Goal: Task Accomplishment & Management: Use online tool/utility

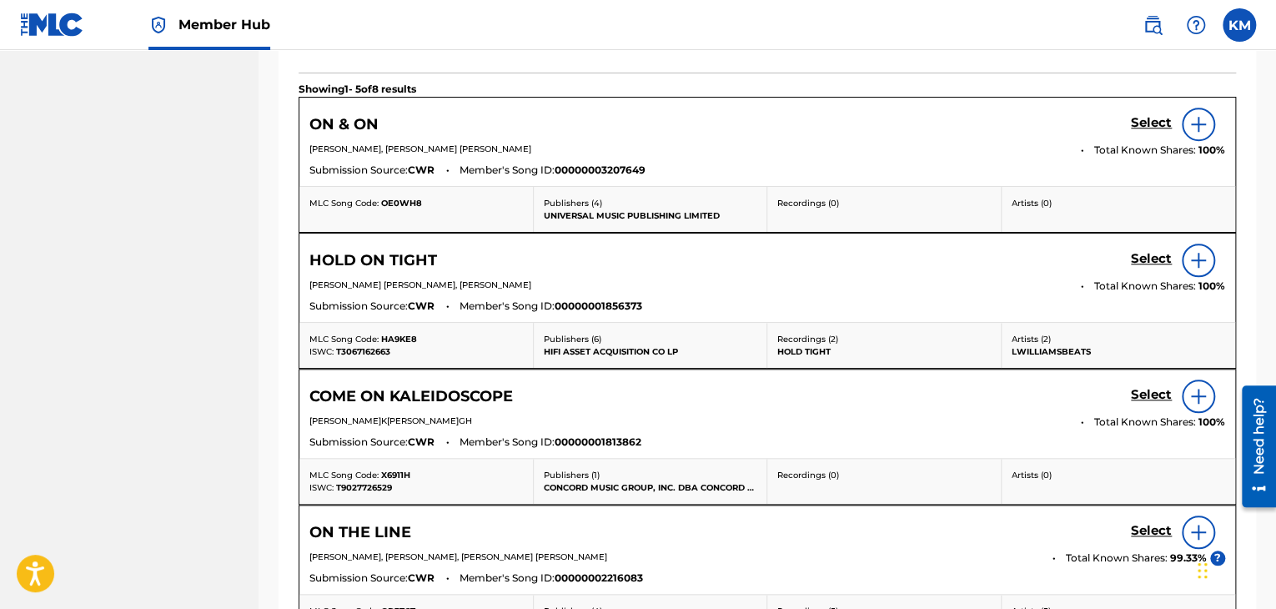
scroll to position [442, 0]
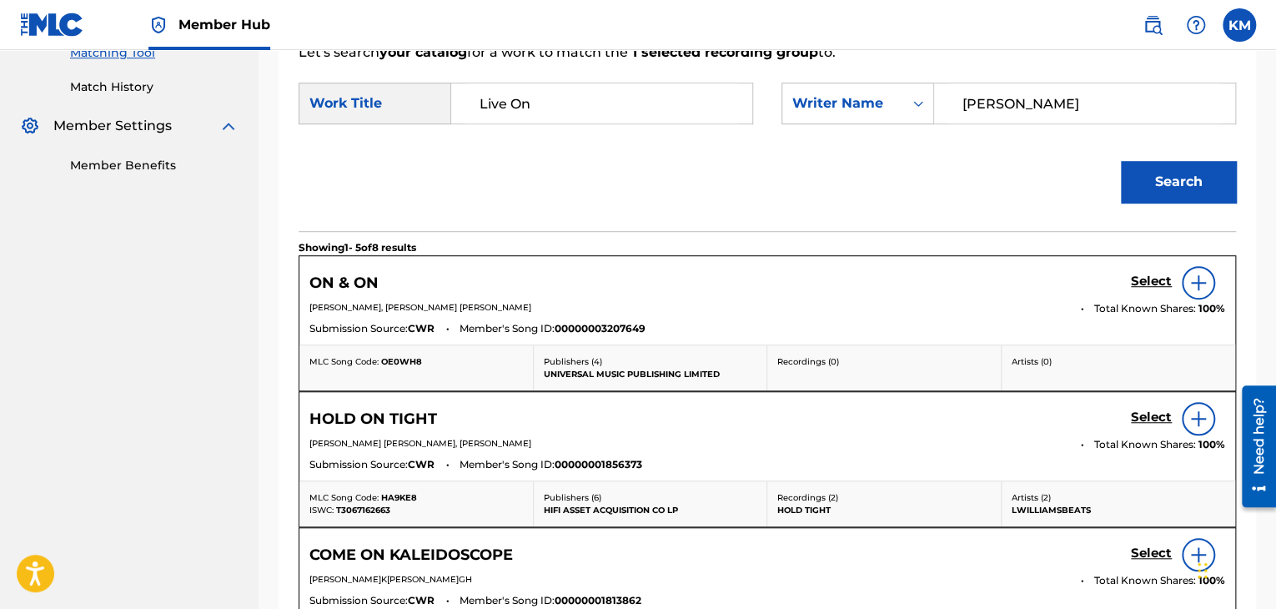
paste input "obers"
drag, startPoint x: 1012, startPoint y: 88, endPoint x: 774, endPoint y: 130, distance: 242.1
click at [774, 130] on div "SearchWithCriteriab081305a-3c25-4a7b-a9e7-89ef7da4d4d5 Work Title Live On Searc…" at bounding box center [767, 109] width 937 height 52
type input "[PERSON_NAME]rs"
click at [1147, 176] on button "Search" at bounding box center [1178, 182] width 115 height 42
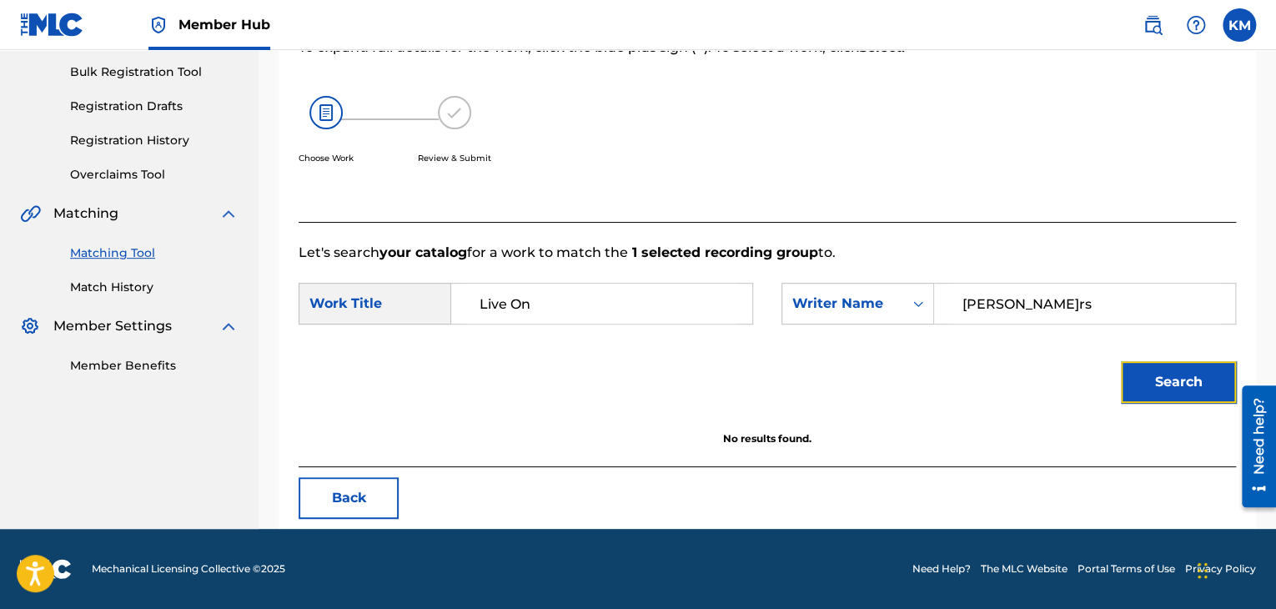
scroll to position [242, 0]
click at [141, 295] on div "Summary Catalog Works Registration Claiming Tool Individual Registration Tool B…" at bounding box center [129, 124] width 258 height 540
click at [141, 293] on link "Match History" at bounding box center [154, 288] width 168 height 18
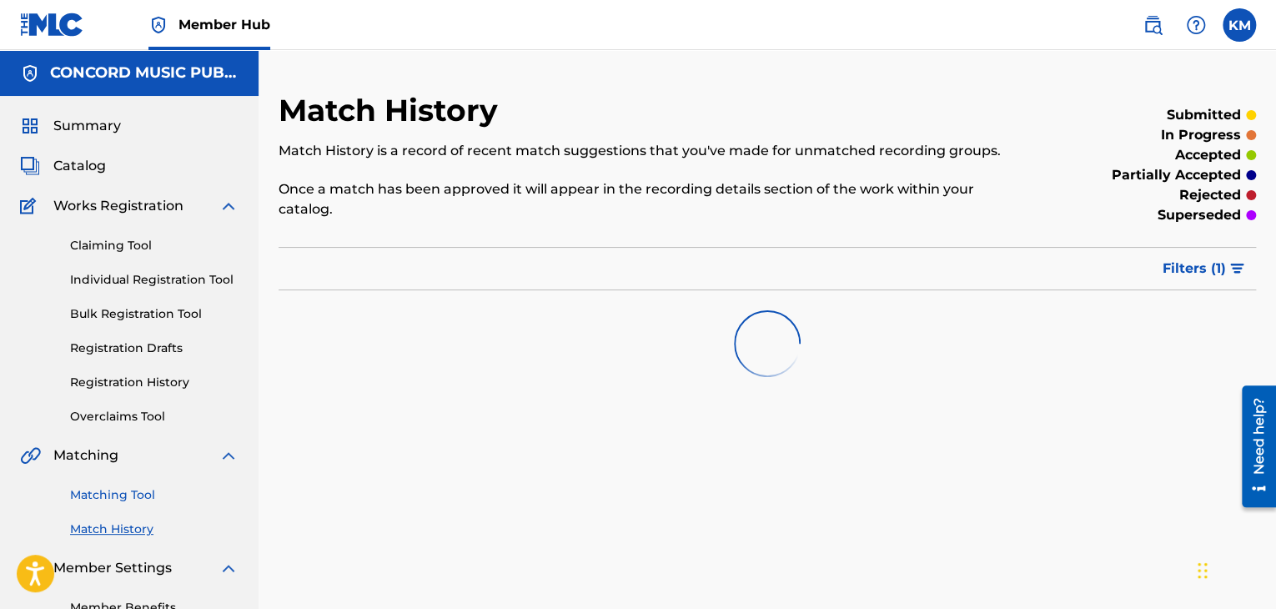
click at [137, 493] on link "Matching Tool" at bounding box center [154, 495] width 168 height 18
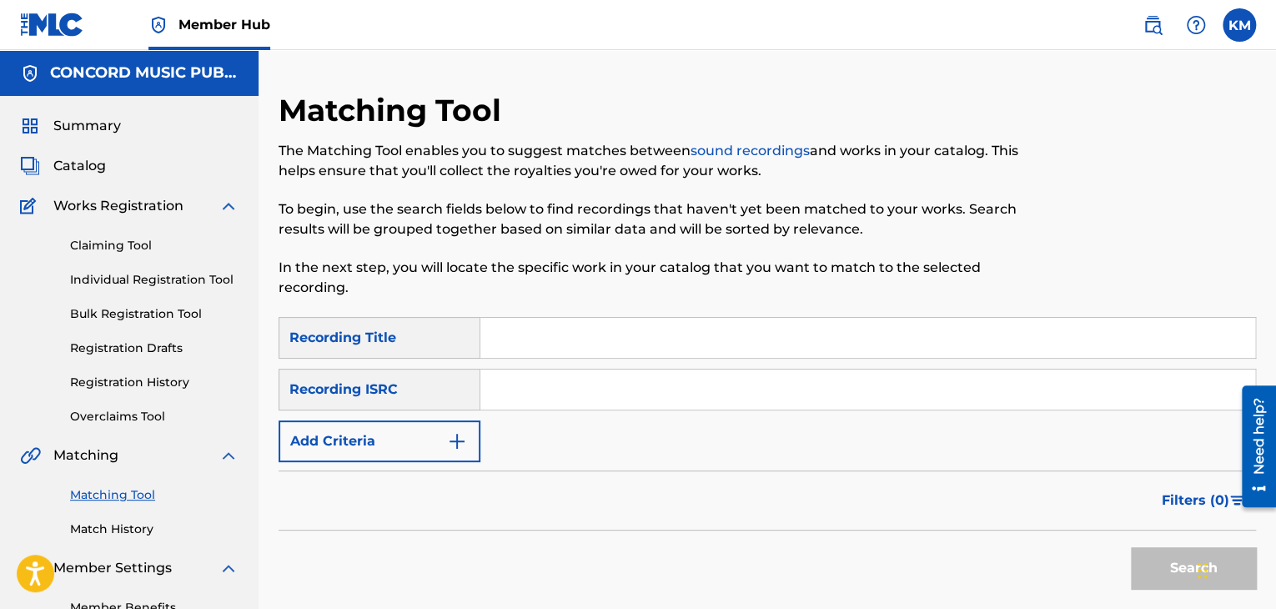
click at [580, 398] on input "Search Form" at bounding box center [867, 389] width 775 height 40
paste input "TCABE1261435"
type input "TCABE1261435"
click at [1144, 580] on button "Search" at bounding box center [1193, 568] width 125 height 42
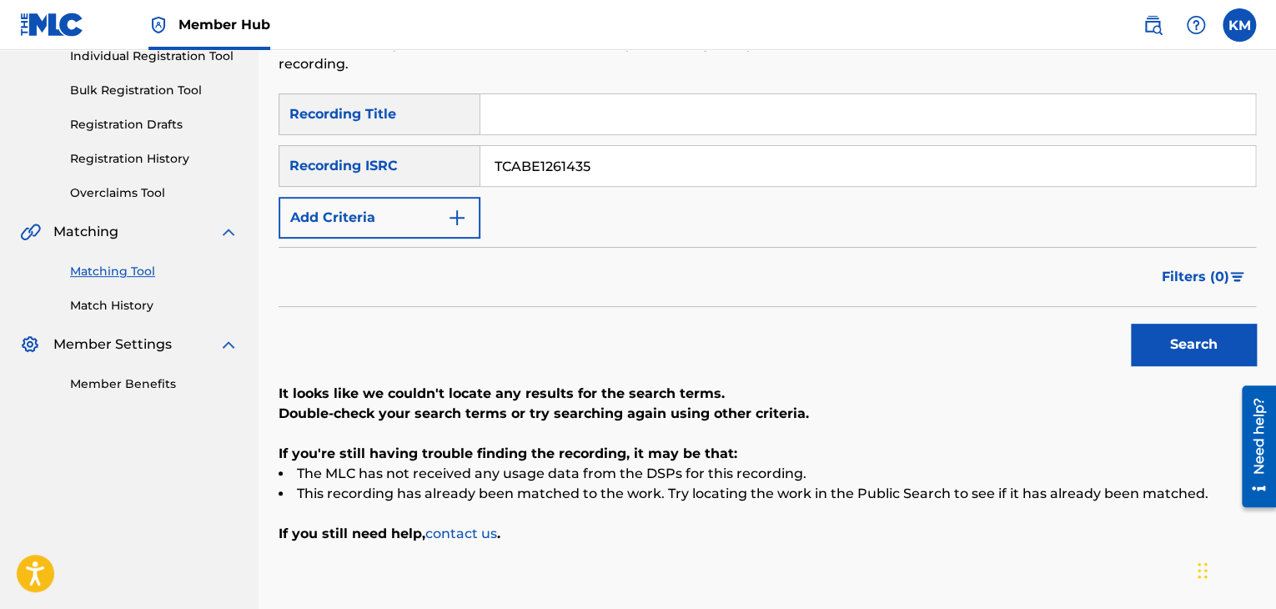
scroll to position [155, 0]
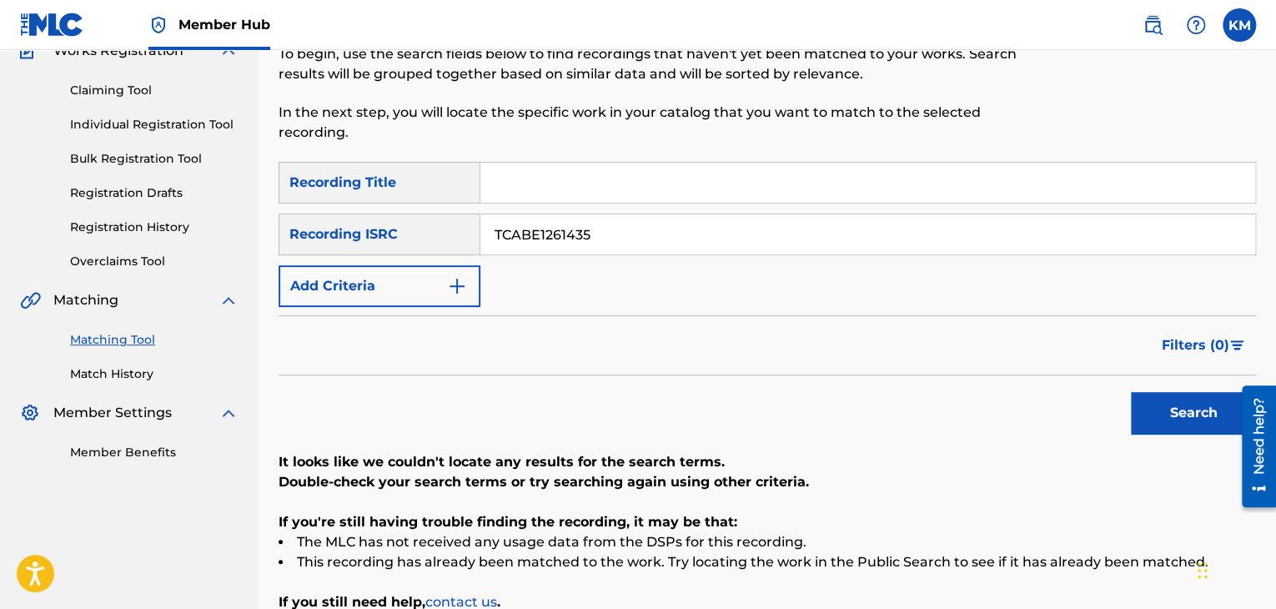
click at [630, 188] on input "Search Form" at bounding box center [867, 183] width 775 height 40
paste input "Feel Alive"
type input "Feel Alive"
drag, startPoint x: 629, startPoint y: 233, endPoint x: 309, endPoint y: 238, distance: 319.4
click at [309, 238] on div "SearchWithCriteriad9c7c8b5-cae0-4528-8803-45be9bc01121 Recording ISRC TCABE1261…" at bounding box center [767, 234] width 977 height 42
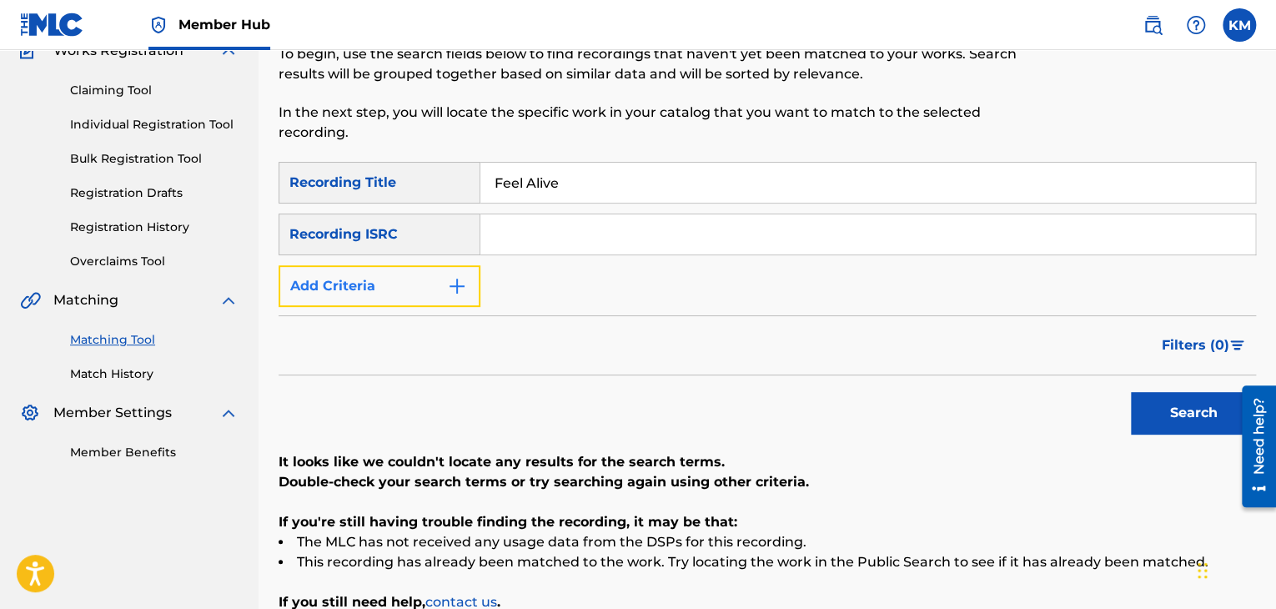
click at [449, 294] on button "Add Criteria" at bounding box center [380, 286] width 202 height 42
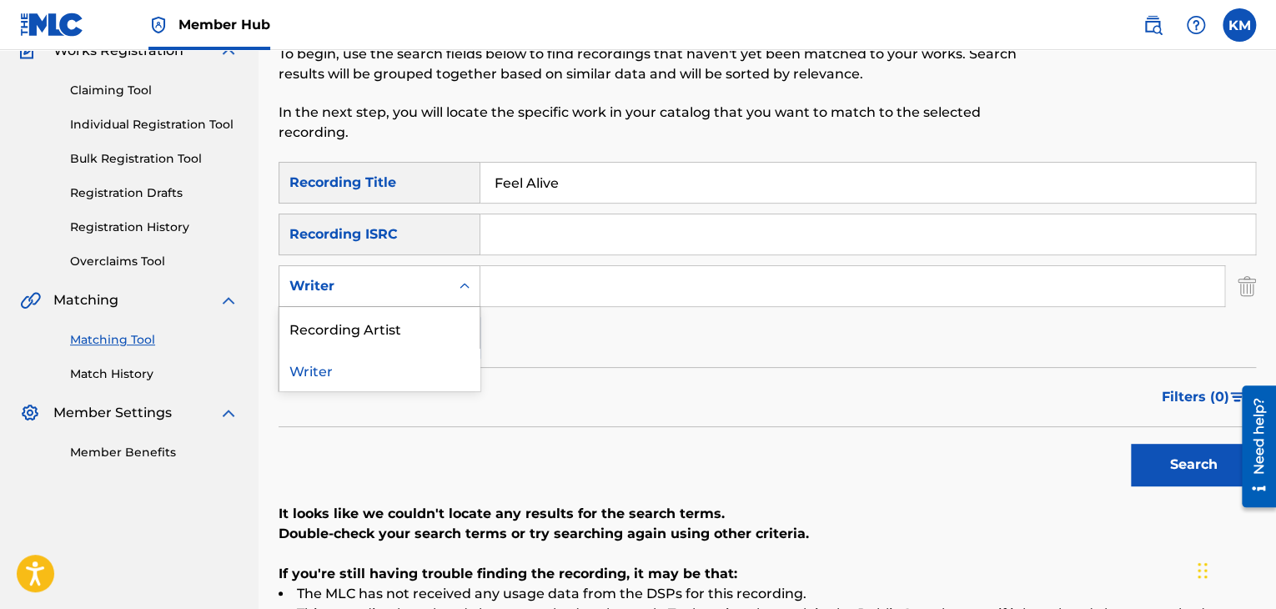
click at [464, 279] on icon "Search Form" at bounding box center [464, 286] width 17 height 17
click at [451, 318] on div "Recording Artist" at bounding box center [379, 328] width 200 height 42
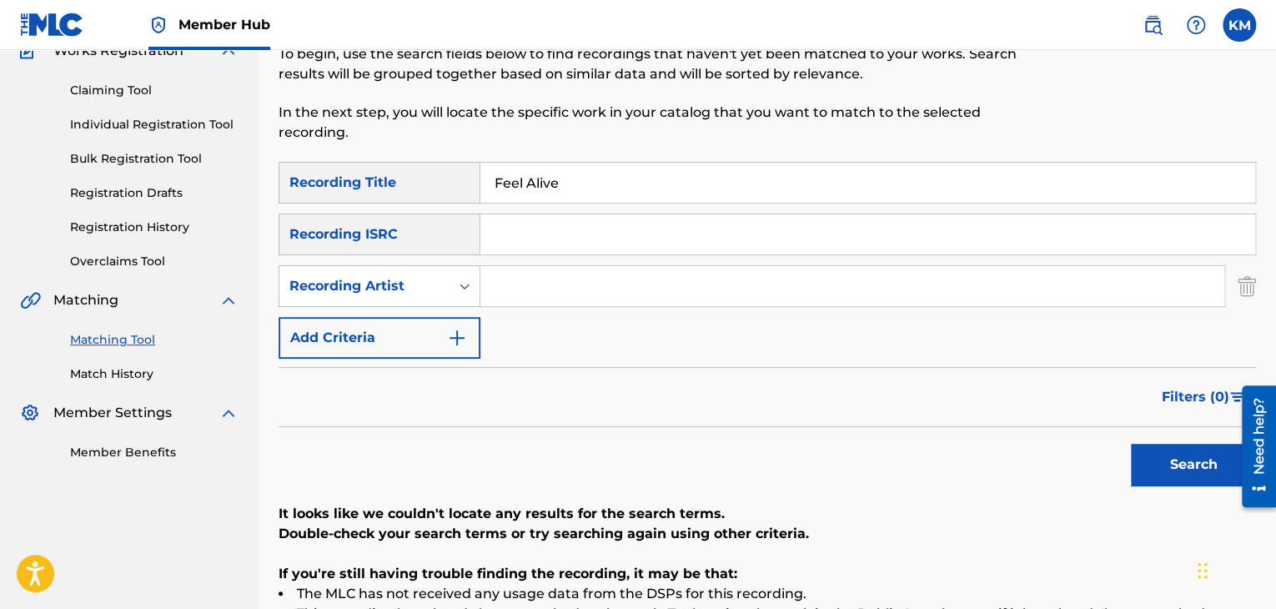
click at [537, 277] on input "Search Form" at bounding box center [852, 286] width 744 height 40
paste input "Children of Nova"
type input "Children of Nova"
click at [1168, 448] on button "Search" at bounding box center [1193, 465] width 125 height 42
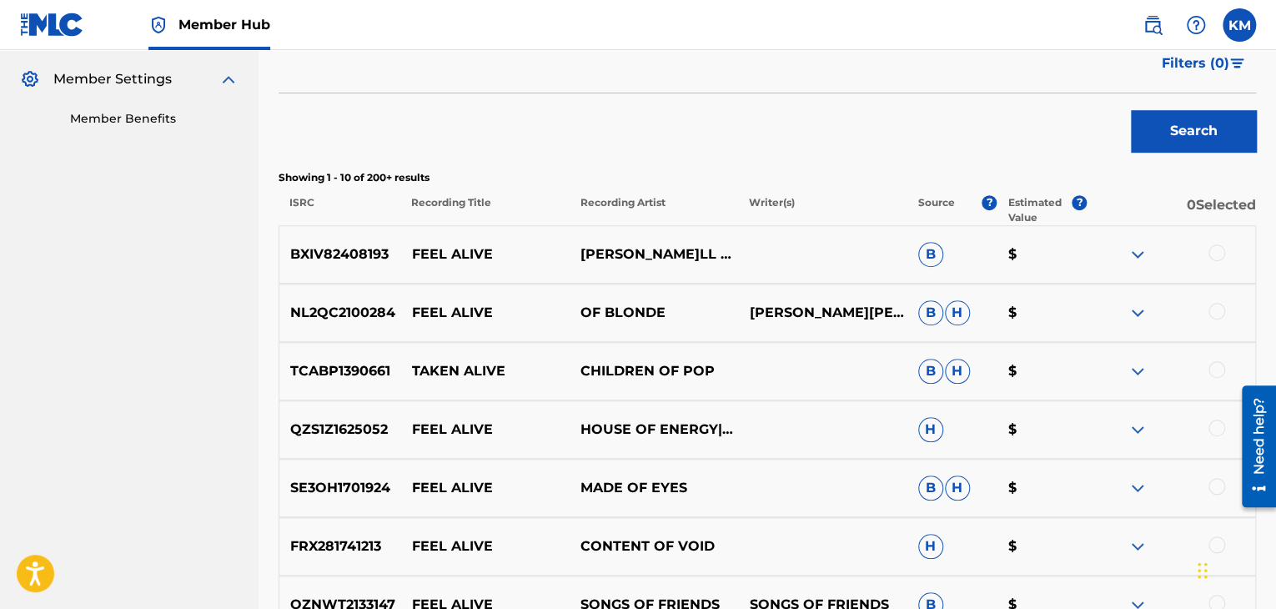
scroll to position [322, 0]
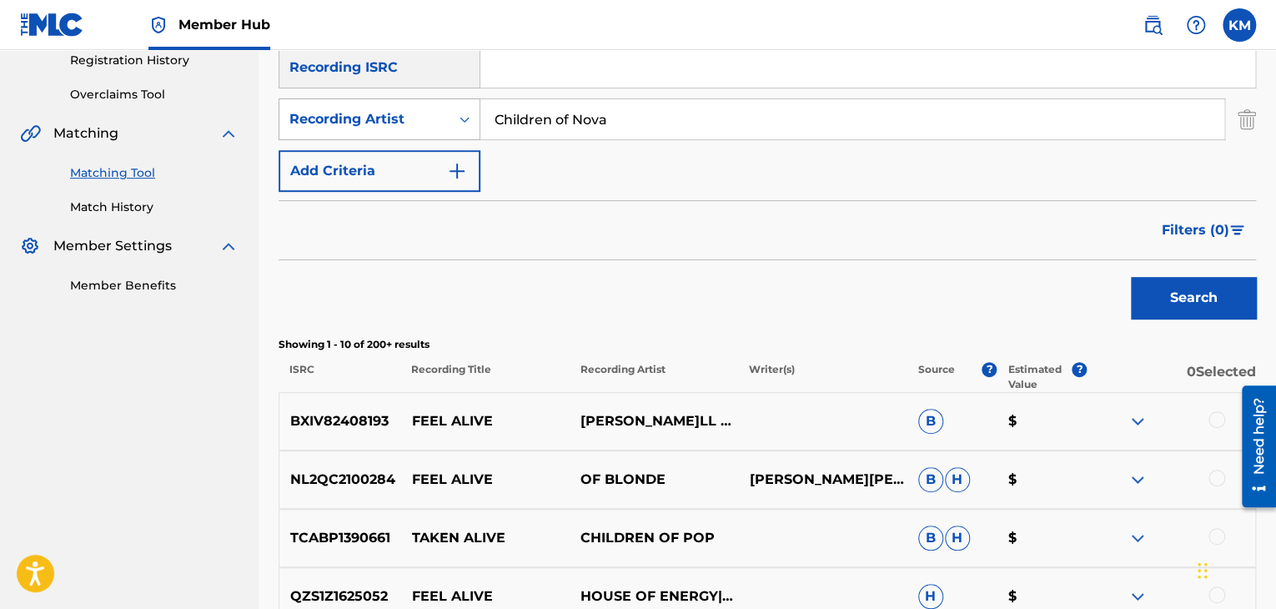
click at [464, 120] on icon "Search Form" at bounding box center [464, 119] width 17 height 17
click at [459, 161] on div "Writer" at bounding box center [379, 161] width 200 height 42
click at [492, 133] on input "Search Form" at bounding box center [852, 119] width 744 height 40
paste input "[PERSON_NAME]"
type input "[PERSON_NAME]"
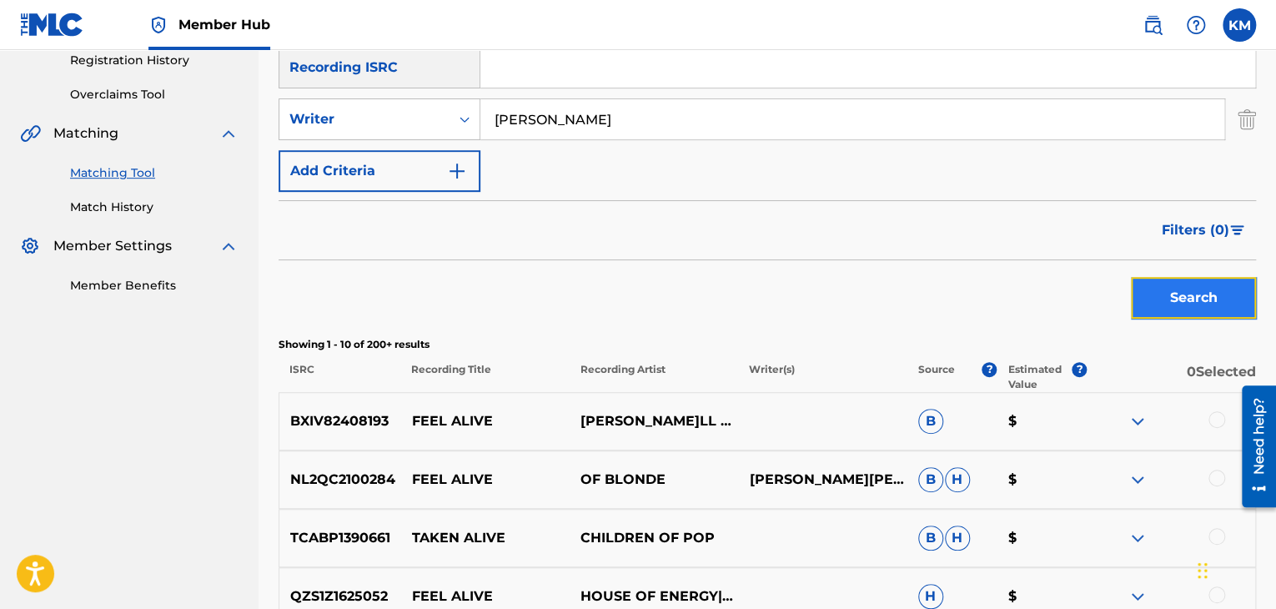
click at [1134, 297] on button "Search" at bounding box center [1193, 298] width 125 height 42
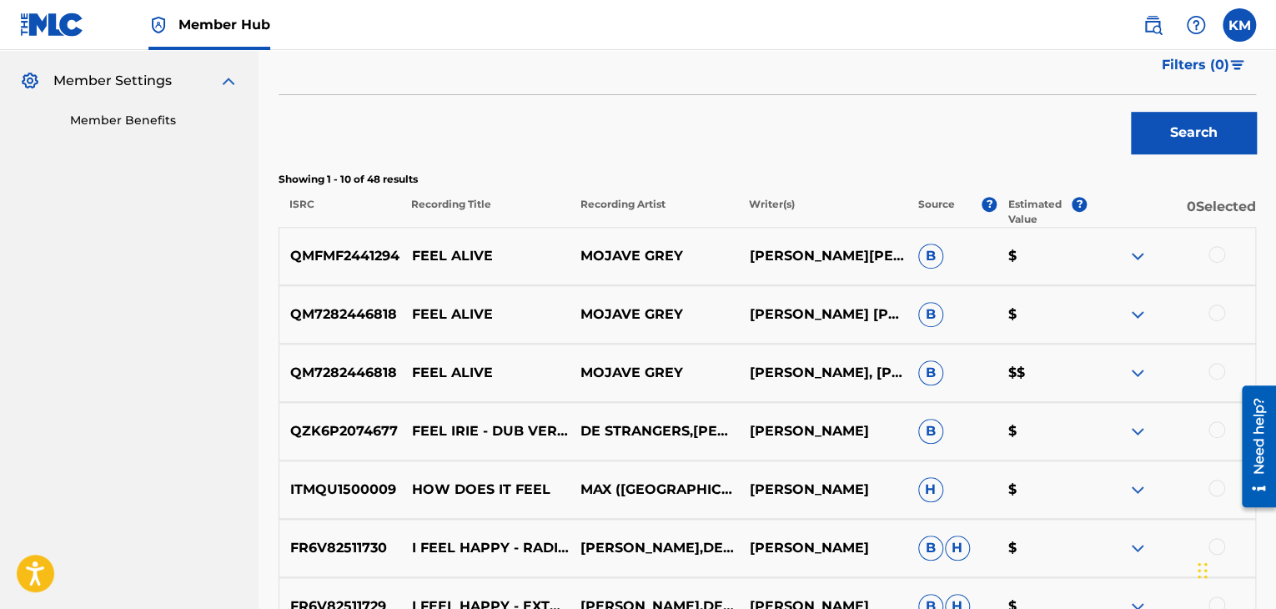
scroll to position [489, 0]
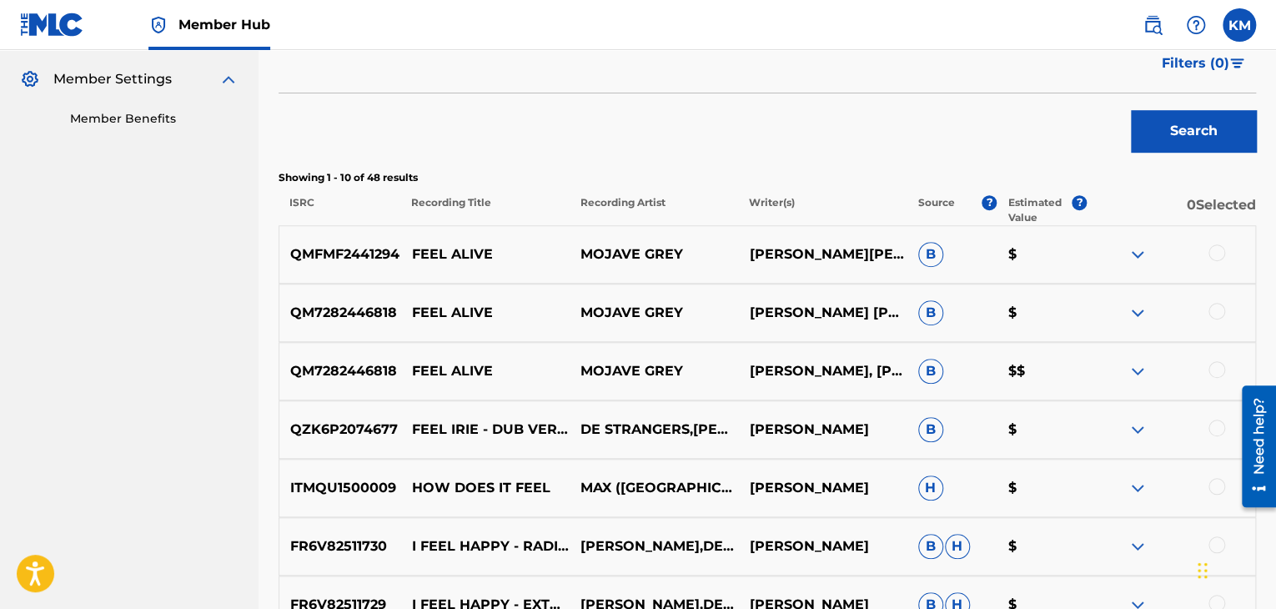
click at [1212, 248] on div at bounding box center [1216, 252] width 17 height 17
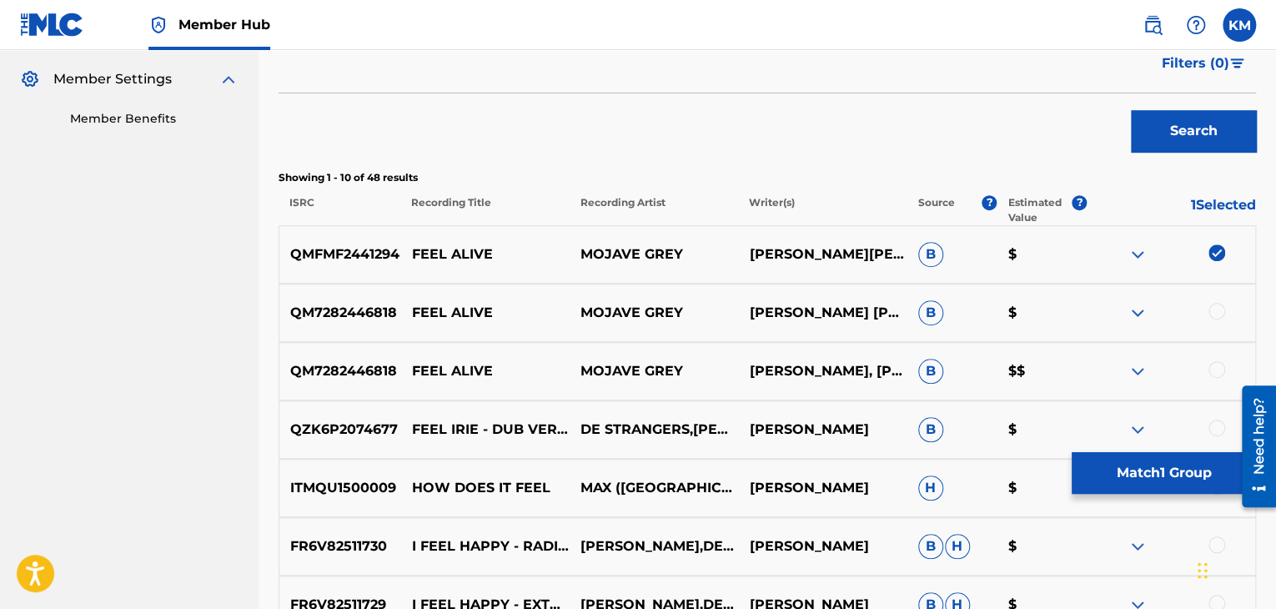
click at [1217, 314] on div at bounding box center [1216, 311] width 17 height 17
click at [1216, 369] on div at bounding box center [1216, 369] width 17 height 17
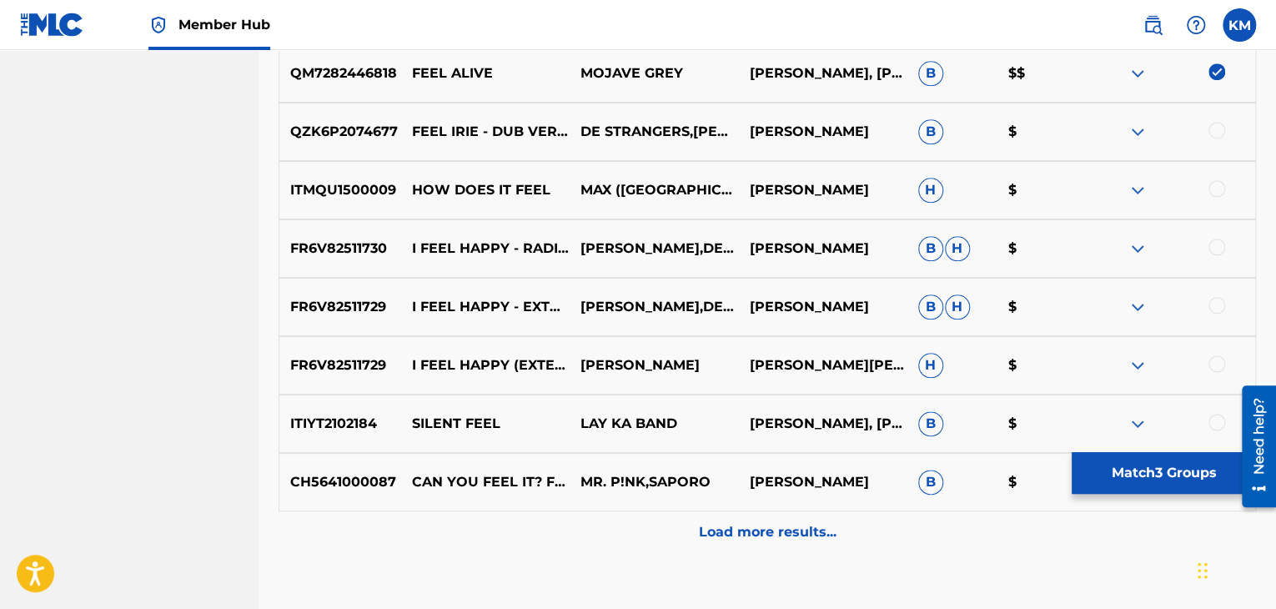
scroll to position [822, 0]
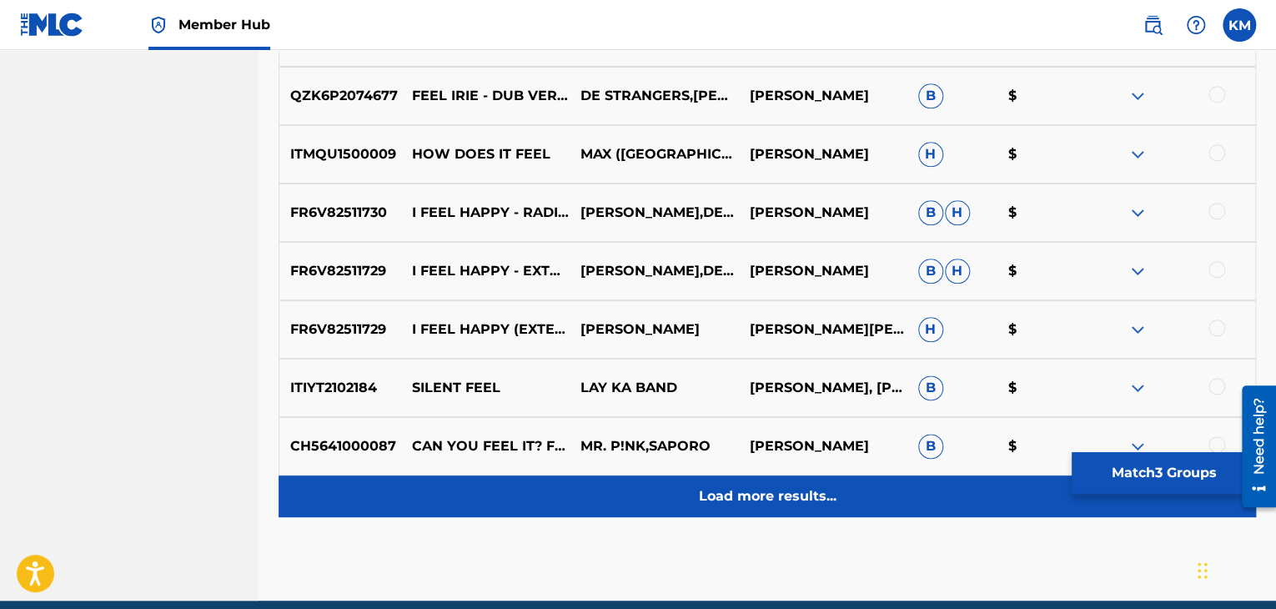
click at [790, 493] on p "Load more results..." at bounding box center [768, 496] width 138 height 20
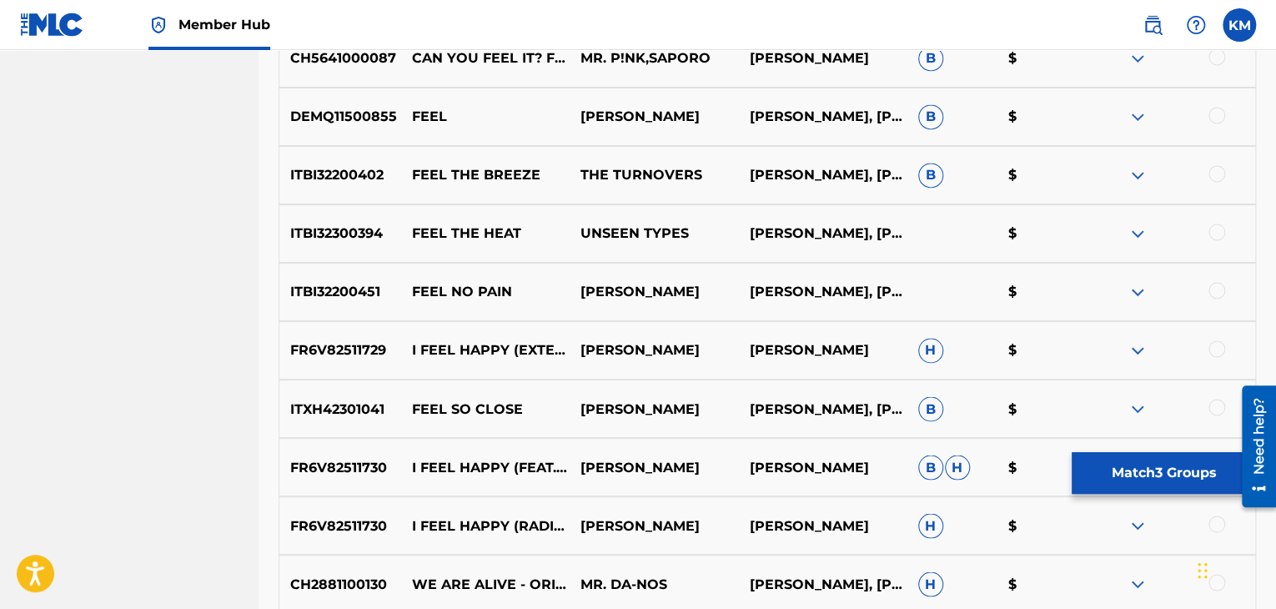
scroll to position [1239, 0]
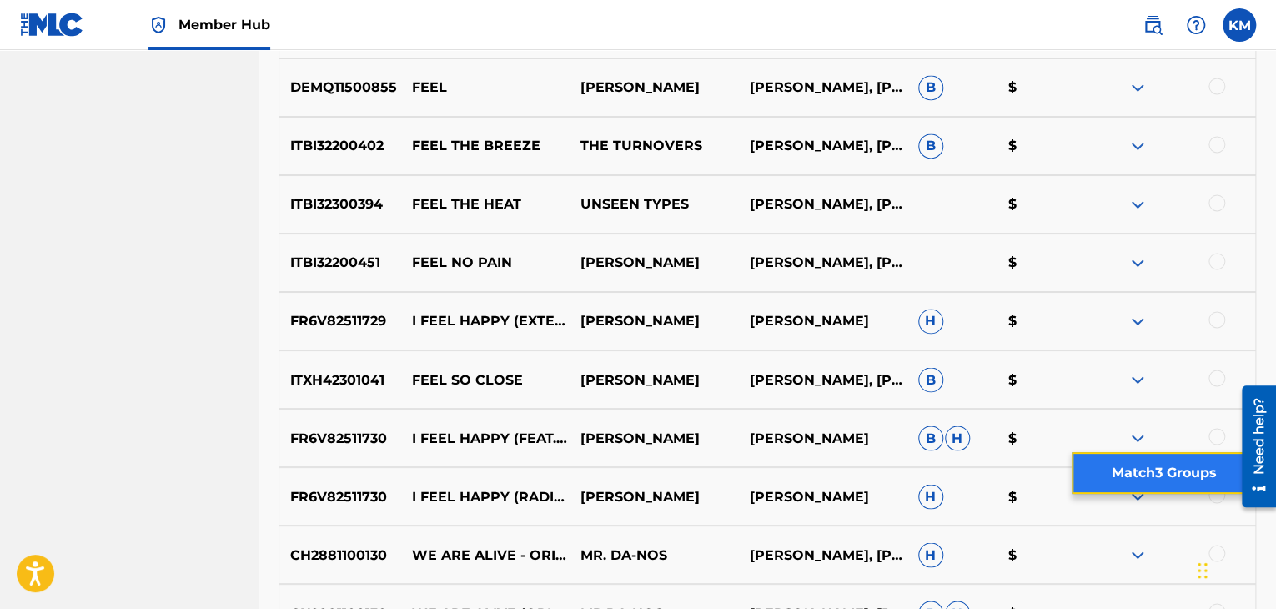
click at [1164, 473] on button "Match 3 Groups" at bounding box center [1163, 473] width 184 height 42
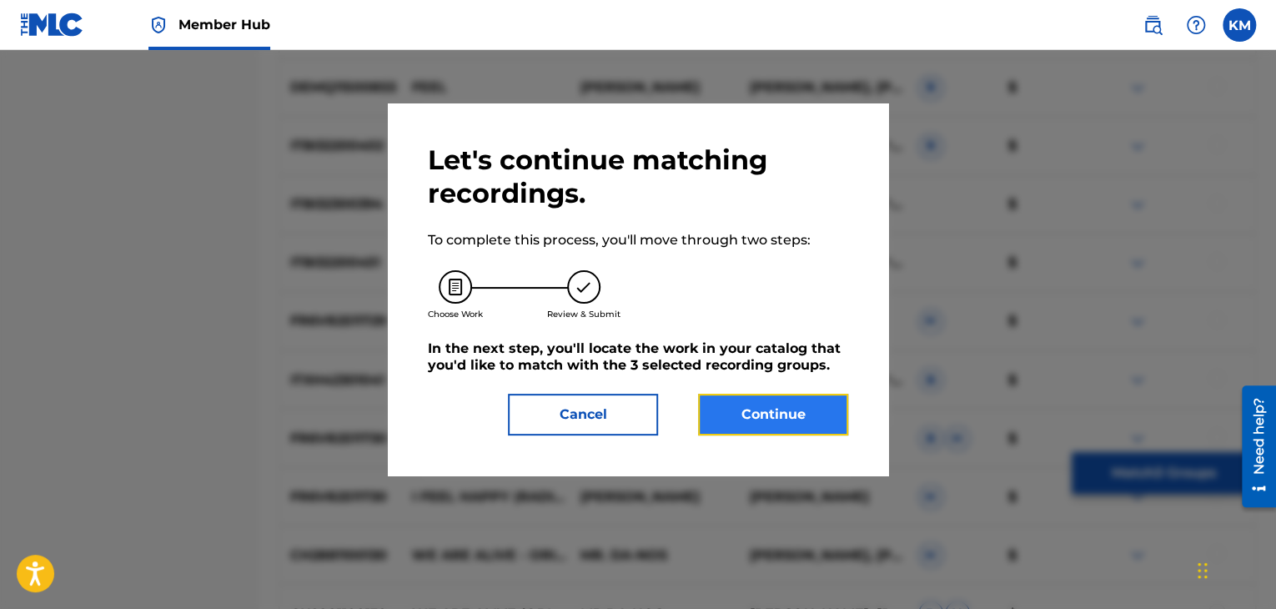
click at [781, 425] on button "Continue" at bounding box center [773, 415] width 150 height 42
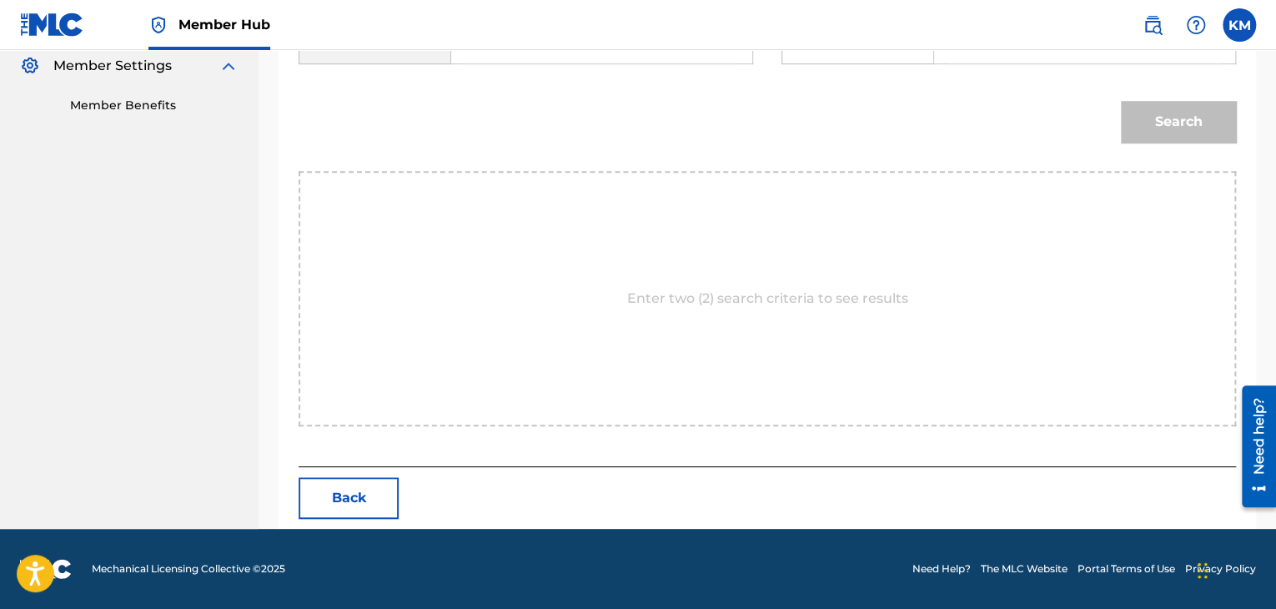
scroll to position [335, 0]
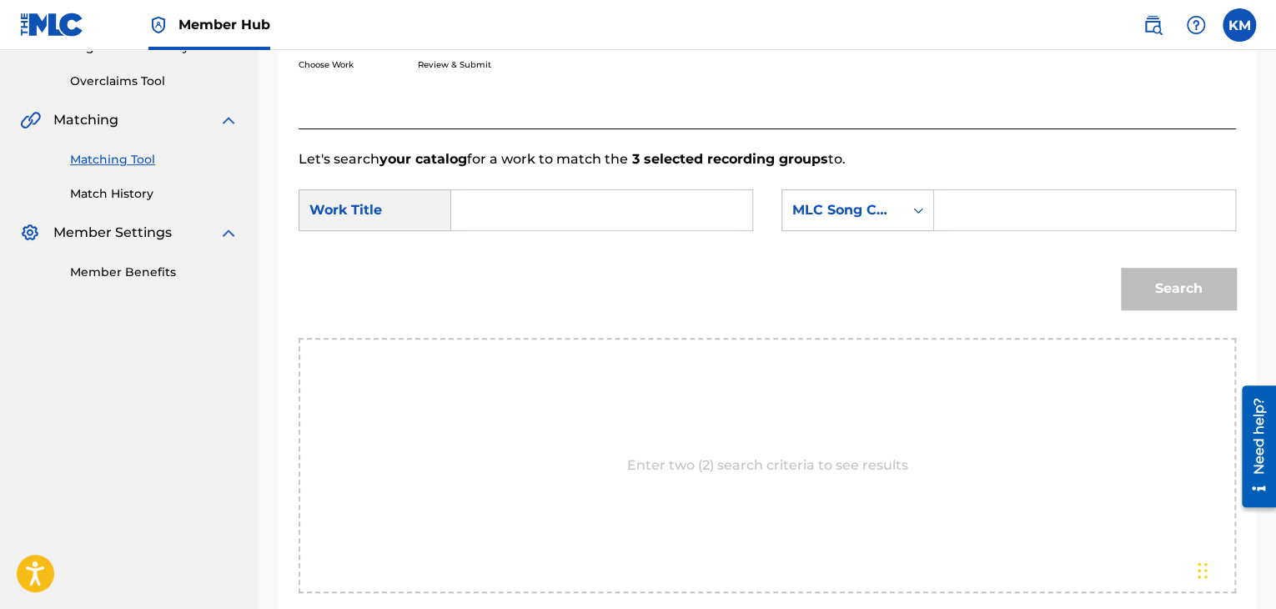
click at [507, 221] on input "Search Form" at bounding box center [601, 210] width 273 height 40
paste input "[PERSON_NAME]"
type input "[PERSON_NAME]"
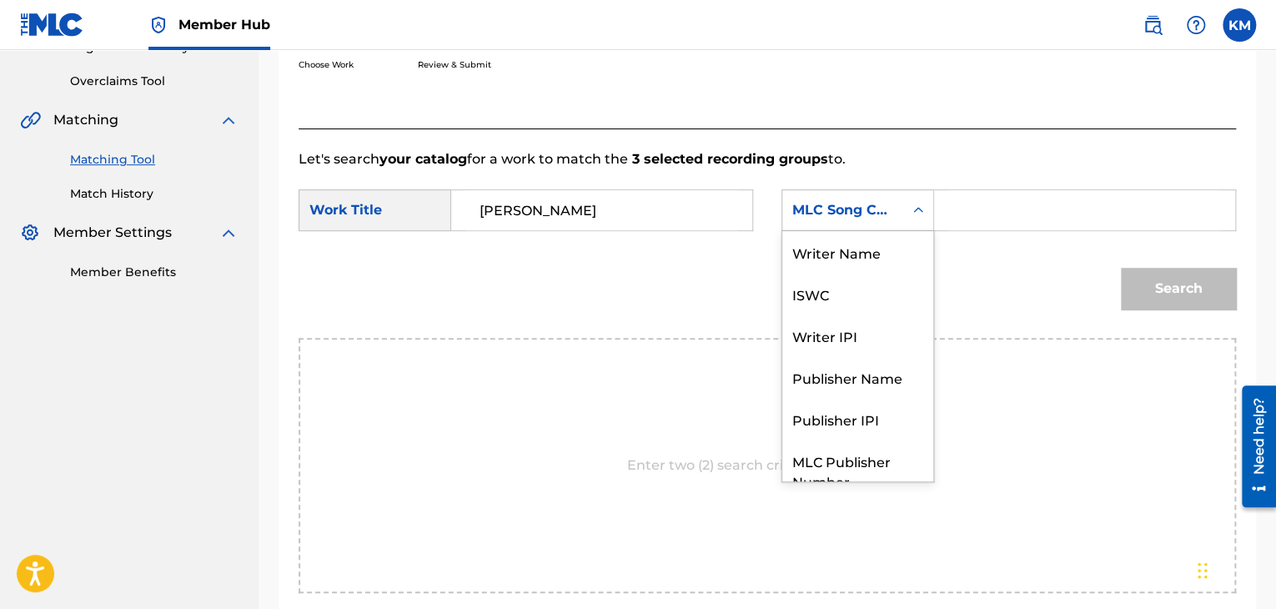
click at [917, 207] on icon "Search Form" at bounding box center [918, 210] width 17 height 17
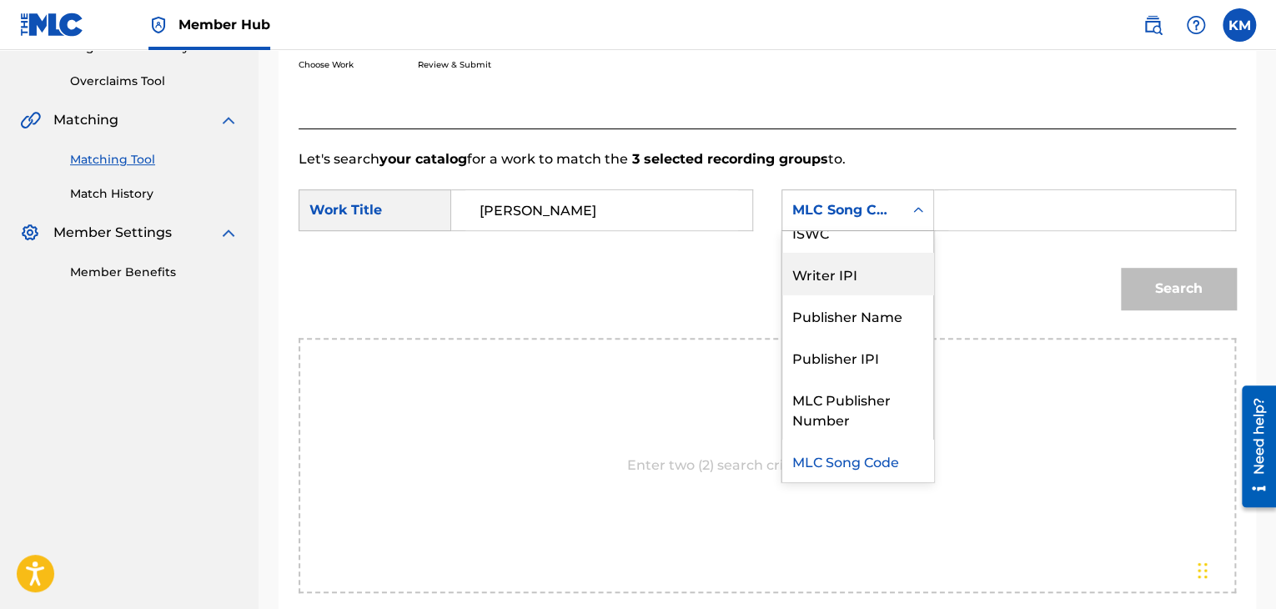
scroll to position [0, 0]
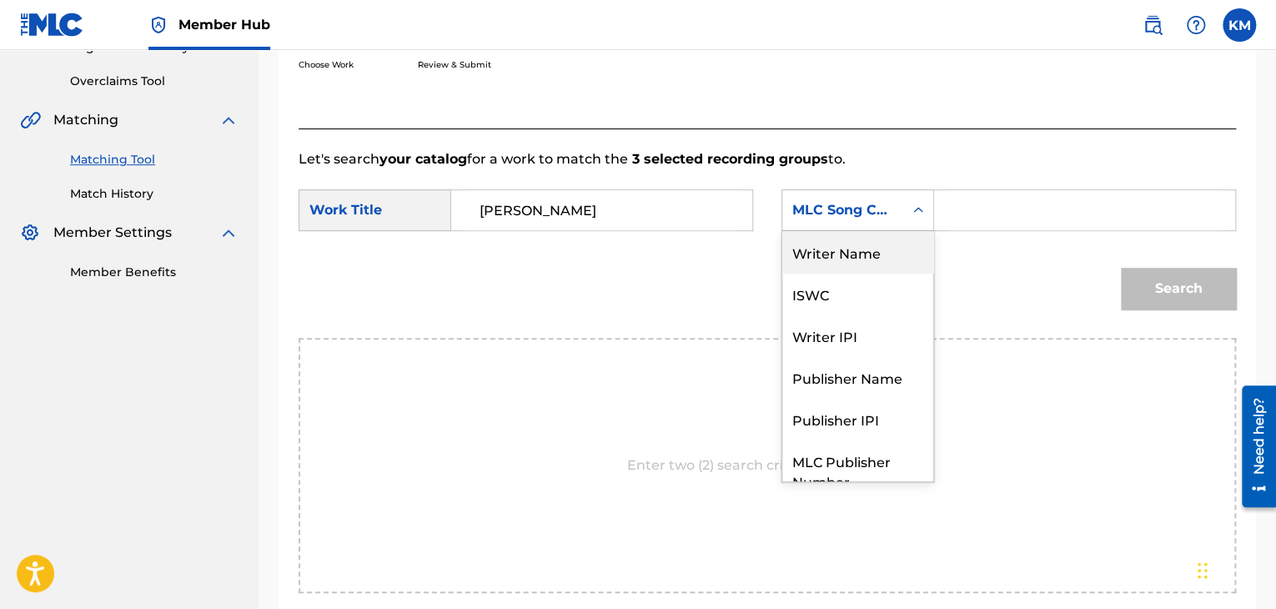
click at [887, 268] on div "Writer Name" at bounding box center [857, 252] width 151 height 42
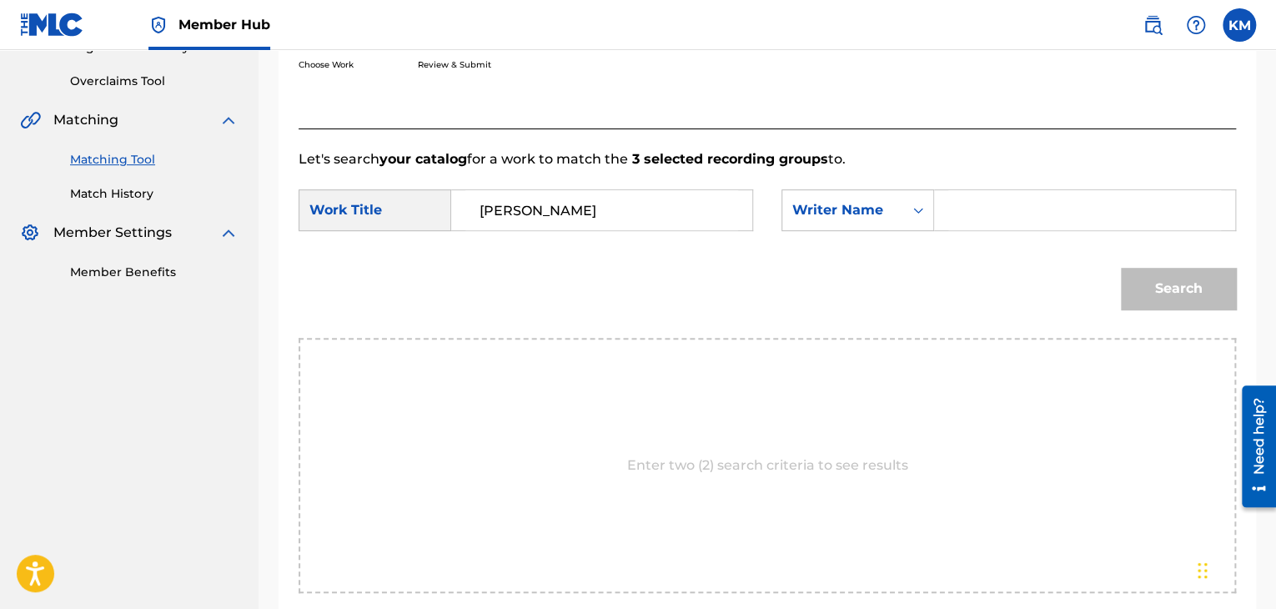
click at [942, 222] on div "Search Form" at bounding box center [1085, 210] width 302 height 42
click at [944, 212] on div "Search Form" at bounding box center [1085, 210] width 302 height 42
click at [1044, 191] on input "Search Form" at bounding box center [1084, 210] width 273 height 40
paste input "[PERSON_NAME]"
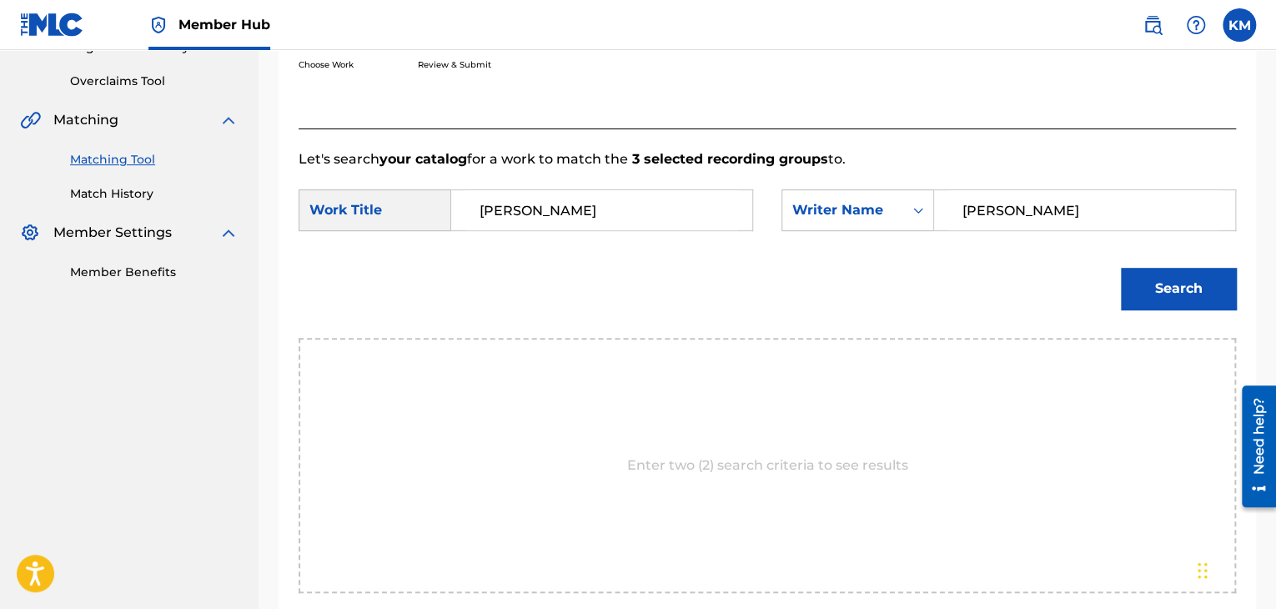
type input "[PERSON_NAME]"
paste input "Feel Alive"
drag, startPoint x: 524, startPoint y: 214, endPoint x: 447, endPoint y: 204, distance: 78.2
click at [447, 204] on div "SearchWithCriteriab081305a-3c25-4a7b-a9e7-89ef7da4d4d5 Work Titl[PERSON_NAME]zi" at bounding box center [526, 210] width 454 height 42
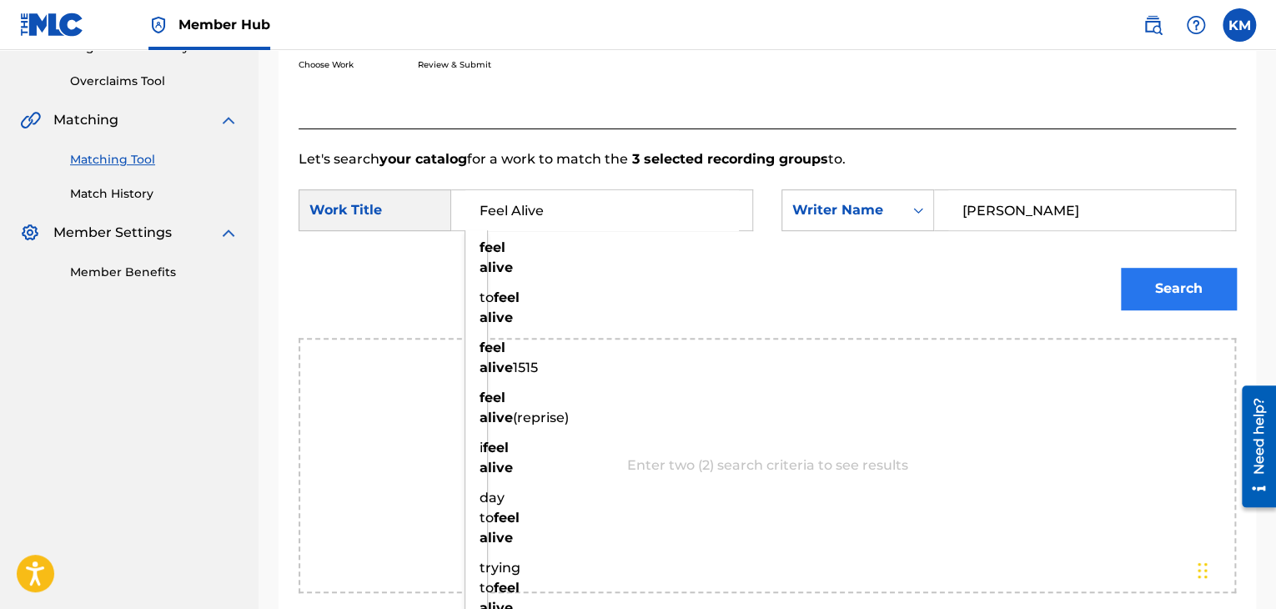
type input "Feel Alive"
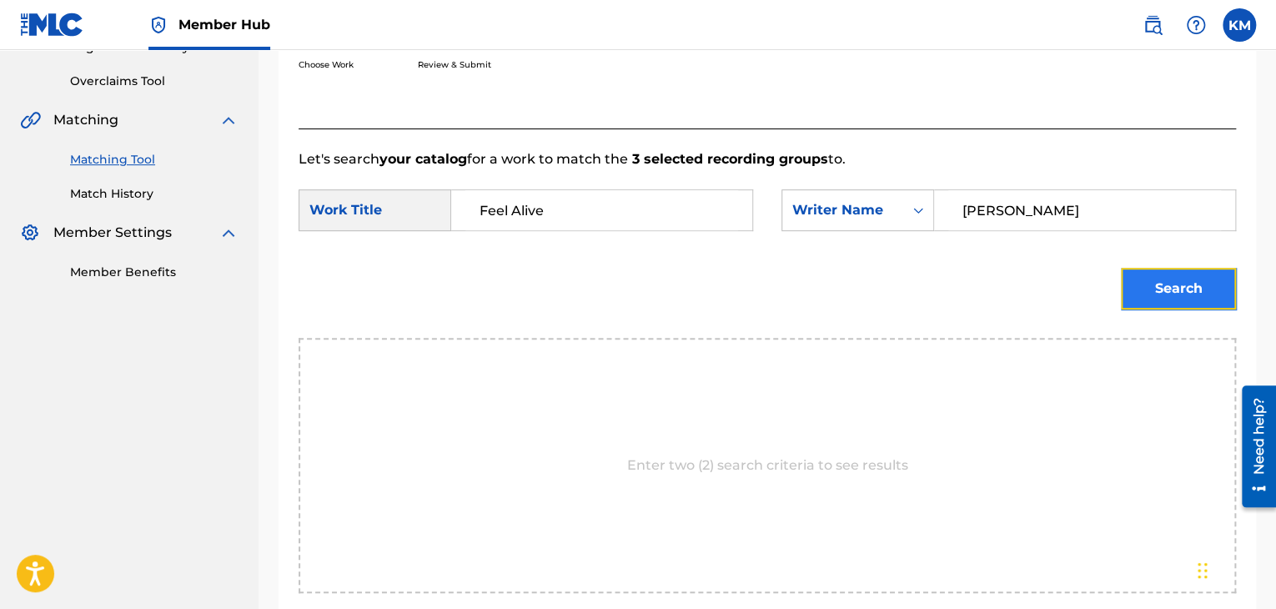
click at [1196, 282] on button "Search" at bounding box center [1178, 289] width 115 height 42
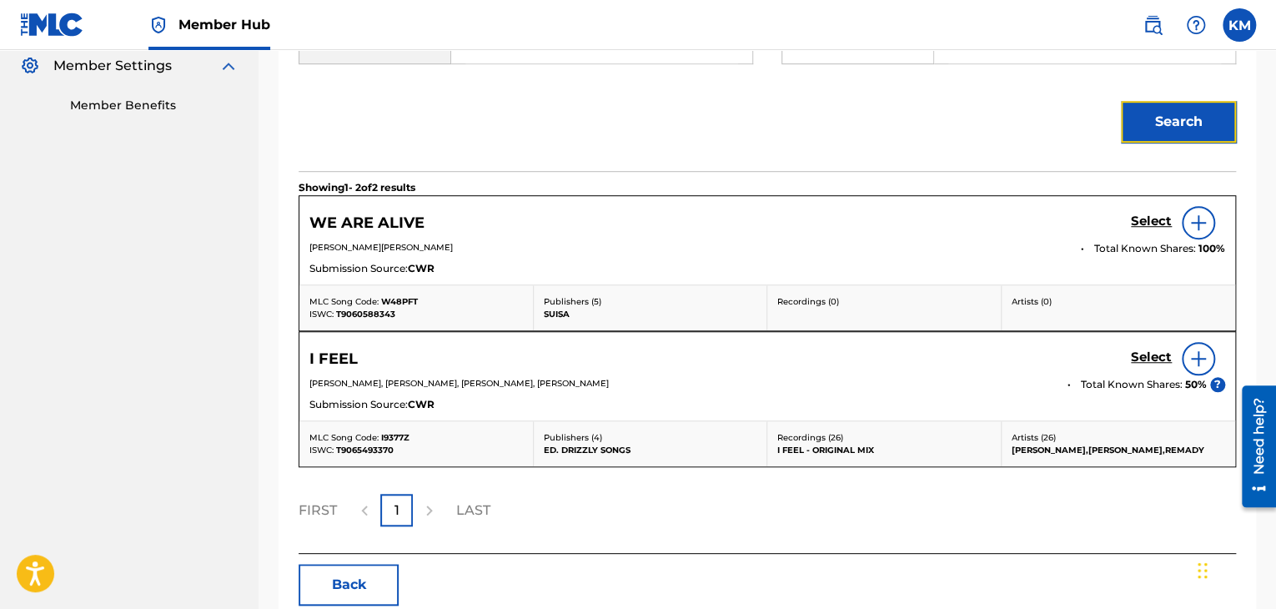
scroll to position [168, 0]
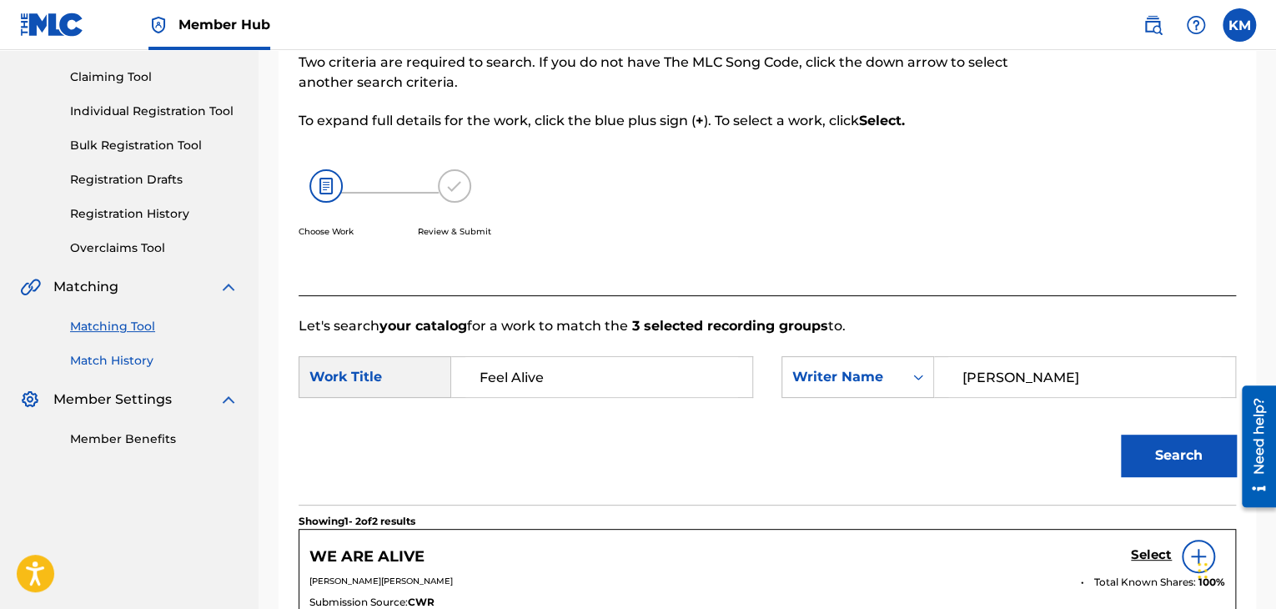
click at [143, 364] on link "Match History" at bounding box center [154, 361] width 168 height 18
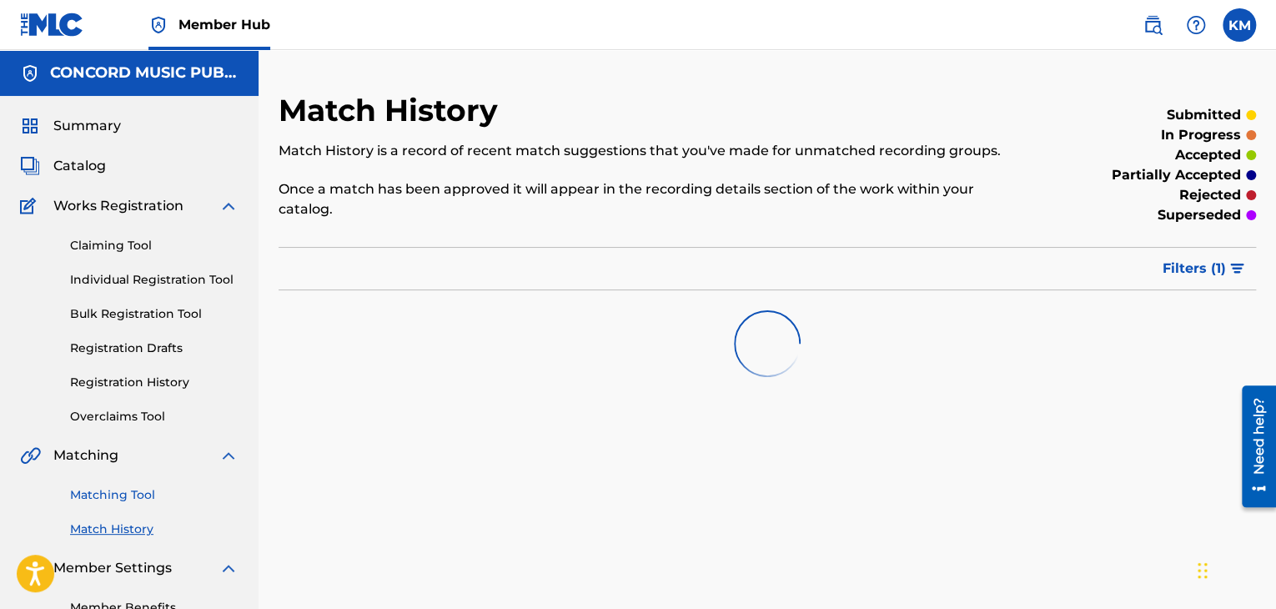
click at [143, 488] on link "Matching Tool" at bounding box center [154, 495] width 168 height 18
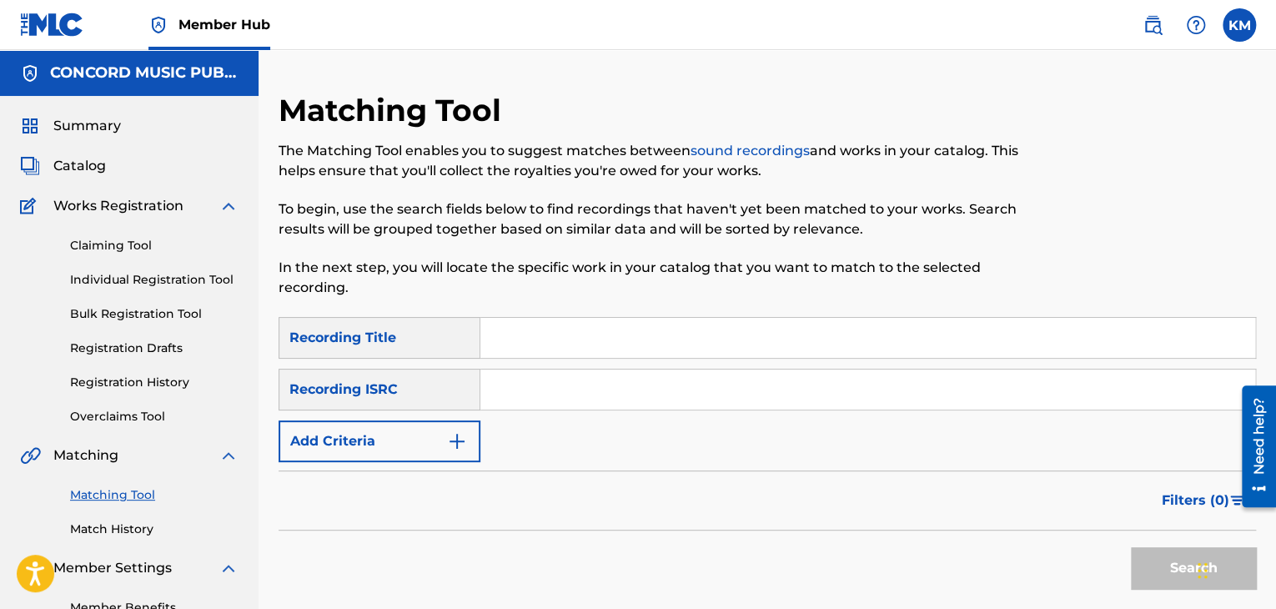
click at [521, 401] on input "Search Form" at bounding box center [867, 389] width 775 height 40
paste input "USA2P1956075"
type input "USA2P1956075"
click at [1142, 551] on button "Search" at bounding box center [1193, 568] width 125 height 42
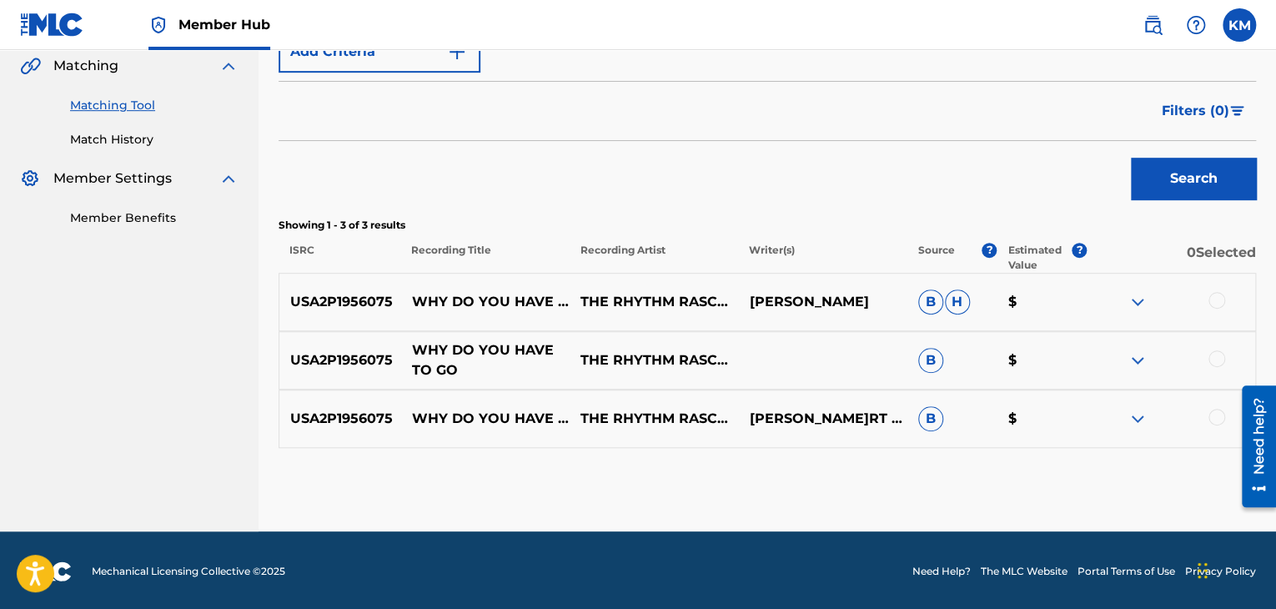
scroll to position [392, 0]
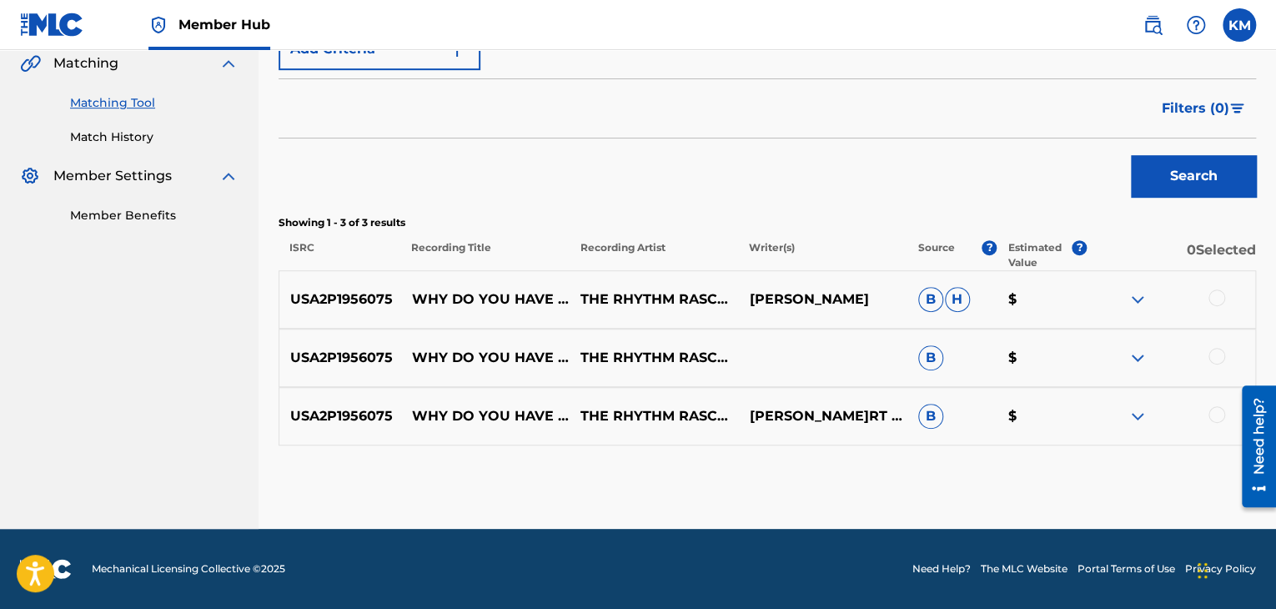
click at [1221, 415] on div at bounding box center [1216, 414] width 17 height 17
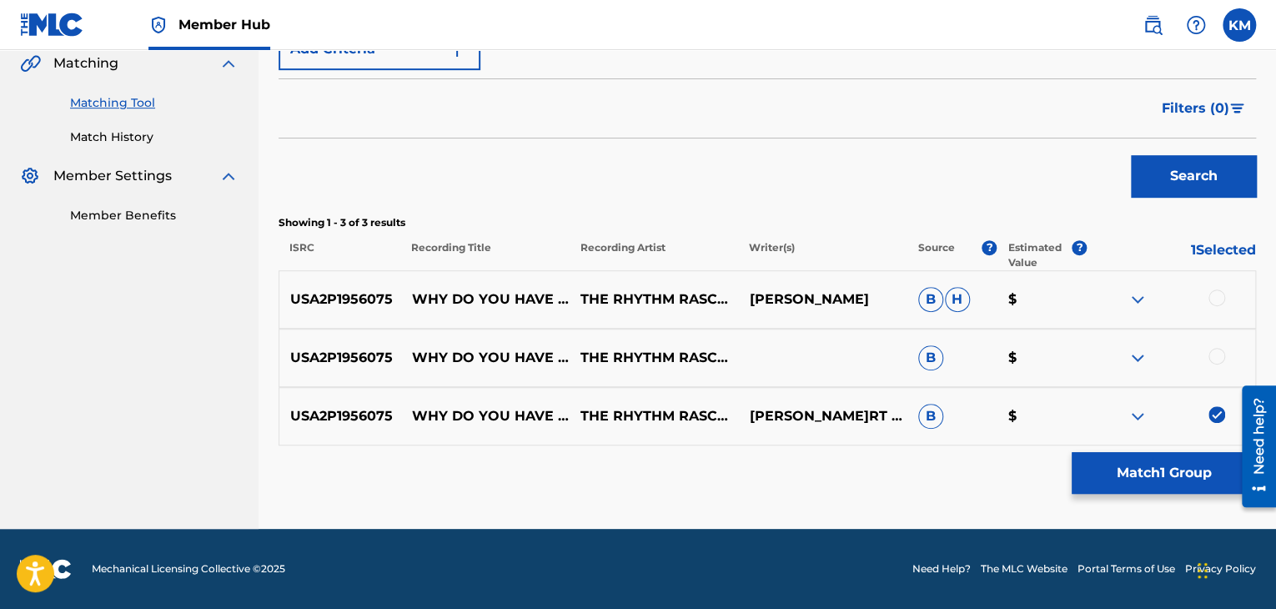
click at [1215, 358] on div at bounding box center [1216, 356] width 17 height 17
click at [1214, 301] on div at bounding box center [1216, 297] width 17 height 17
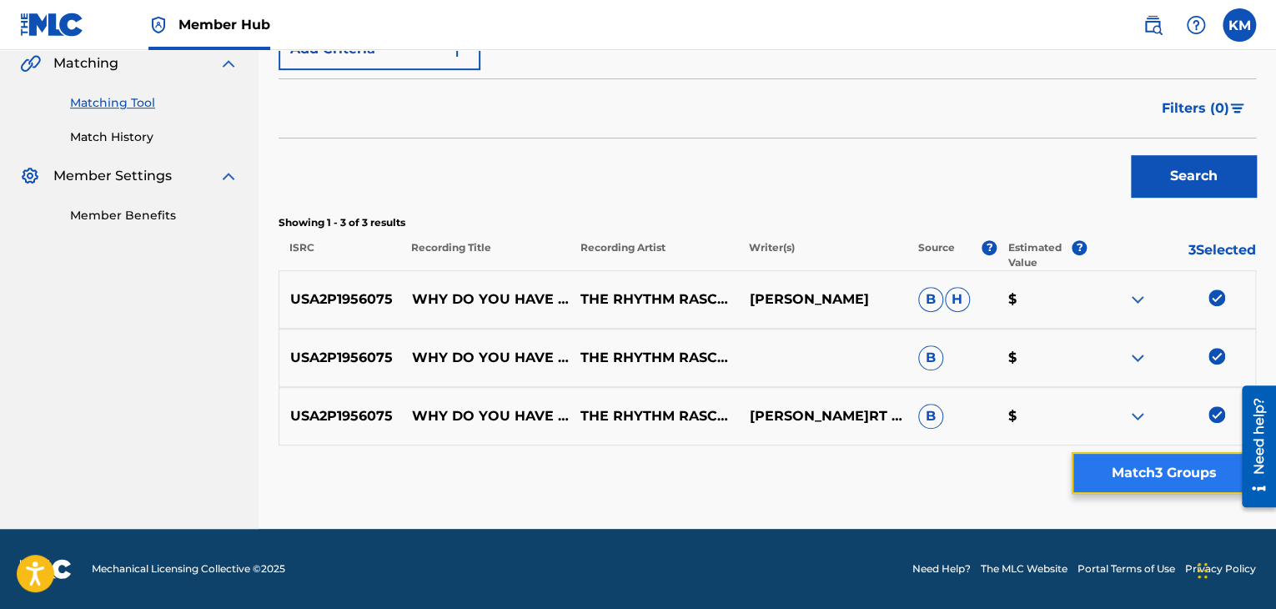
click at [1152, 454] on button "Match 3 Groups" at bounding box center [1163, 473] width 184 height 42
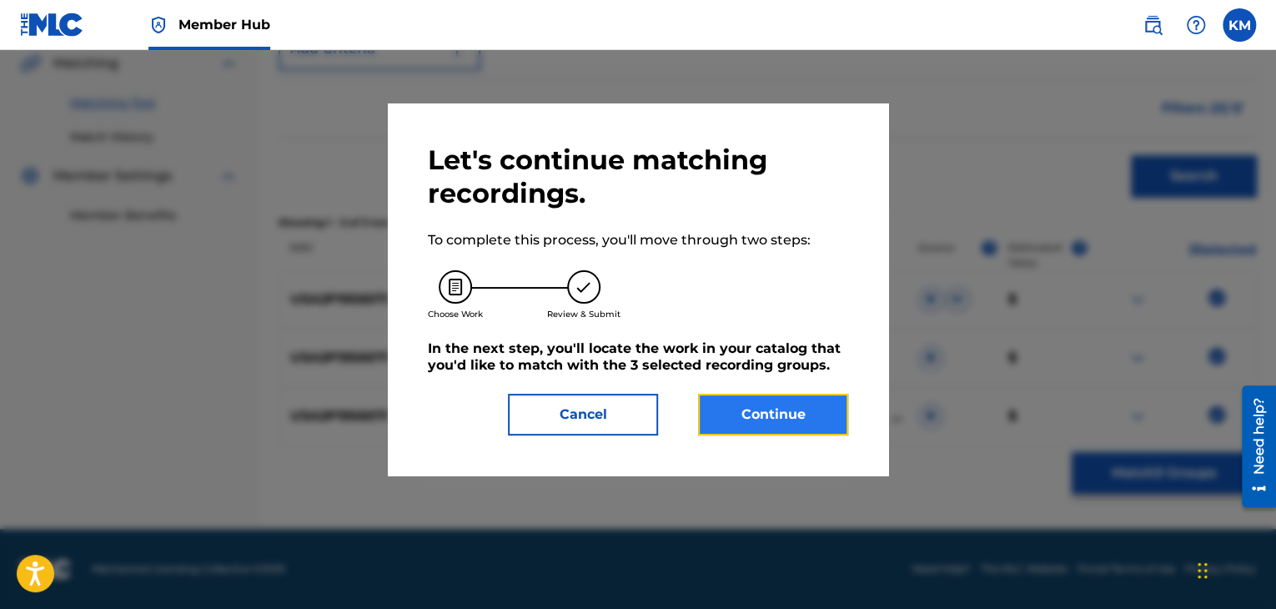
click at [797, 414] on button "Continue" at bounding box center [773, 415] width 150 height 42
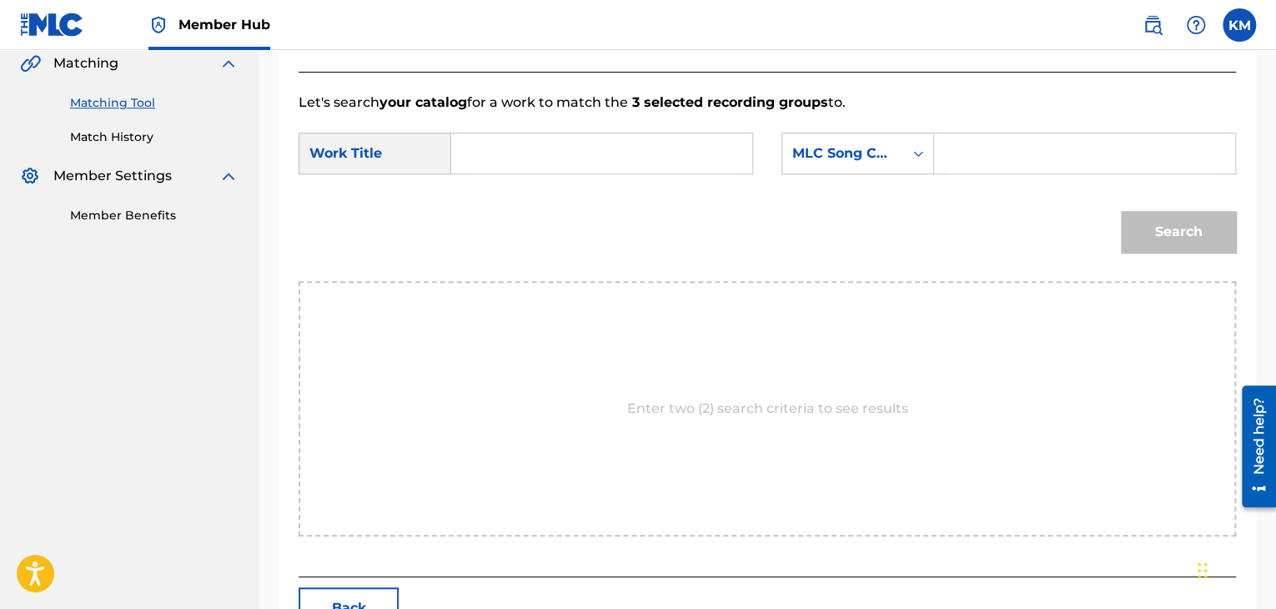
click at [548, 155] on input "Search Form" at bounding box center [601, 153] width 273 height 40
paste input "Why Do You Have to Go?"
type input "Why Do You Have to Go?"
click at [941, 149] on div "Search Form" at bounding box center [1085, 154] width 302 height 42
click at [924, 152] on icon "Search Form" at bounding box center [918, 153] width 17 height 17
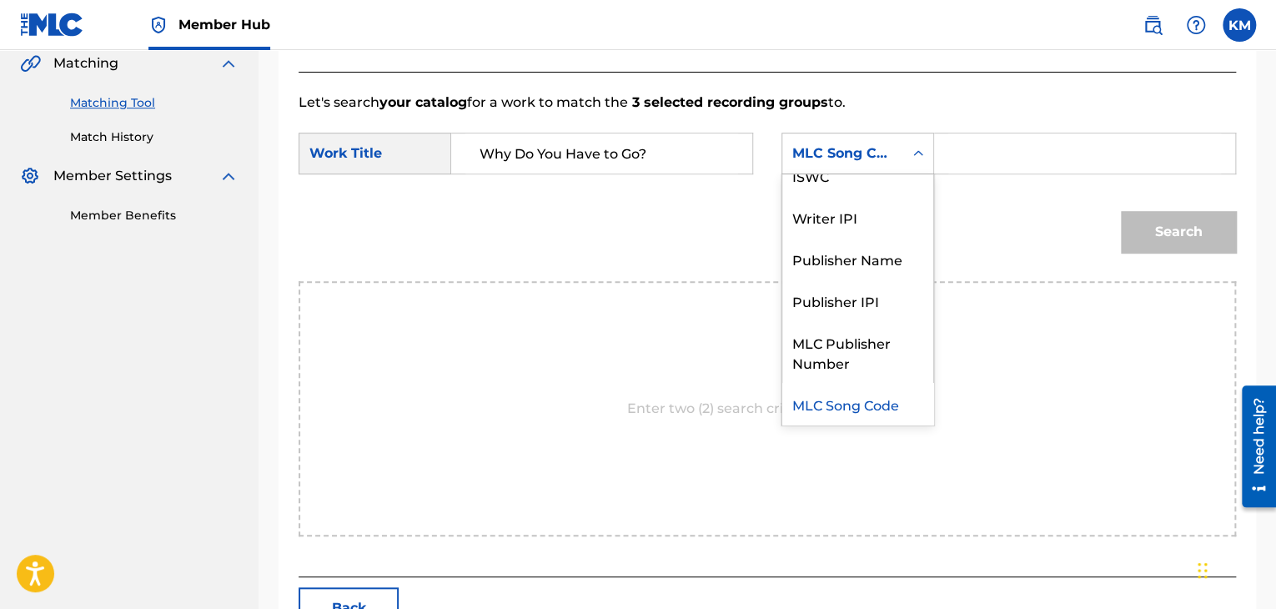
scroll to position [0, 0]
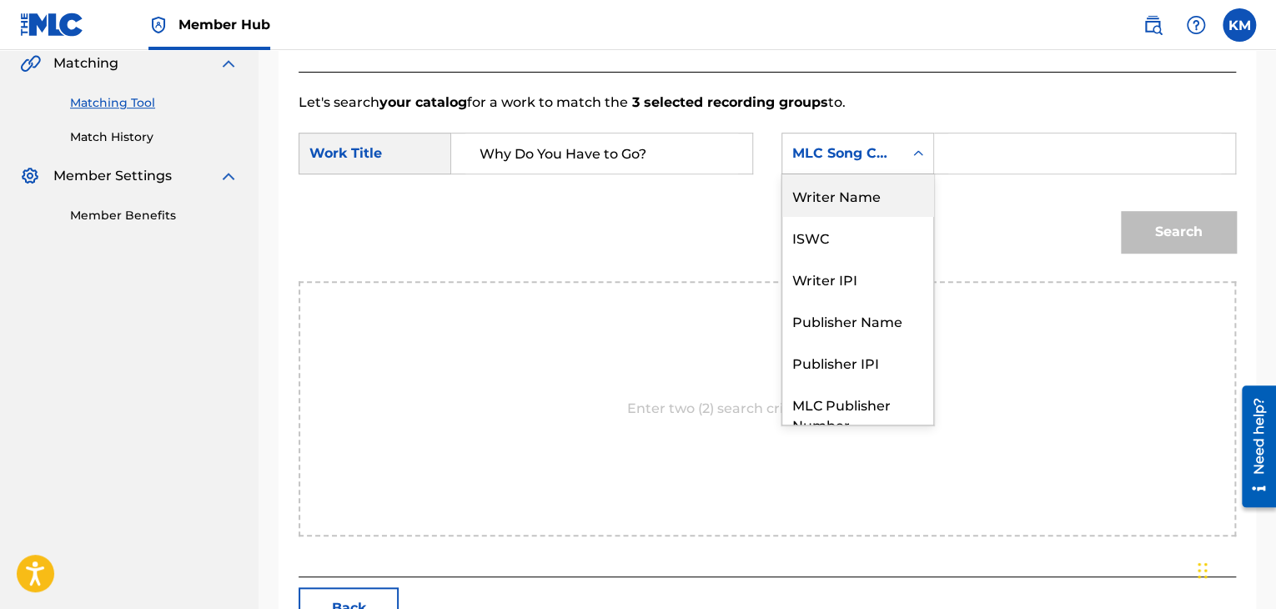
click at [891, 195] on div "Writer Name" at bounding box center [857, 195] width 151 height 42
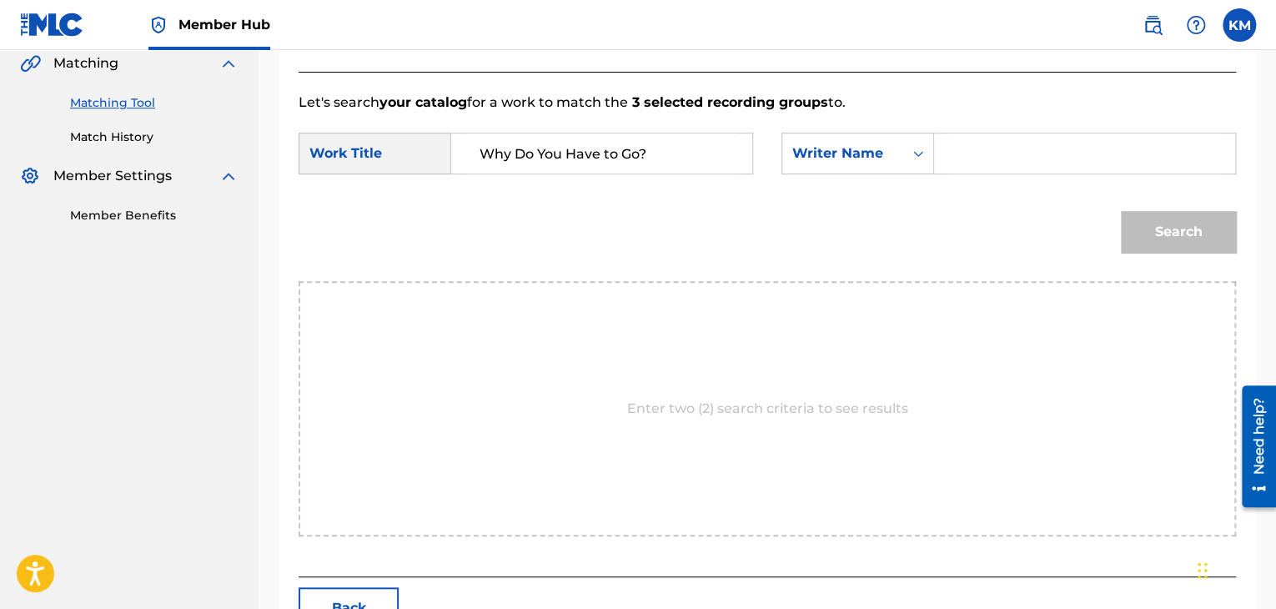
click at [954, 154] on input "Search Form" at bounding box center [1084, 153] width 273 height 40
paste input "[PERSON_NAME]"
click at [1170, 218] on button "Search" at bounding box center [1178, 232] width 115 height 42
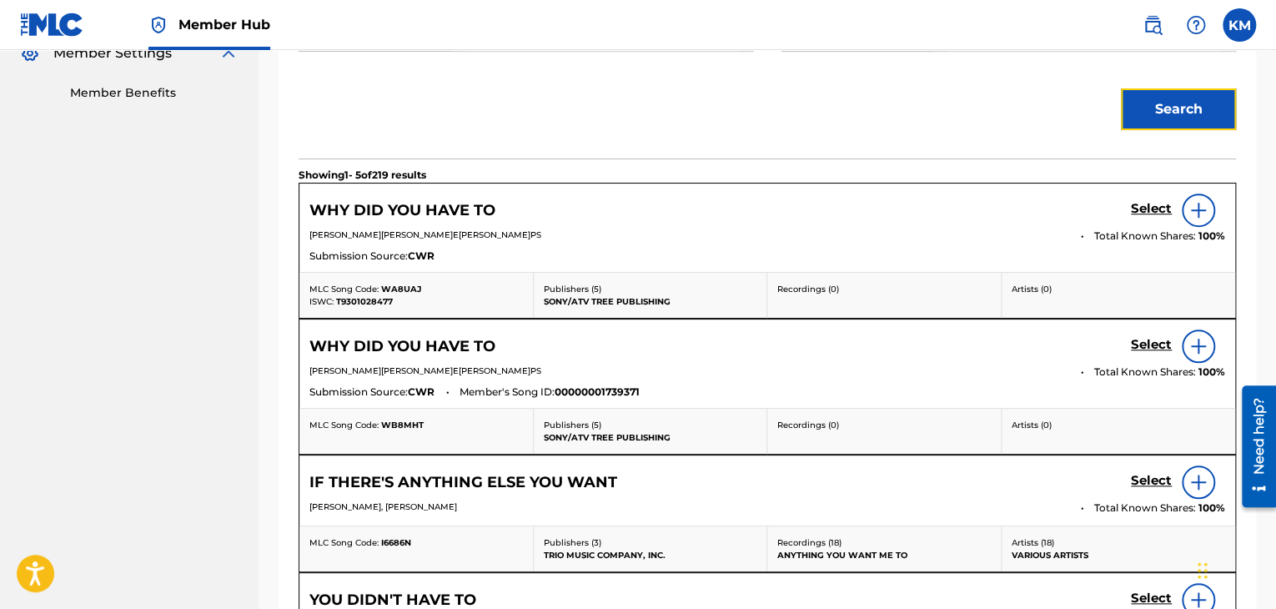
scroll to position [309, 0]
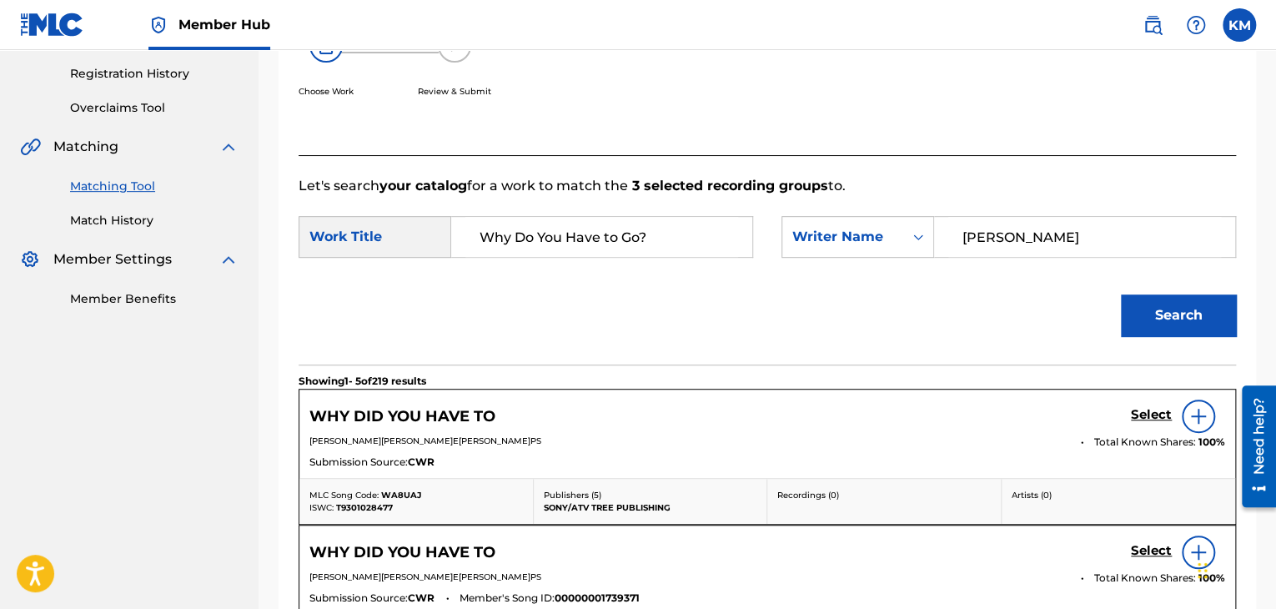
paste input "[PERSON_NAME]"
drag, startPoint x: 1057, startPoint y: 241, endPoint x: 937, endPoint y: 241, distance: 120.1
click at [944, 241] on div "[PERSON_NAME]" at bounding box center [1085, 237] width 302 height 42
click at [1134, 298] on button "Search" at bounding box center [1178, 315] width 115 height 42
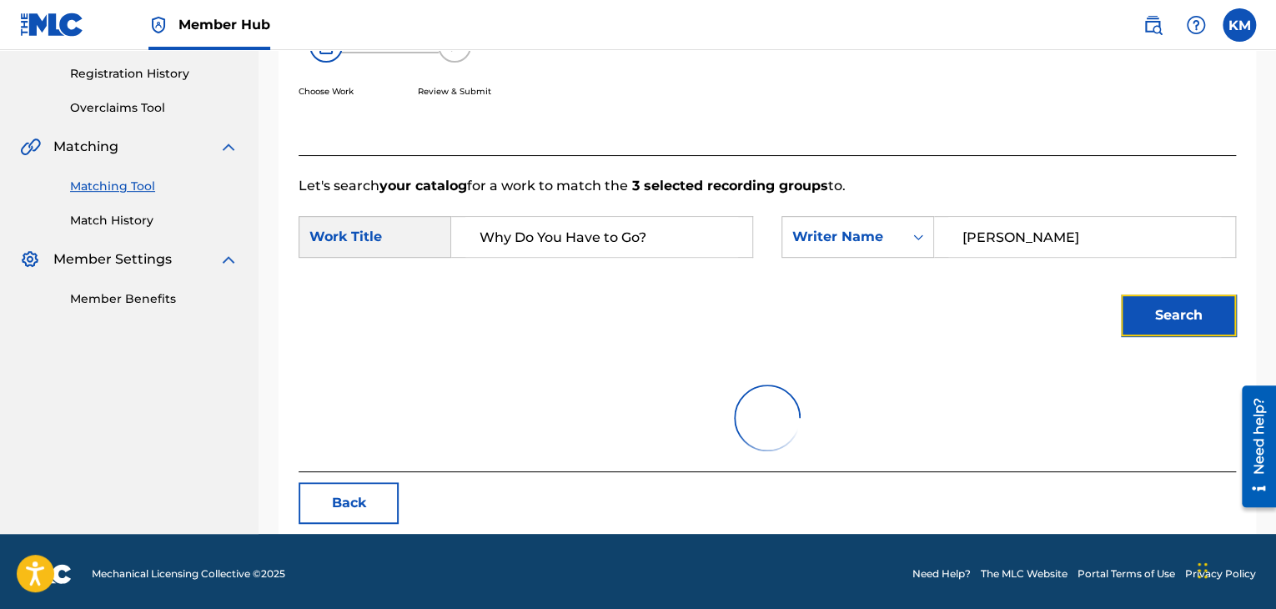
scroll to position [242, 0]
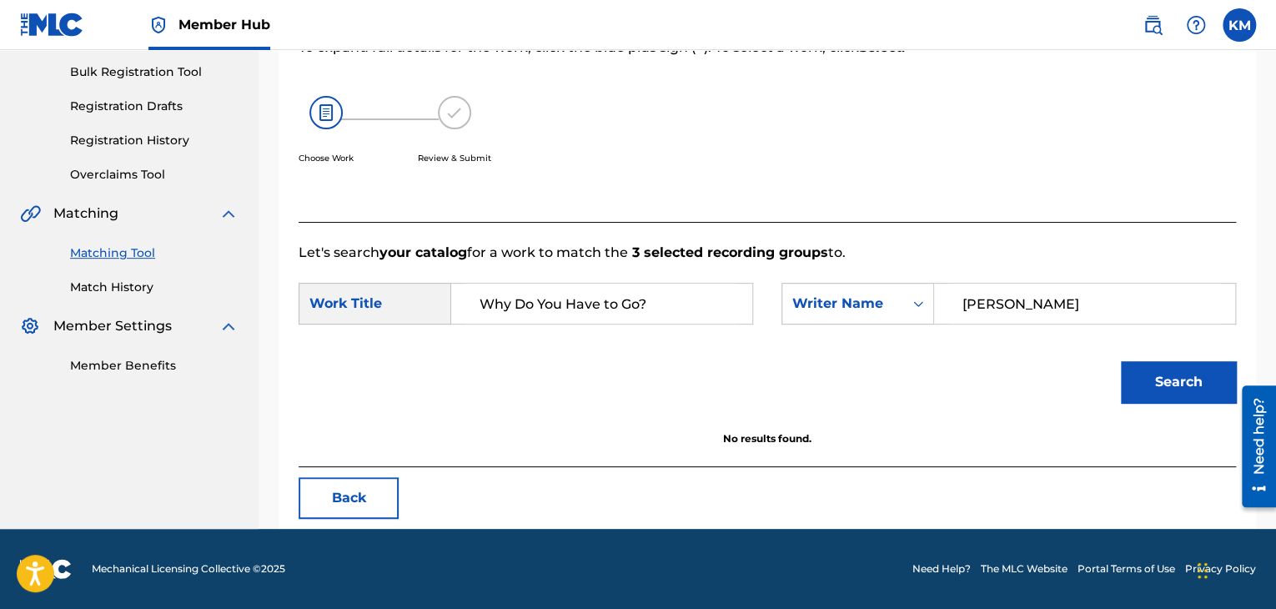
drag, startPoint x: 1067, startPoint y: 306, endPoint x: 753, endPoint y: 344, distance: 316.7
click at [753, 344] on form "SearchWithCriteriab081305a-3c25-4a7b-a9e7-89ef7da4d4d5 Work Title Why Do You Ha…" at bounding box center [767, 347] width 937 height 168
click at [1126, 371] on button "Search" at bounding box center [1178, 382] width 115 height 42
click at [1017, 302] on input "[PERSON_NAME]" at bounding box center [1084, 304] width 273 height 40
click at [1161, 357] on div "Search" at bounding box center [1173, 377] width 123 height 67
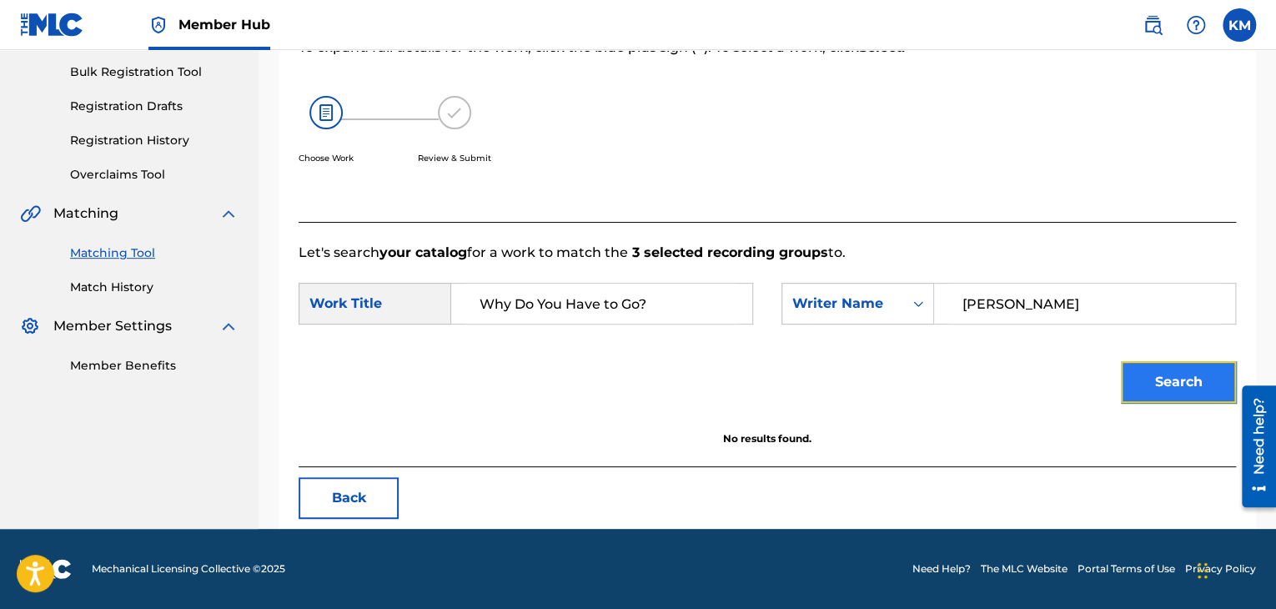
click at [1161, 370] on button "Search" at bounding box center [1178, 382] width 115 height 42
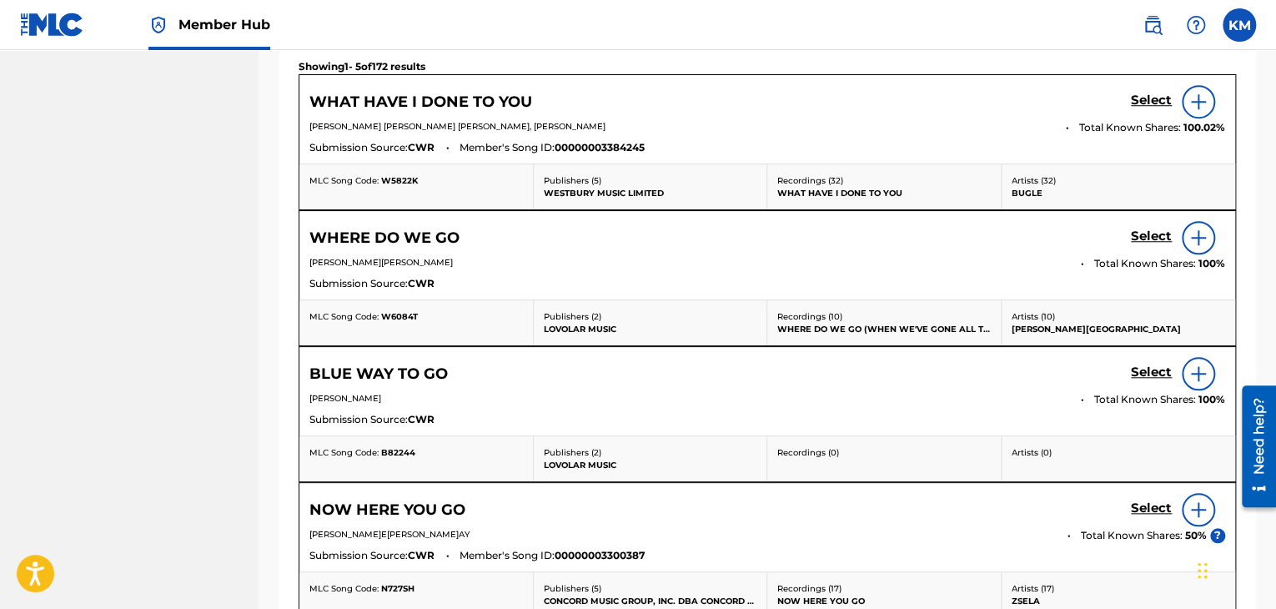
scroll to position [492, 0]
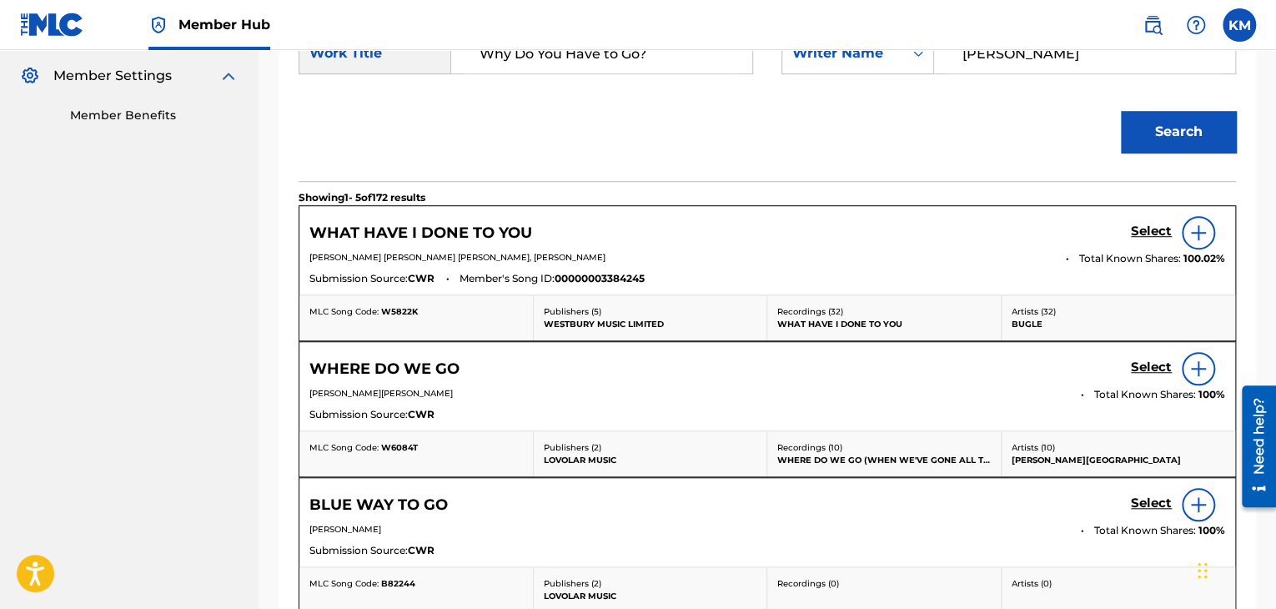
drag, startPoint x: 1057, startPoint y: 53, endPoint x: 886, endPoint y: 48, distance: 171.0
click at [886, 48] on div "Member Hub K[PERSON_NAME]im Matheson [EMAIL_ADDRESS][PERSON_NAME][DOMAIN_NAME] …" at bounding box center [638, 310] width 1276 height 1605
type input "[PERSON_NAME]"
click at [1215, 118] on button "Search" at bounding box center [1178, 132] width 115 height 42
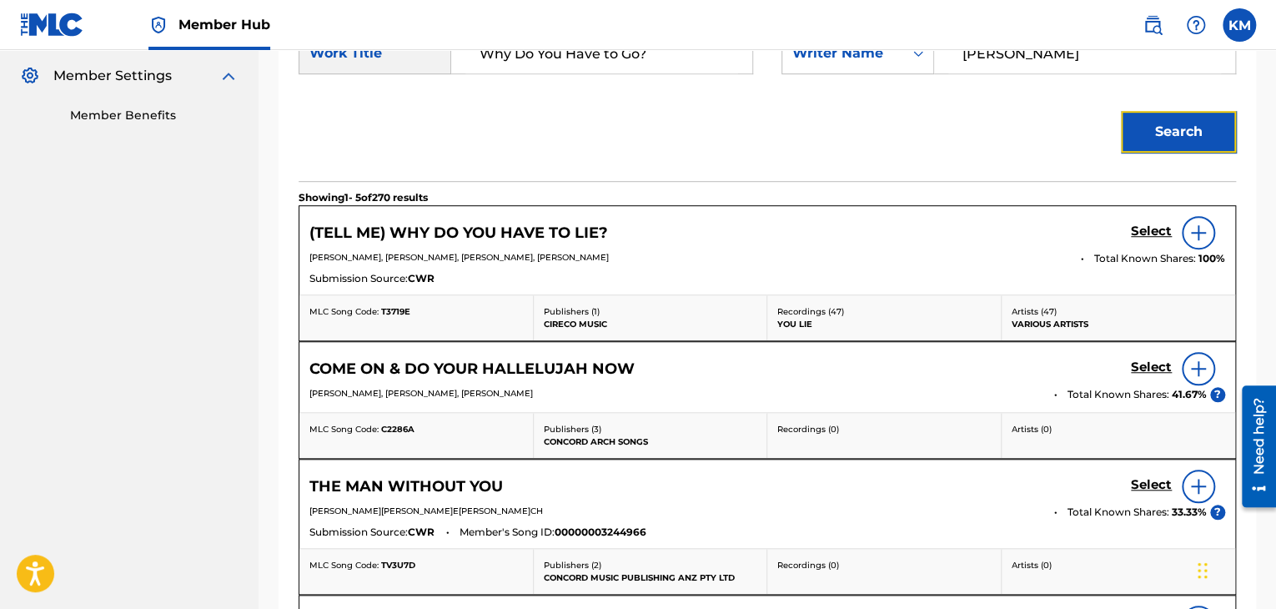
scroll to position [242, 0]
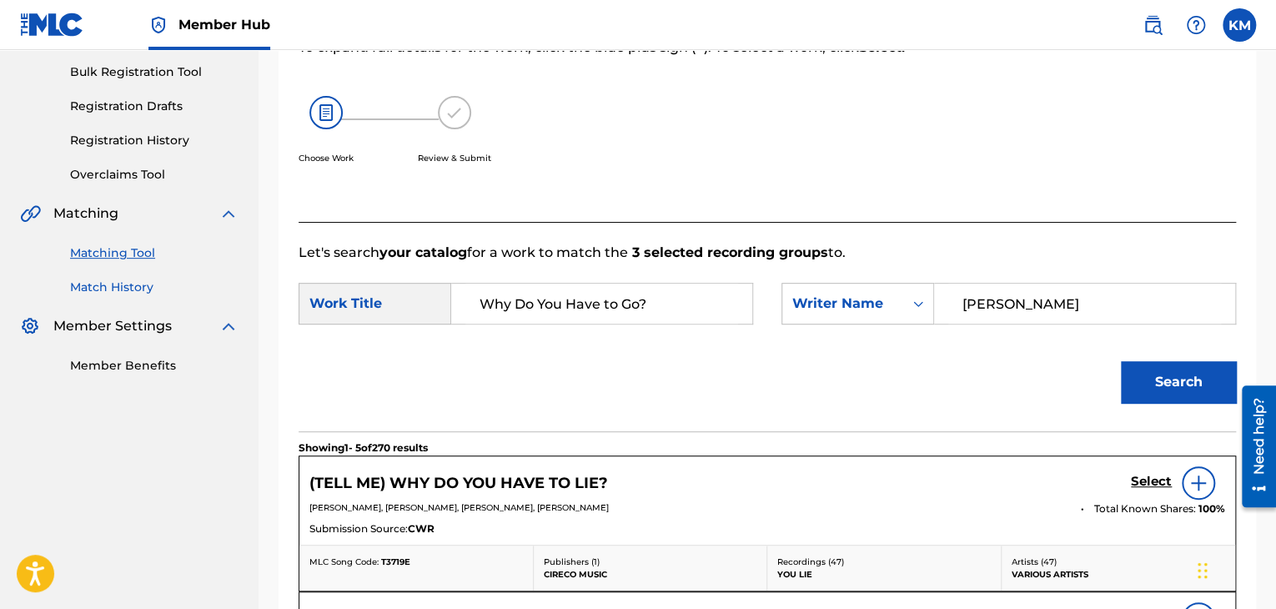
click at [141, 288] on link "Match History" at bounding box center [154, 288] width 168 height 18
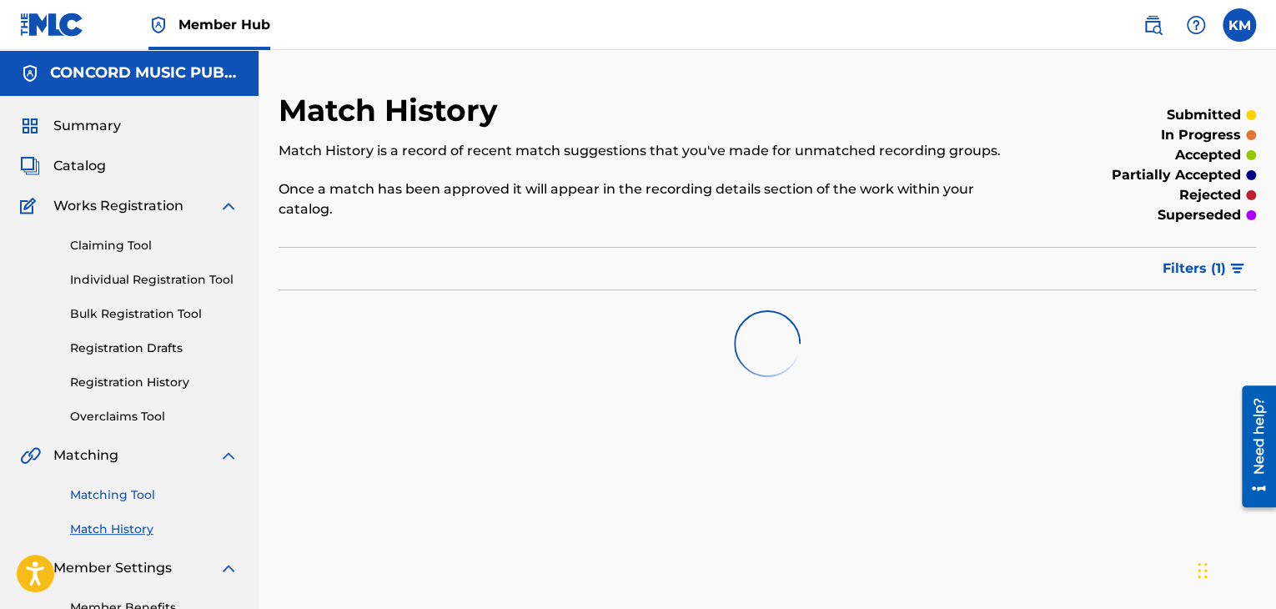
click at [142, 494] on link "Matching Tool" at bounding box center [154, 495] width 168 height 18
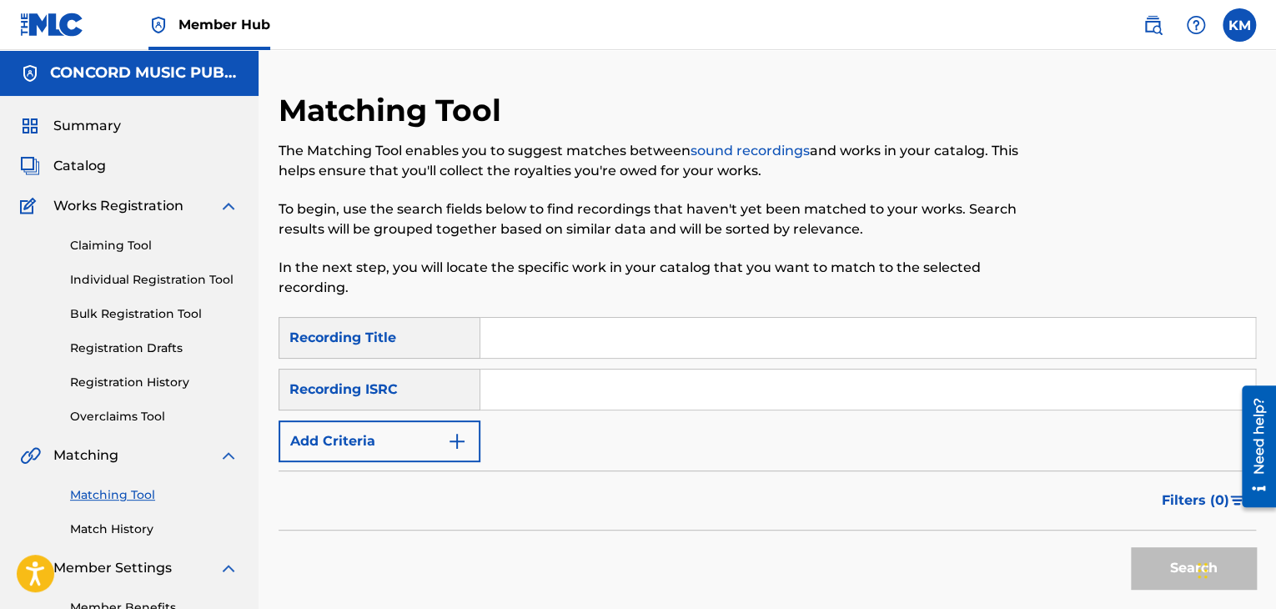
click at [508, 393] on input "Search Form" at bounding box center [867, 389] width 775 height 40
paste input "GBEWA1803207"
type input "GBEWA1803207"
click at [1141, 559] on button "Search" at bounding box center [1193, 568] width 125 height 42
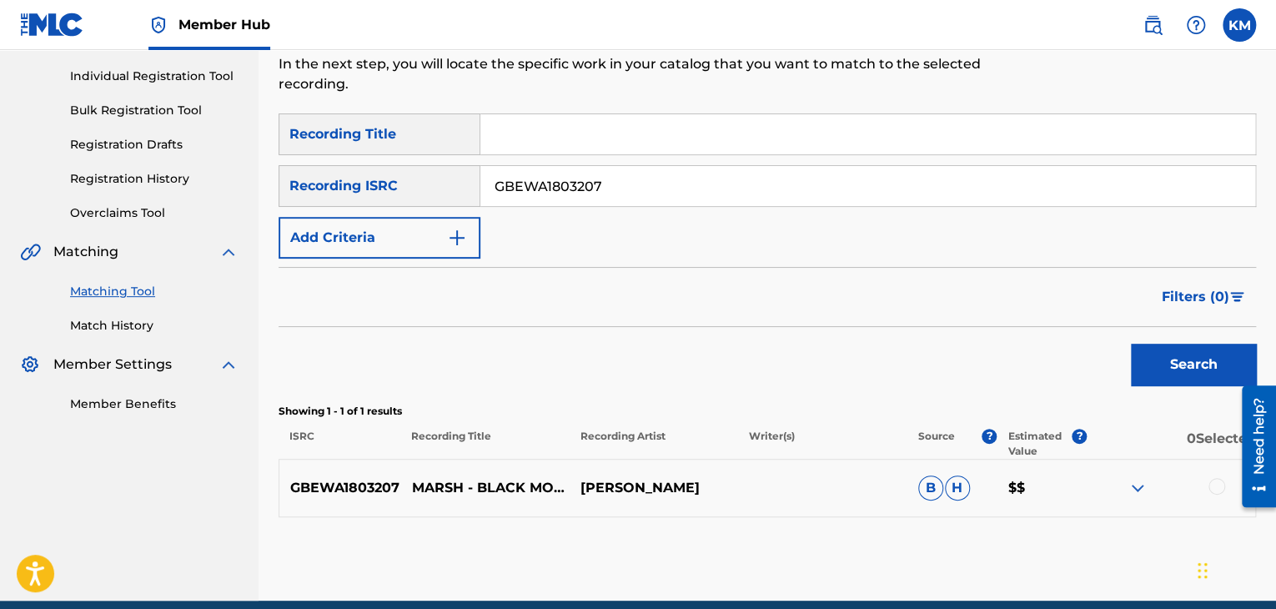
scroll to position [275, 0]
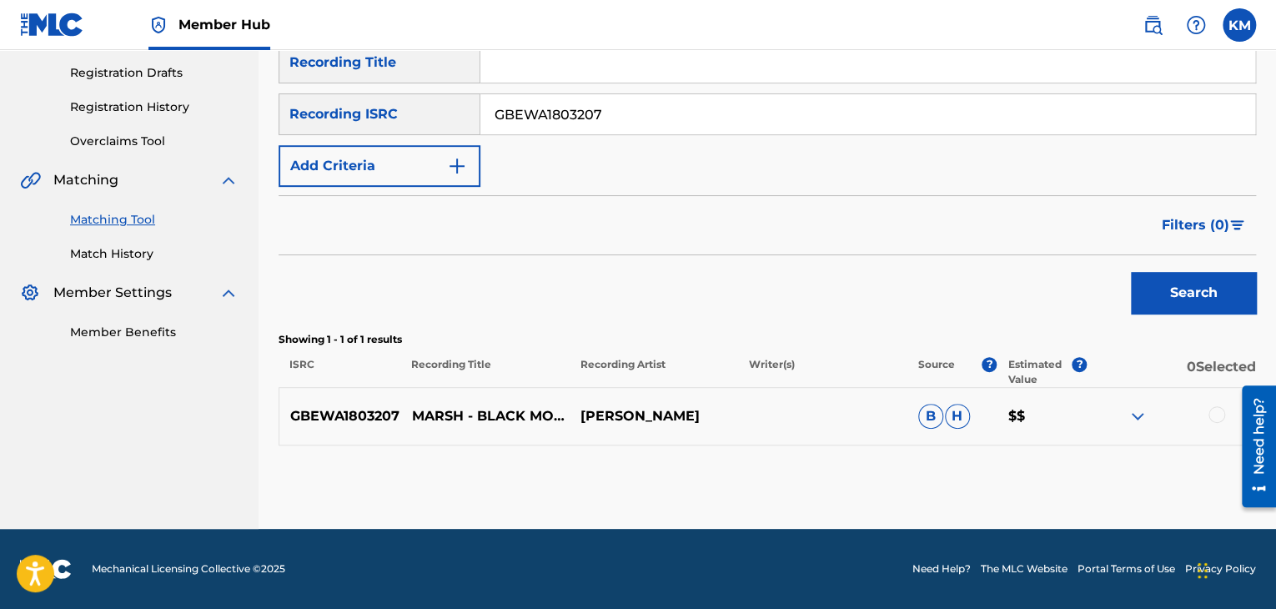
click at [1216, 411] on div at bounding box center [1216, 414] width 17 height 17
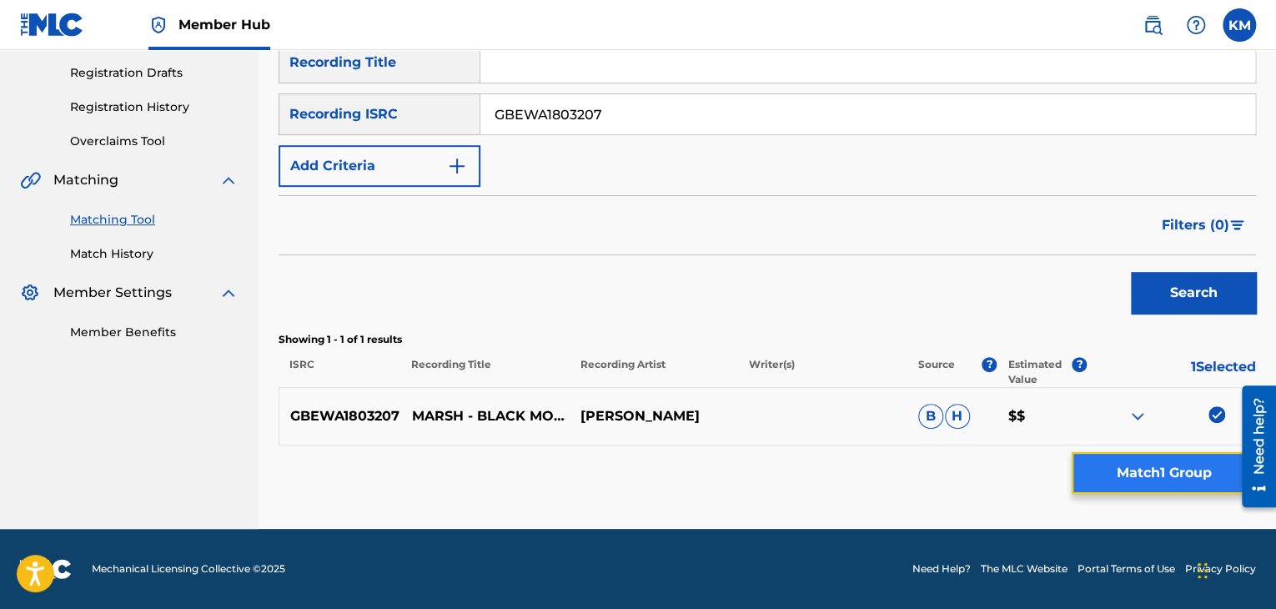
click at [1192, 474] on button "Match 1 Group" at bounding box center [1163, 473] width 184 height 42
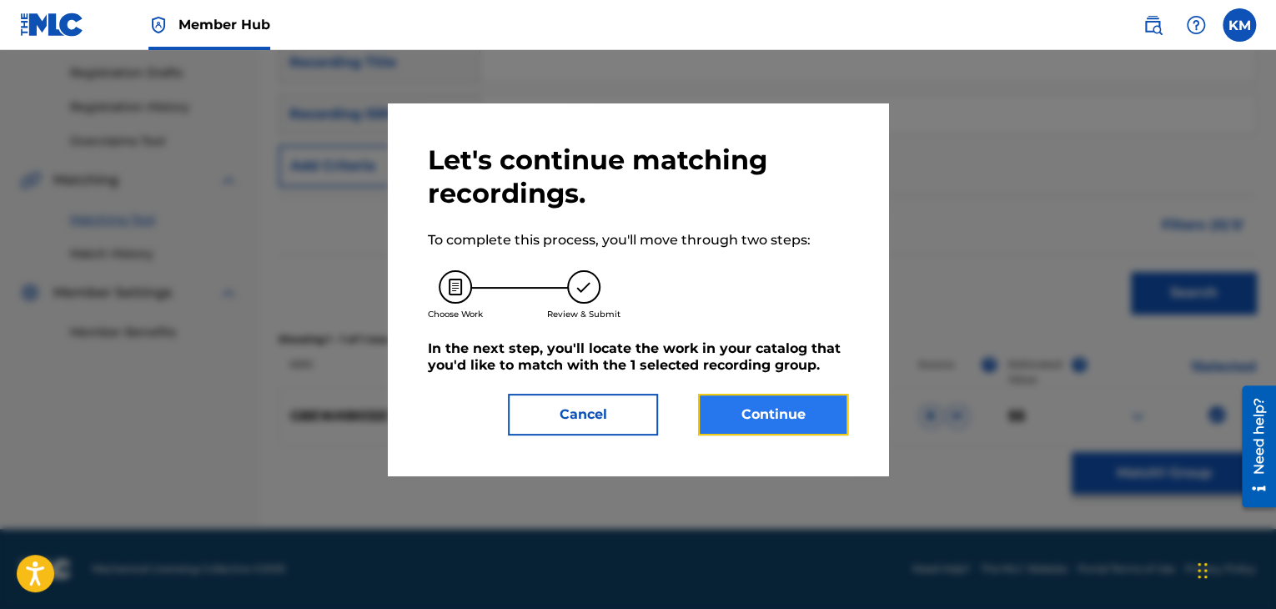
click at [800, 418] on button "Continue" at bounding box center [773, 415] width 150 height 42
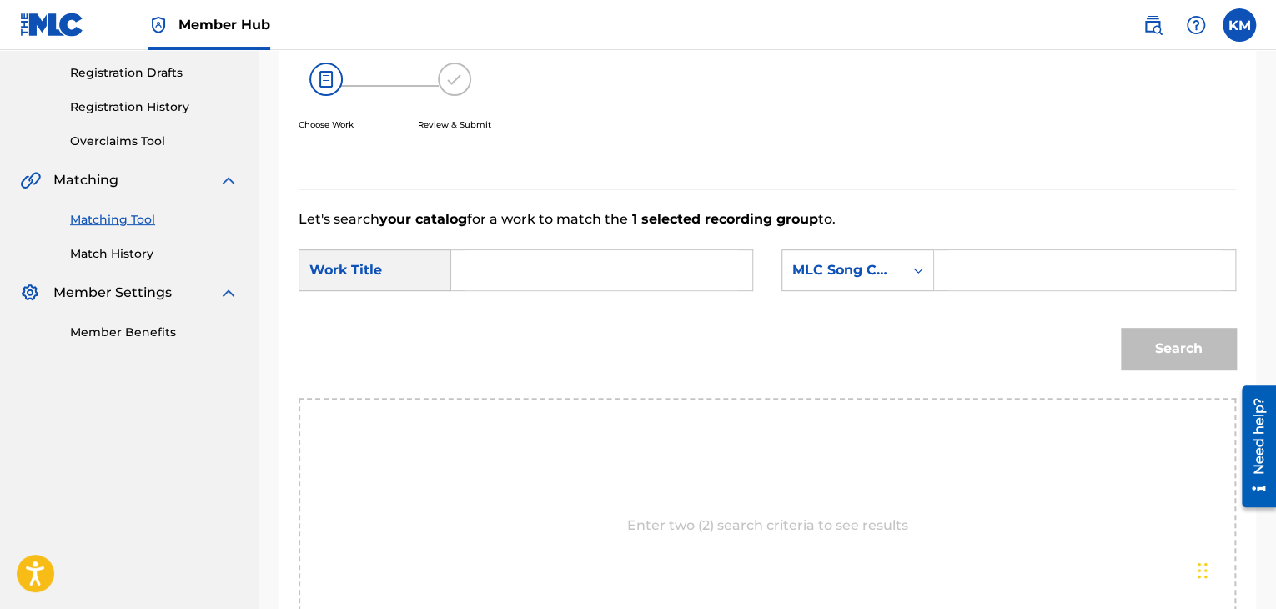
paste input "Black Mountain"
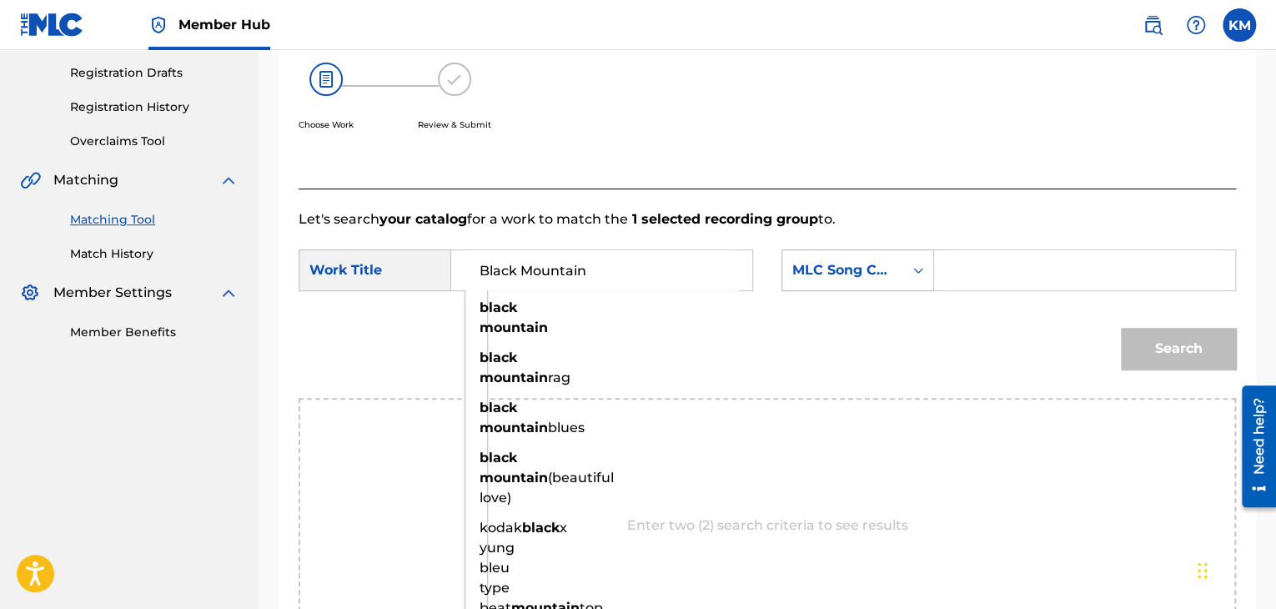
type input "Black Mountain"
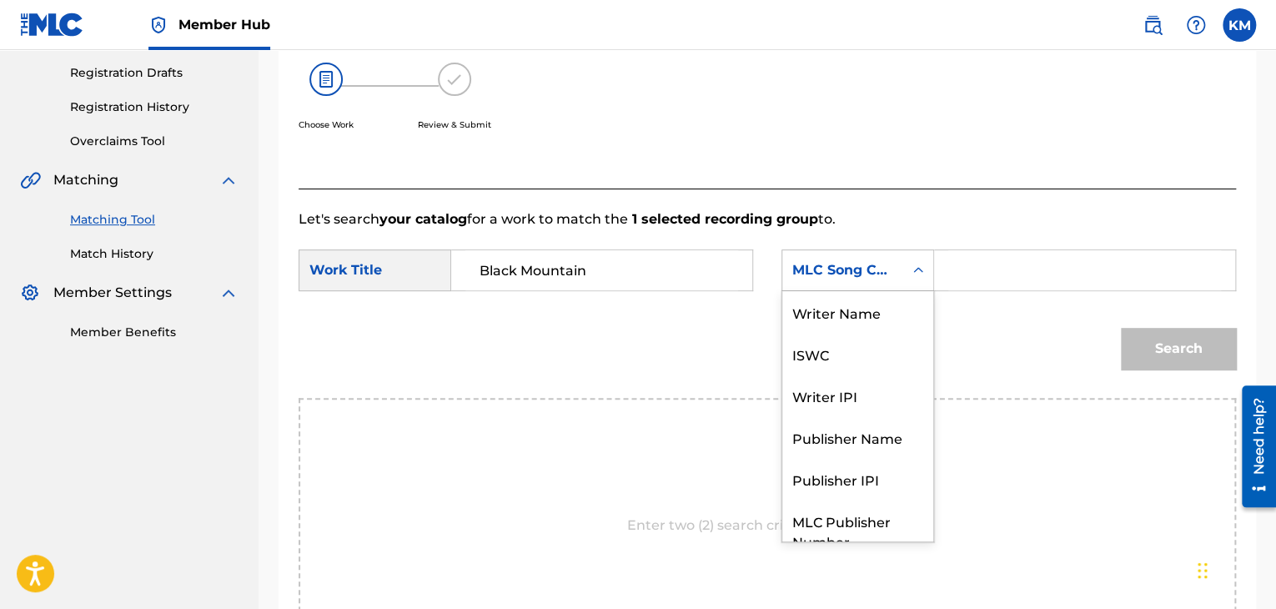
click at [923, 264] on icon "Search Form" at bounding box center [918, 270] width 17 height 17
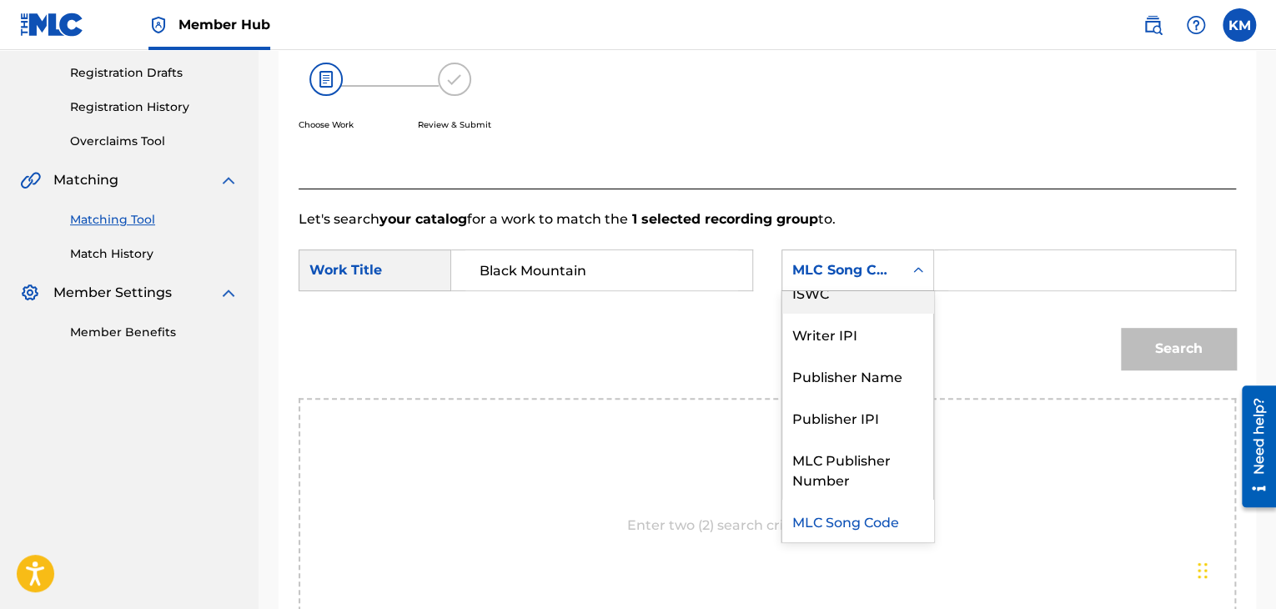
scroll to position [0, 0]
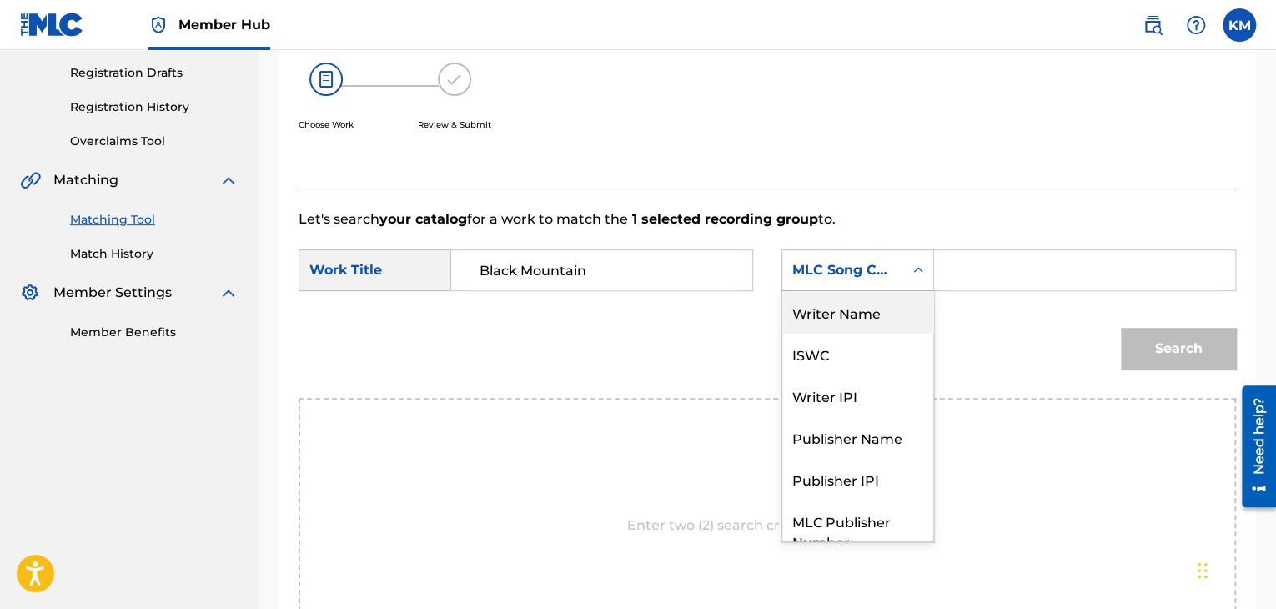
click at [883, 304] on div "Writer Name" at bounding box center [857, 312] width 151 height 42
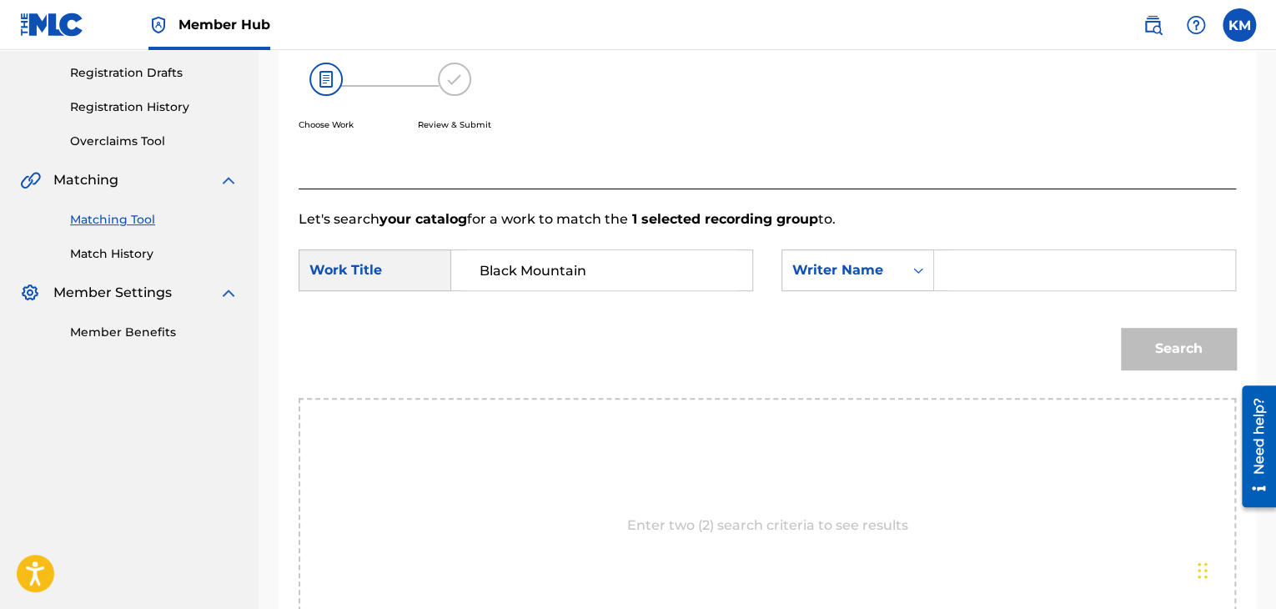
click at [961, 268] on input "Search Form" at bounding box center [1084, 270] width 273 height 40
paste input "[PERSON_NAME]"
type input "[PERSON_NAME]"
click at [1205, 358] on button "Search" at bounding box center [1178, 349] width 115 height 42
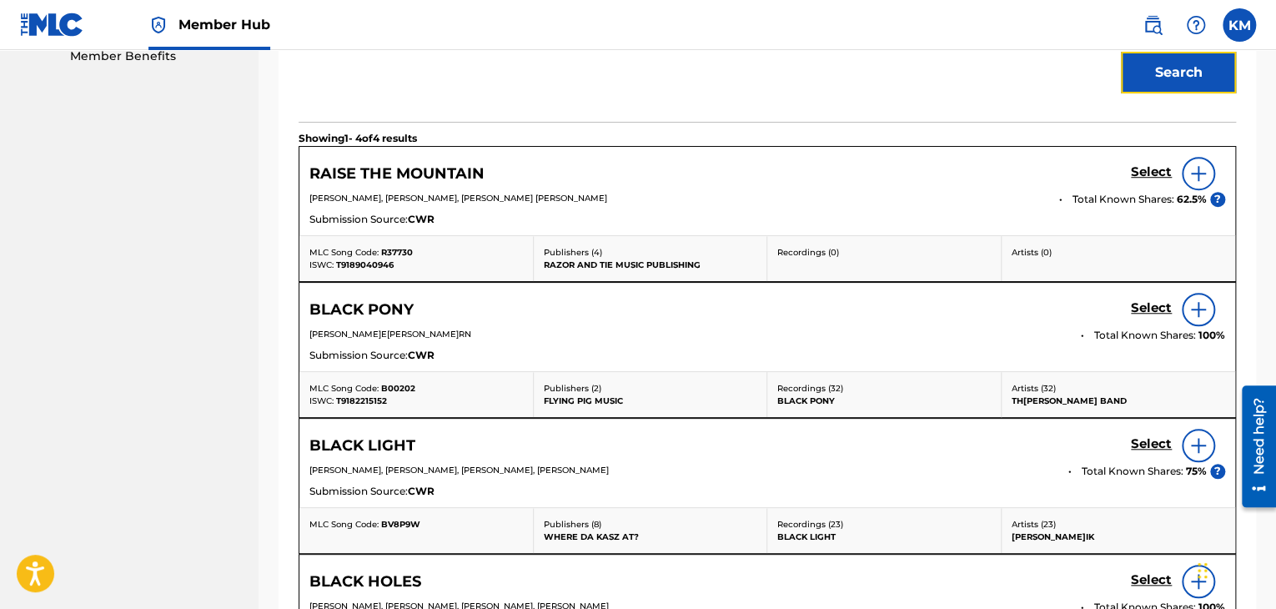
scroll to position [423, 0]
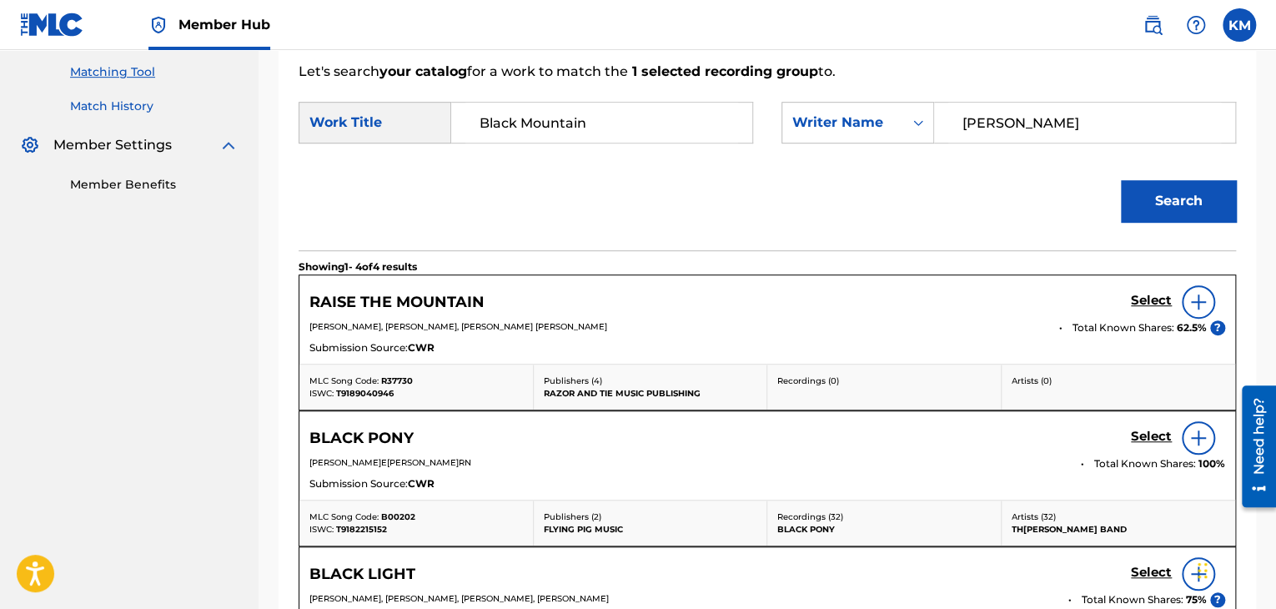
click at [109, 101] on link "Match History" at bounding box center [154, 107] width 168 height 18
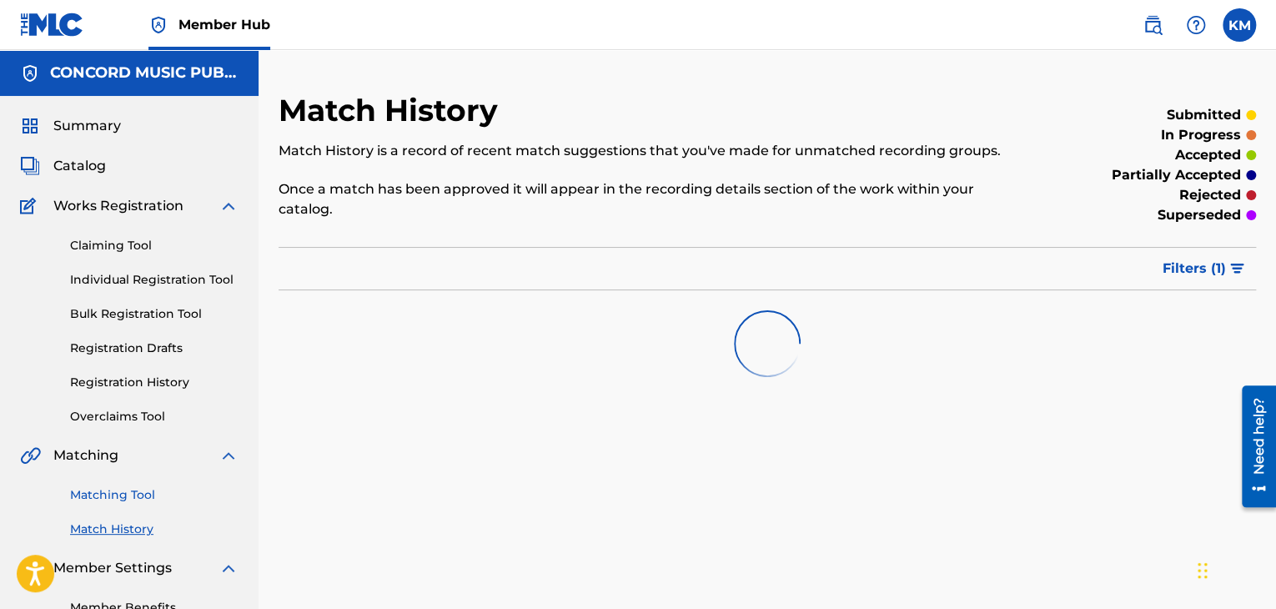
click at [143, 490] on link "Matching Tool" at bounding box center [154, 495] width 168 height 18
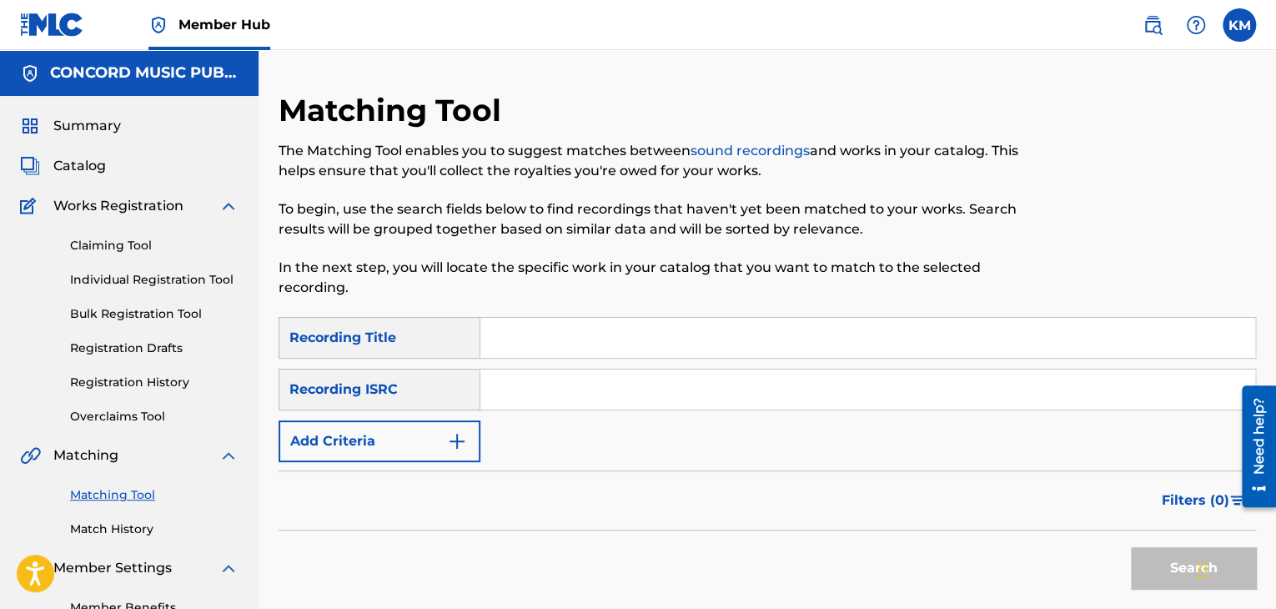
paste input "HKI190447307"
type input "HKI190447307"
click at [1142, 551] on button "Search" at bounding box center [1193, 568] width 125 height 42
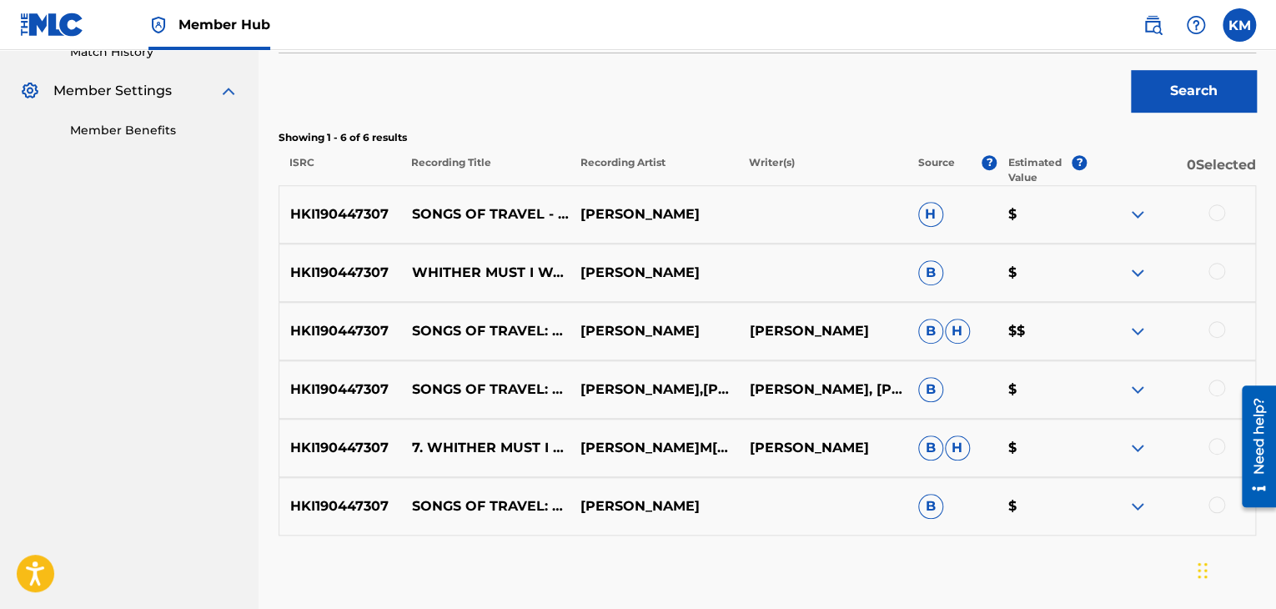
scroll to position [500, 0]
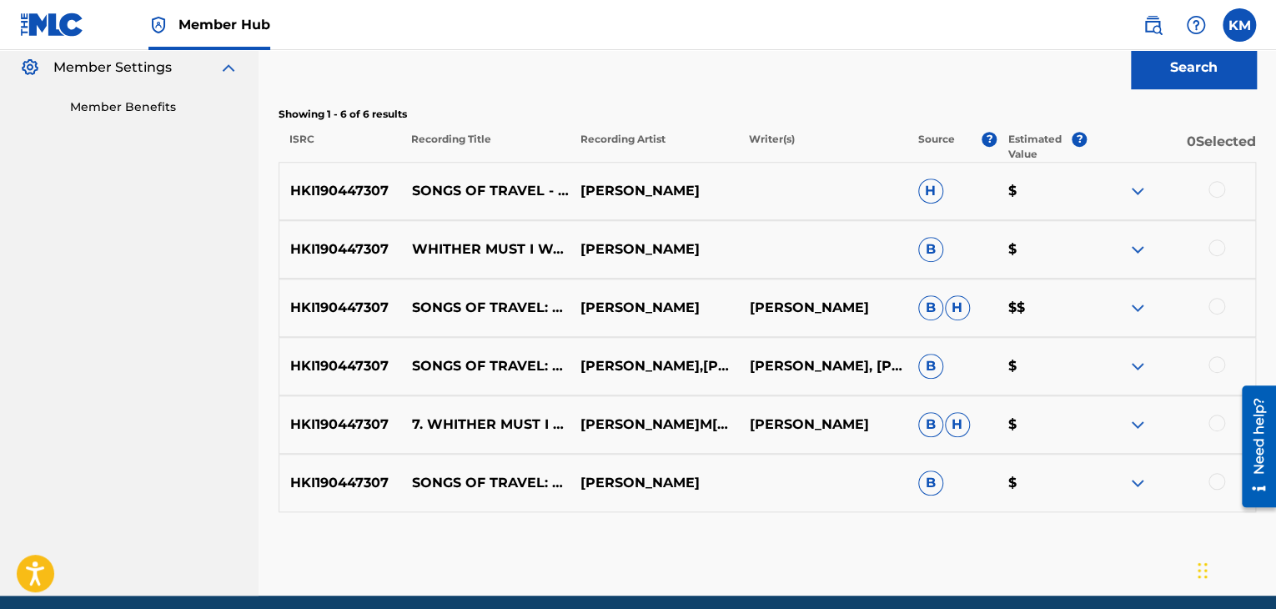
click at [1217, 481] on div at bounding box center [1216, 481] width 17 height 17
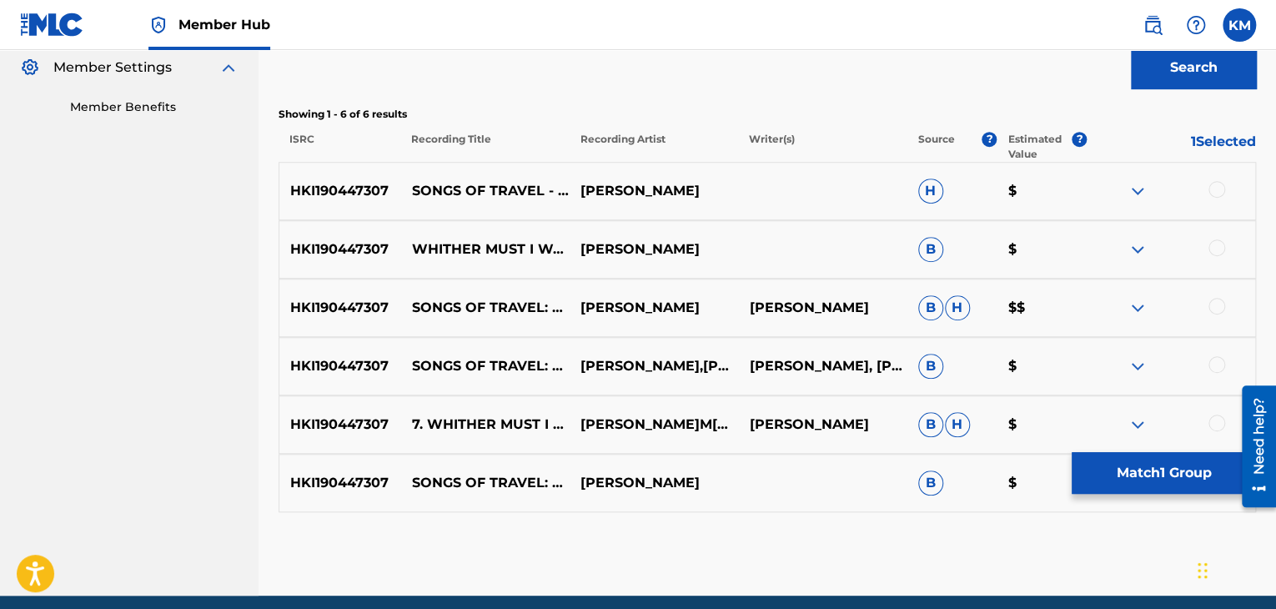
click at [1213, 430] on div at bounding box center [1216, 422] width 17 height 17
click at [1217, 358] on div at bounding box center [1216, 364] width 17 height 17
click at [1217, 305] on div at bounding box center [1216, 306] width 17 height 17
click at [1212, 249] on div at bounding box center [1216, 247] width 17 height 17
click at [1212, 193] on div at bounding box center [1216, 189] width 17 height 17
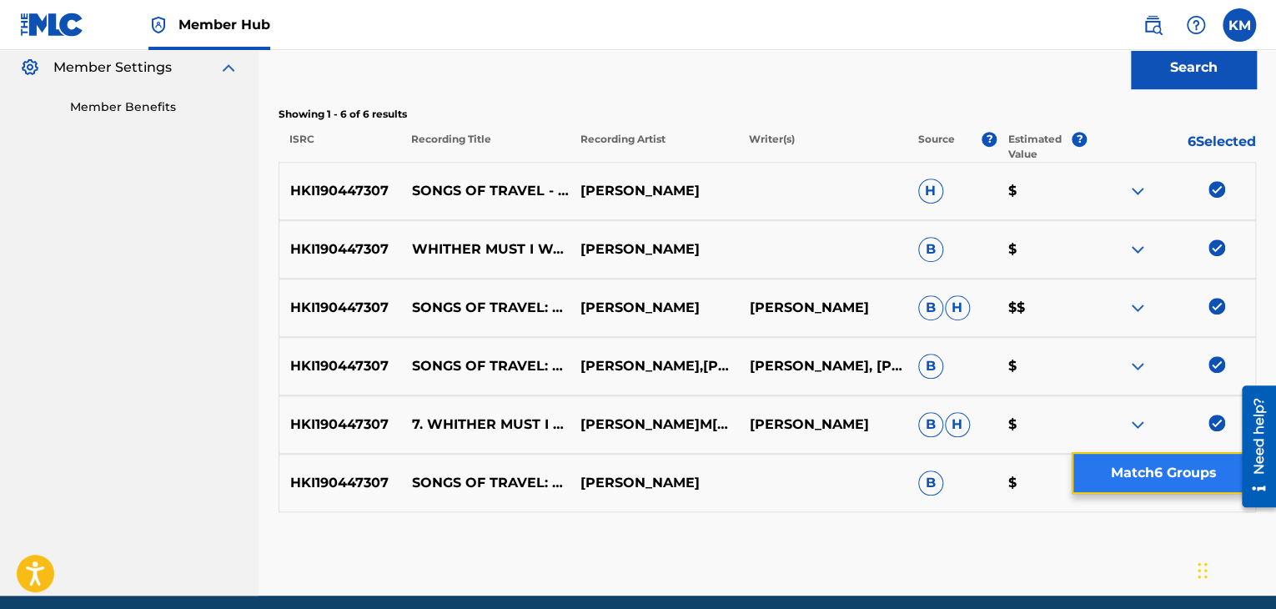
click at [1151, 482] on button "Match 6 Groups" at bounding box center [1163, 473] width 184 height 42
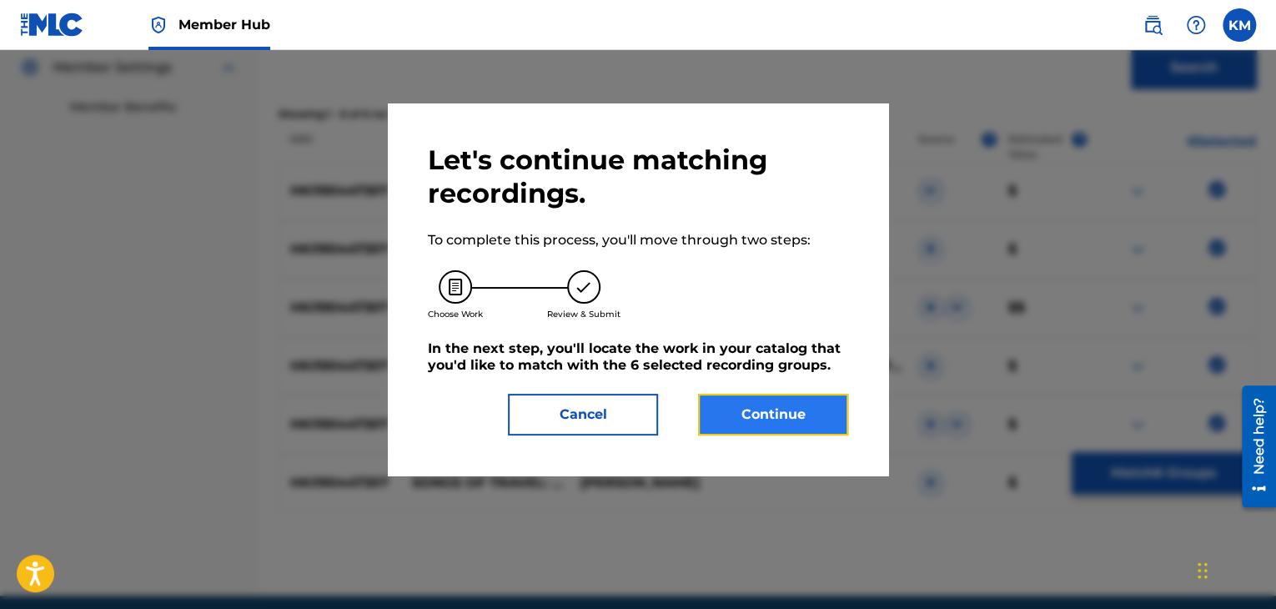
click at [720, 406] on button "Continue" at bounding box center [773, 415] width 150 height 42
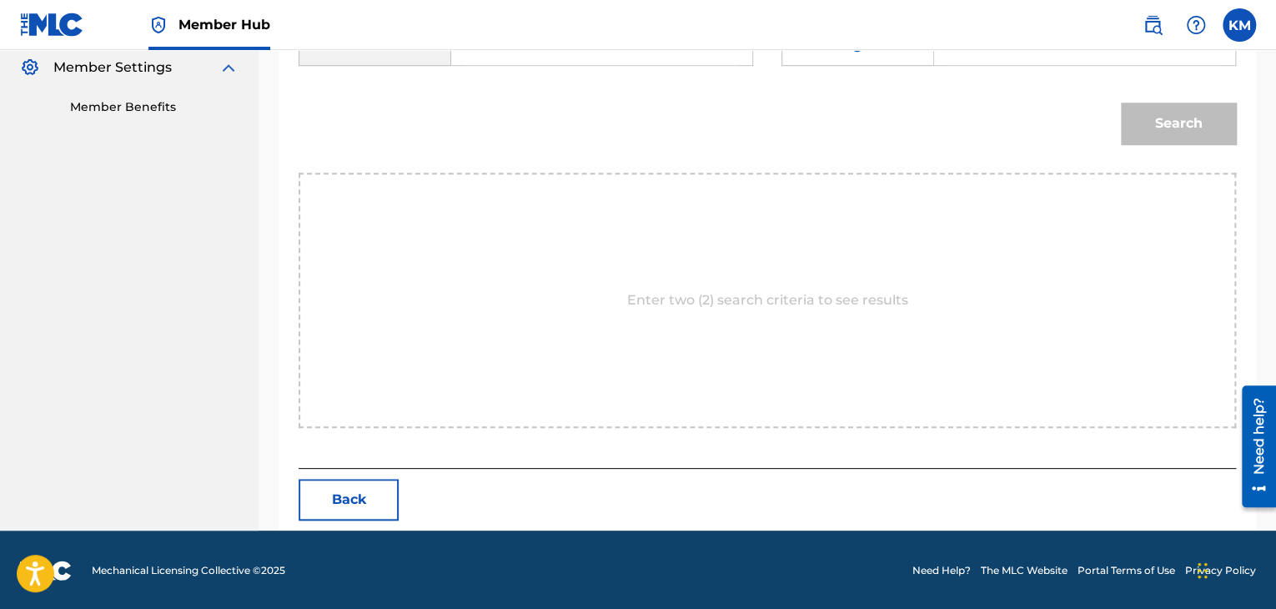
scroll to position [417, 0]
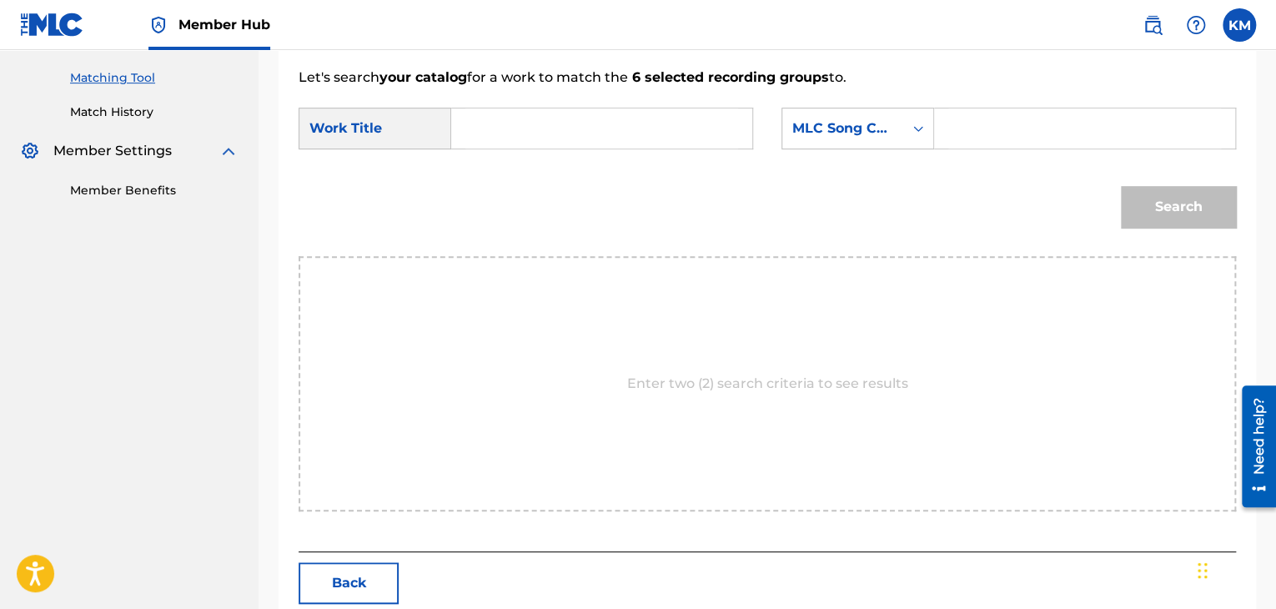
paste input "Songs of Travel: Whither must I wander?"
type input "Songs of Travel: Whither must I wander?"
click at [911, 128] on icon "Search Form" at bounding box center [918, 128] width 17 height 17
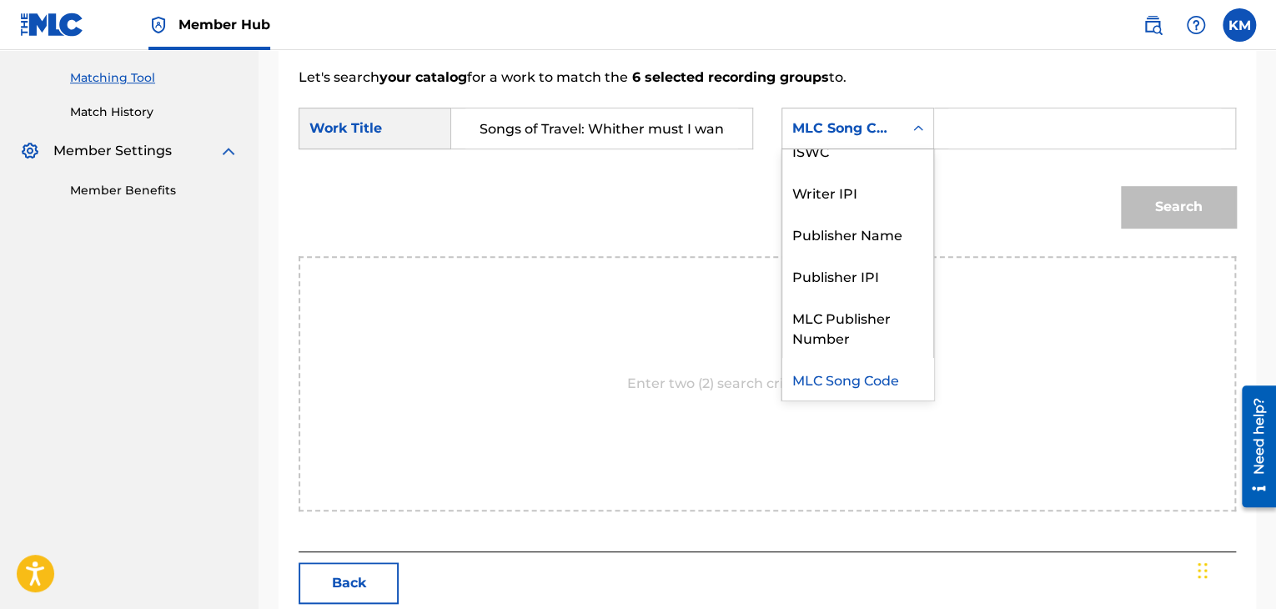
scroll to position [0, 0]
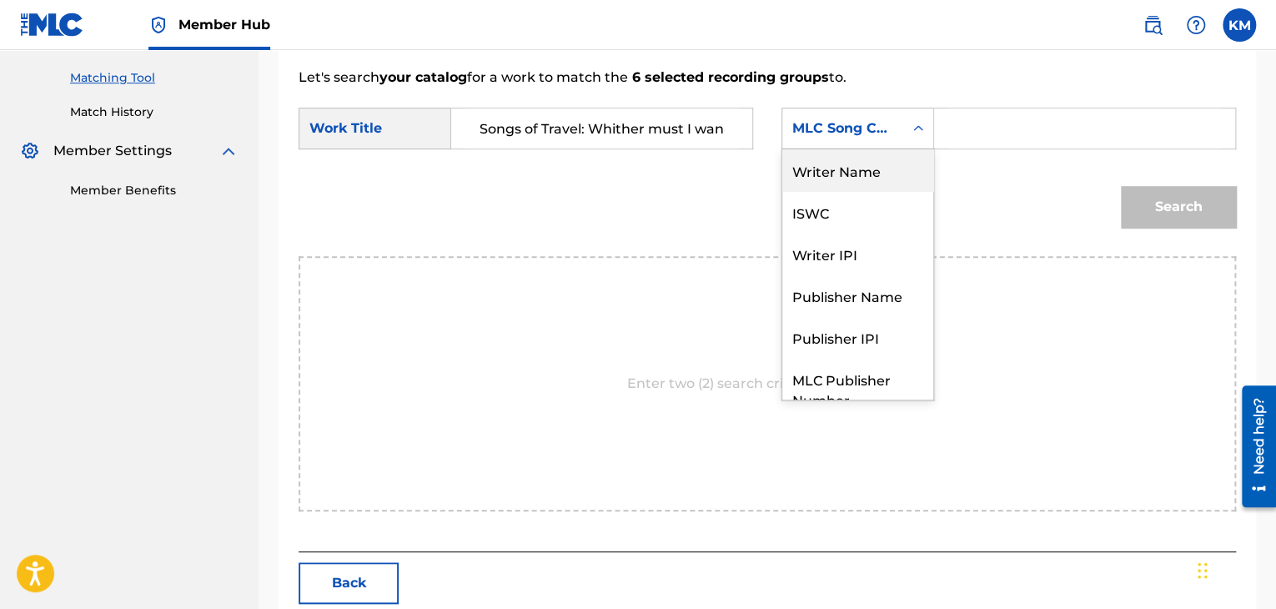
click at [906, 150] on div "Writer Name" at bounding box center [857, 170] width 151 height 42
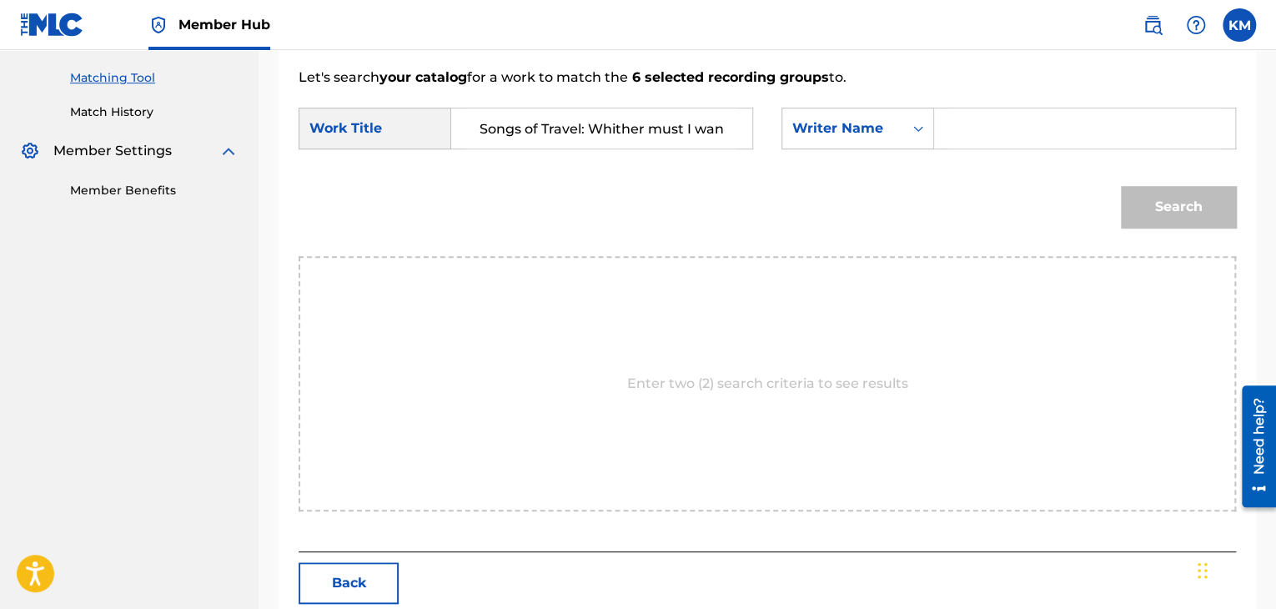
paste input "[PERSON_NAME]"
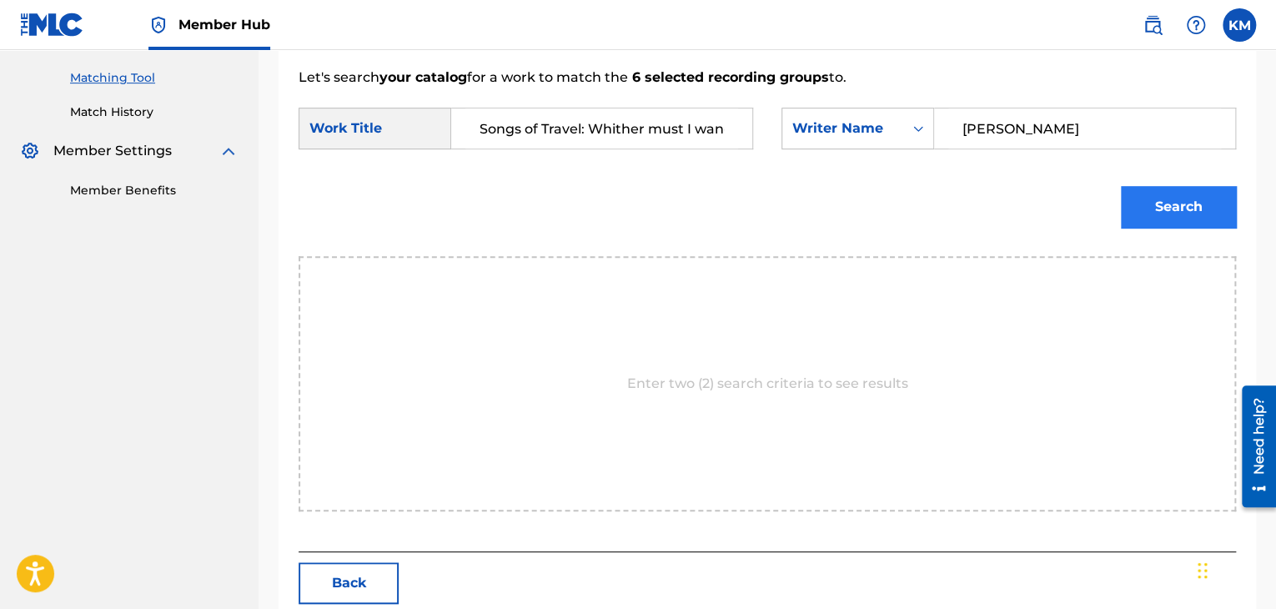
type input "[PERSON_NAME]"
click at [1144, 213] on button "Search" at bounding box center [1178, 207] width 115 height 42
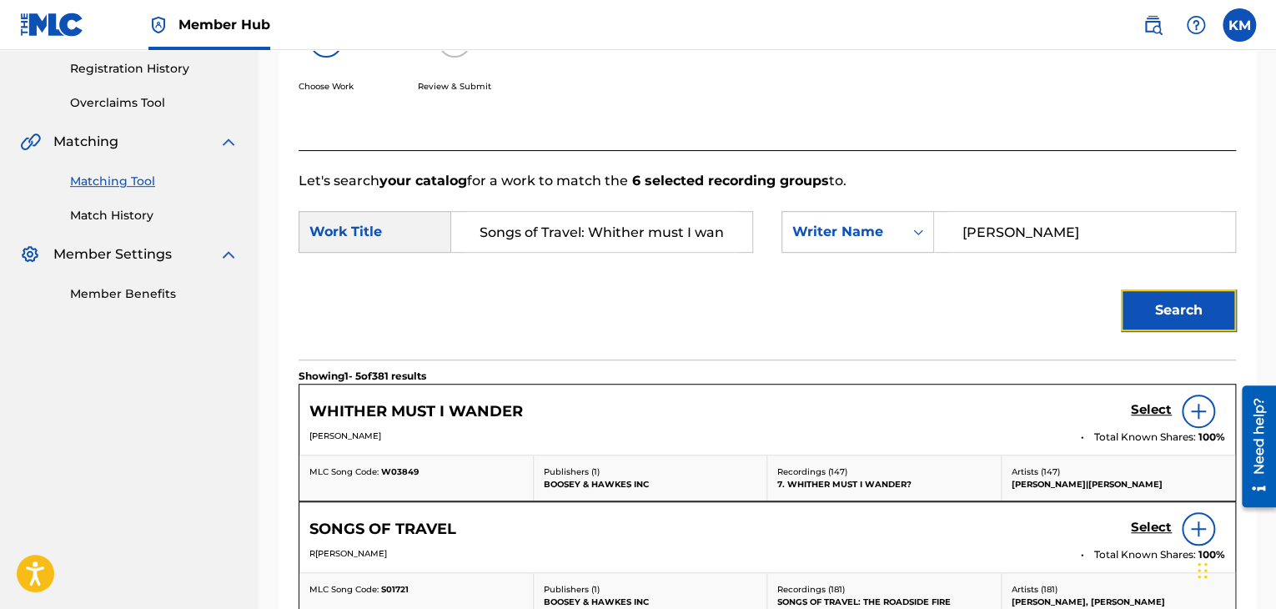
scroll to position [417, 0]
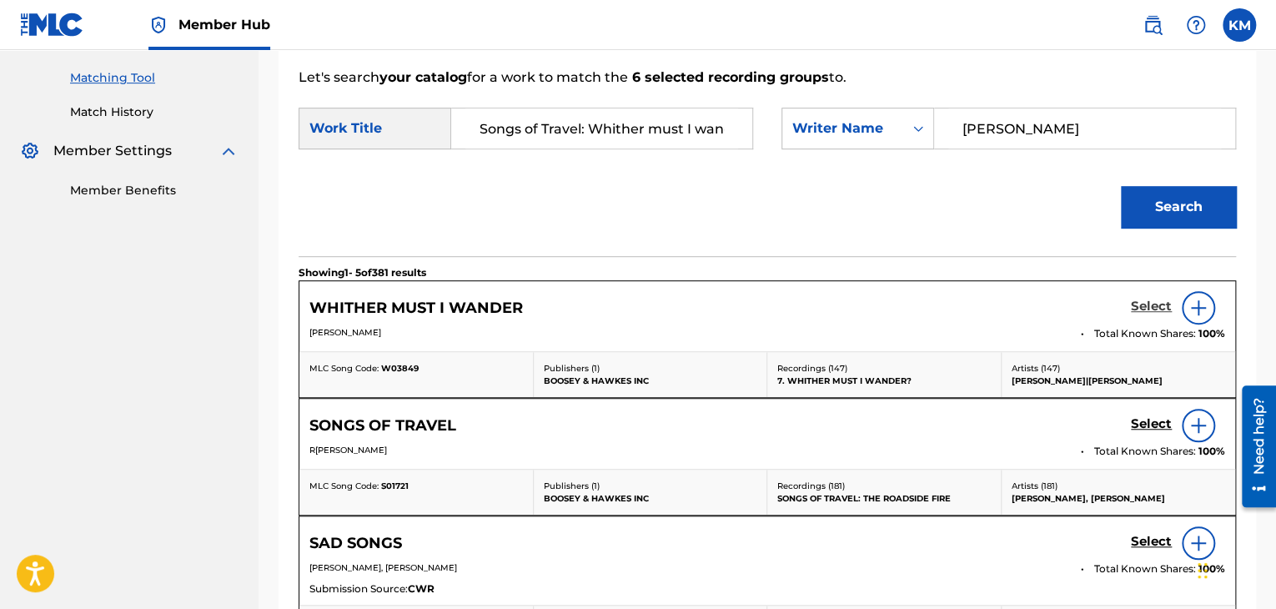
click at [1162, 302] on h5 "Select" at bounding box center [1151, 307] width 41 height 16
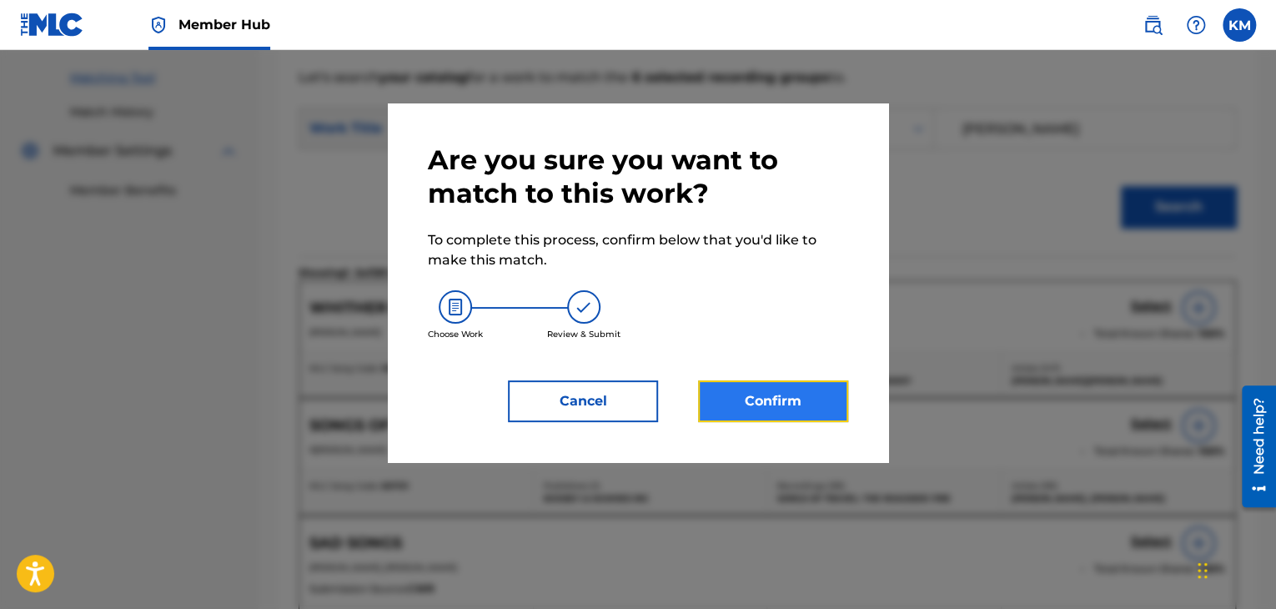
click at [825, 389] on button "Confirm" at bounding box center [773, 401] width 150 height 42
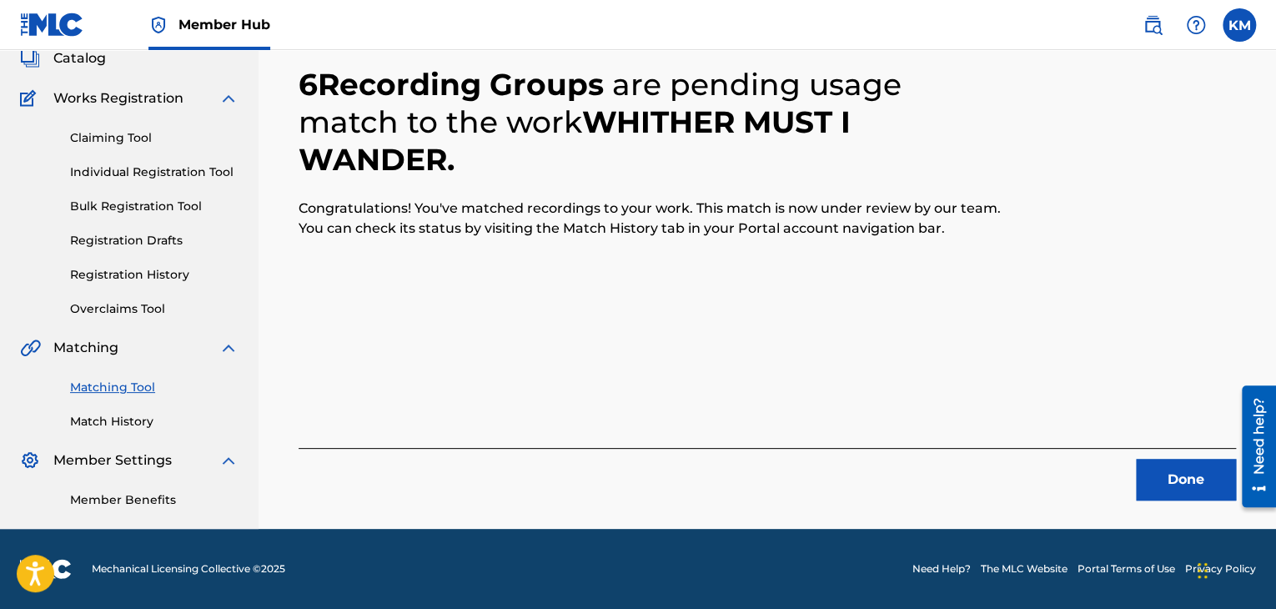
scroll to position [108, 0]
click at [1157, 472] on button "Done" at bounding box center [1186, 480] width 100 height 42
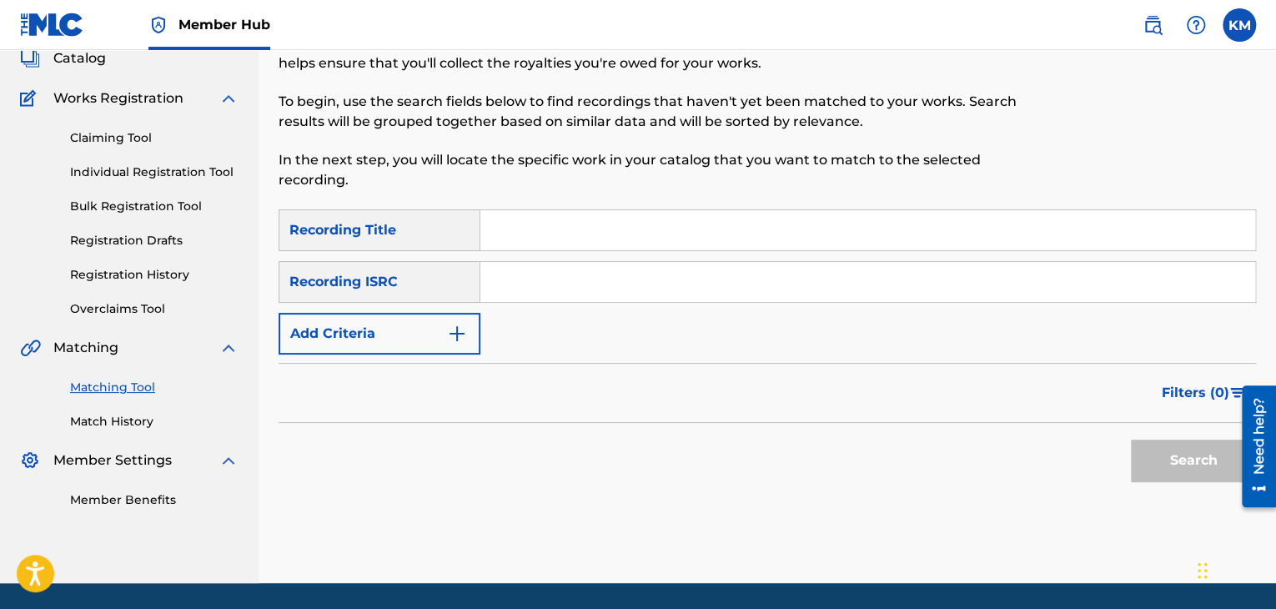
paste input "HKI190447307"
type input "HKI190447307"
click at [1176, 464] on button "Search" at bounding box center [1193, 460] width 125 height 42
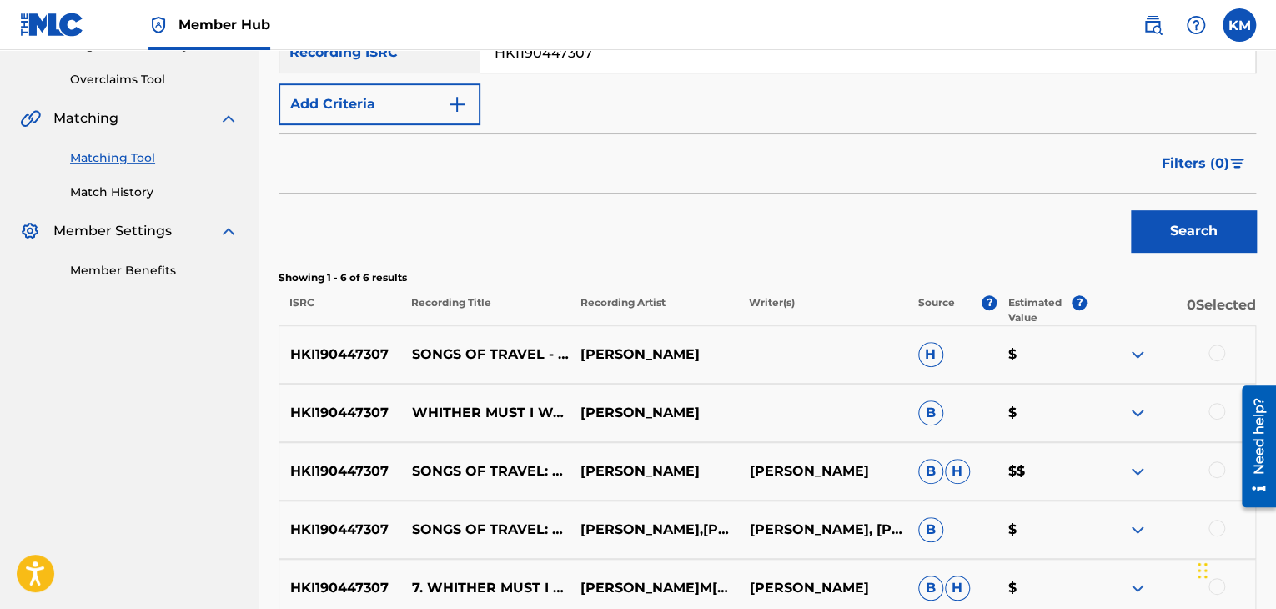
scroll to position [524, 0]
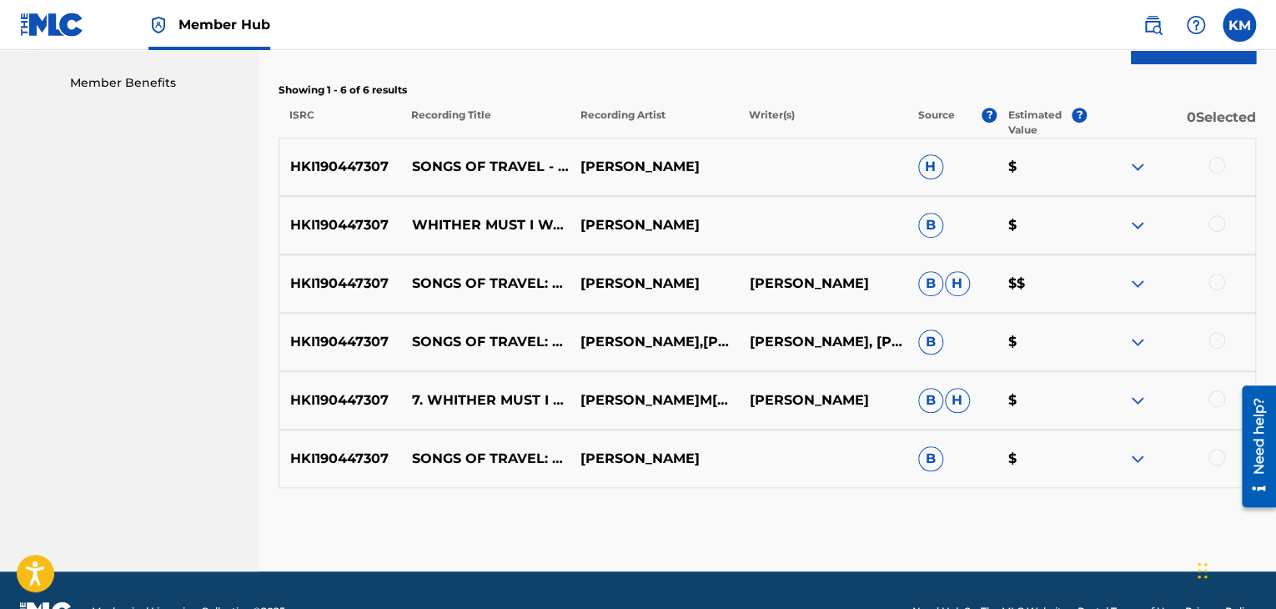
click at [1217, 165] on div at bounding box center [1216, 165] width 17 height 17
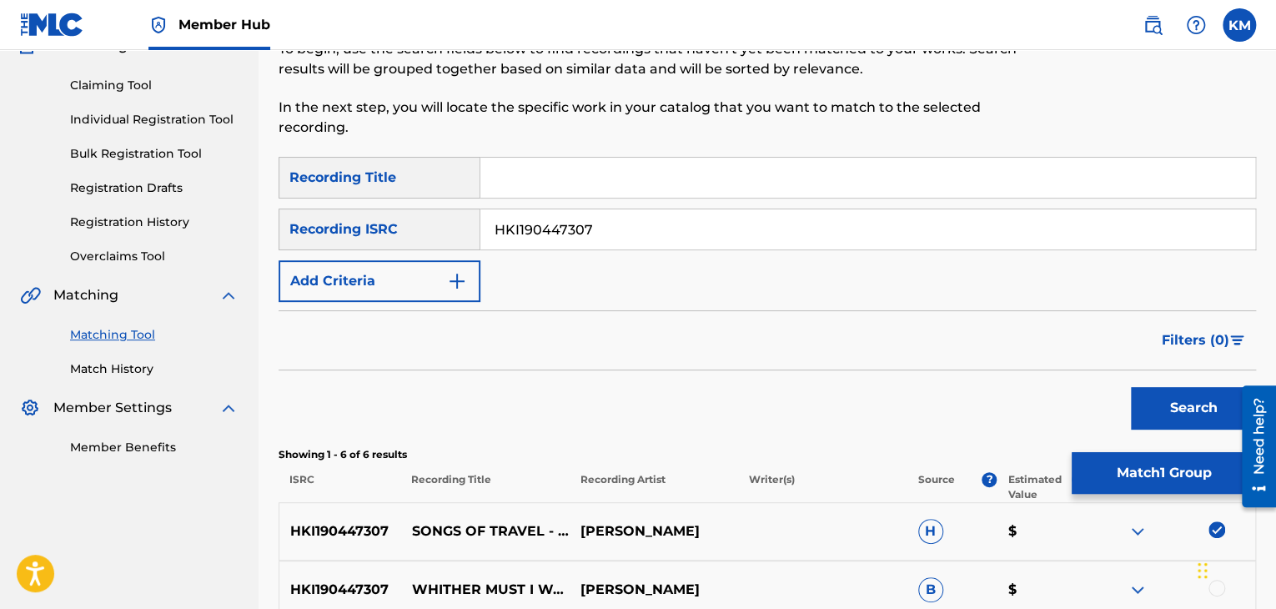
scroll to position [24, 0]
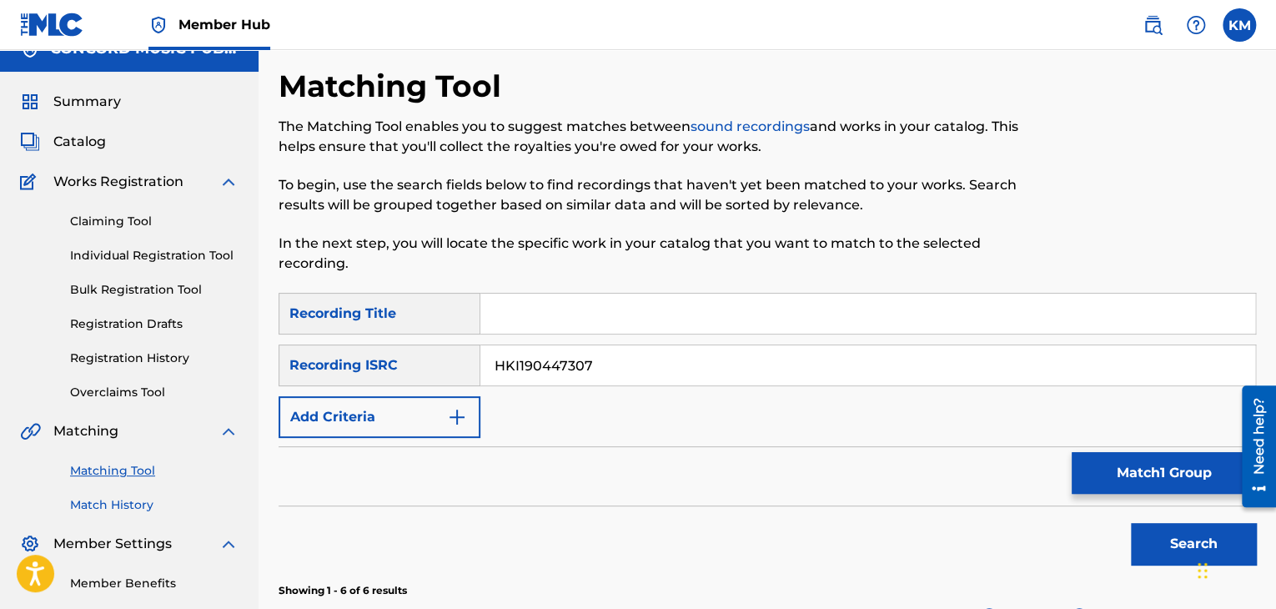
click at [125, 501] on link "Match History" at bounding box center [154, 505] width 168 height 18
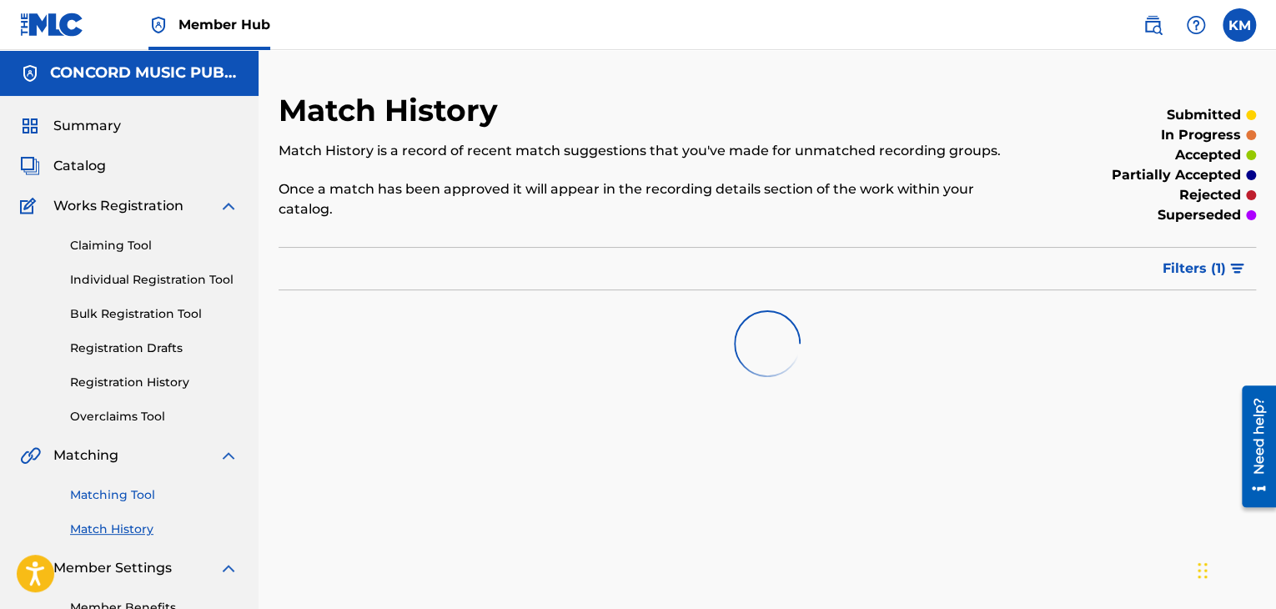
click at [130, 491] on link "Matching Tool" at bounding box center [154, 495] width 168 height 18
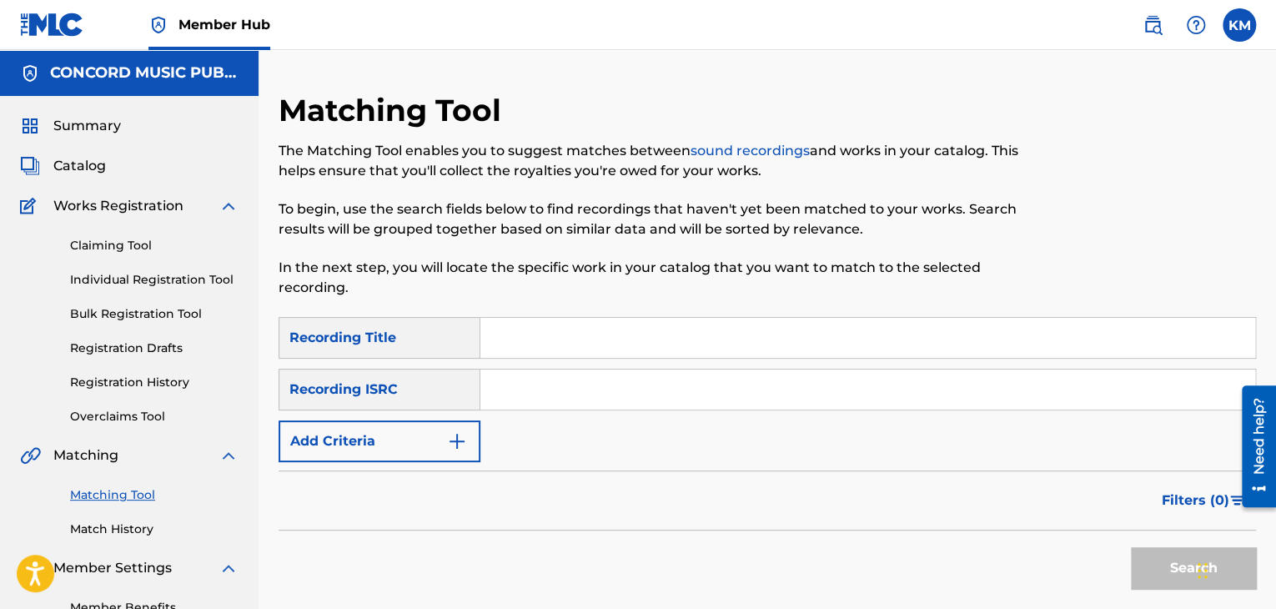
click at [550, 381] on input "Search Form" at bounding box center [867, 389] width 775 height 40
paste input "USVPR0006592"
type input "USVPR0006592"
click at [1161, 565] on button "Search" at bounding box center [1193, 568] width 125 height 42
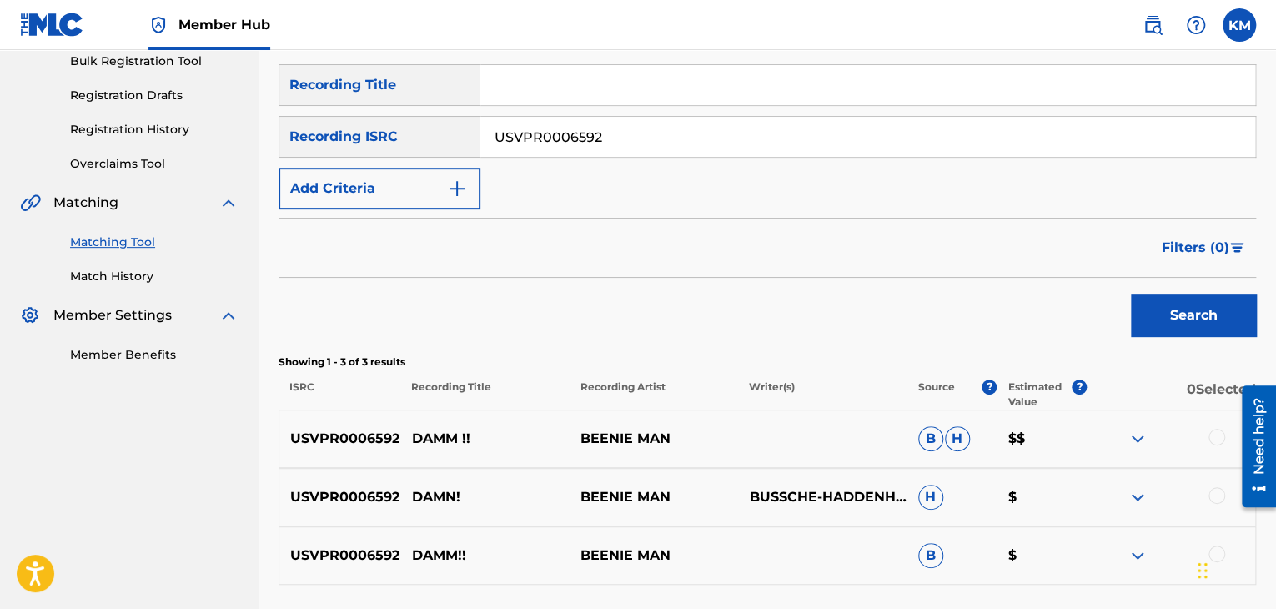
scroll to position [392, 0]
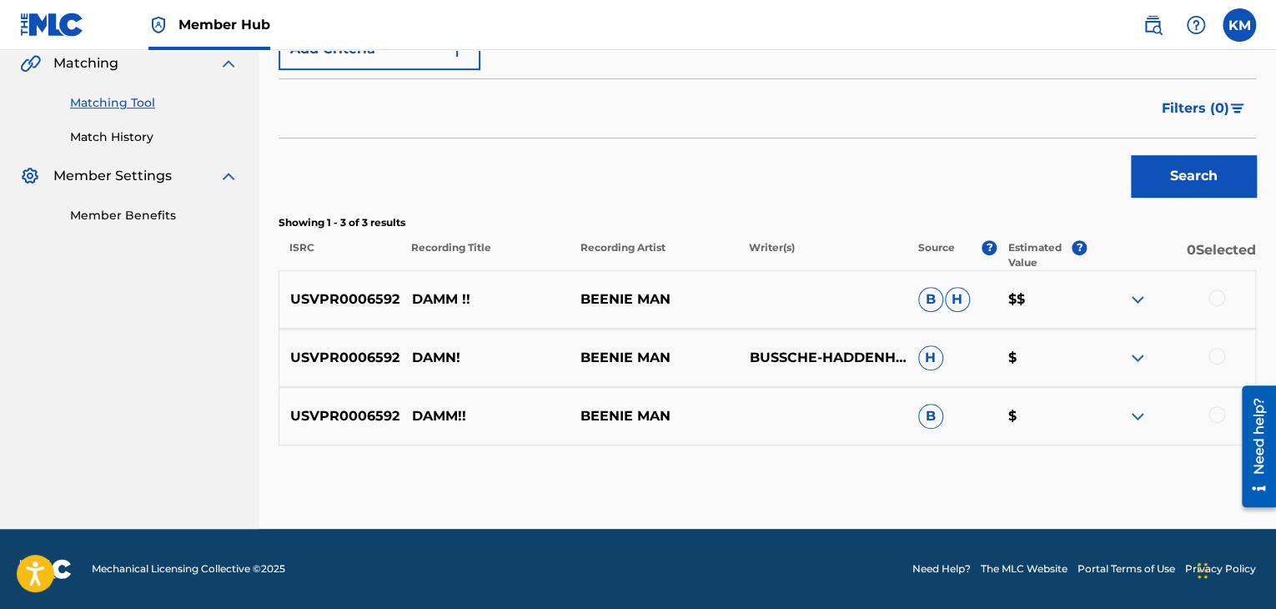
click at [1211, 294] on div at bounding box center [1216, 297] width 17 height 17
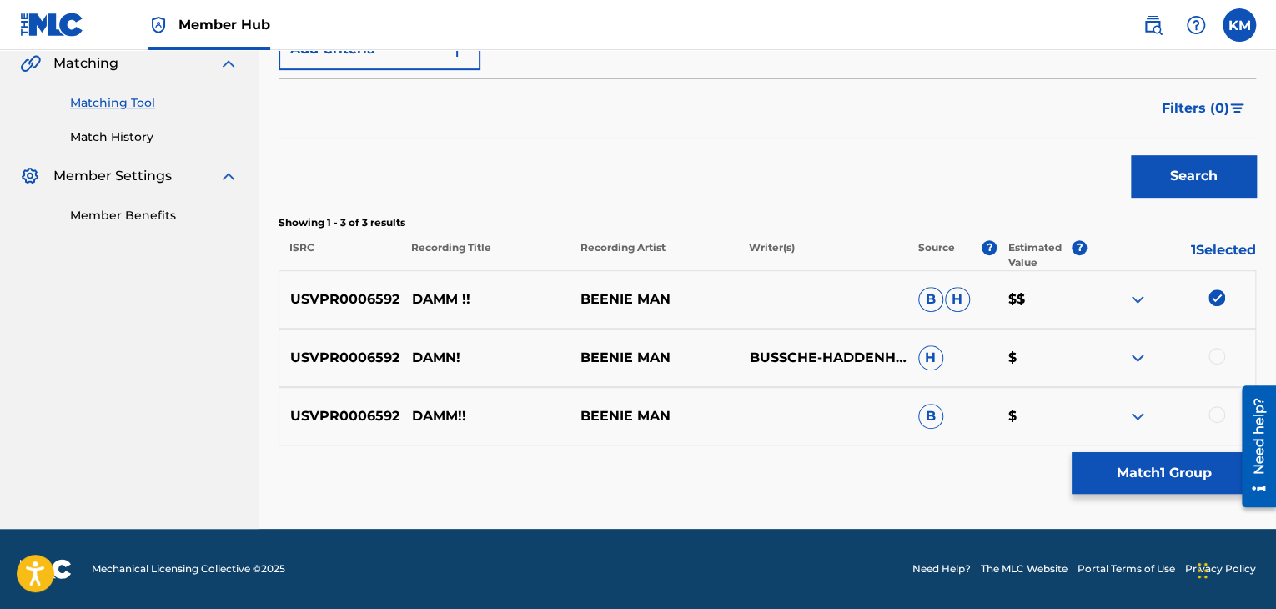
click at [1215, 360] on div at bounding box center [1216, 356] width 17 height 17
click at [1217, 417] on div at bounding box center [1216, 414] width 17 height 17
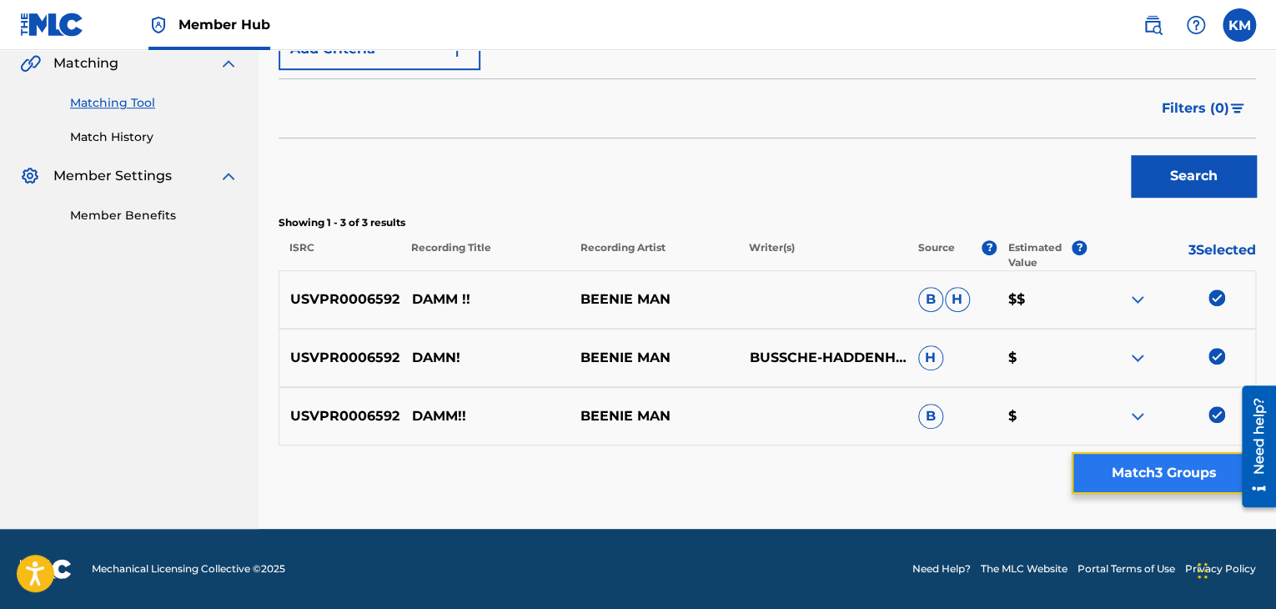
click at [1137, 471] on button "Match 3 Groups" at bounding box center [1163, 473] width 184 height 42
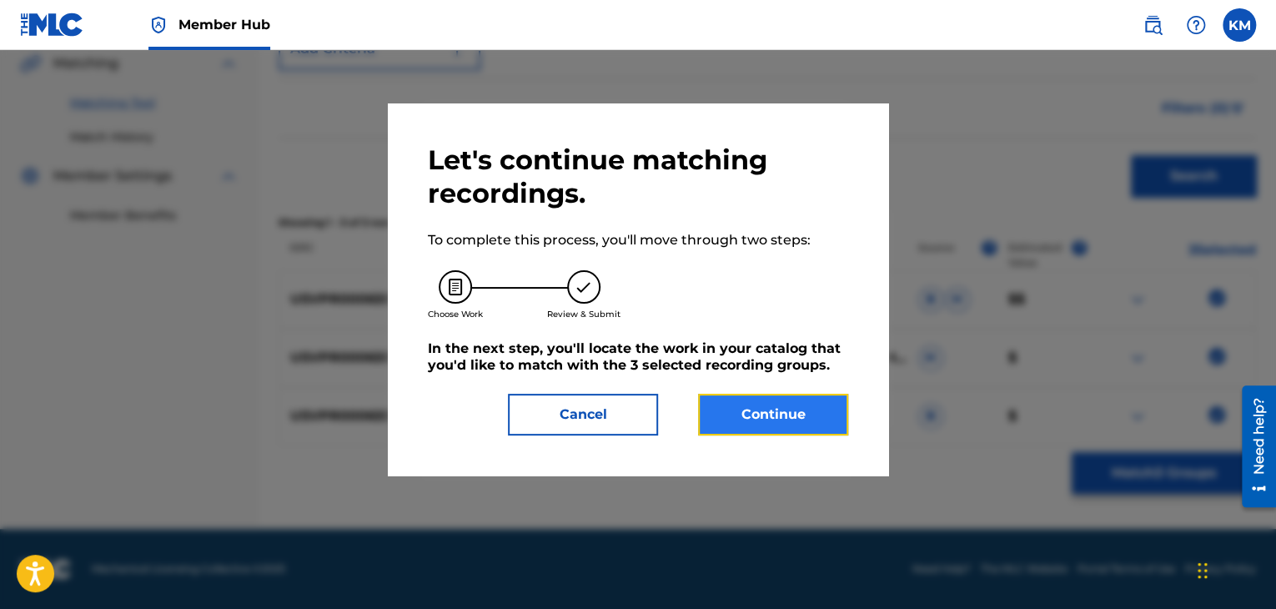
click at [808, 402] on button "Continue" at bounding box center [773, 415] width 150 height 42
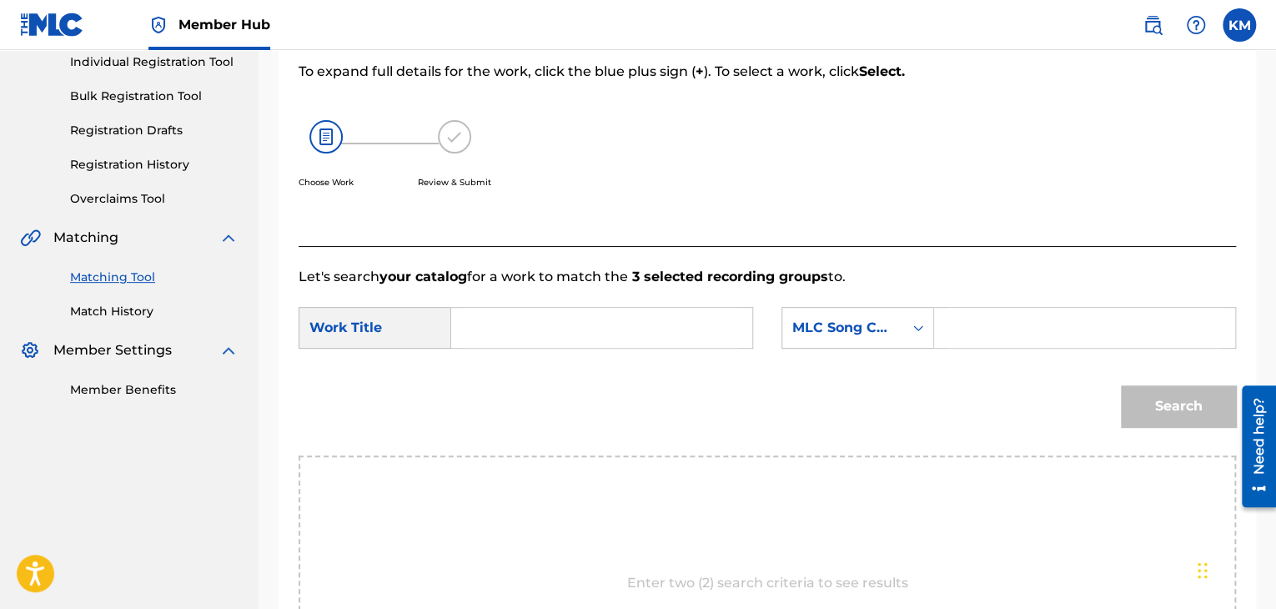
scroll to position [58, 0]
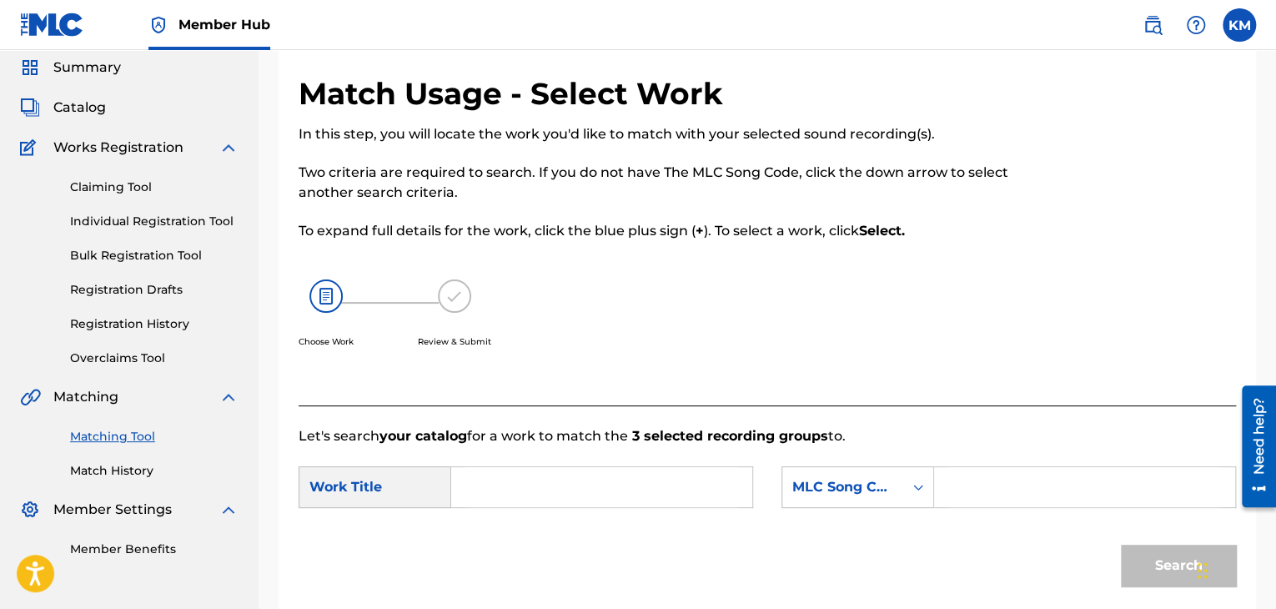
click at [507, 473] on input "Search Form" at bounding box center [601, 487] width 273 height 40
click at [560, 490] on input "Search Form" at bounding box center [601, 487] width 273 height 40
paste input "Damn!"
type input "Damn!"
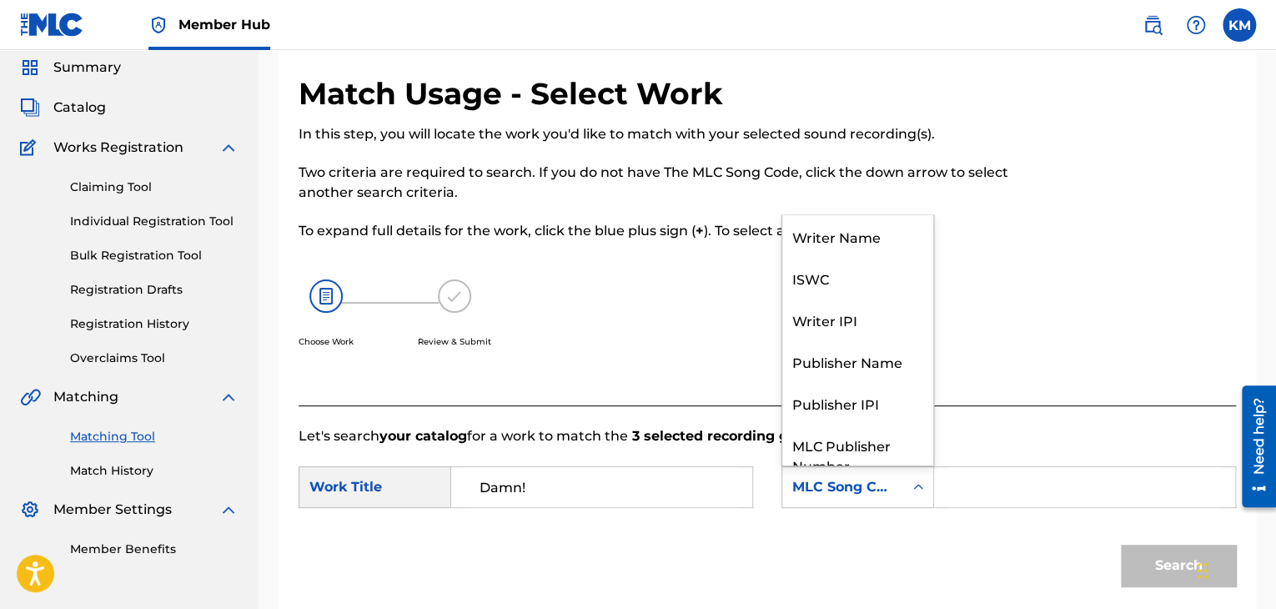
click at [911, 479] on icon "Search Form" at bounding box center [918, 487] width 17 height 17
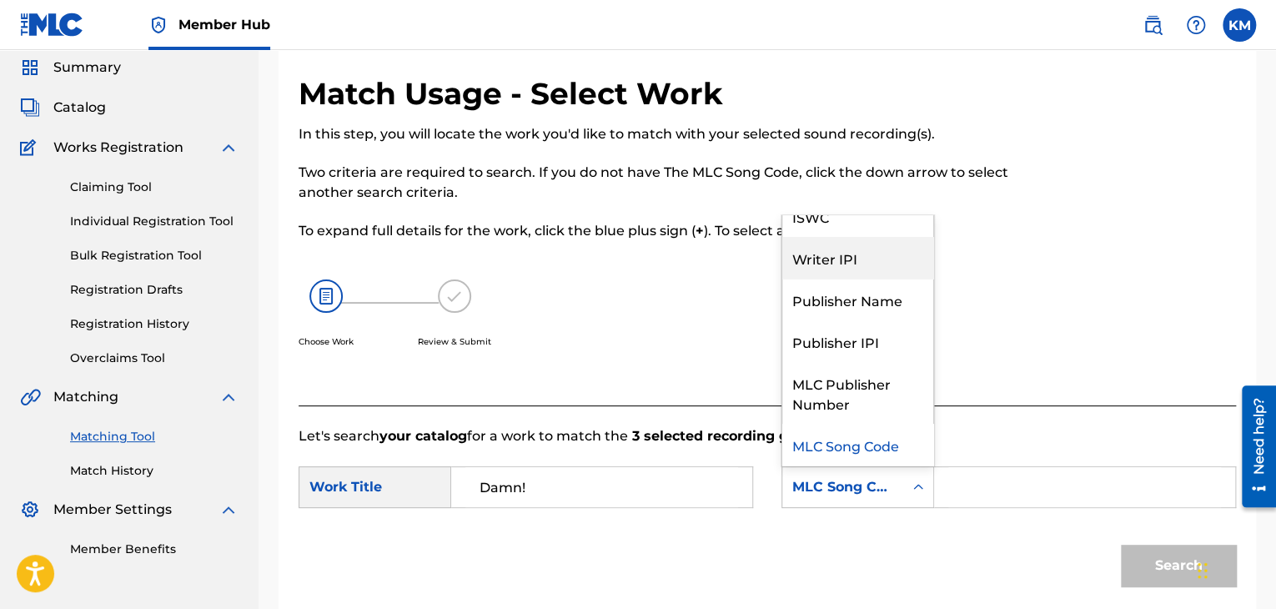
scroll to position [0, 0]
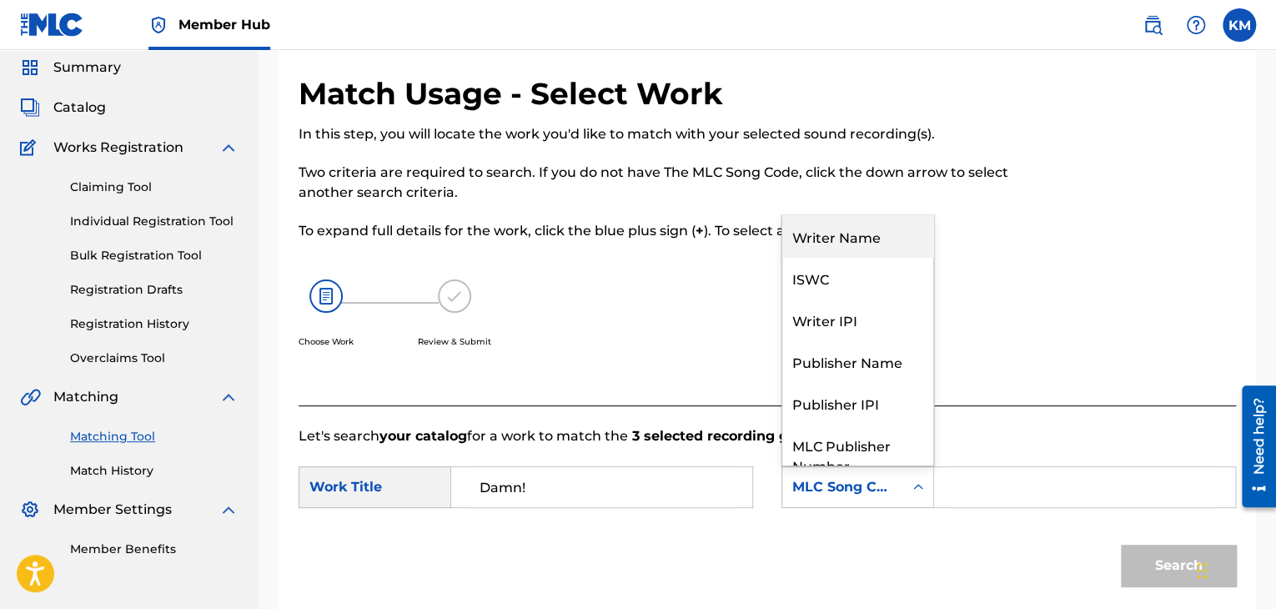
click at [866, 223] on div "Writer Name" at bounding box center [857, 236] width 151 height 42
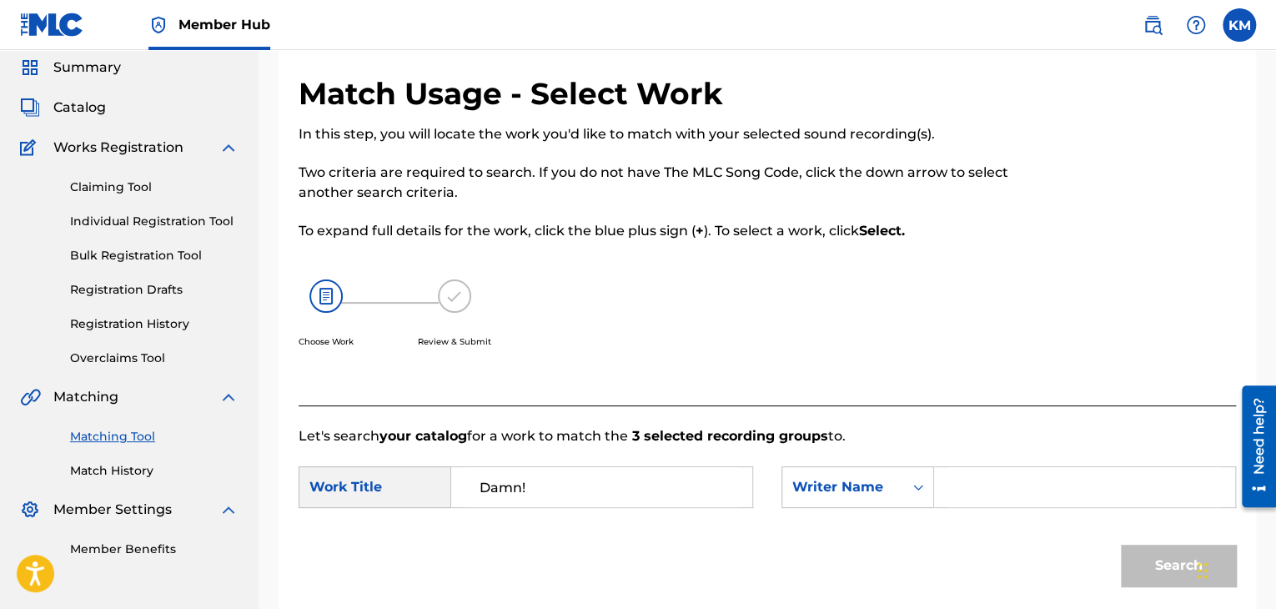
click at [957, 495] on input "Search Form" at bounding box center [1084, 487] width 273 height 40
click at [1156, 570] on button "Search" at bounding box center [1178, 565] width 115 height 42
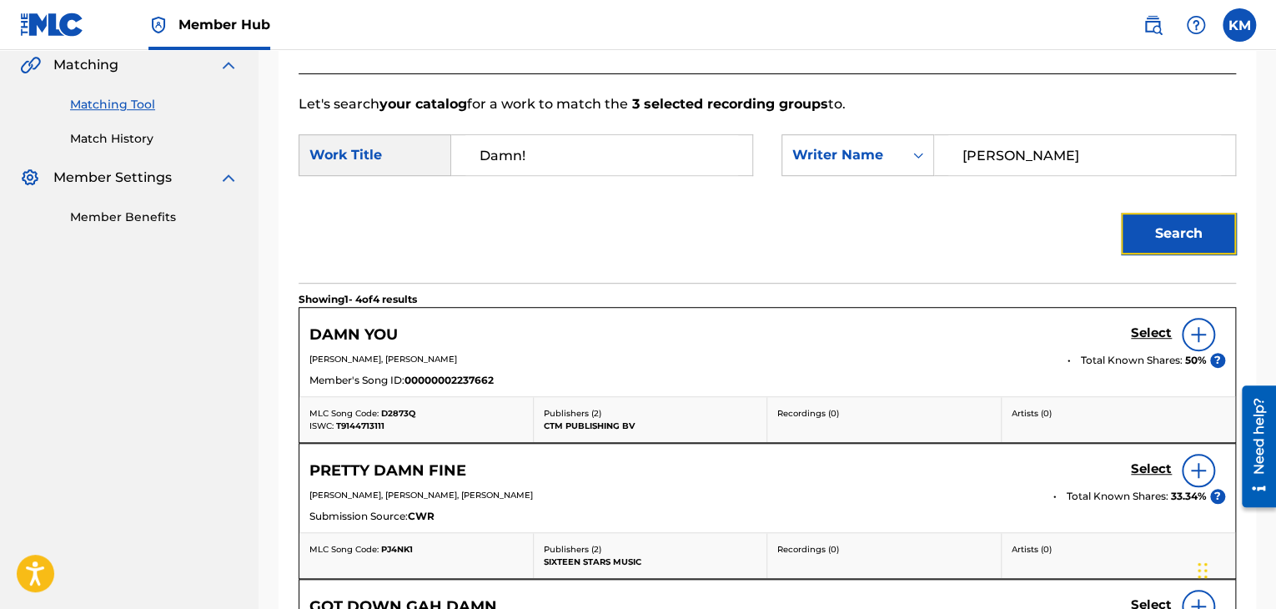
scroll to position [392, 0]
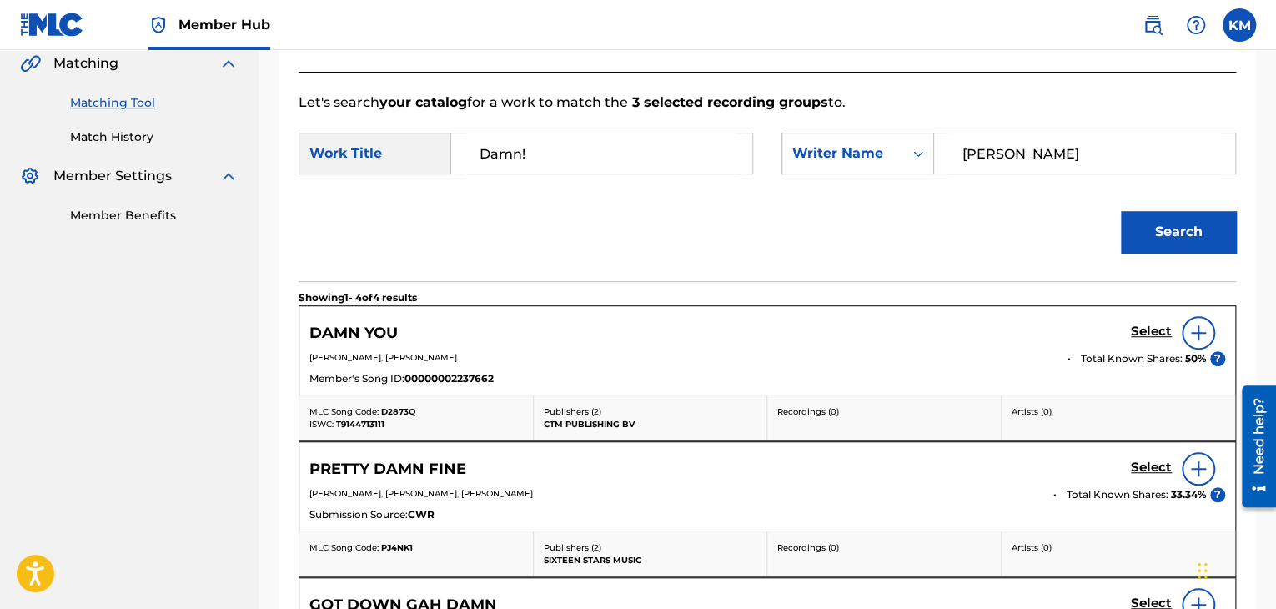
drag, startPoint x: 1007, startPoint y: 155, endPoint x: 808, endPoint y: 170, distance: 199.9
click at [808, 170] on div "SearchWithCriteriafb277dc2-731a-4886-bfa1-b3a38f39dc6c Writer Name [PERSON_NAME]" at bounding box center [1008, 154] width 454 height 42
type input "[PERSON_NAME]"
click at [1174, 223] on button "Search" at bounding box center [1178, 232] width 115 height 42
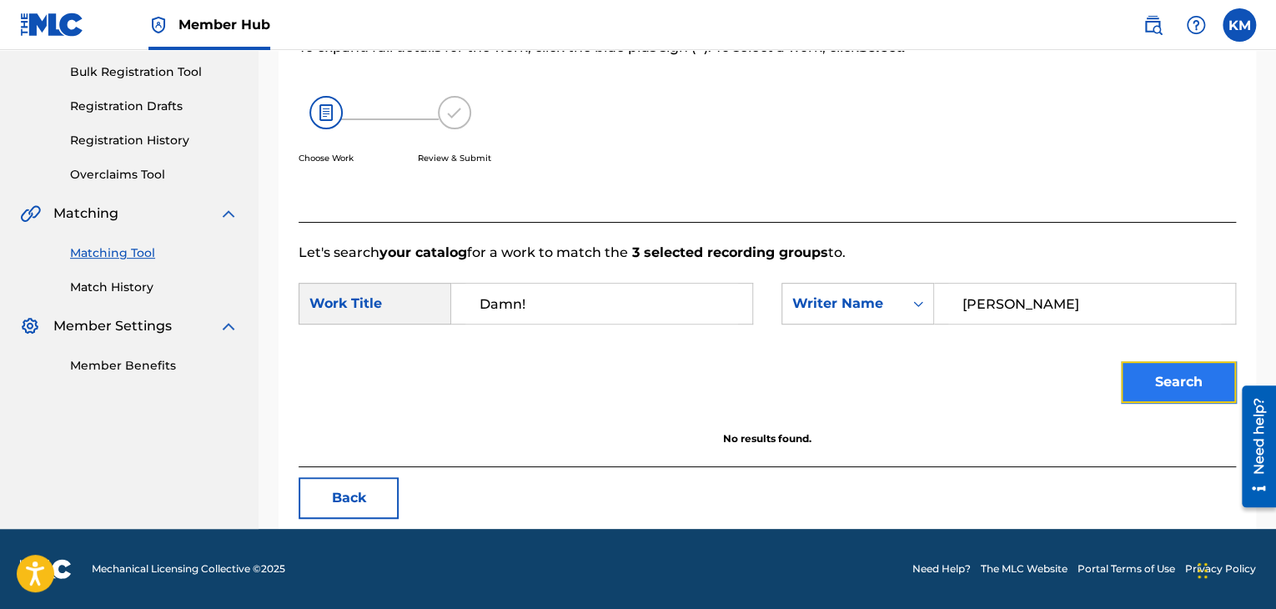
scroll to position [242, 0]
click at [126, 279] on link "Match History" at bounding box center [154, 288] width 168 height 18
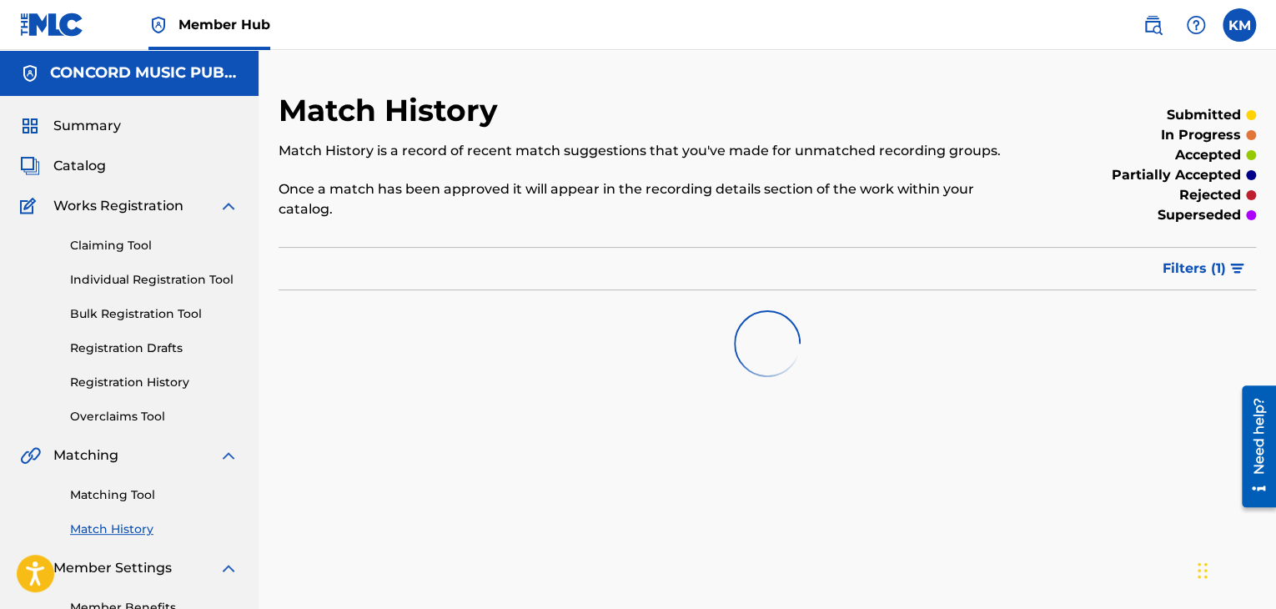
click at [141, 484] on div "Matching Tool Match History" at bounding box center [129, 501] width 218 height 73
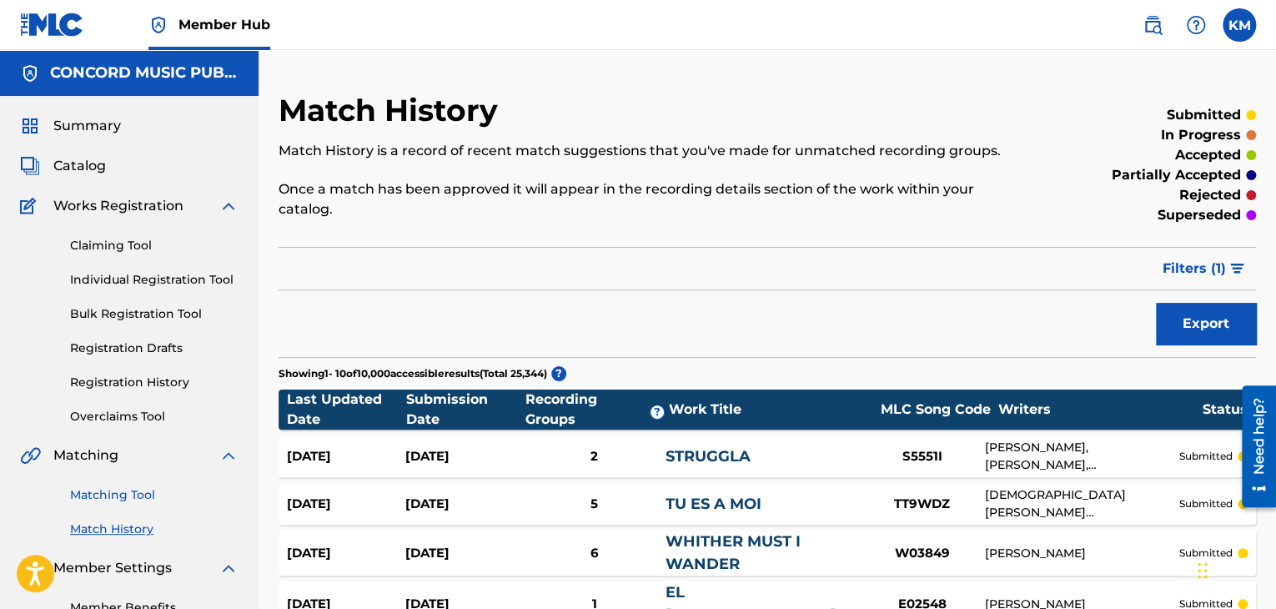
click at [155, 491] on link "Matching Tool" at bounding box center [154, 495] width 168 height 18
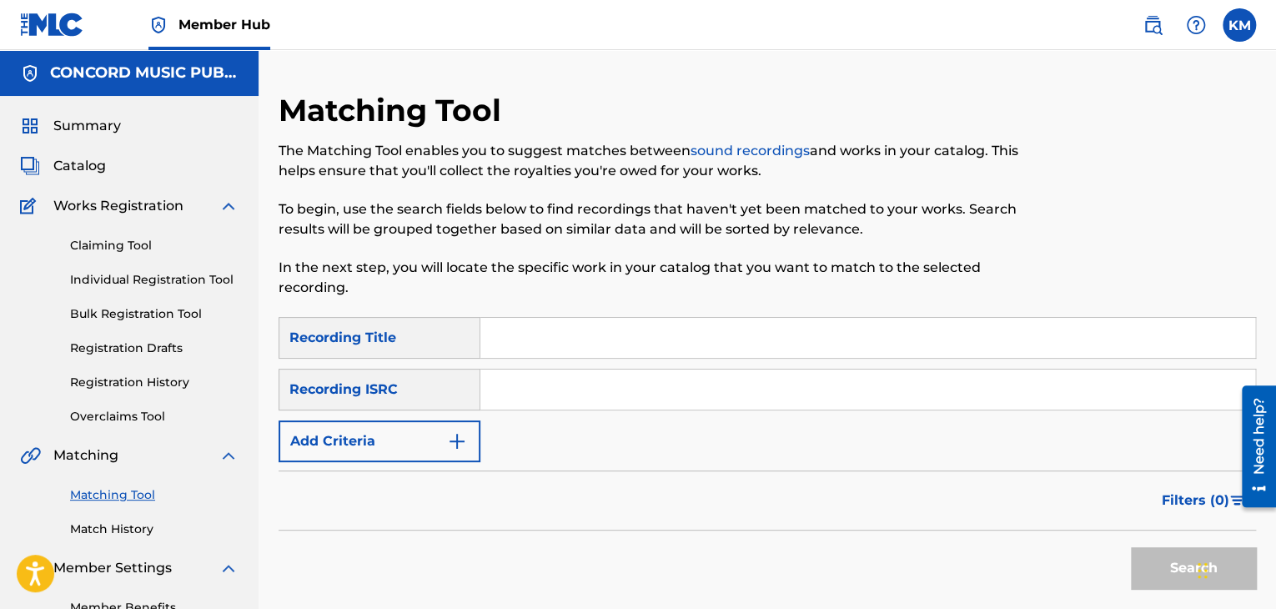
click at [611, 394] on input "Search Form" at bounding box center [867, 389] width 775 height 40
paste input "QM6MZ1426187"
type input "QM6MZ1426187"
click at [1154, 580] on button "Search" at bounding box center [1193, 568] width 125 height 42
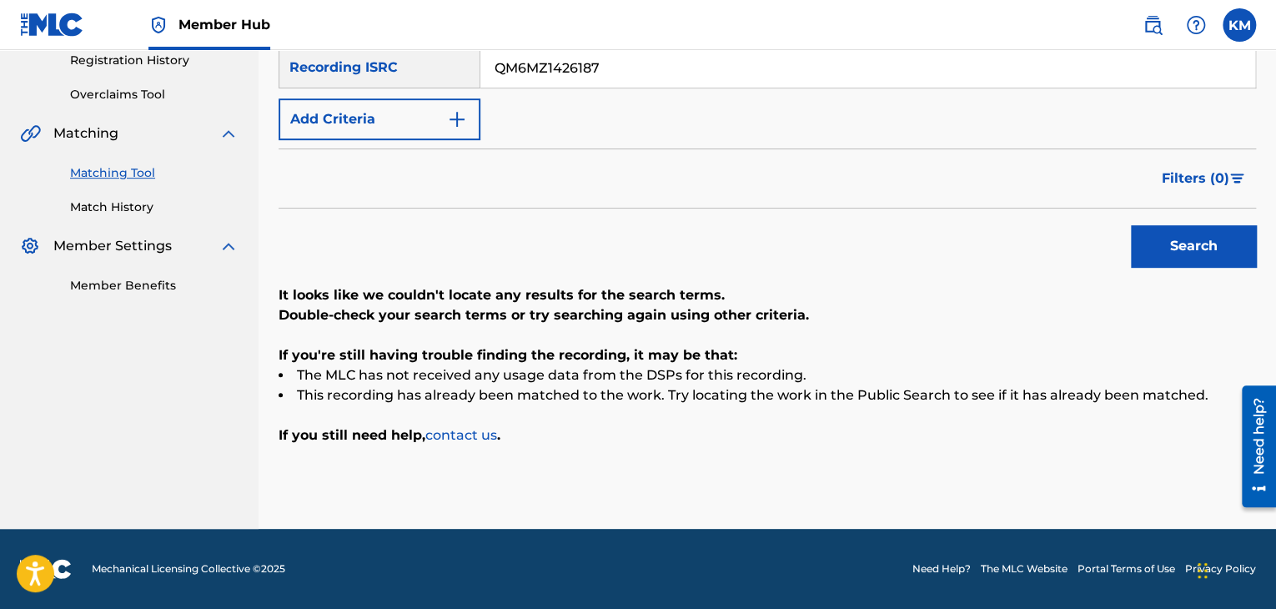
scroll to position [155, 0]
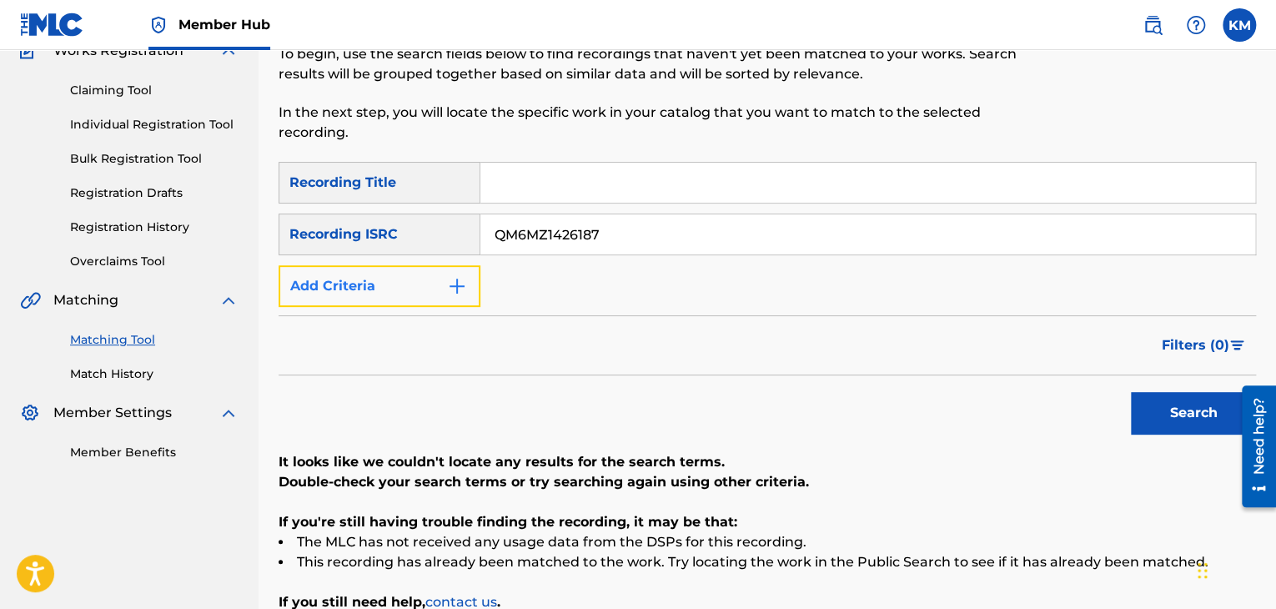
click at [454, 287] on img "Search Form" at bounding box center [457, 286] width 20 height 20
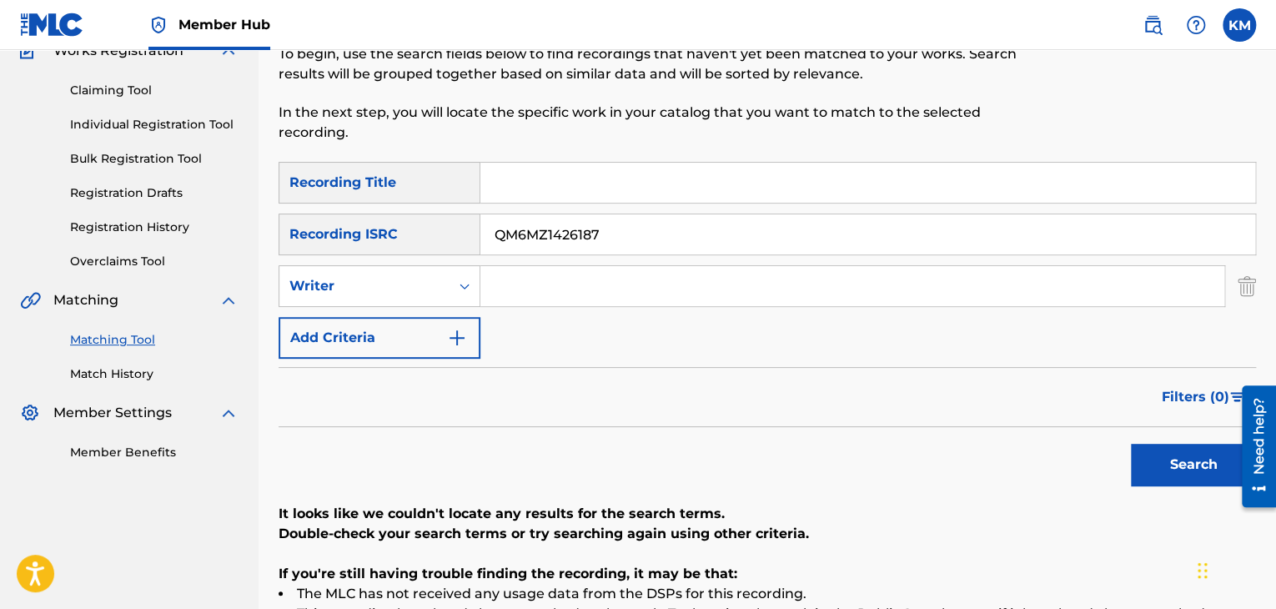
click at [543, 279] on input "Search Form" at bounding box center [852, 286] width 744 height 40
paste input "[PERSON_NAME]"
type input "[PERSON_NAME]"
click at [570, 183] on input "Search Form" at bounding box center [867, 183] width 775 height 40
paste input "[PERSON_NAME]"
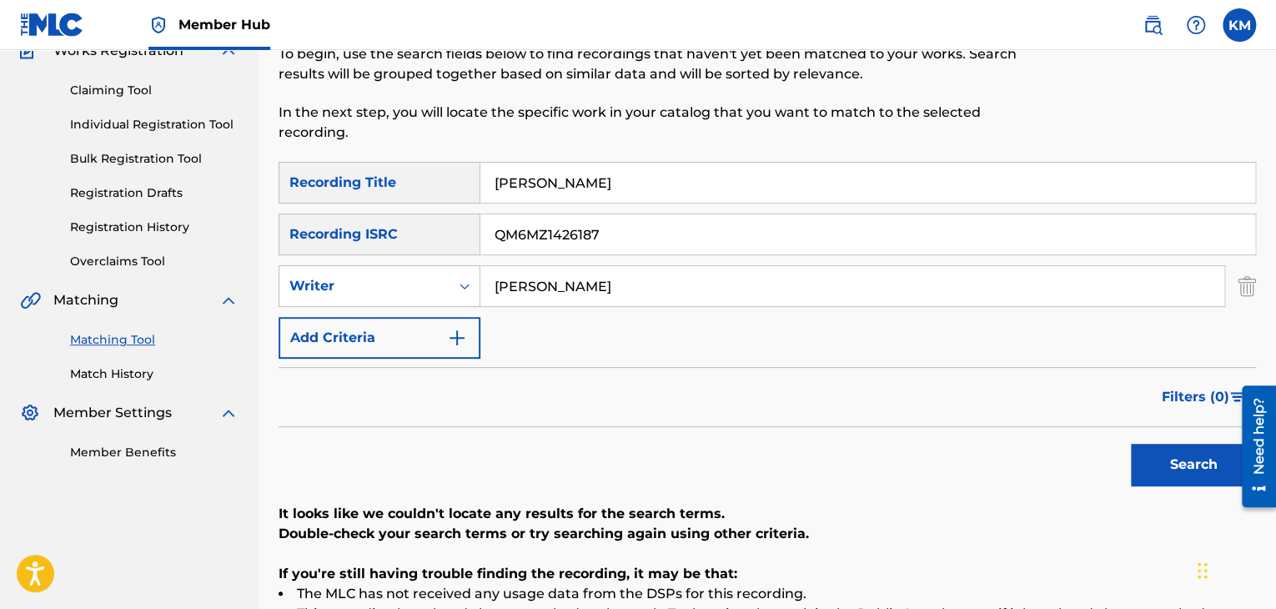
type input "[PERSON_NAME]"
drag, startPoint x: 613, startPoint y: 238, endPoint x: 160, endPoint y: 333, distance: 462.6
click at [160, 333] on main "CONCORD MUSIC PUBLISHING LLC Summary Catalog Works Registration Claiming Tool I…" at bounding box center [638, 321] width 1276 height 852
click at [1154, 457] on button "Search" at bounding box center [1193, 465] width 125 height 42
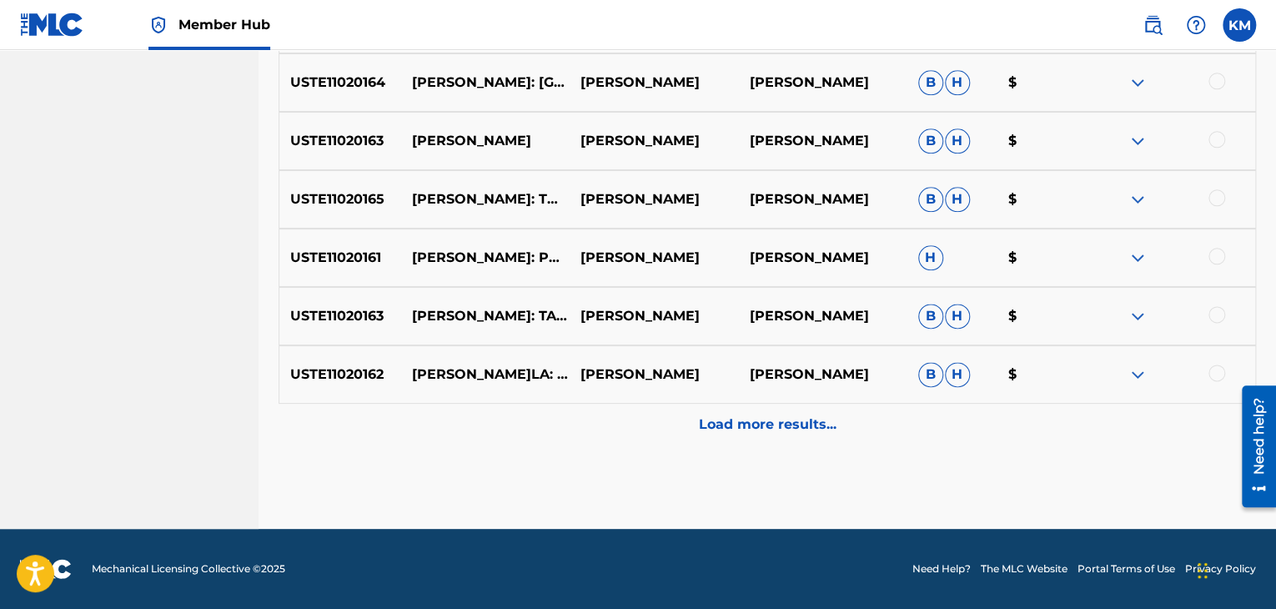
scroll to position [394, 0]
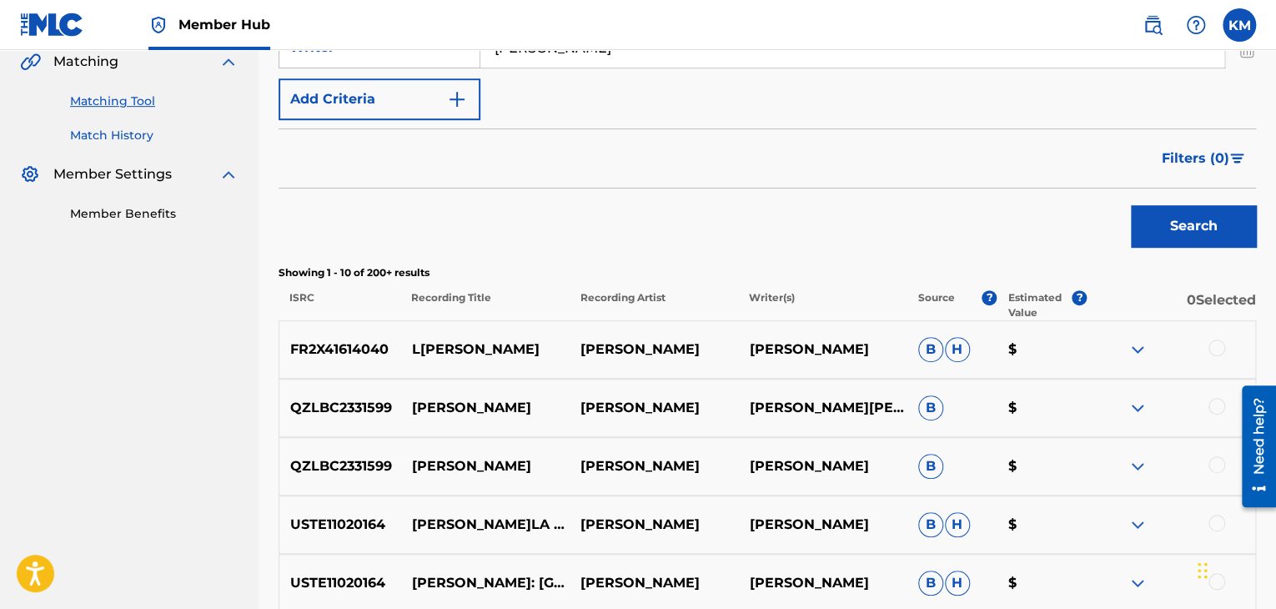
click at [81, 138] on link "Match History" at bounding box center [154, 136] width 168 height 18
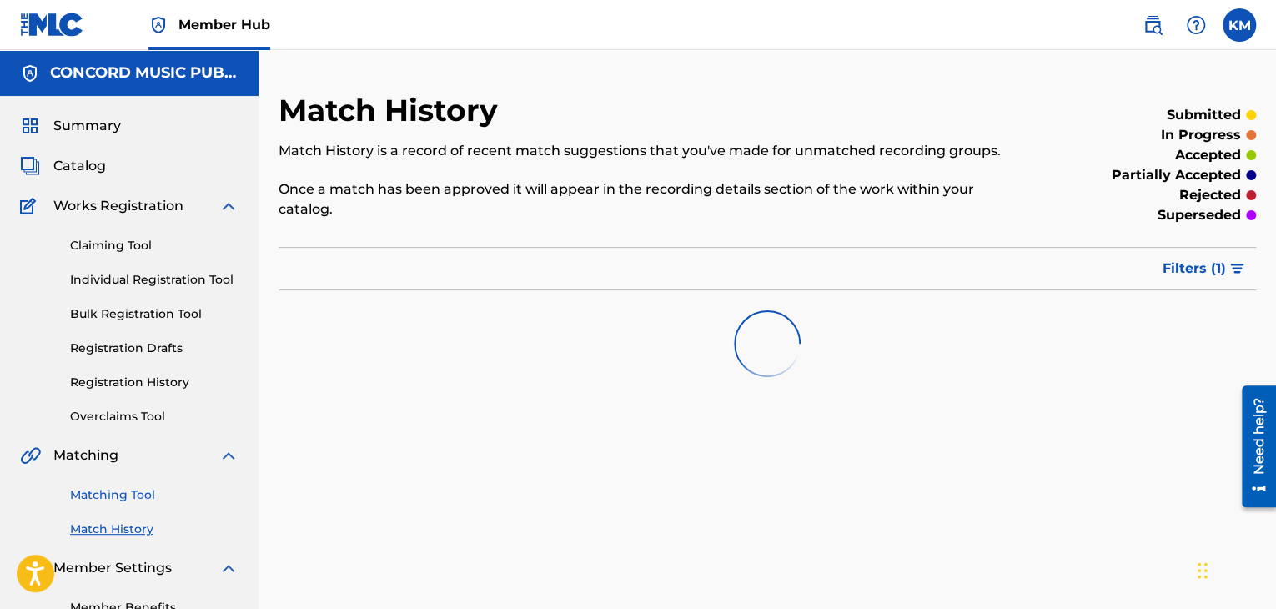
click at [132, 494] on link "Matching Tool" at bounding box center [154, 495] width 168 height 18
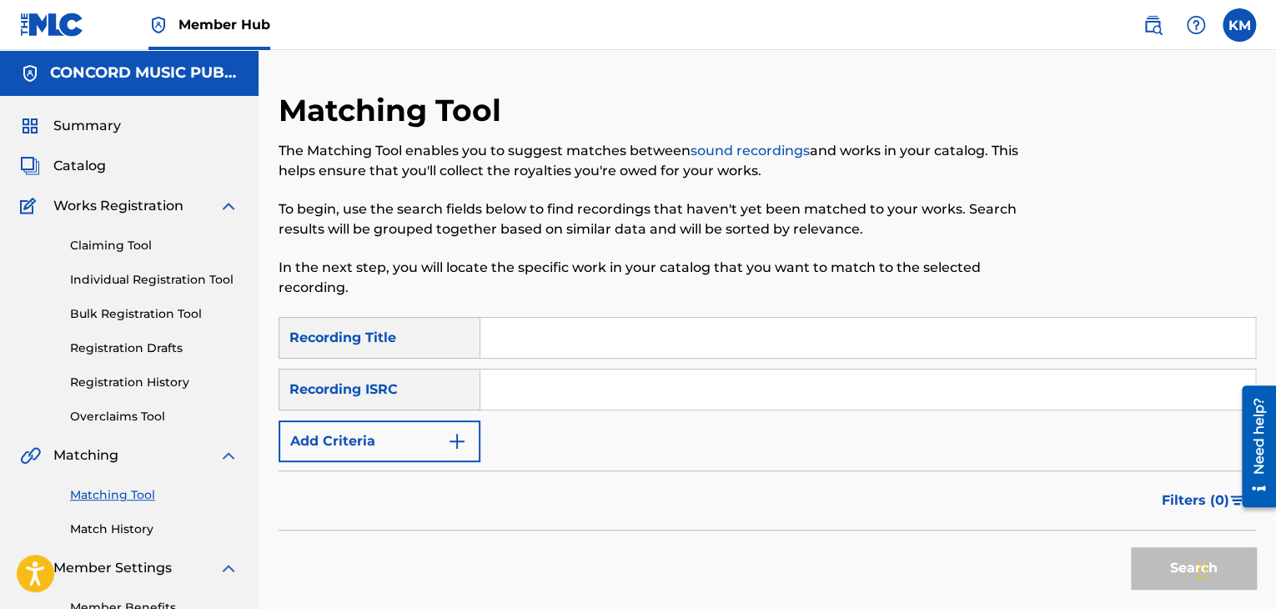
click at [515, 395] on input "Search Form" at bounding box center [867, 389] width 775 height 40
paste input "USC4R0507195"
type input "USC4R0507195"
click at [1147, 576] on button "Search" at bounding box center [1193, 568] width 125 height 42
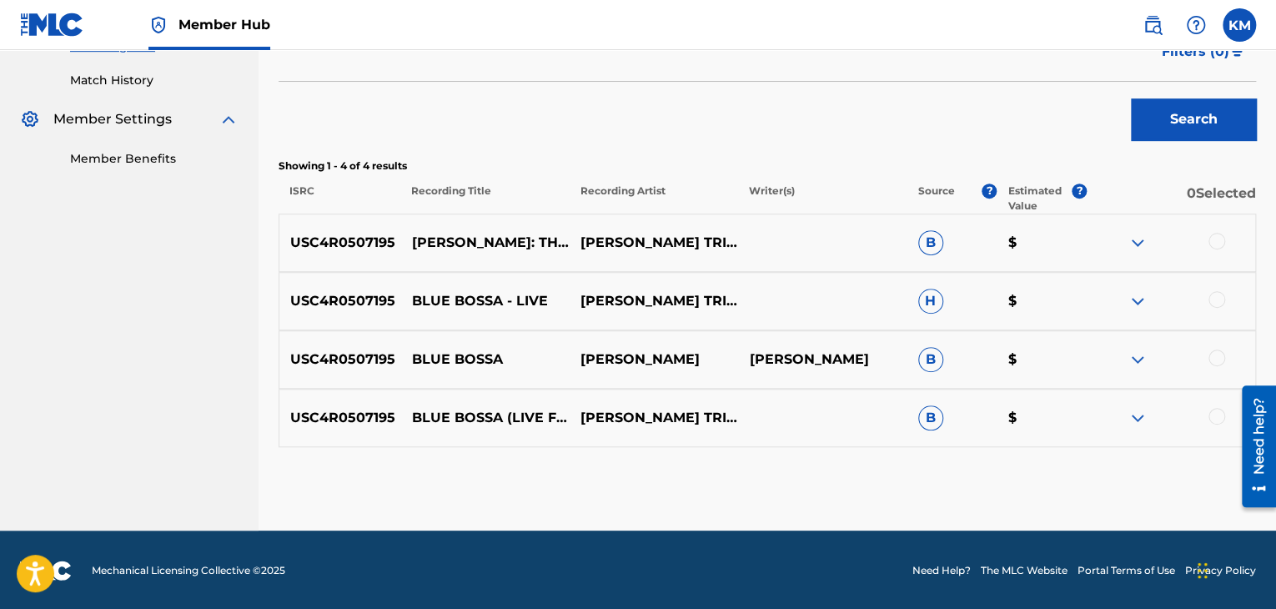
scroll to position [450, 0]
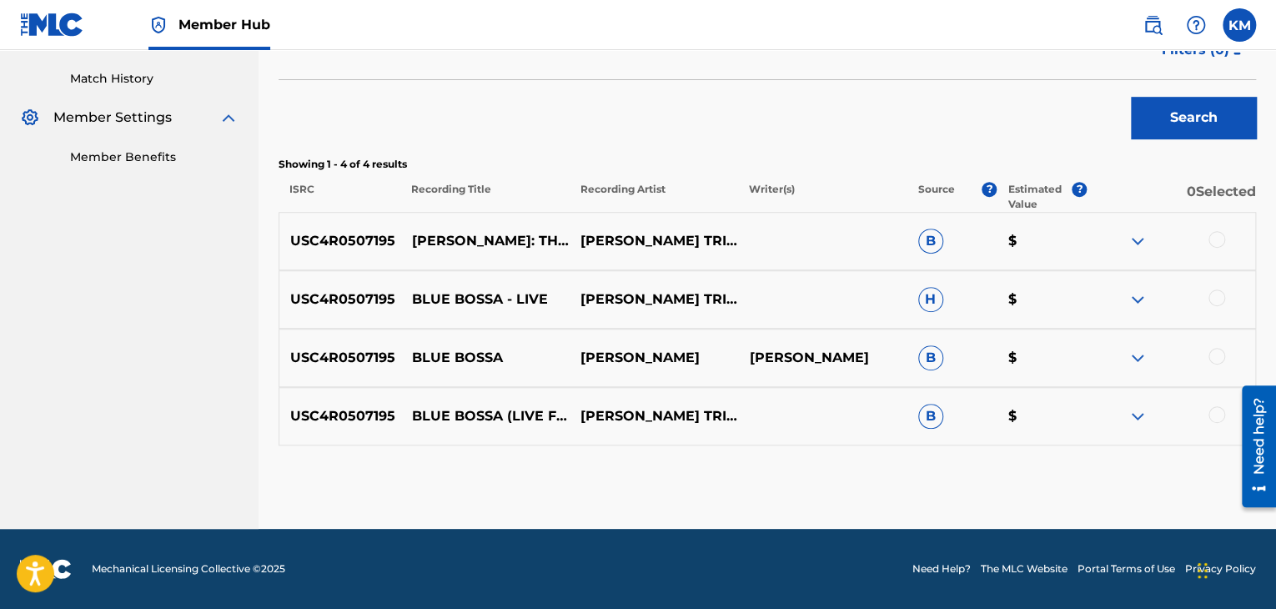
click at [1221, 414] on div at bounding box center [1216, 414] width 17 height 17
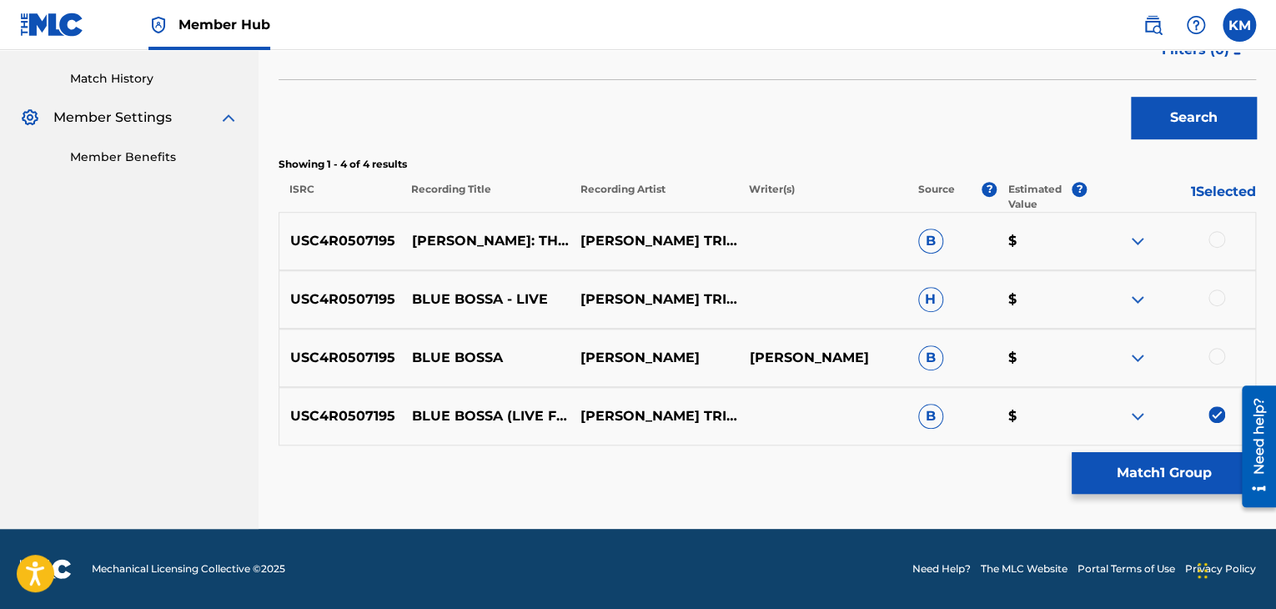
click at [1215, 358] on div at bounding box center [1216, 356] width 17 height 17
click at [1214, 294] on div at bounding box center [1216, 297] width 17 height 17
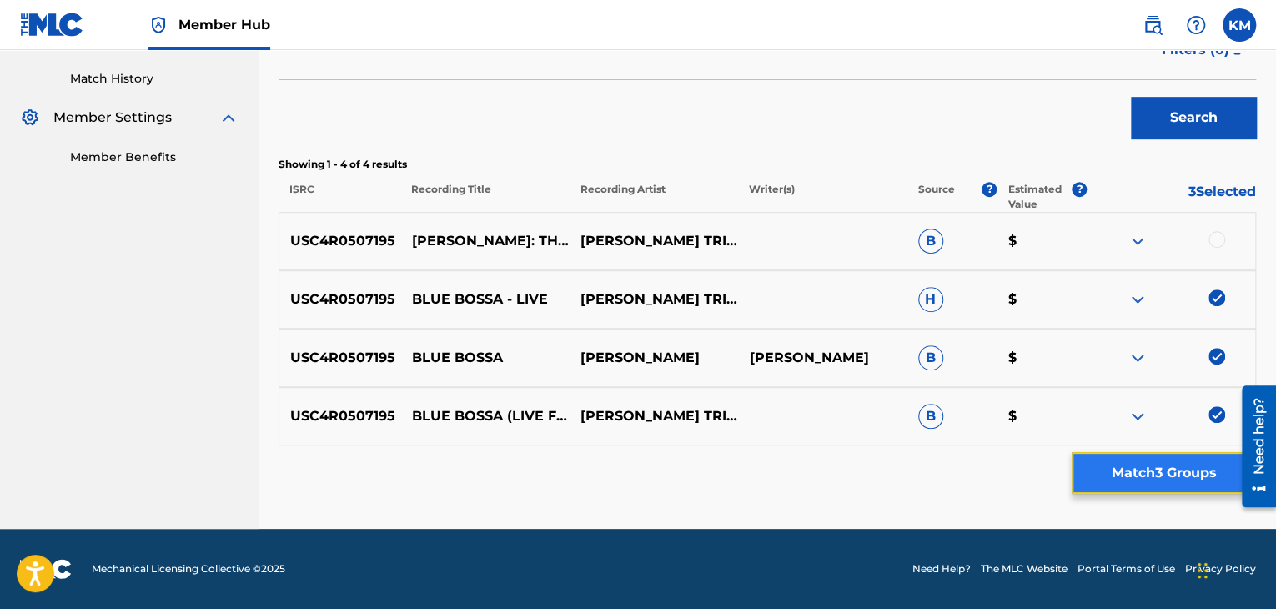
click at [1162, 454] on button "Match 3 Groups" at bounding box center [1163, 473] width 184 height 42
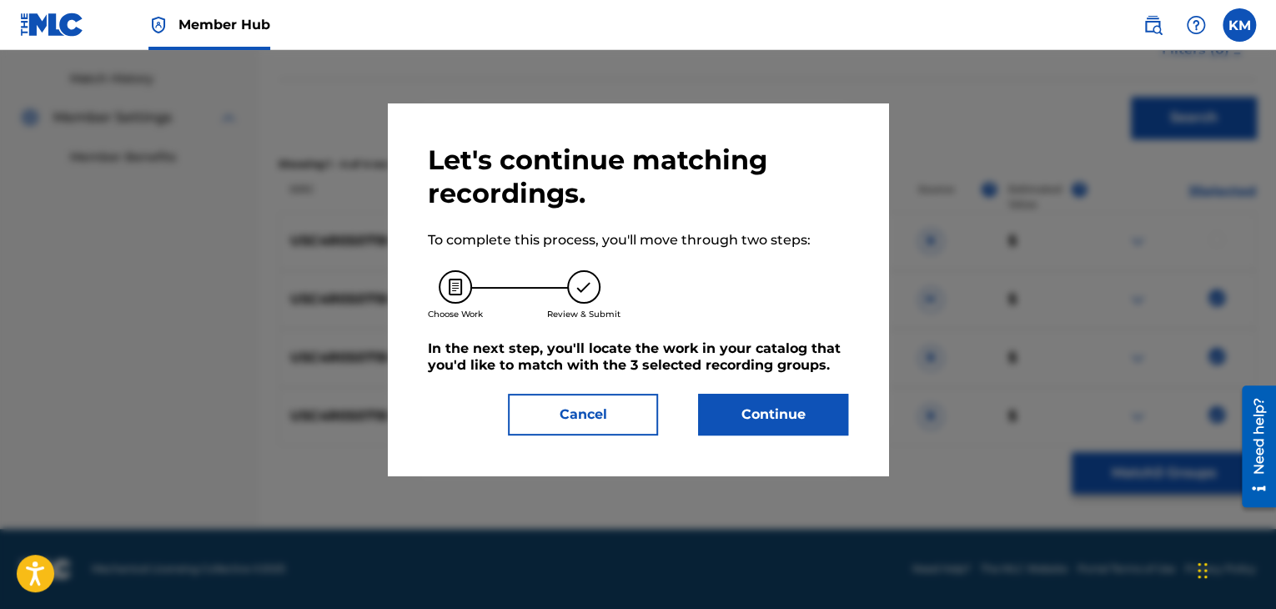
click at [687, 418] on div "Continue" at bounding box center [763, 415] width 170 height 42
click at [728, 421] on button "Continue" at bounding box center [773, 415] width 150 height 42
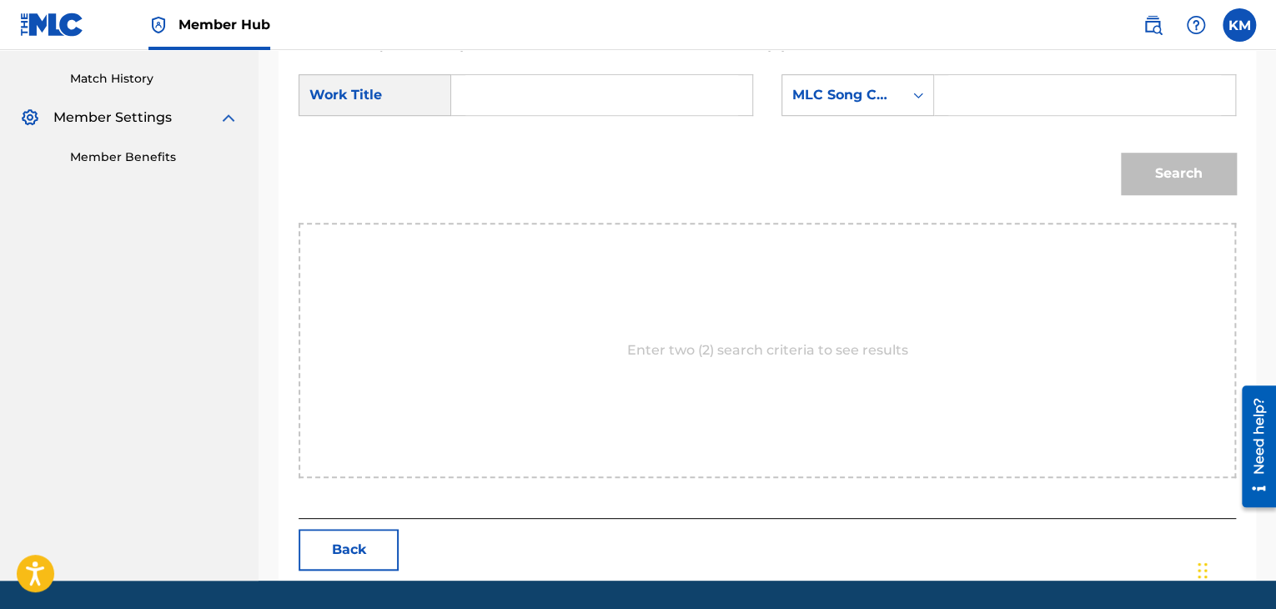
click at [508, 87] on input "Search Form" at bounding box center [601, 95] width 273 height 40
paste input "Blue Bossa - Live From The Concord Jazz Festival, [GEOGRAPHIC_DATA], [GEOGRAPHI…"
type input "Blue Bossa - Live From The Concord Jazz Festival, [GEOGRAPHIC_DATA], [GEOGRAPHI…"
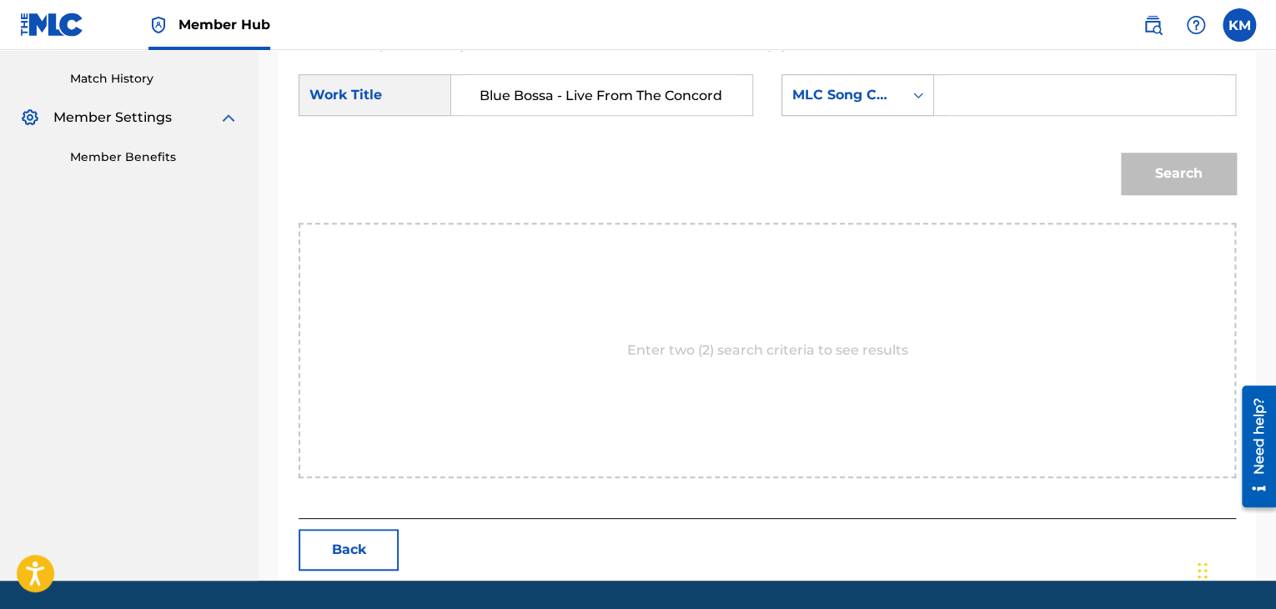
click at [911, 101] on icon "Search Form" at bounding box center [918, 95] width 17 height 17
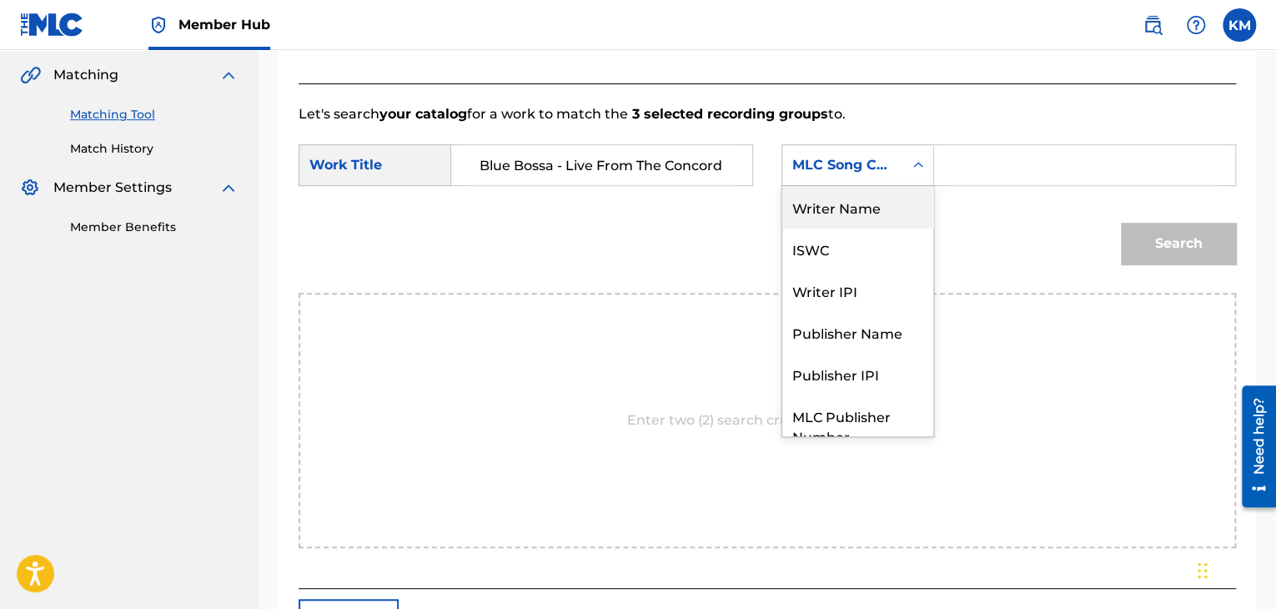
scroll to position [284, 0]
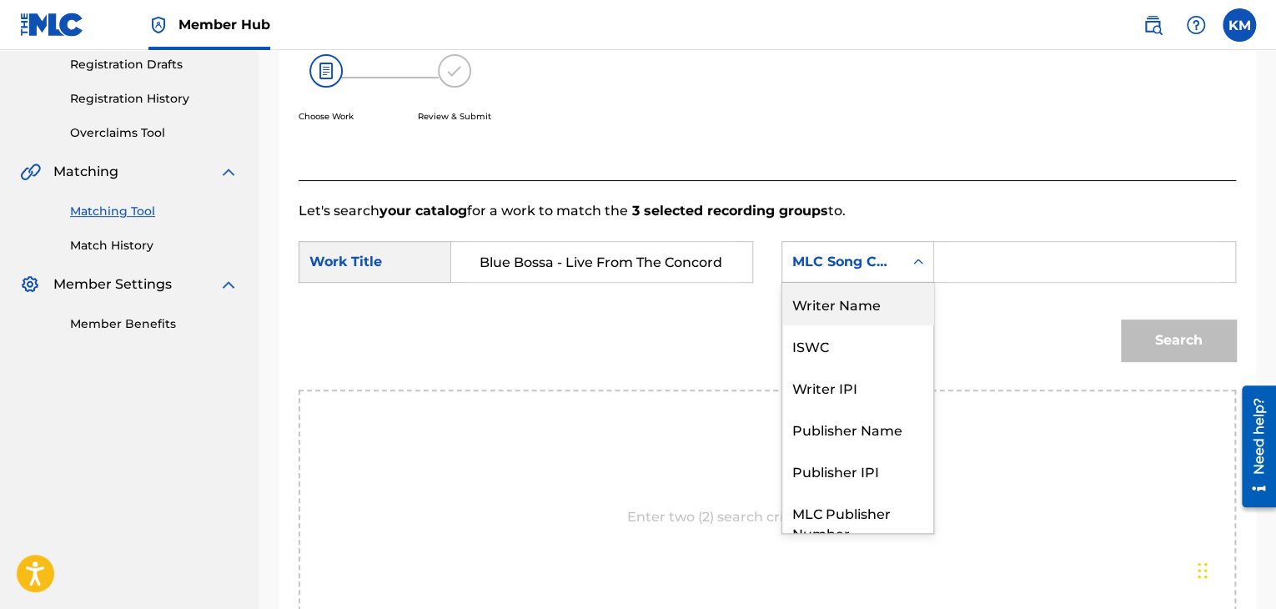
click at [874, 294] on div "Writer Name" at bounding box center [857, 304] width 151 height 42
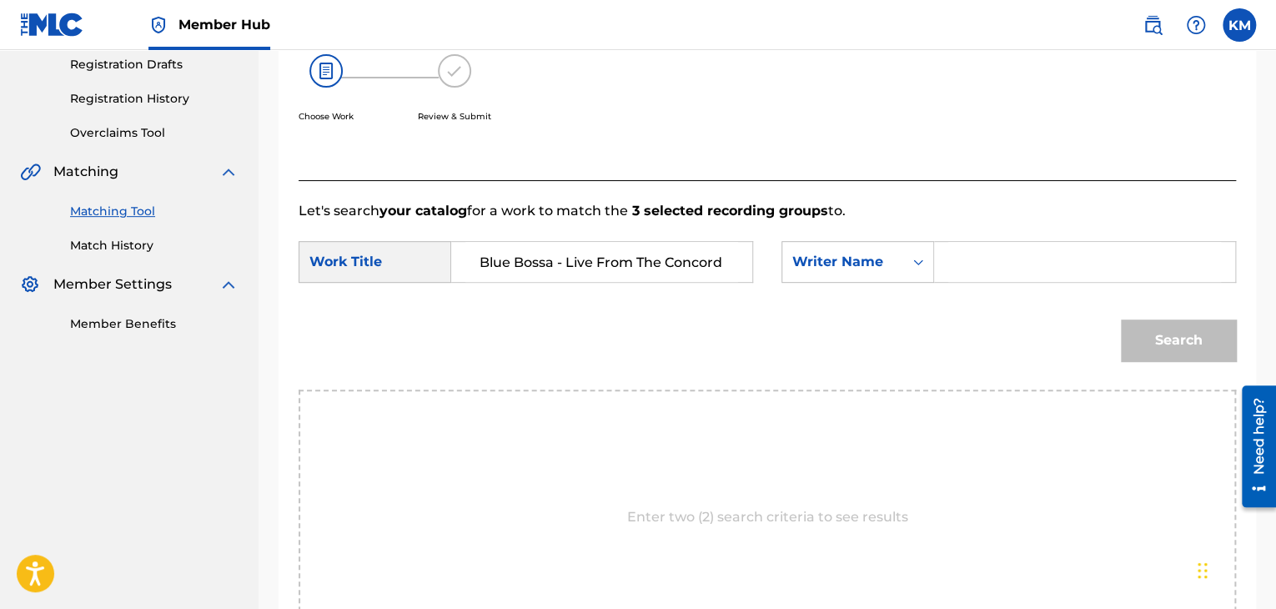
click at [969, 281] on input "Search Form" at bounding box center [1084, 262] width 273 height 40
paste input "Dorham"
type input "Dorham"
click at [1182, 339] on button "Search" at bounding box center [1178, 340] width 115 height 42
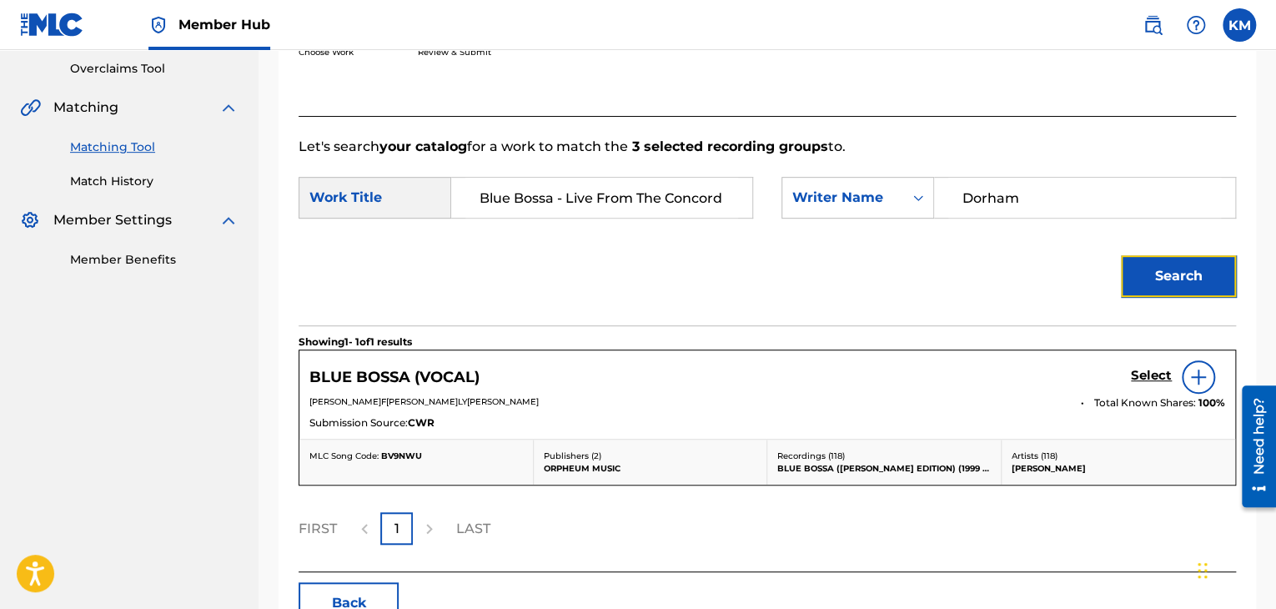
scroll to position [450, 0]
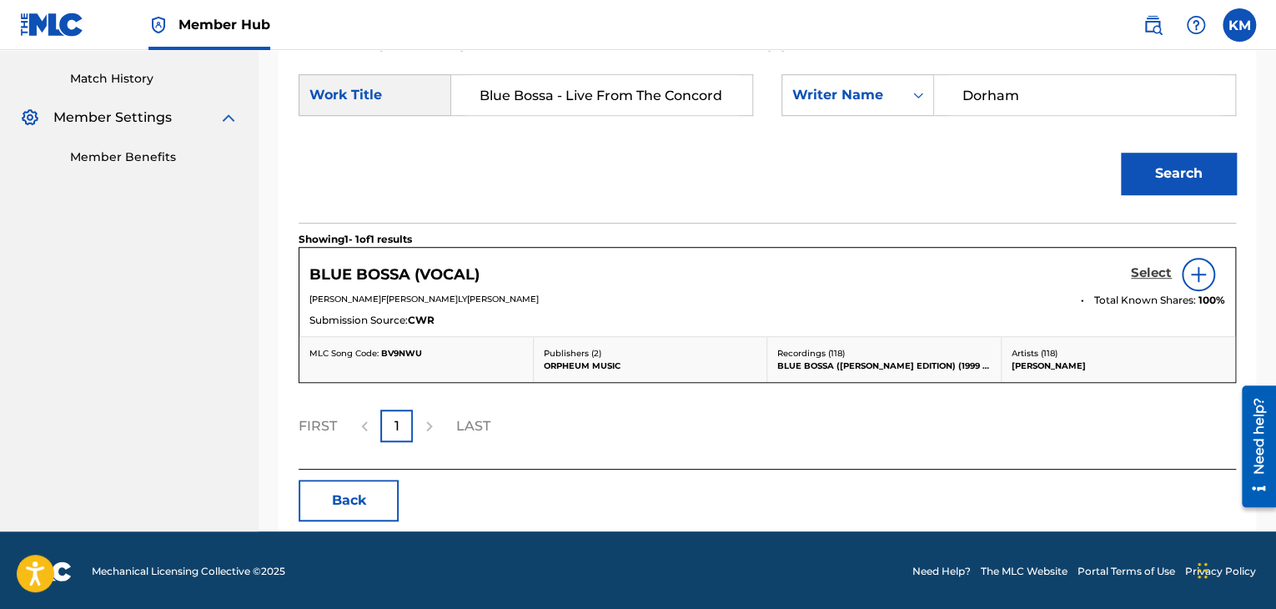
click at [1148, 268] on h5 "Select" at bounding box center [1151, 273] width 41 height 16
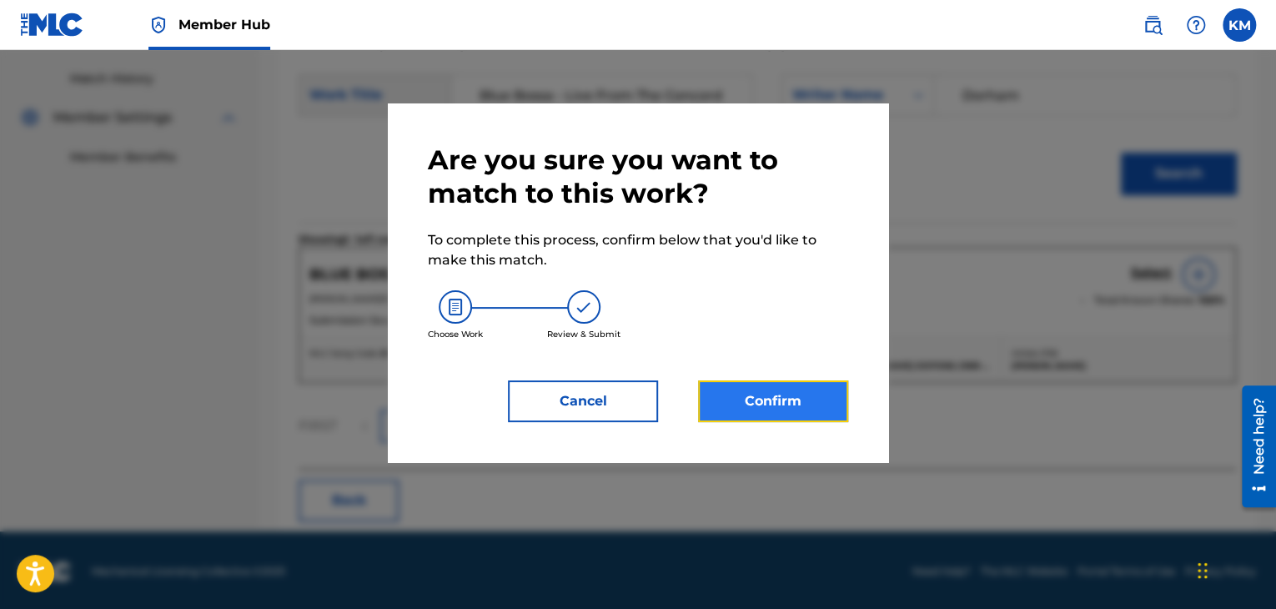
click at [773, 411] on button "Confirm" at bounding box center [773, 401] width 150 height 42
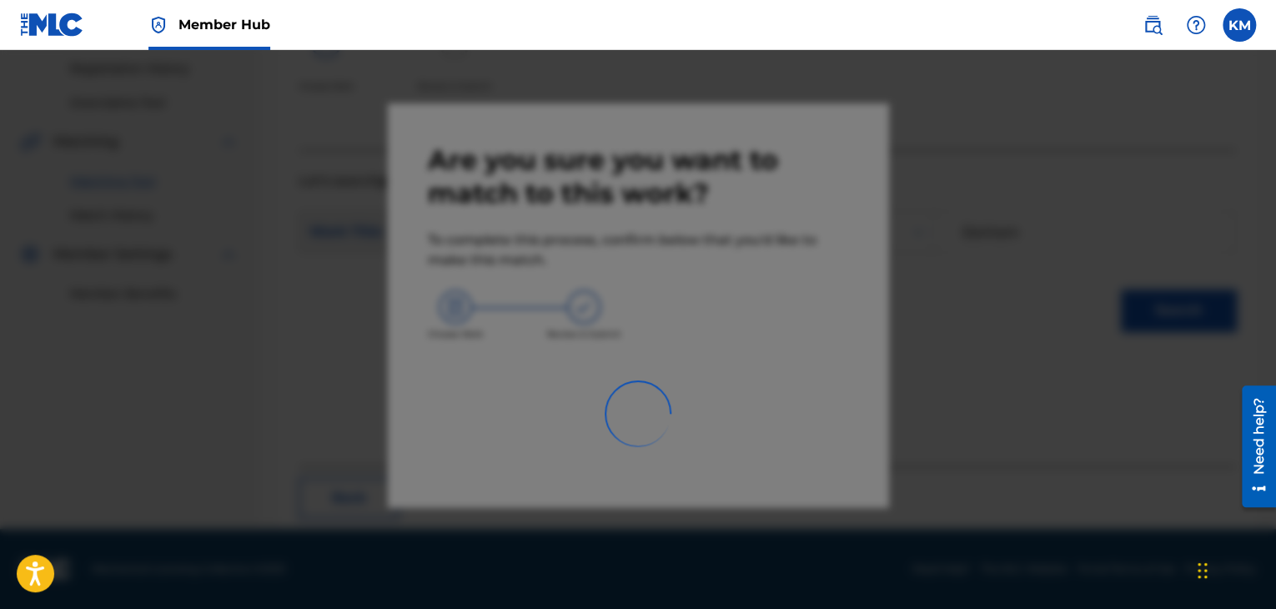
scroll to position [108, 0]
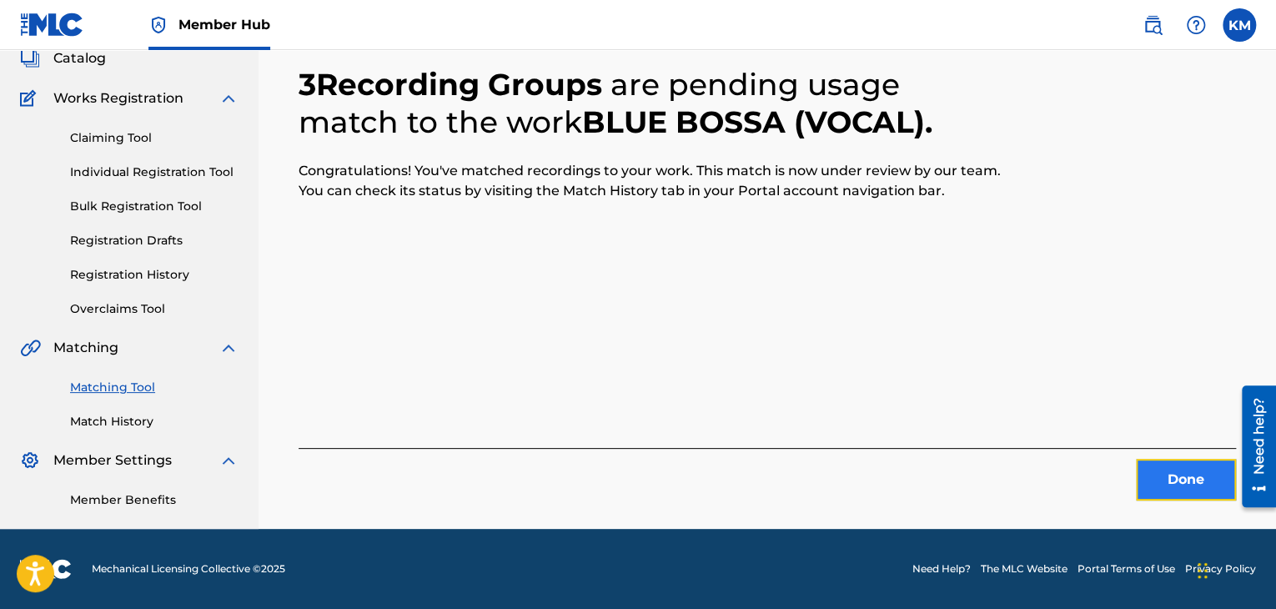
click at [1162, 491] on button "Done" at bounding box center [1186, 480] width 100 height 42
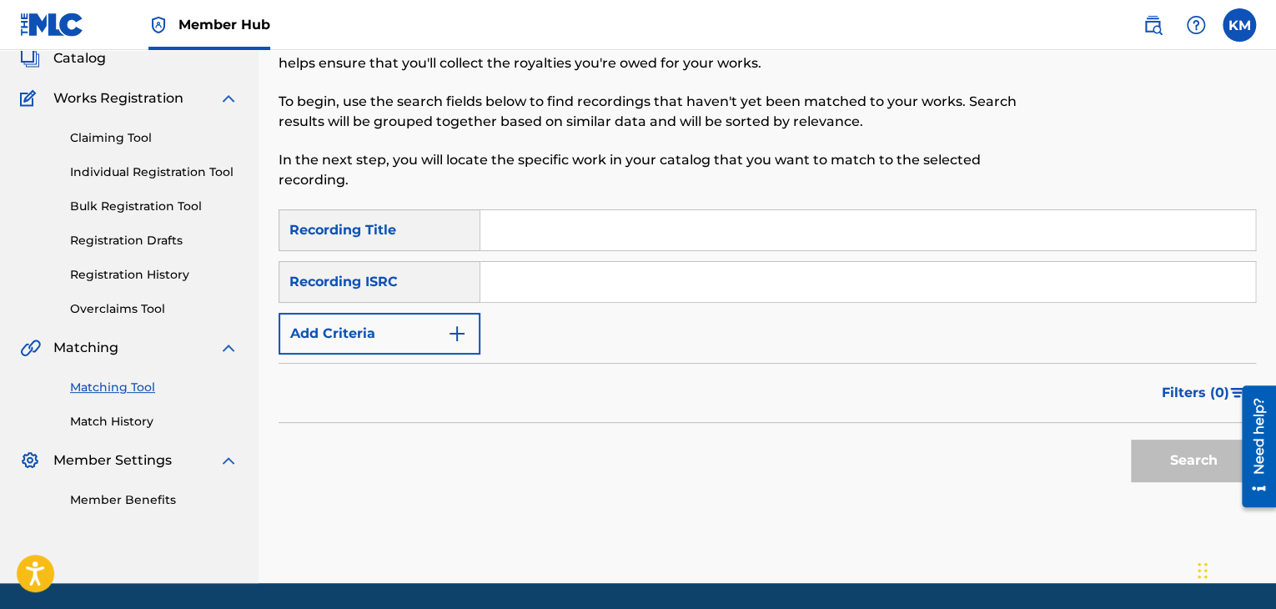
click at [671, 294] on input "Search Form" at bounding box center [867, 282] width 775 height 40
paste input "USSM16200082"
type input "USSM16200082"
click at [1144, 463] on button "Search" at bounding box center [1193, 460] width 125 height 42
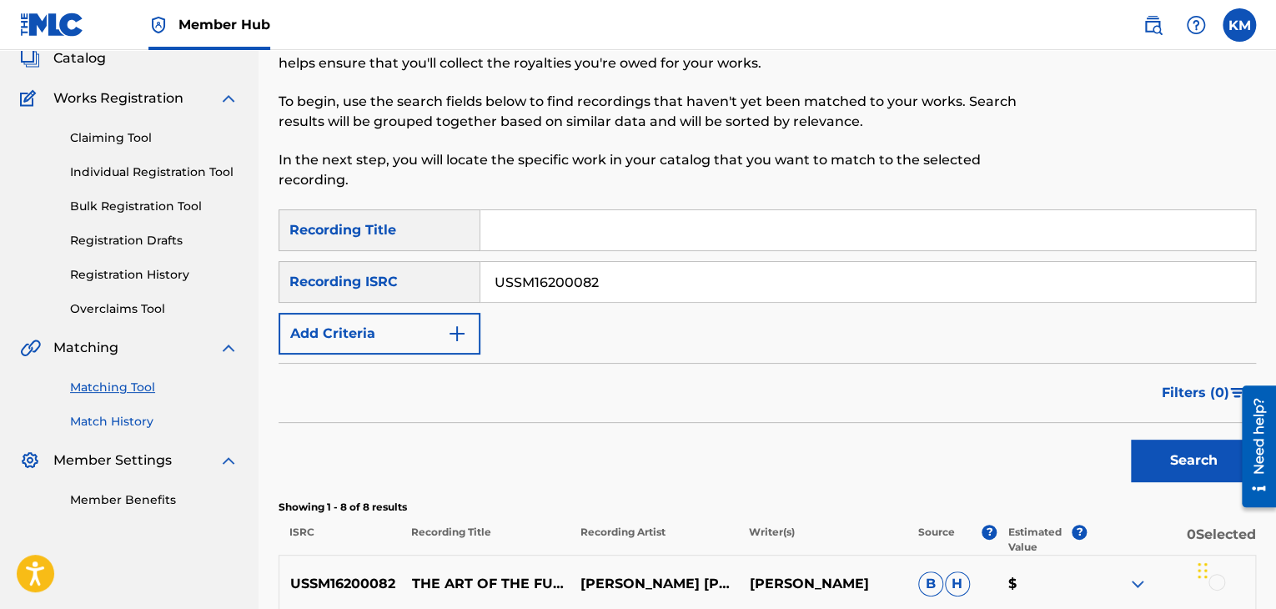
click at [128, 424] on link "Match History" at bounding box center [154, 422] width 168 height 18
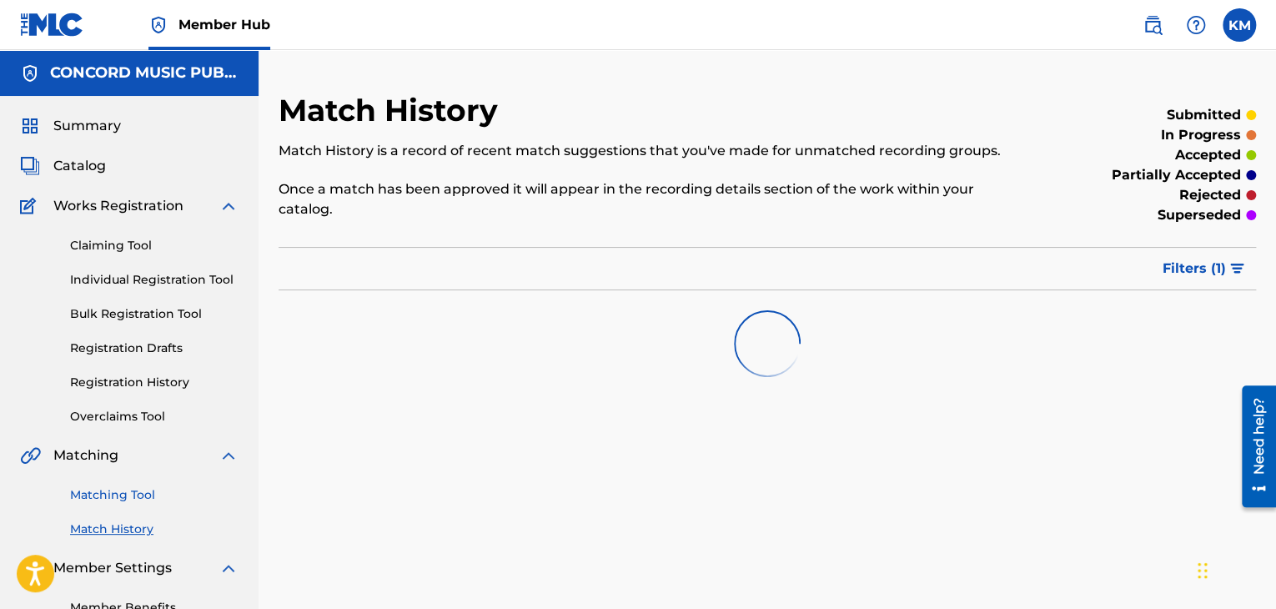
click at [135, 489] on link "Matching Tool" at bounding box center [154, 495] width 168 height 18
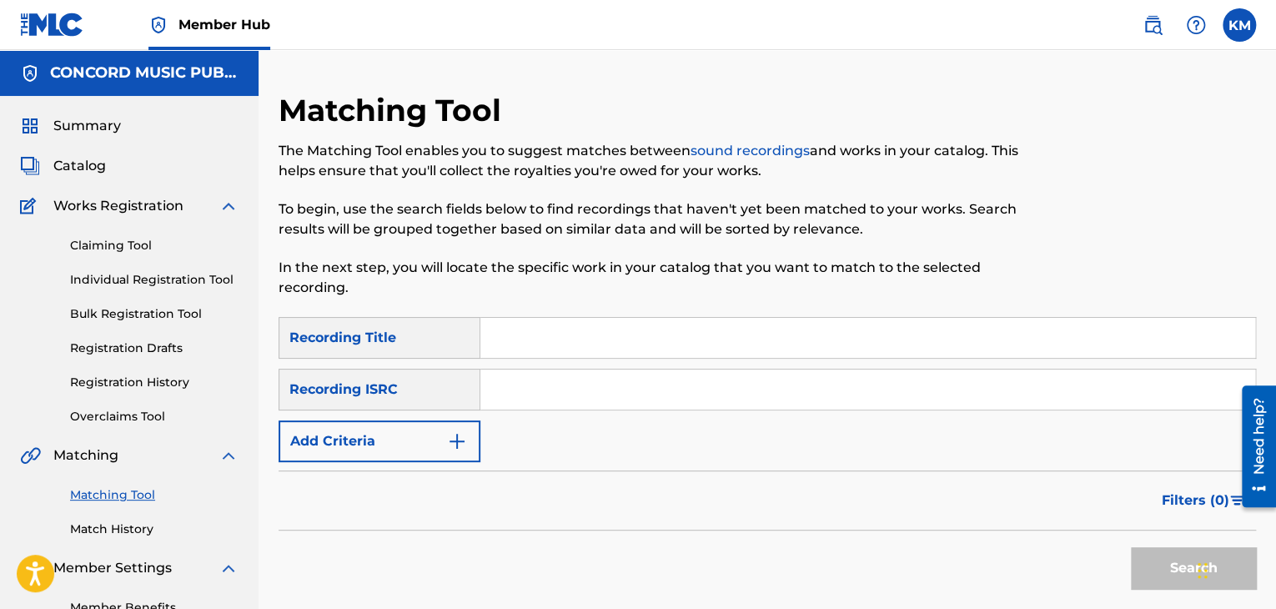
click at [537, 386] on input "Search Form" at bounding box center [867, 389] width 775 height 40
paste input "NLF711600145"
type input "NLF711600145"
click at [1158, 557] on button "Search" at bounding box center [1193, 568] width 125 height 42
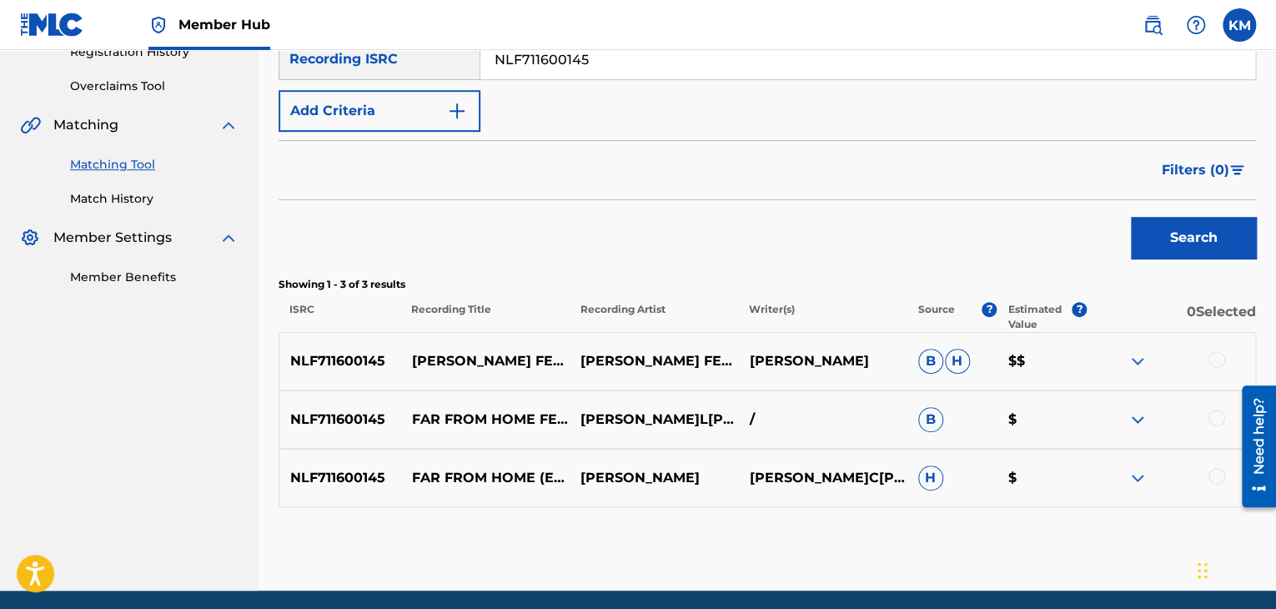
scroll to position [334, 0]
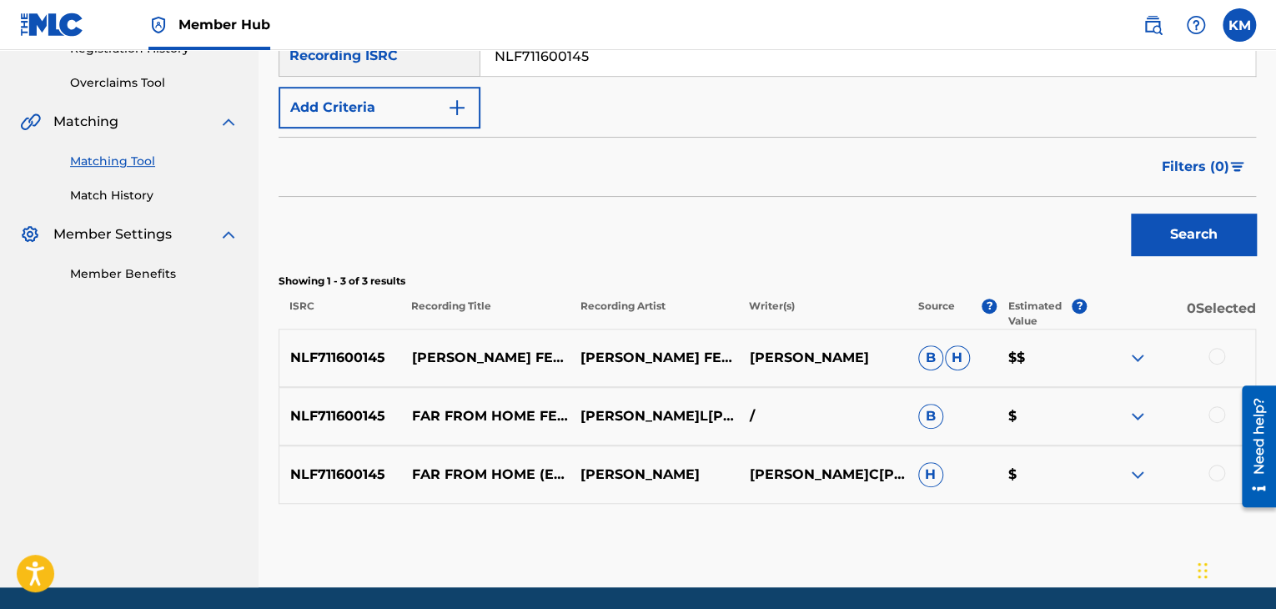
click at [1208, 473] on div at bounding box center [1216, 472] width 17 height 17
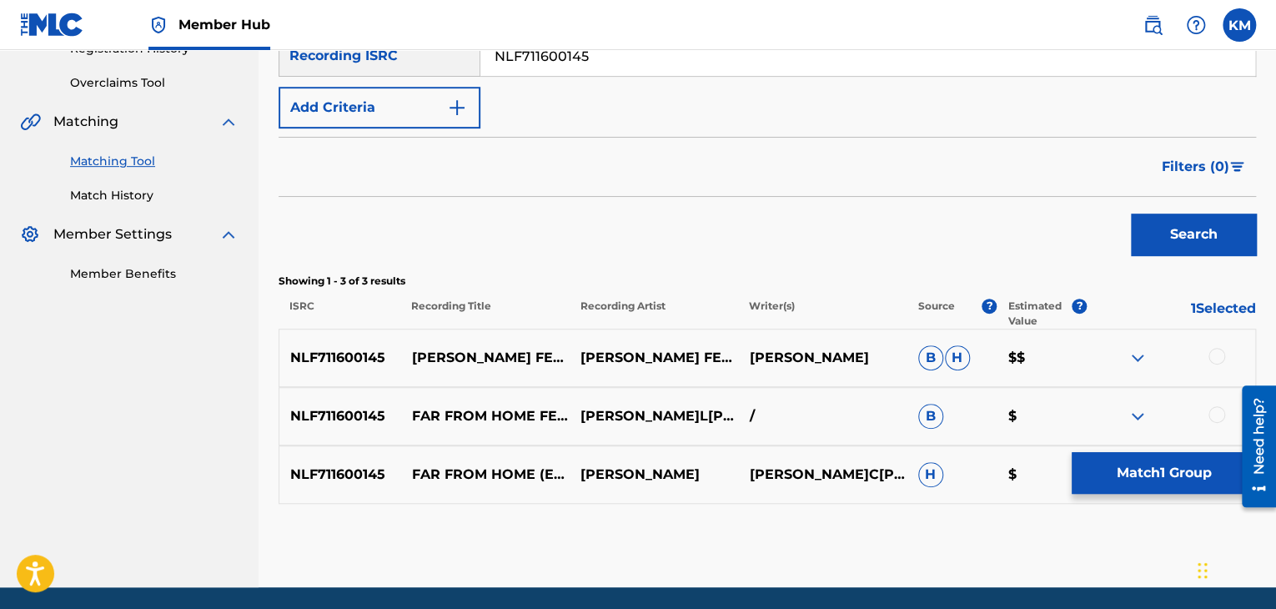
click at [1209, 418] on div at bounding box center [1216, 414] width 17 height 17
click at [1217, 354] on div at bounding box center [1216, 356] width 17 height 17
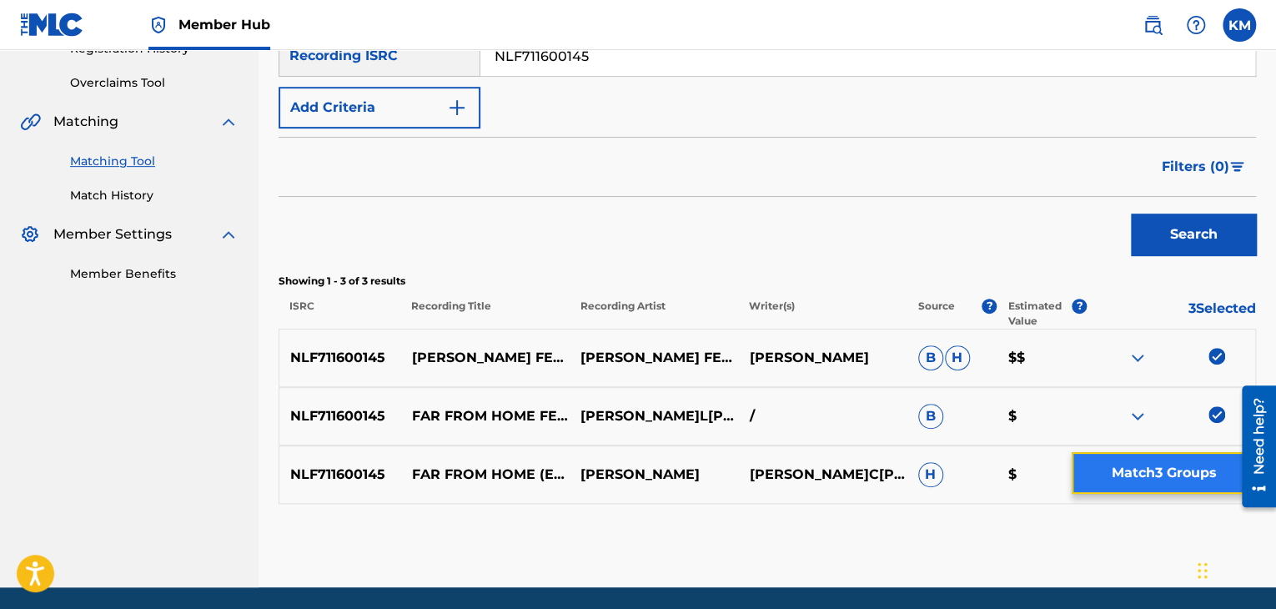
click at [1162, 462] on button "Match 3 Groups" at bounding box center [1163, 473] width 184 height 42
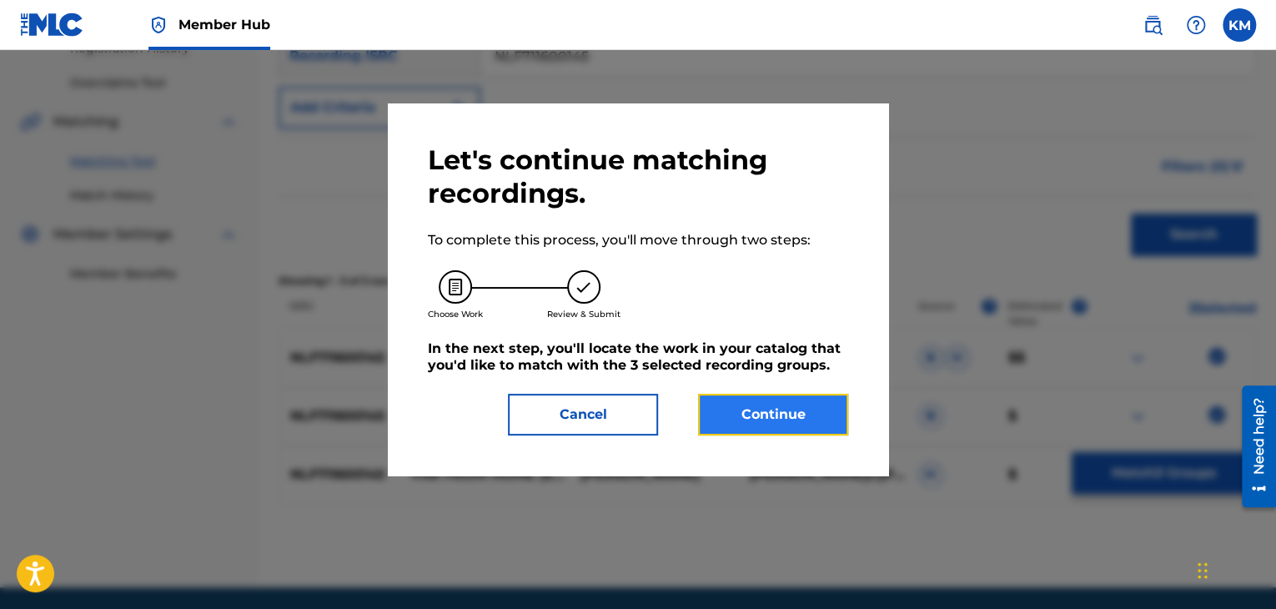
click at [841, 415] on button "Continue" at bounding box center [773, 415] width 150 height 42
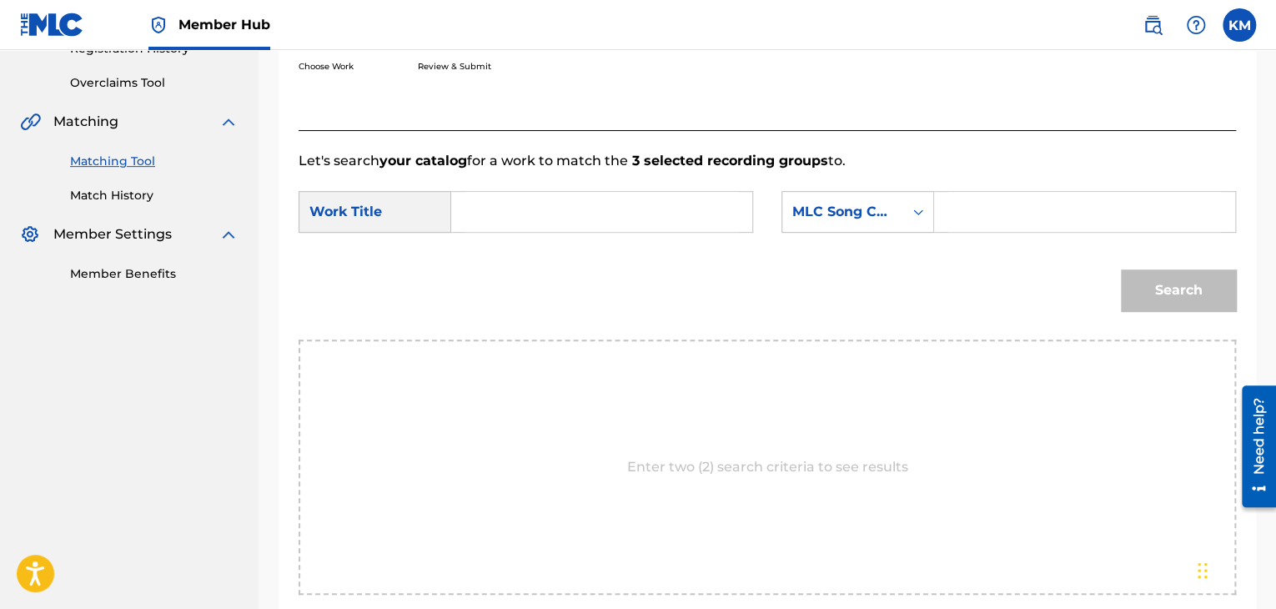
click at [595, 223] on input "Search Form" at bounding box center [601, 212] width 273 height 40
paste input "Far From Home - Extended Mix"
type input "Far From Home - Extended Mix"
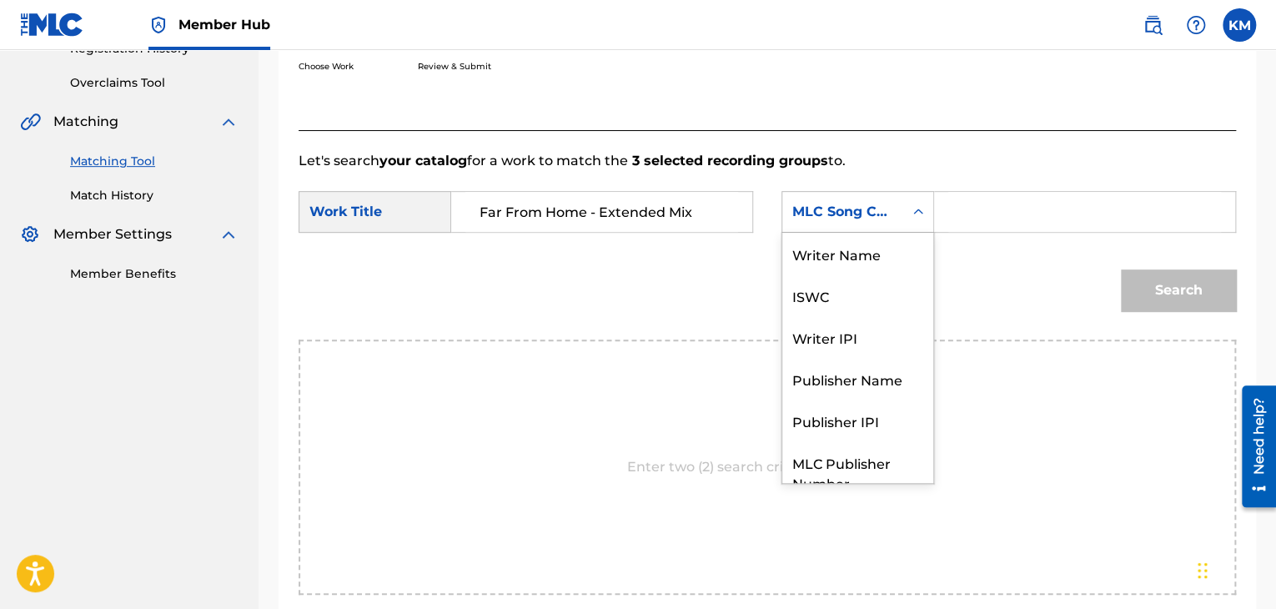
click at [926, 201] on div "Search Form" at bounding box center [918, 212] width 30 height 30
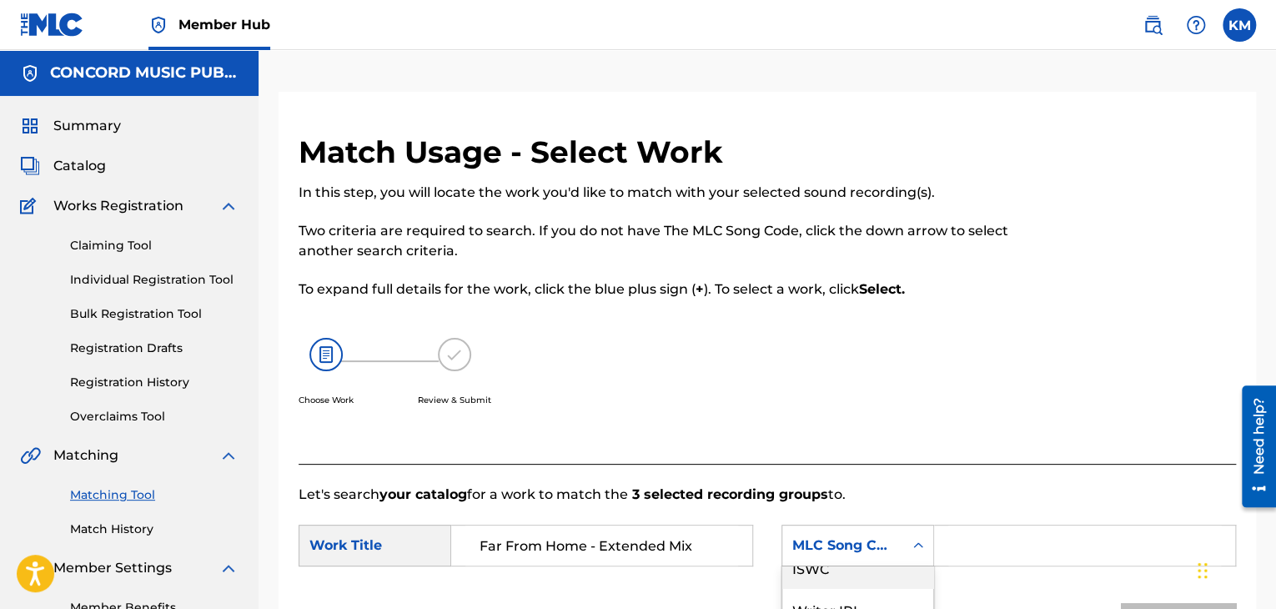
scroll to position [0, 0]
click at [863, 581] on div "Writer Name" at bounding box center [857, 587] width 151 height 42
click at [985, 532] on input "Search Form" at bounding box center [1084, 545] width 273 height 40
paste input "Annema"
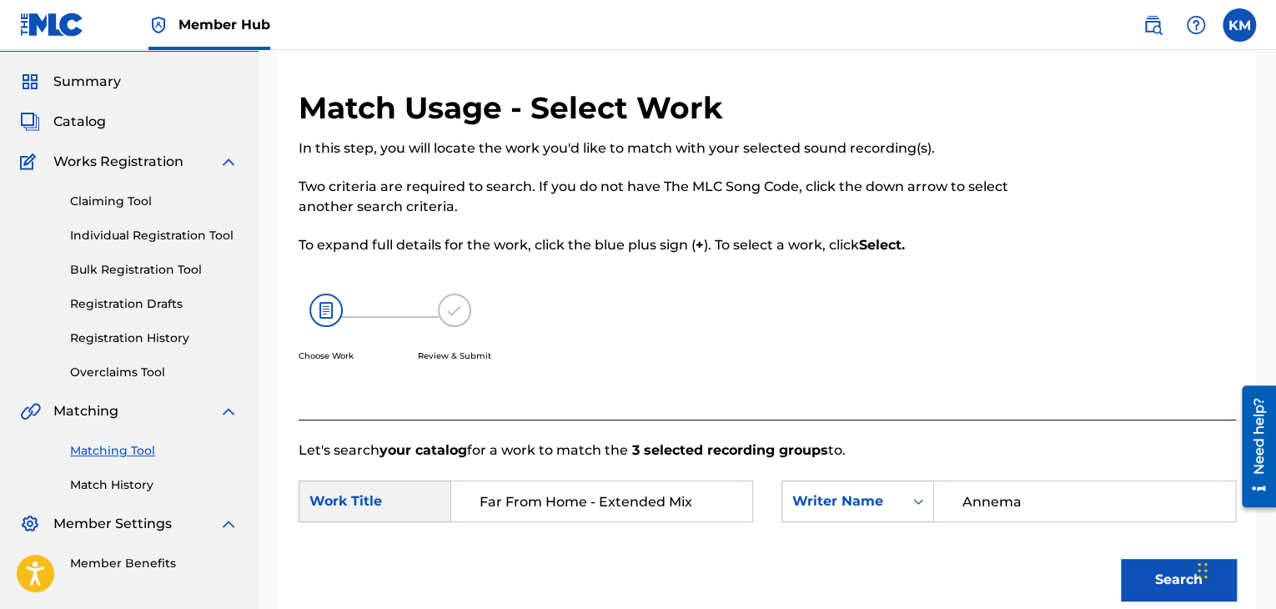
scroll to position [167, 0]
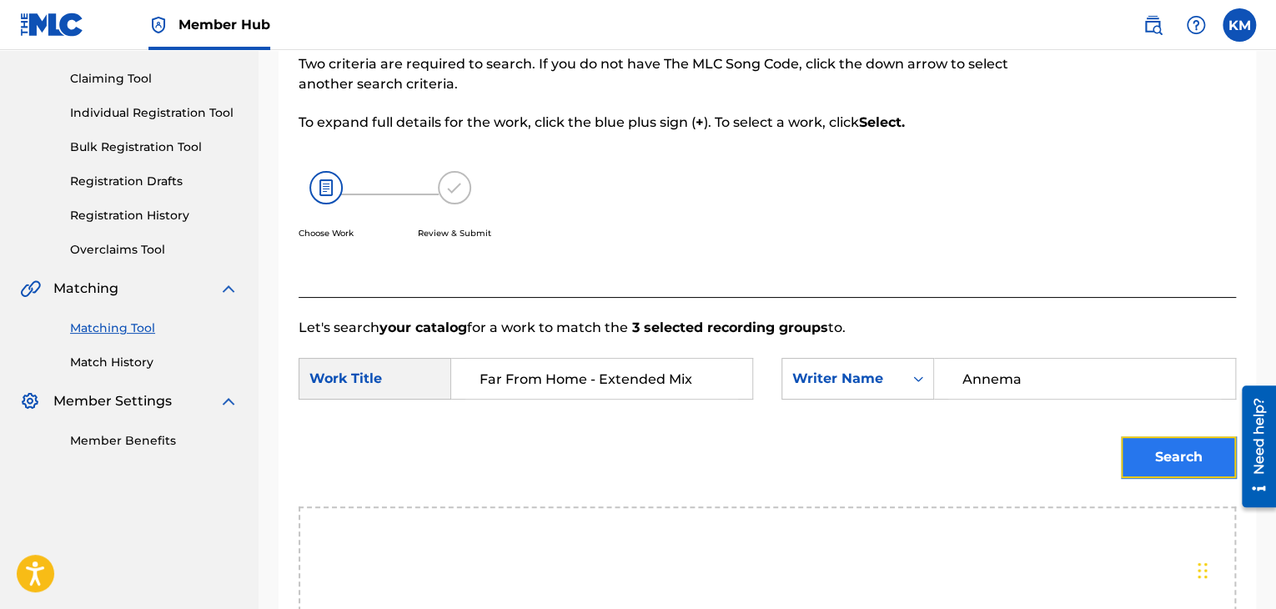
click at [1156, 468] on button "Search" at bounding box center [1178, 457] width 115 height 42
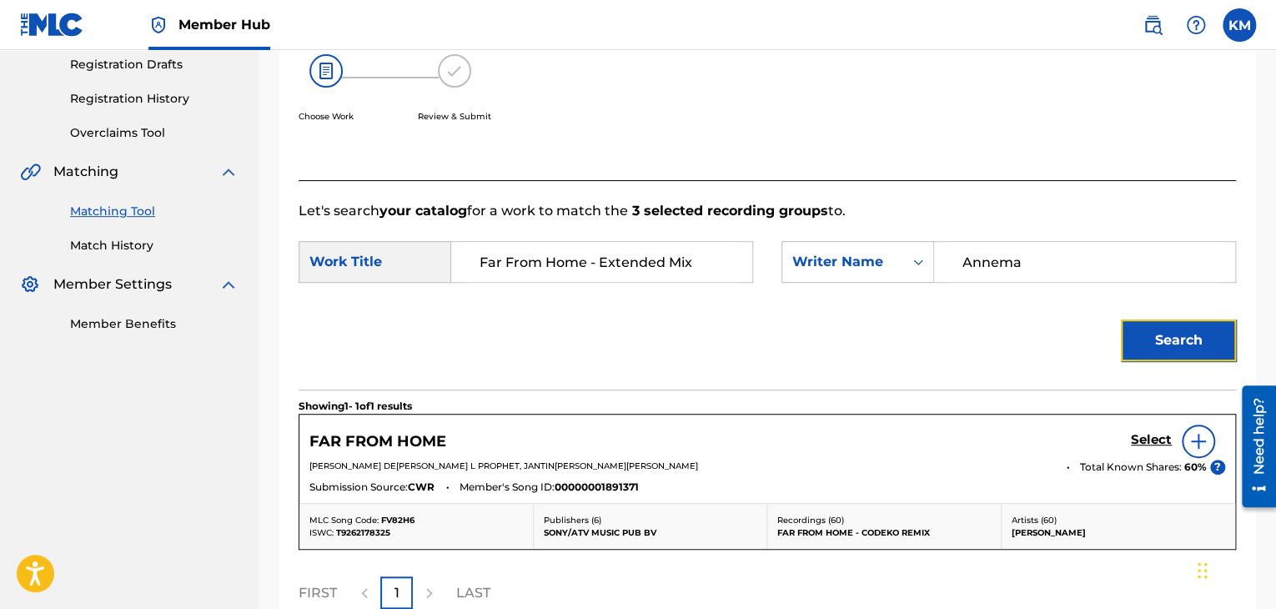
scroll to position [417, 0]
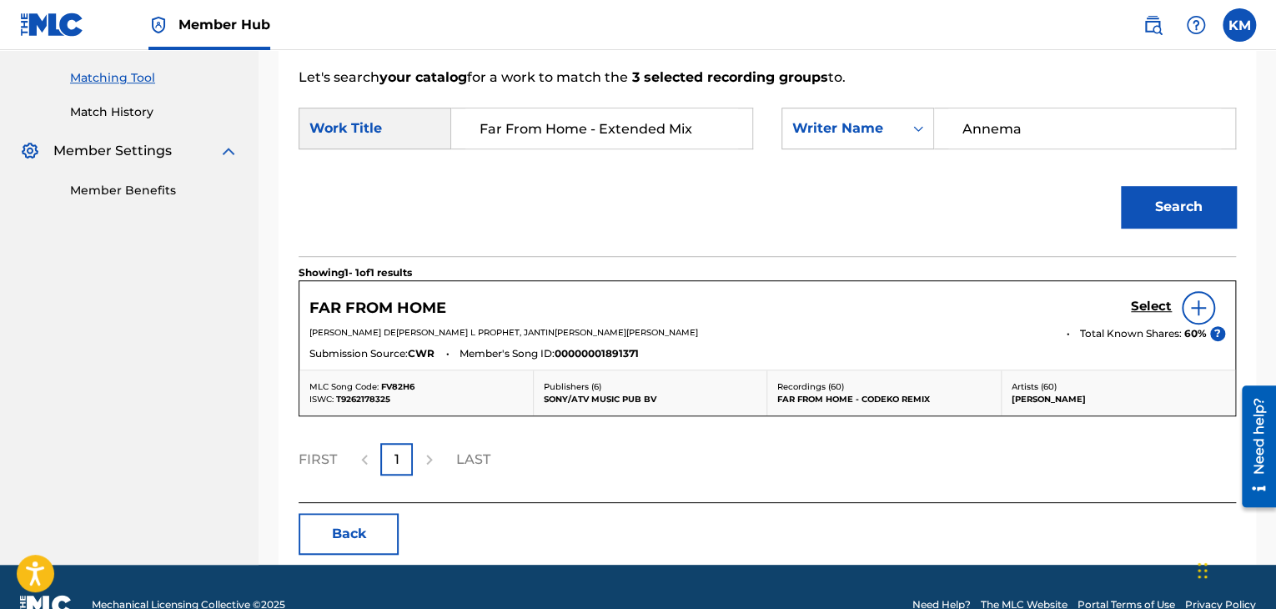
drag, startPoint x: 1044, startPoint y: 130, endPoint x: 714, endPoint y: 189, distance: 335.5
click at [714, 189] on form "SearchWithCriteriab081305a-3c25-4a7b-a9e7-89ef7da4d4d5 Work Title Far From Home…" at bounding box center [767, 172] width 937 height 168
click at [1121, 186] on button "Search" at bounding box center [1178, 207] width 115 height 42
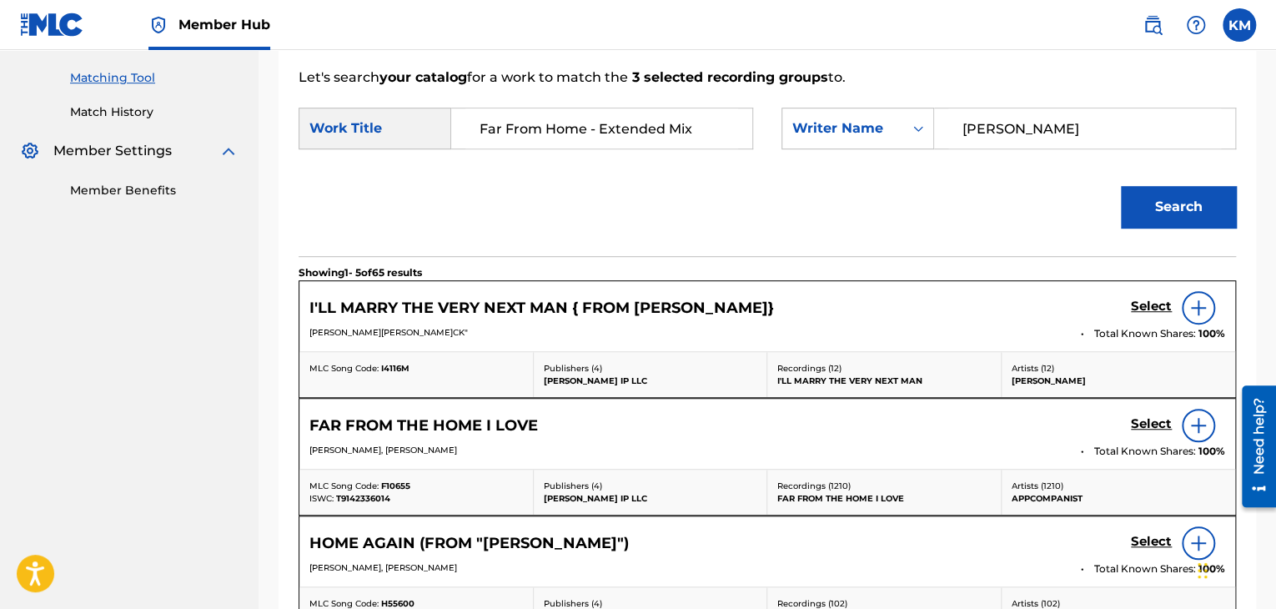
drag, startPoint x: 1042, startPoint y: 125, endPoint x: 734, endPoint y: 125, distance: 308.5
click at [734, 125] on div "SearchWithCriteriab081305a-3c25-4a7b-a9e7-89ef7da4d4d5 Work Title Far From Home…" at bounding box center [767, 134] width 937 height 52
paste input "Annema"
type input "Annema"
click at [1174, 205] on button "Search" at bounding box center [1178, 207] width 115 height 42
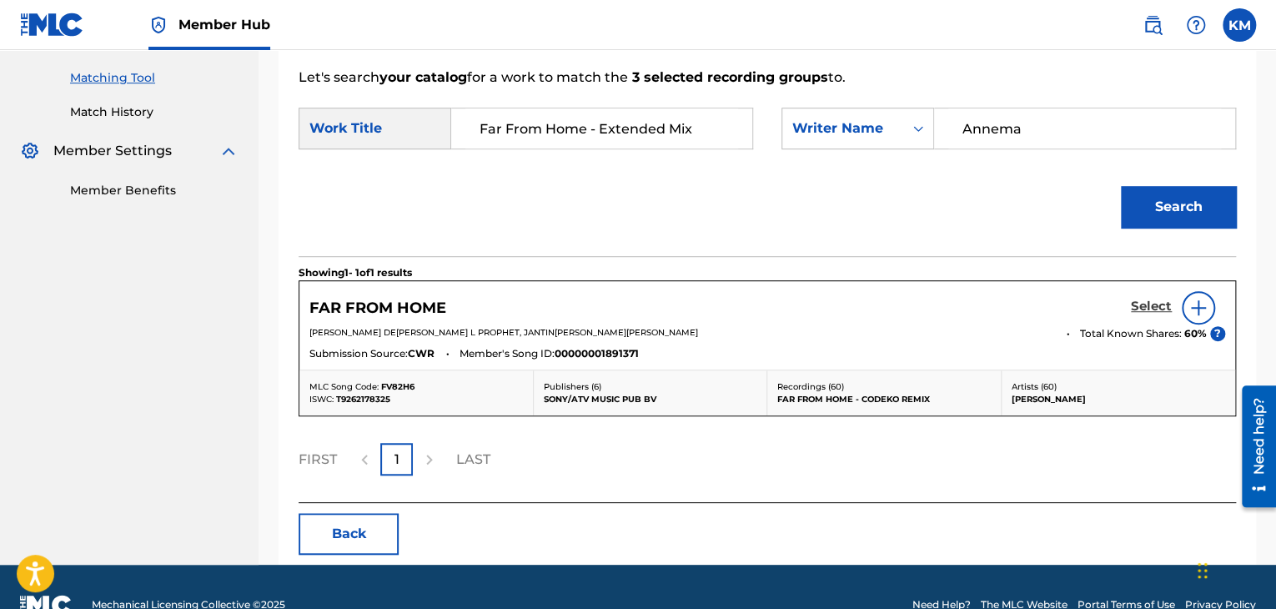
click at [1154, 303] on h5 "Select" at bounding box center [1151, 307] width 41 height 16
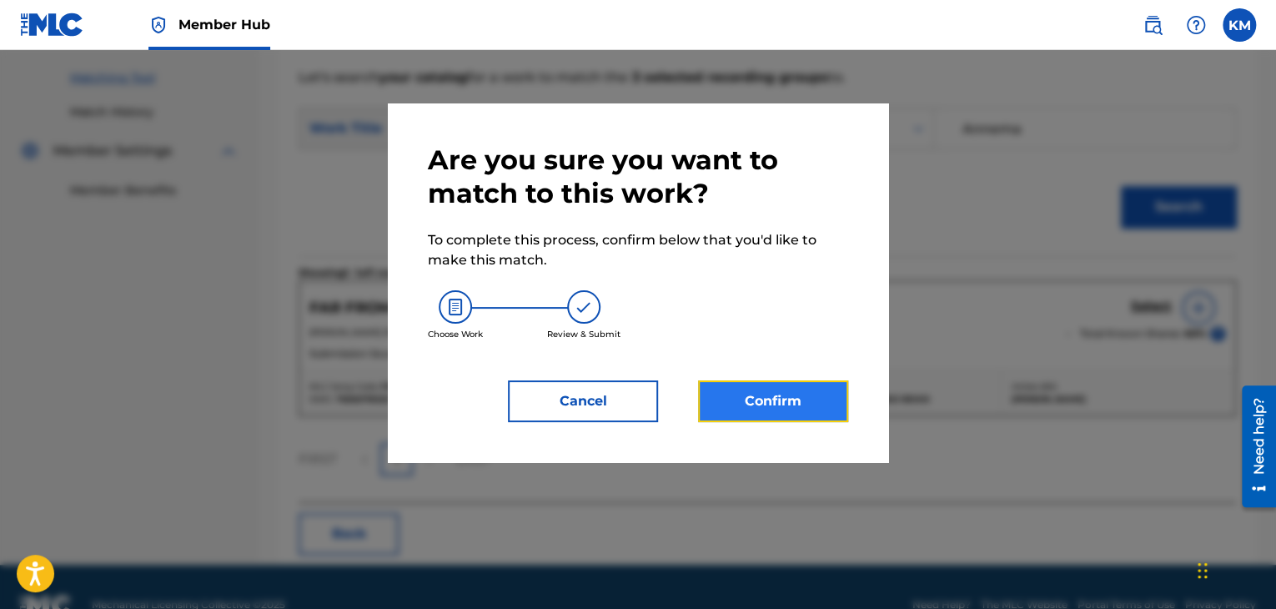
click at [785, 394] on button "Confirm" at bounding box center [773, 401] width 150 height 42
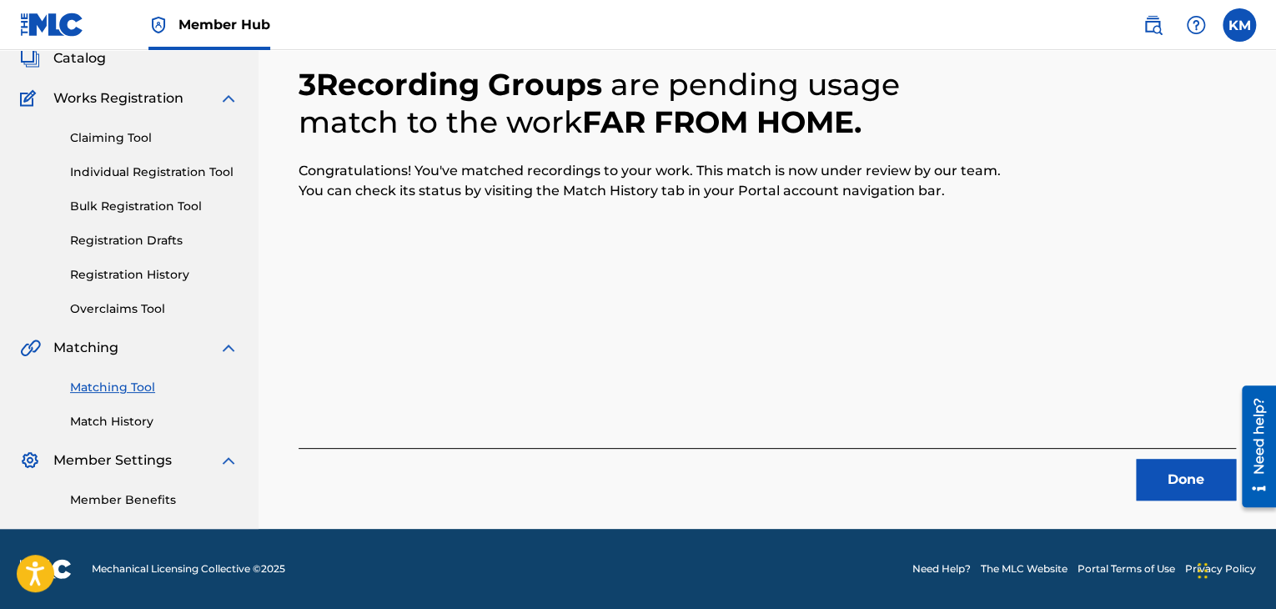
scroll to position [108, 0]
click at [1202, 479] on button "Done" at bounding box center [1186, 480] width 100 height 42
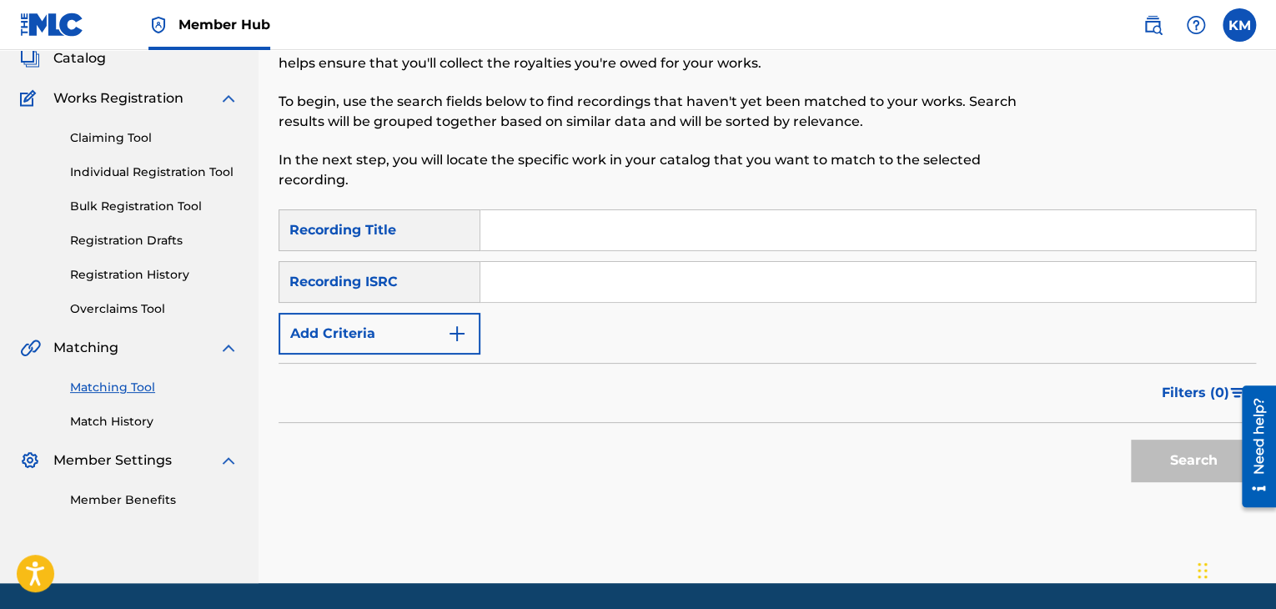
click at [600, 285] on input "Search Form" at bounding box center [867, 282] width 775 height 40
paste input "FRPJW2204550"
type input "FRPJW2204550"
click at [1181, 444] on button "Search" at bounding box center [1193, 460] width 125 height 42
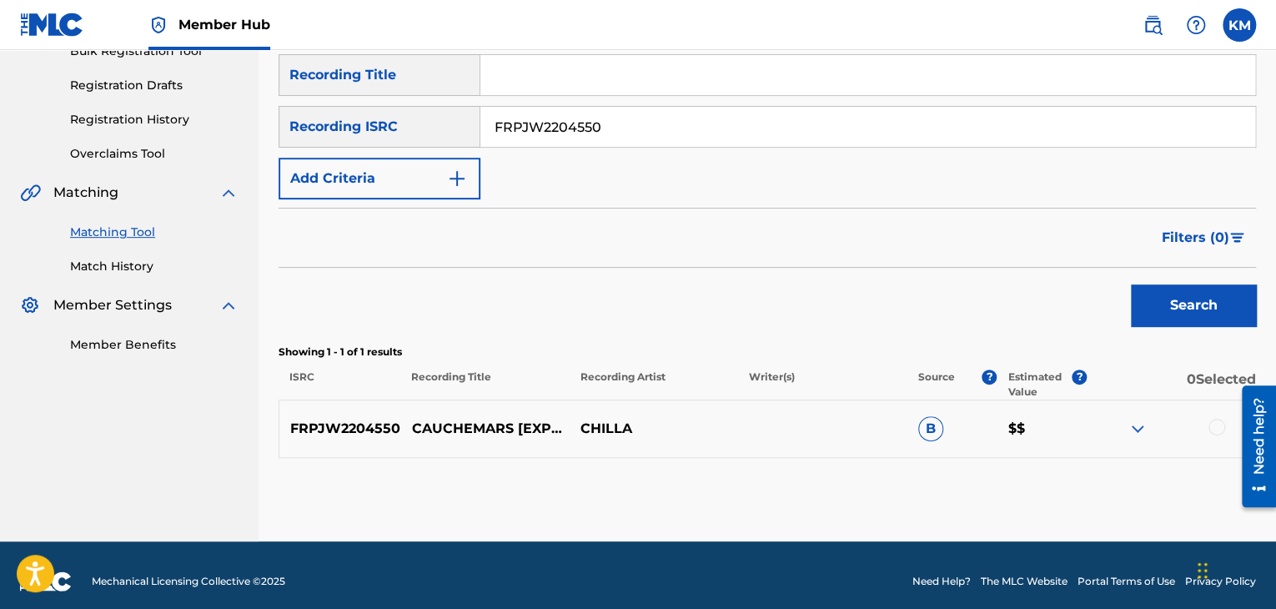
scroll to position [275, 0]
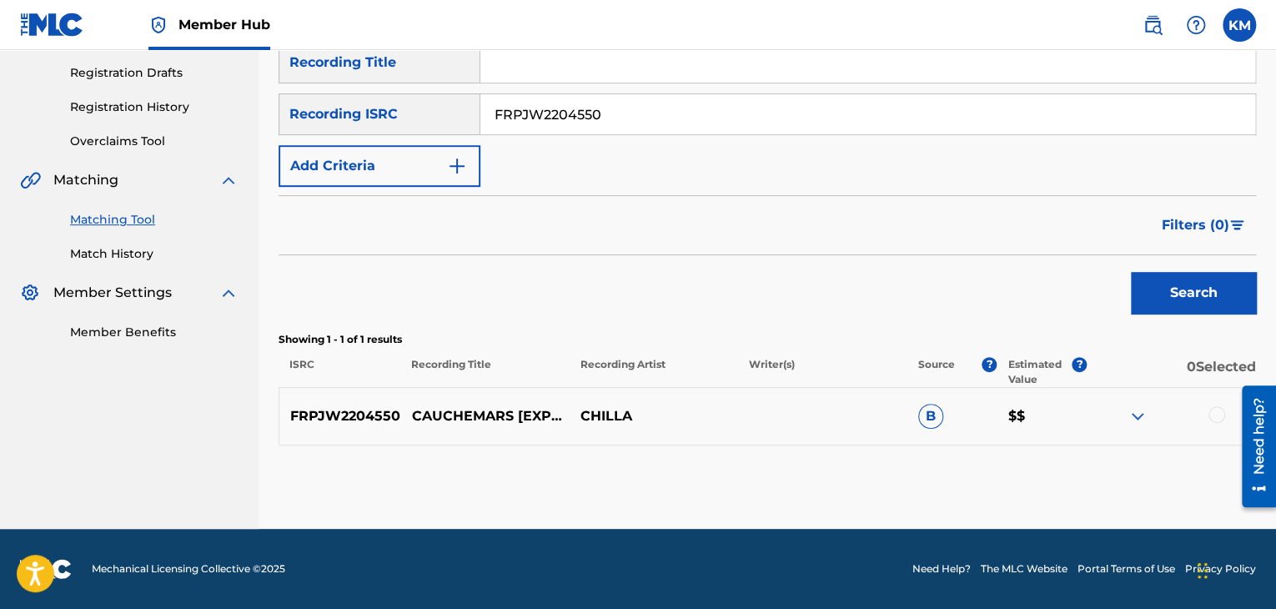
click at [1212, 415] on div at bounding box center [1216, 414] width 17 height 17
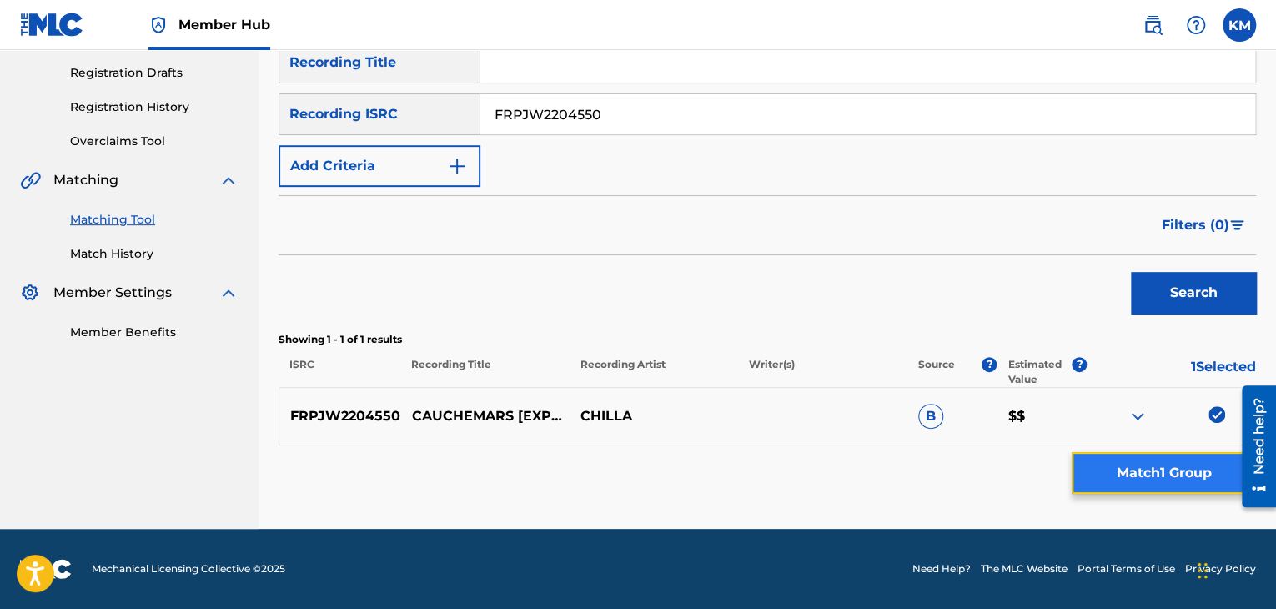
click at [1197, 489] on button "Match 1 Group" at bounding box center [1163, 473] width 184 height 42
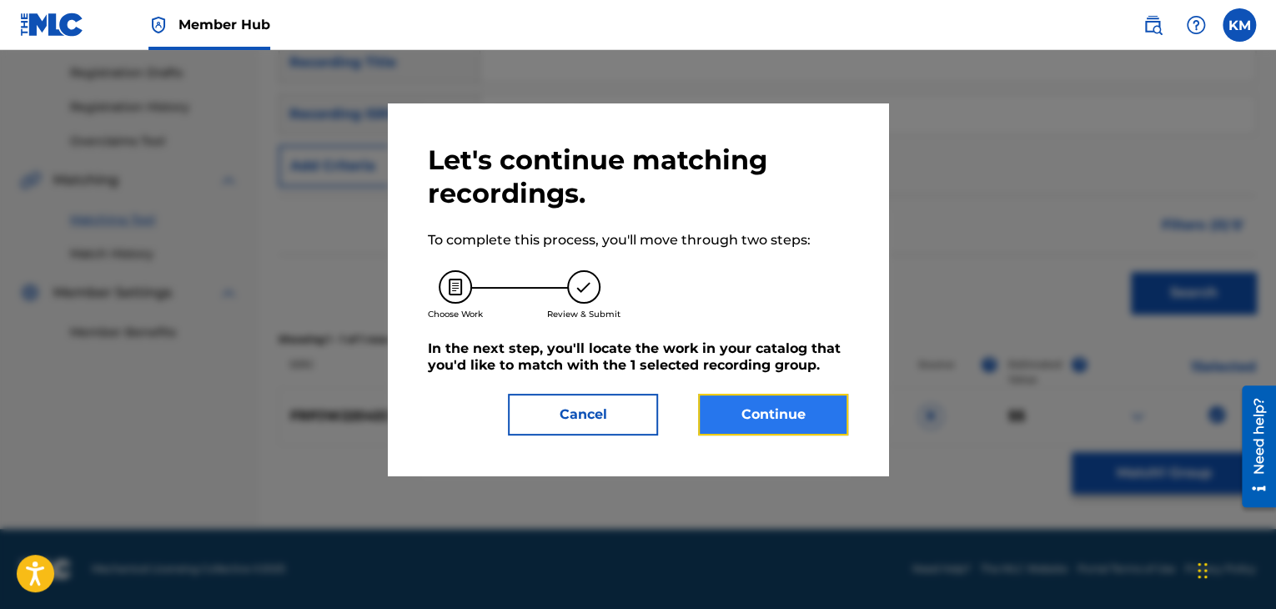
click at [780, 414] on button "Continue" at bounding box center [773, 415] width 150 height 42
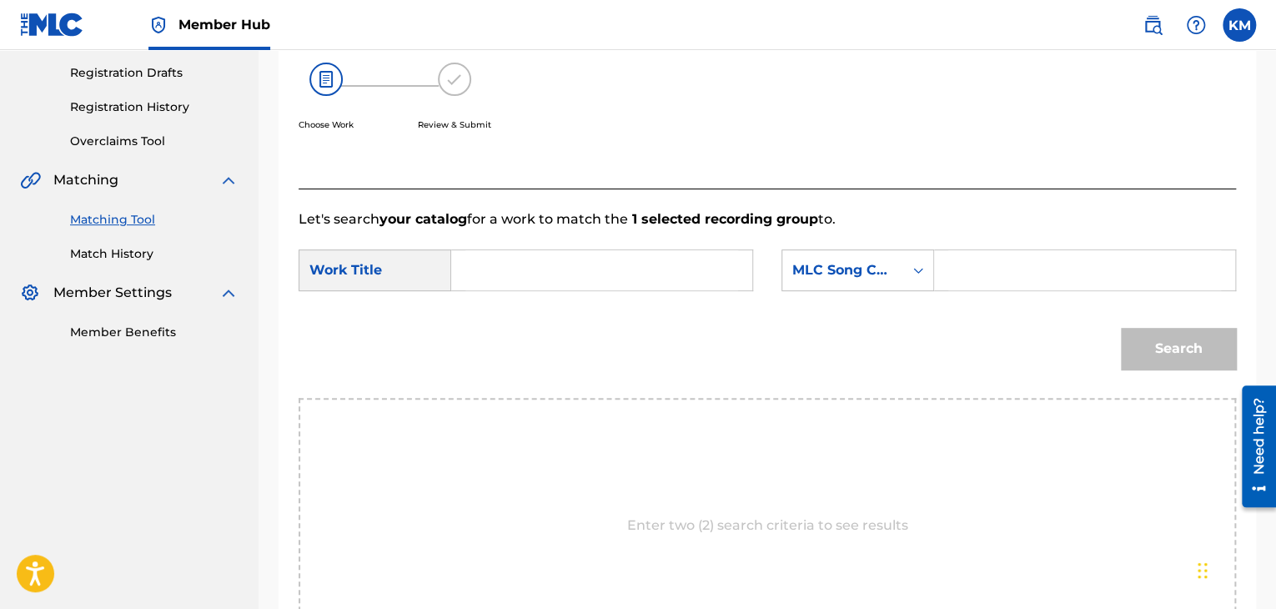
click at [468, 291] on div "SearchWithCriteriab081305a-3c25-4a7b-a9e7-89ef7da4d4d5 Work Title SearchWithCri…" at bounding box center [767, 275] width 937 height 52
click at [470, 284] on input "Search Form" at bounding box center [601, 270] width 273 height 40
paste input "Cauchemars"
type input "Cauchemars"
click at [910, 272] on div "Search Form" at bounding box center [918, 270] width 30 height 30
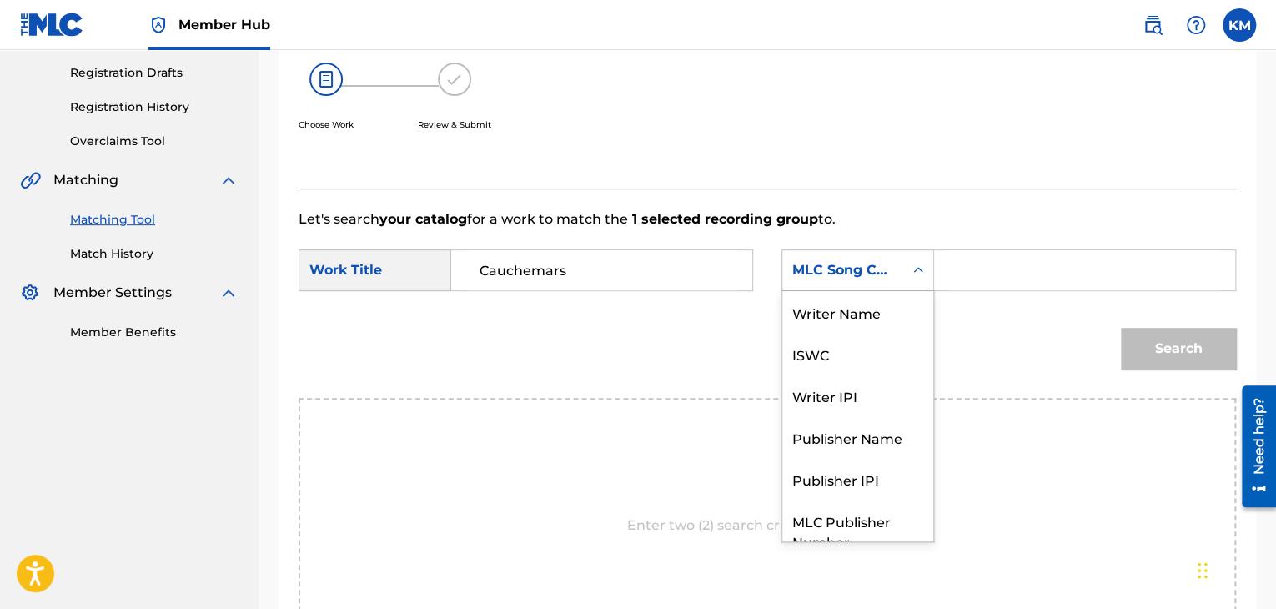
scroll to position [62, 0]
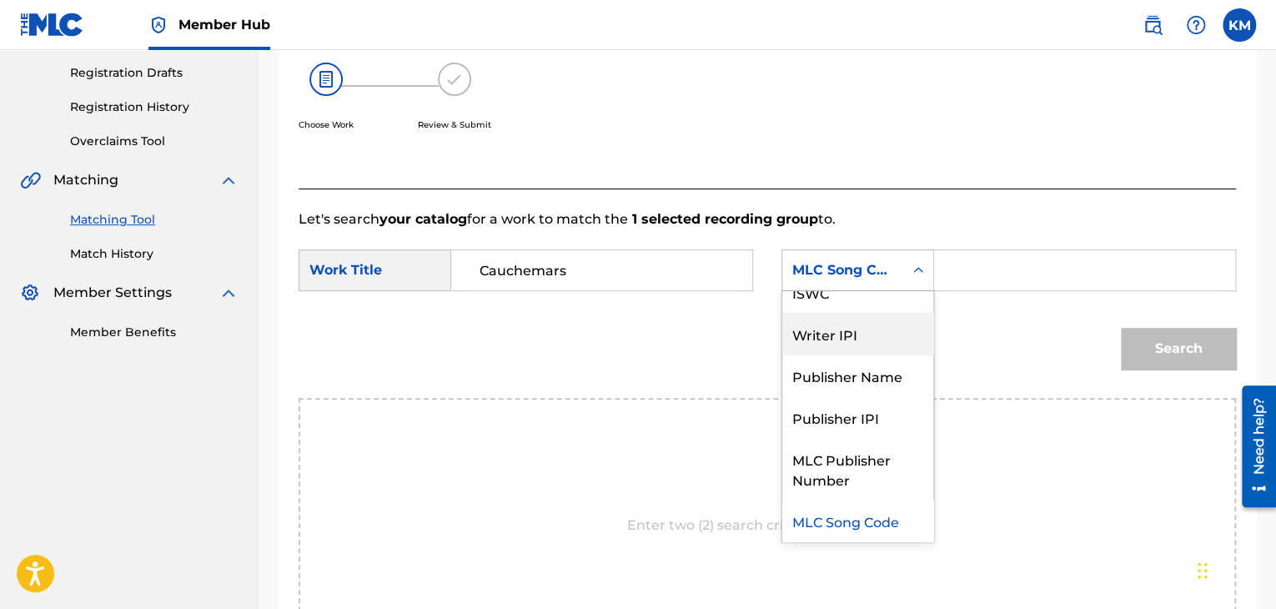
click at [846, 314] on div "Writer IPI" at bounding box center [857, 334] width 151 height 42
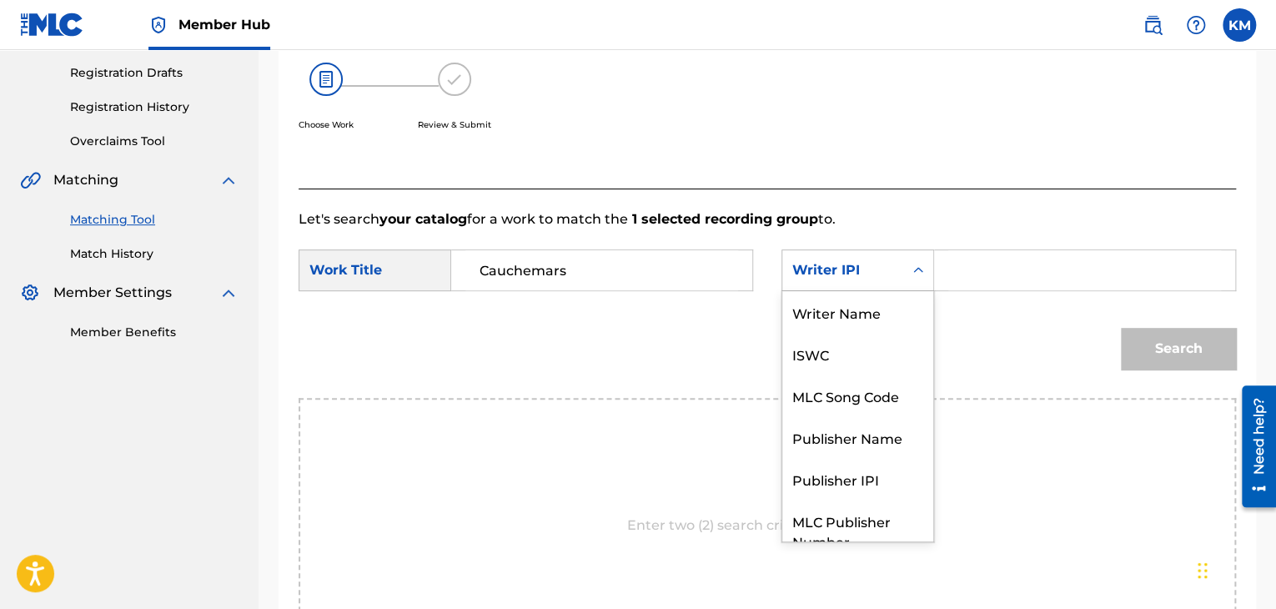
click at [911, 282] on div "Search Form" at bounding box center [918, 270] width 30 height 30
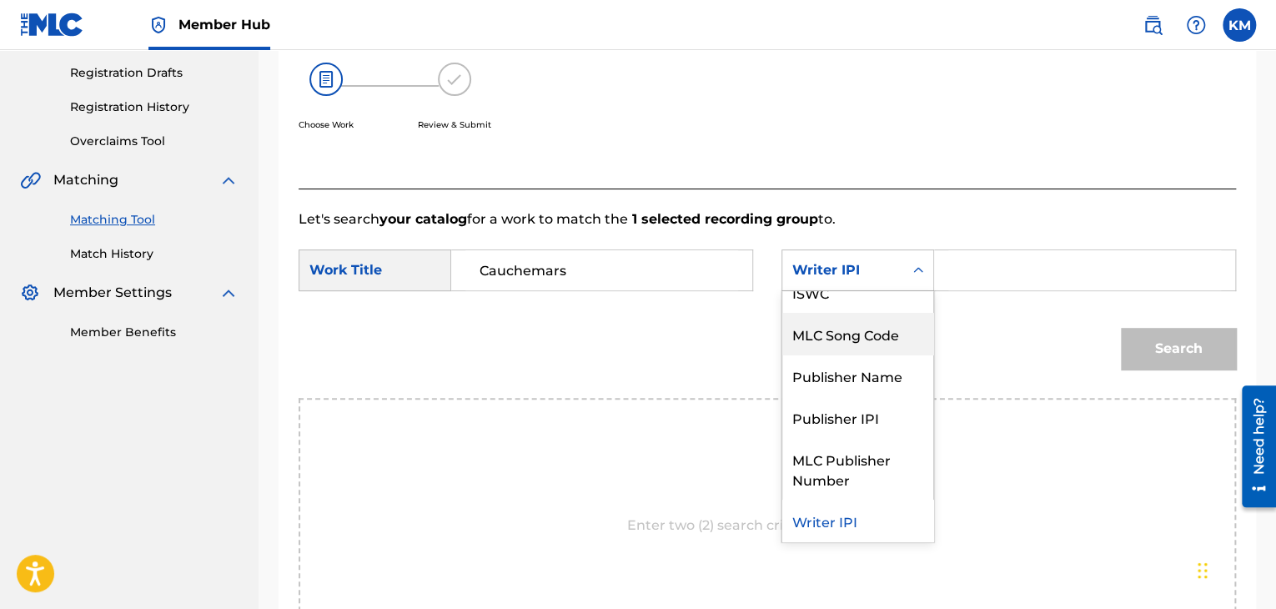
scroll to position [0, 0]
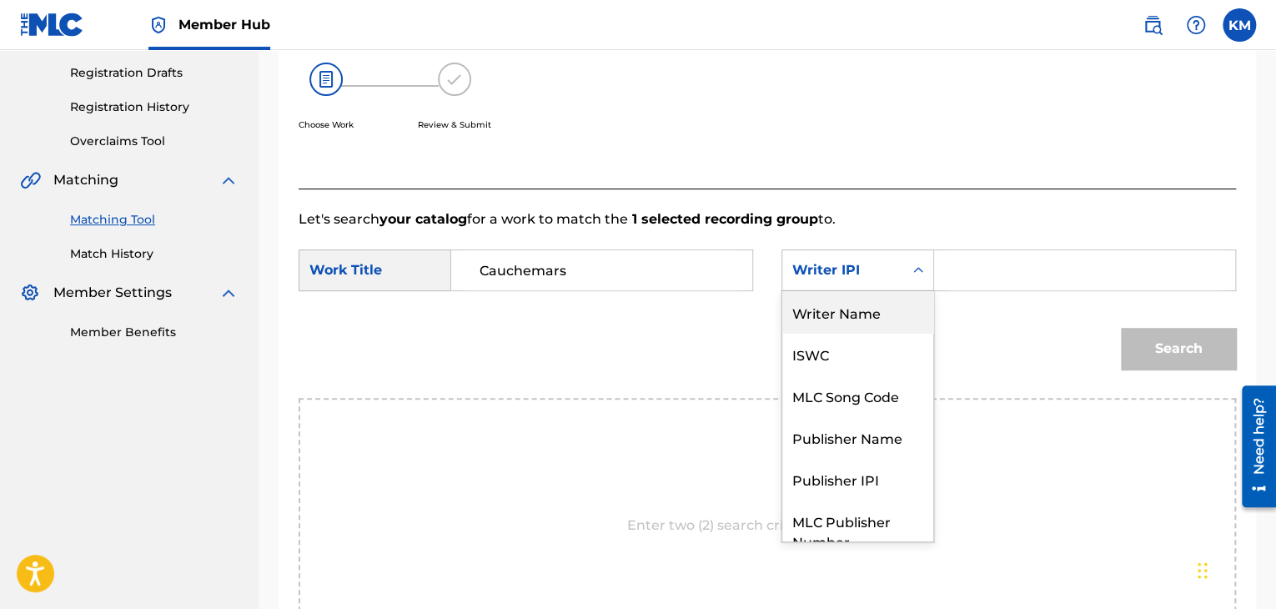
drag, startPoint x: 841, startPoint y: 318, endPoint x: 870, endPoint y: 311, distance: 29.9
click at [841, 318] on div "Writer Name" at bounding box center [857, 312] width 151 height 42
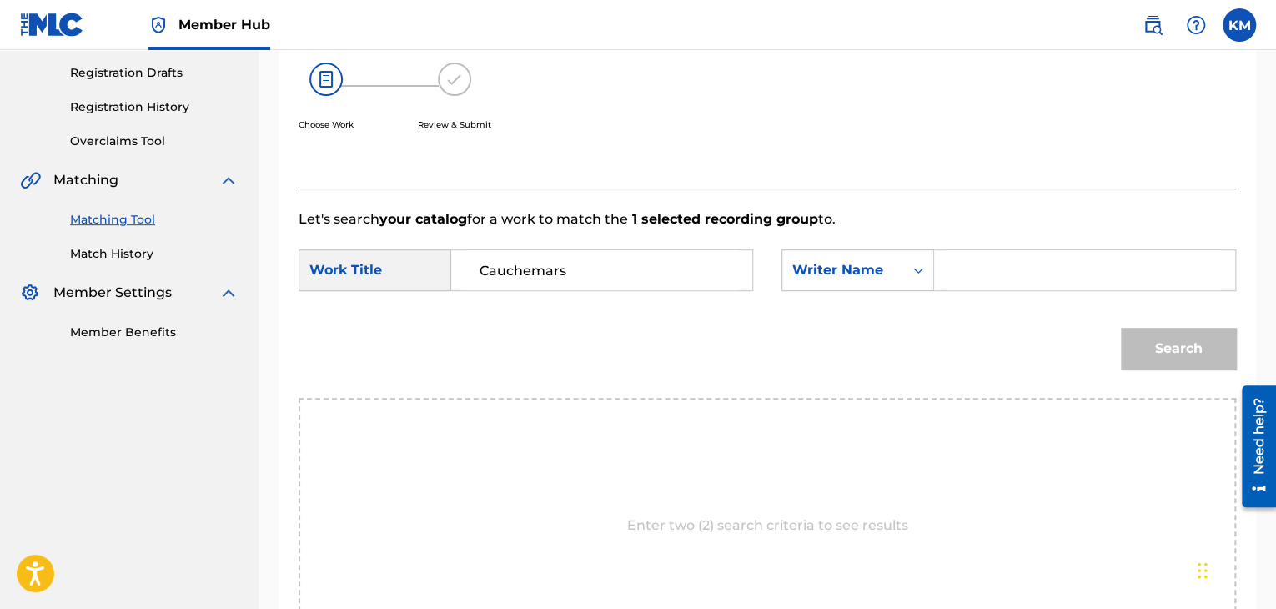
click at [971, 270] on input "Search Form" at bounding box center [1084, 270] width 273 height 40
paste input "Cauchemar"
click at [1193, 348] on button "Search" at bounding box center [1178, 349] width 115 height 42
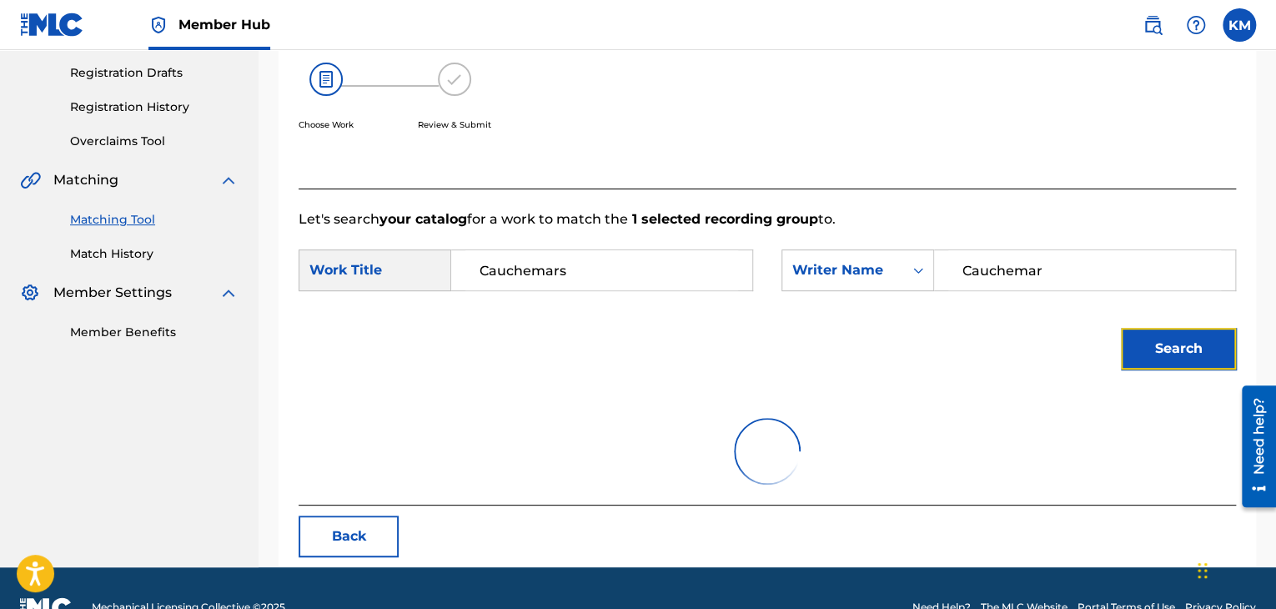
scroll to position [242, 0]
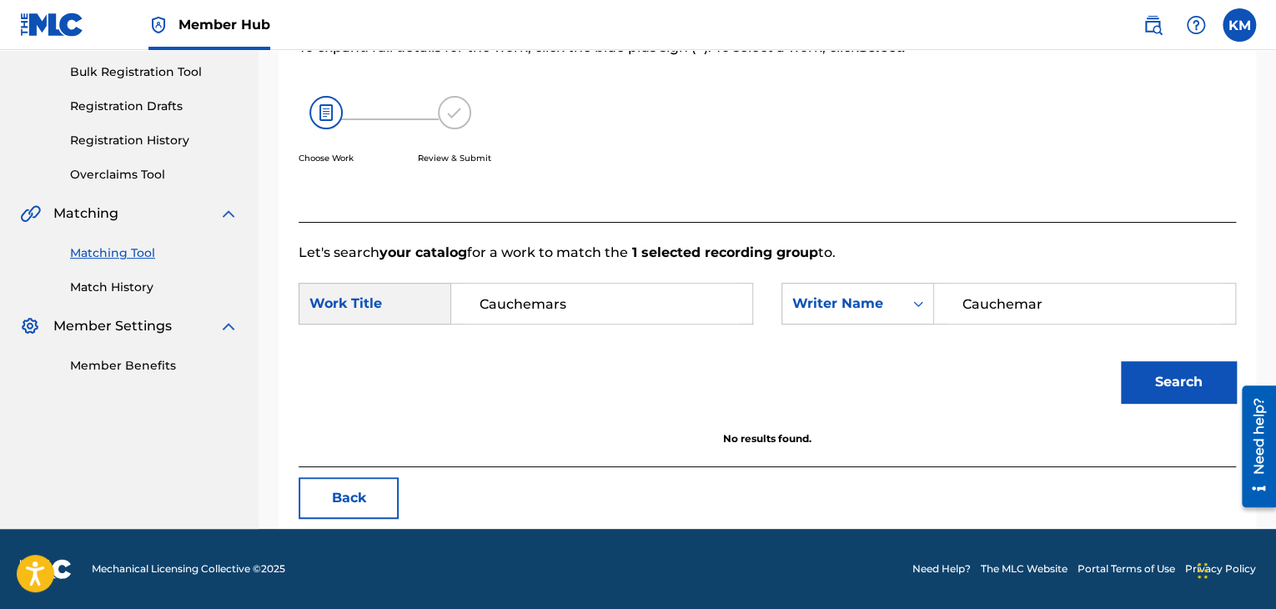
paste input "Ranarivelo"
drag, startPoint x: 1046, startPoint y: 304, endPoint x: 740, endPoint y: 304, distance: 305.2
click at [747, 304] on div "SearchWithCriteriab081305a-3c25-4a7b-a9e7-89ef7da4d4d5 Work Title Cauchemars Se…" at bounding box center [767, 309] width 937 height 52
type input "Ranarivelo"
click at [1134, 370] on button "Search" at bounding box center [1178, 382] width 115 height 42
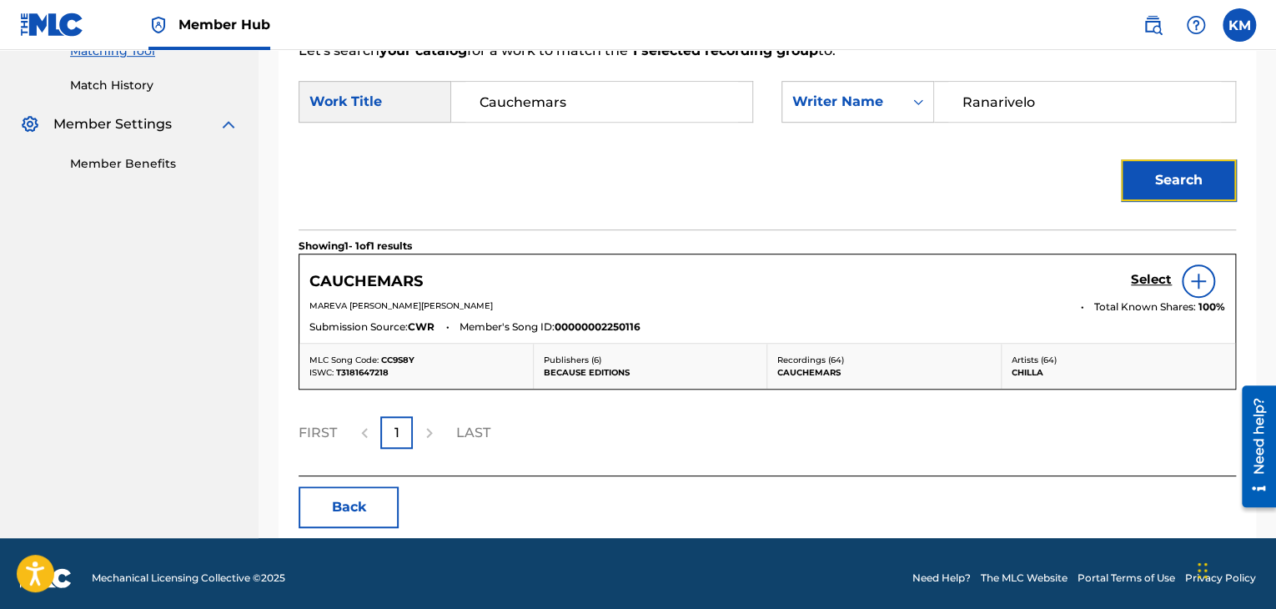
scroll to position [452, 0]
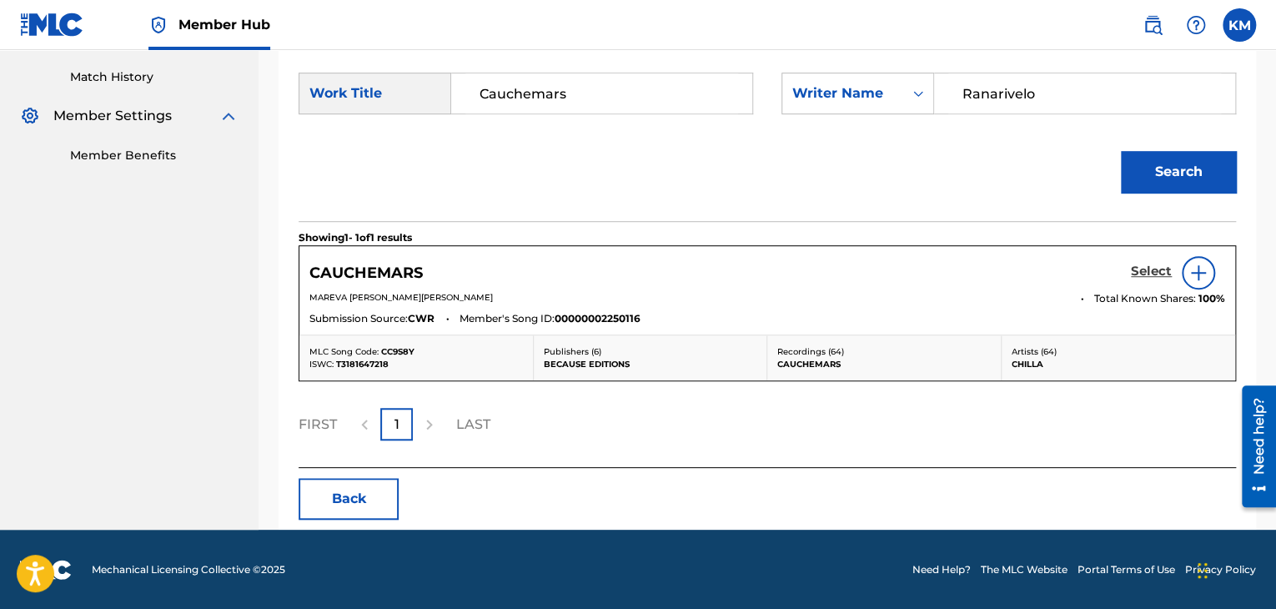
click at [1168, 268] on h5 "Select" at bounding box center [1151, 271] width 41 height 16
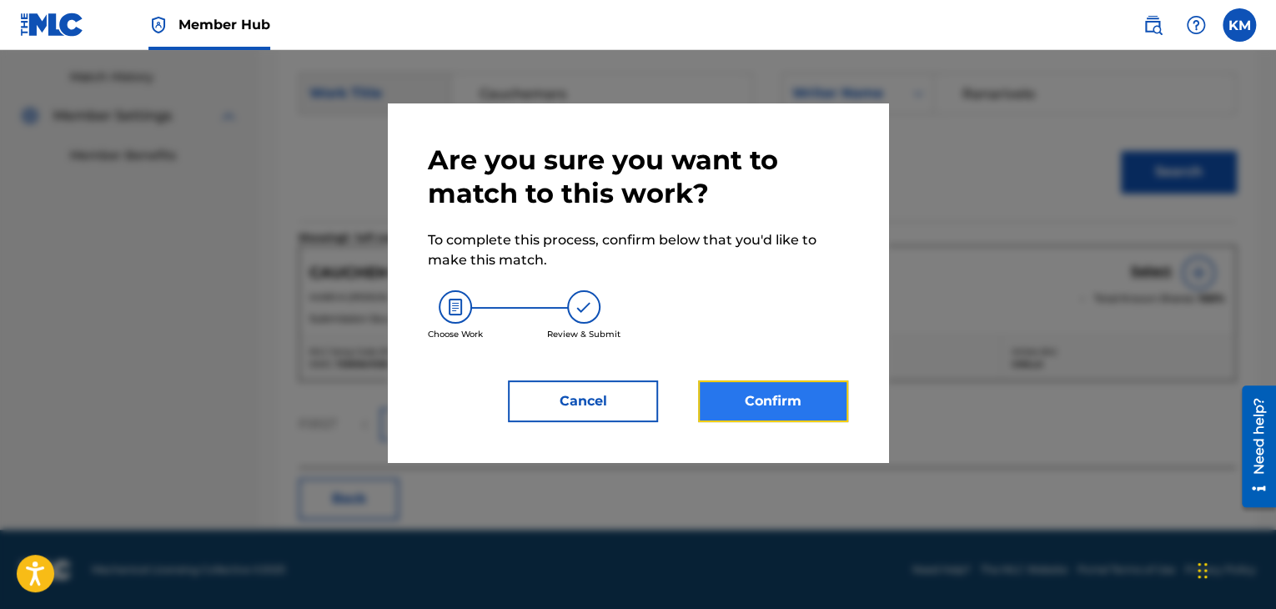
click at [764, 412] on button "Confirm" at bounding box center [773, 401] width 150 height 42
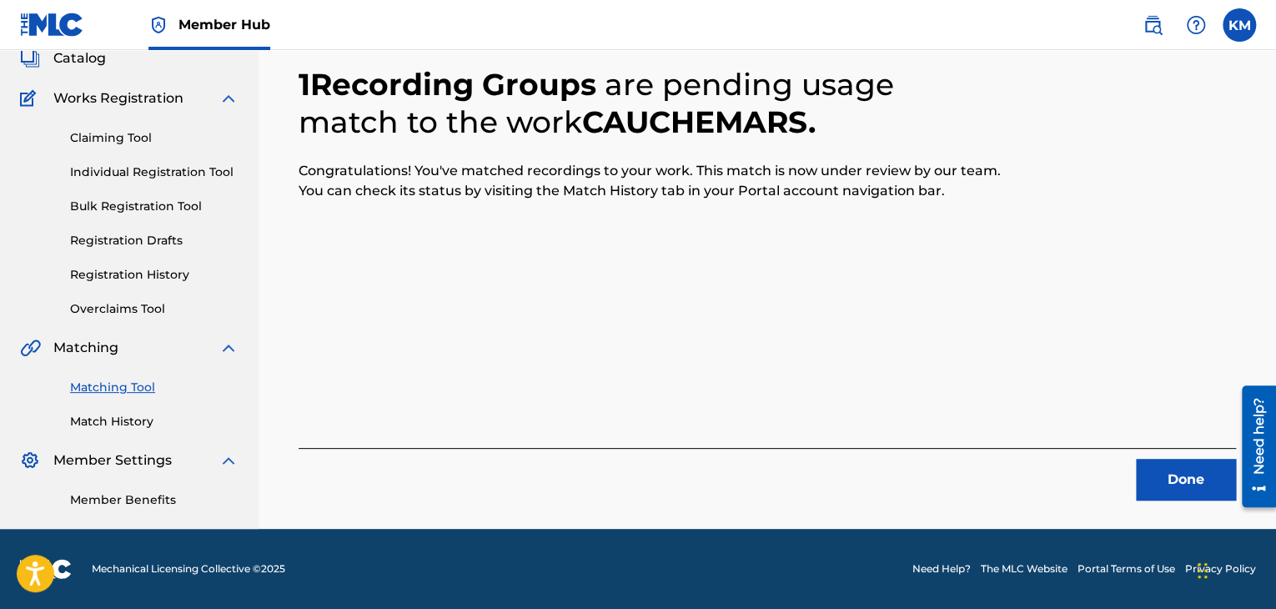
scroll to position [108, 0]
click at [1205, 494] on button "Done" at bounding box center [1186, 480] width 100 height 42
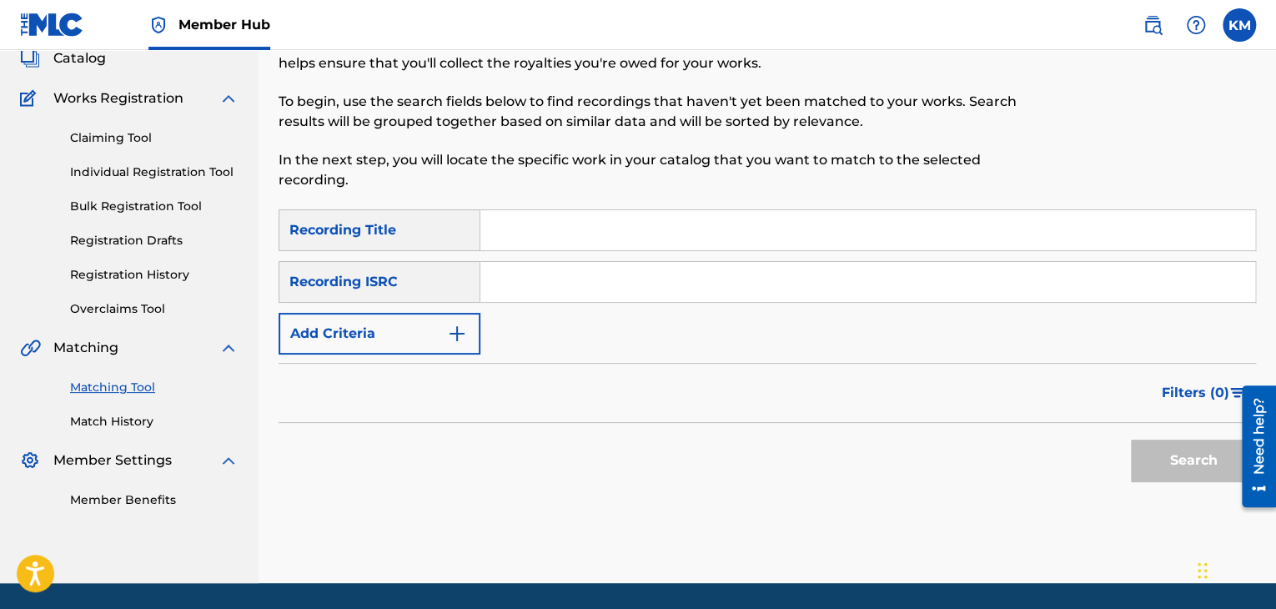
click at [630, 271] on input "Search Form" at bounding box center [867, 282] width 775 height 40
paste input "QZES51809700"
type input "QZES51809700"
click at [1147, 450] on button "Search" at bounding box center [1193, 460] width 125 height 42
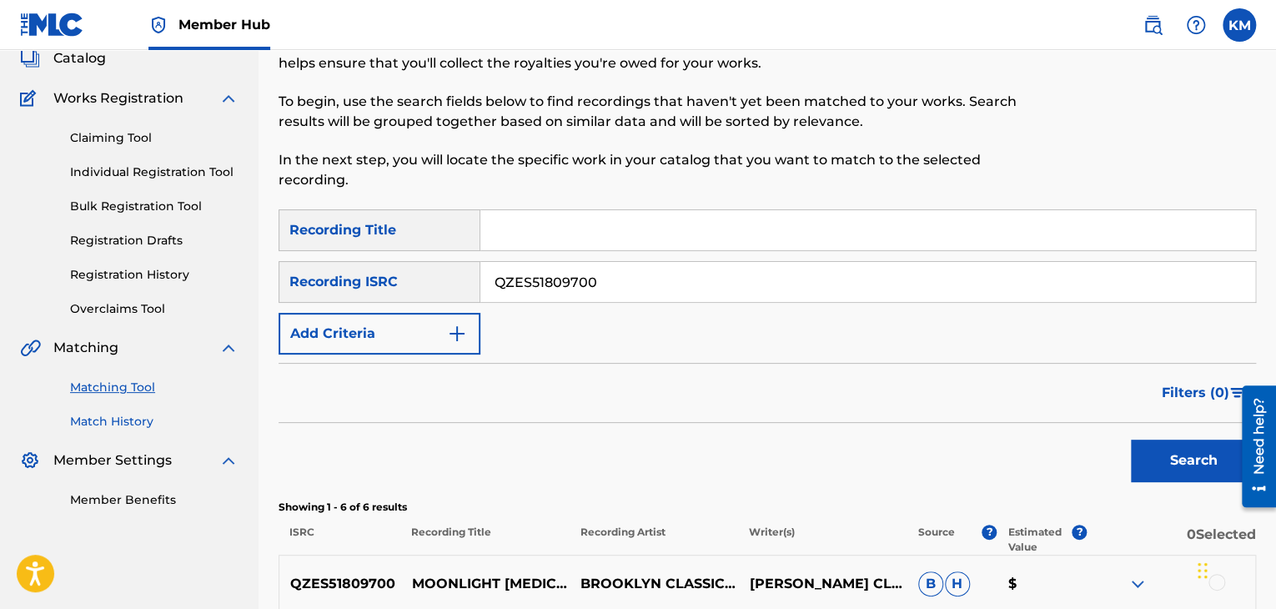
click at [120, 417] on link "Match History" at bounding box center [154, 422] width 168 height 18
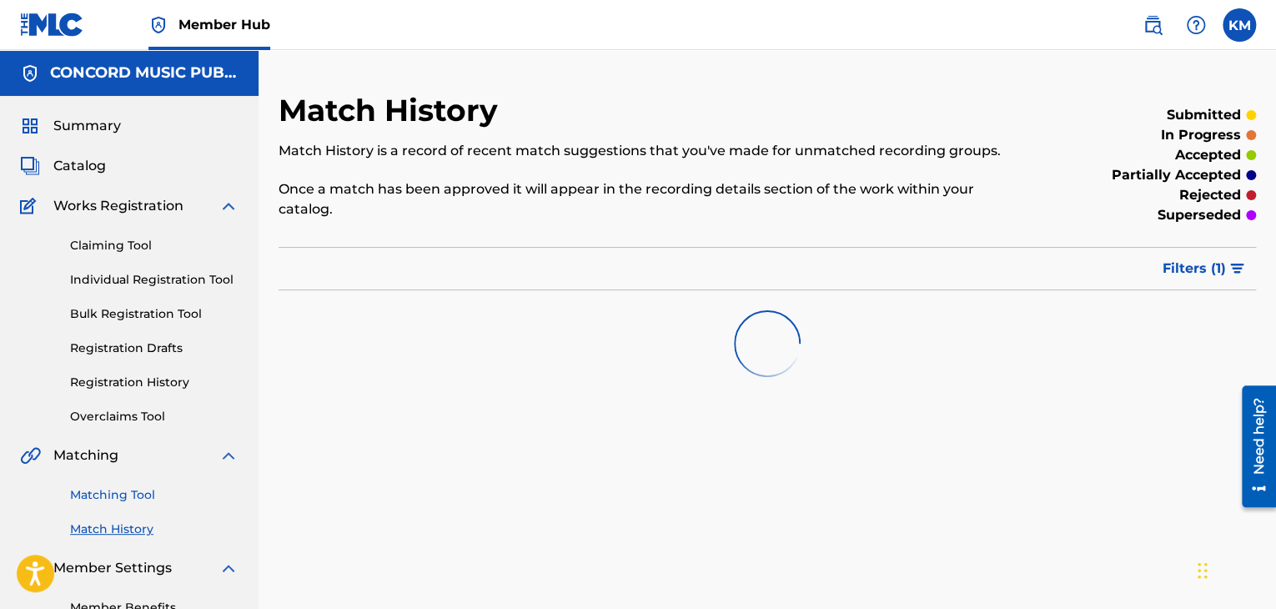
click at [137, 491] on link "Matching Tool" at bounding box center [154, 495] width 168 height 18
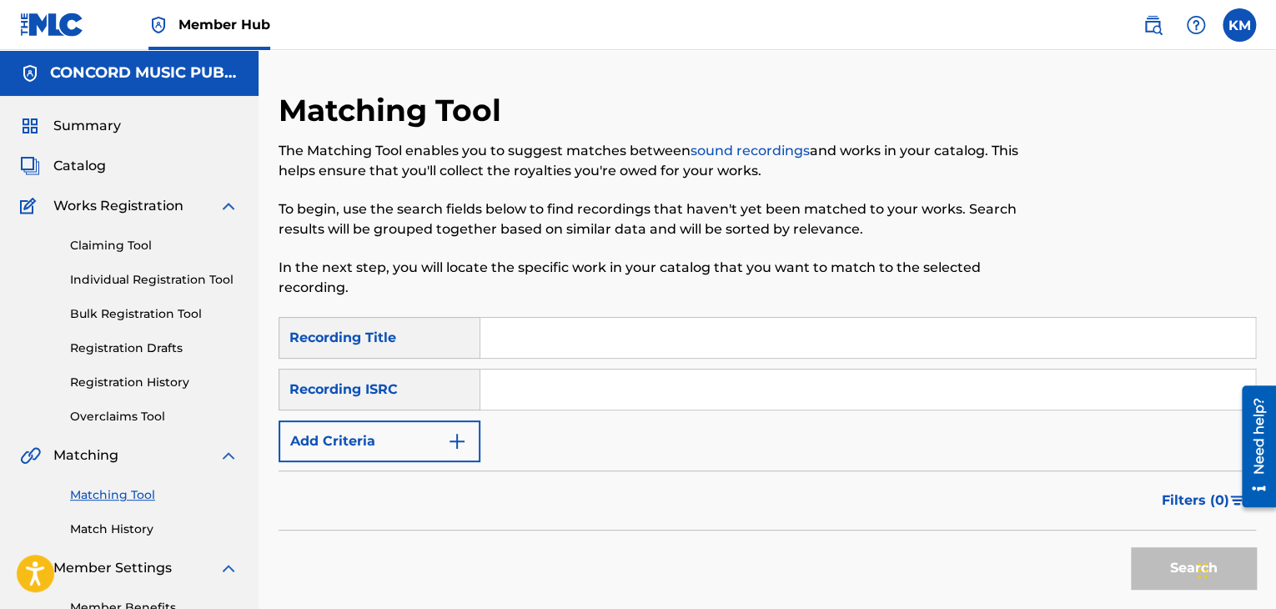
click at [567, 394] on input "Search Form" at bounding box center [867, 389] width 775 height 40
paste input "USVIC0847513"
type input "USVIC0847513"
click at [1151, 555] on button "Search" at bounding box center [1193, 568] width 125 height 42
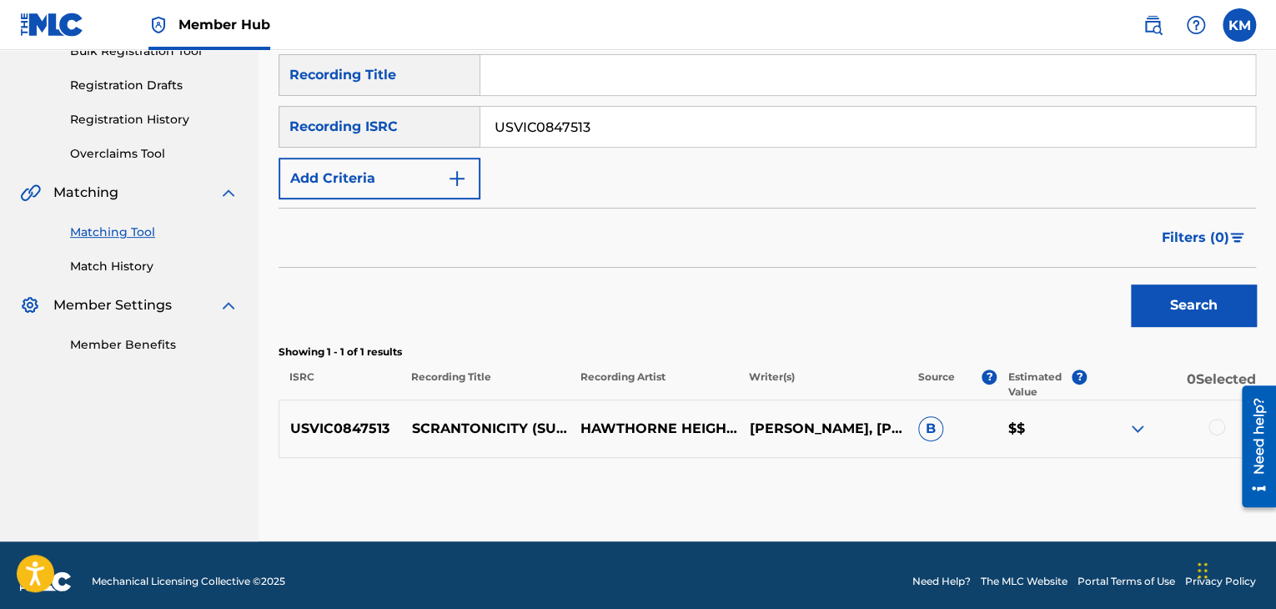
scroll to position [275, 0]
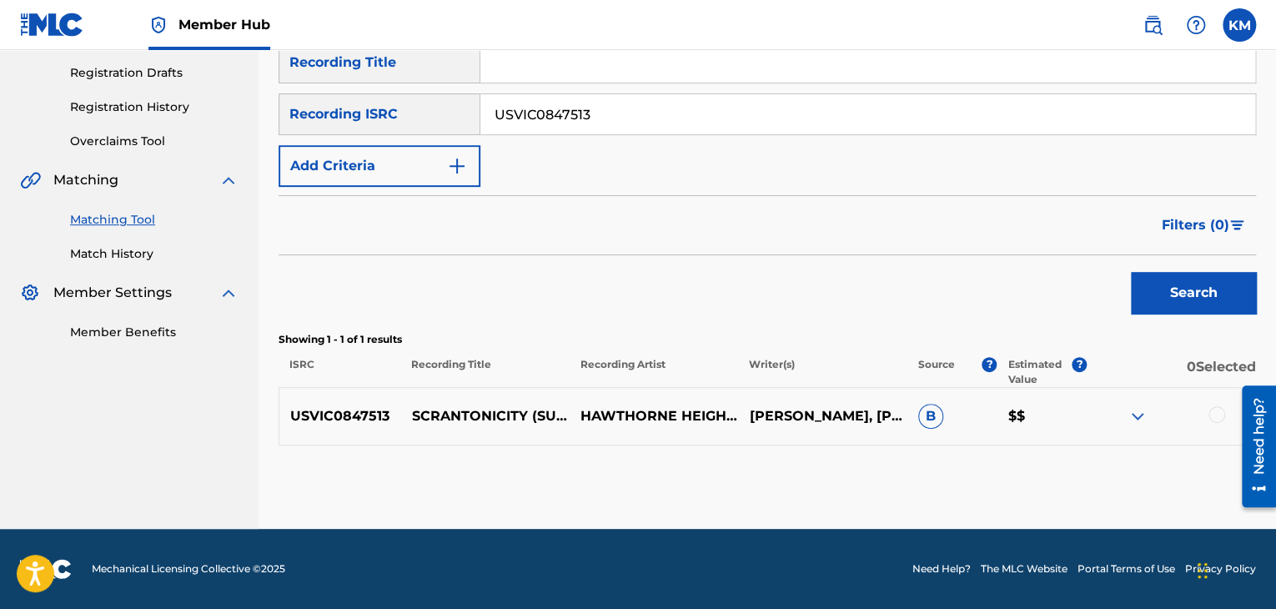
click at [1217, 409] on div at bounding box center [1216, 414] width 17 height 17
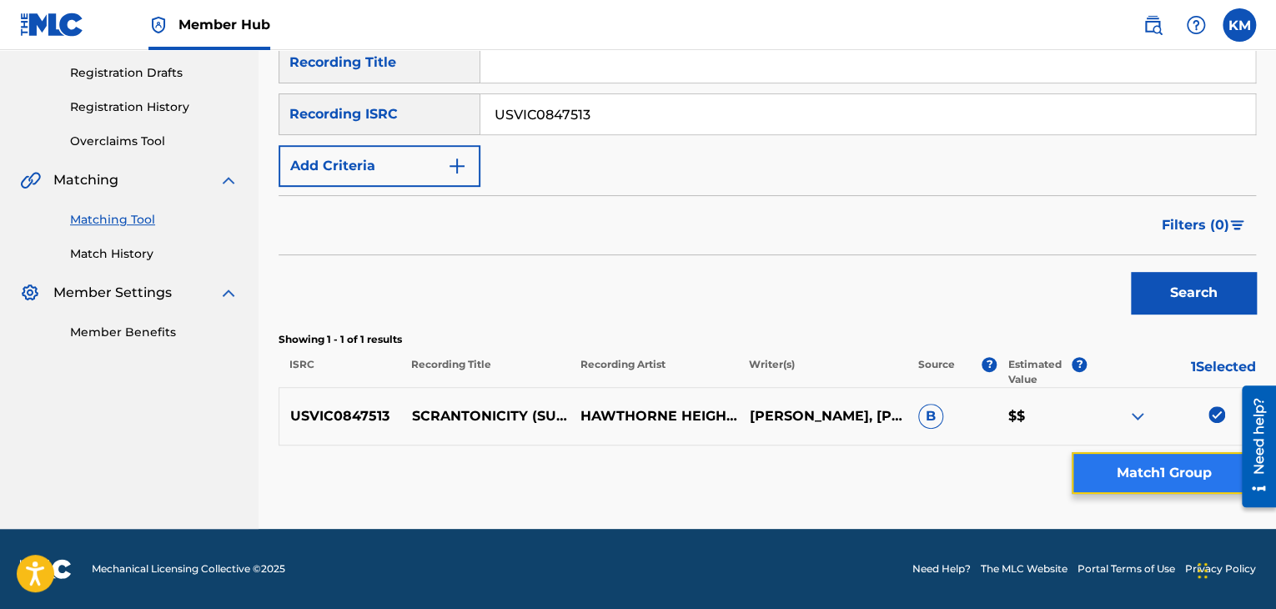
click at [1173, 478] on button "Match 1 Group" at bounding box center [1163, 473] width 184 height 42
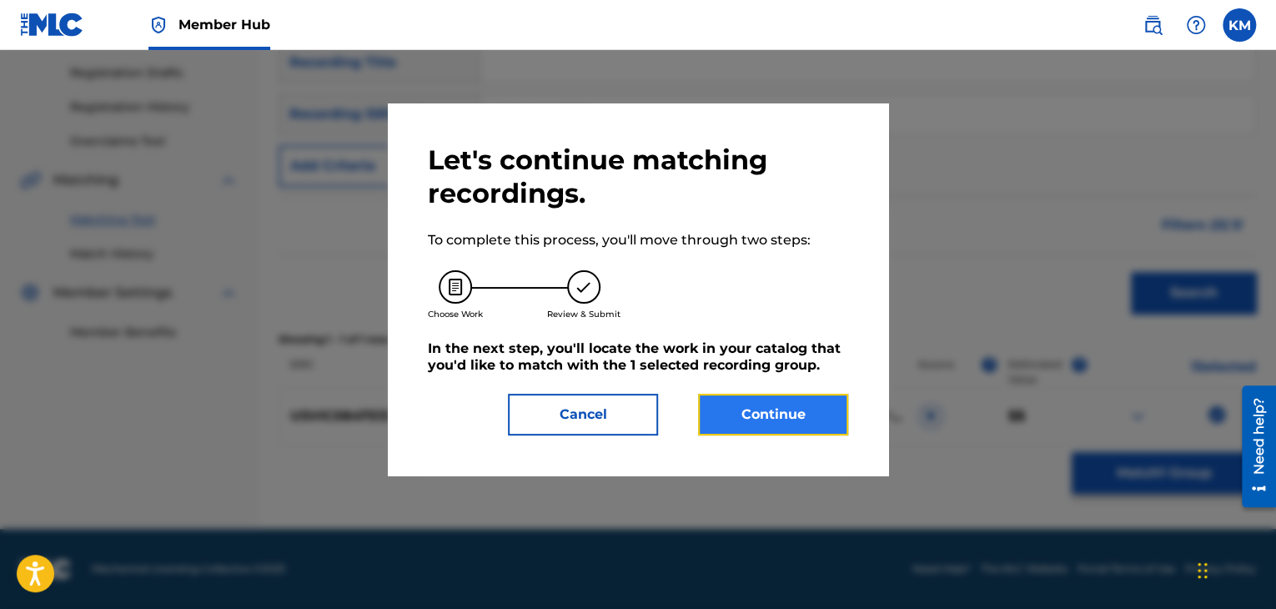
click at [740, 417] on button "Continue" at bounding box center [773, 415] width 150 height 42
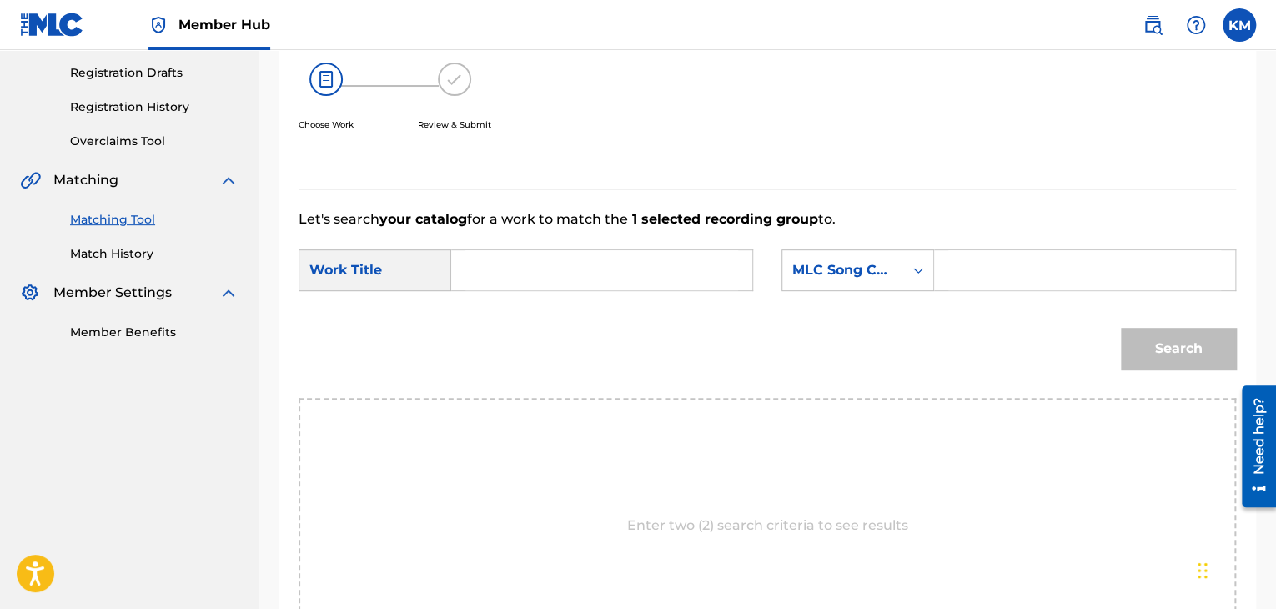
click at [531, 273] on input "Search Form" at bounding box center [601, 270] width 273 height 40
paste input "Scrantonicity (Summer Sunshine) - Bonus Track"
type input "Scrantonicity (Summer Sunshine) - Bonus Track"
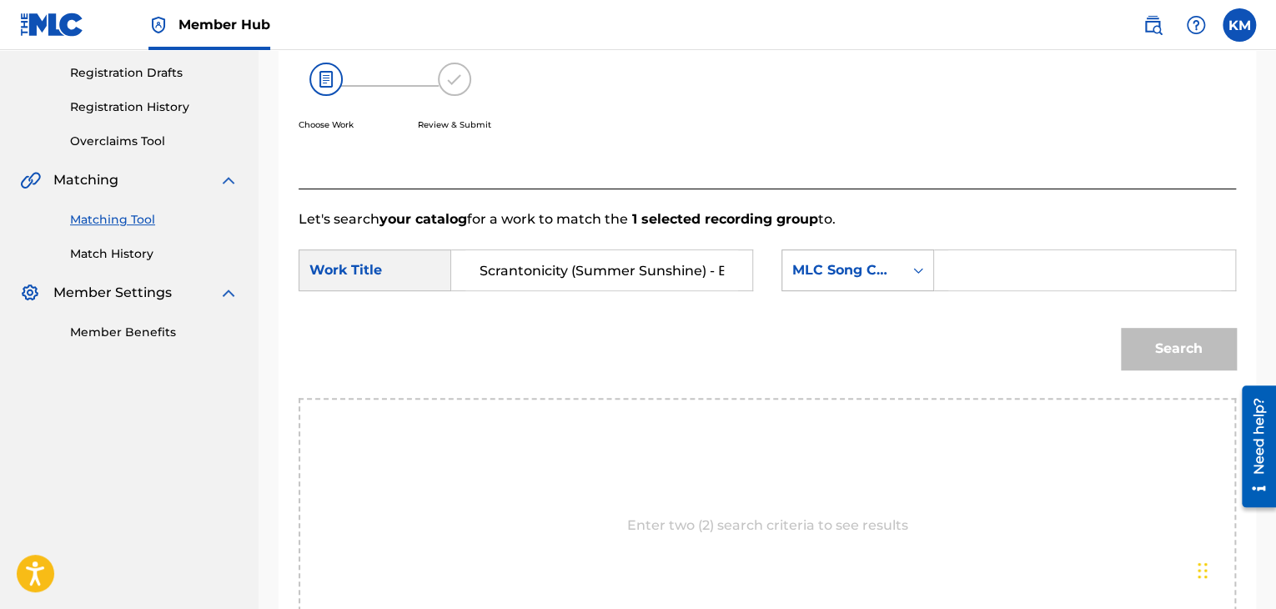
click at [904, 278] on div "Search Form" at bounding box center [918, 270] width 30 height 30
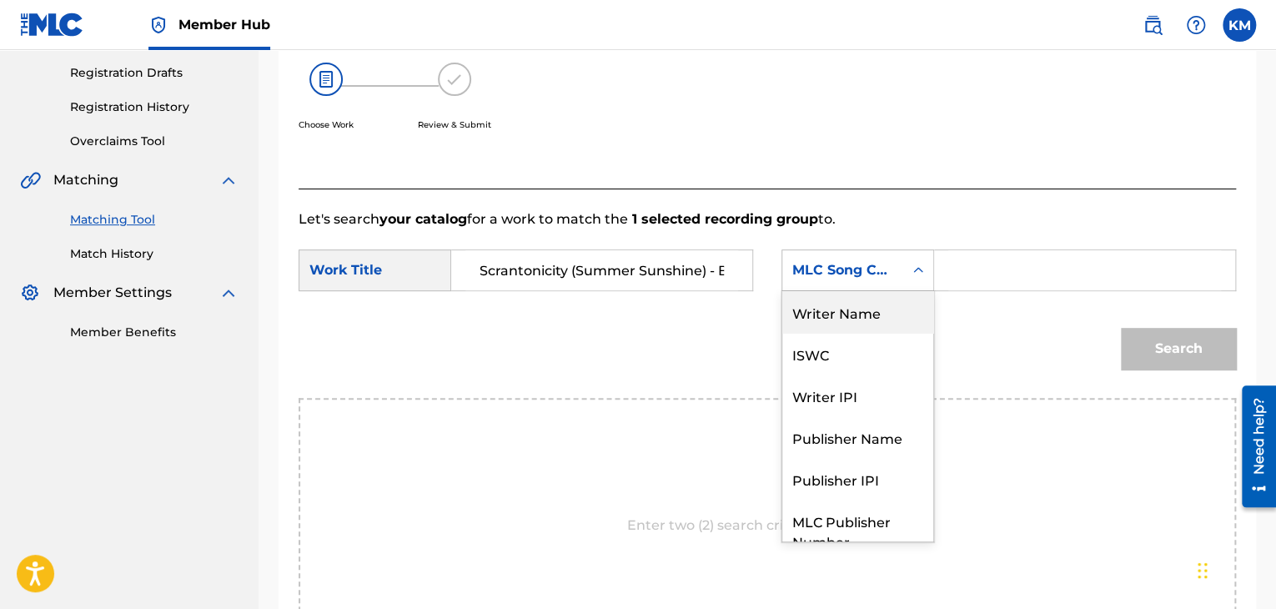
click at [875, 302] on div "Writer Name" at bounding box center [857, 312] width 151 height 42
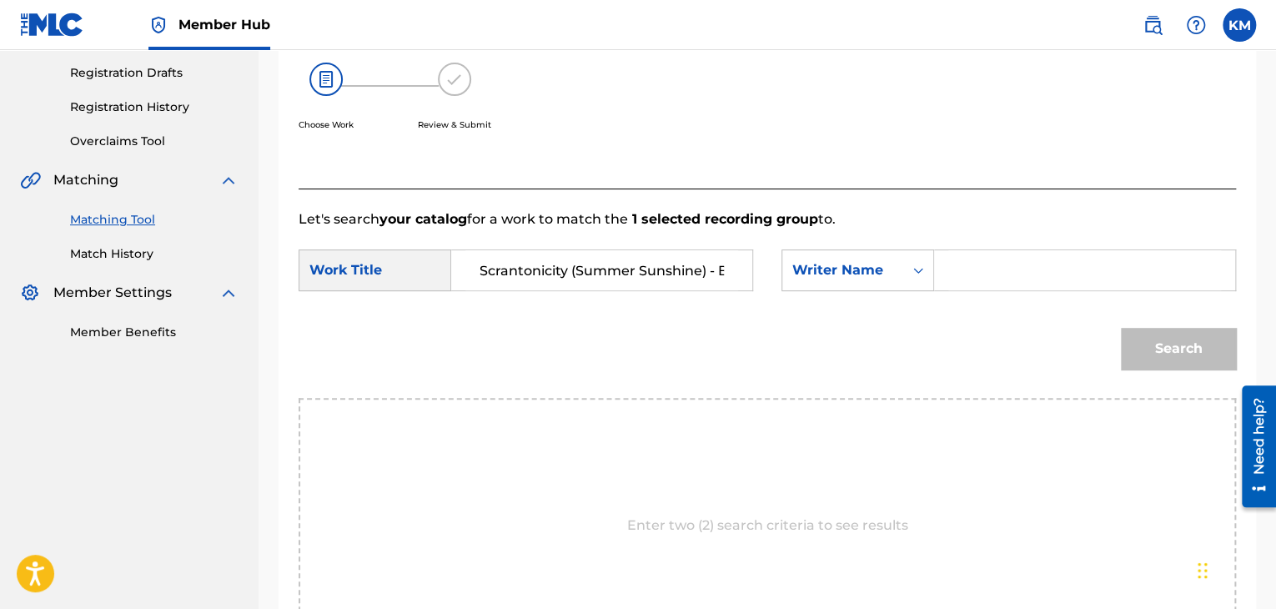
click at [971, 268] on input "Search Form" at bounding box center [1084, 270] width 273 height 40
paste input "[PERSON_NAME]rt"
click at [1190, 360] on button "Search" at bounding box center [1178, 349] width 115 height 42
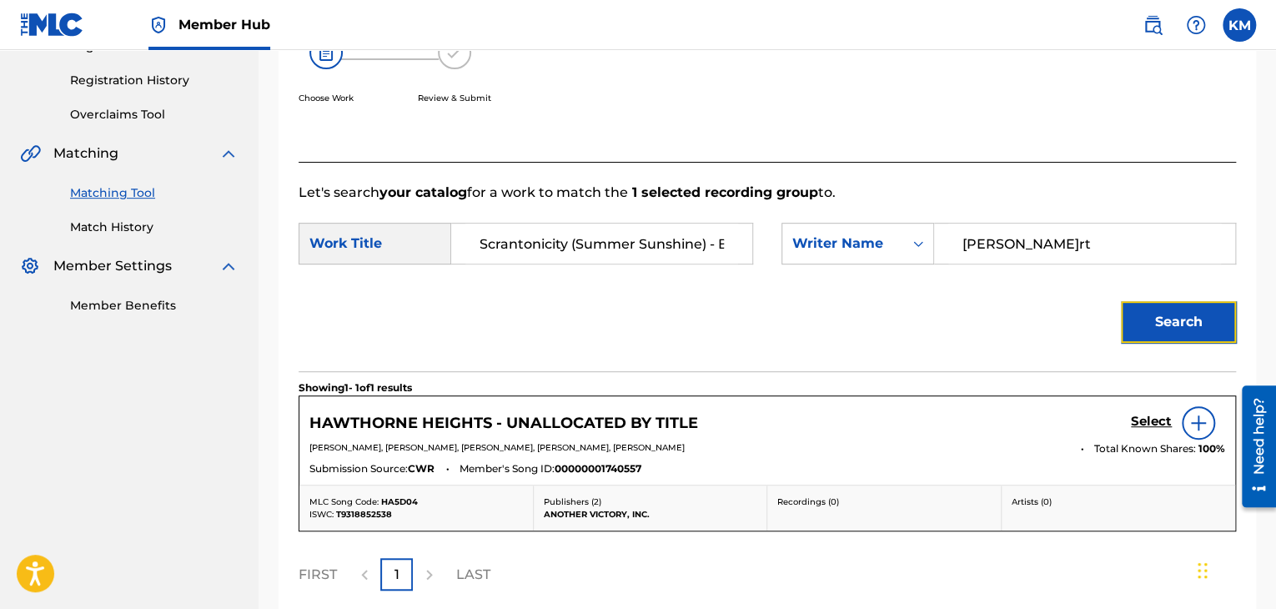
scroll to position [202, 0]
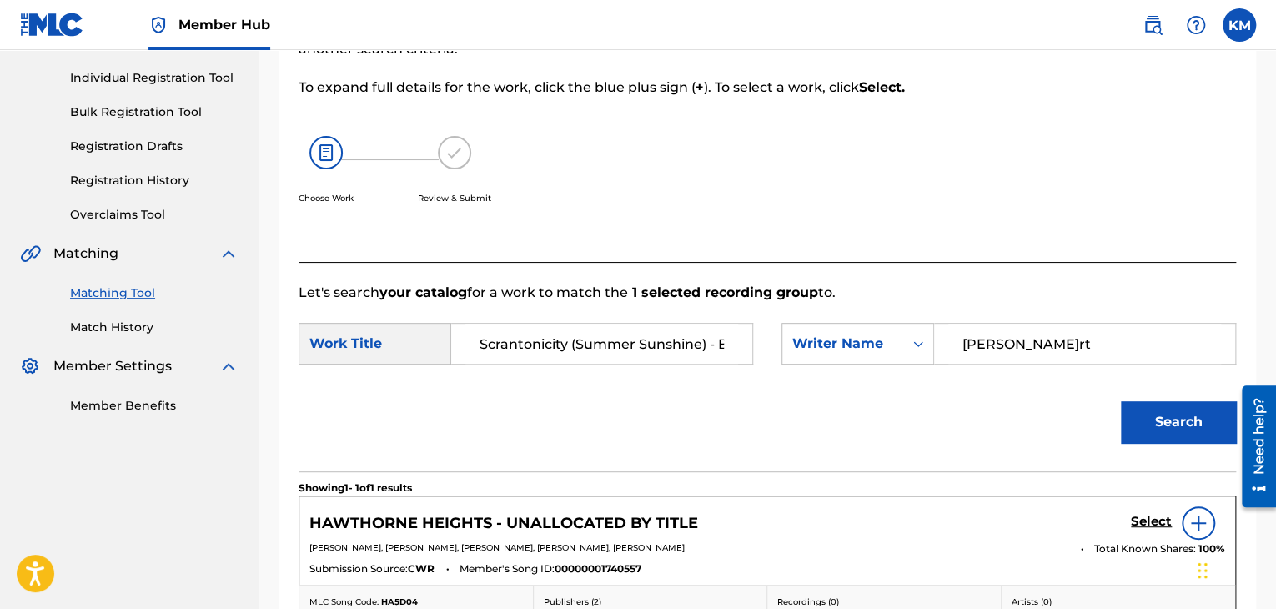
paste input "[PERSON_NAME]ff"
drag, startPoint x: 1017, startPoint y: 342, endPoint x: 684, endPoint y: 369, distance: 334.6
click at [684, 369] on div "SearchWithCriteriab081305a-3c25-4a7b-a9e7-89ef7da4d4d5 Work Title Scrantonicity…" at bounding box center [767, 349] width 937 height 52
type input "[PERSON_NAME]ff"
click at [1191, 418] on button "Search" at bounding box center [1178, 422] width 115 height 42
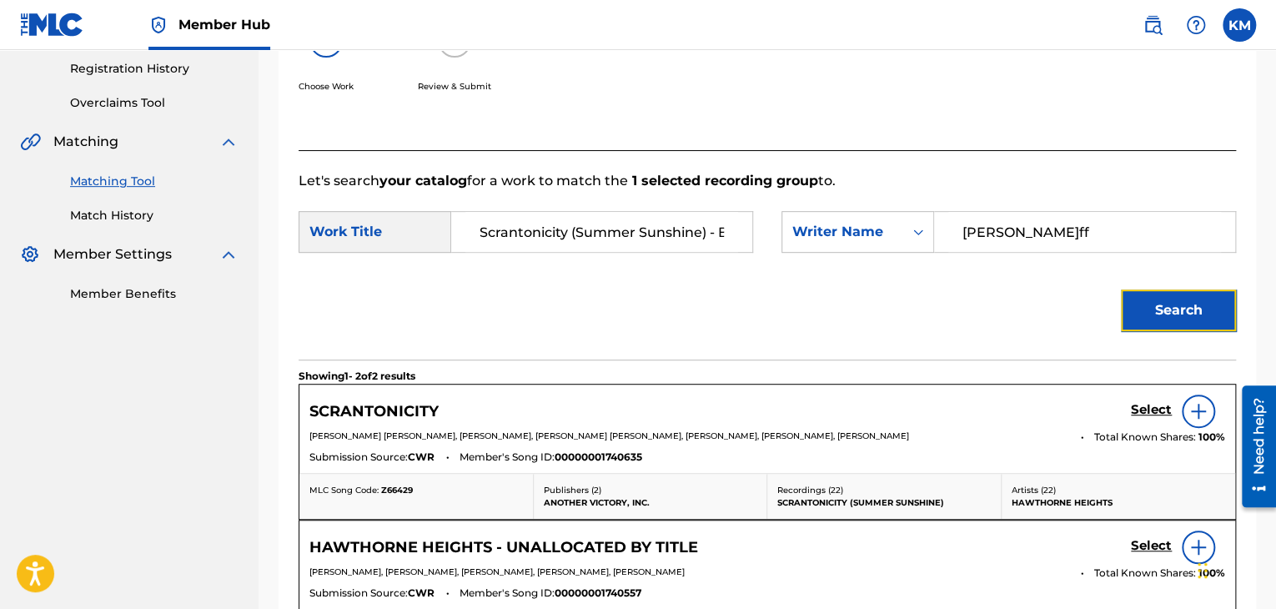
scroll to position [452, 0]
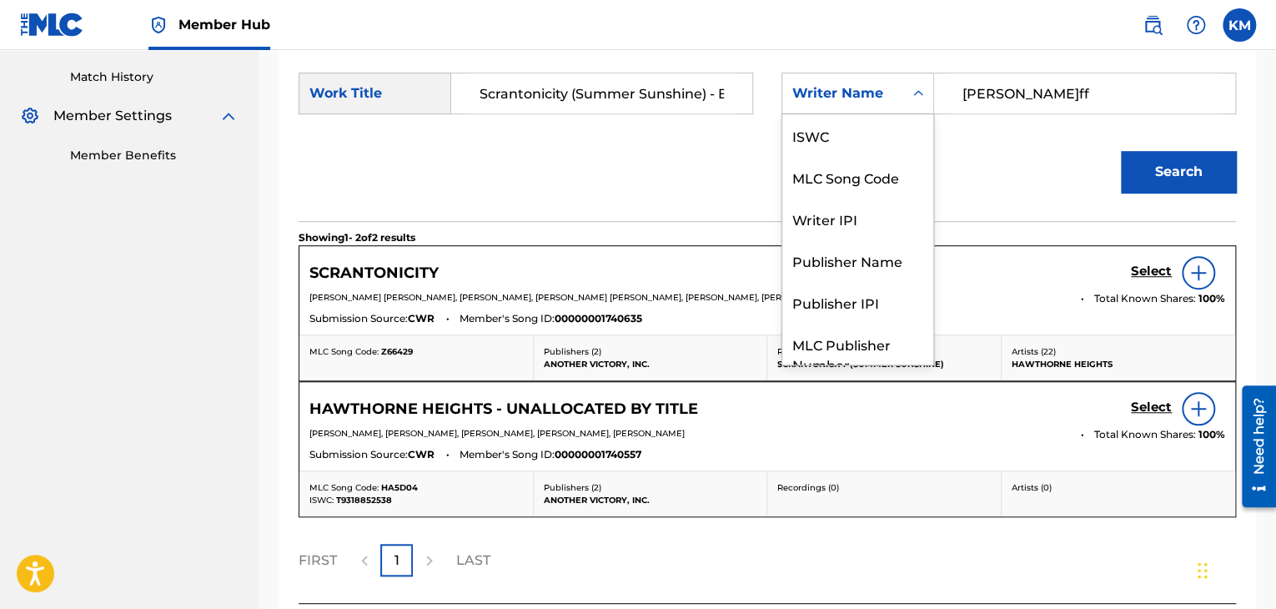
click at [915, 93] on icon "Search Form" at bounding box center [918, 93] width 10 height 6
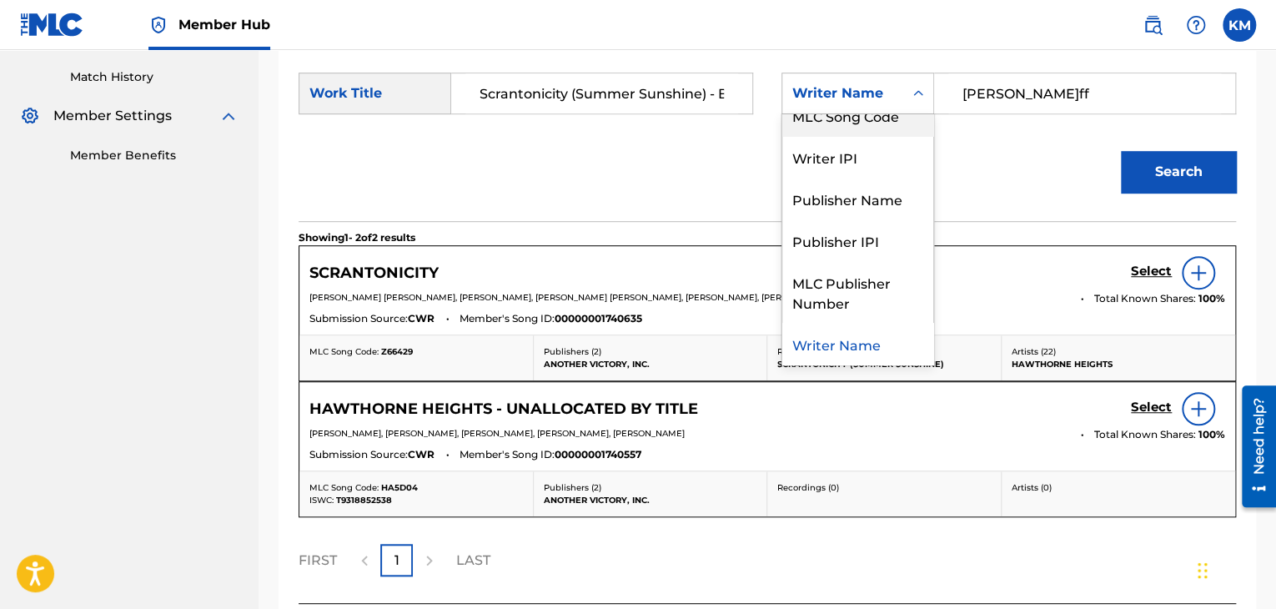
click at [914, 119] on div "MLC Song Code" at bounding box center [857, 115] width 151 height 42
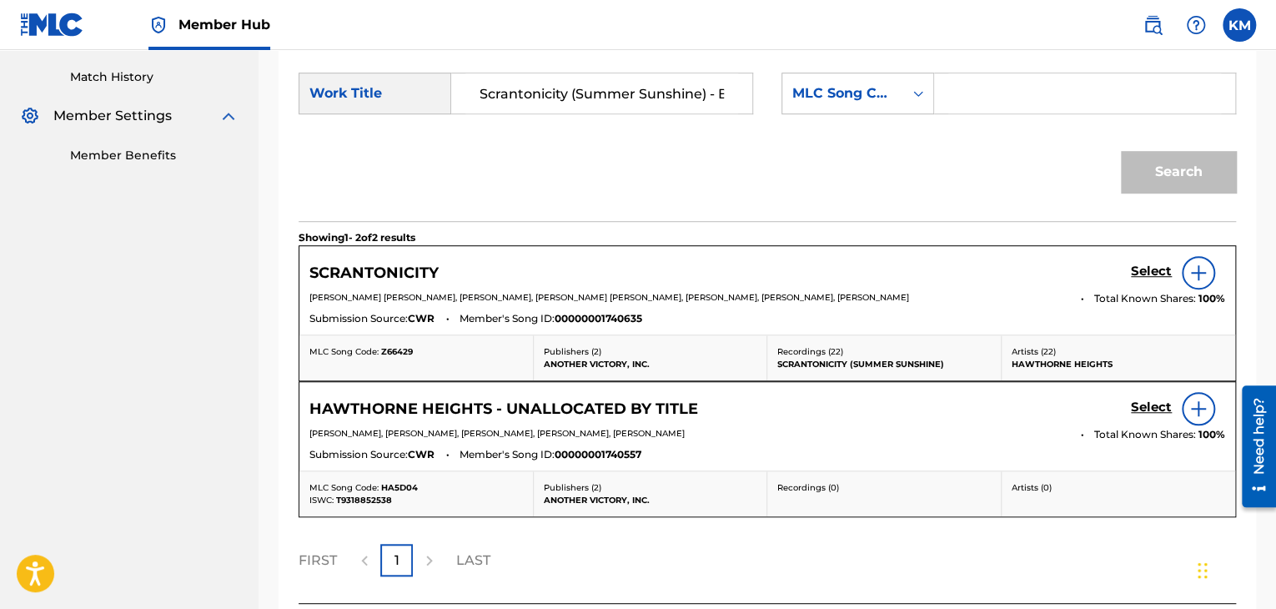
click at [956, 95] on input "Search Form" at bounding box center [1084, 93] width 273 height 40
paste input "LV86JR"
type input "LV86JR"
click at [1153, 166] on button "Search" at bounding box center [1178, 172] width 115 height 42
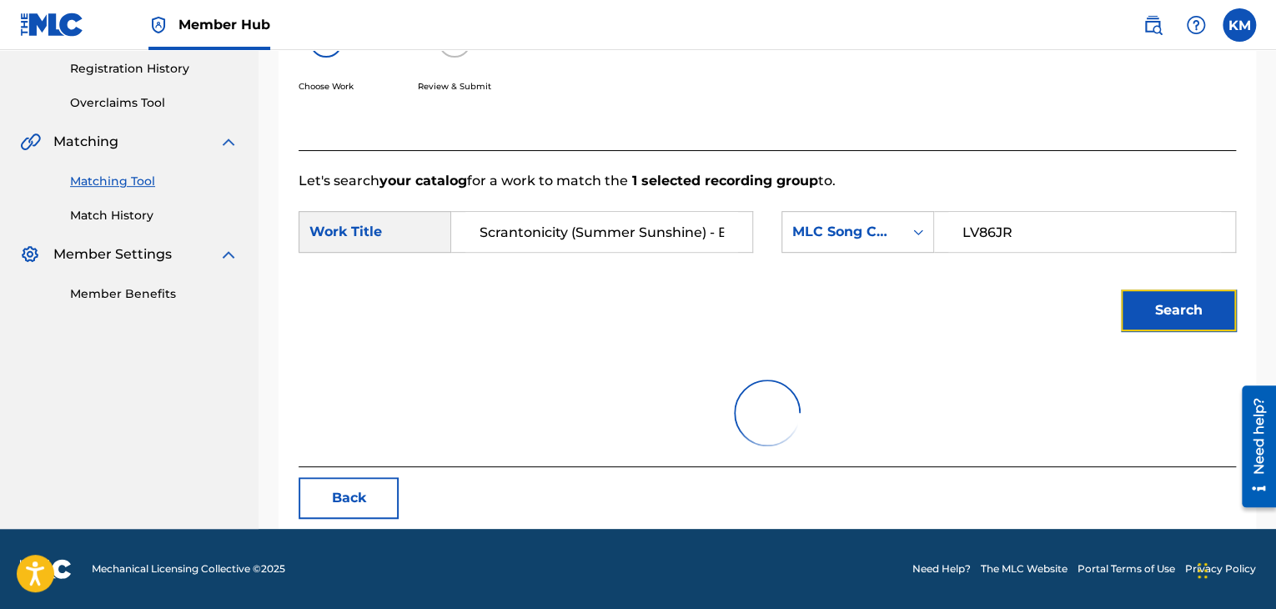
scroll to position [434, 0]
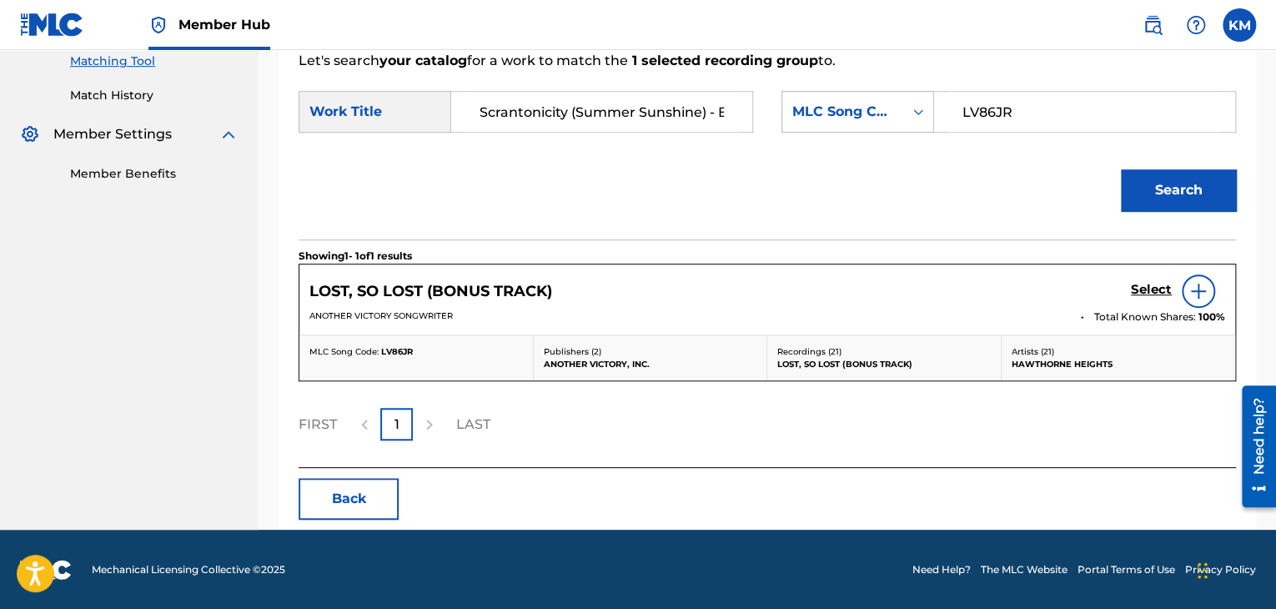
click at [892, 110] on div "MLC Song Code" at bounding box center [842, 112] width 101 height 20
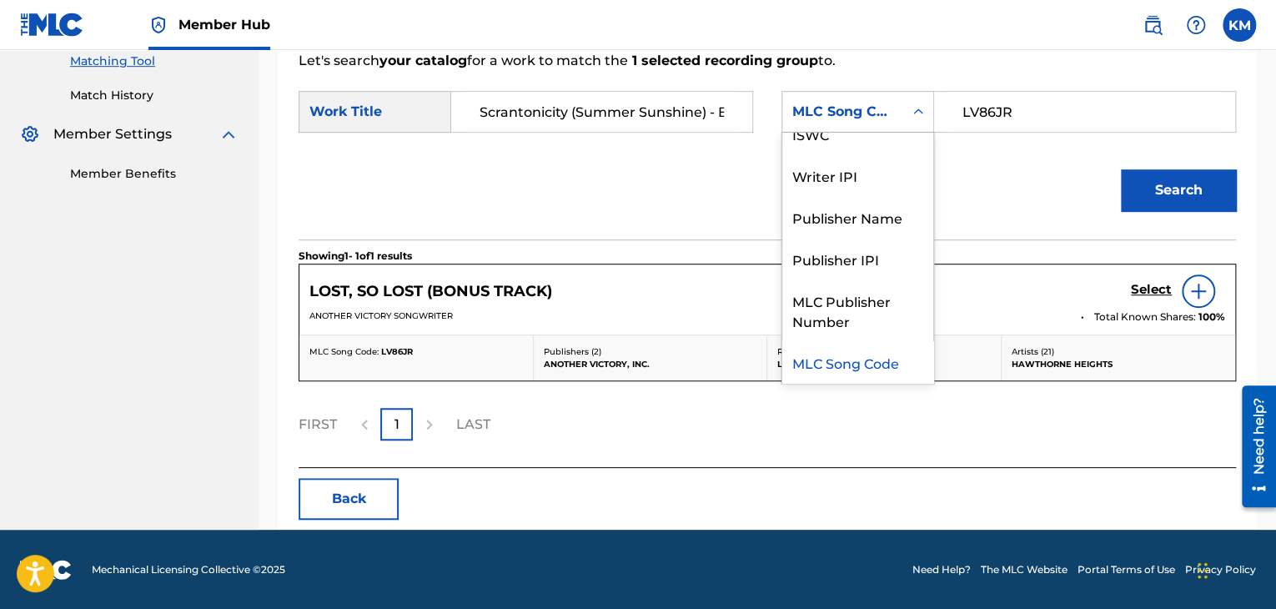
scroll to position [0, 0]
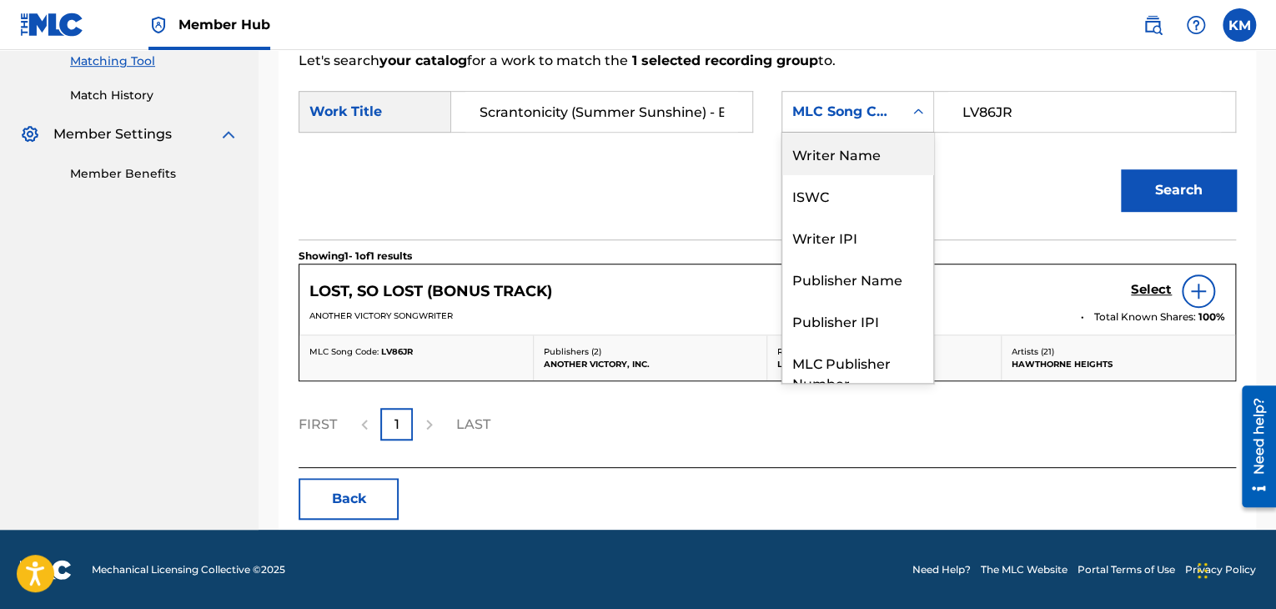
click at [871, 141] on div "Writer Name" at bounding box center [857, 154] width 151 height 42
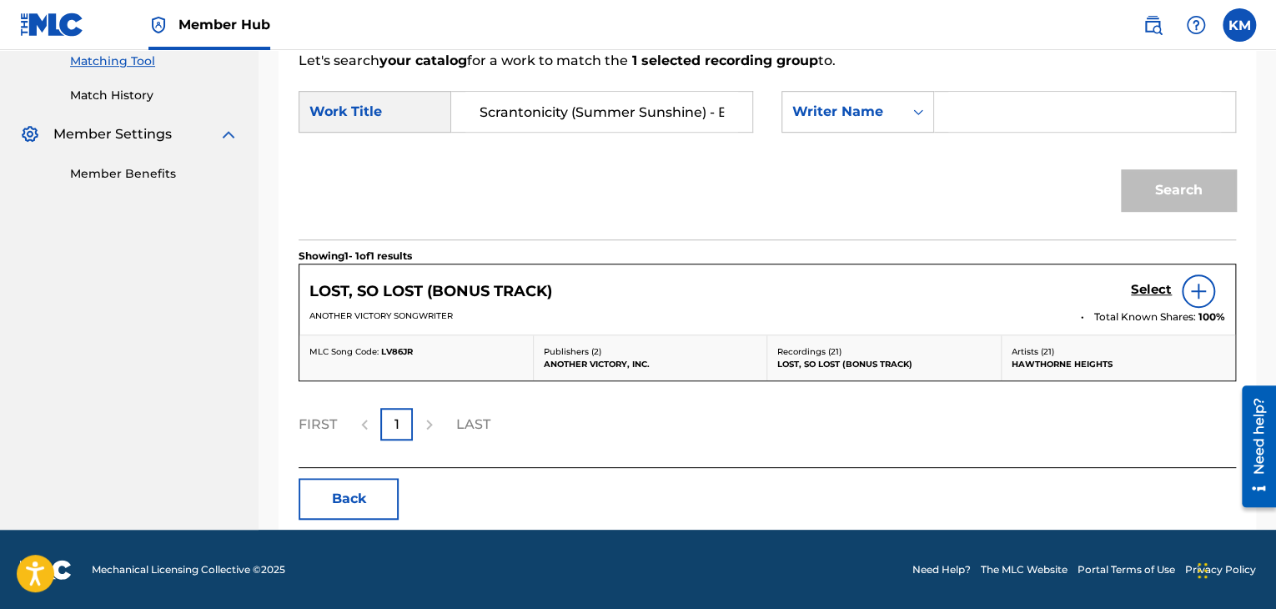
click at [1016, 114] on input "Search Form" at bounding box center [1084, 112] width 273 height 40
paste input "[PERSON_NAME]ff"
type input "[PERSON_NAME]ff"
click at [1154, 193] on button "Search" at bounding box center [1178, 190] width 115 height 42
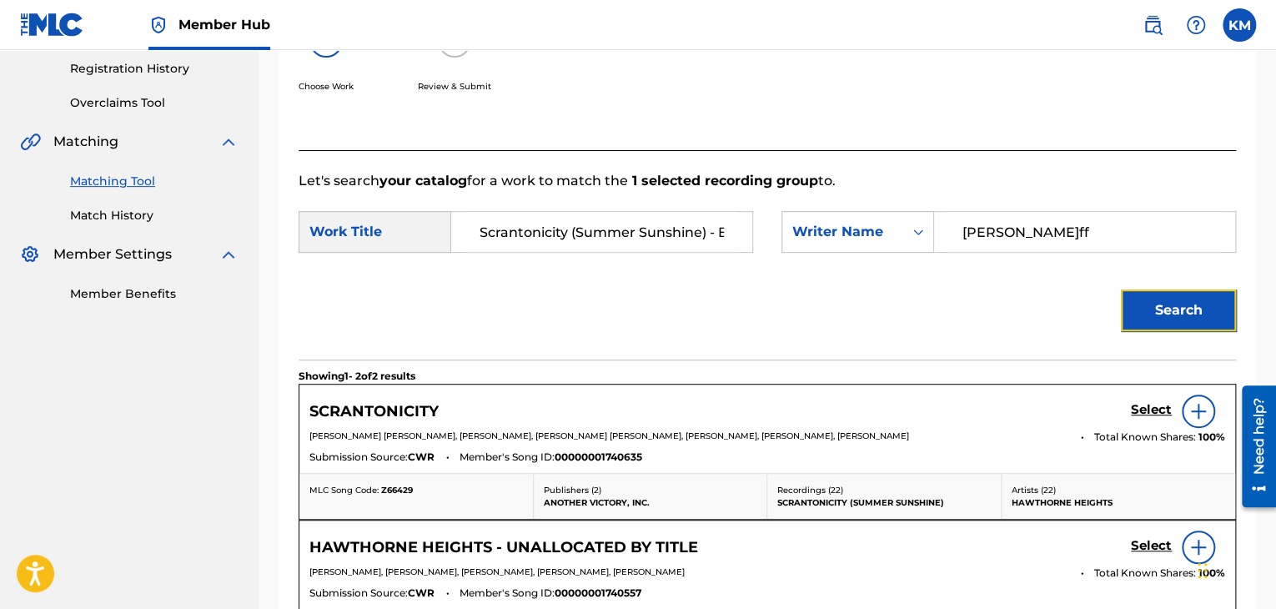
scroll to position [434, 0]
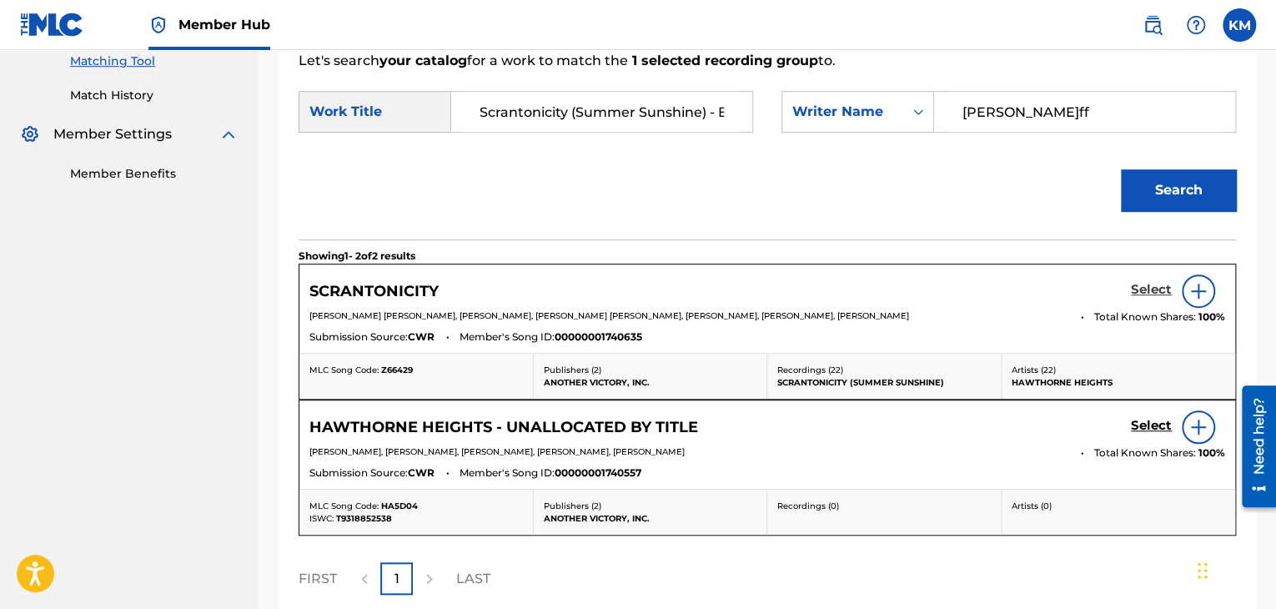
click at [1159, 289] on h5 "Select" at bounding box center [1151, 290] width 41 height 16
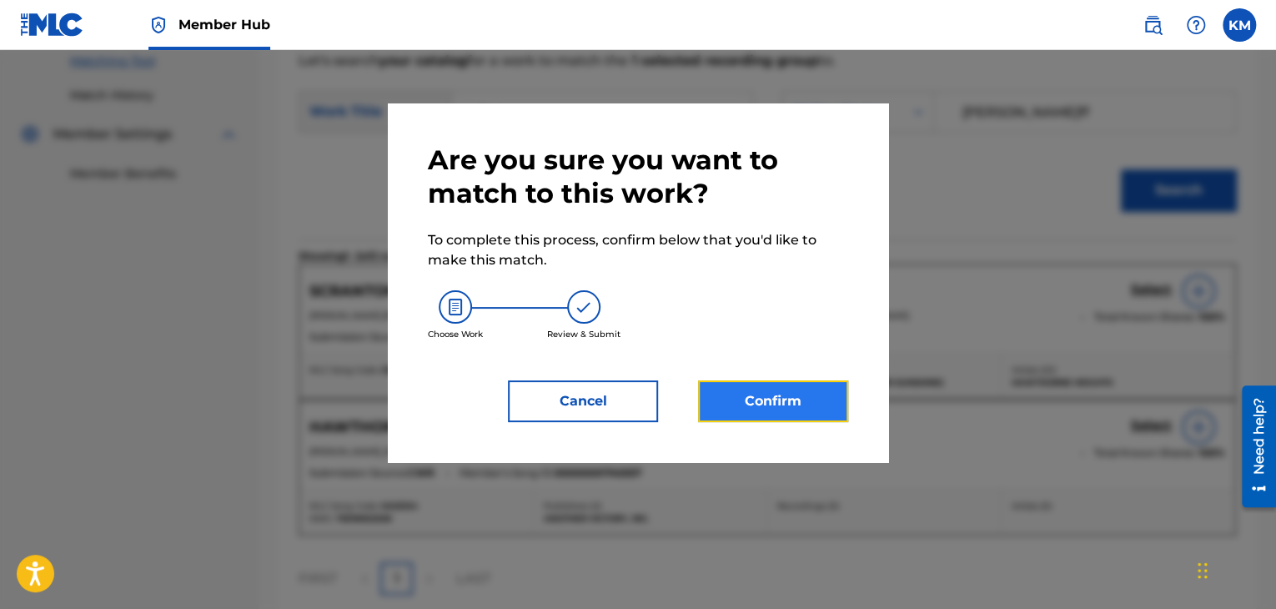
click at [765, 413] on button "Confirm" at bounding box center [773, 401] width 150 height 42
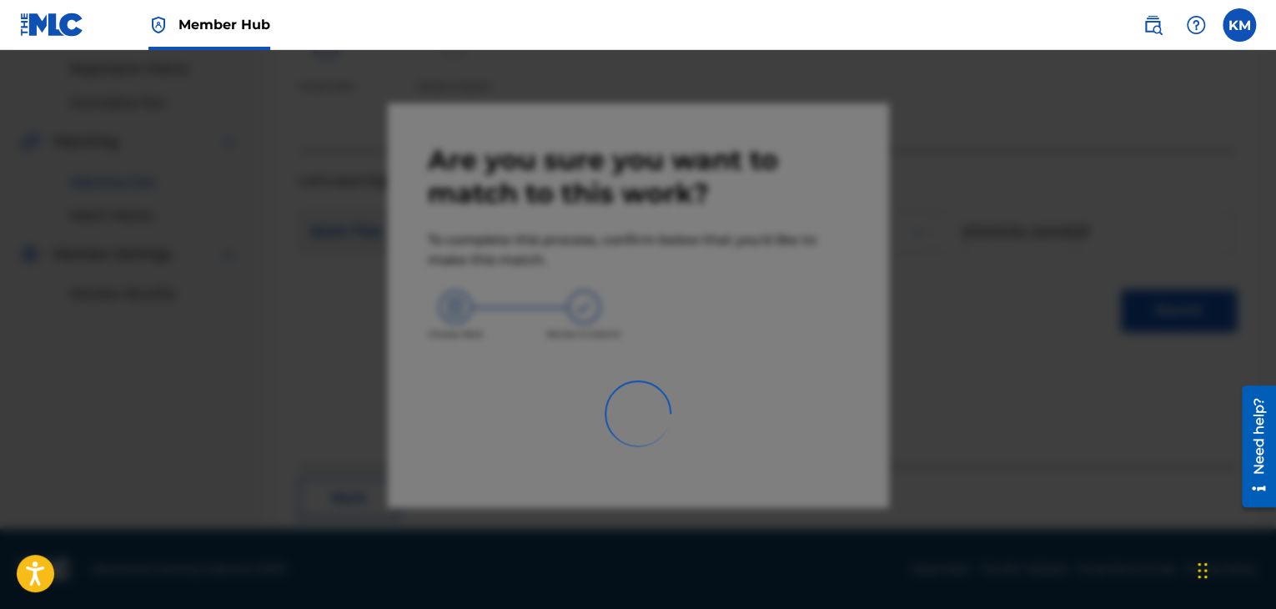
scroll to position [108, 0]
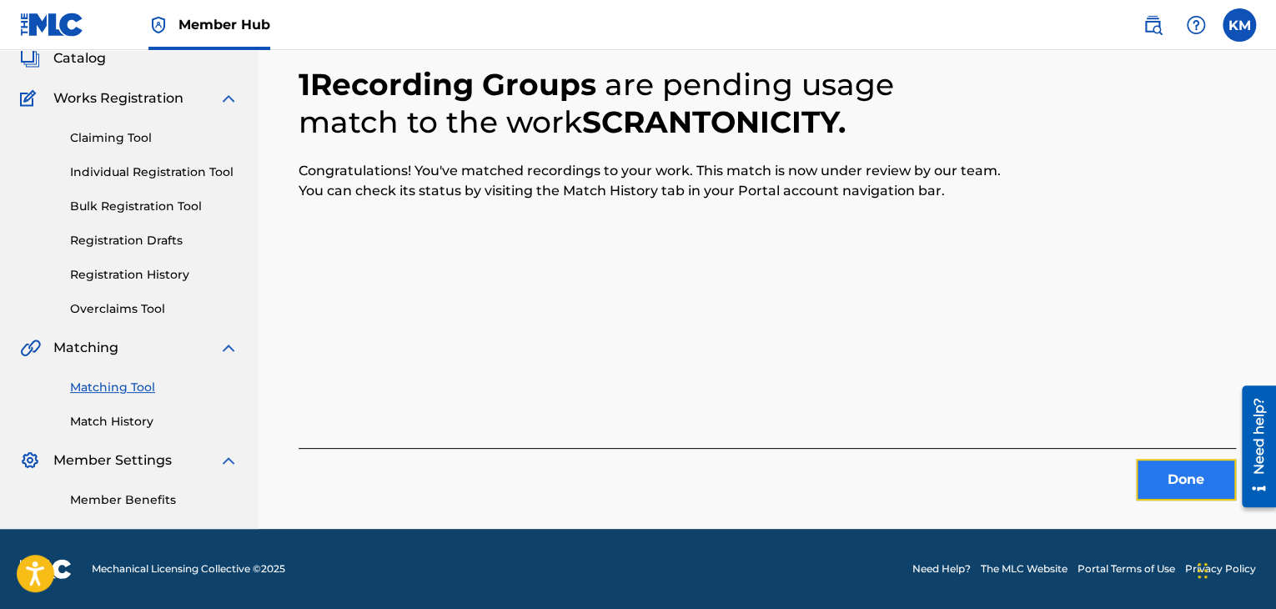
click at [1152, 465] on button "Done" at bounding box center [1186, 480] width 100 height 42
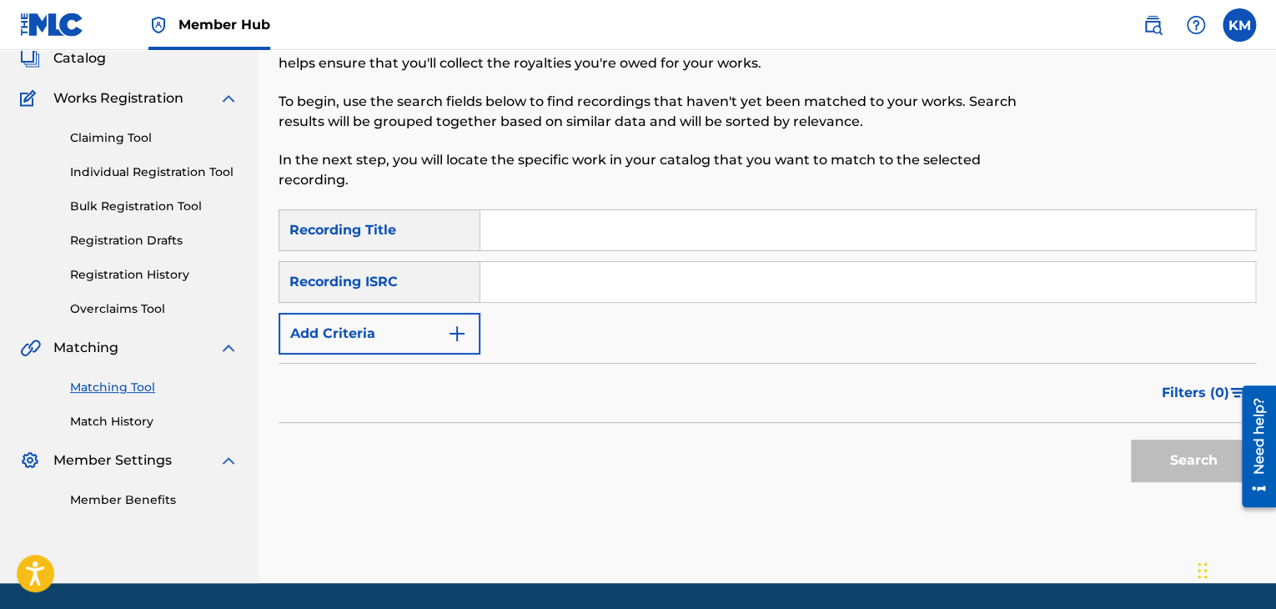
click at [536, 292] on input "Search Form" at bounding box center [867, 282] width 775 height 40
paste input "USG7D1382404"
type input "USG7D1382404"
click at [1147, 454] on button "Search" at bounding box center [1193, 460] width 125 height 42
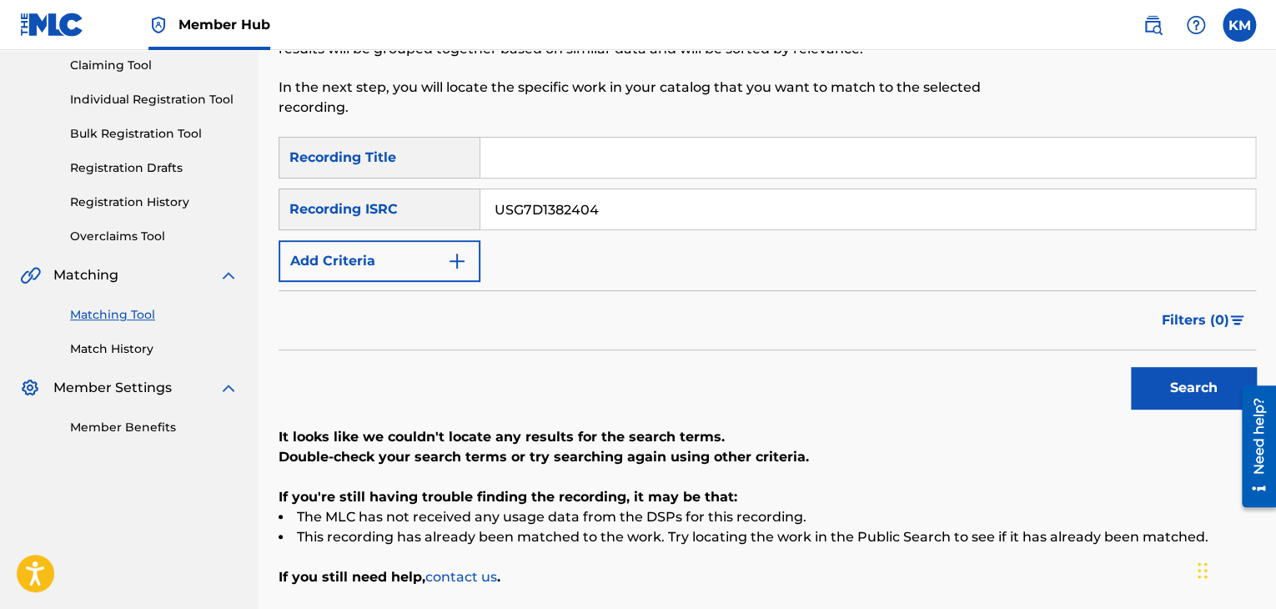
scroll to position [155, 0]
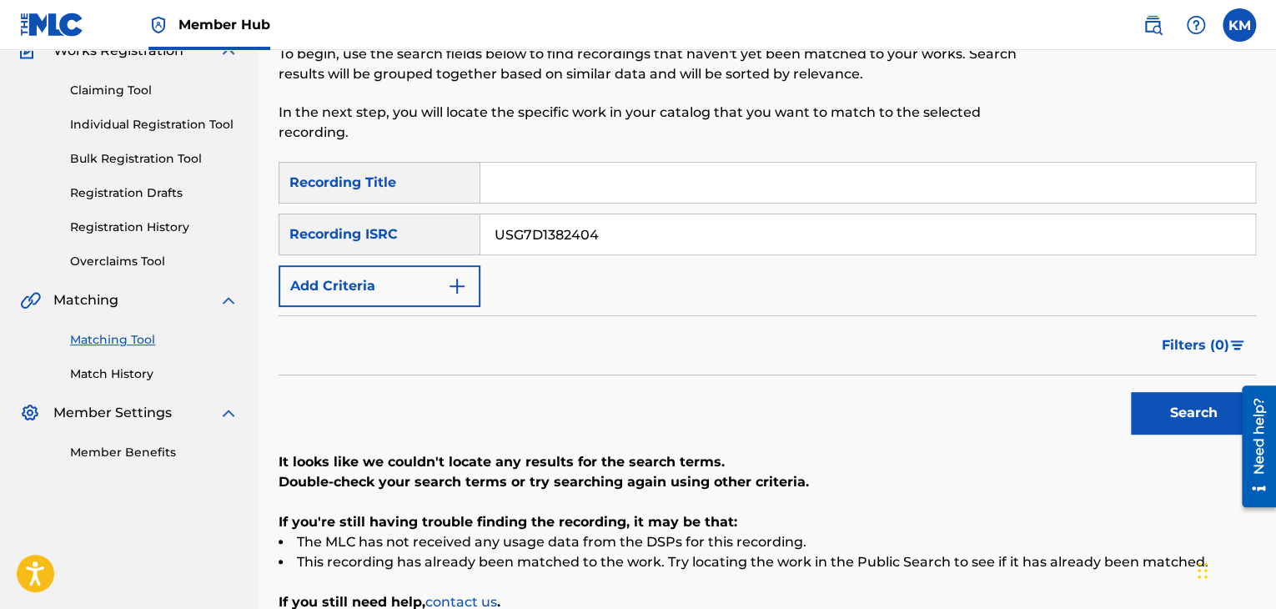
click at [565, 186] on input "Search Form" at bounding box center [867, 183] width 775 height 40
paste input "Daughters"
type input "Daughters"
drag, startPoint x: 630, startPoint y: 229, endPoint x: 325, endPoint y: 254, distance: 305.4
click at [325, 254] on div "SearchWithCriteria6e6efb9d-a580-479a-af93-2b9effa01b96 Recording Title Daughter…" at bounding box center [767, 234] width 977 height 145
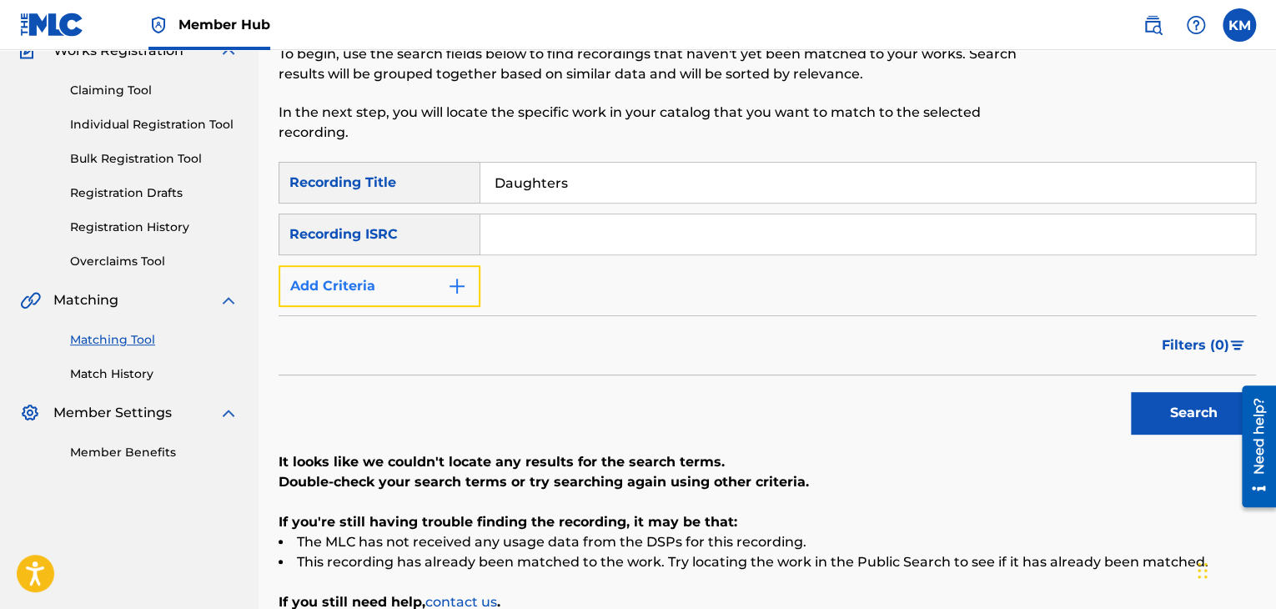
click at [464, 280] on img "Search Form" at bounding box center [457, 286] width 20 height 20
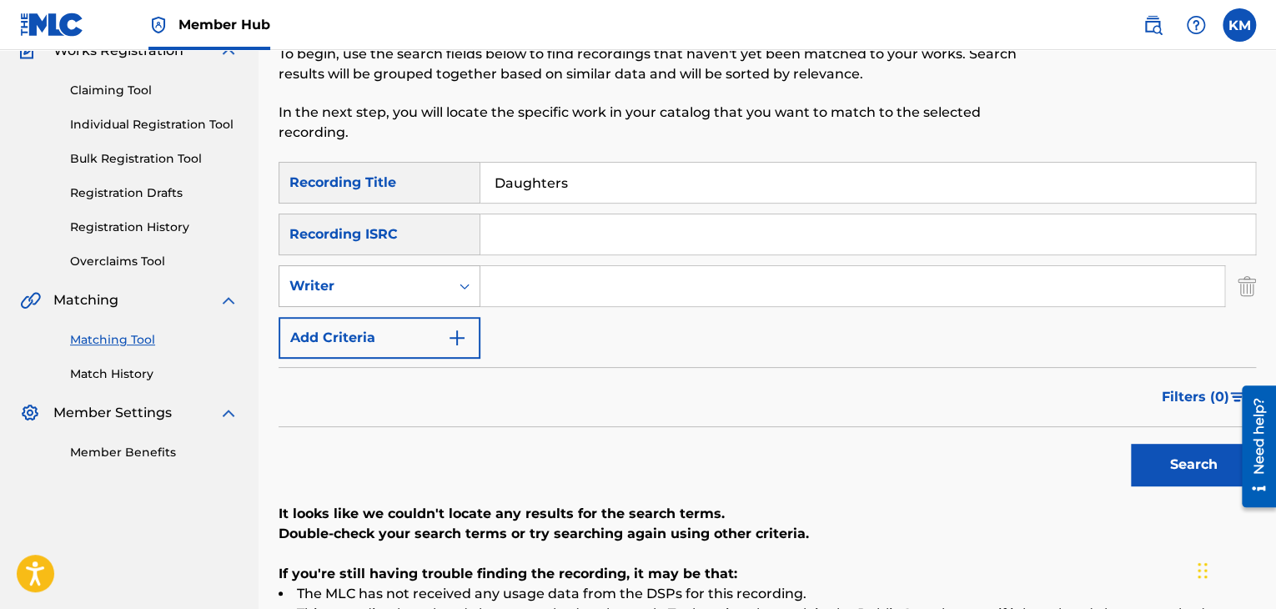
click at [469, 288] on icon "Search Form" at bounding box center [464, 286] width 17 height 17
click at [444, 324] on div "Recording Artist" at bounding box center [379, 328] width 200 height 42
click at [510, 292] on input "Search Form" at bounding box center [852, 286] width 744 height 40
paste input "Piano Tribute Players"
type input "Piano Tribute Players"
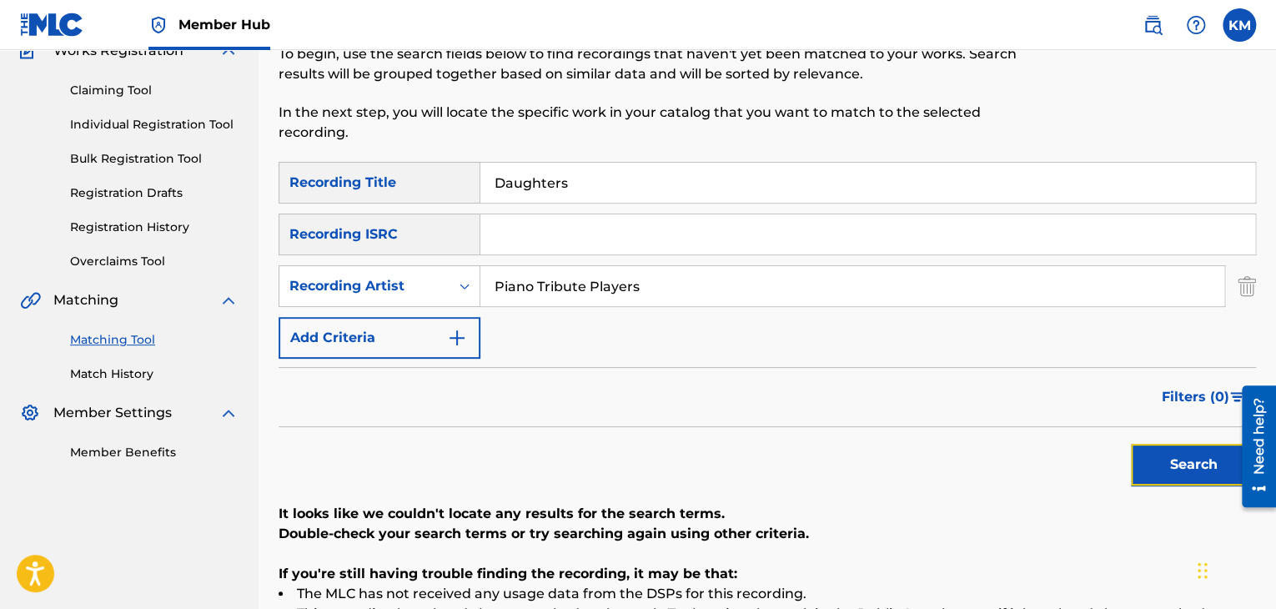
click at [1168, 447] on button "Search" at bounding box center [1193, 465] width 125 height 42
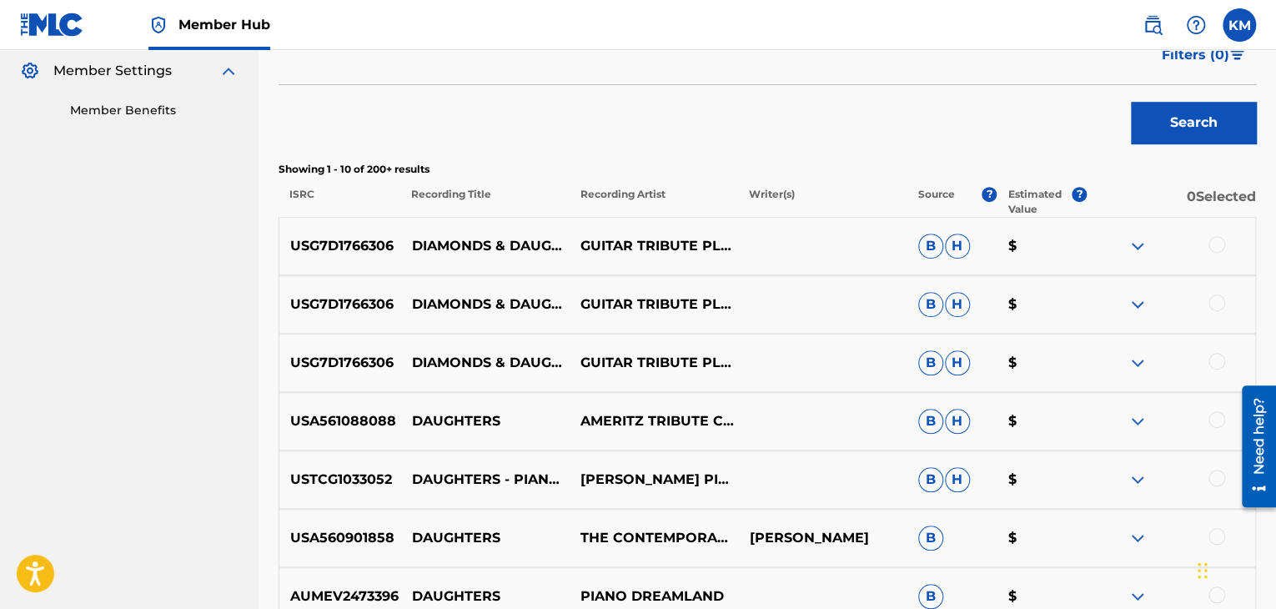
scroll to position [405, 0]
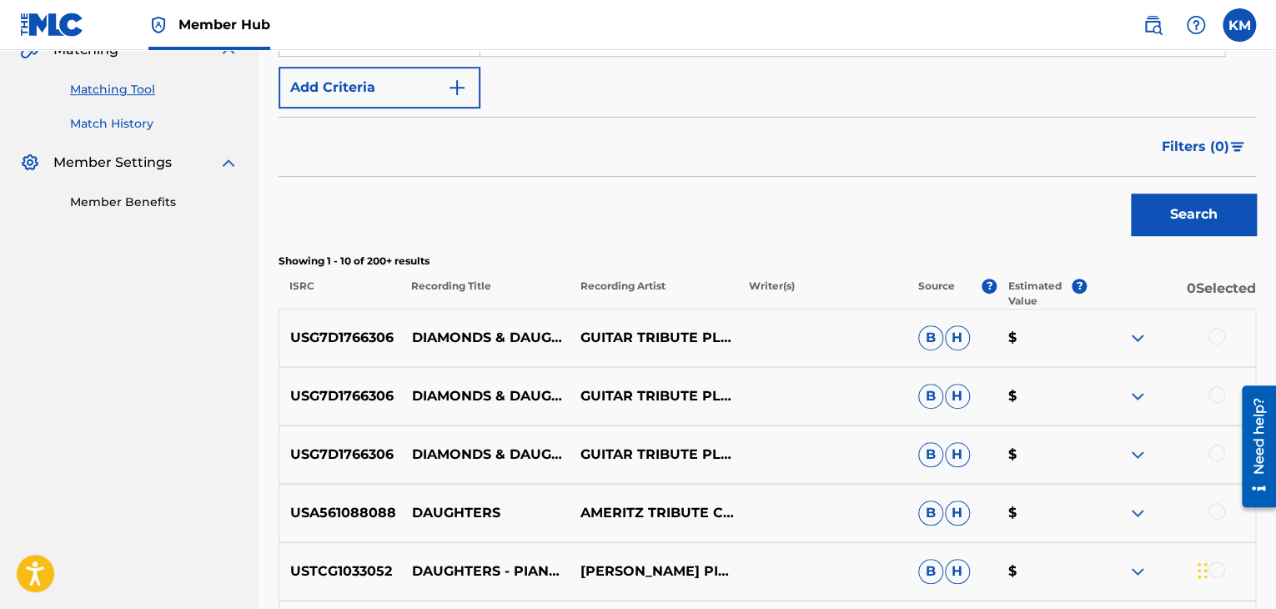
click at [128, 124] on link "Match History" at bounding box center [154, 124] width 168 height 18
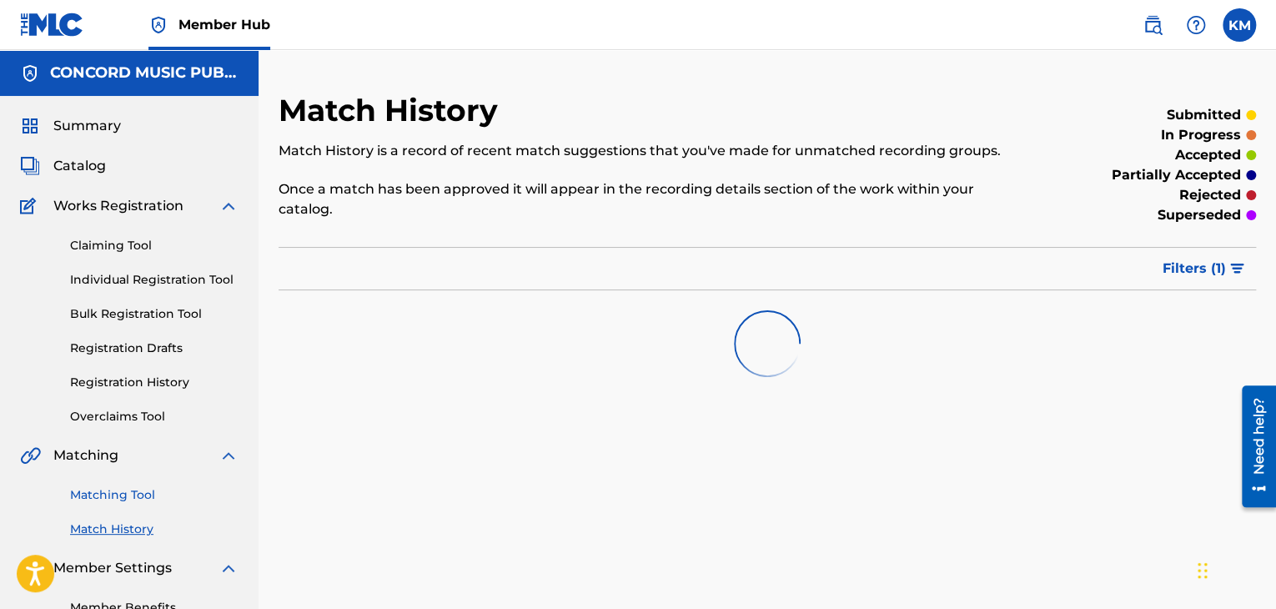
click at [123, 486] on link "Matching Tool" at bounding box center [154, 495] width 168 height 18
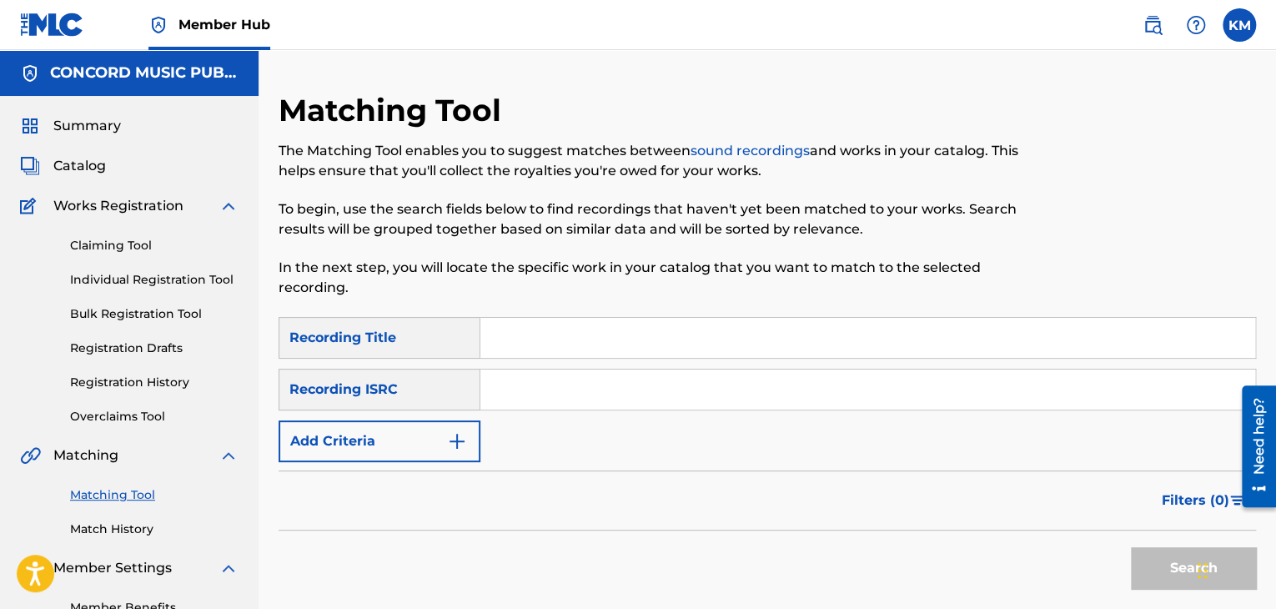
click at [519, 388] on input "Search Form" at bounding box center [867, 389] width 775 height 40
paste input "USDXS1803540"
type input "USDXS1803540"
click at [1167, 555] on button "Search" at bounding box center [1193, 568] width 125 height 42
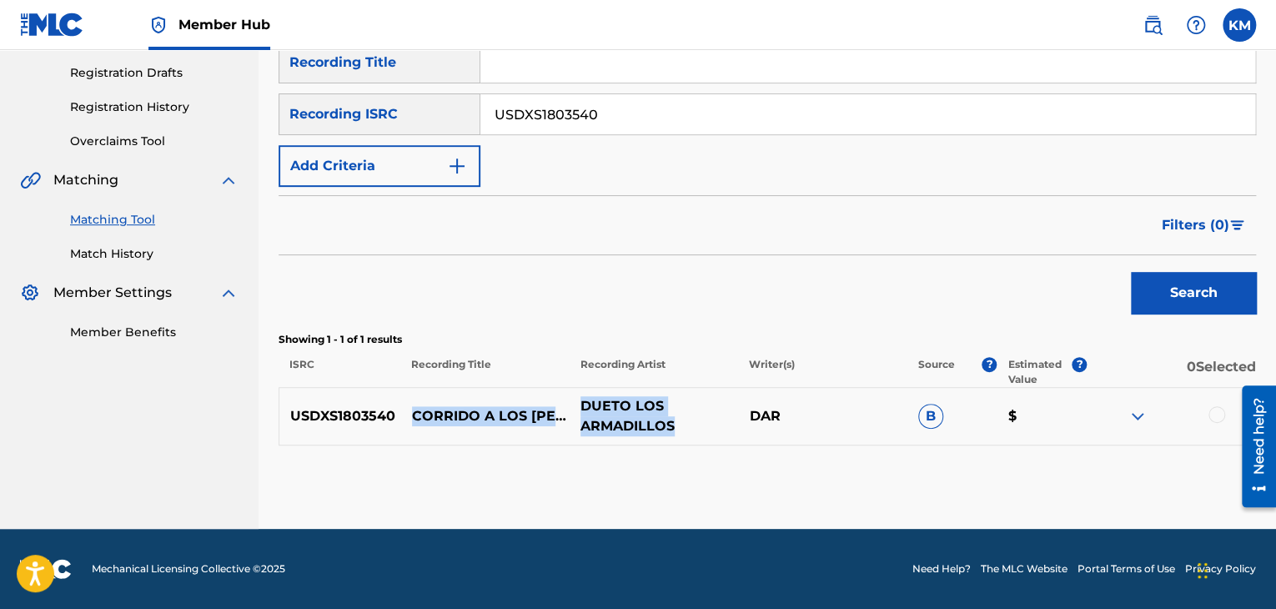
drag, startPoint x: 411, startPoint y: 399, endPoint x: 705, endPoint y: 418, distance: 295.0
click at [705, 418] on div "USDXS1803540 CORRIDO A LOS [PERSON_NAME] DUETO LOS ARMADILLOS DAR B $" at bounding box center [767, 416] width 977 height 58
copy div "CORRIDO A LOS [PERSON_NAME] DUETO LOS ARMADILLOS"
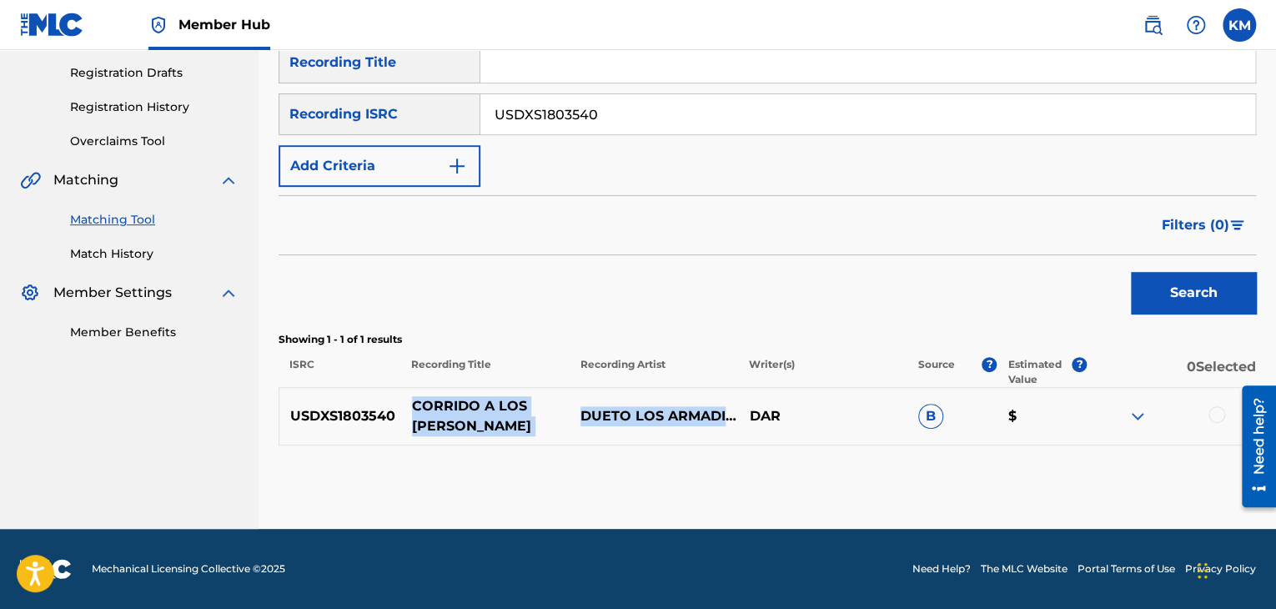
click at [405, 404] on p "CORRIDO A LOS [PERSON_NAME]" at bounding box center [485, 416] width 168 height 40
drag, startPoint x: 405, startPoint y: 404, endPoint x: 457, endPoint y: 424, distance: 55.7
click at [457, 424] on p "CORRIDO A LOS [PERSON_NAME]" at bounding box center [485, 416] width 168 height 40
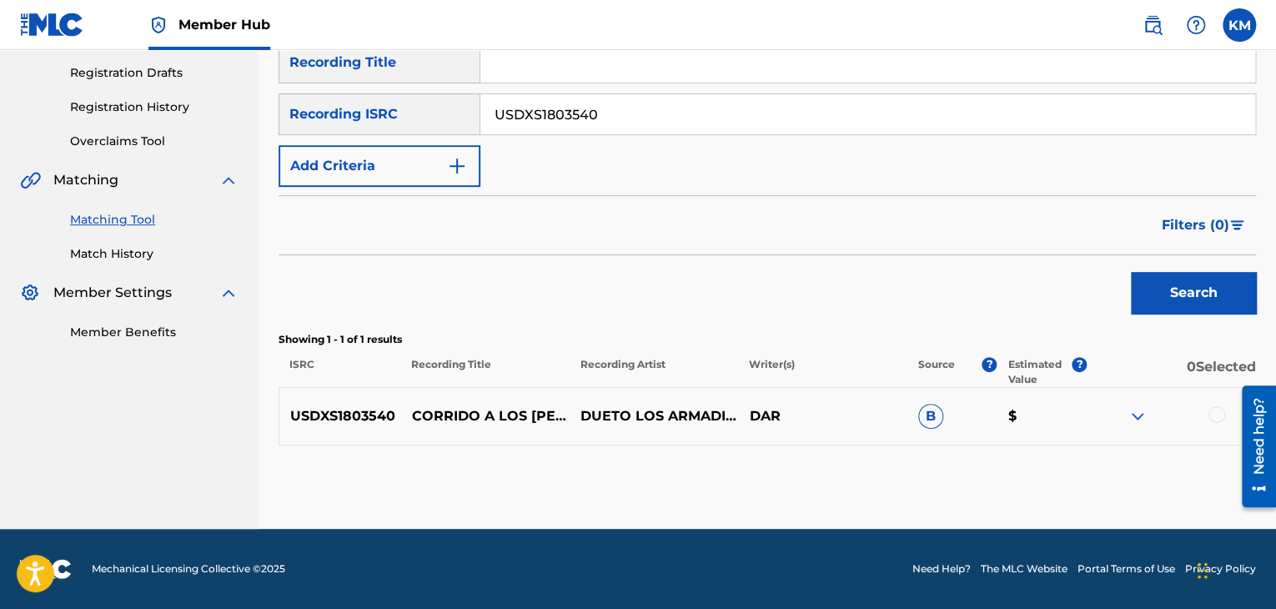
click at [1222, 413] on div at bounding box center [1216, 414] width 17 height 17
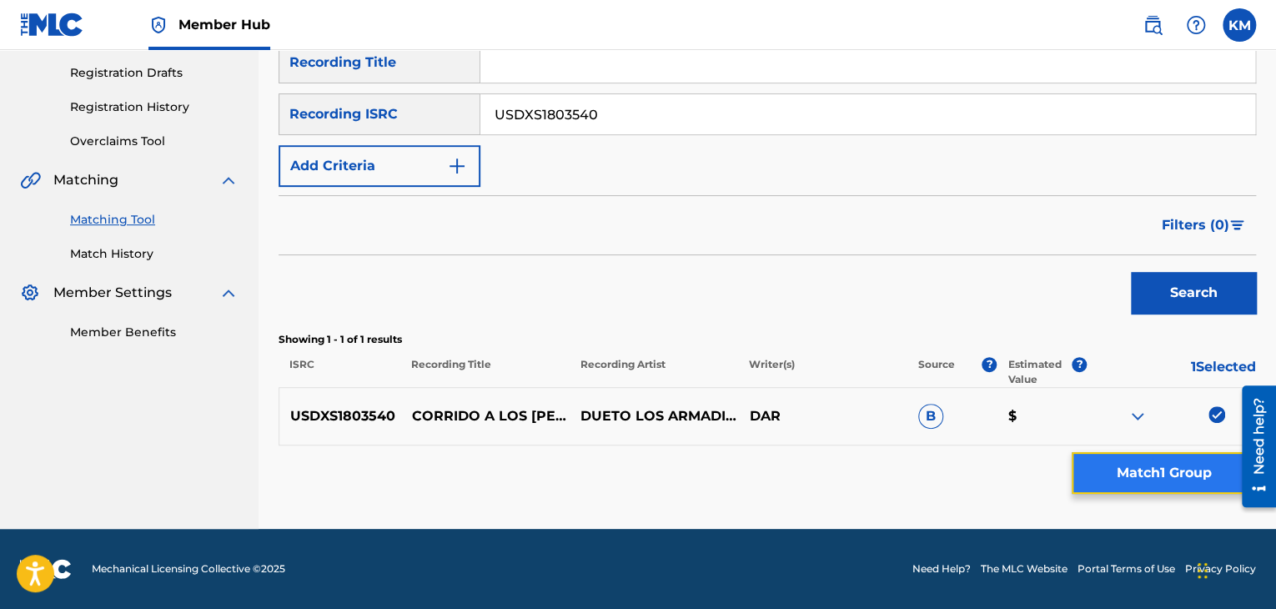
click at [1153, 478] on button "Match 1 Group" at bounding box center [1163, 473] width 184 height 42
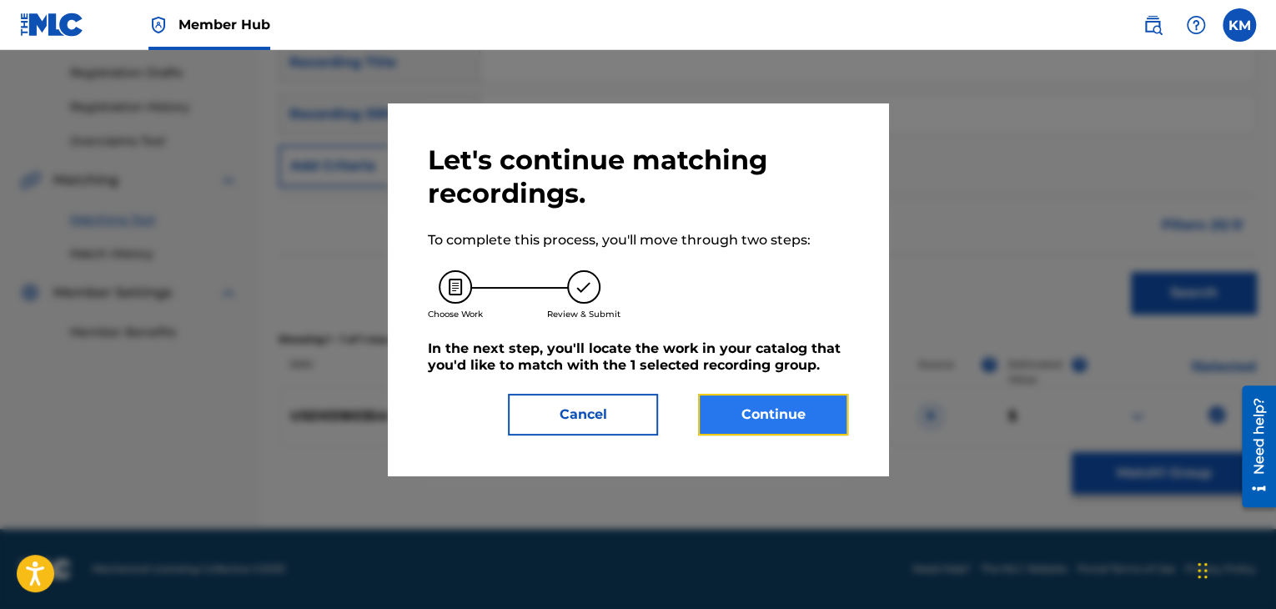
click at [817, 421] on button "Continue" at bounding box center [773, 415] width 150 height 42
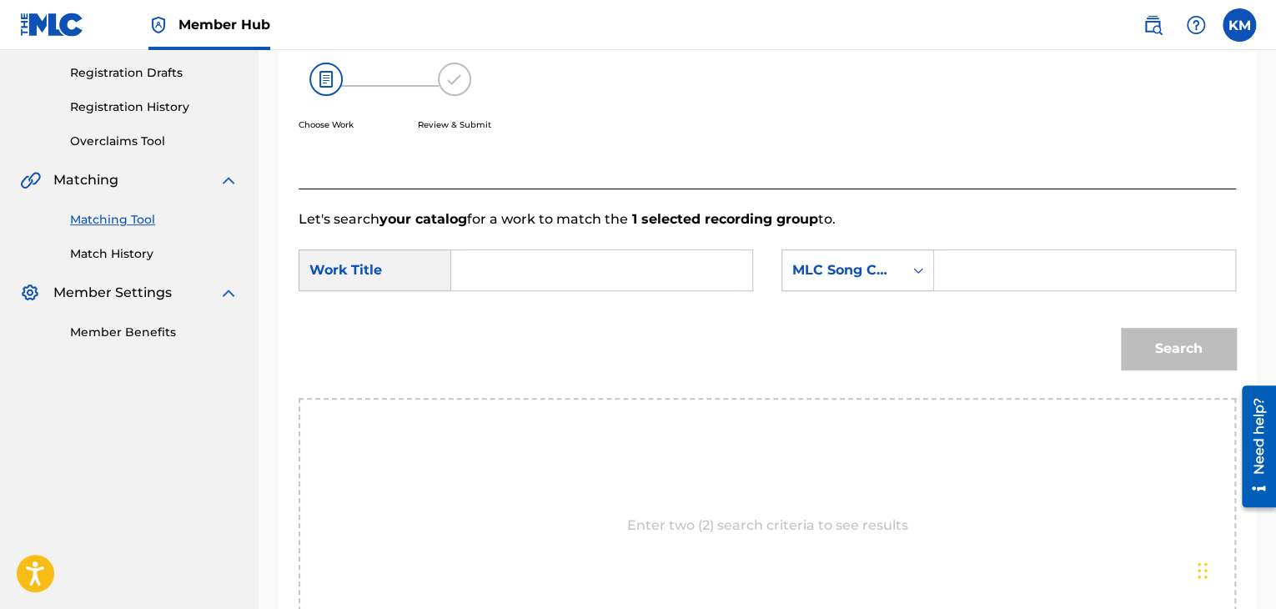
click at [577, 263] on input "Search Form" at bounding box center [601, 270] width 273 height 40
paste input "CORRIDO A LOS [PERSON_NAME]"
type input "CORRIDO A LOS [PERSON_NAME]"
click at [916, 278] on div "Search Form" at bounding box center [918, 270] width 30 height 30
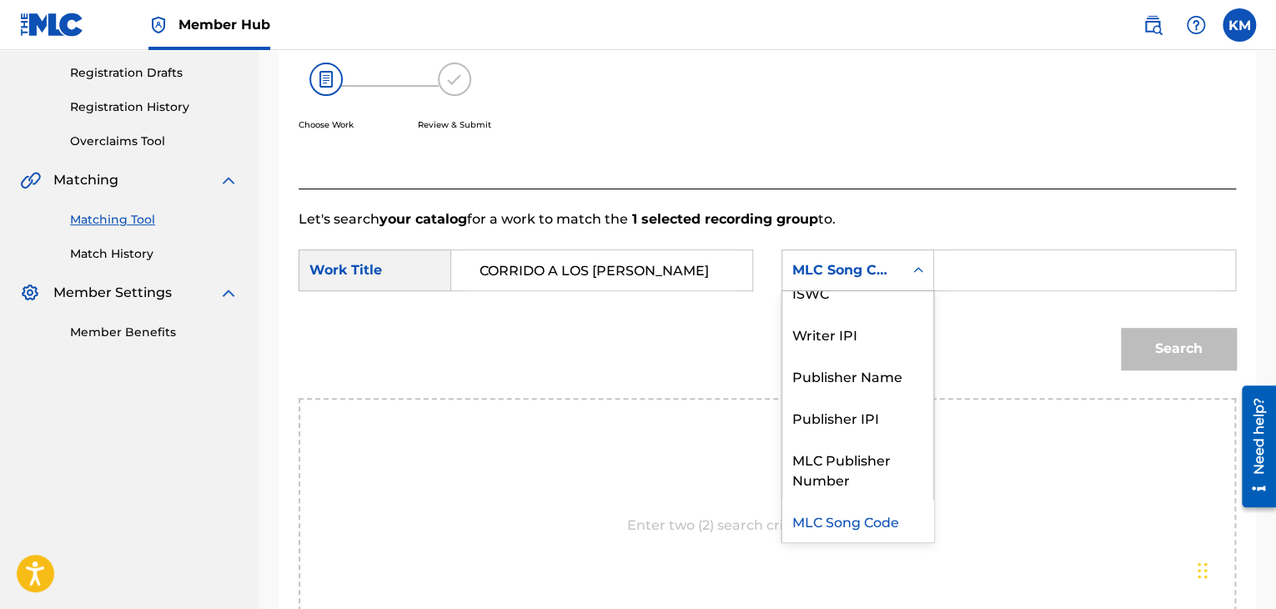
scroll to position [0, 0]
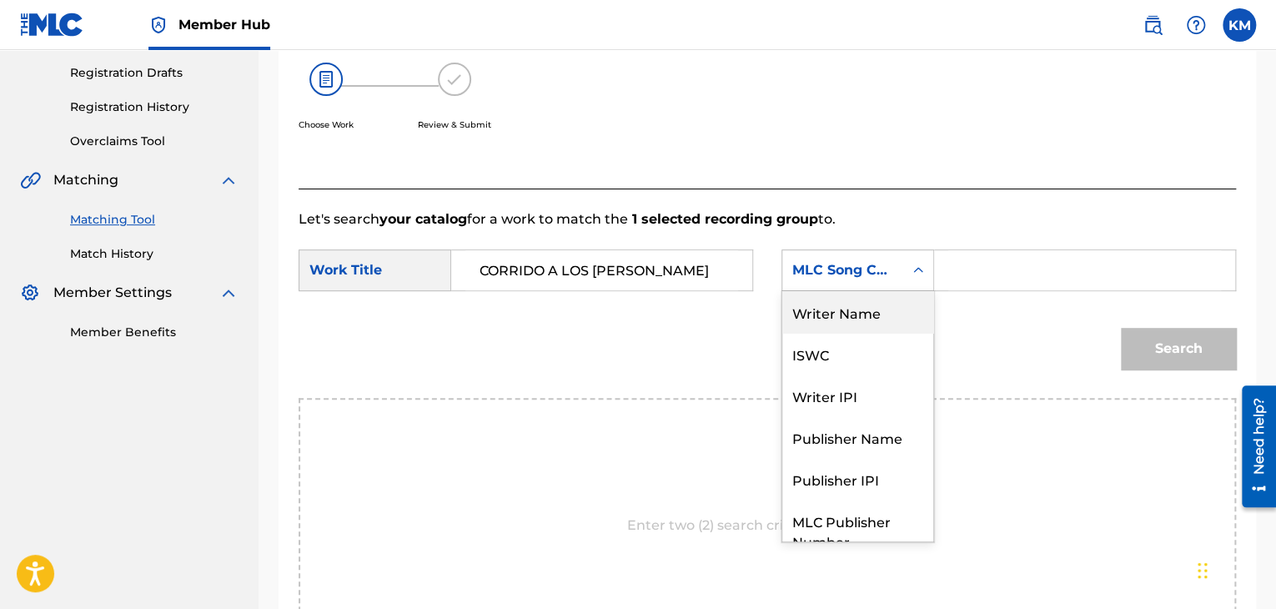
click at [885, 308] on div "Writer Name" at bounding box center [857, 312] width 151 height 42
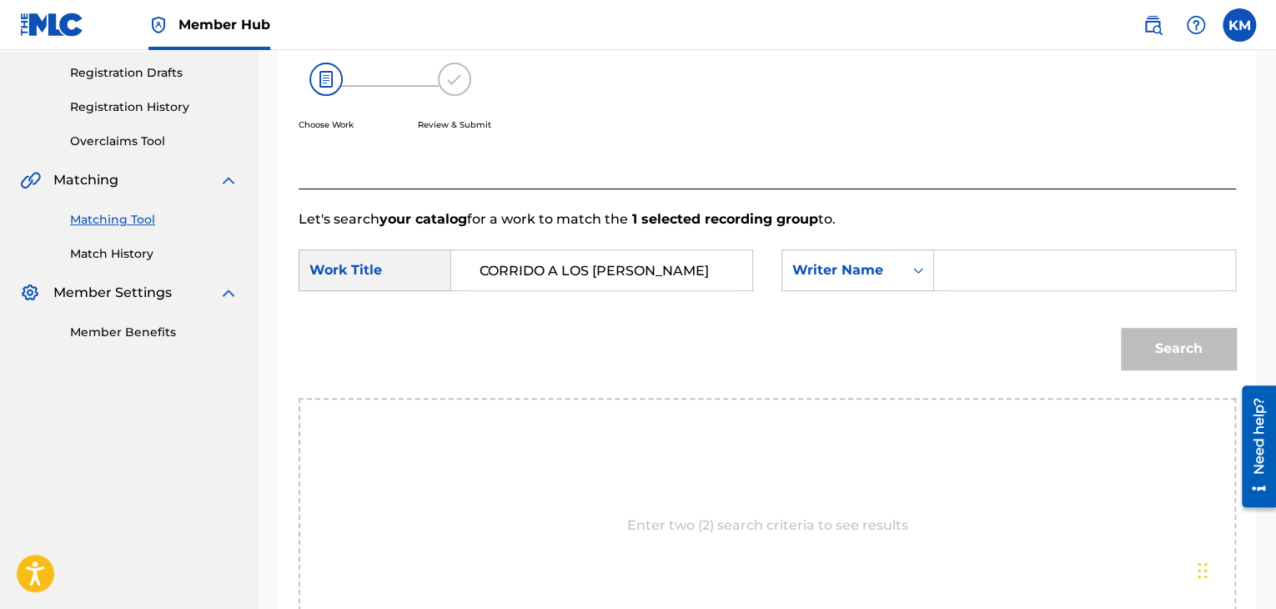
click at [946, 269] on div "Search Form" at bounding box center [1085, 270] width 302 height 42
click at [961, 264] on input "Search Form" at bounding box center [1084, 270] width 273 height 40
paste input "[PERSON_NAME]"
type input "[PERSON_NAME]"
click at [1147, 334] on button "Search" at bounding box center [1178, 349] width 115 height 42
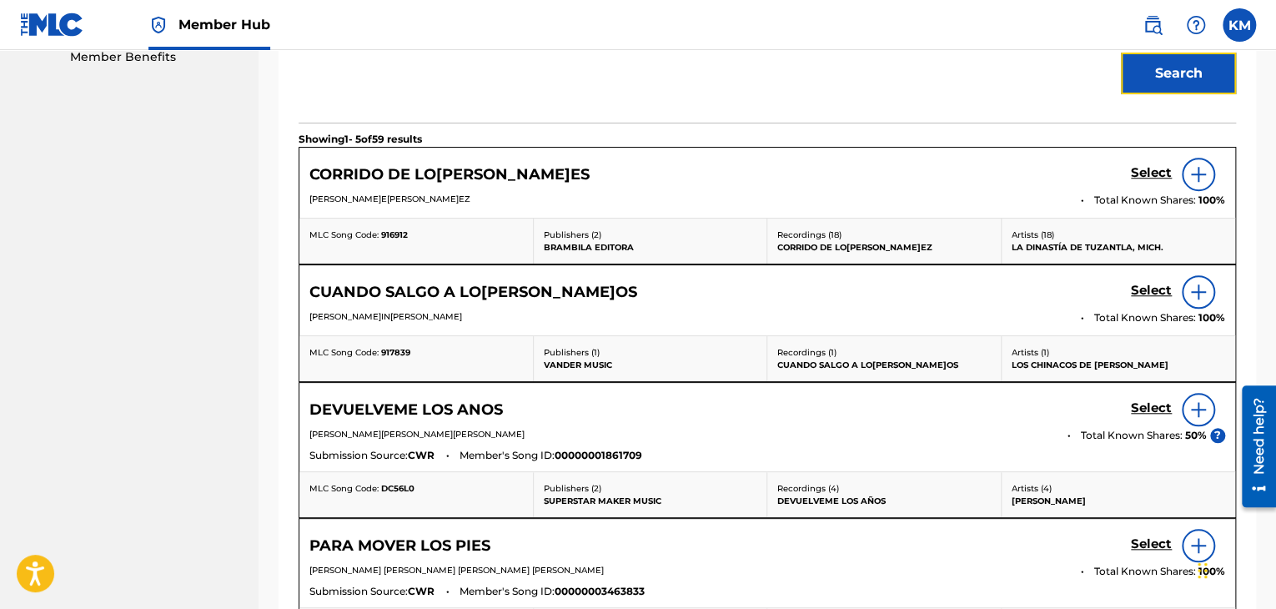
scroll to position [359, 0]
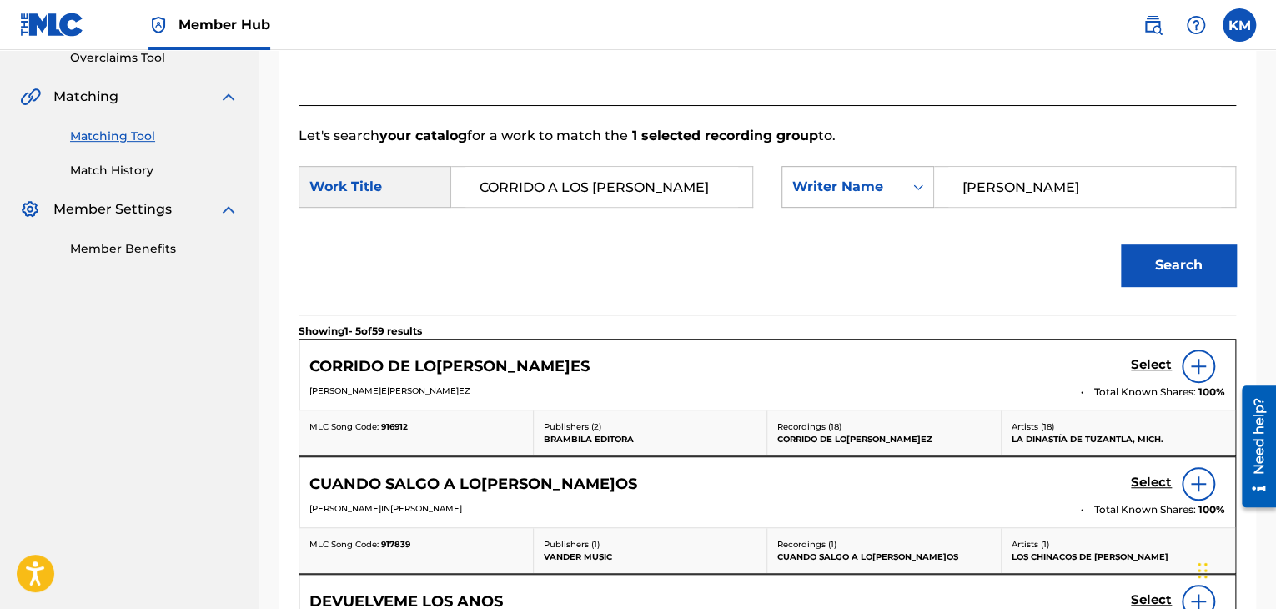
click at [922, 188] on icon "Search Form" at bounding box center [918, 186] width 17 height 17
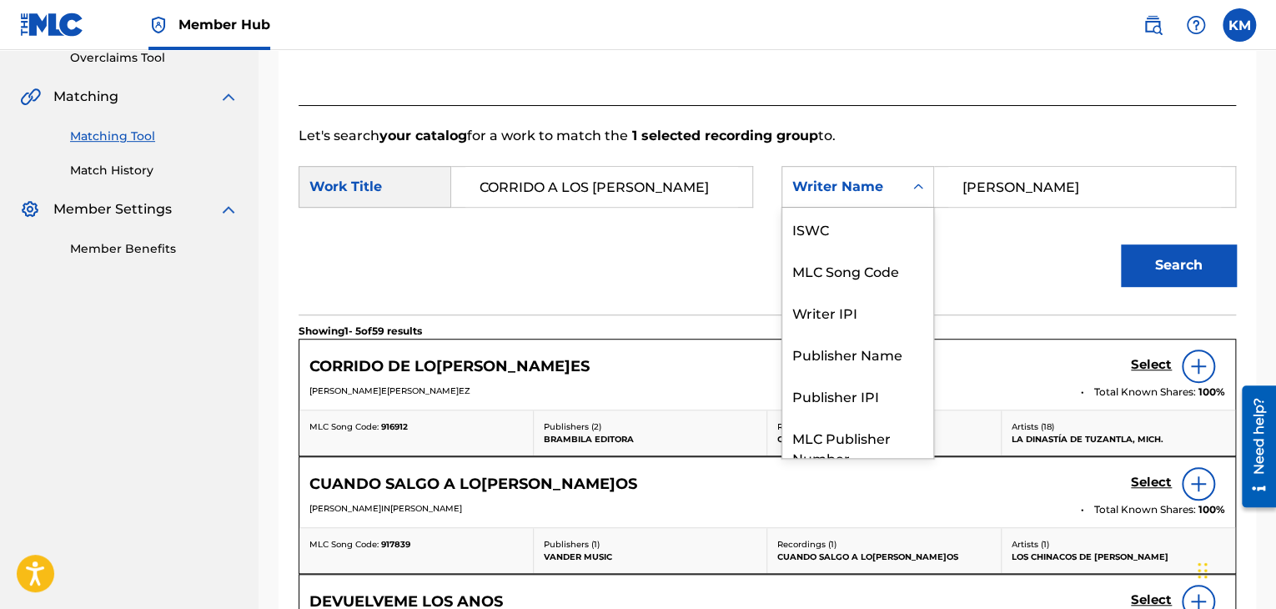
scroll to position [62, 0]
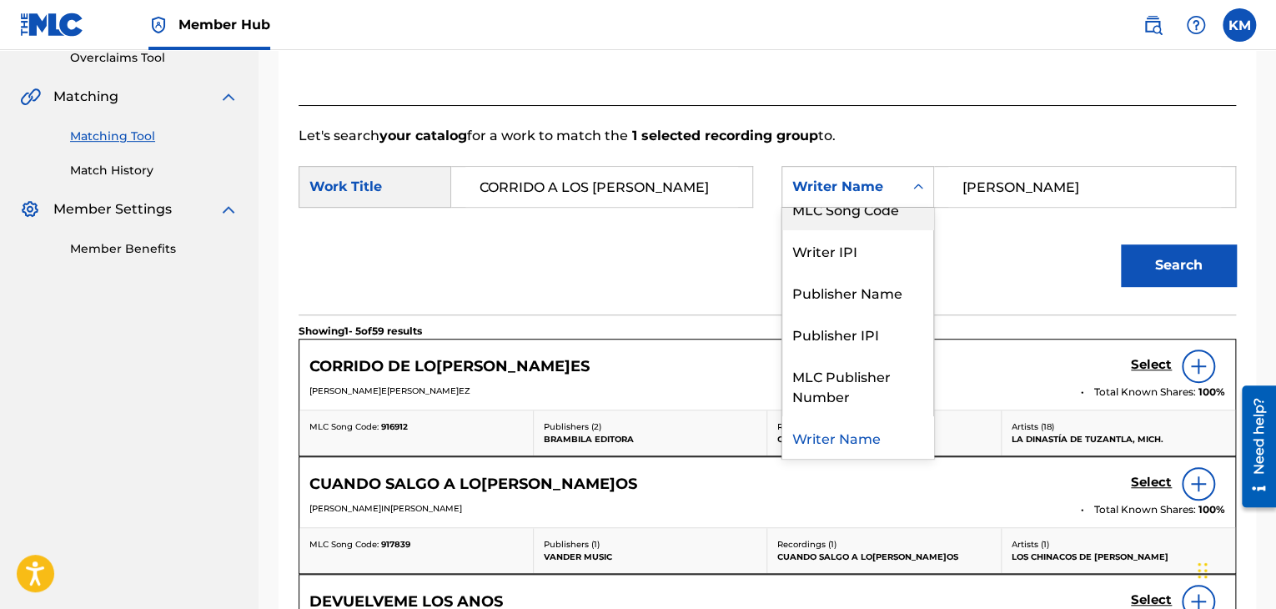
click at [866, 218] on div "MLC Song Code" at bounding box center [857, 209] width 151 height 42
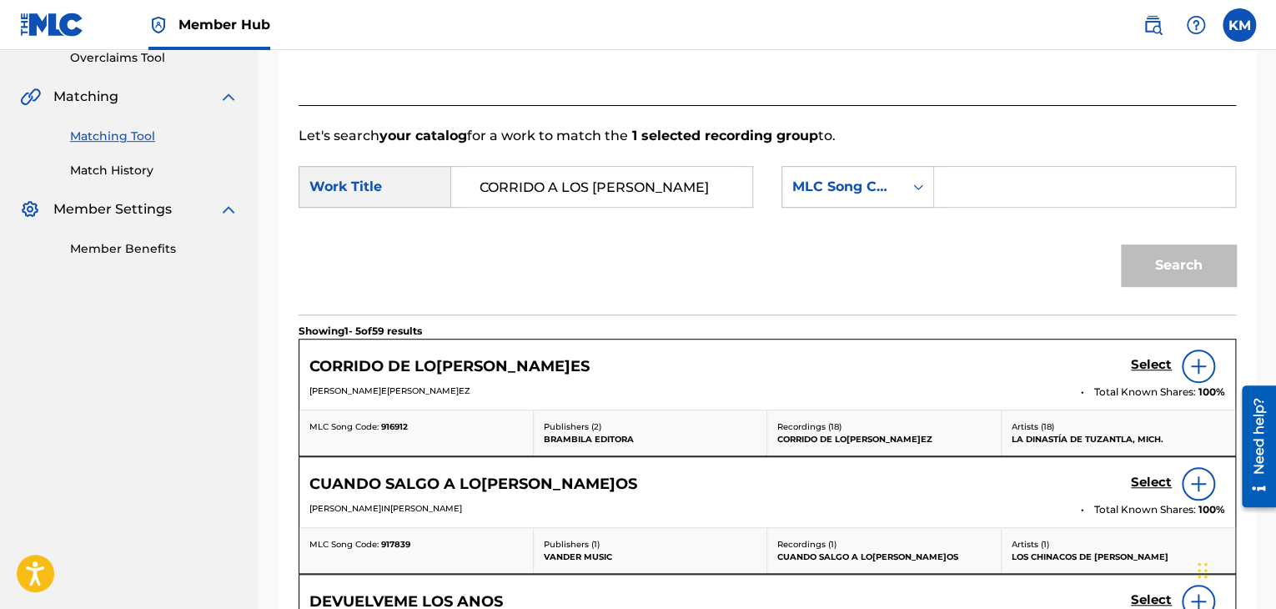
click at [977, 186] on input "Search Form" at bounding box center [1084, 187] width 273 height 40
paste input "E27702"
type input "E27702"
click at [1168, 244] on button "Search" at bounding box center [1178, 265] width 115 height 42
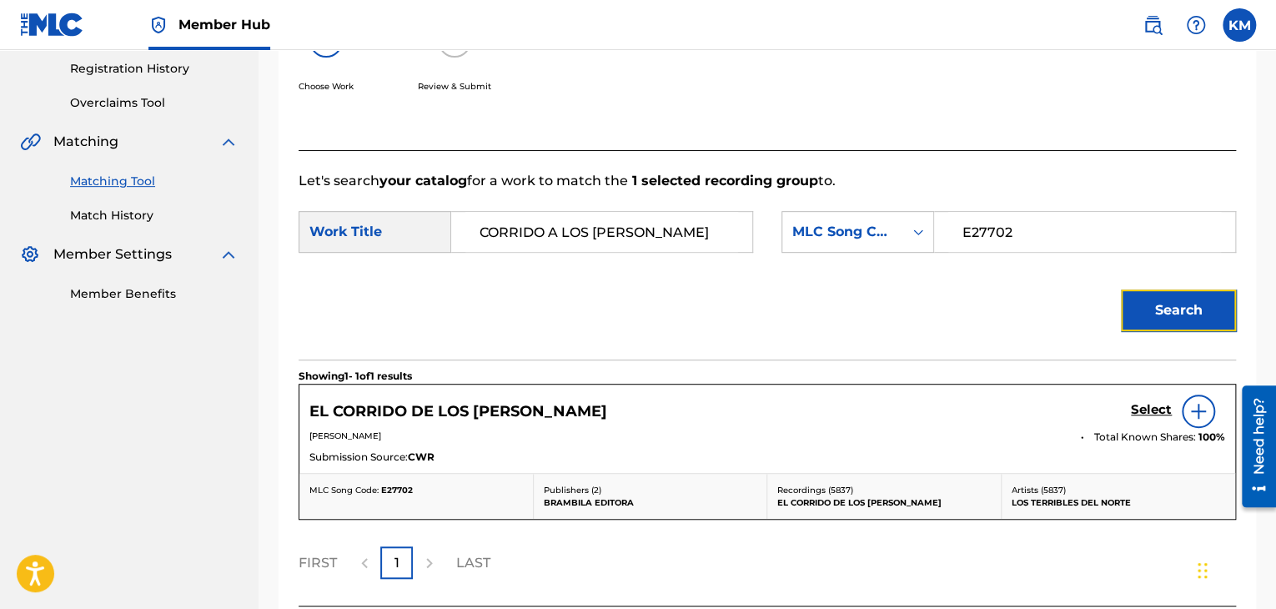
scroll to position [359, 0]
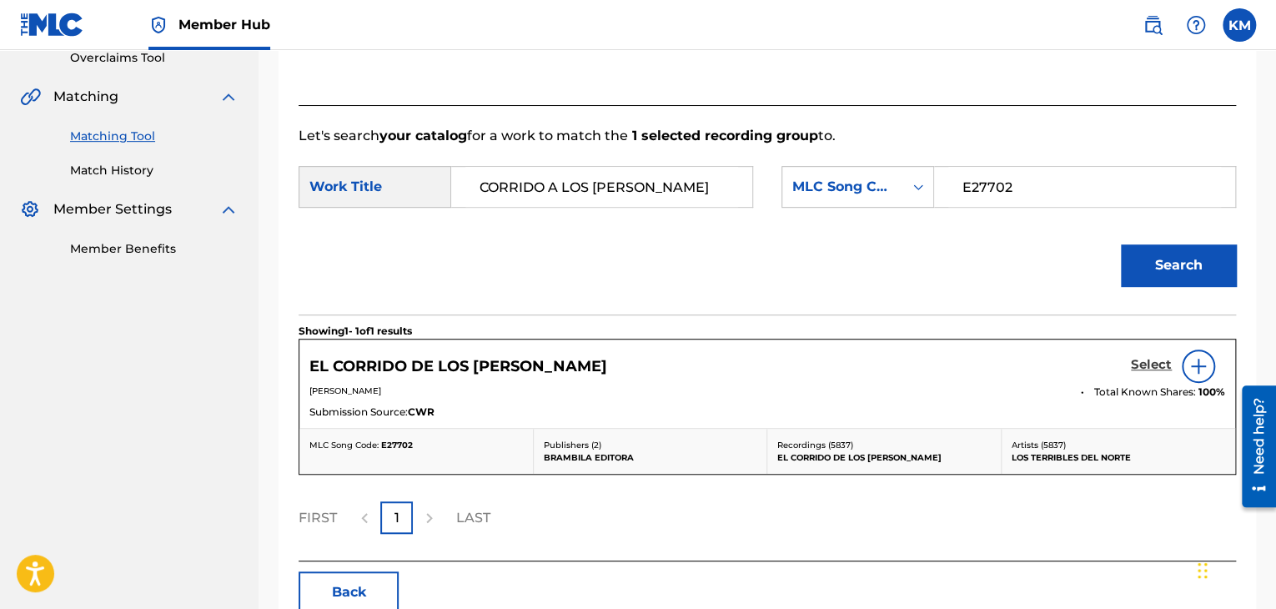
click at [1135, 368] on h5 "Select" at bounding box center [1151, 365] width 41 height 16
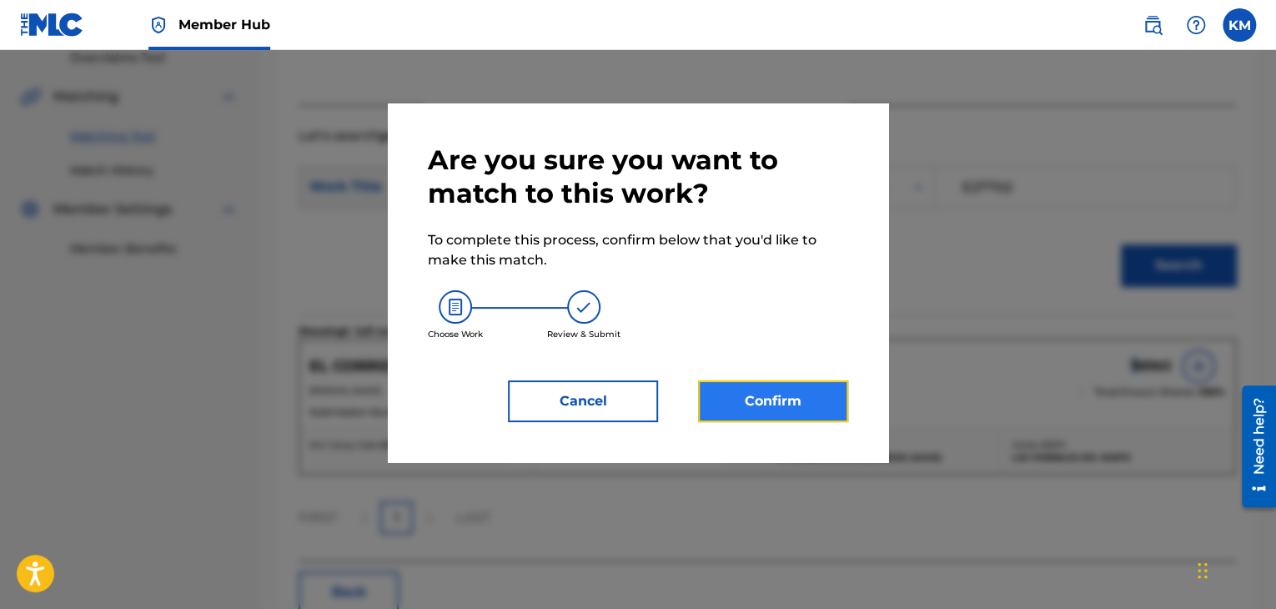
click at [725, 404] on button "Confirm" at bounding box center [773, 401] width 150 height 42
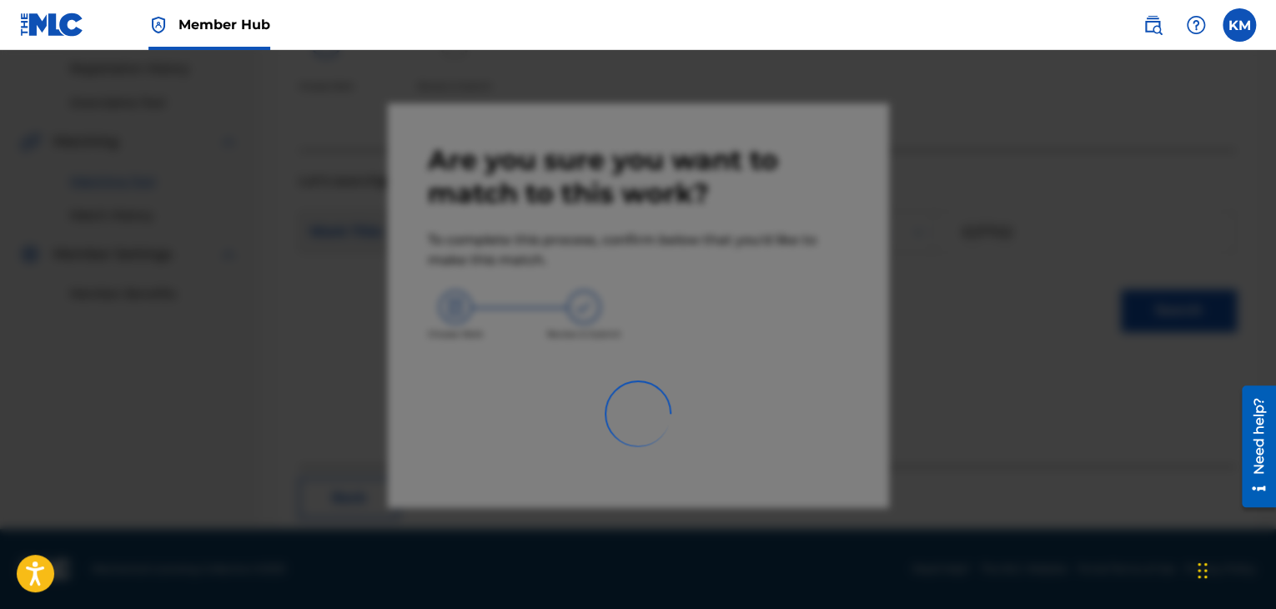
scroll to position [108, 0]
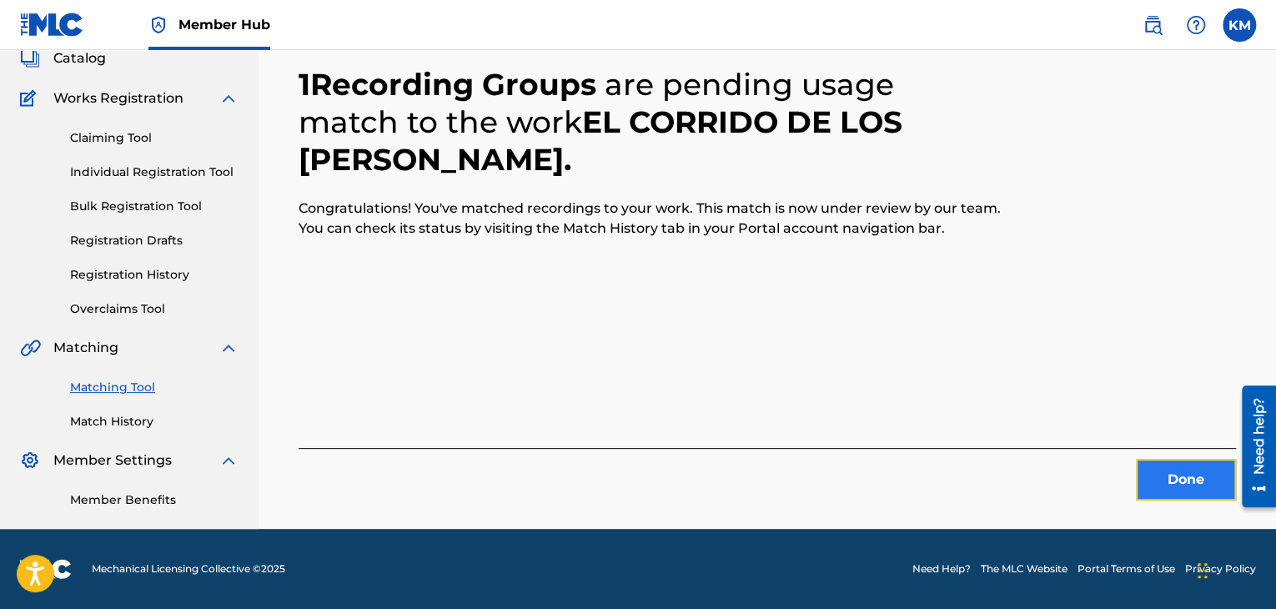
click at [1181, 478] on button "Done" at bounding box center [1186, 480] width 100 height 42
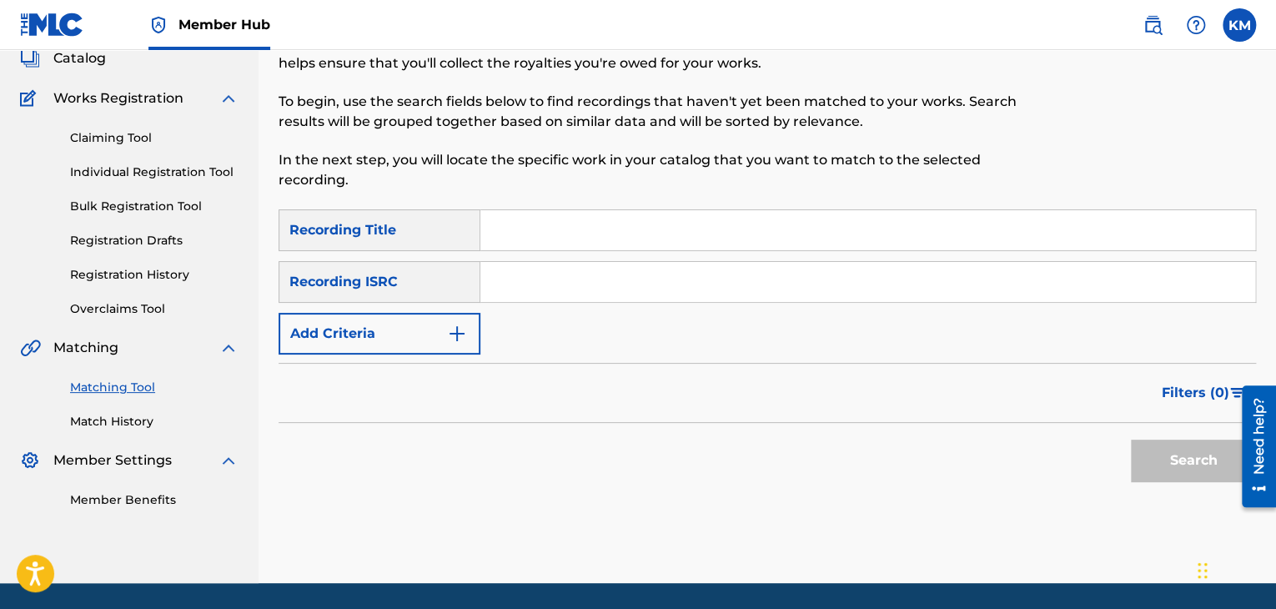
click at [617, 284] on input "Search Form" at bounding box center [867, 282] width 775 height 40
paste input "GBDMT0801200"
type input "GBDMT0801200"
click at [1156, 451] on button "Search" at bounding box center [1193, 460] width 125 height 42
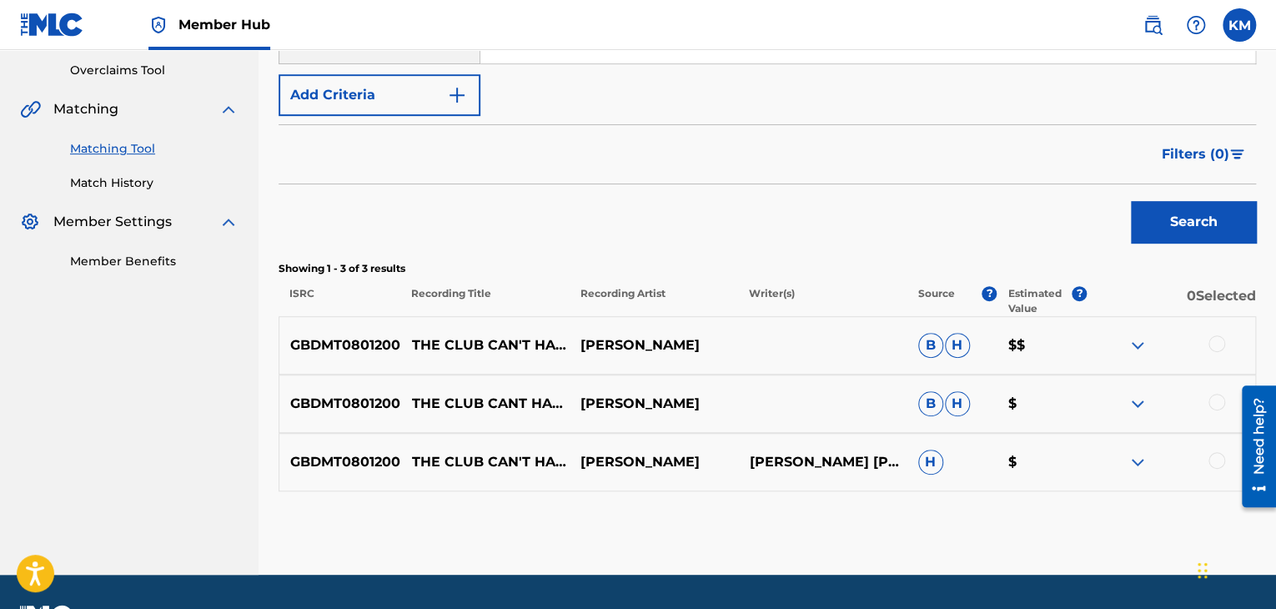
scroll to position [392, 0]
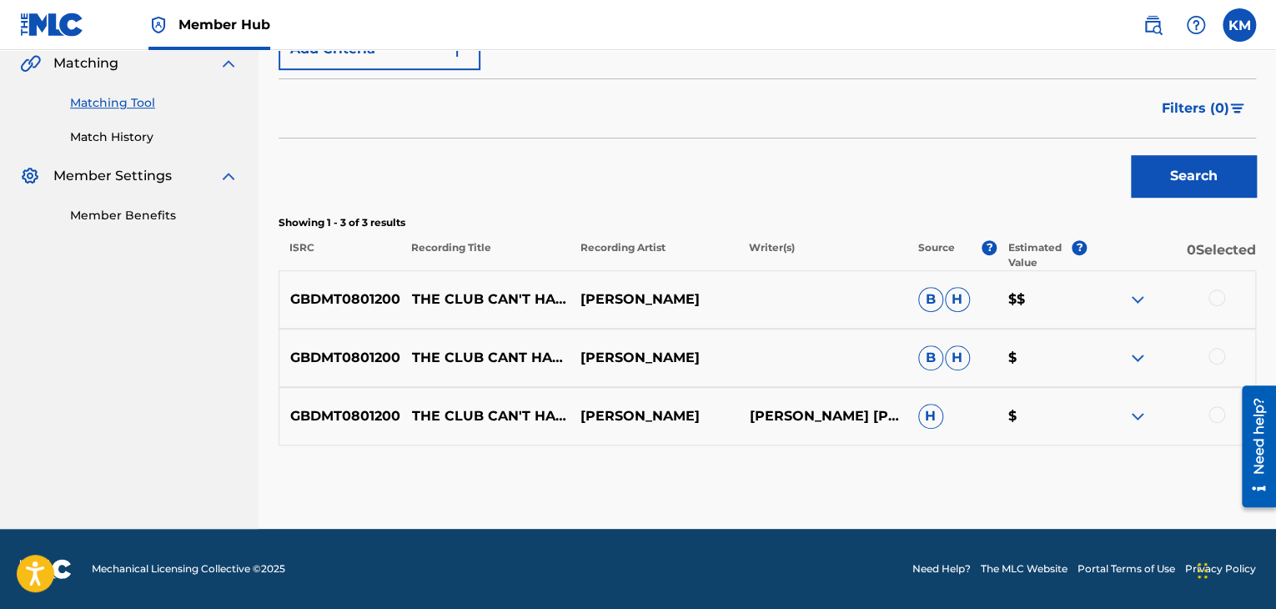
click at [1225, 416] on div at bounding box center [1170, 416] width 168 height 20
click at [1219, 414] on div at bounding box center [1216, 414] width 17 height 17
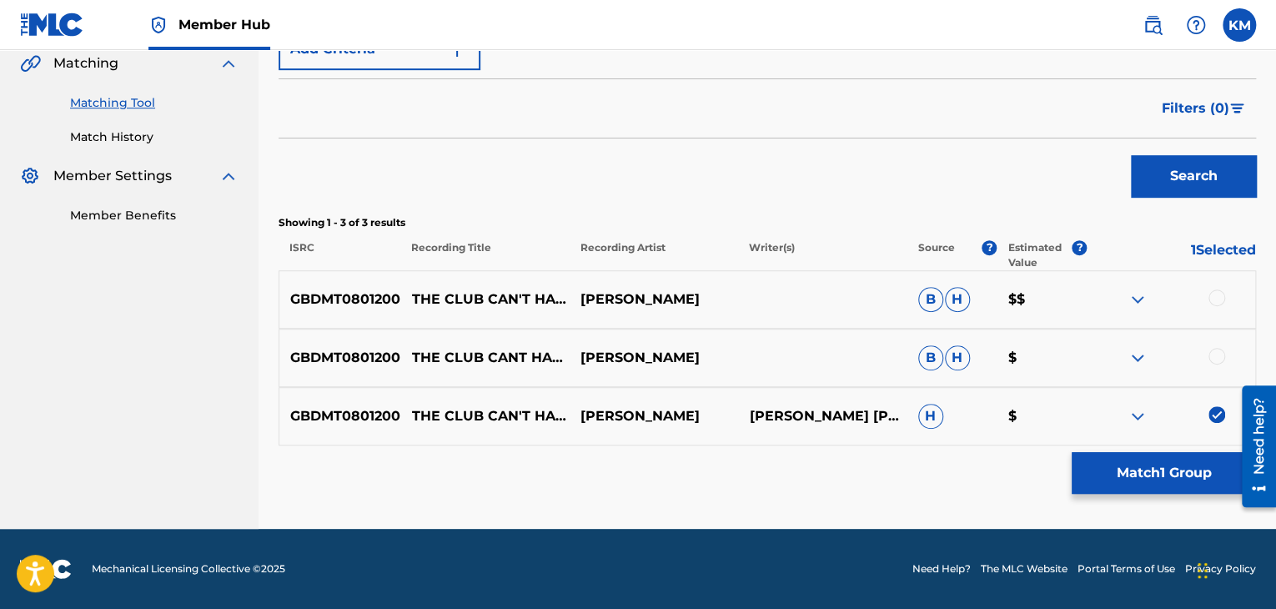
click at [1220, 352] on div at bounding box center [1216, 356] width 17 height 17
click at [1211, 299] on div at bounding box center [1216, 297] width 17 height 17
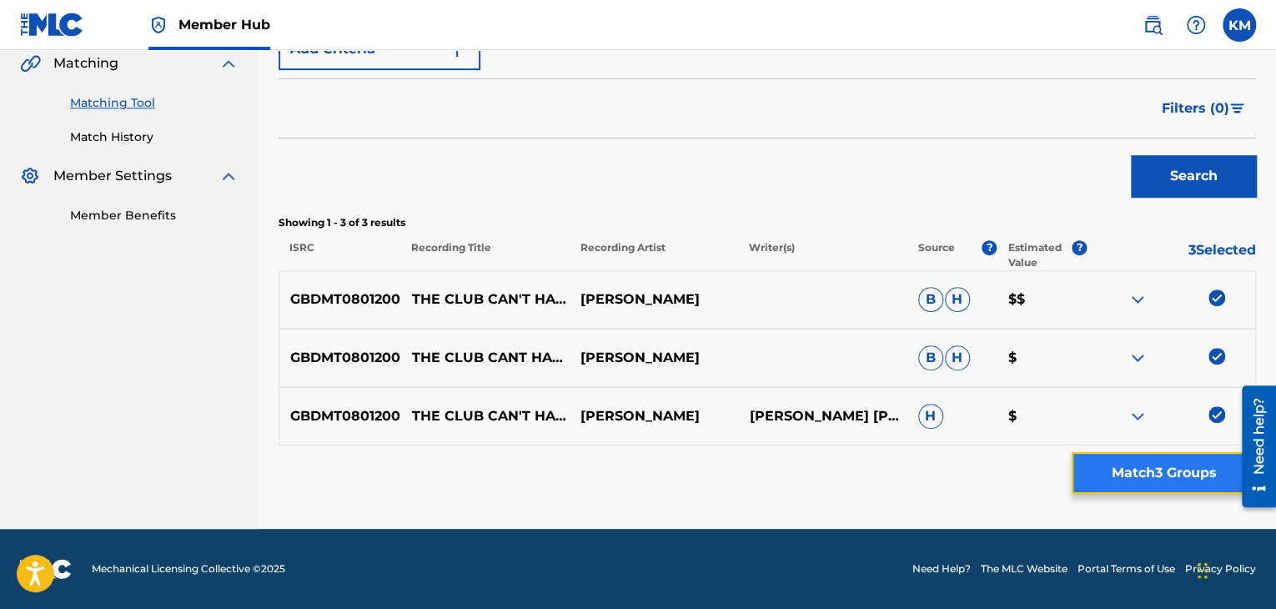
click at [1167, 468] on button "Match 3 Groups" at bounding box center [1163, 473] width 184 height 42
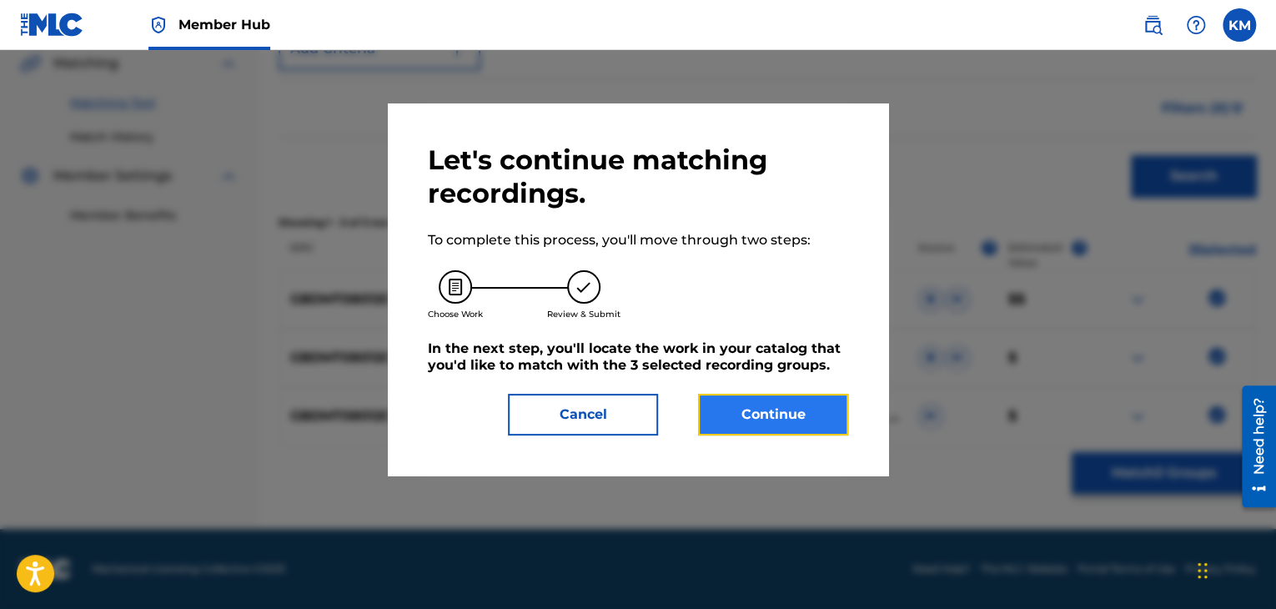
click at [757, 415] on button "Continue" at bounding box center [773, 415] width 150 height 42
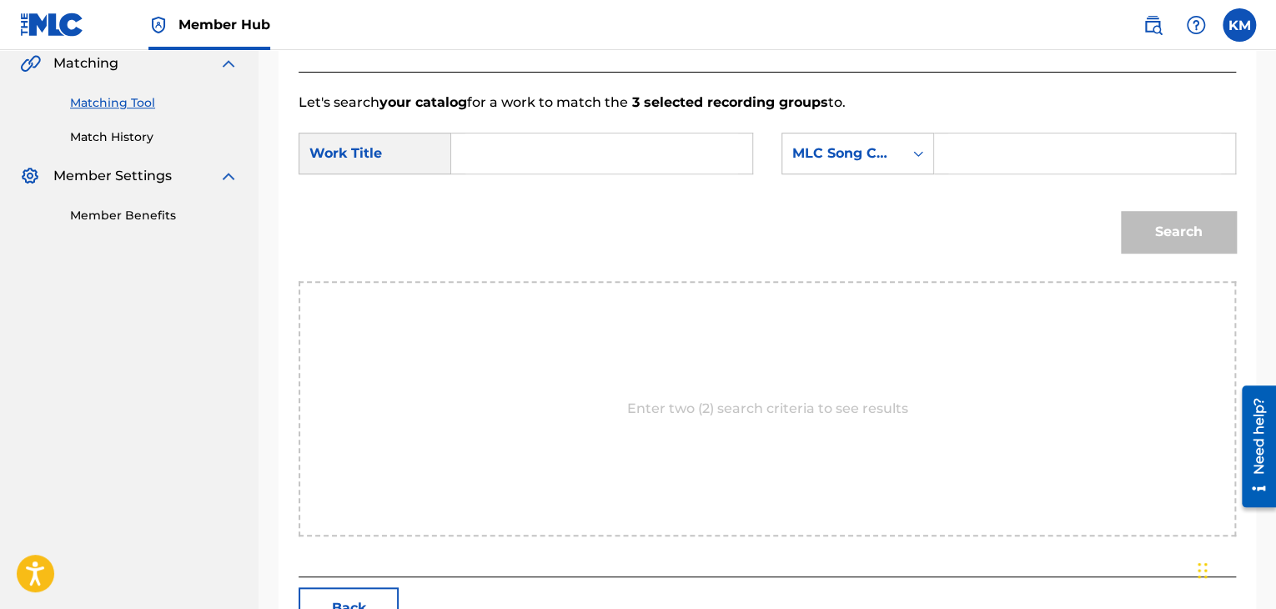
click at [483, 148] on input "Search Form" at bounding box center [601, 153] width 273 height 40
paste input "Club Can't Handle Me"
type input "Club Can't Handle Me"
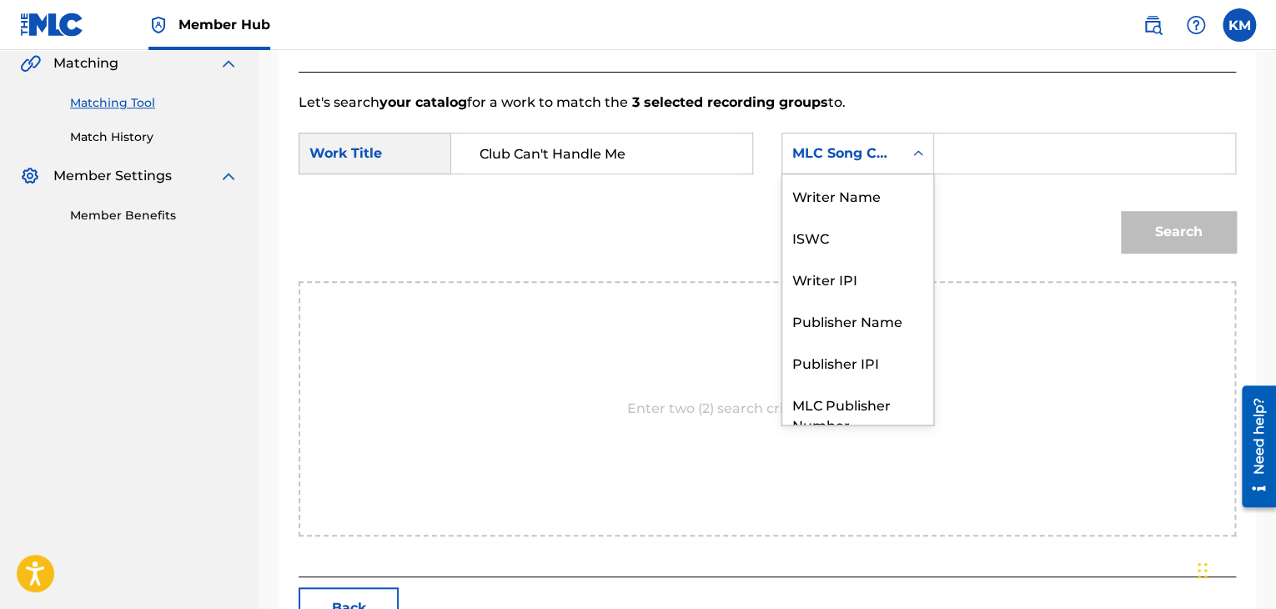
click at [921, 156] on icon "Search Form" at bounding box center [918, 153] width 17 height 17
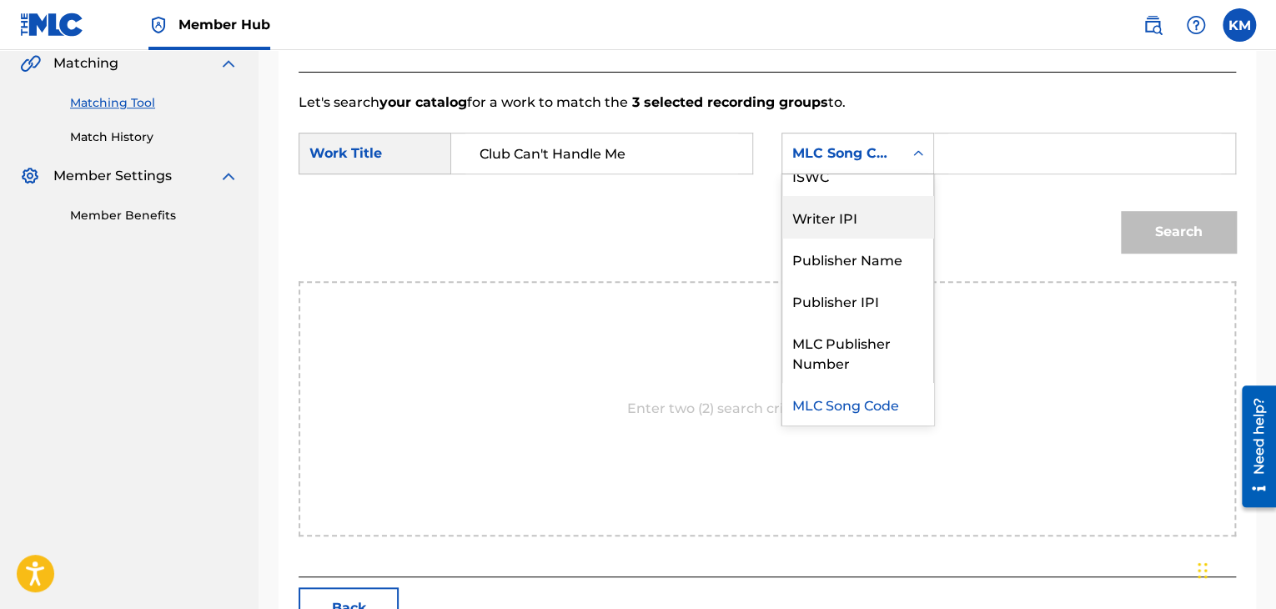
scroll to position [0, 0]
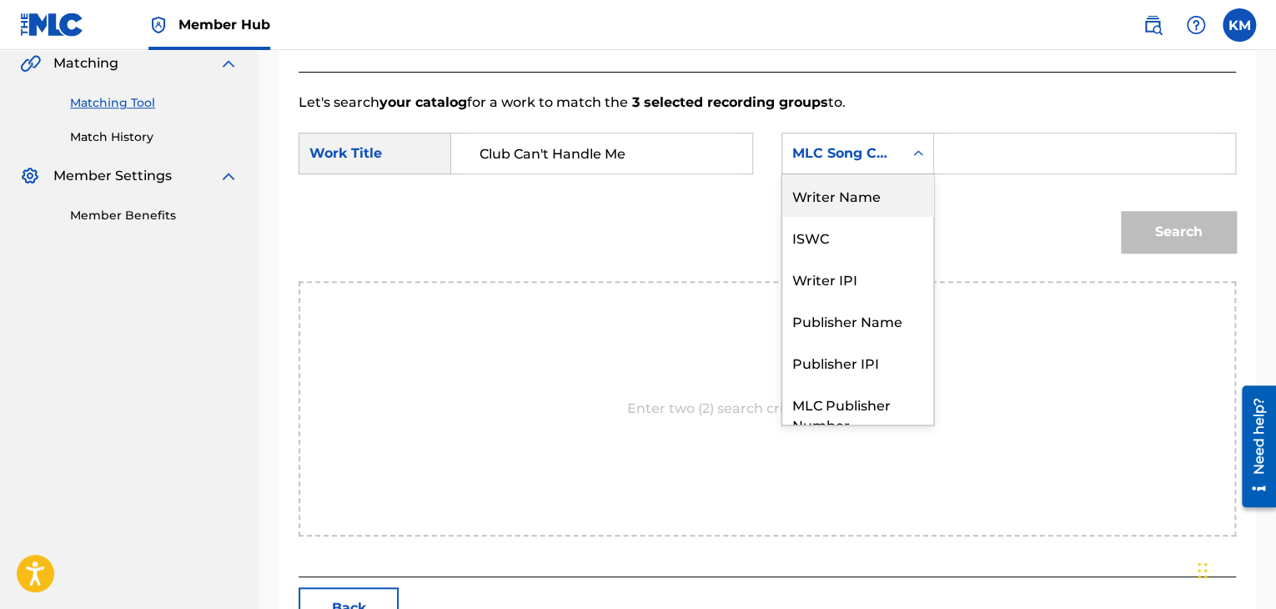
click at [907, 183] on div "Writer Name" at bounding box center [857, 195] width 151 height 42
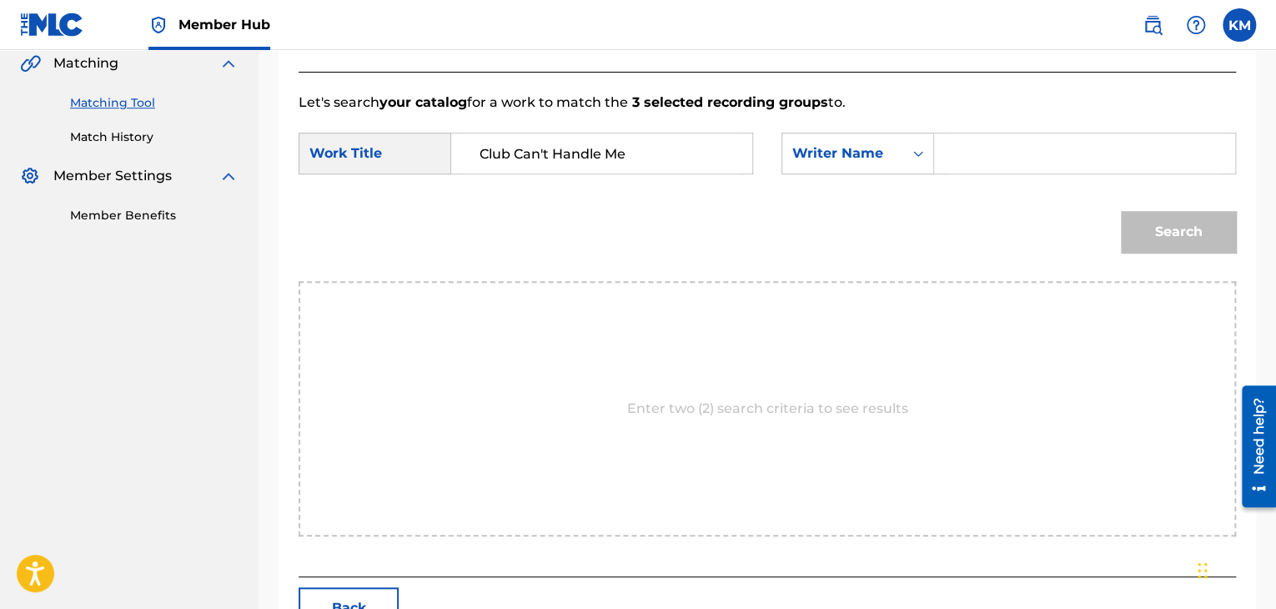
click at [989, 164] on input "Search Form" at bounding box center [1084, 153] width 273 height 40
paste input "Tuinfort"
type input "Tuinfort"
click at [1157, 227] on button "Search" at bounding box center [1178, 232] width 115 height 42
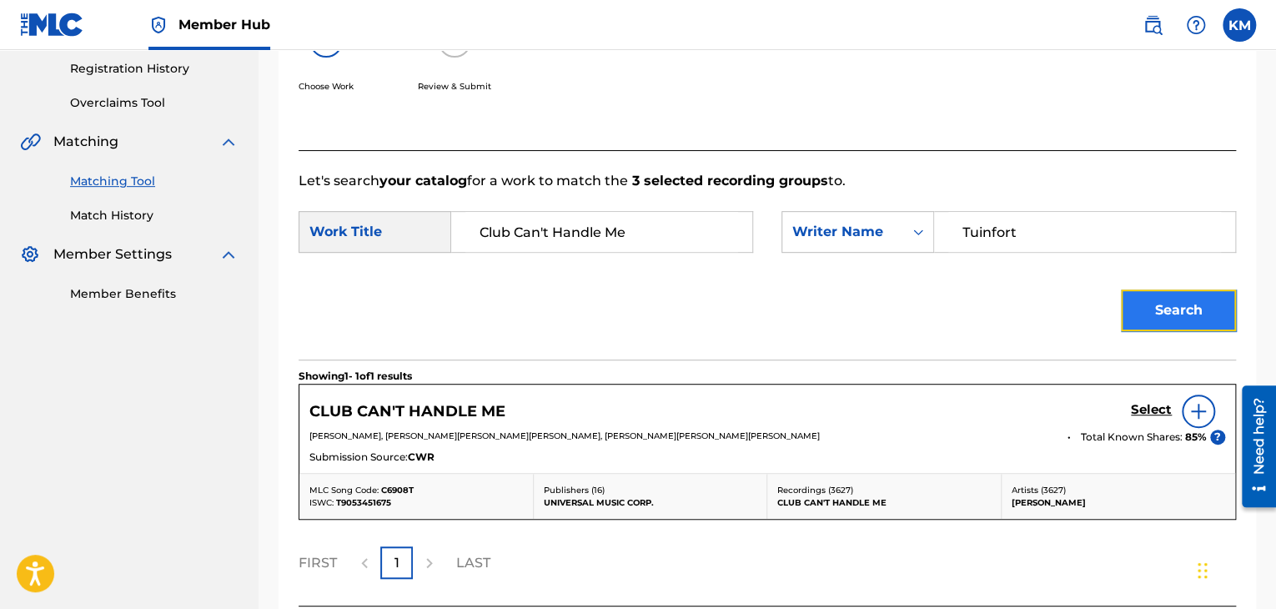
scroll to position [392, 0]
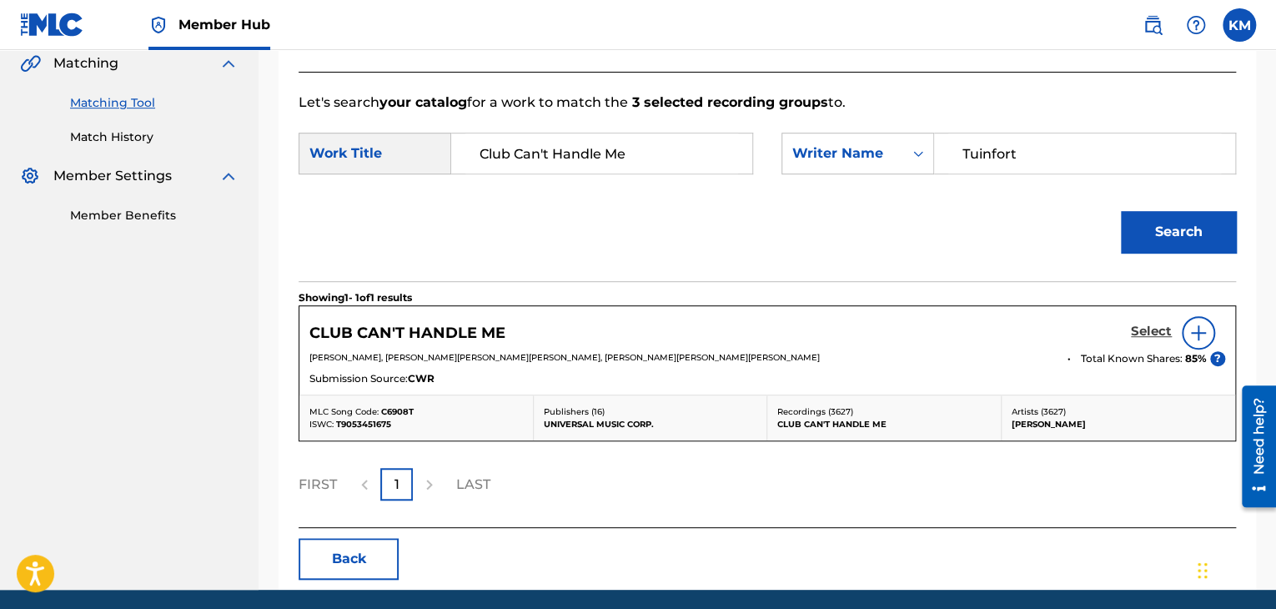
click at [1144, 338] on h5 "Select" at bounding box center [1151, 332] width 41 height 16
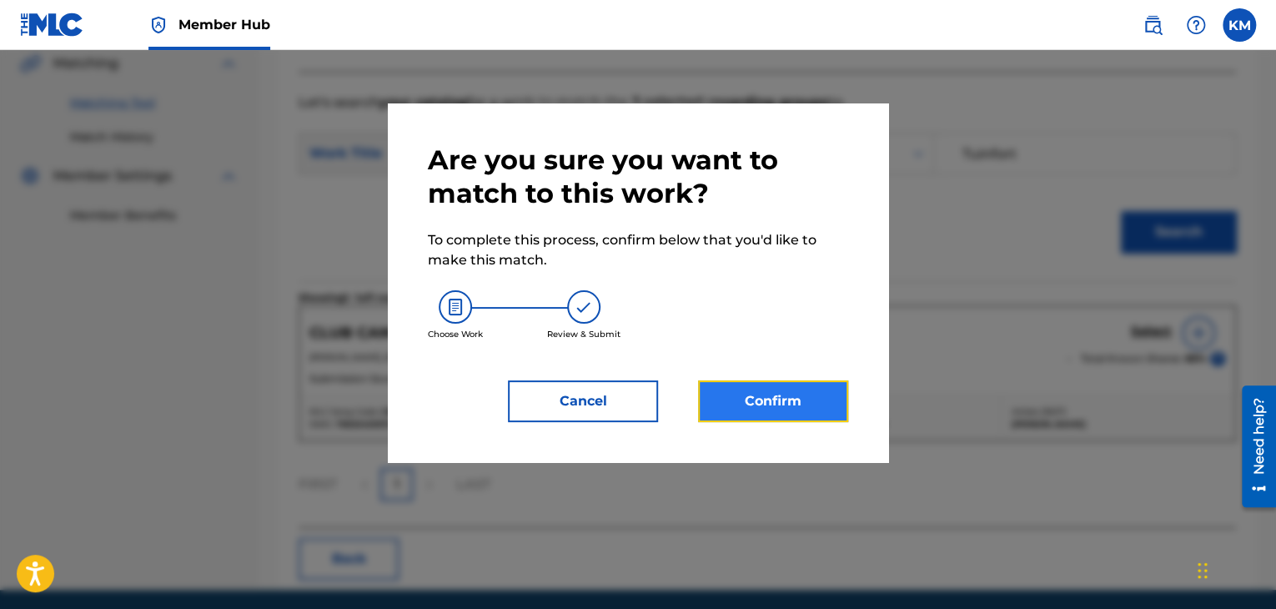
click at [810, 399] on button "Confirm" at bounding box center [773, 401] width 150 height 42
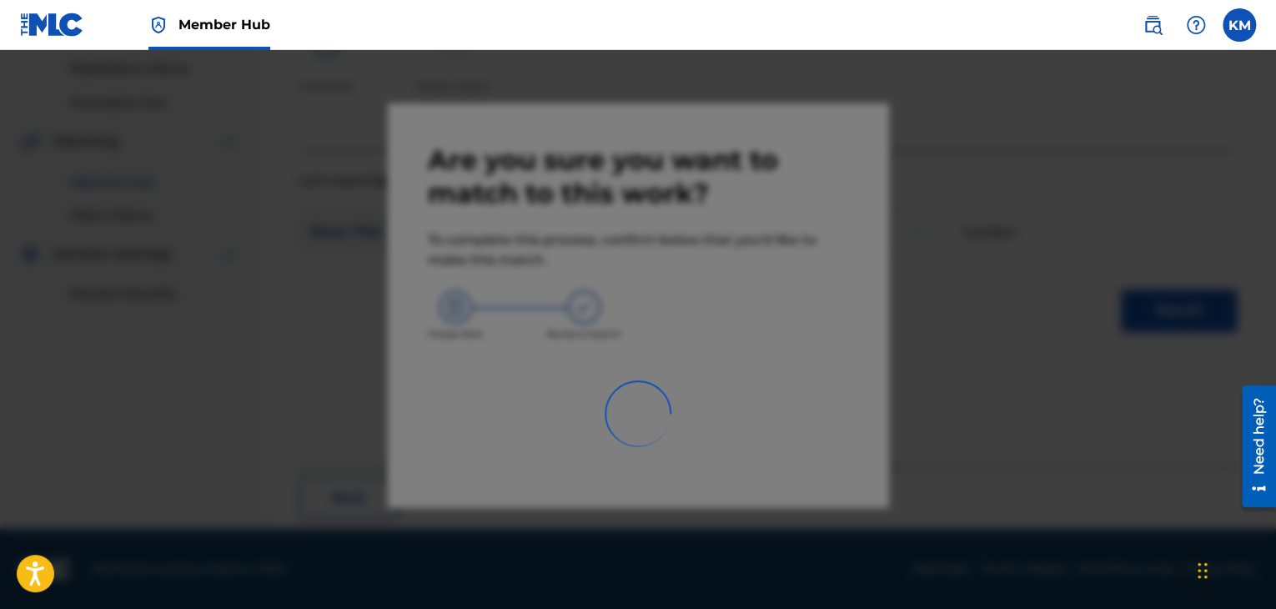
scroll to position [108, 0]
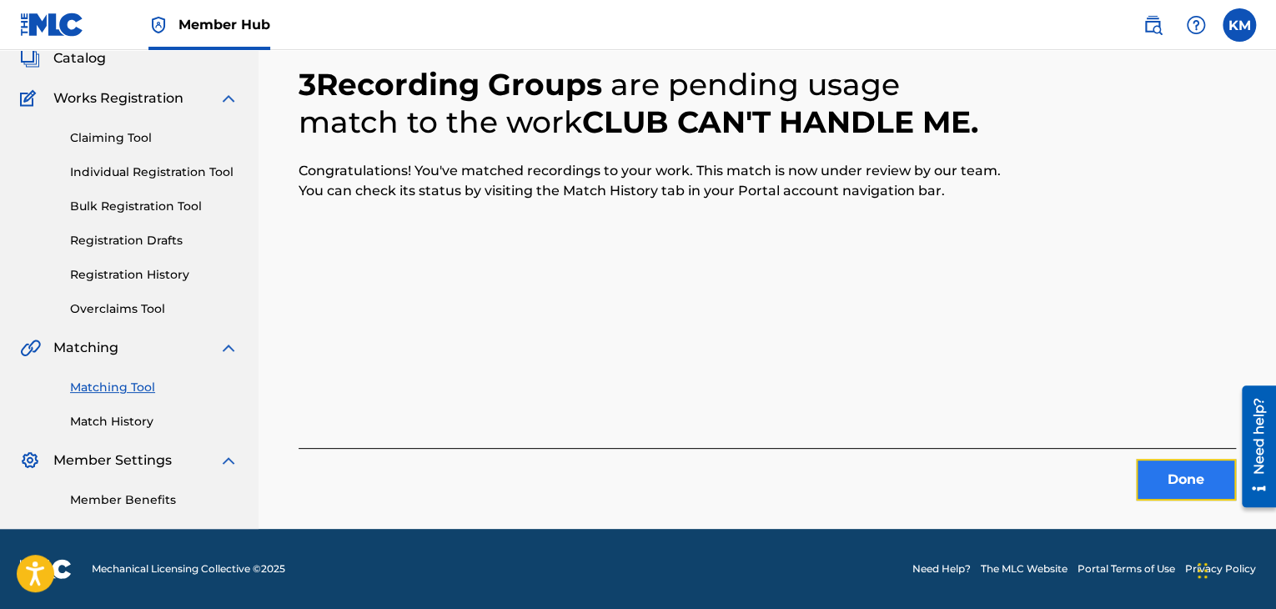
click at [1208, 478] on button "Done" at bounding box center [1186, 480] width 100 height 42
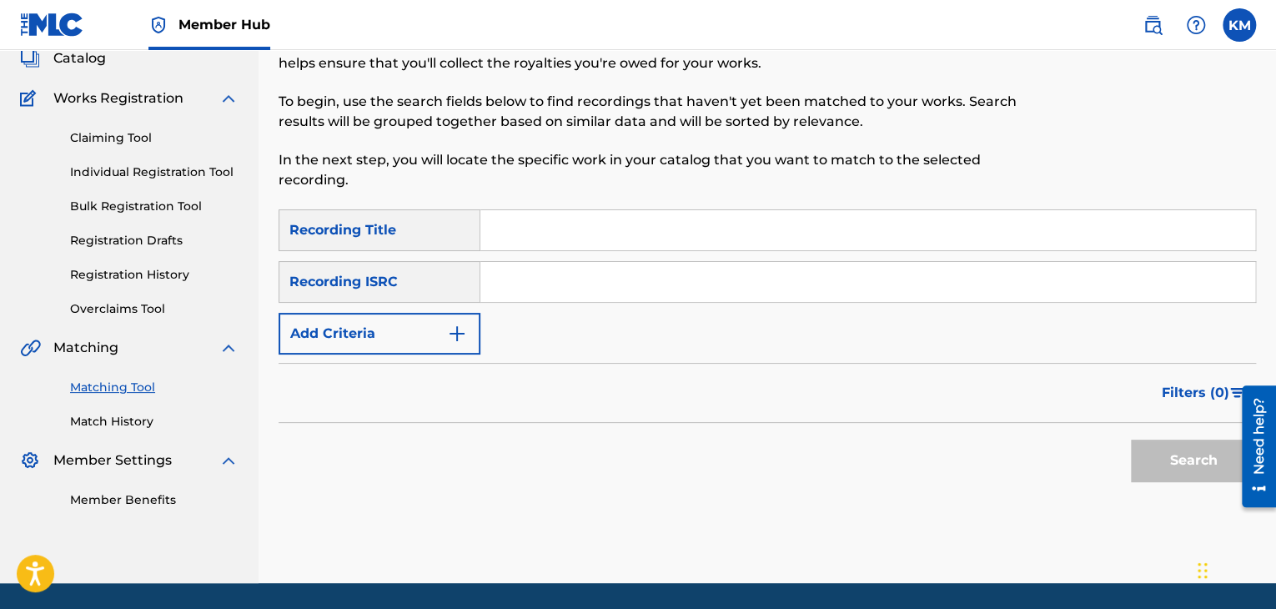
click at [622, 281] on input "Search Form" at bounding box center [867, 282] width 775 height 40
paste input "QZ5FN2232709"
type input "QZ5FN2232709"
click at [1210, 461] on button "Search" at bounding box center [1193, 460] width 125 height 42
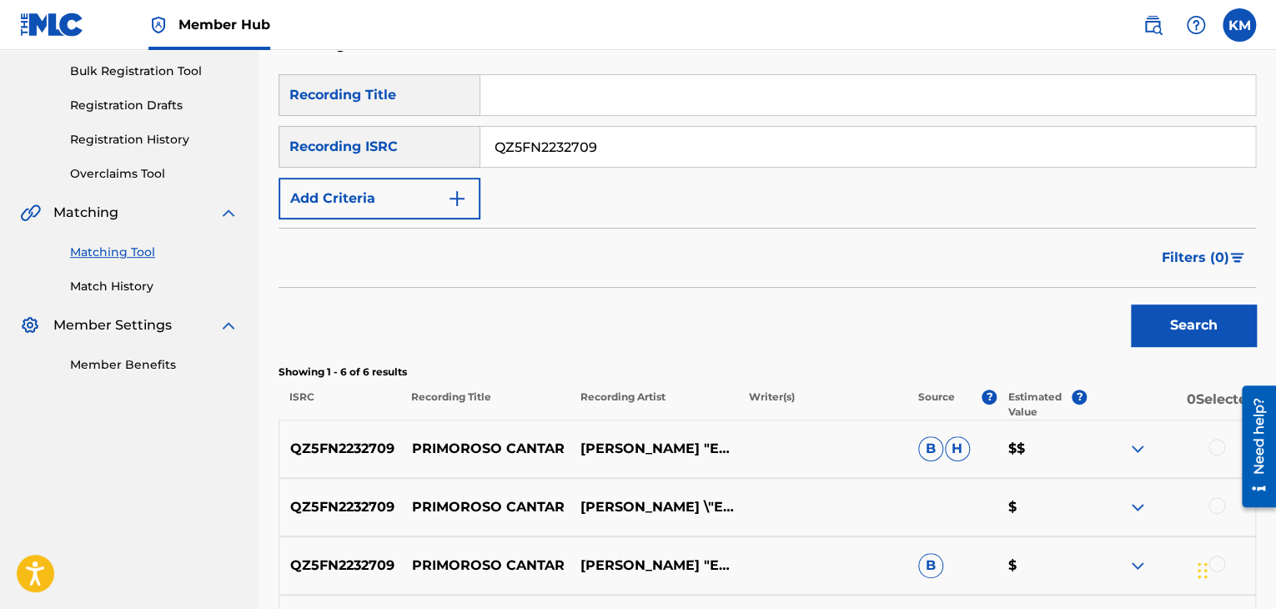
scroll to position [358, 0]
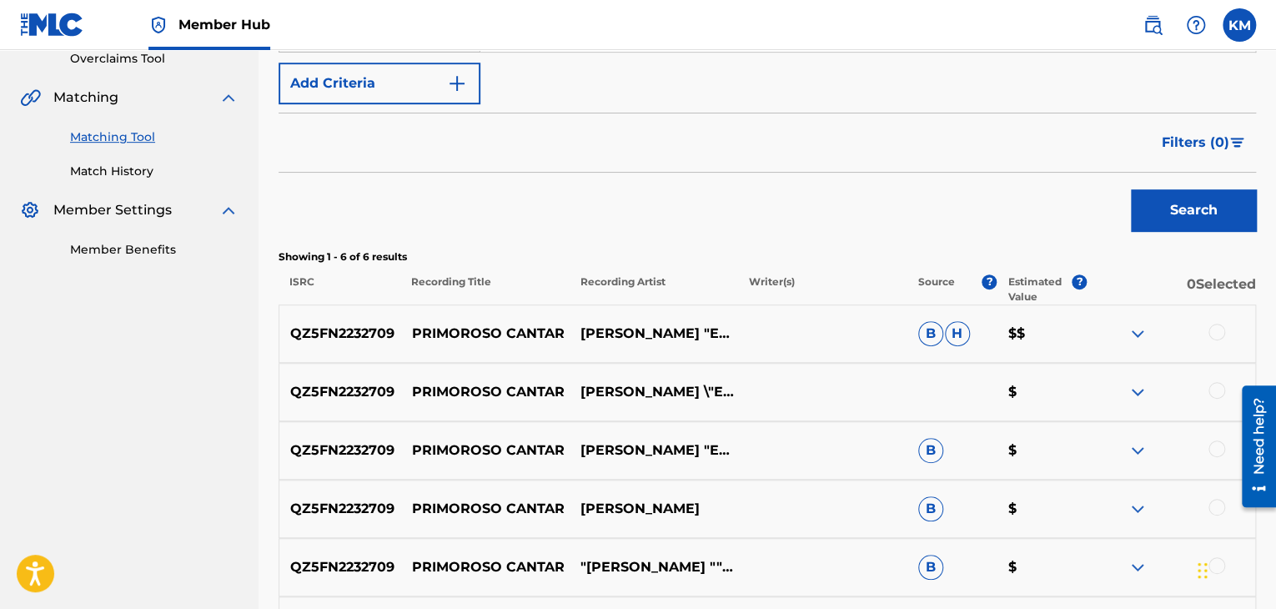
click at [1217, 327] on div at bounding box center [1216, 332] width 17 height 17
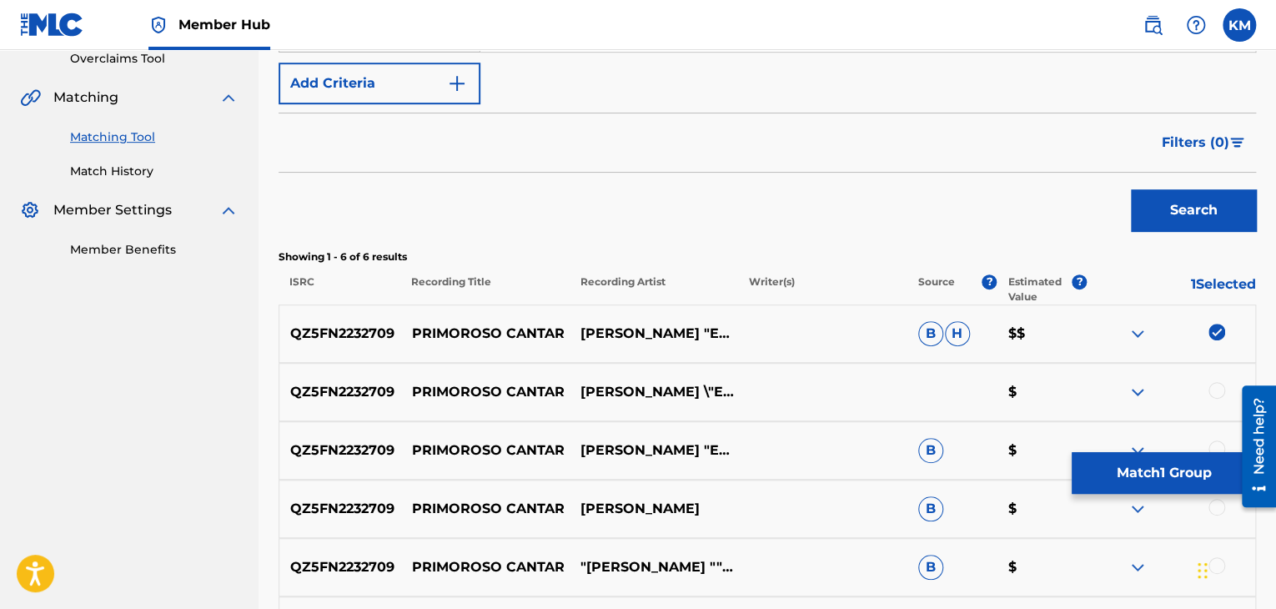
click at [1217, 386] on div at bounding box center [1216, 390] width 17 height 17
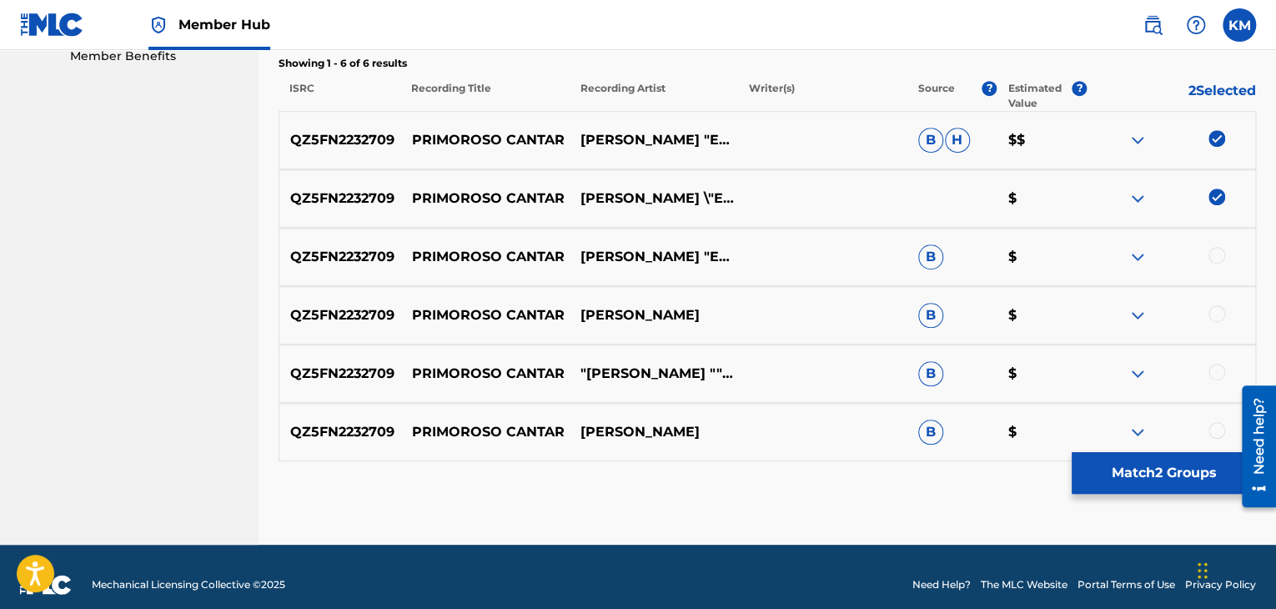
scroll to position [567, 0]
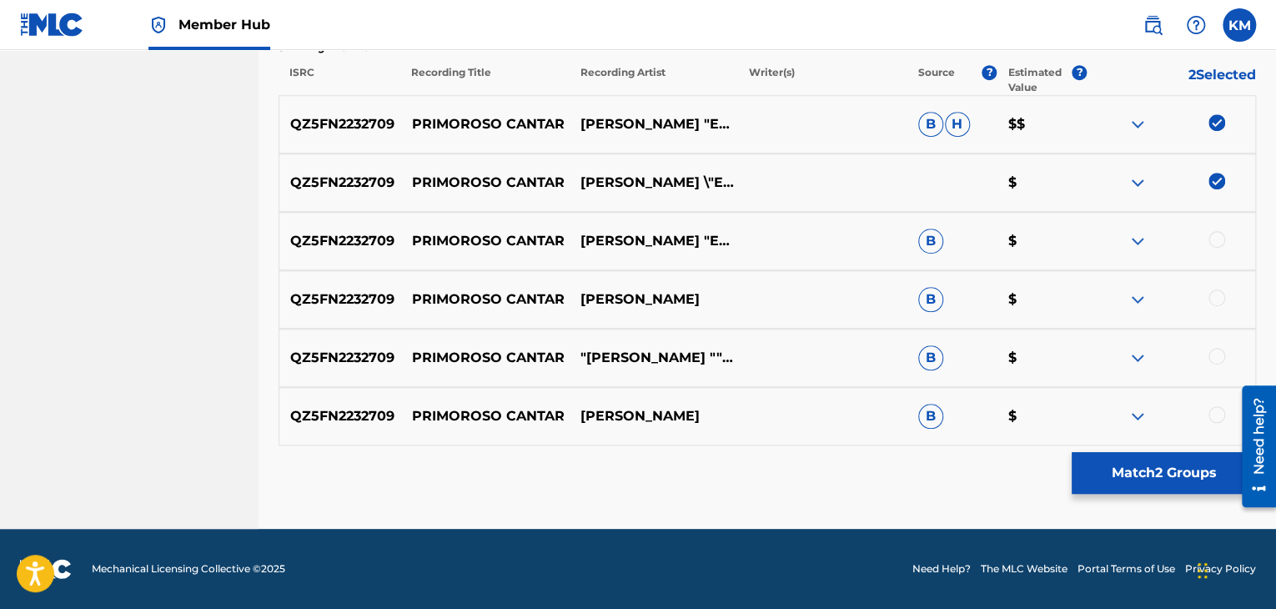
click at [1221, 241] on div at bounding box center [1216, 239] width 17 height 17
click at [1214, 294] on div at bounding box center [1216, 297] width 17 height 17
click at [1215, 351] on div at bounding box center [1216, 356] width 17 height 17
click at [1214, 408] on div at bounding box center [1216, 414] width 17 height 17
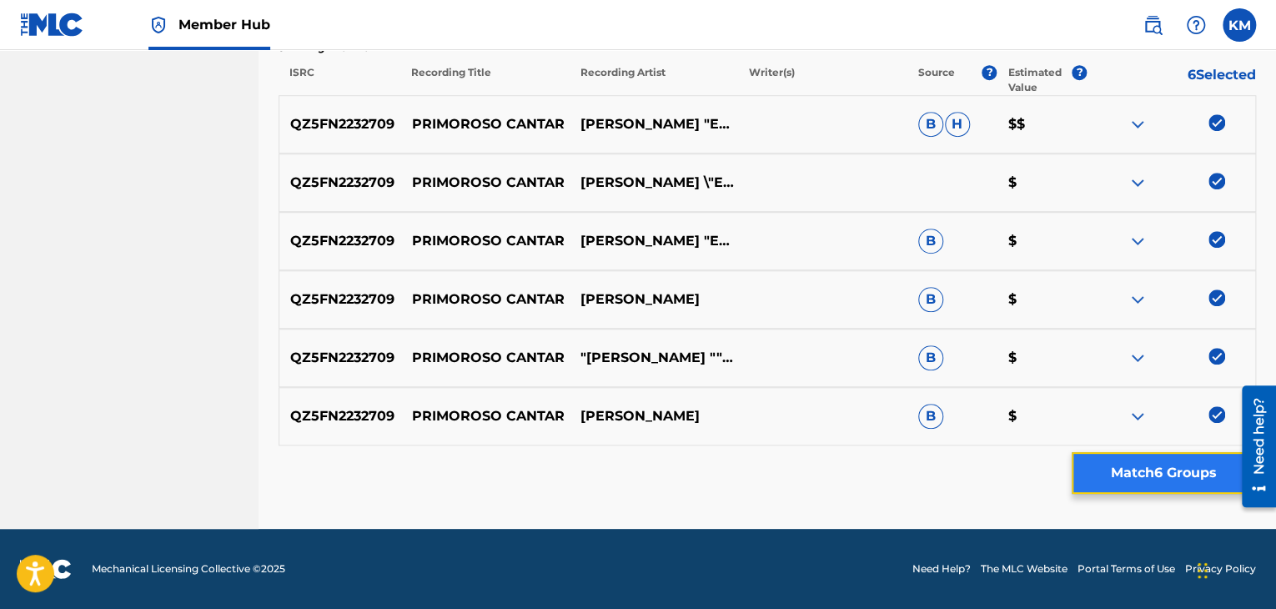
click at [1197, 469] on button "Match 6 Groups" at bounding box center [1163, 473] width 184 height 42
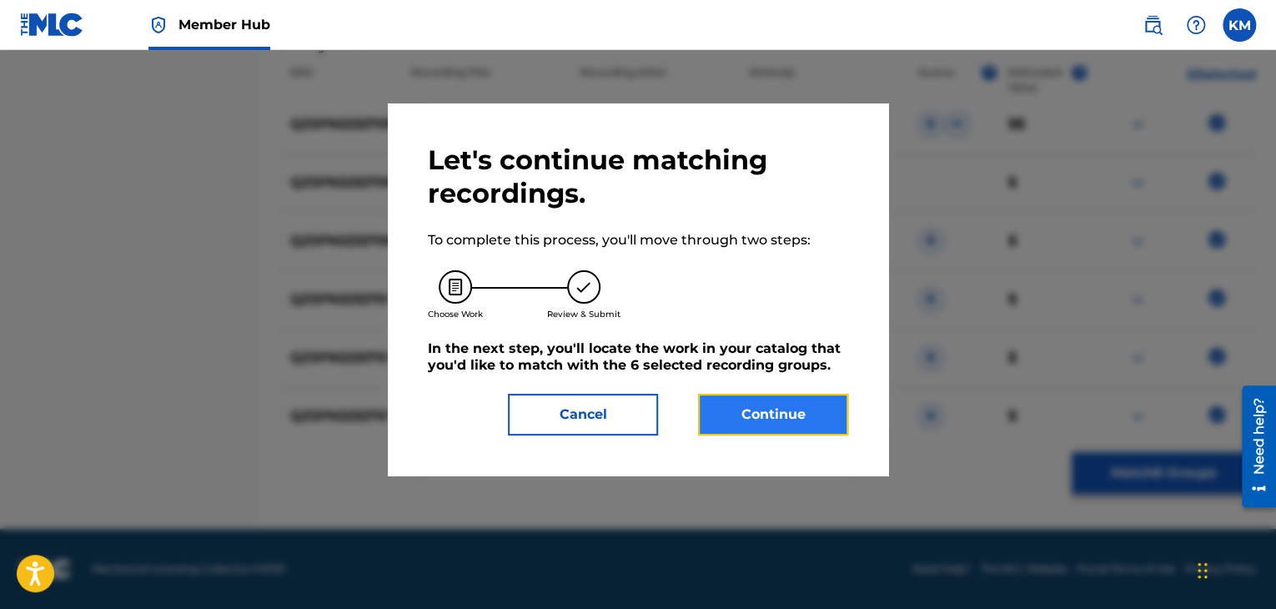
click at [785, 411] on button "Continue" at bounding box center [773, 415] width 150 height 42
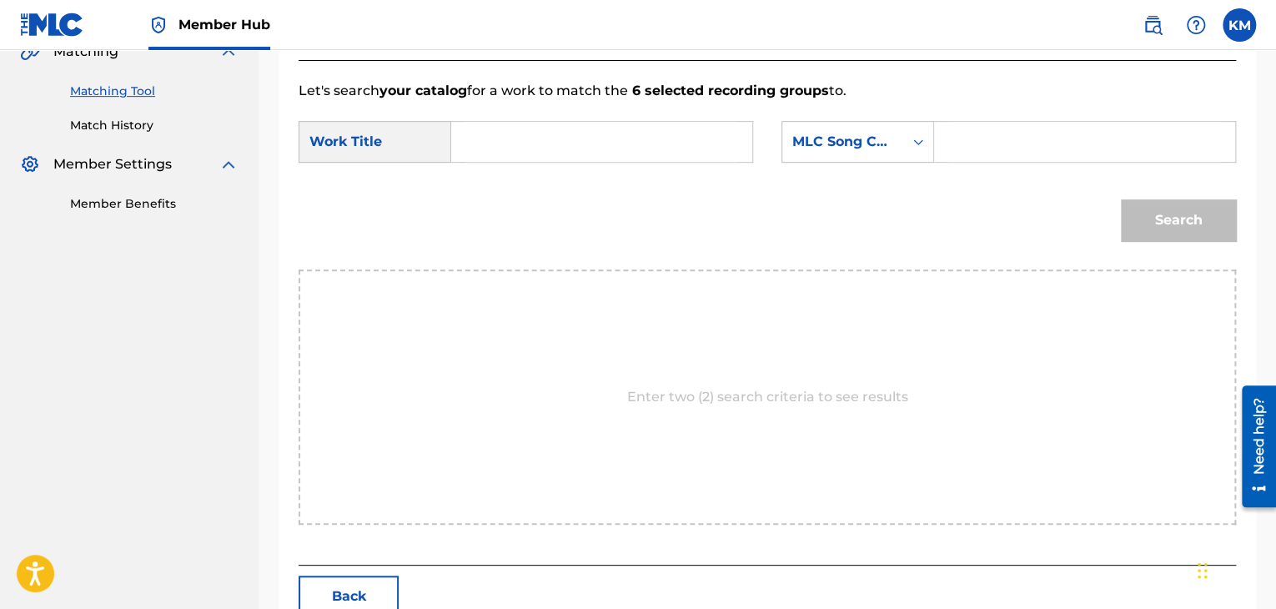
scroll to position [335, 0]
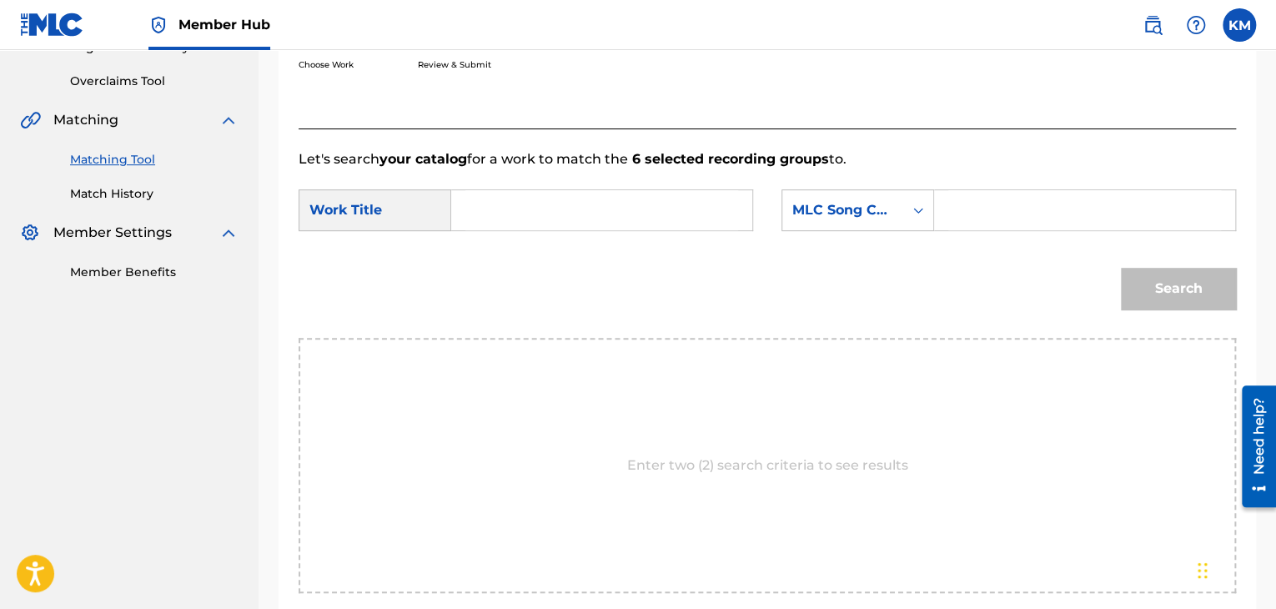
click at [504, 195] on input "Search Form" at bounding box center [601, 210] width 273 height 40
paste input "Primoroso Cantar"
type input "Primoroso Cantar"
click at [917, 209] on icon "Search Form" at bounding box center [918, 211] width 10 height 6
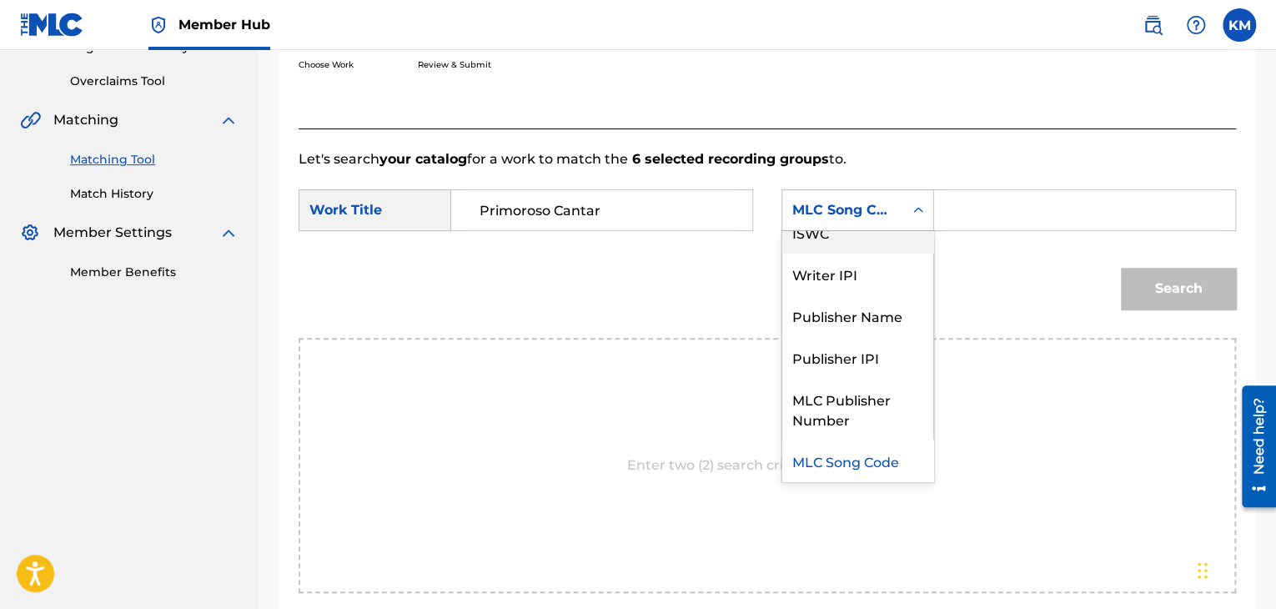
scroll to position [0, 0]
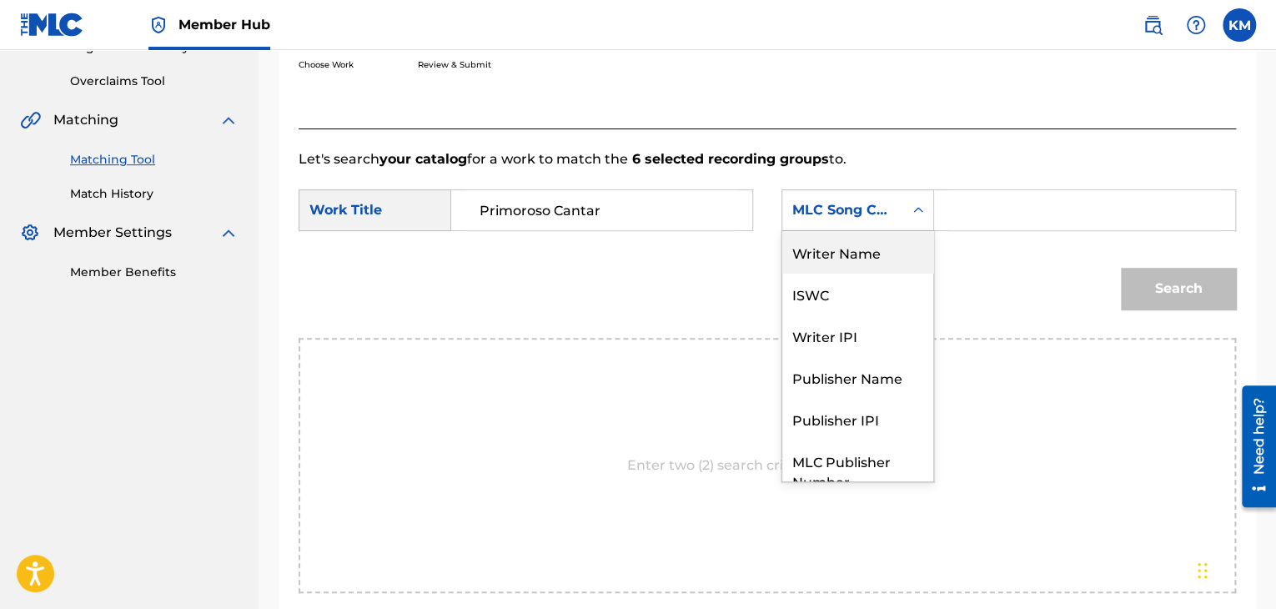
click at [899, 249] on div "Writer Name" at bounding box center [857, 252] width 151 height 42
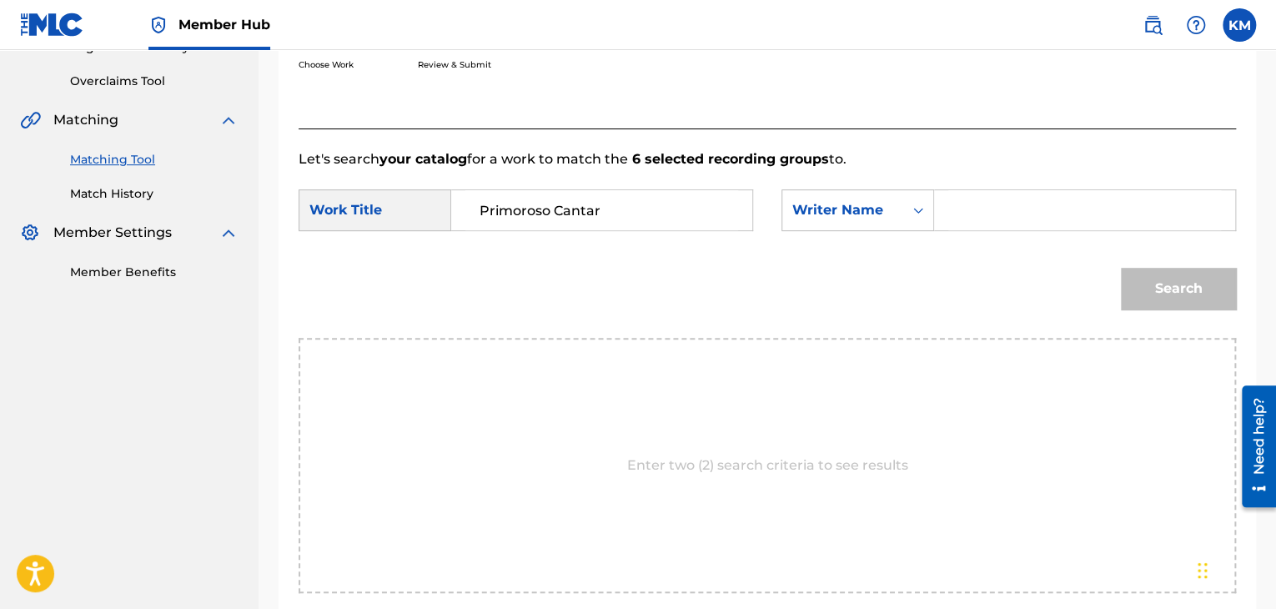
click at [959, 213] on input "Search Form" at bounding box center [1084, 210] width 273 height 40
paste input "[PERSON_NAME]"
type input "[PERSON_NAME]"
click at [1151, 286] on button "Search" at bounding box center [1178, 289] width 115 height 42
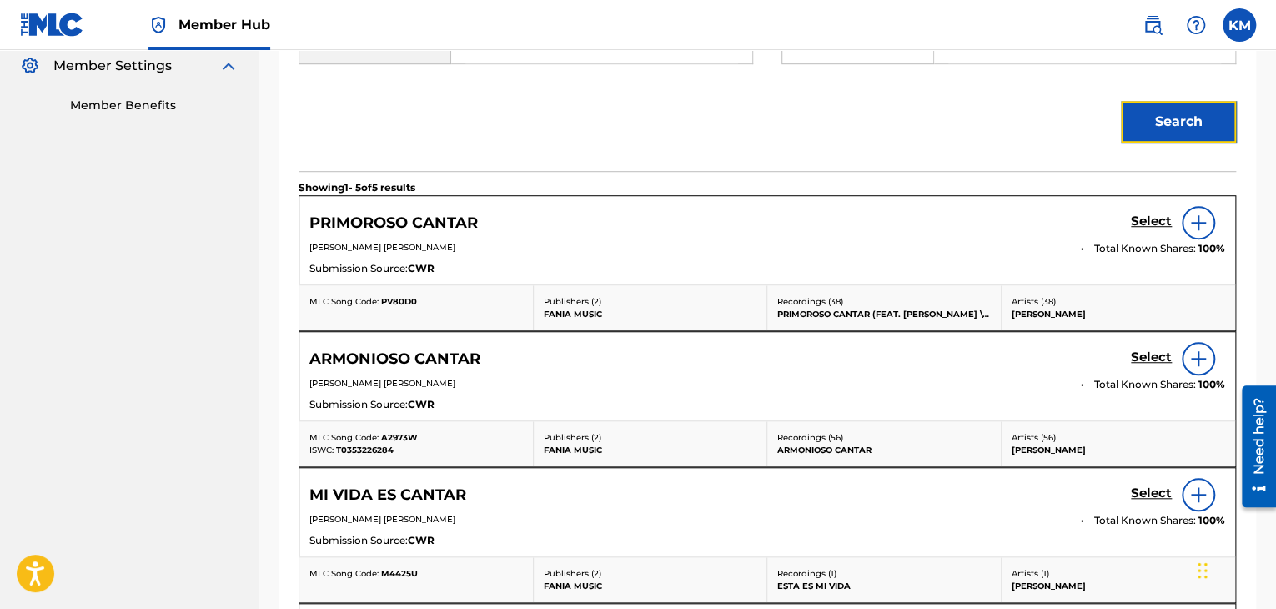
scroll to position [335, 0]
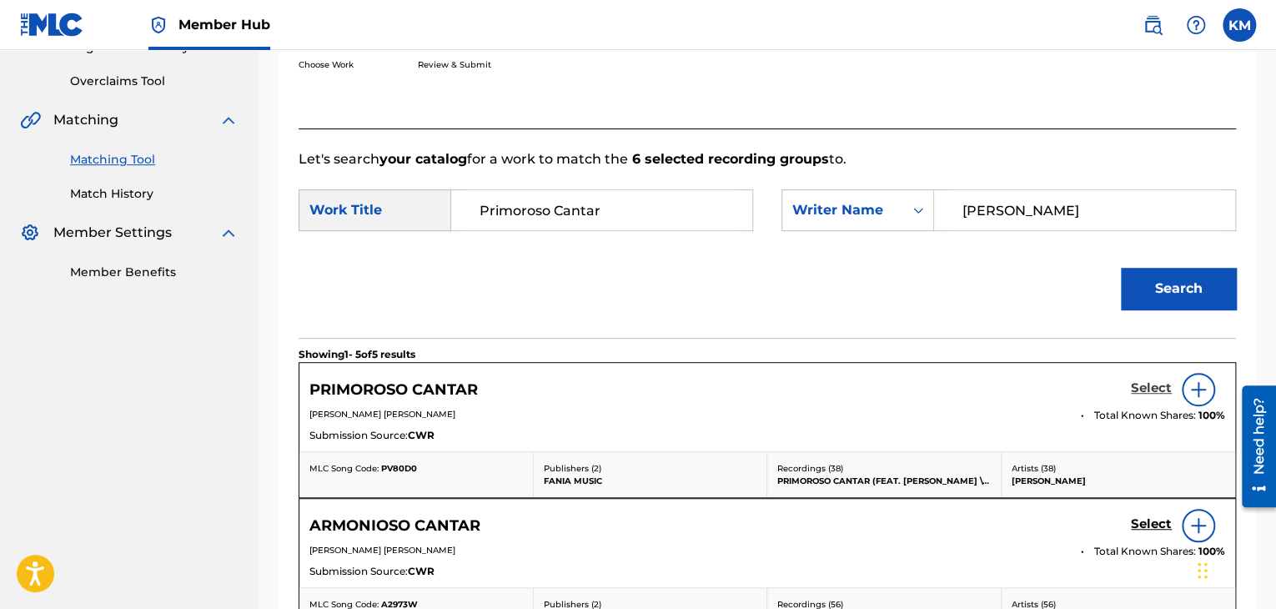
click at [1138, 389] on h5 "Select" at bounding box center [1151, 388] width 41 height 16
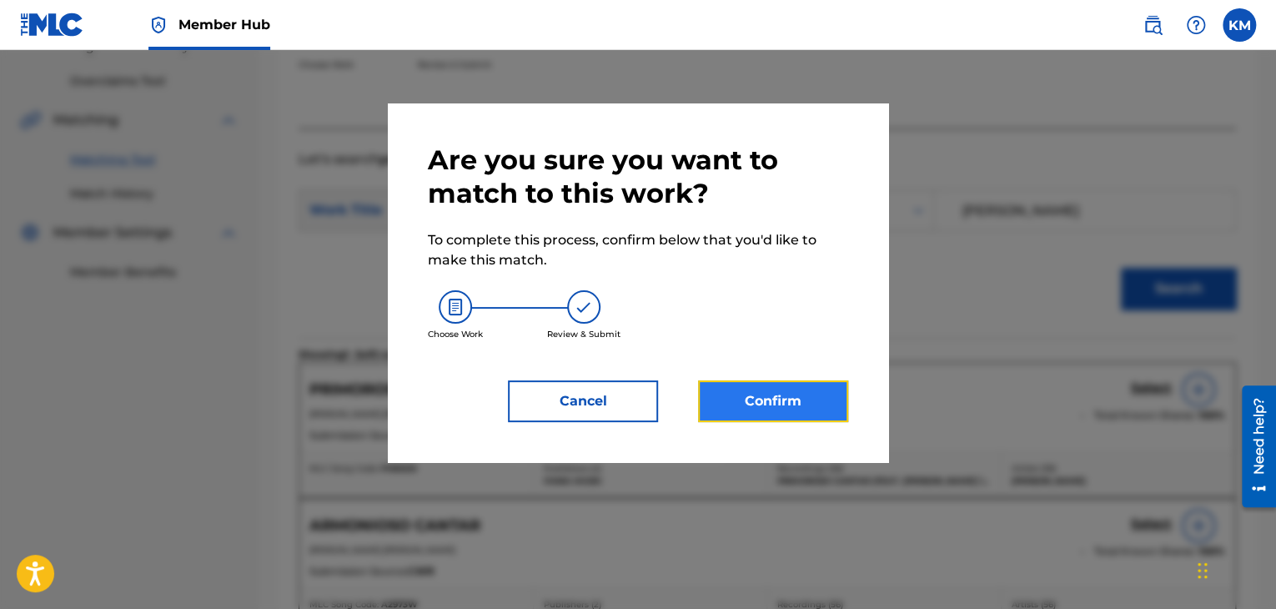
click at [790, 392] on button "Confirm" at bounding box center [773, 401] width 150 height 42
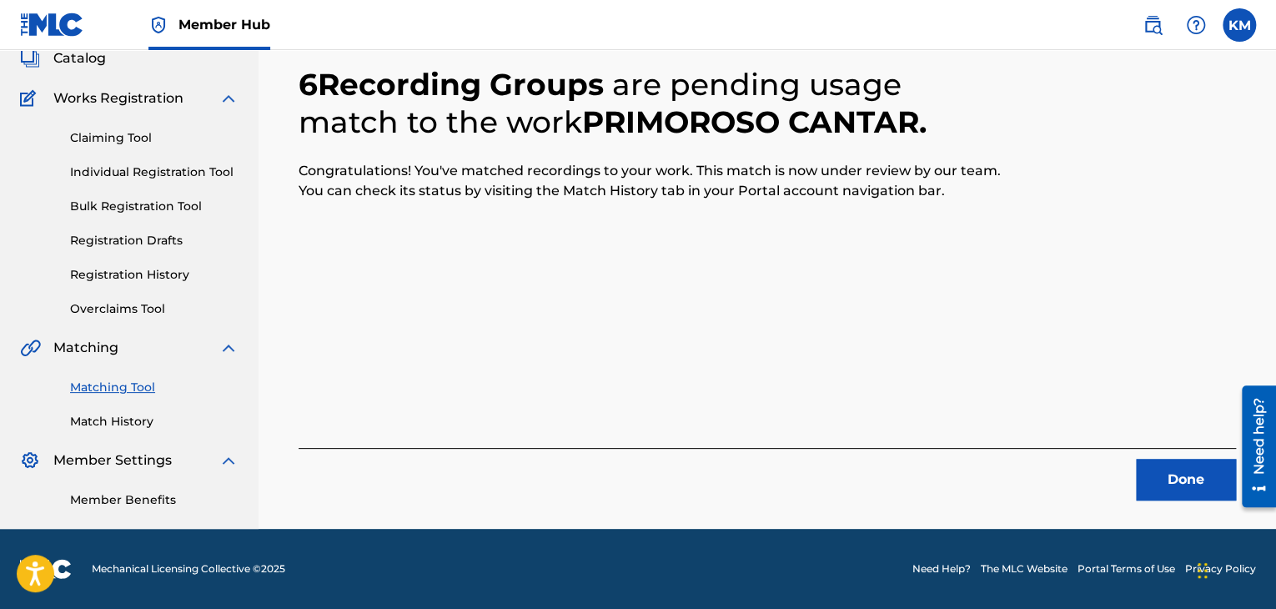
scroll to position [108, 0]
click at [1177, 474] on button "Done" at bounding box center [1186, 480] width 100 height 42
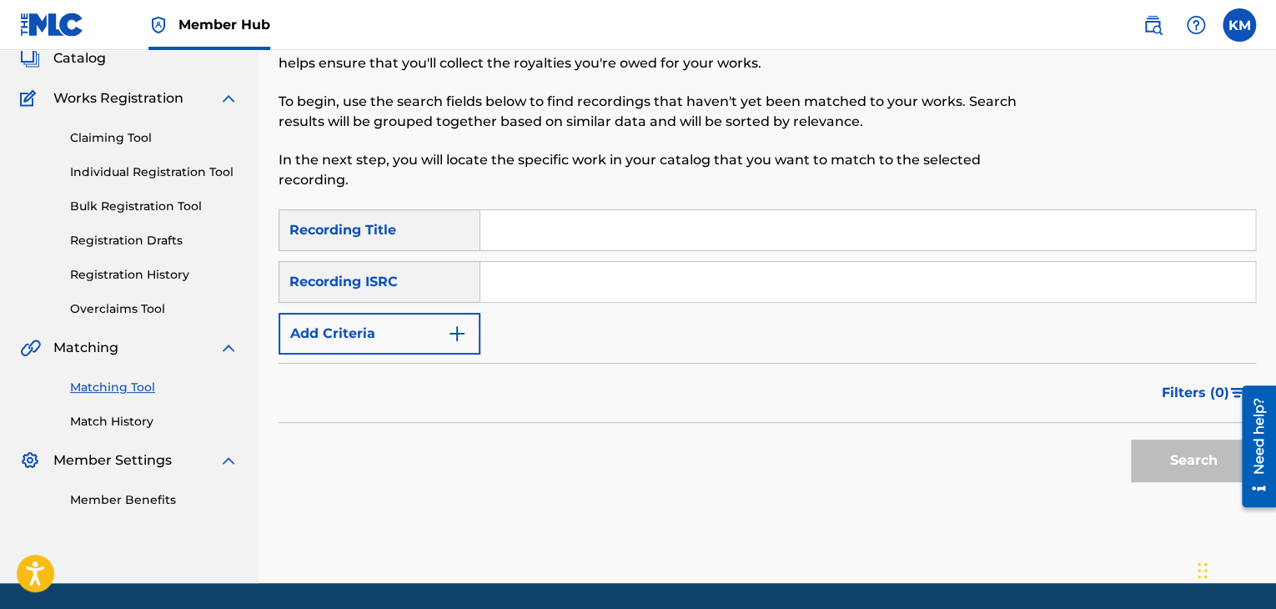
click at [605, 271] on input "Search Form" at bounding box center [867, 282] width 775 height 40
paste input "MXF390804847"
type input "MXF390804847"
drag, startPoint x: 1155, startPoint y: 454, endPoint x: 1139, endPoint y: 433, distance: 26.9
click at [1157, 454] on button "Search" at bounding box center [1193, 460] width 125 height 42
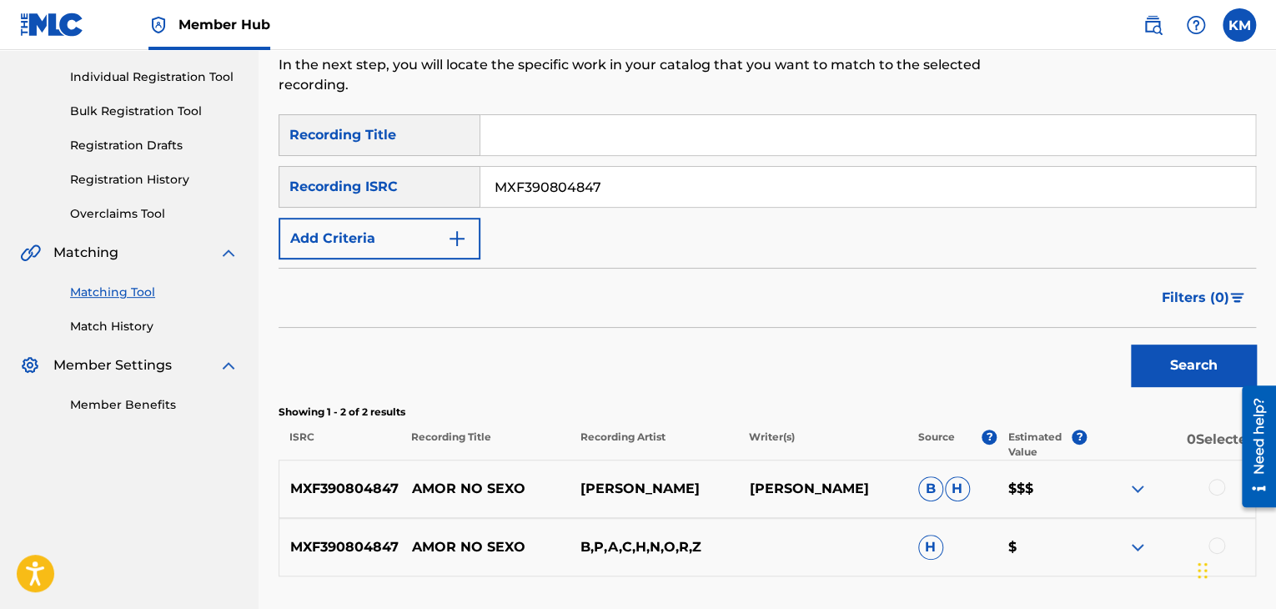
scroll to position [334, 0]
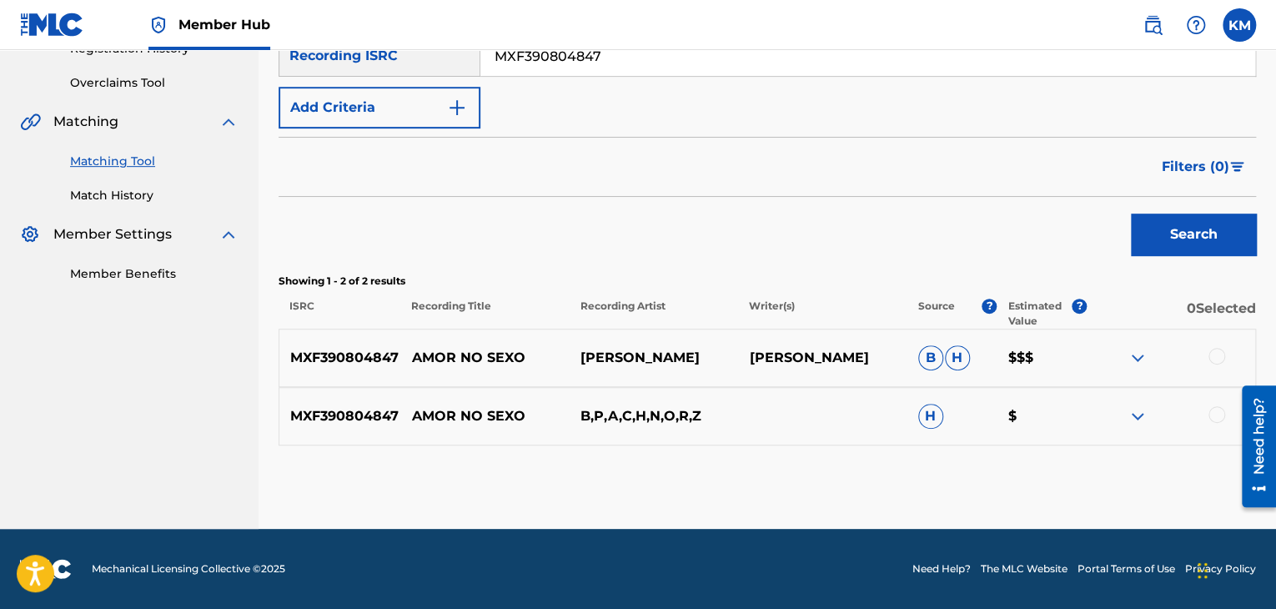
click at [1217, 409] on div at bounding box center [1216, 414] width 17 height 17
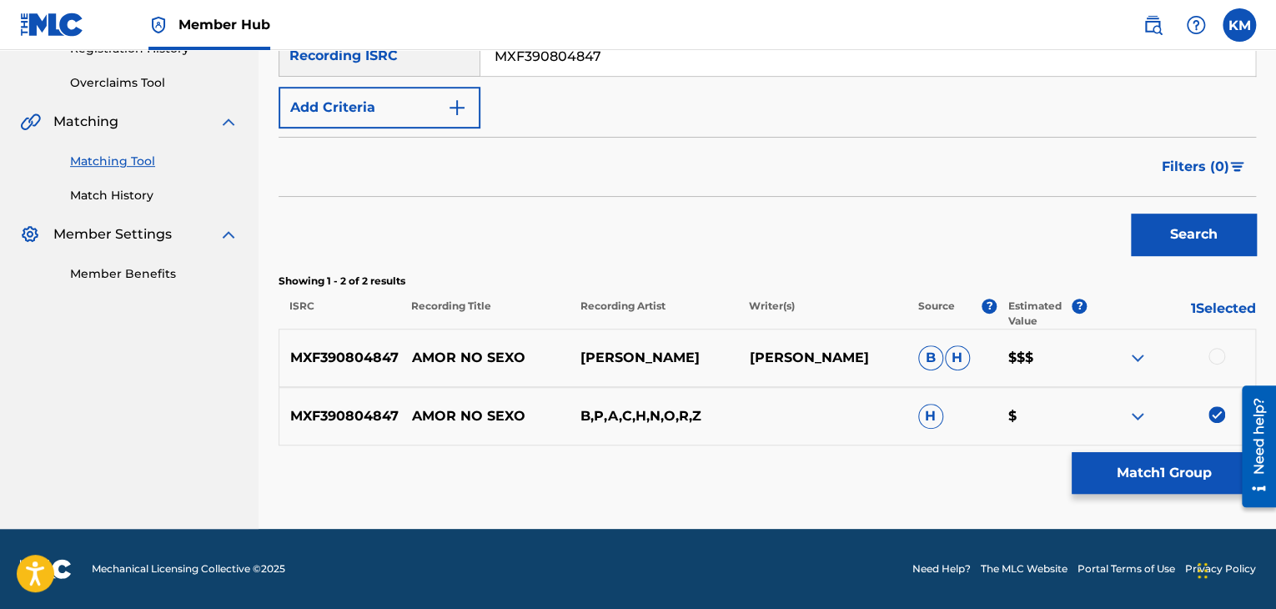
click at [1215, 358] on div at bounding box center [1216, 356] width 17 height 17
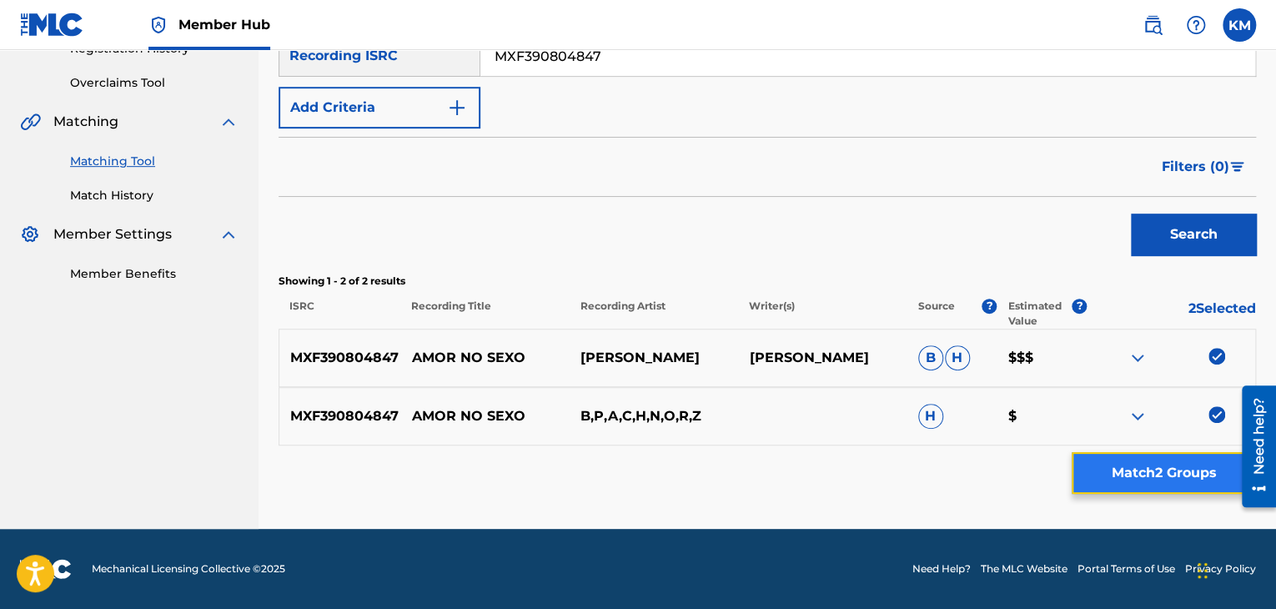
click at [1184, 463] on button "Match 2 Groups" at bounding box center [1163, 473] width 184 height 42
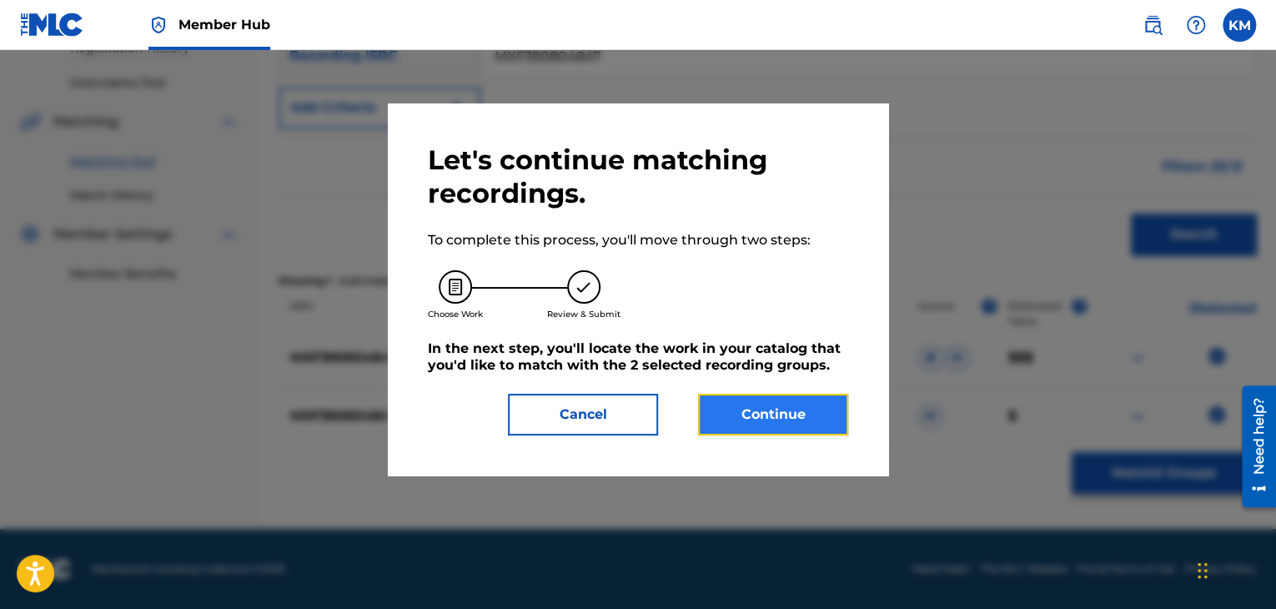
click at [830, 418] on button "Continue" at bounding box center [773, 415] width 150 height 42
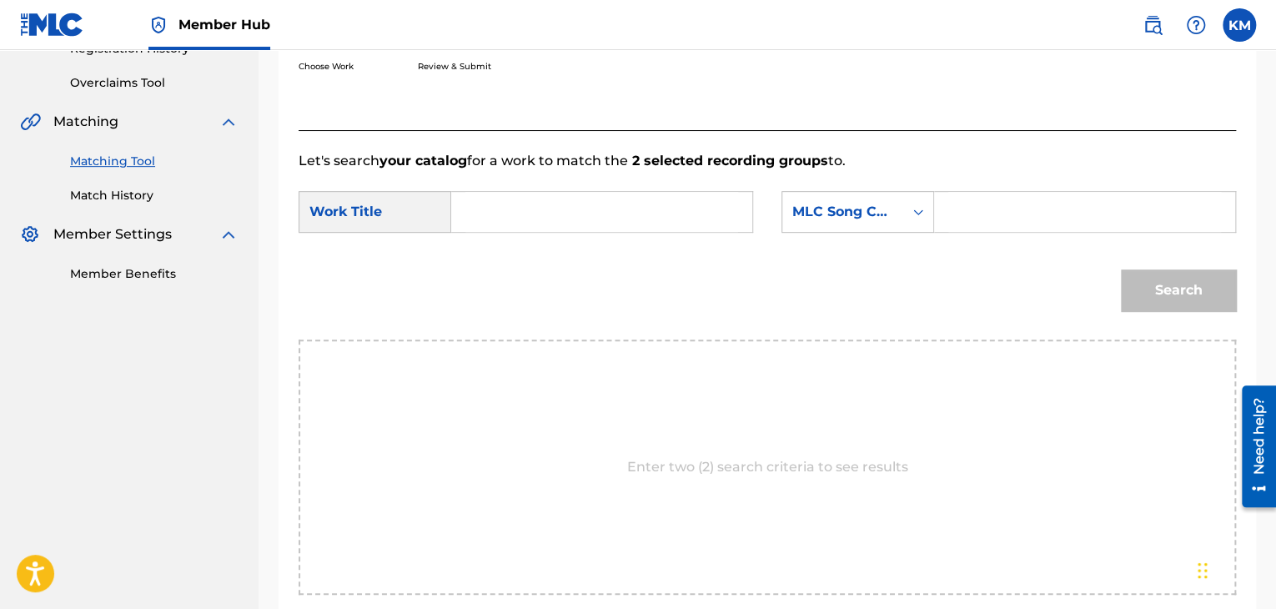
click at [471, 218] on input "Search Form" at bounding box center [601, 212] width 273 height 40
paste input "Amor No Sexo"
type input "Amor No Sexo"
click at [915, 211] on icon "Search Form" at bounding box center [918, 212] width 10 height 6
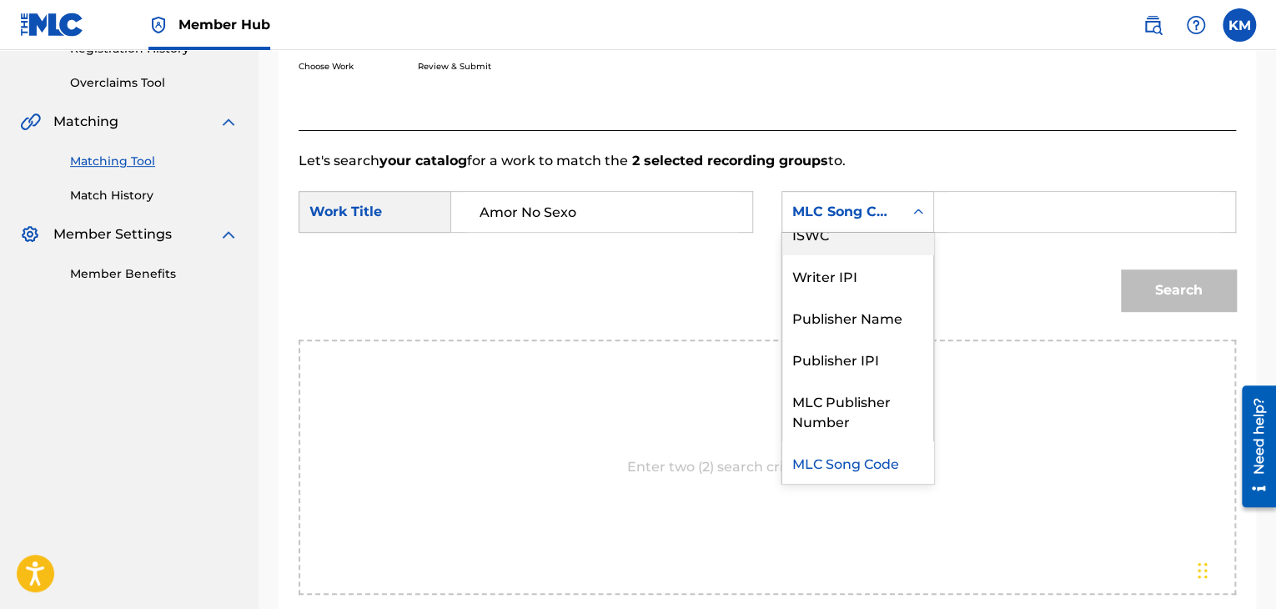
scroll to position [0, 0]
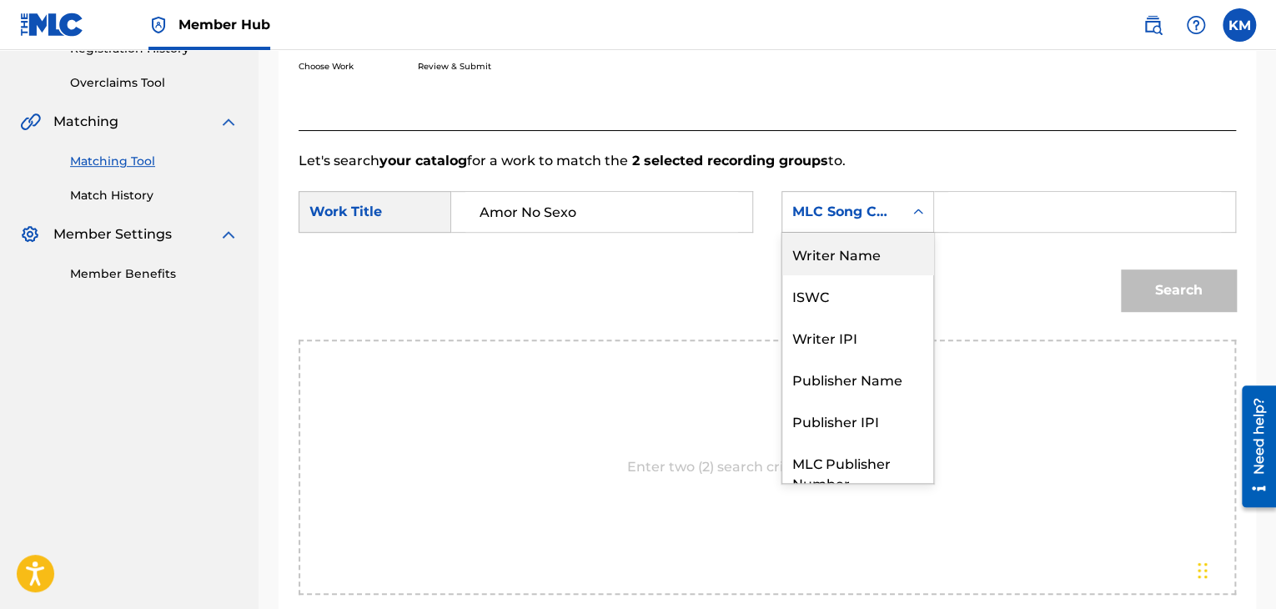
click at [869, 233] on div "Writer Name" at bounding box center [857, 254] width 151 height 42
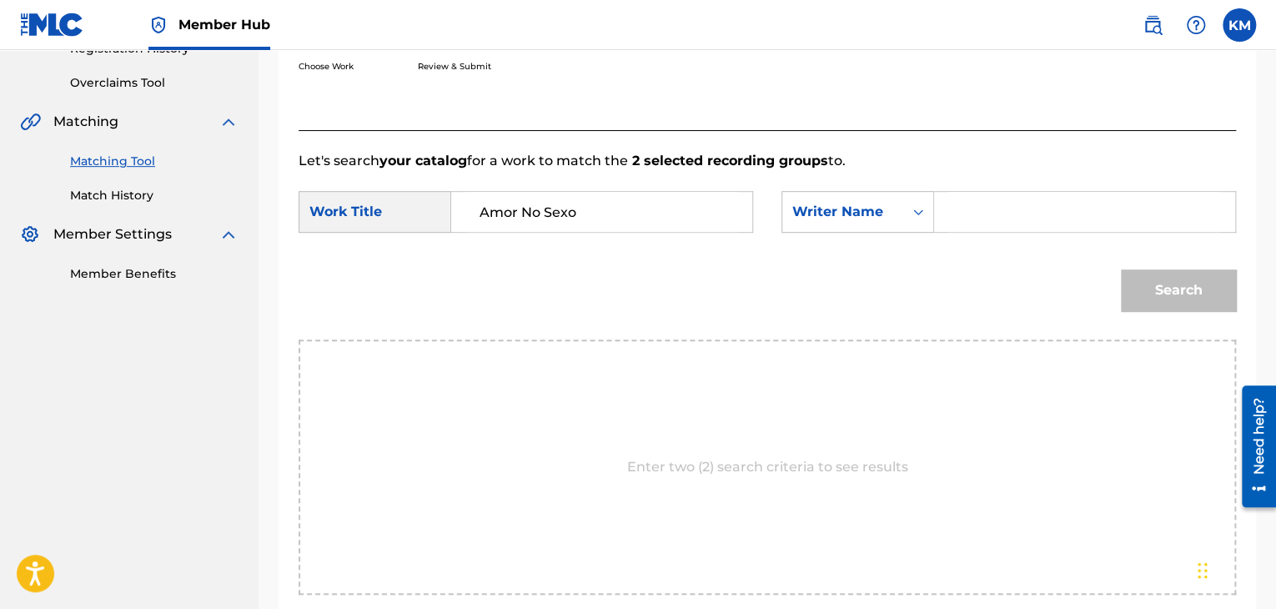
click at [989, 209] on input "Search Form" at bounding box center [1084, 212] width 273 height 40
paste input "[PERSON_NAME]"
click at [1167, 283] on button "Search" at bounding box center [1178, 290] width 115 height 42
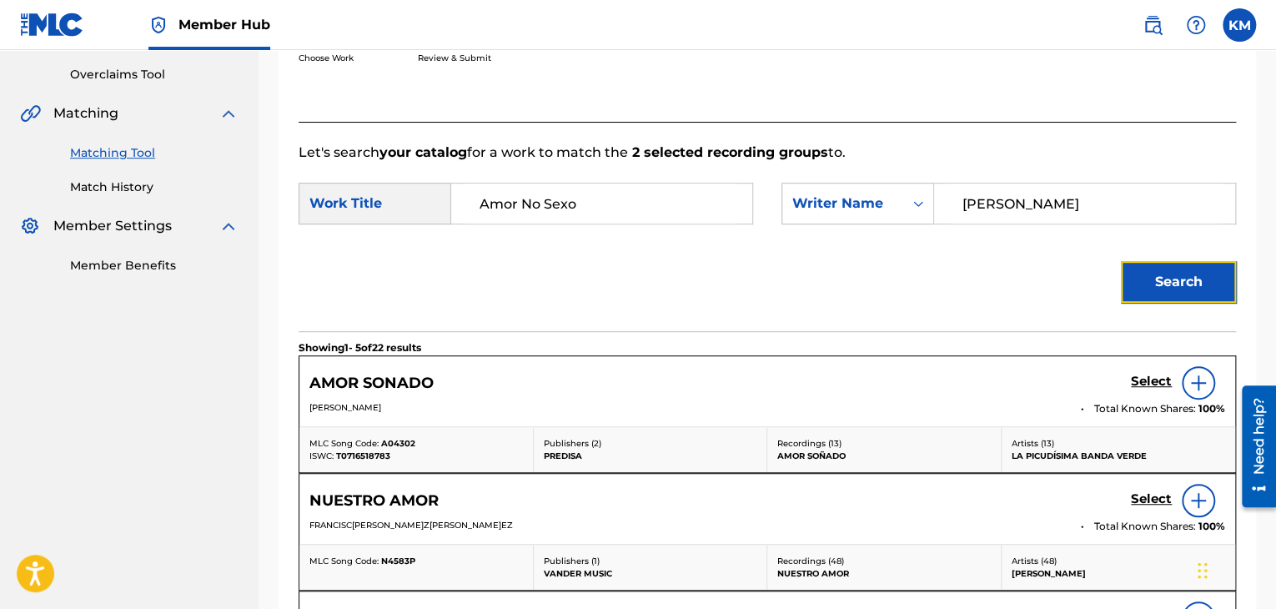
scroll to position [334, 0]
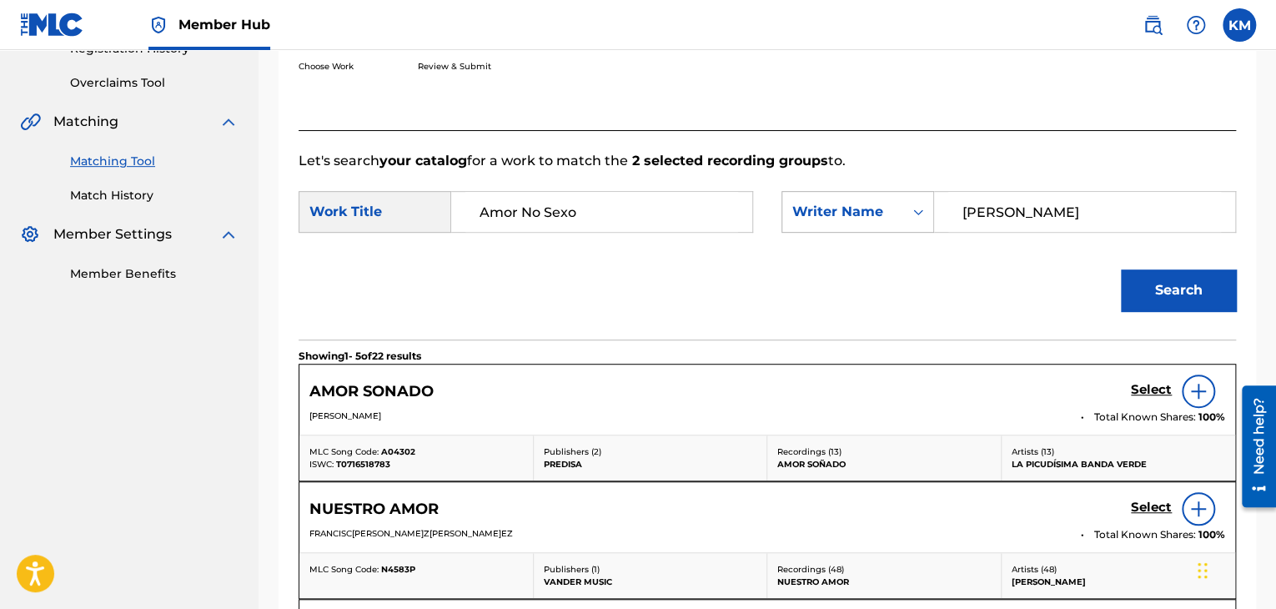
paste input "[PERSON_NAME]"
drag, startPoint x: 1030, startPoint y: 198, endPoint x: 803, endPoint y: 195, distance: 226.8
click at [815, 197] on div "SearchWithCriteriaefb8a016-1e8b-4cc4-a1a9-e957e844328f Writer Nam[PERSON_NAME]" at bounding box center [1008, 212] width 454 height 42
type input "[PERSON_NAME]"
click at [1207, 294] on button "Search" at bounding box center [1178, 290] width 115 height 42
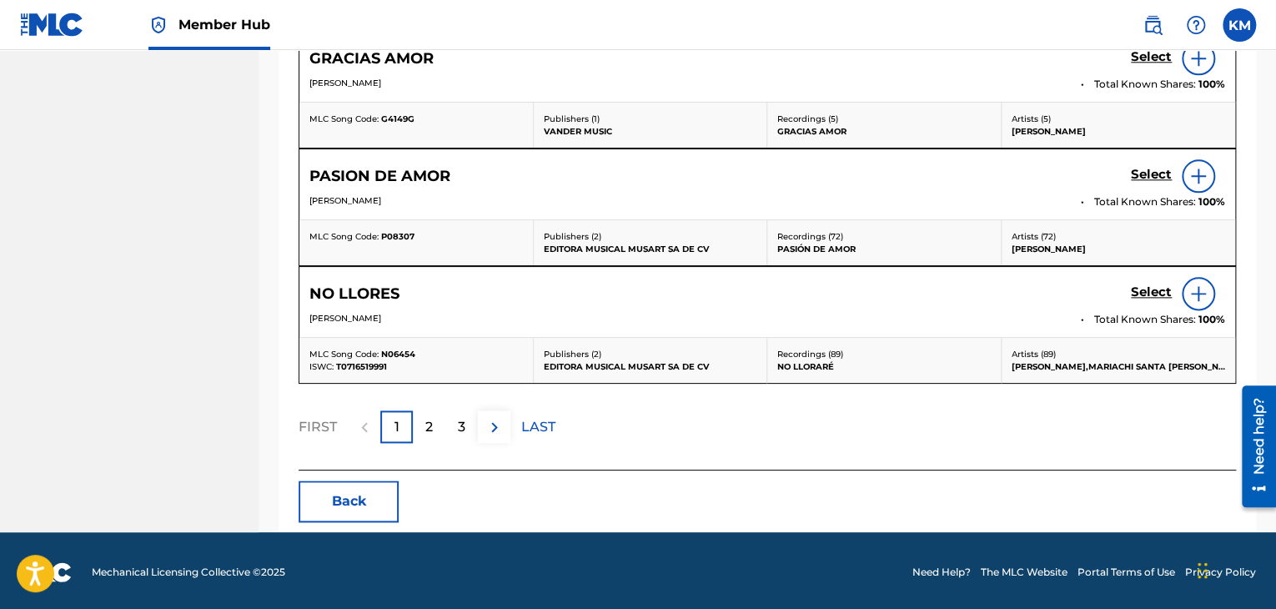
scroll to position [401, 0]
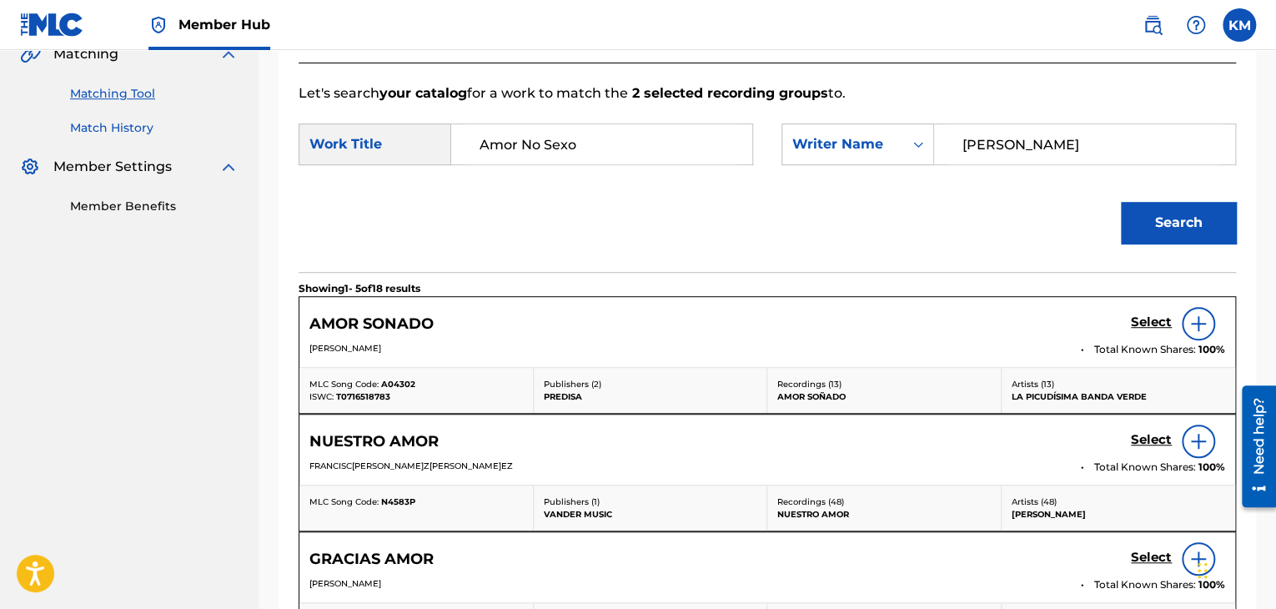
click at [148, 131] on link "Match History" at bounding box center [154, 128] width 168 height 18
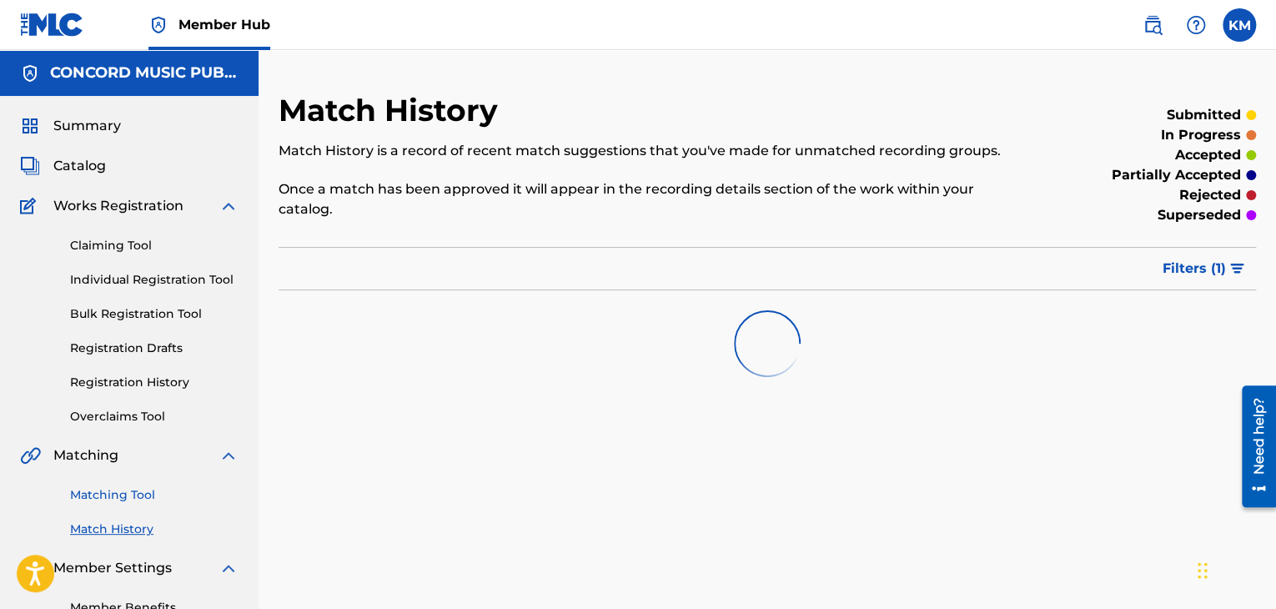
click at [153, 494] on link "Matching Tool" at bounding box center [154, 495] width 168 height 18
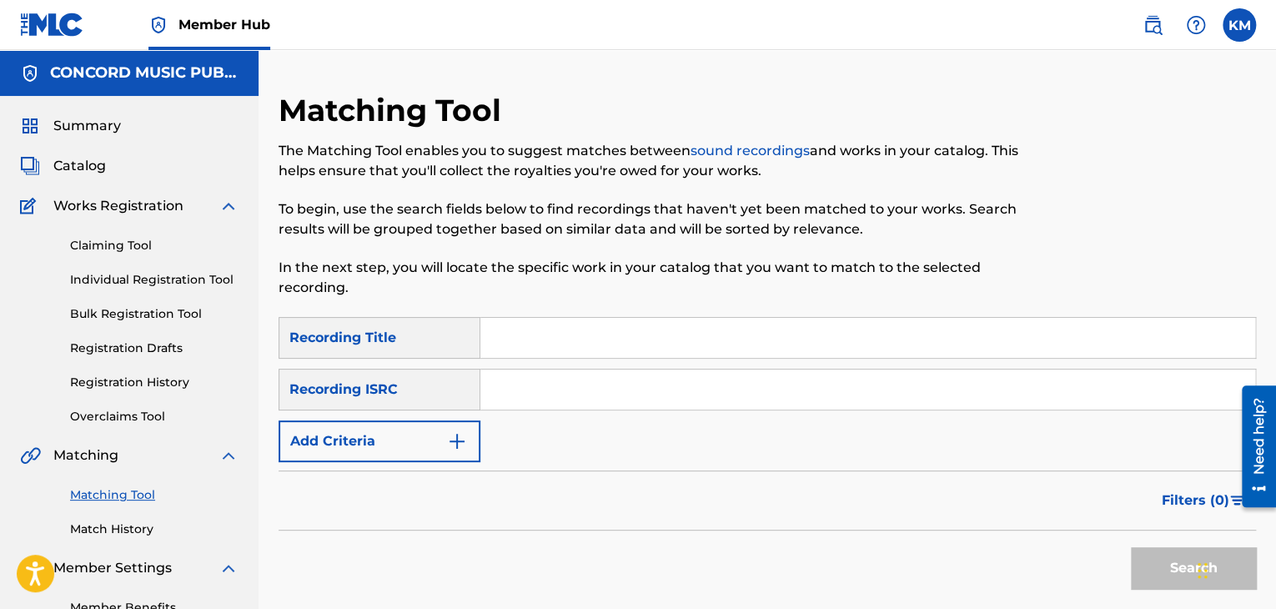
click at [549, 392] on input "Search Form" at bounding box center [867, 389] width 775 height 40
paste input "QZPLR2200630"
type input "QZPLR2200630"
click at [1177, 552] on button "Search" at bounding box center [1193, 568] width 125 height 42
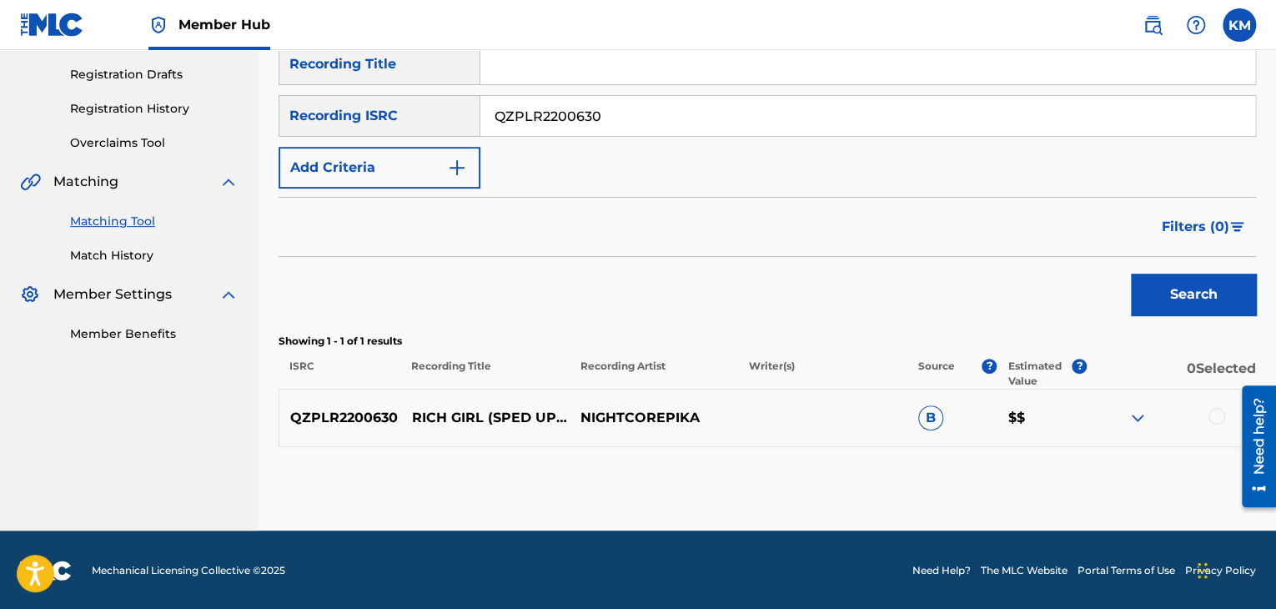
scroll to position [275, 0]
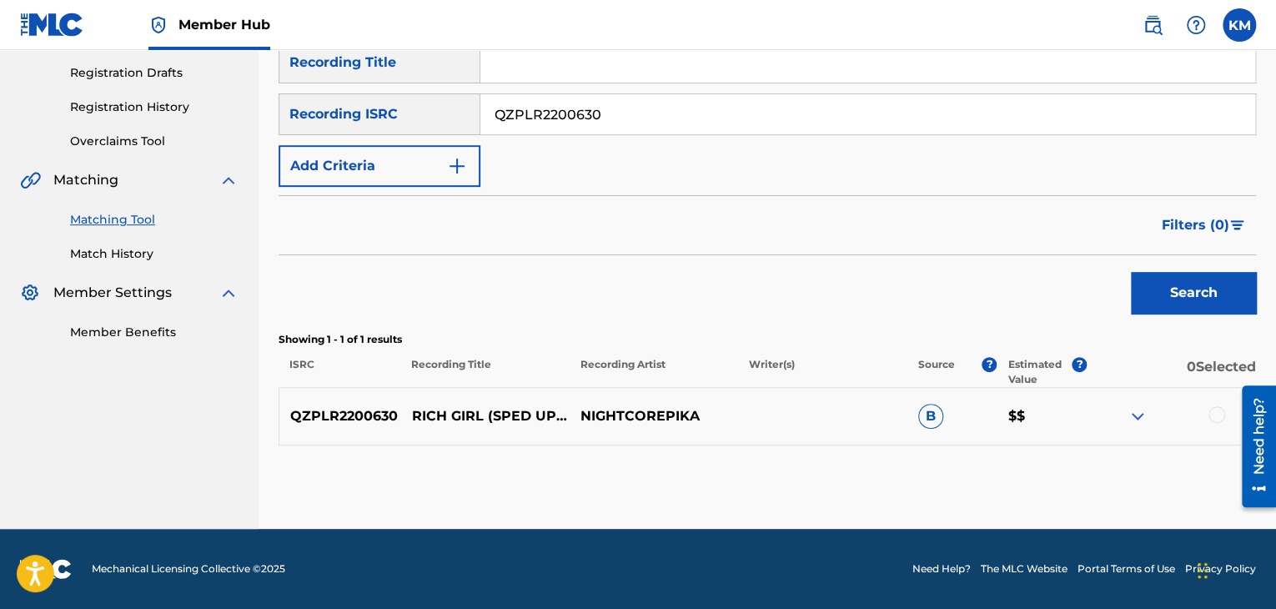
click at [1212, 420] on div at bounding box center [1216, 414] width 17 height 17
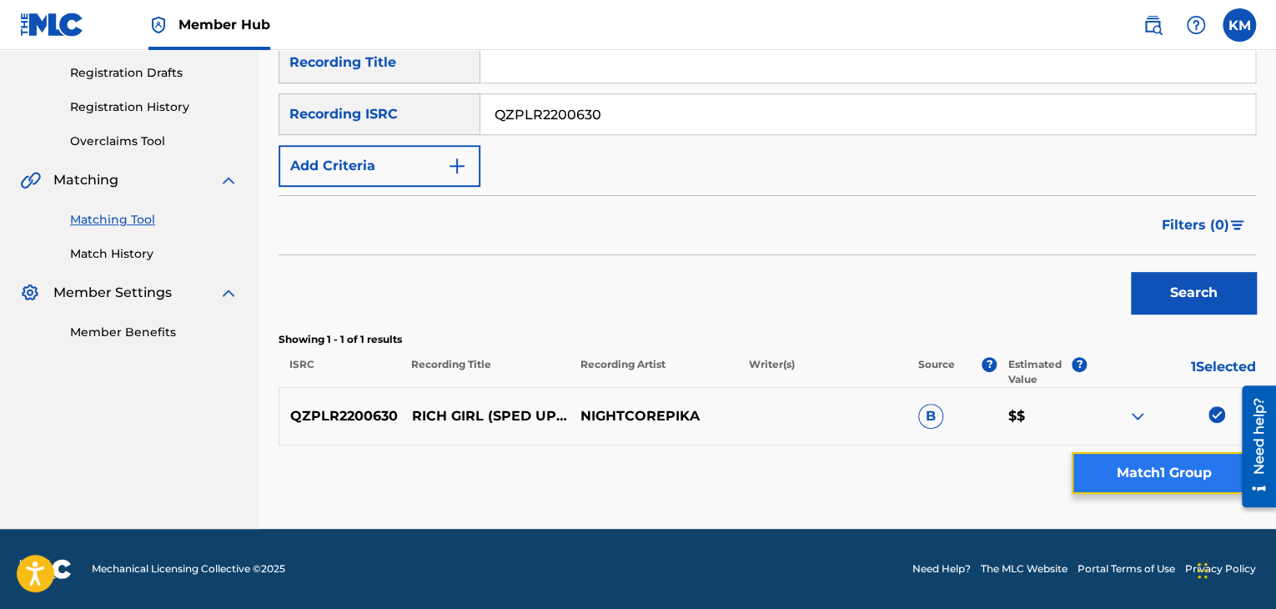
click at [1168, 469] on button "Match 1 Group" at bounding box center [1163, 473] width 184 height 42
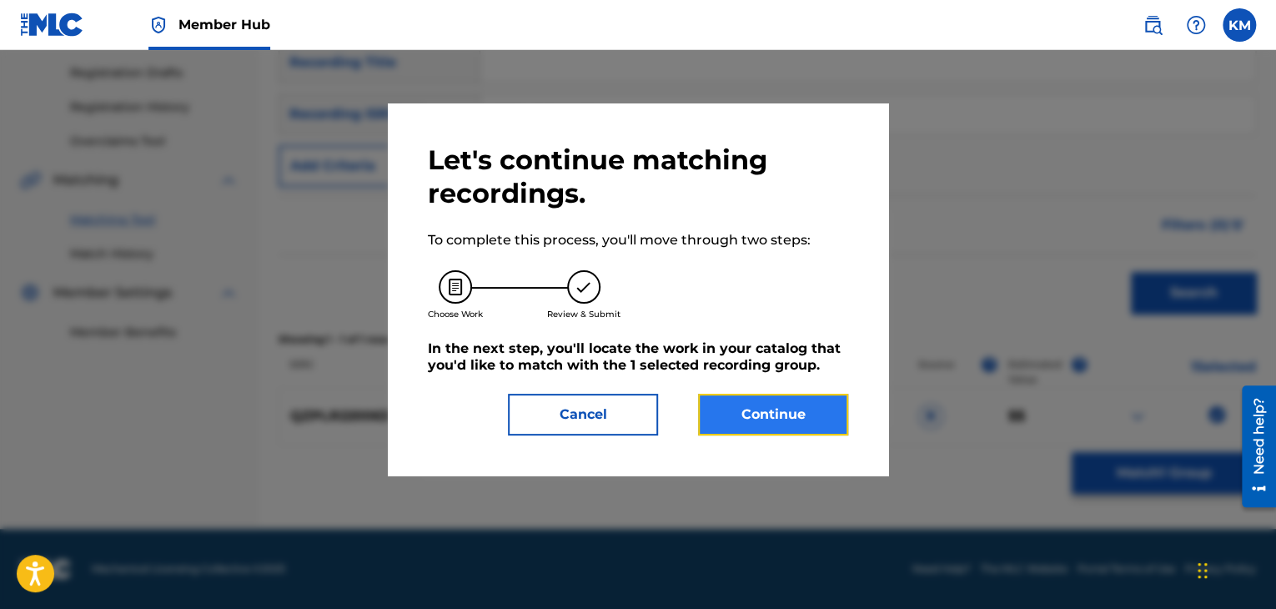
click at [793, 401] on button "Continue" at bounding box center [773, 415] width 150 height 42
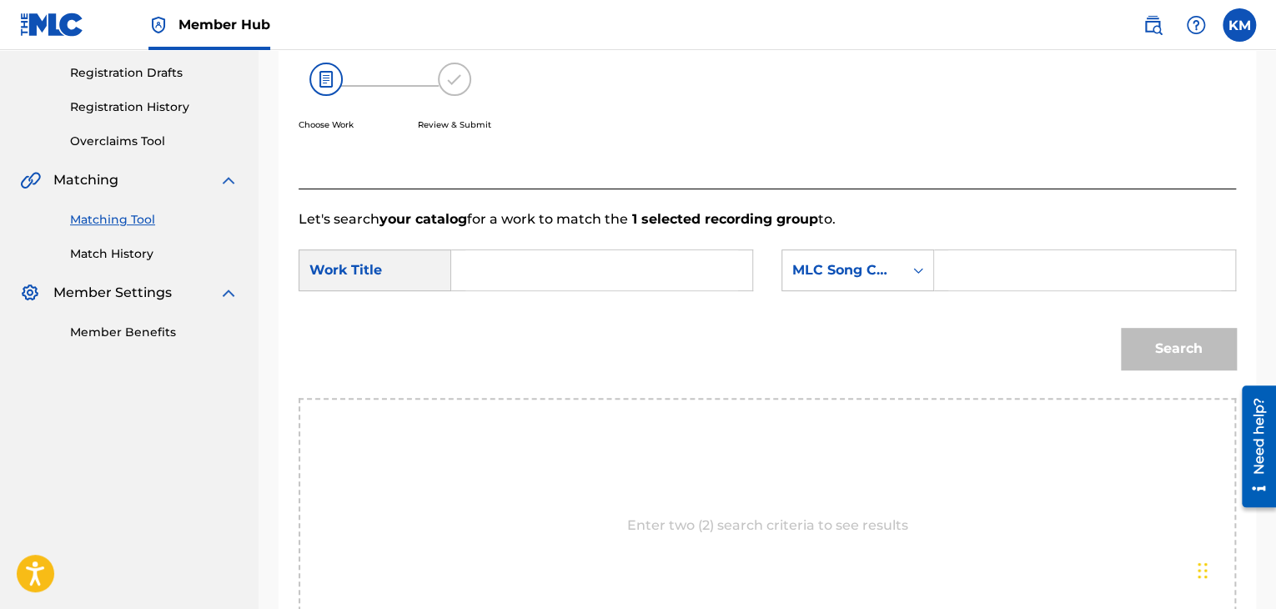
click at [590, 292] on div "SearchWithCriteriab081305a-3c25-4a7b-a9e7-89ef7da4d4d5 Work Title SearchWithCri…" at bounding box center [767, 275] width 937 height 52
click at [587, 268] on input "Search Form" at bounding box center [601, 270] width 273 height 40
paste input "Rich Girl (Sped Up Nightcore)"
type input "Rich Girl (Sped Up Nightcore)"
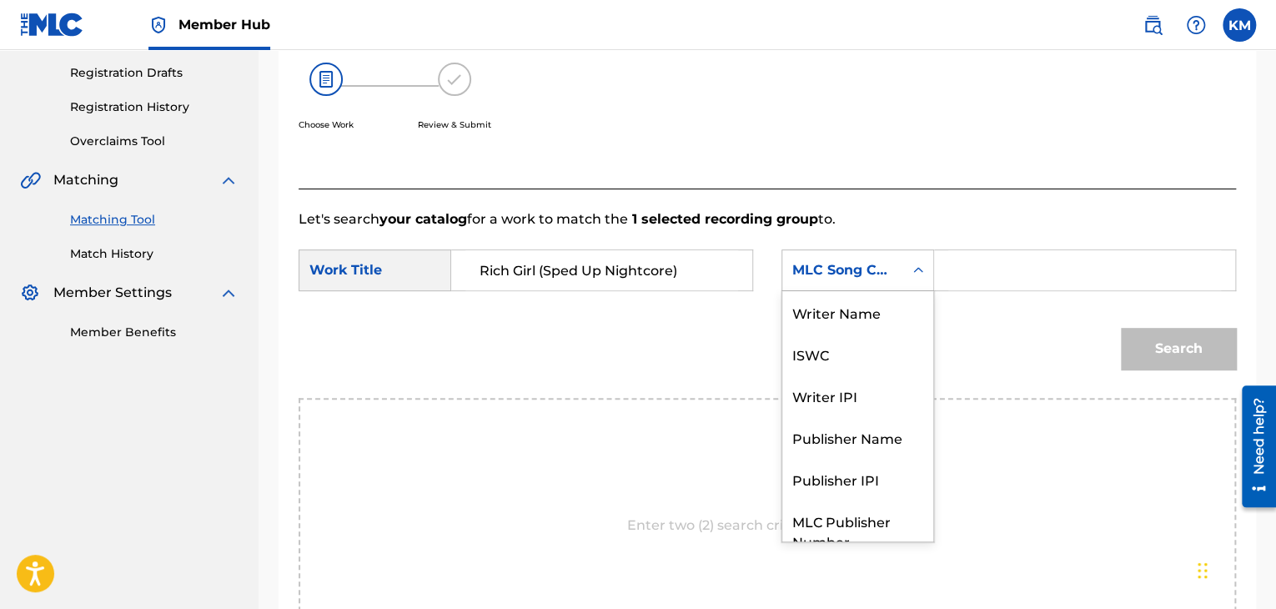
click at [917, 273] on icon "Search Form" at bounding box center [918, 270] width 17 height 17
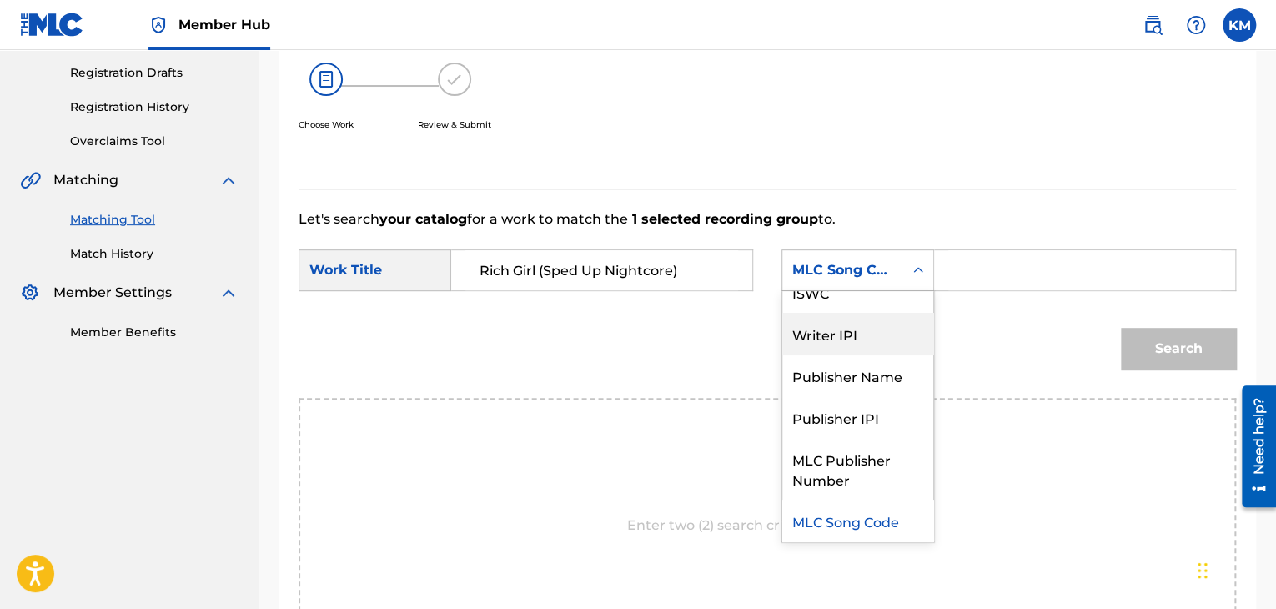
scroll to position [0, 0]
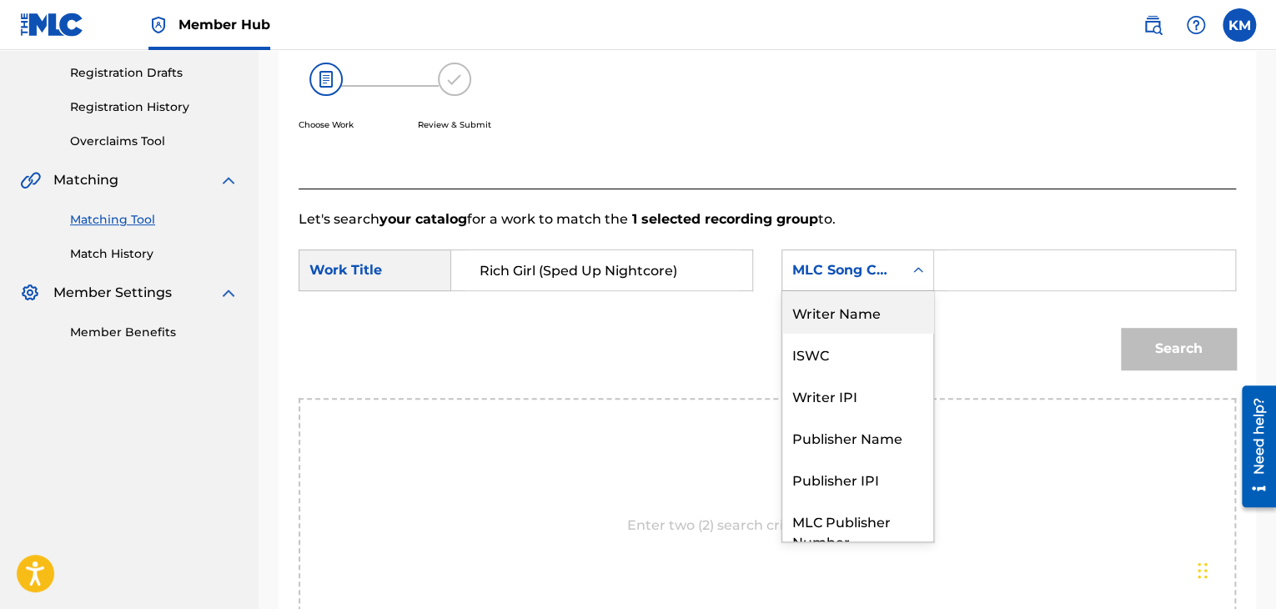
click at [882, 321] on div "Writer Name" at bounding box center [857, 312] width 151 height 42
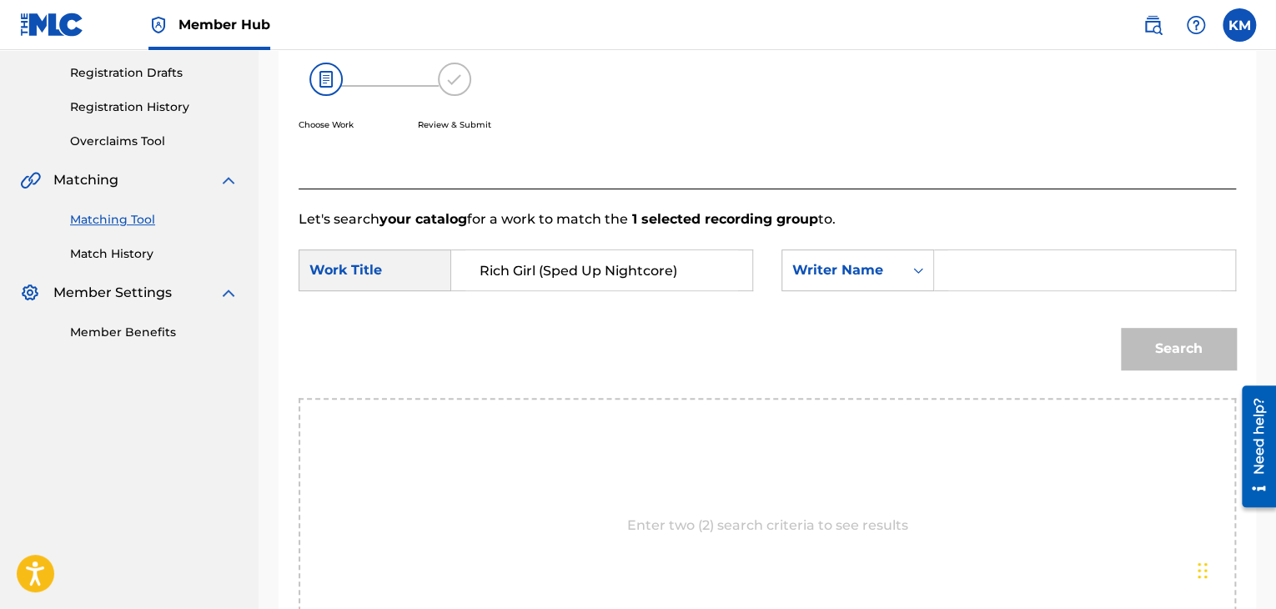
click at [1021, 274] on input "Search Form" at bounding box center [1084, 270] width 273 height 40
paste input "[PERSON_NAME]"
type input "[PERSON_NAME]"
click at [1196, 350] on button "Search" at bounding box center [1178, 349] width 115 height 42
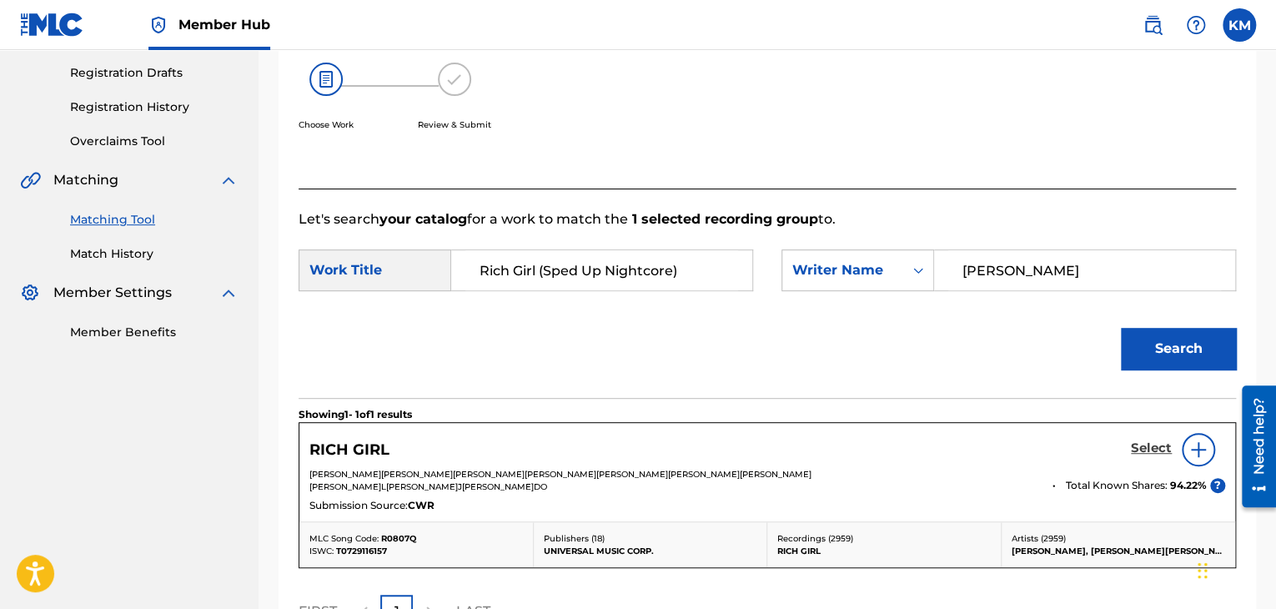
click at [1152, 448] on h5 "Select" at bounding box center [1151, 448] width 41 height 16
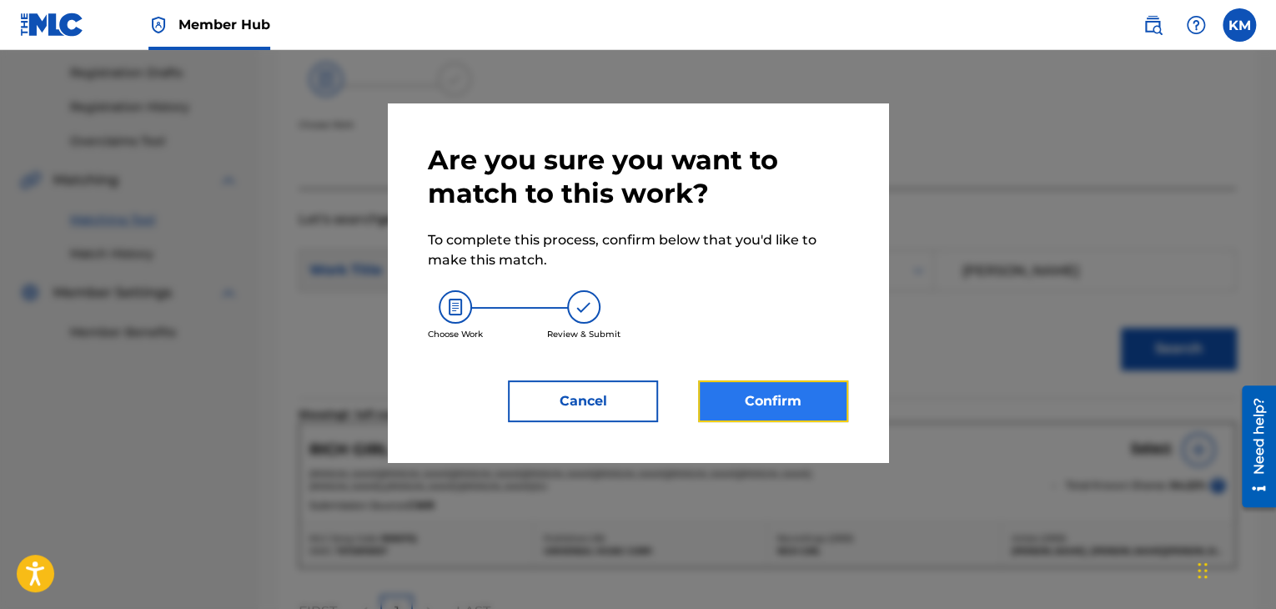
click at [797, 401] on button "Confirm" at bounding box center [773, 401] width 150 height 42
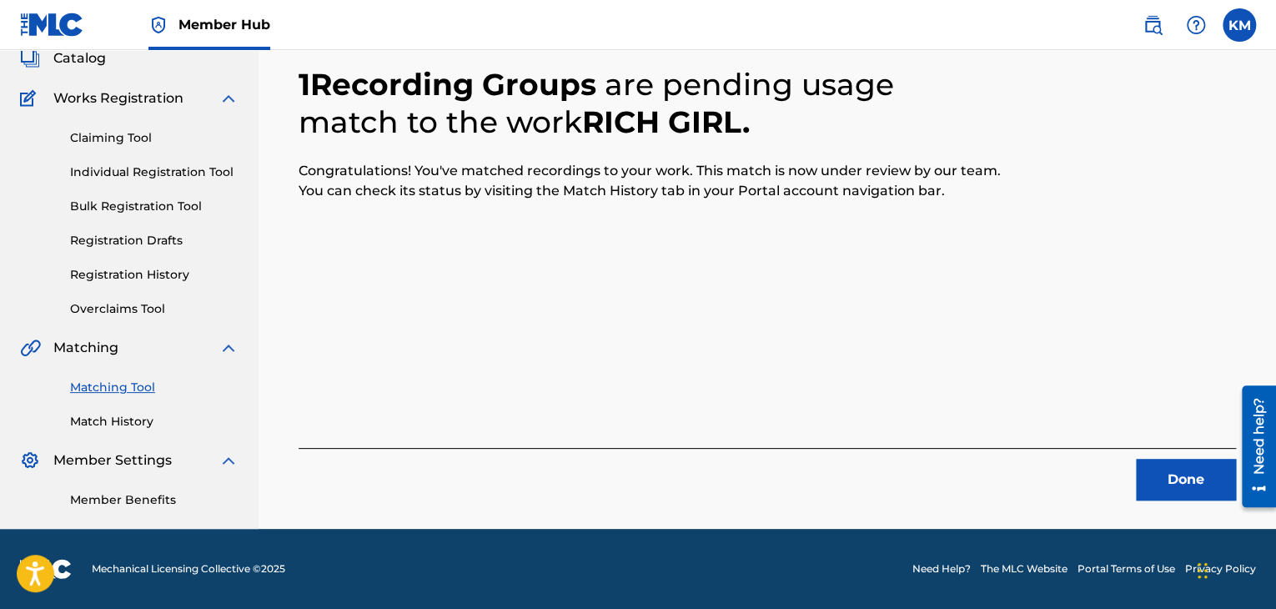
scroll to position [108, 0]
click at [1200, 501] on div "1 Recording Groups are pending usage match to the work RICH GIRL . Congratulati…" at bounding box center [766, 256] width 1017 height 544
click at [1197, 479] on button "Done" at bounding box center [1186, 480] width 100 height 42
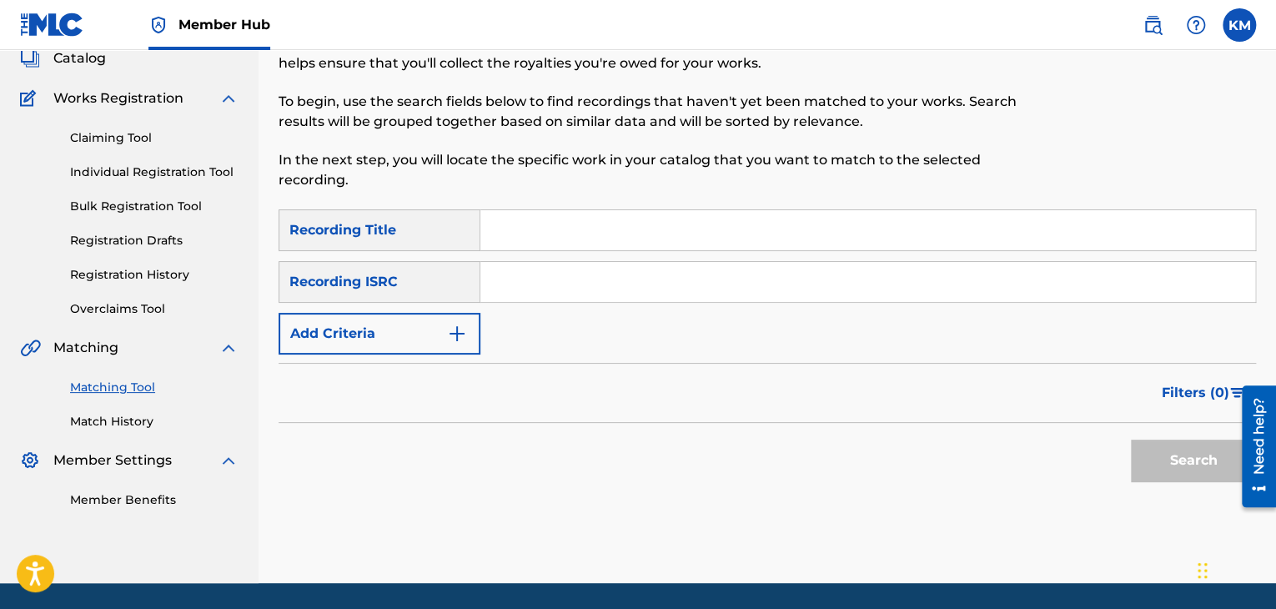
click at [616, 270] on input "Search Form" at bounding box center [867, 282] width 775 height 40
paste input "NLC281112366"
type input "NLC281112366"
click at [1187, 444] on button "Search" at bounding box center [1193, 460] width 125 height 42
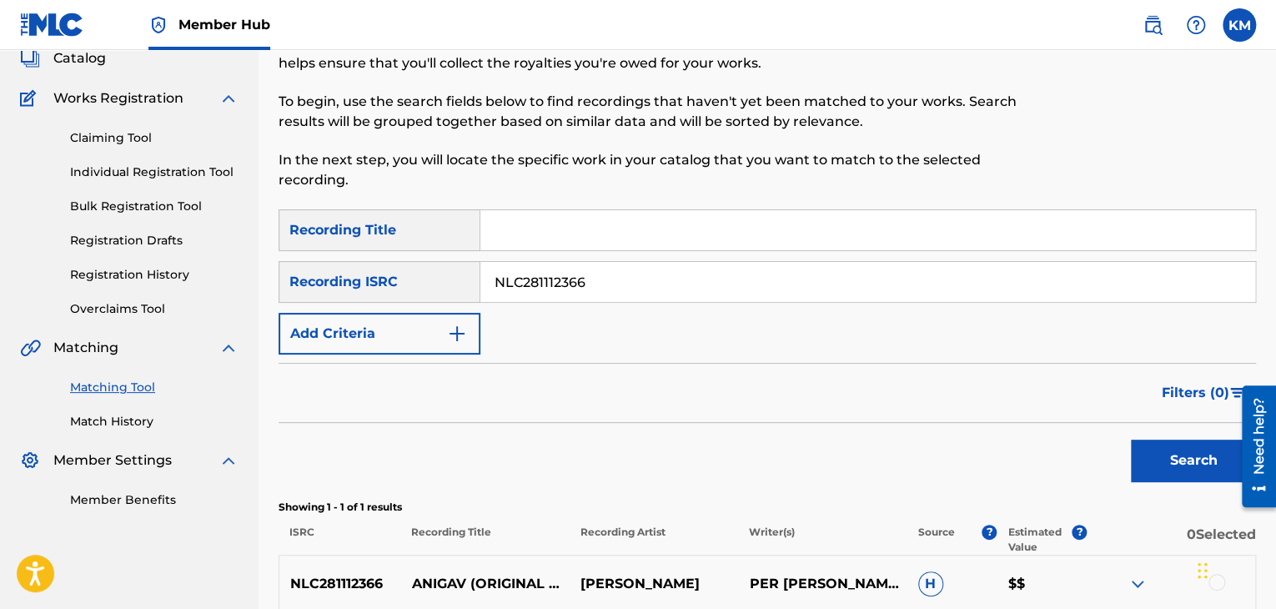
scroll to position [274, 0]
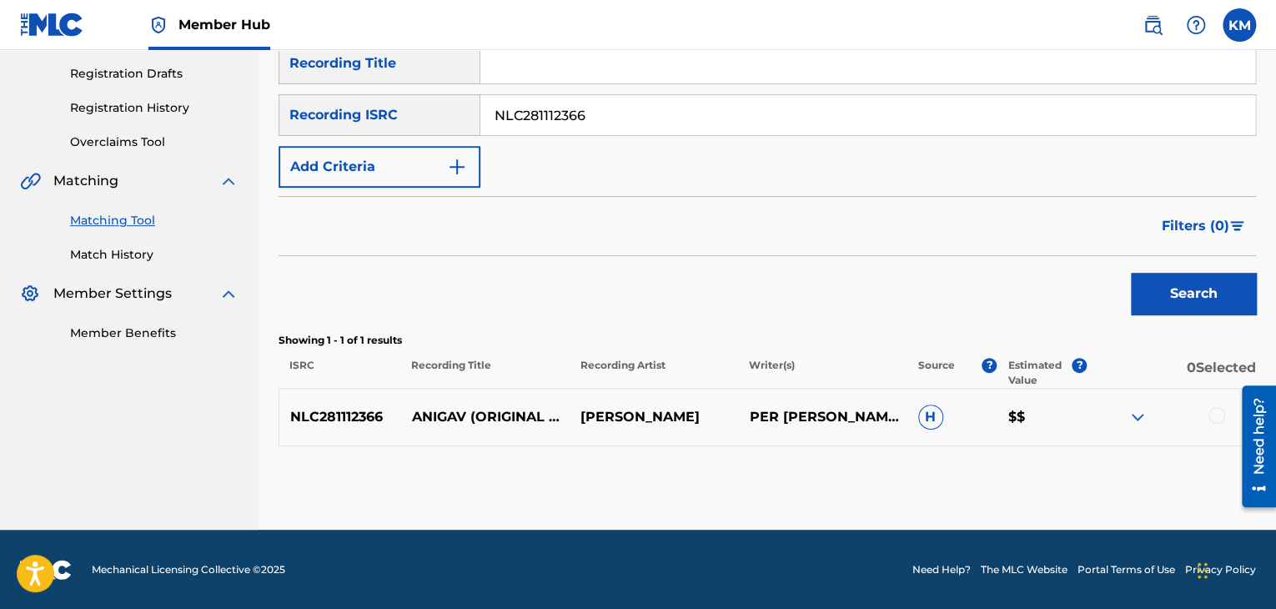
click at [1215, 410] on div at bounding box center [1216, 415] width 17 height 17
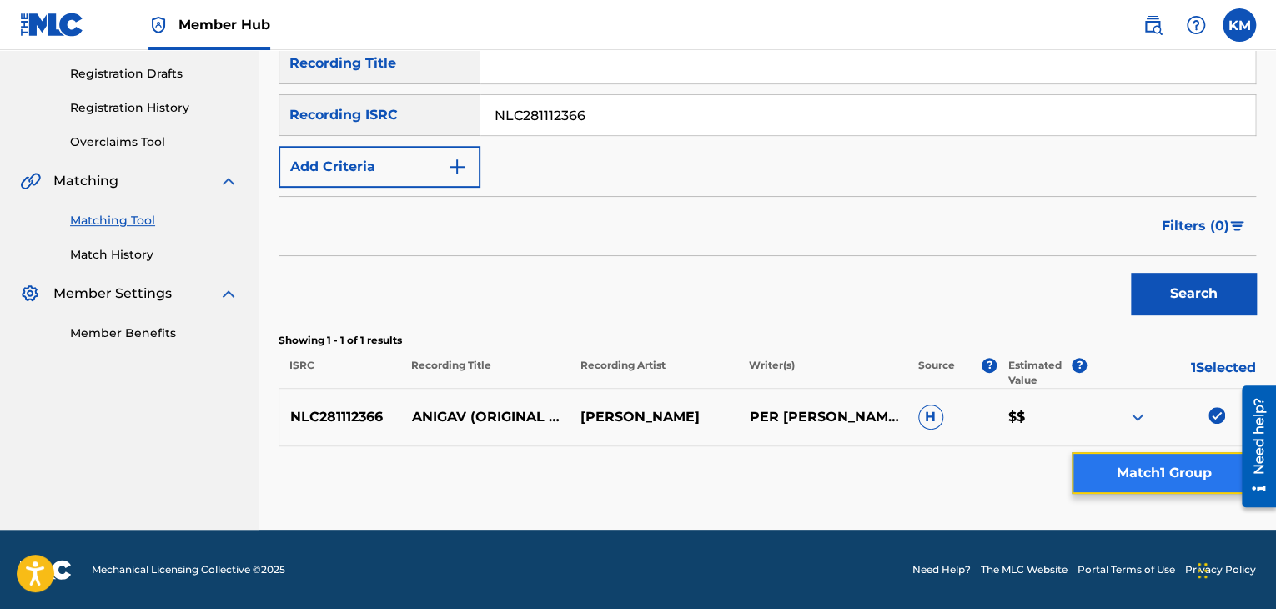
click at [1190, 463] on button "Match 1 Group" at bounding box center [1163, 473] width 184 height 42
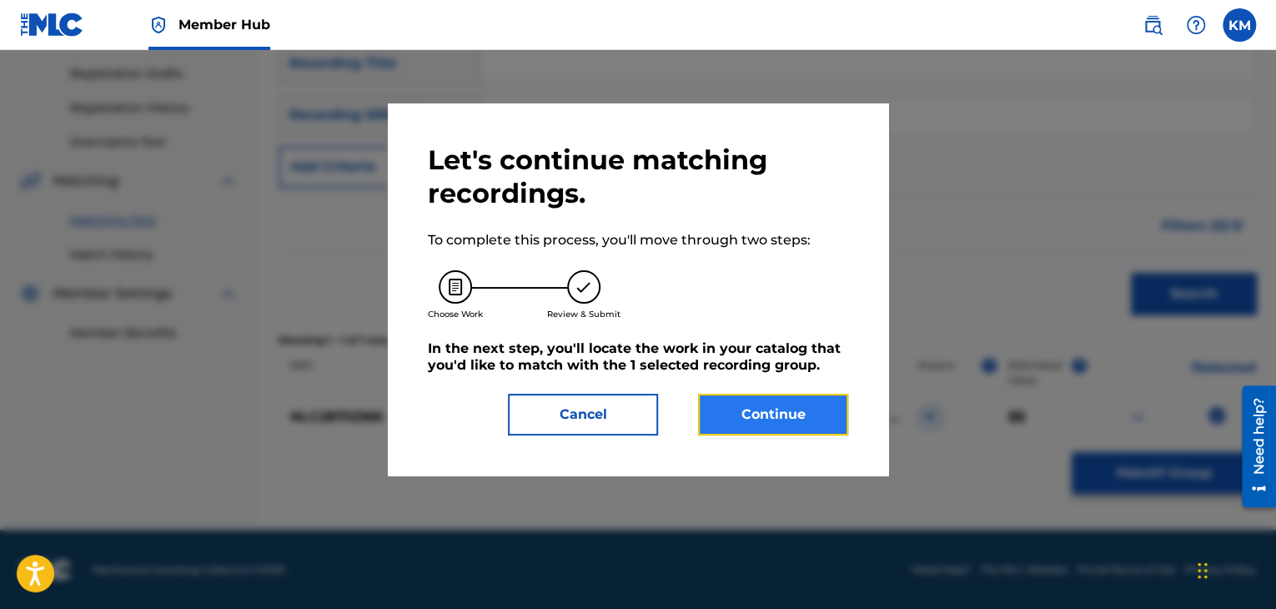
click at [788, 407] on button "Continue" at bounding box center [773, 415] width 150 height 42
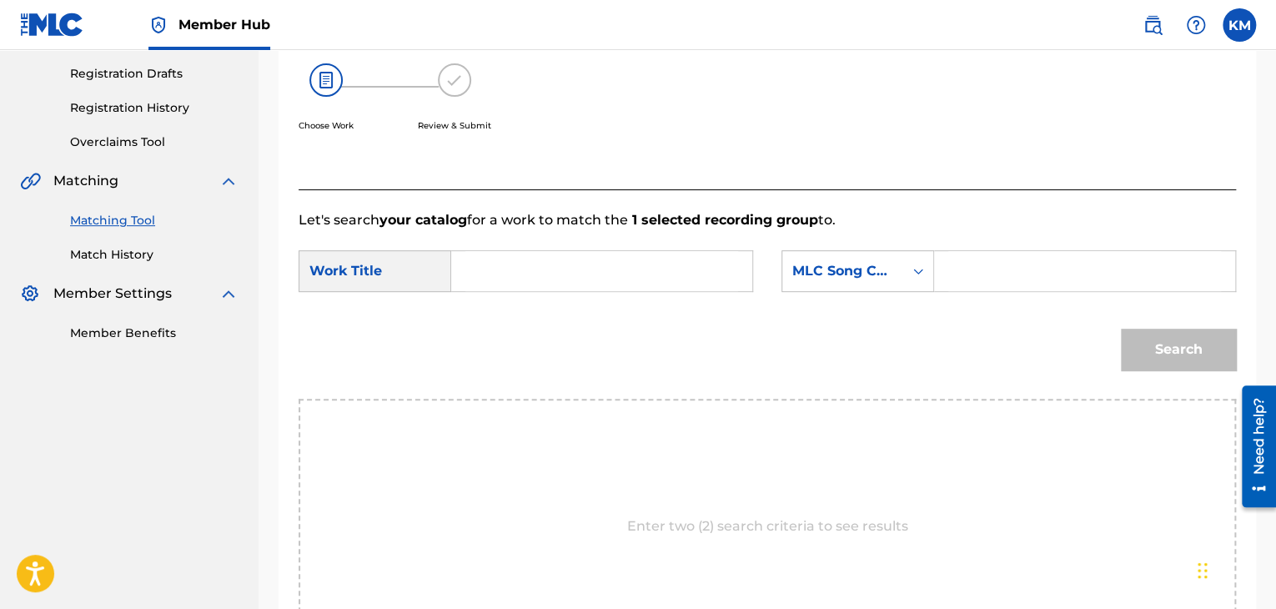
click at [574, 262] on input "Search Form" at bounding box center [601, 271] width 273 height 40
paste input "Anigav"
type input "Anigav"
click at [911, 279] on div "Search Form" at bounding box center [918, 271] width 30 height 30
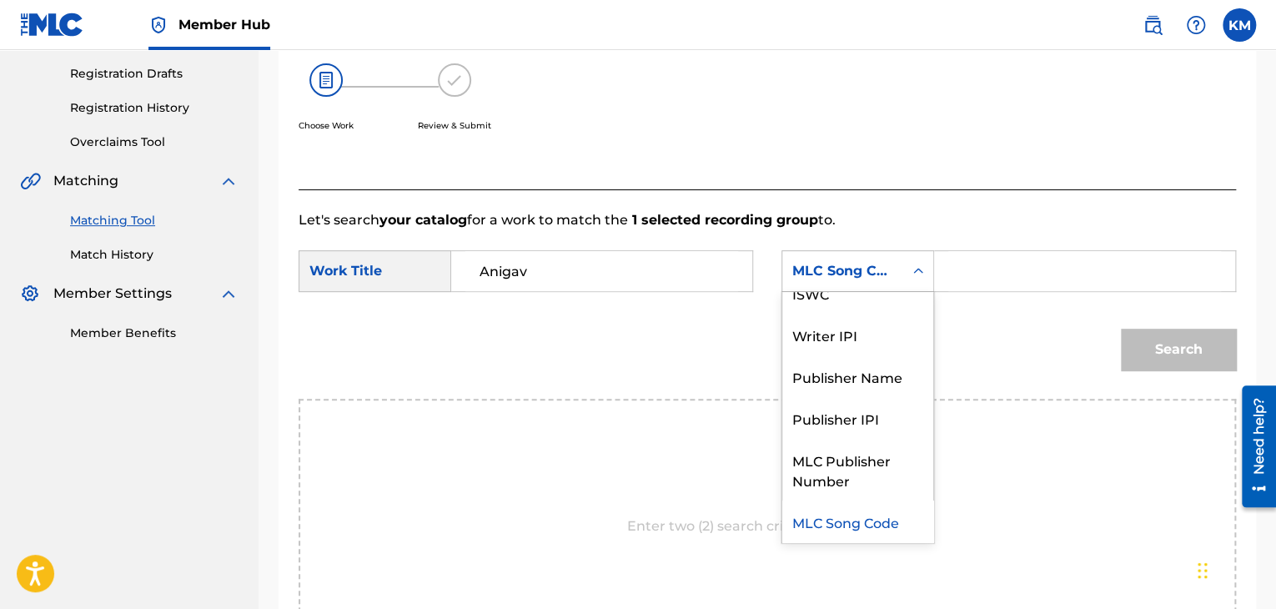
scroll to position [0, 0]
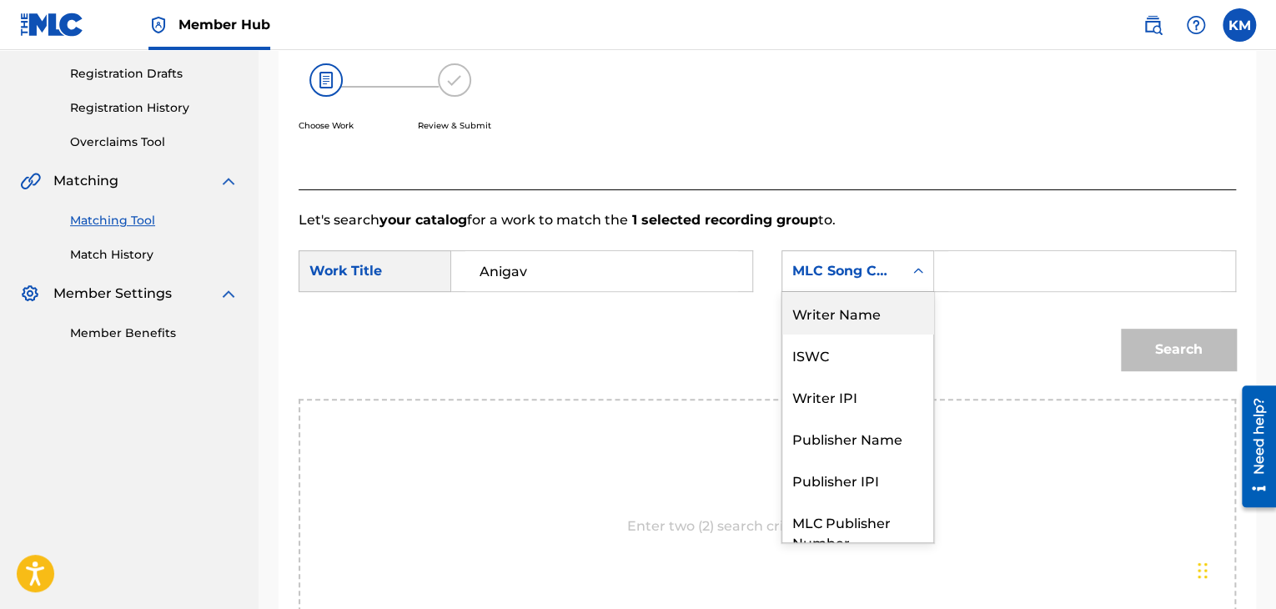
click at [897, 317] on div "Writer Name" at bounding box center [857, 313] width 151 height 42
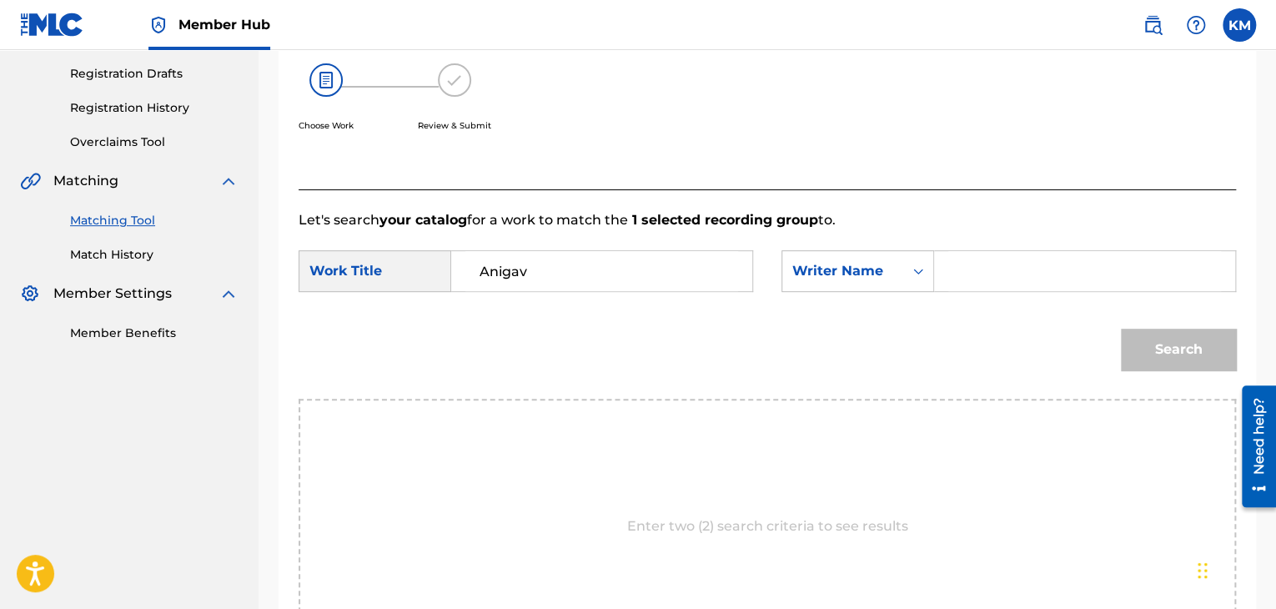
click at [978, 292] on div "SearchWithCriteriab081305a-3c25-4a7b-a9e7-89ef7da4d4d5 Work Title Anigav Search…" at bounding box center [767, 276] width 937 height 52
click at [981, 284] on input "Search Form" at bounding box center [1084, 271] width 273 height 40
paste input "[PERSON_NAME]"
type input "[PERSON_NAME]"
click at [1174, 340] on button "Search" at bounding box center [1178, 350] width 115 height 42
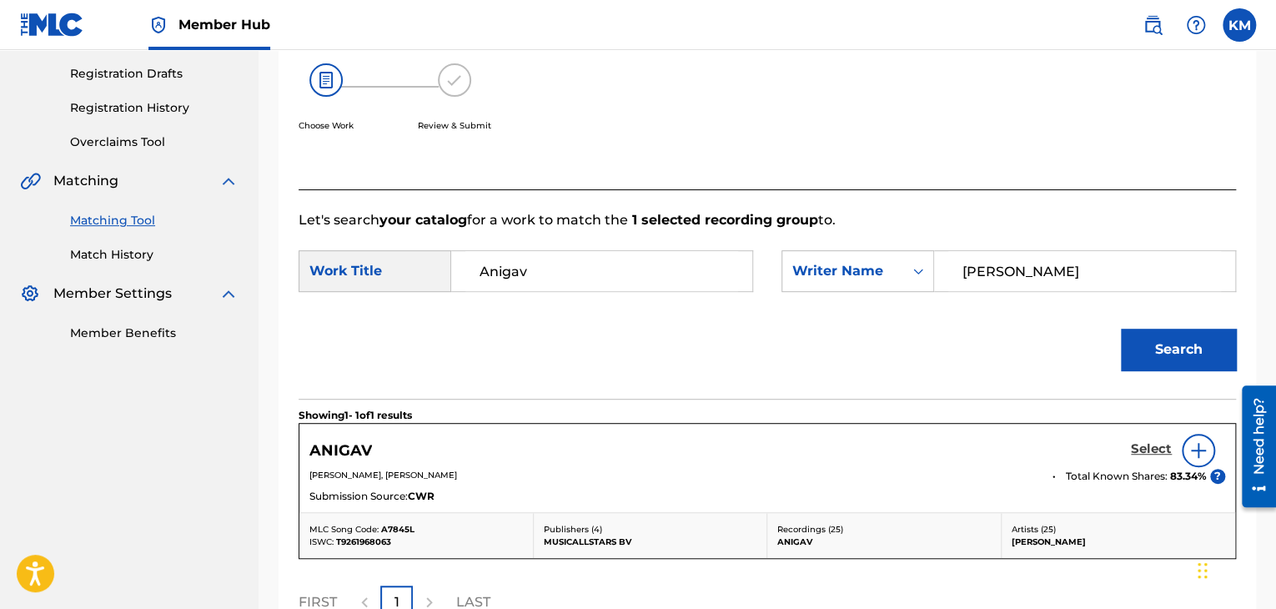
click at [1146, 441] on h5 "Select" at bounding box center [1151, 449] width 41 height 16
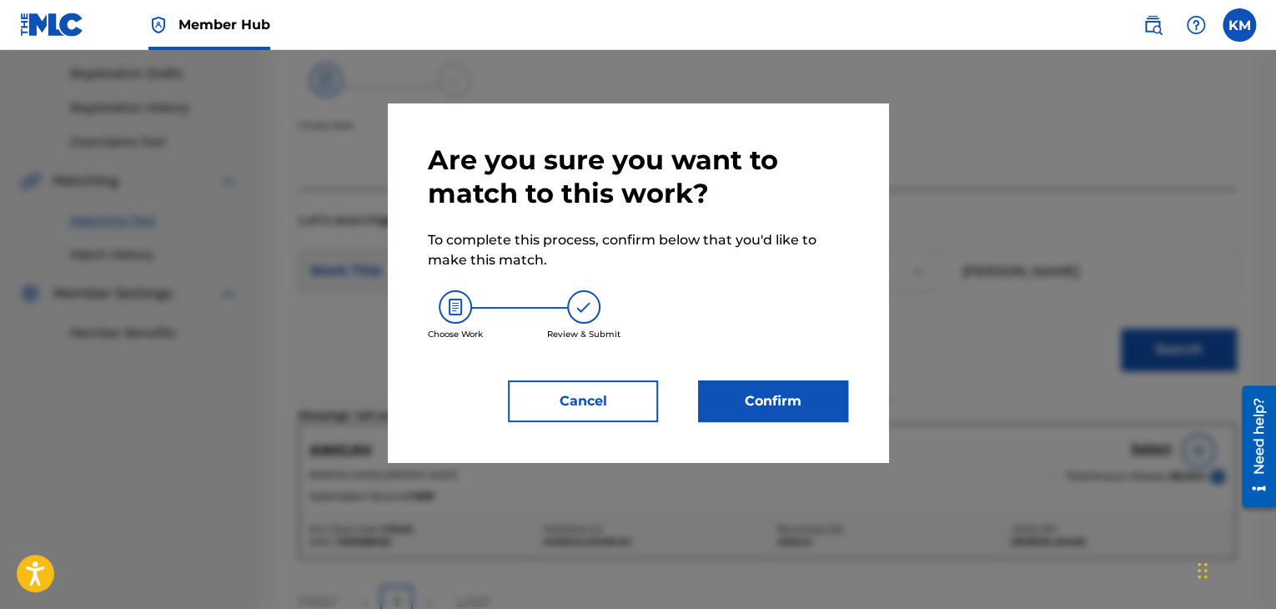
click at [744, 378] on div "Are you sure you want to match to this work? To complete this process, confirm …" at bounding box center [638, 282] width 420 height 279
click at [750, 403] on button "Confirm" at bounding box center [773, 401] width 150 height 42
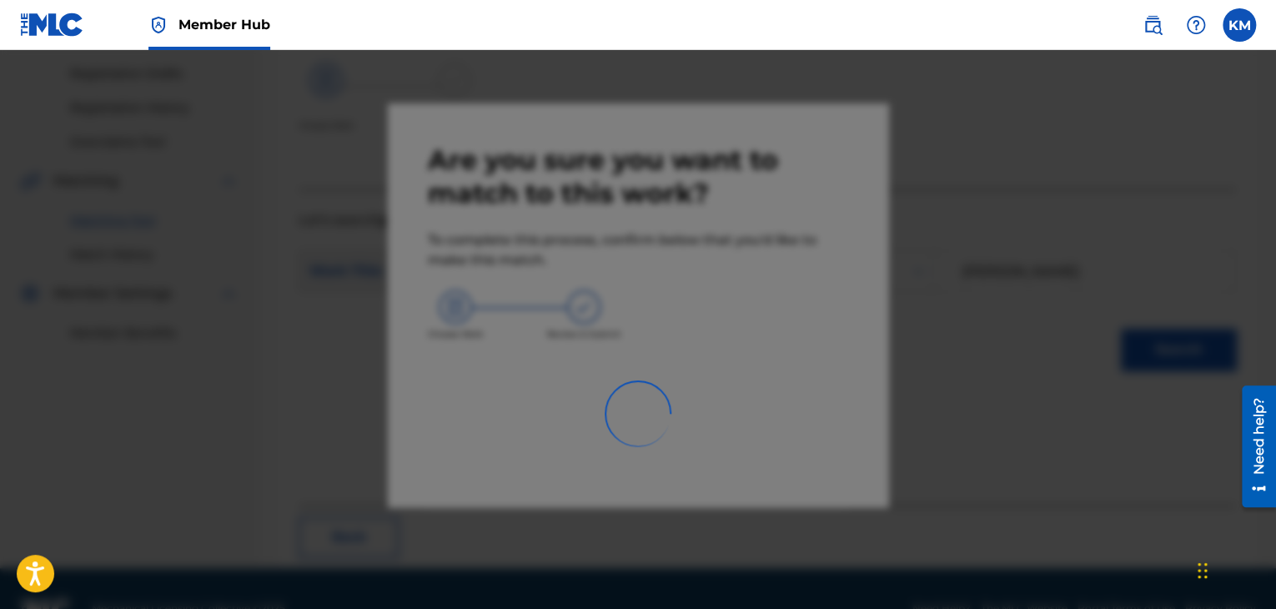
scroll to position [108, 0]
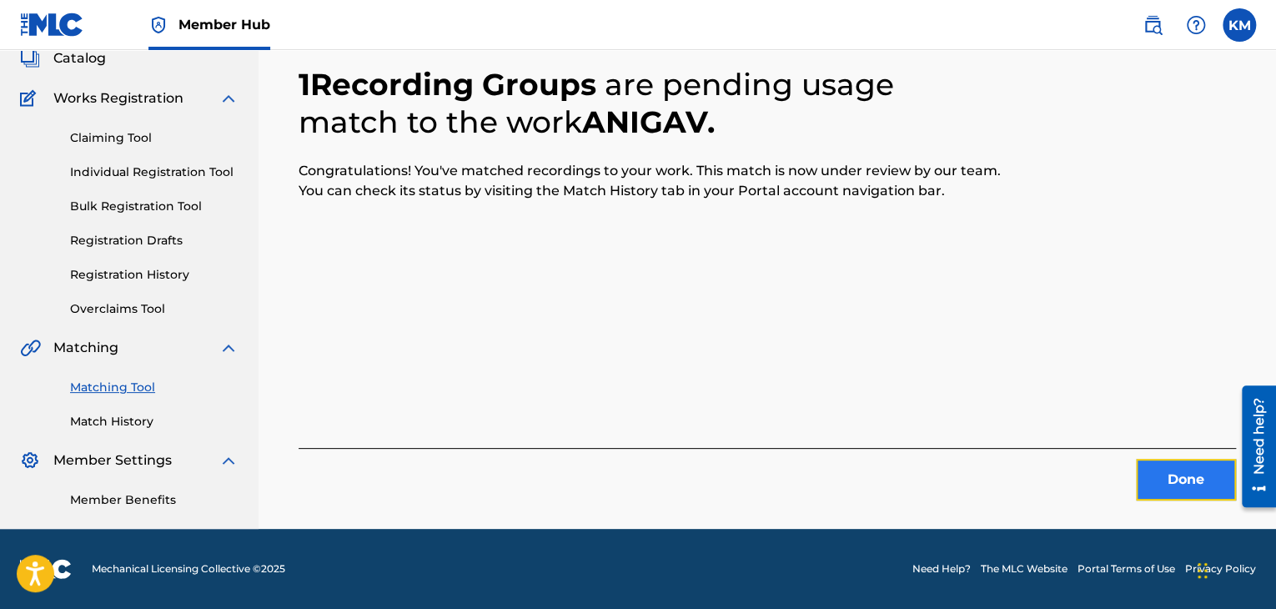
click at [1163, 474] on button "Done" at bounding box center [1186, 480] width 100 height 42
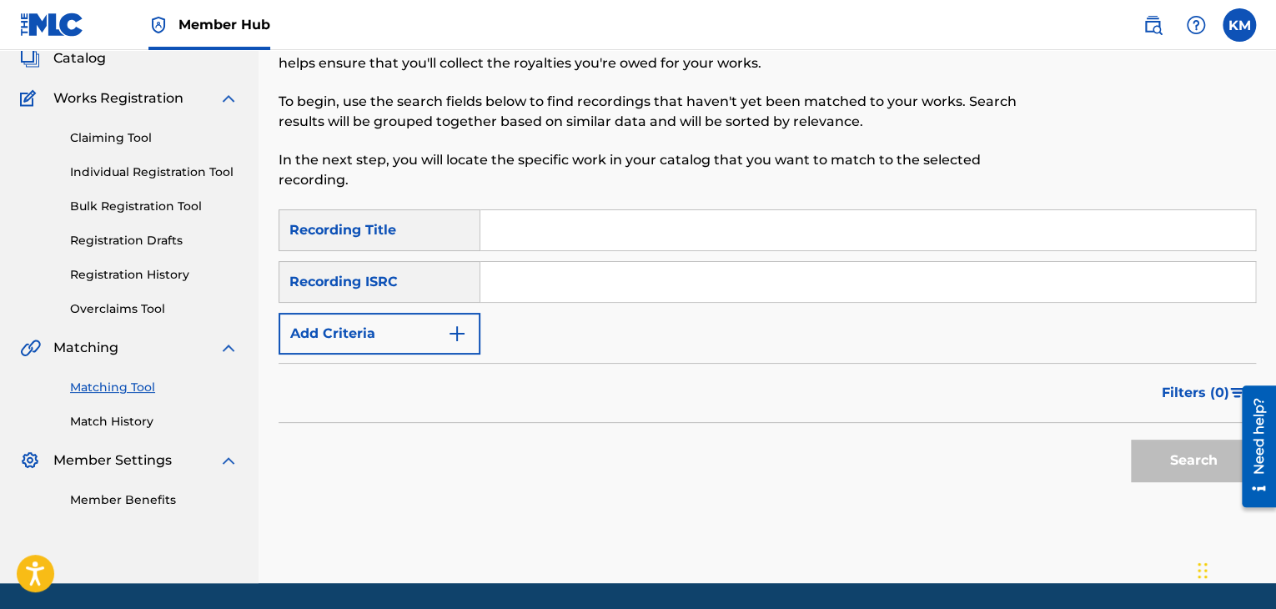
click at [658, 287] on input "Search Form" at bounding box center [867, 282] width 775 height 40
paste input "GBBBA8550290"
type input "GBBBA8550290"
click at [1157, 458] on button "Search" at bounding box center [1193, 460] width 125 height 42
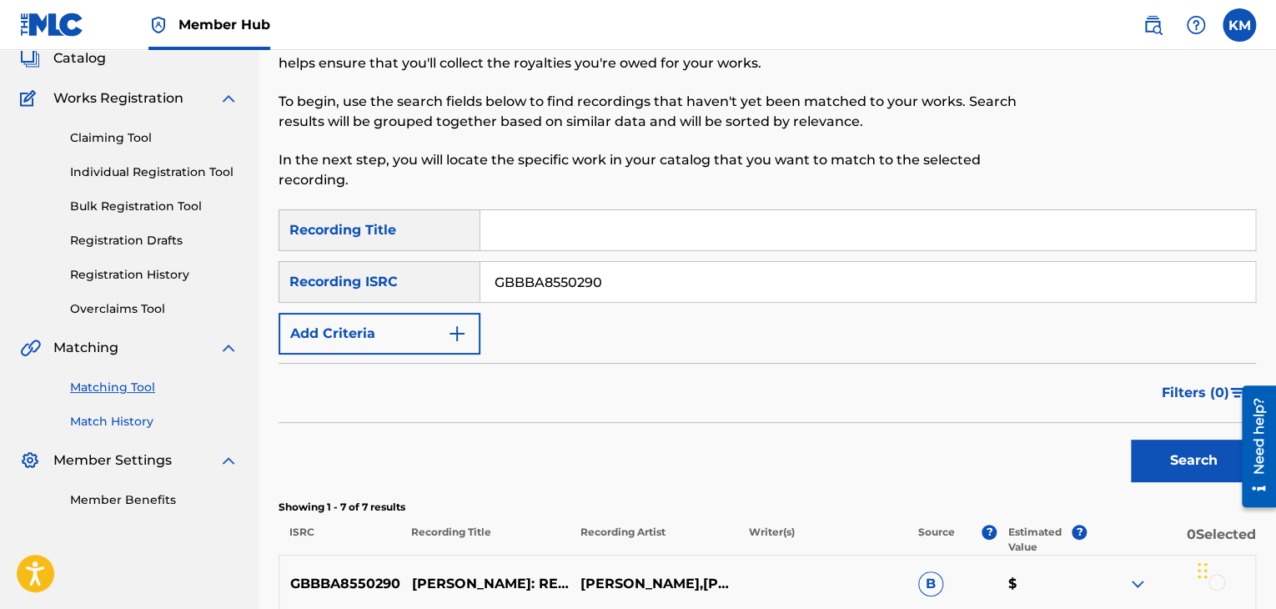
click at [136, 421] on link "Match History" at bounding box center [154, 422] width 168 height 18
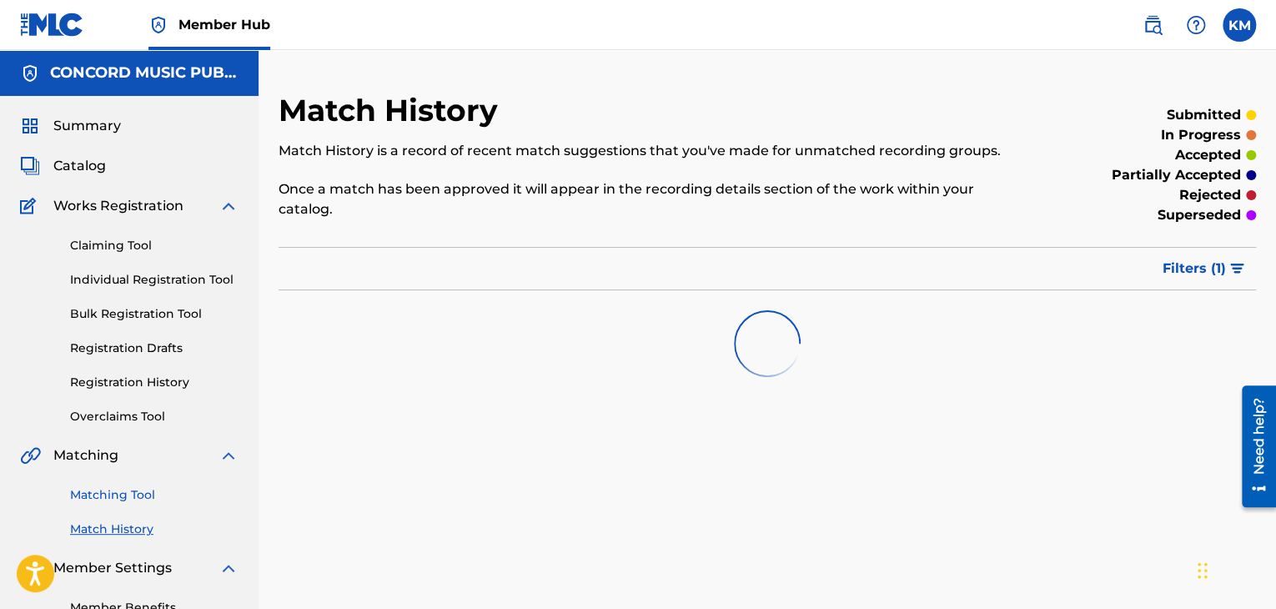
click at [134, 491] on link "Matching Tool" at bounding box center [154, 495] width 168 height 18
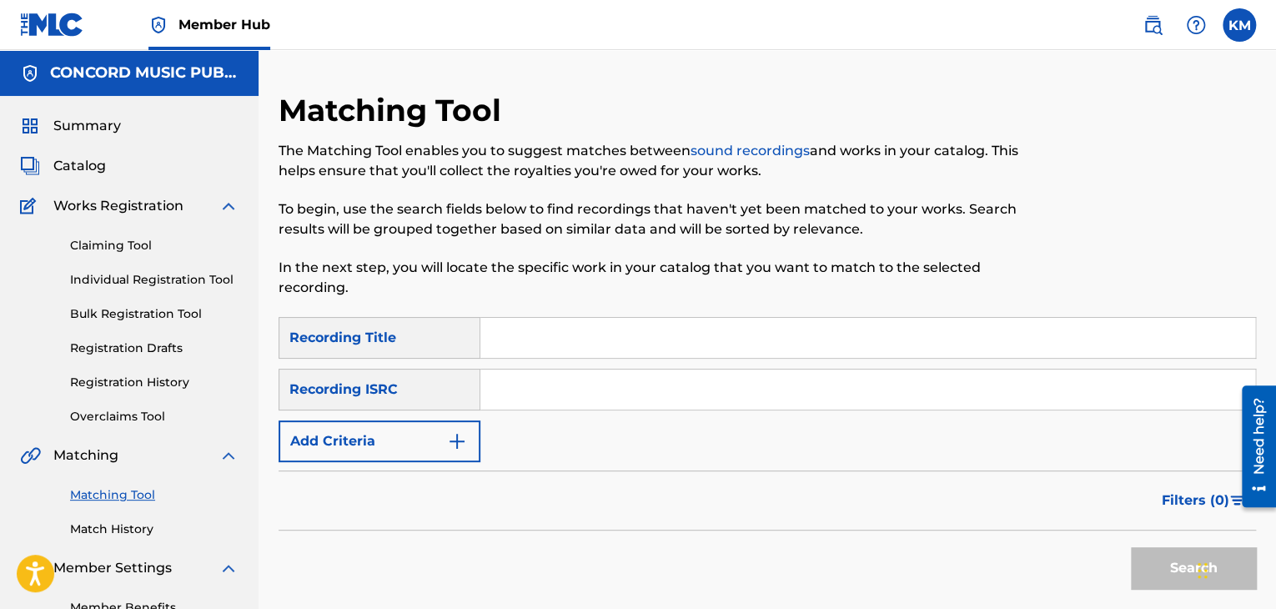
click at [578, 395] on input "Search Form" at bounding box center [867, 389] width 775 height 40
paste input "NOMEA0106020"
type input "NOMEA0106020"
click at [1147, 555] on button "Search" at bounding box center [1193, 568] width 125 height 42
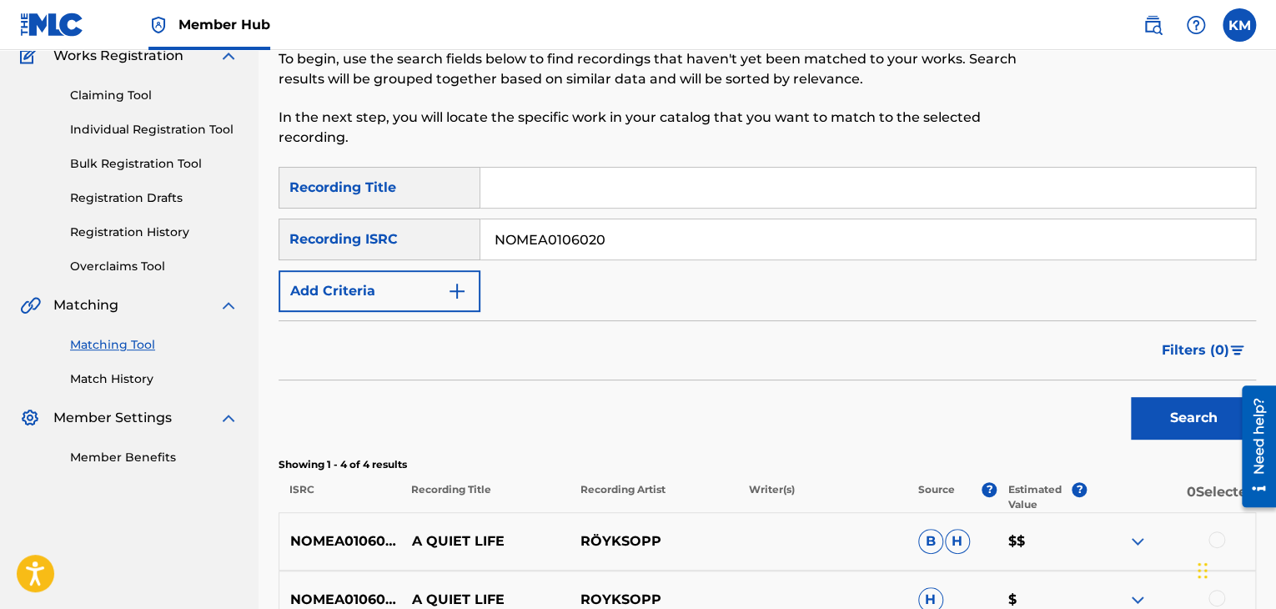
scroll to position [334, 0]
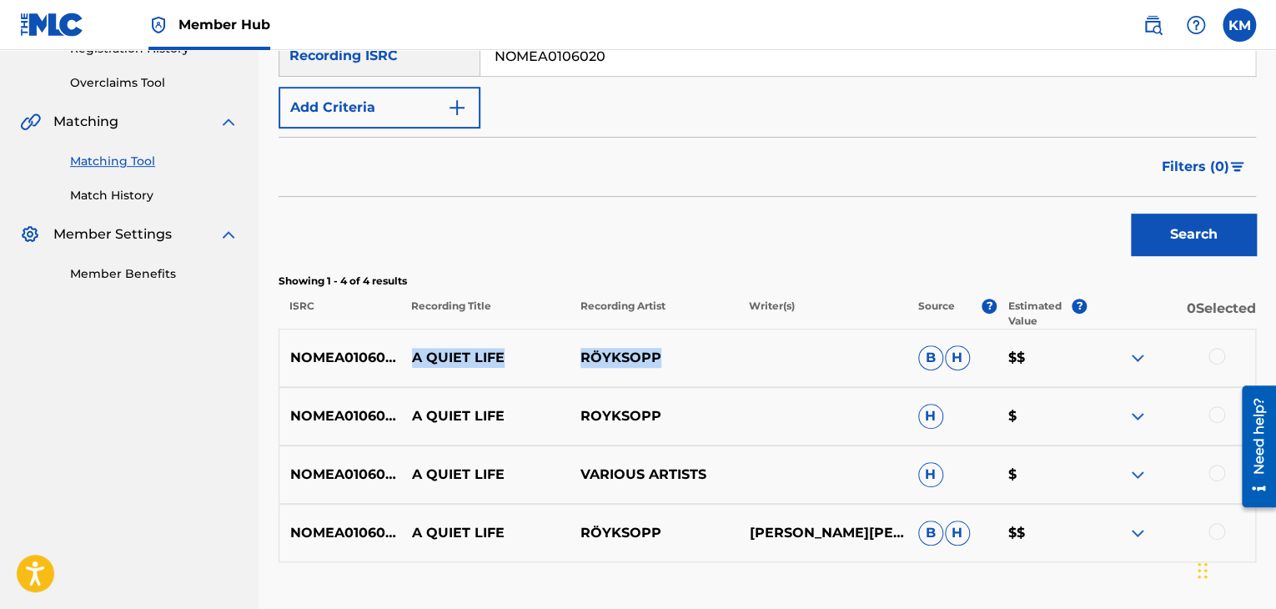
drag, startPoint x: 411, startPoint y: 358, endPoint x: 705, endPoint y: 361, distance: 293.5
click at [705, 361] on div "NOMEA0106020 A QUIET LIFE RÖYKSOPP B H $$" at bounding box center [767, 358] width 977 height 58
copy div "A QUIET LIFE RÖYKSOPP"
click at [1220, 351] on div at bounding box center [1216, 356] width 17 height 17
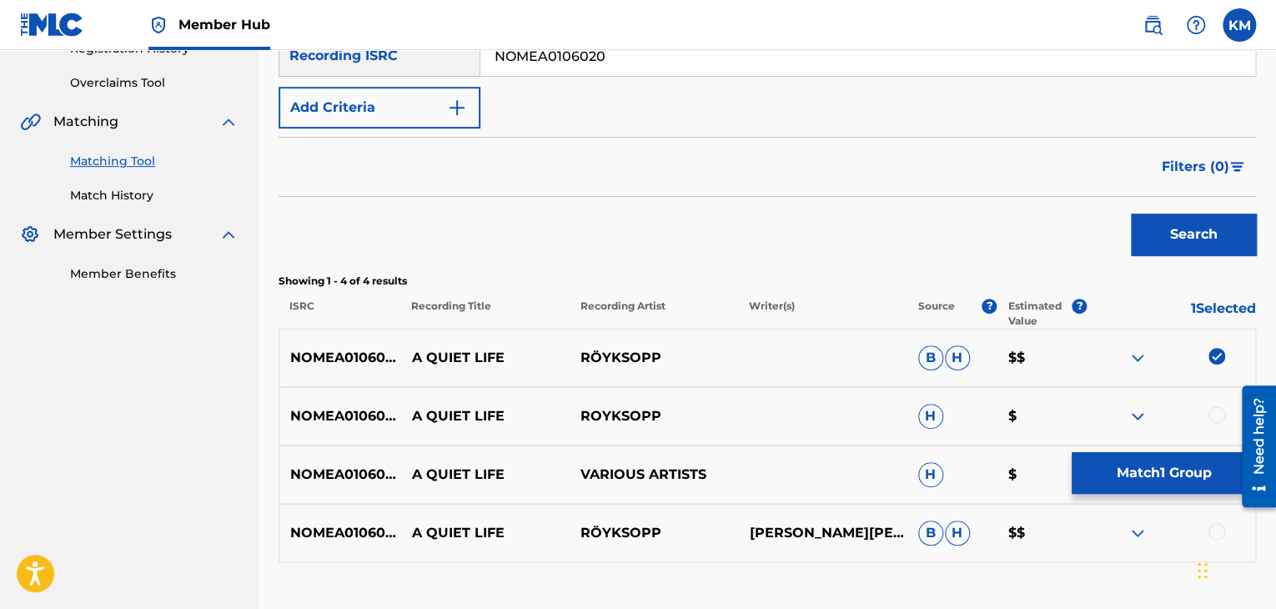
click at [1217, 409] on div at bounding box center [1216, 414] width 17 height 17
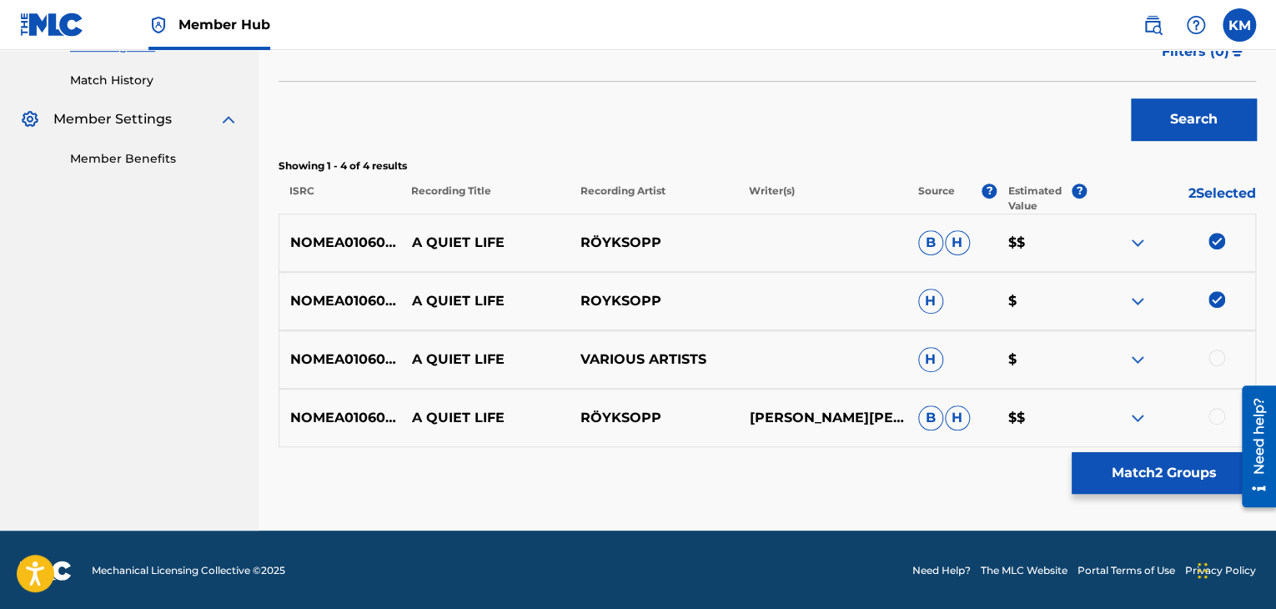
scroll to position [450, 0]
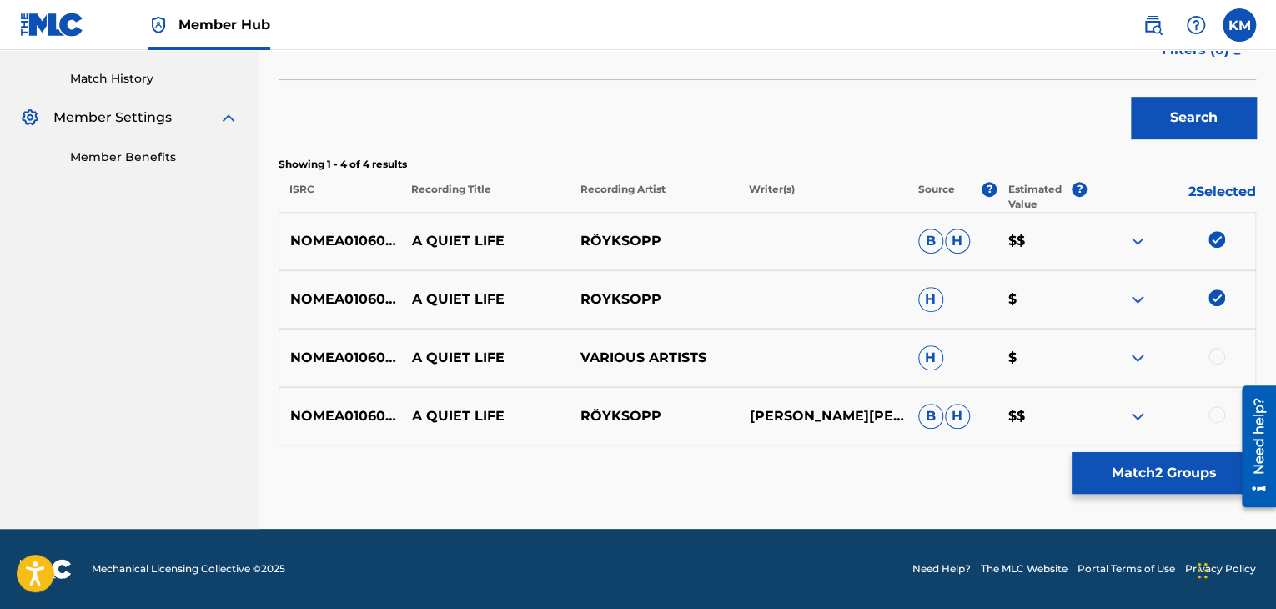
click at [1215, 359] on div at bounding box center [1216, 356] width 17 height 17
click at [1212, 404] on div "NOMEA0106020 A QUIET LIFE RÖYKSOP[PERSON_NAME], [PERSON_NAME] H $$" at bounding box center [767, 416] width 977 height 58
click at [1213, 413] on div at bounding box center [1216, 414] width 17 height 17
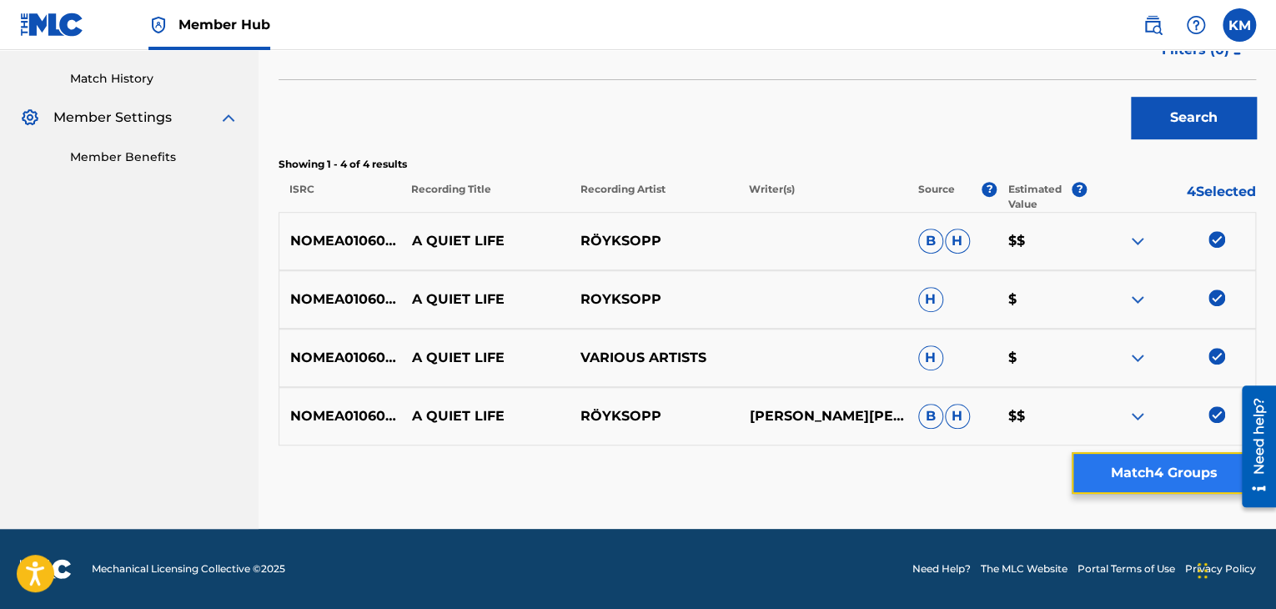
click at [1139, 454] on button "Match 4 Groups" at bounding box center [1163, 473] width 184 height 42
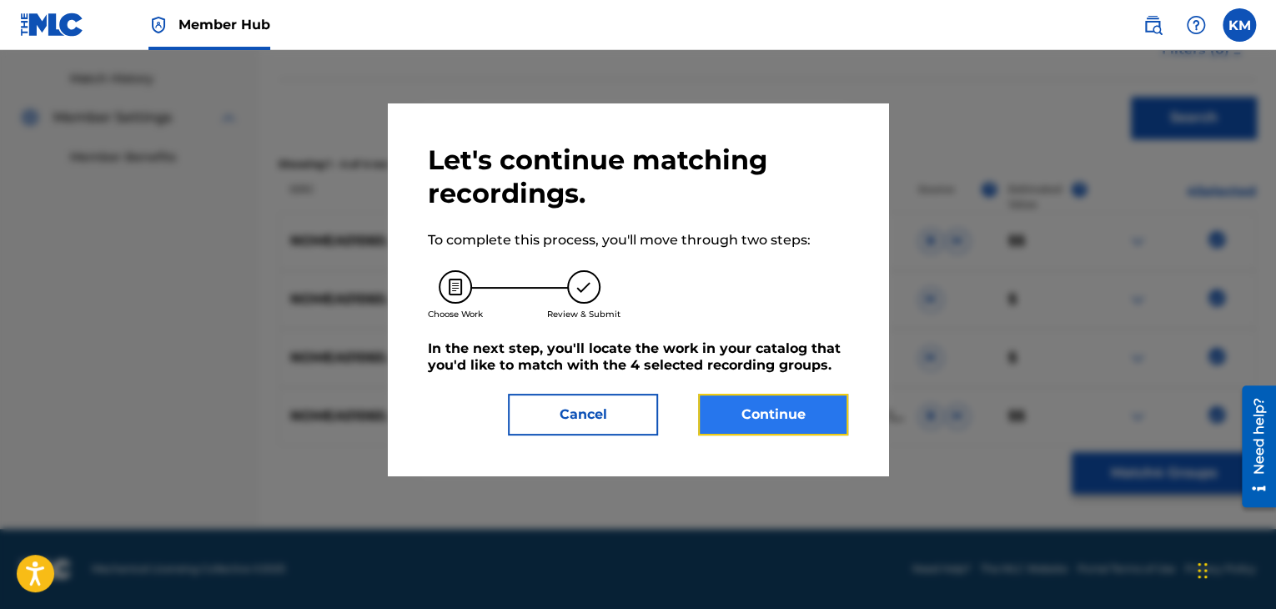
click at [802, 403] on button "Continue" at bounding box center [773, 415] width 150 height 42
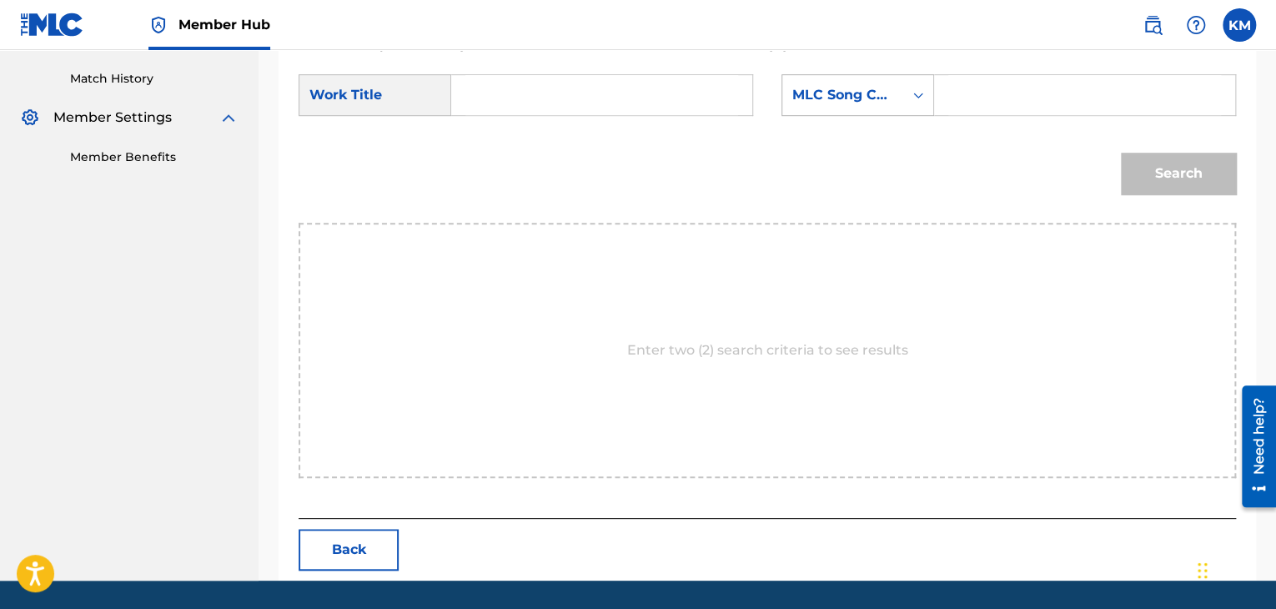
click at [912, 96] on icon "Search Form" at bounding box center [918, 95] width 17 height 17
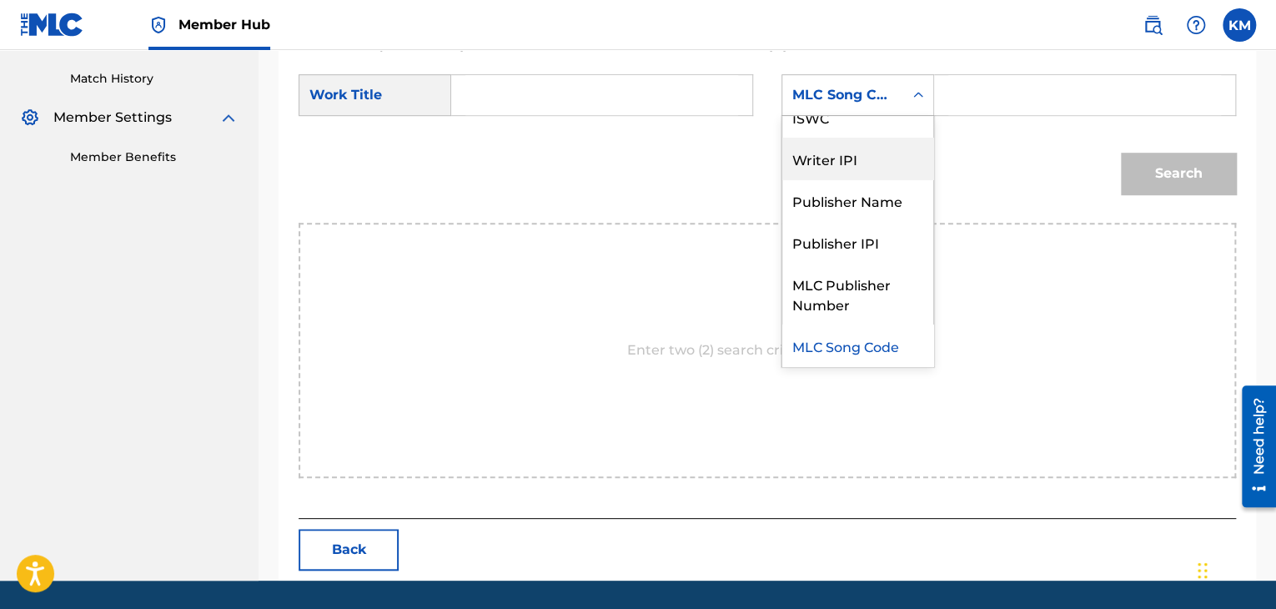
scroll to position [0, 0]
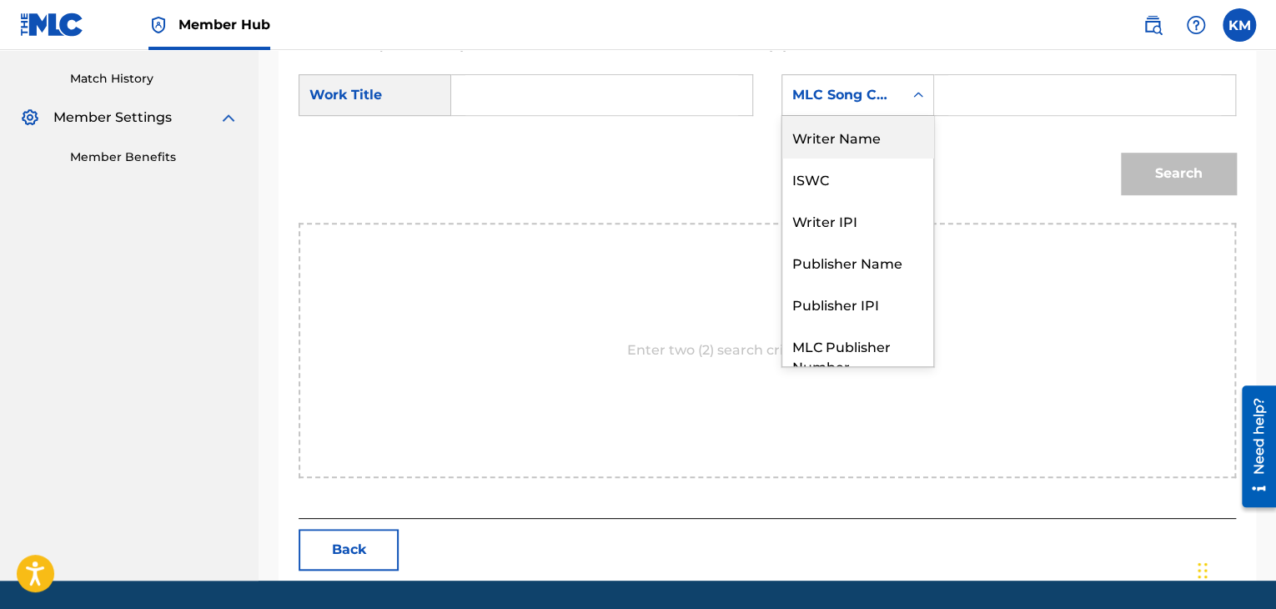
click at [865, 145] on div "Writer Name" at bounding box center [857, 137] width 151 height 42
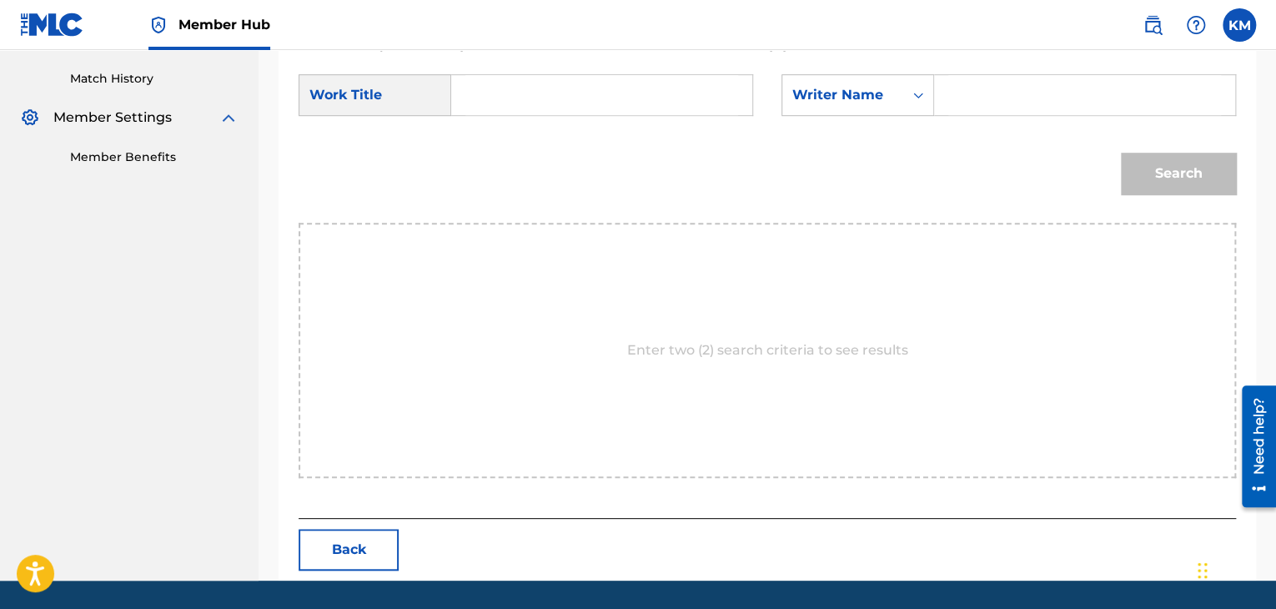
click at [976, 99] on input "Search Form" at bounding box center [1084, 95] width 273 height 40
paste input "Q02041"
type input "Q02041"
click at [595, 97] on input "Search Form" at bounding box center [601, 95] width 273 height 40
click at [911, 95] on icon "Search Form" at bounding box center [918, 95] width 17 height 17
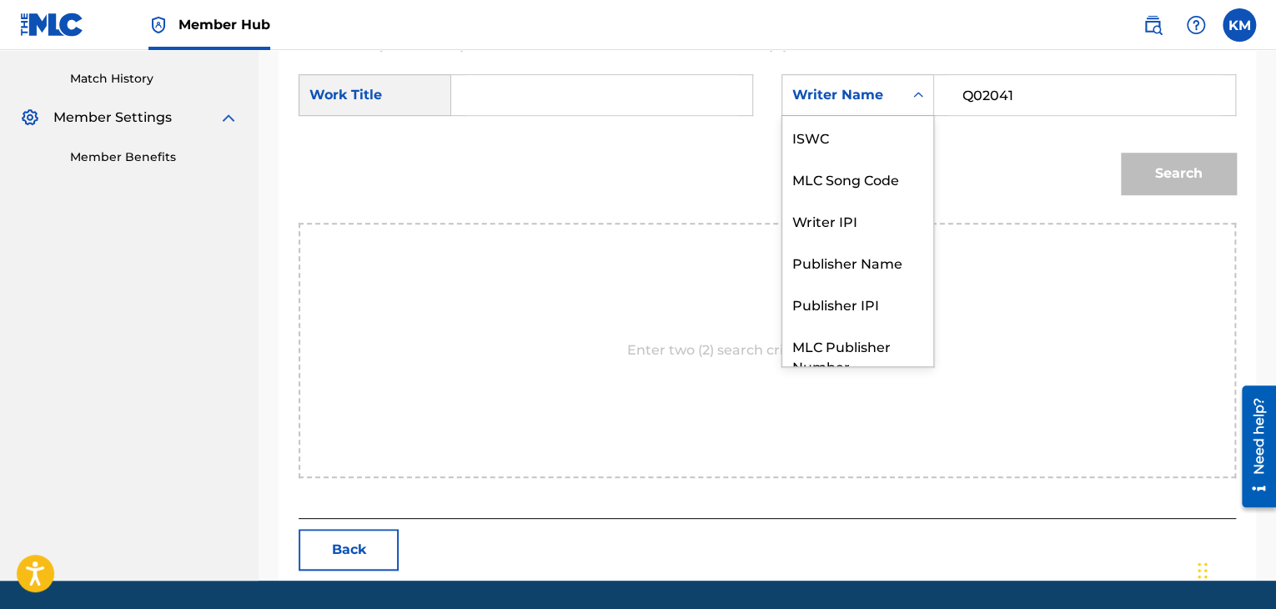
scroll to position [62, 0]
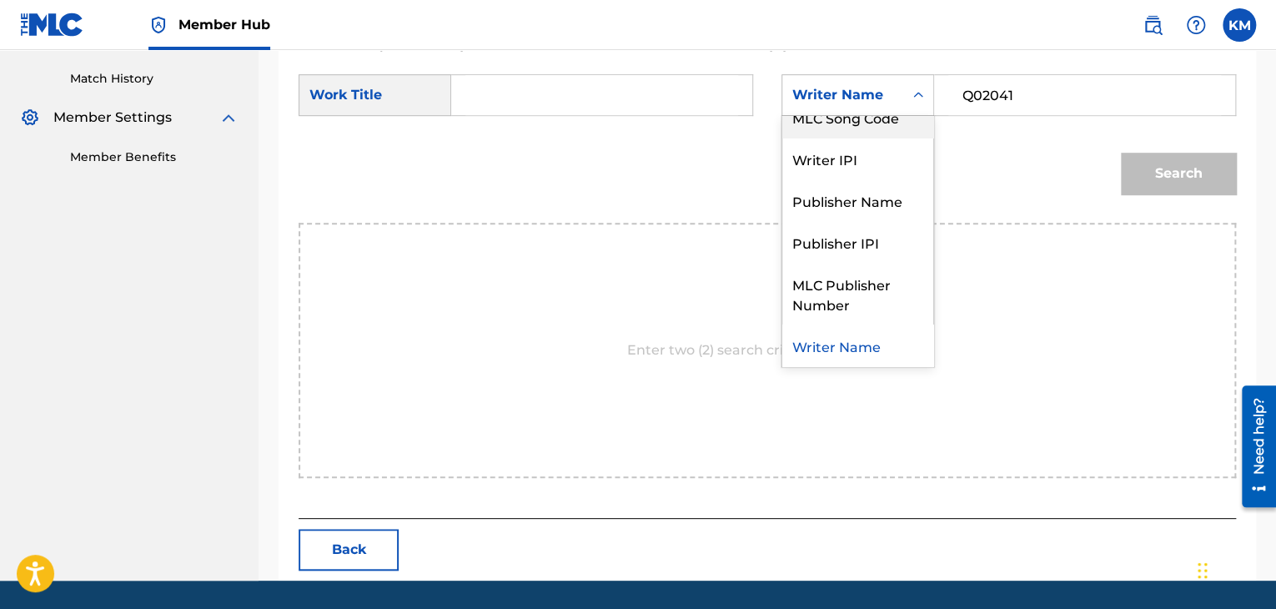
click at [905, 134] on div "MLC Song Code" at bounding box center [857, 117] width 151 height 42
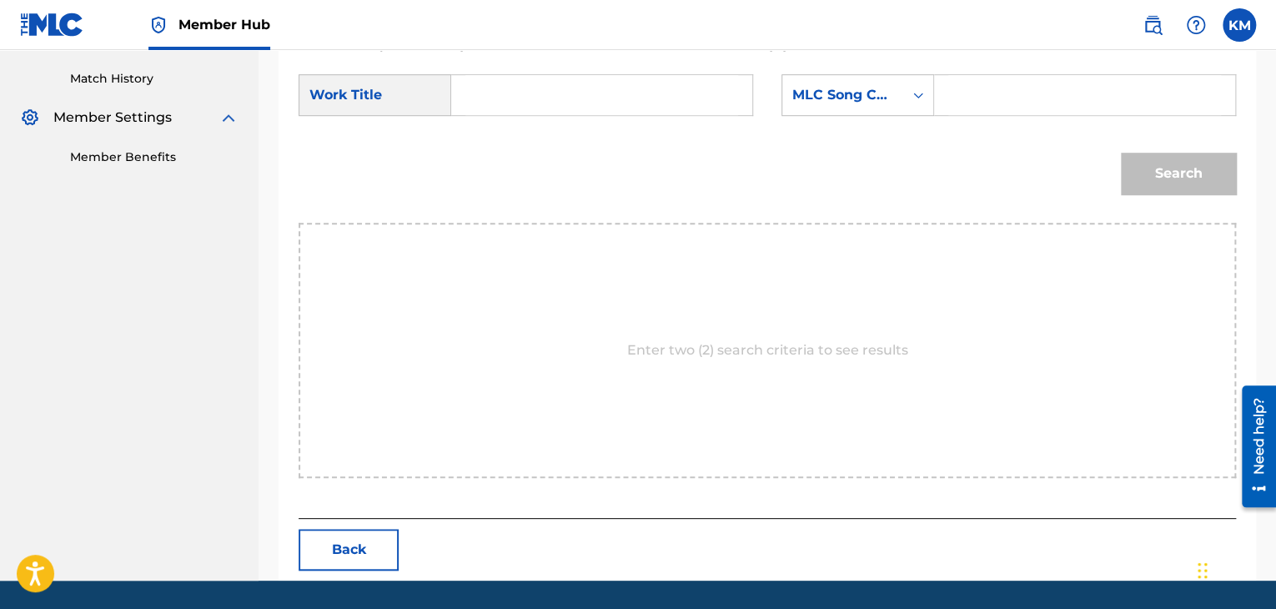
click at [1004, 89] on input "Search Form" at bounding box center [1084, 95] width 273 height 40
paste input "Q02041"
type input "Q02041"
click at [579, 91] on input "Search Form" at bounding box center [601, 95] width 273 height 40
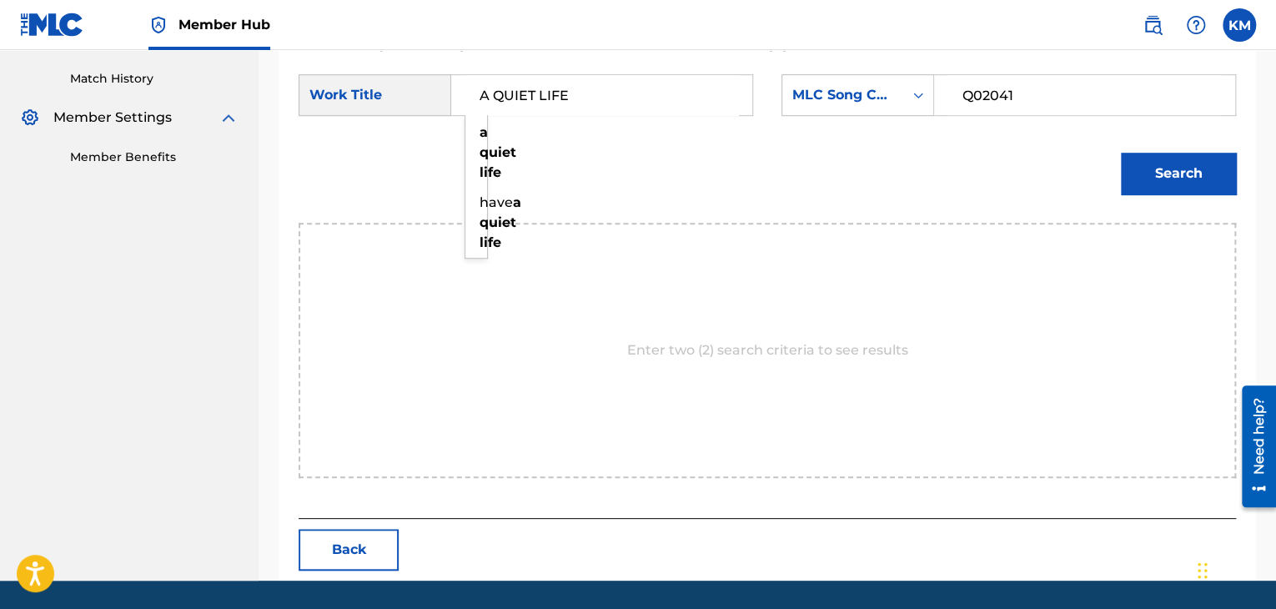
type input "A QUIET LIFE"
click at [1121, 153] on button "Search" at bounding box center [1178, 174] width 115 height 42
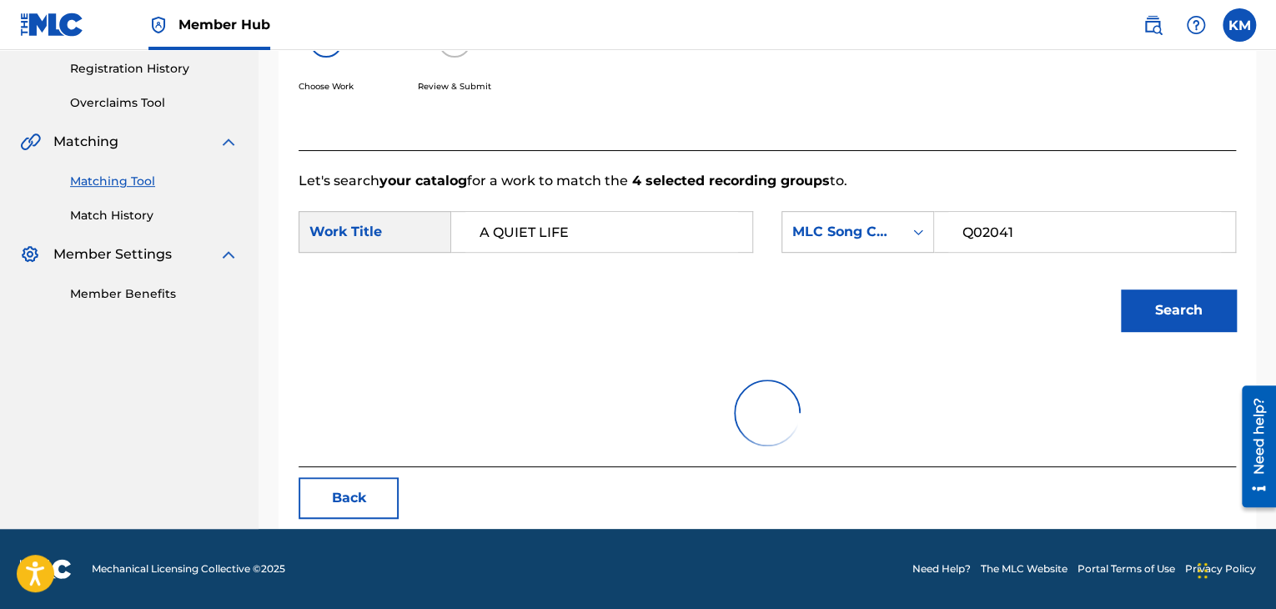
scroll to position [450, 0]
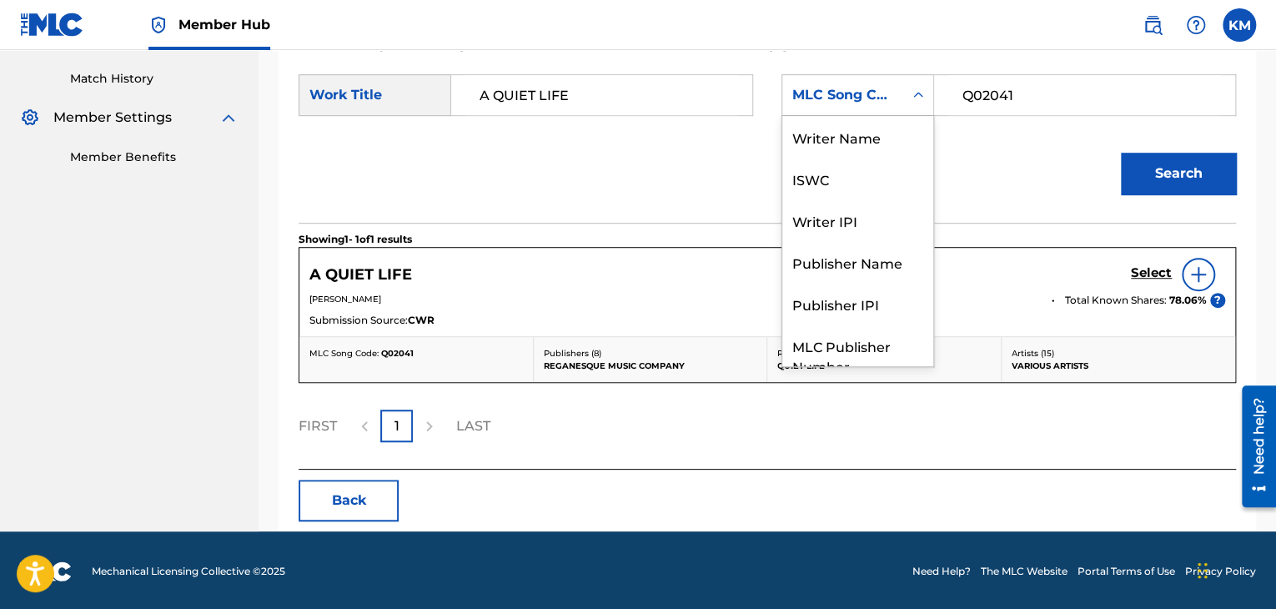
click at [919, 91] on icon "Search Form" at bounding box center [918, 95] width 17 height 17
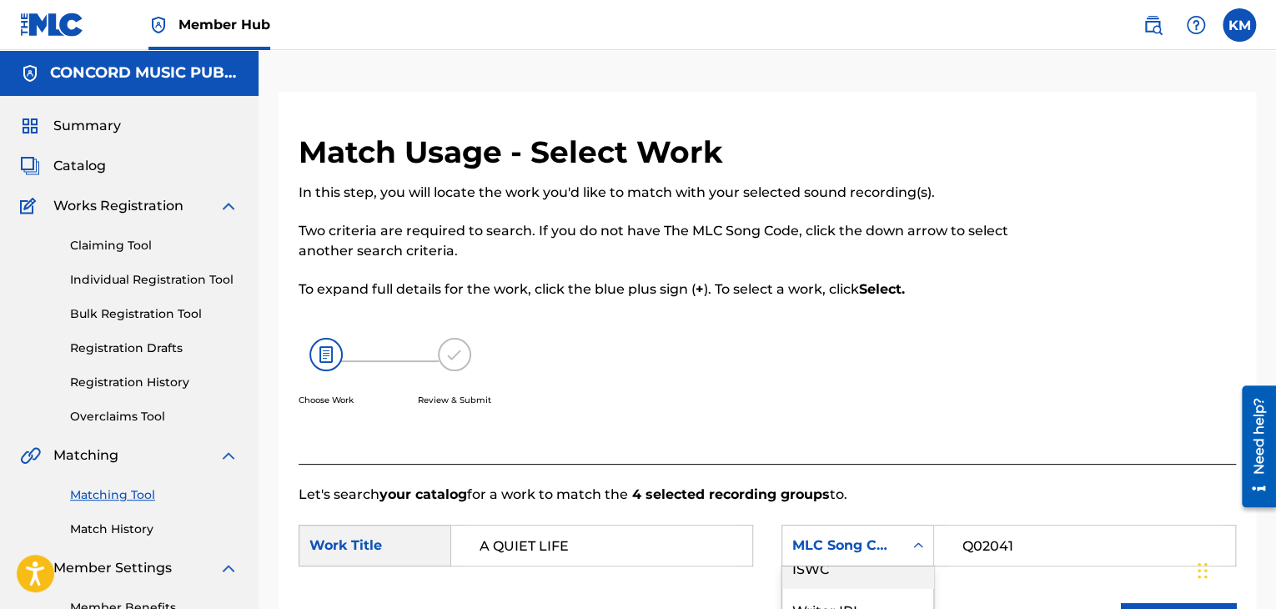
scroll to position [0, 0]
click at [858, 572] on div "Writer Name" at bounding box center [857, 587] width 151 height 42
click at [1007, 555] on input "Search Form" at bounding box center [1084, 545] width 273 height 40
paste input "[PERSON_NAME]nd"
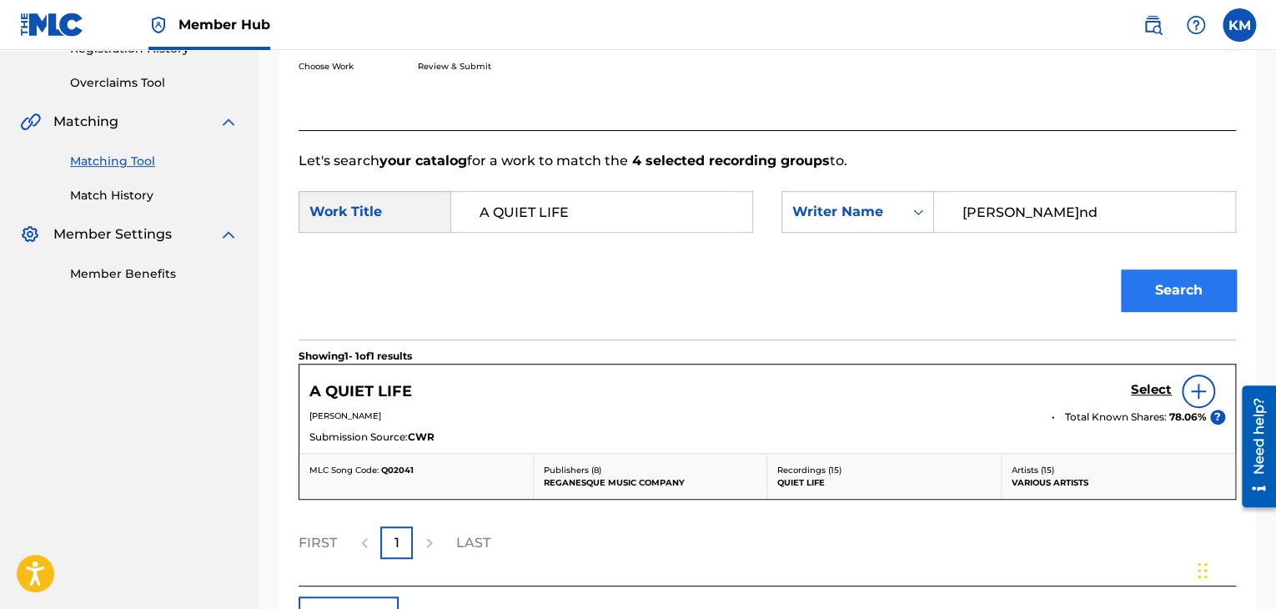
type input "[PERSON_NAME]nd"
click at [1167, 279] on button "Search" at bounding box center [1178, 290] width 115 height 42
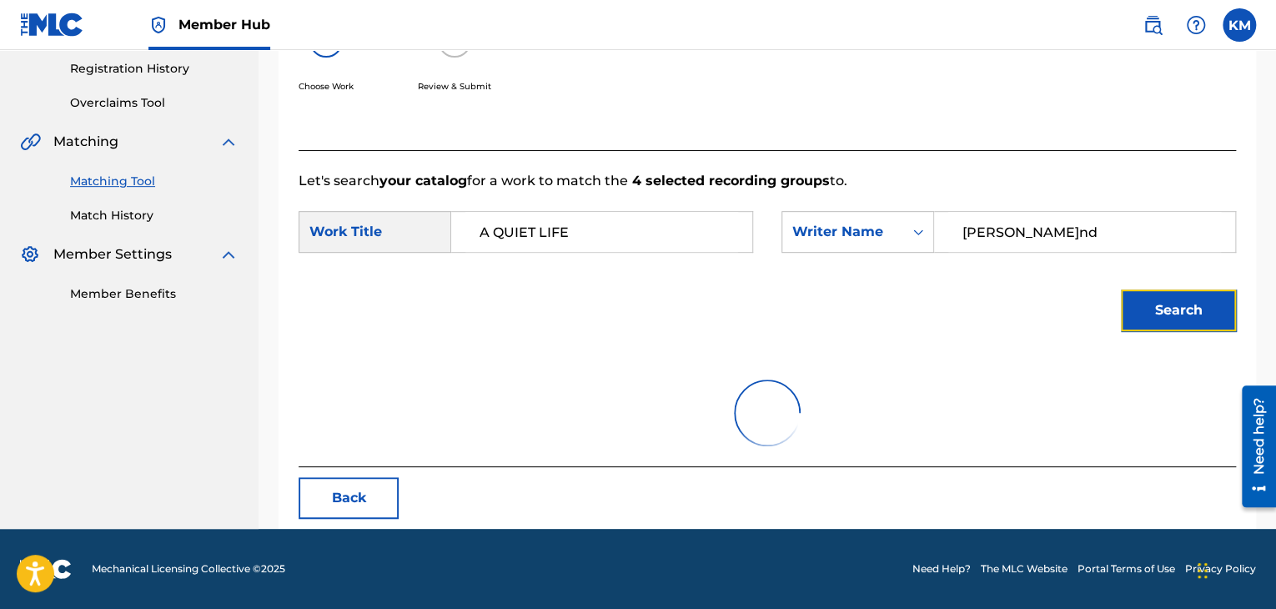
scroll to position [242, 0]
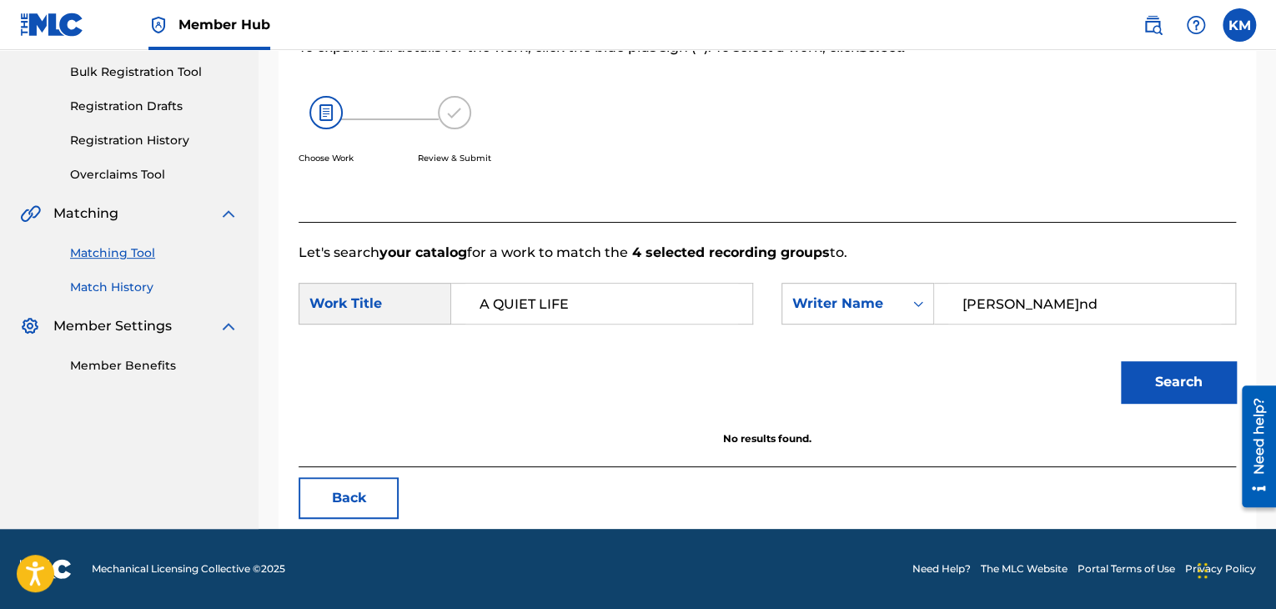
click at [138, 285] on link "Match History" at bounding box center [154, 288] width 168 height 18
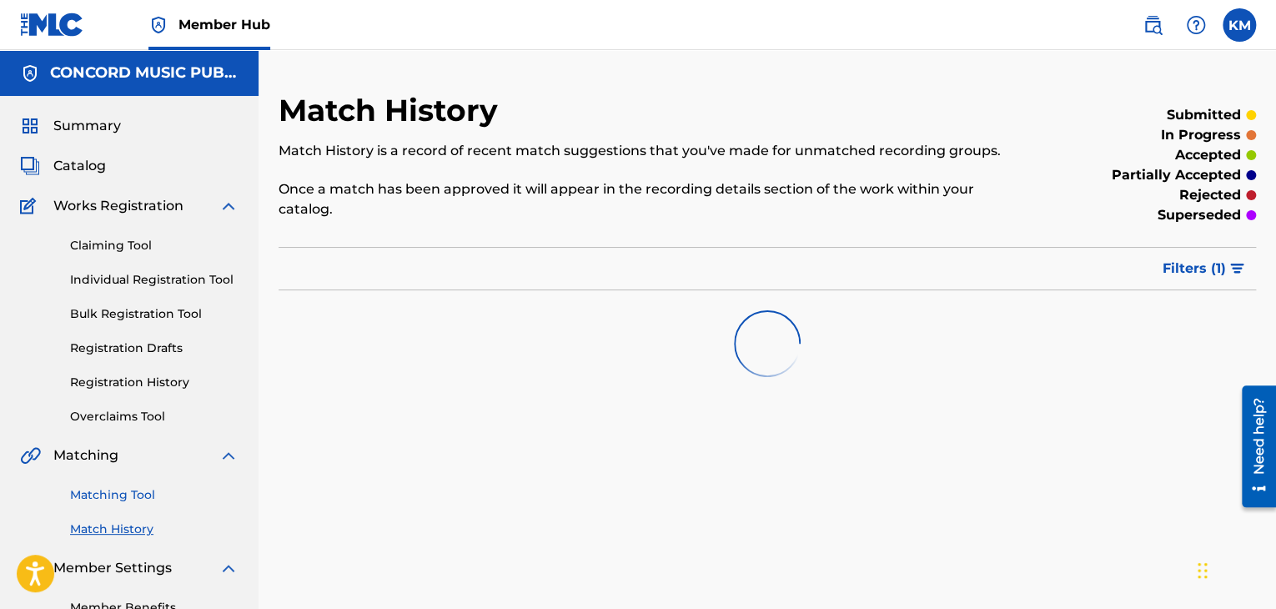
click at [150, 491] on link "Matching Tool" at bounding box center [154, 495] width 168 height 18
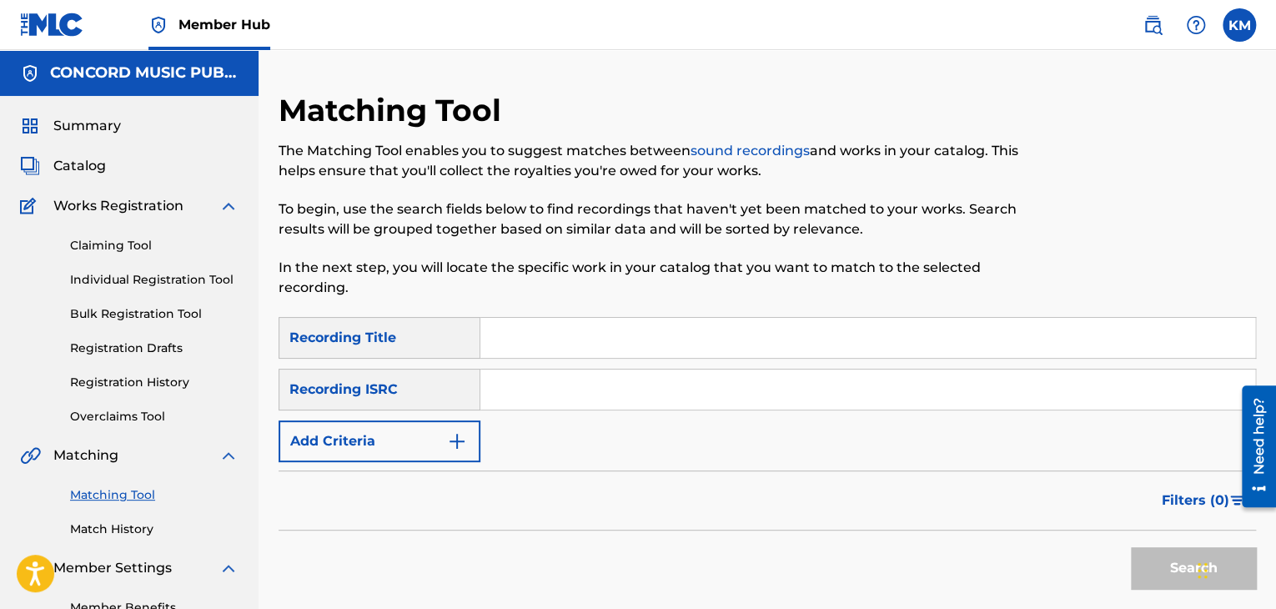
click at [514, 381] on input "Search Form" at bounding box center [867, 389] width 775 height 40
paste input "QMFMG1483224"
type input "QMFMG1483224"
click at [1143, 565] on button "Search" at bounding box center [1193, 568] width 125 height 42
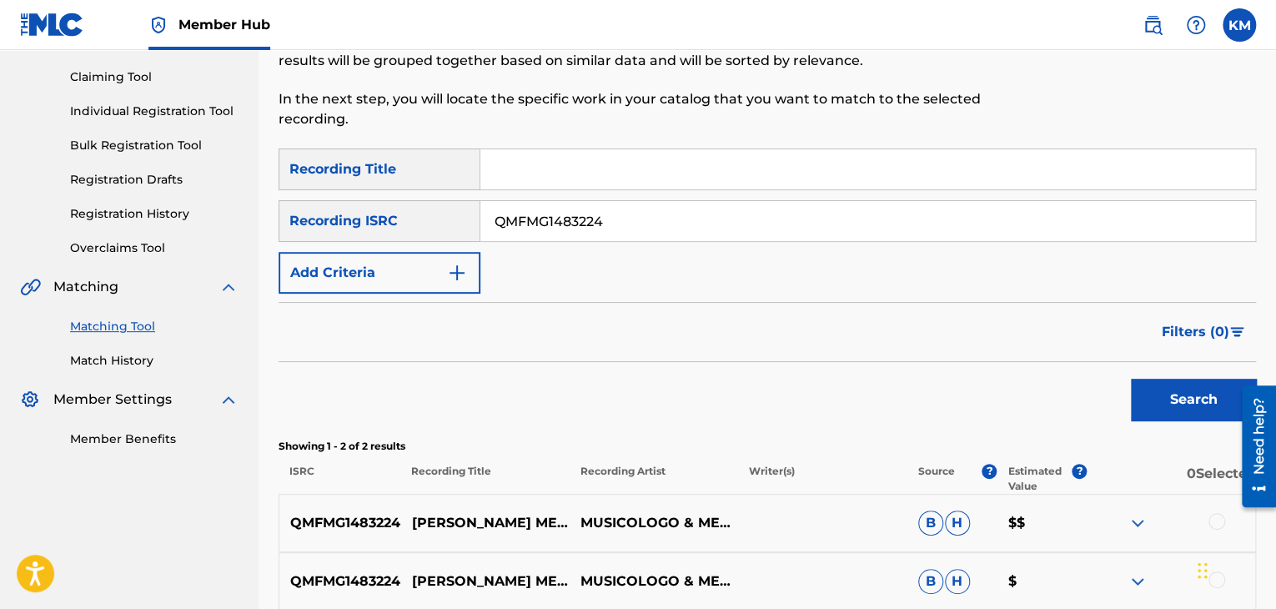
scroll to position [334, 0]
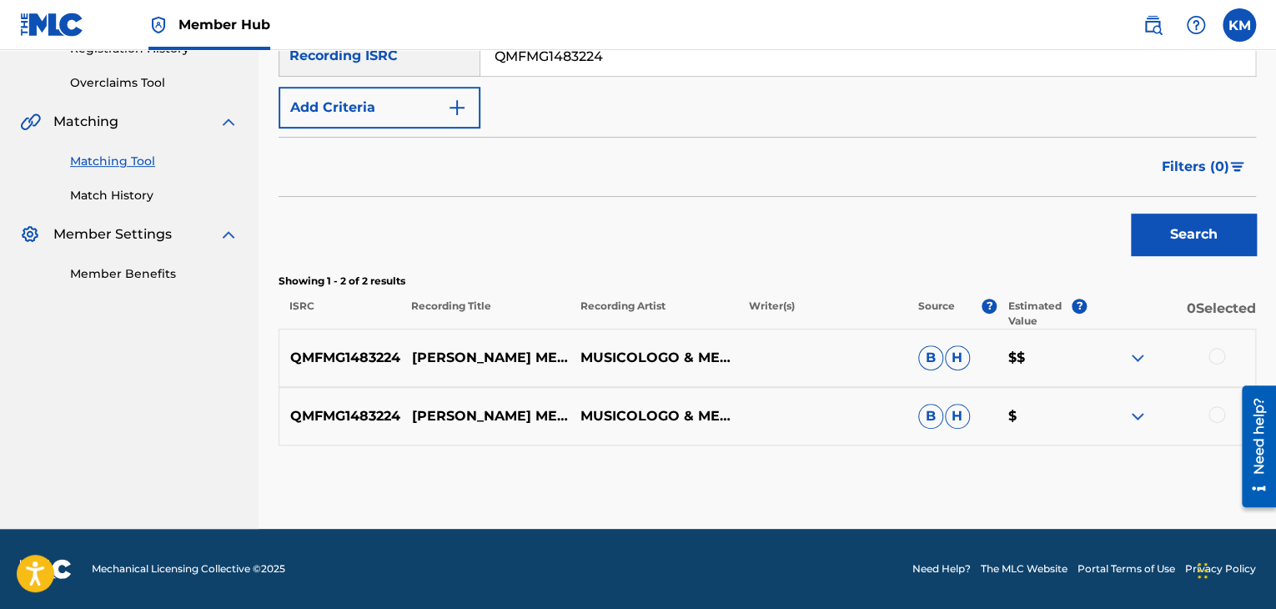
click at [1217, 414] on div at bounding box center [1216, 414] width 17 height 17
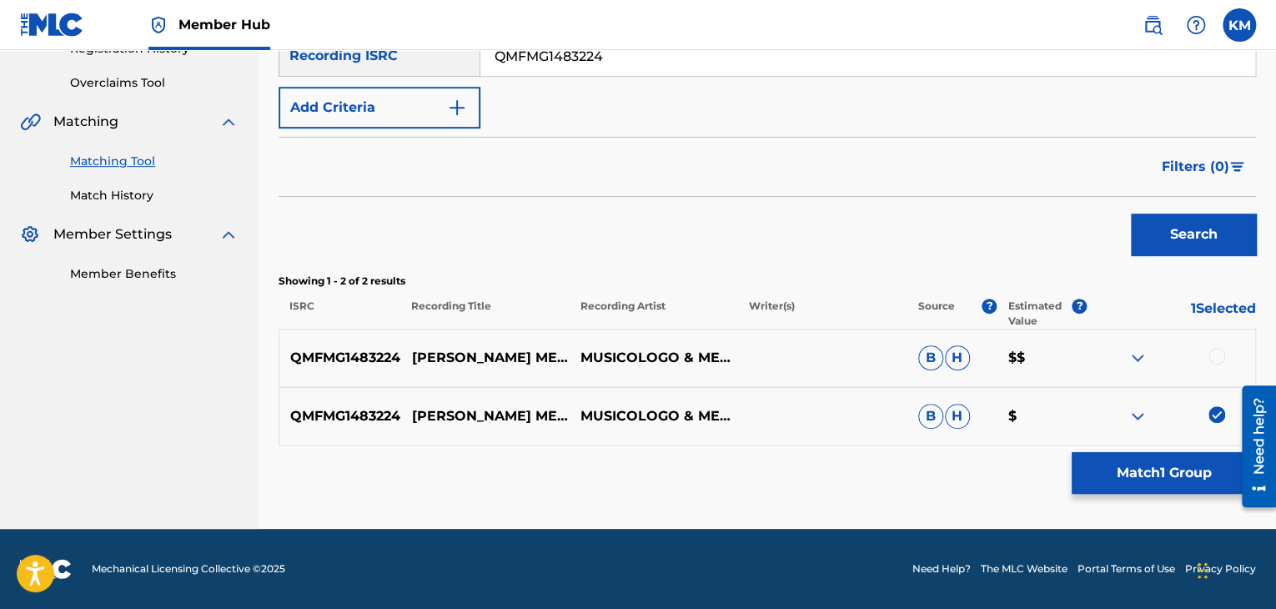
click at [1220, 354] on div at bounding box center [1216, 356] width 17 height 17
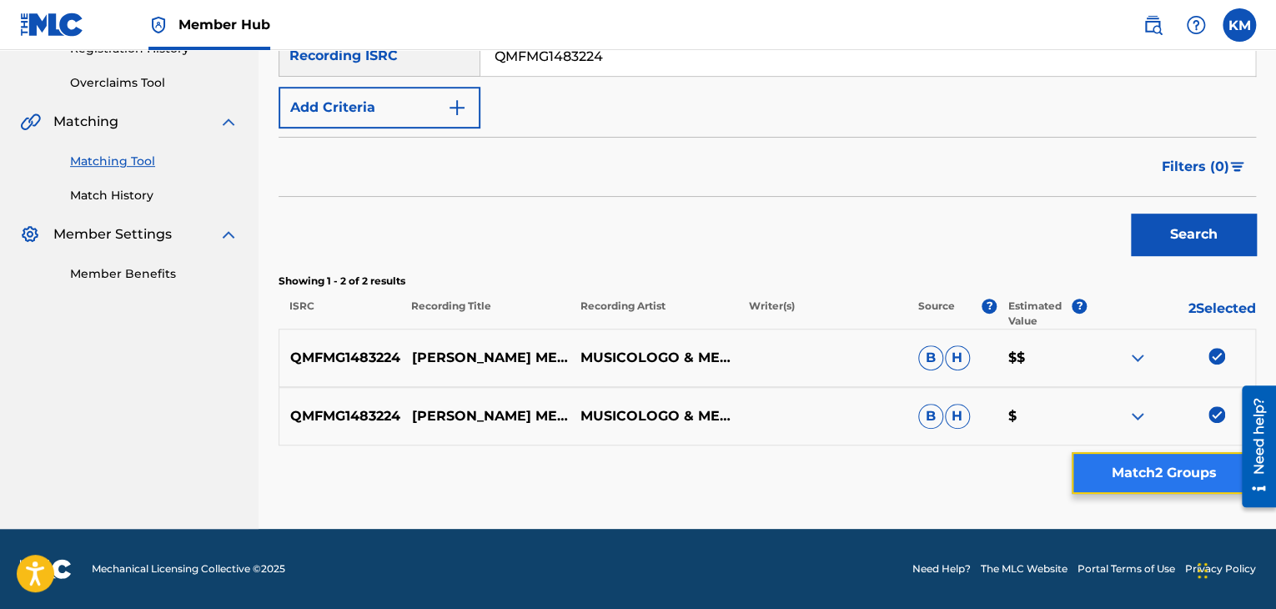
click at [1174, 459] on button "Match 2 Groups" at bounding box center [1163, 473] width 184 height 42
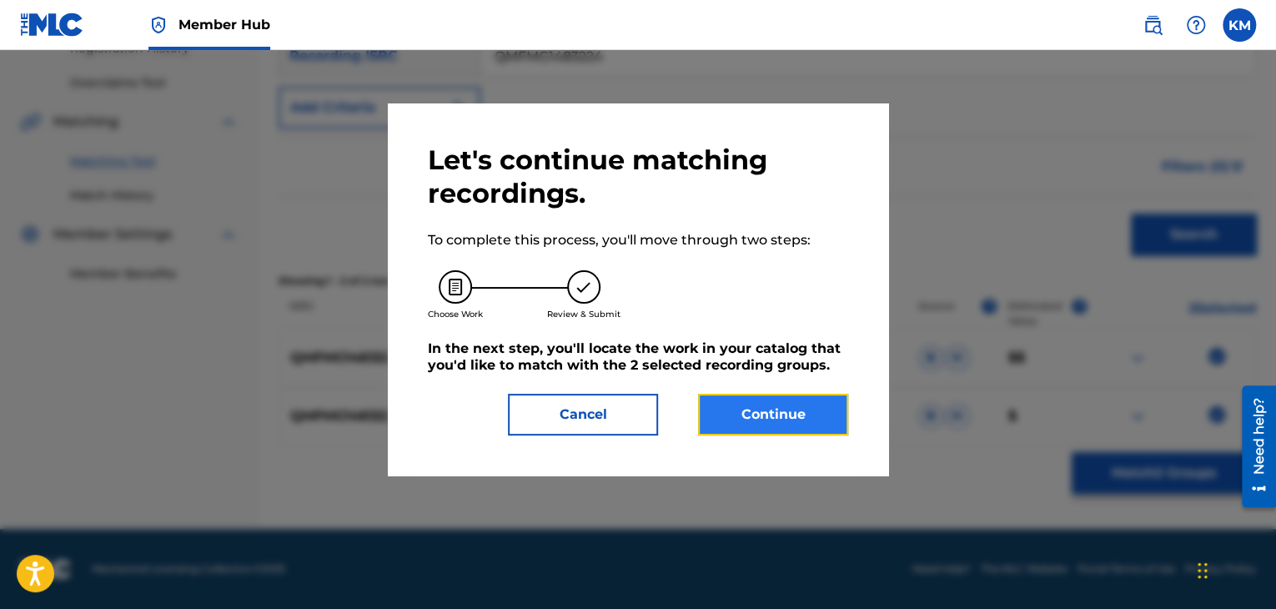
click at [745, 419] on button "Continue" at bounding box center [773, 415] width 150 height 42
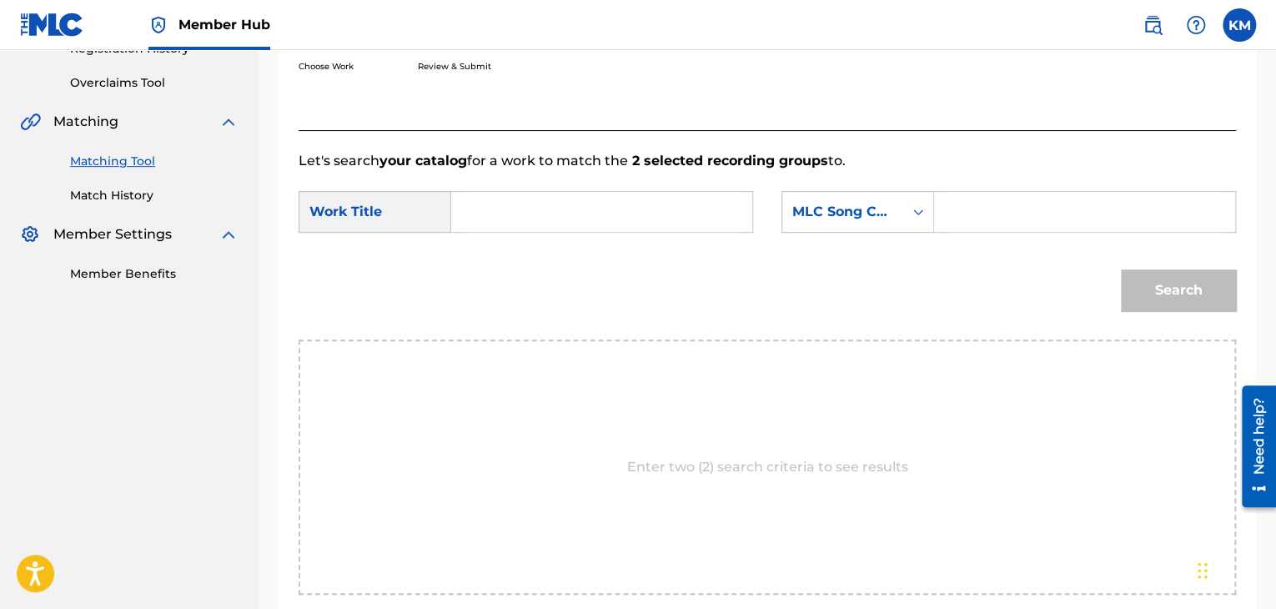
click at [489, 226] on input "Search Form" at bounding box center [601, 212] width 273 height 40
paste input "[PERSON_NAME] Me Llama"
type input "[PERSON_NAME] Me Llama"
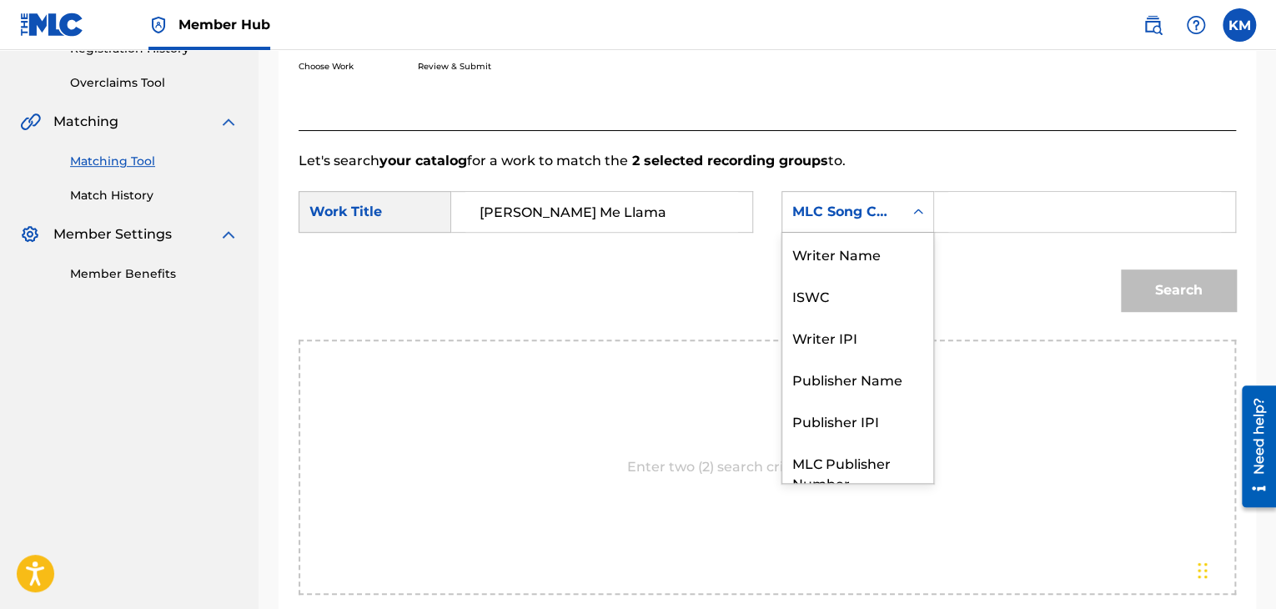
click at [917, 206] on icon "Search Form" at bounding box center [918, 211] width 17 height 17
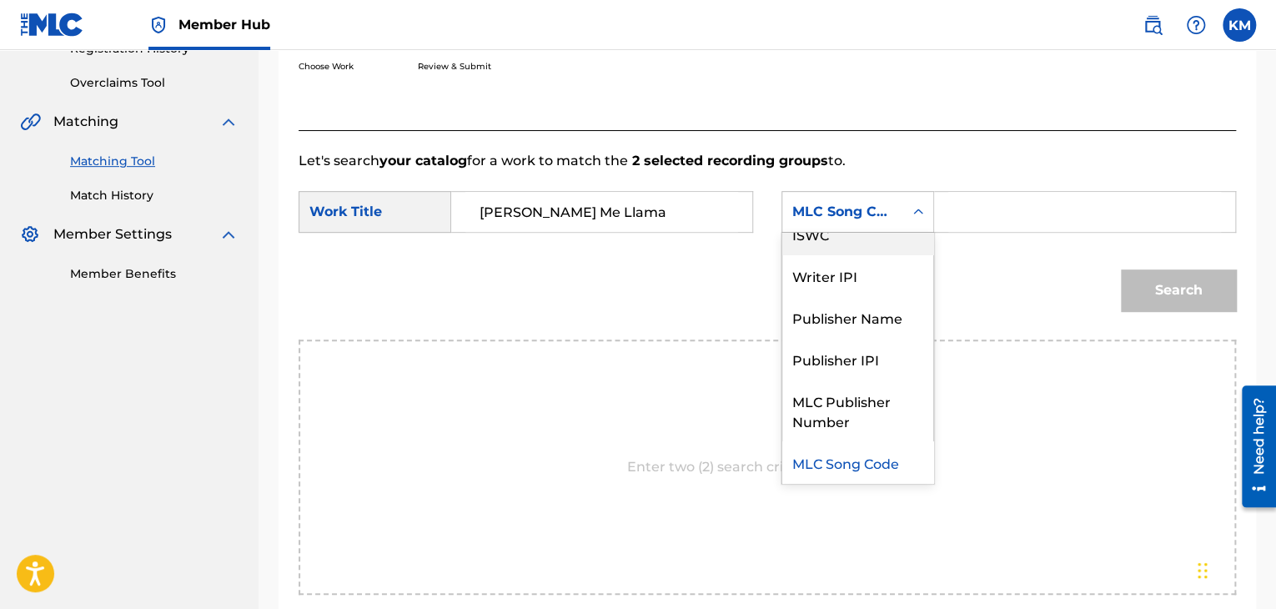
scroll to position [0, 0]
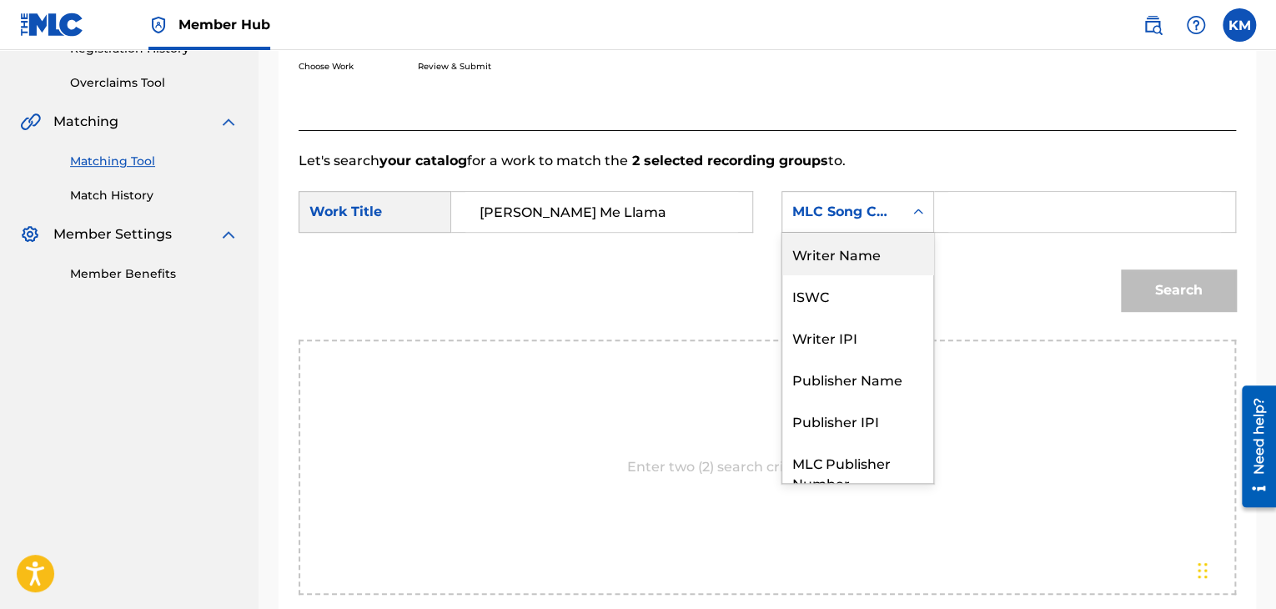
click at [862, 264] on div "Writer Name" at bounding box center [857, 254] width 151 height 42
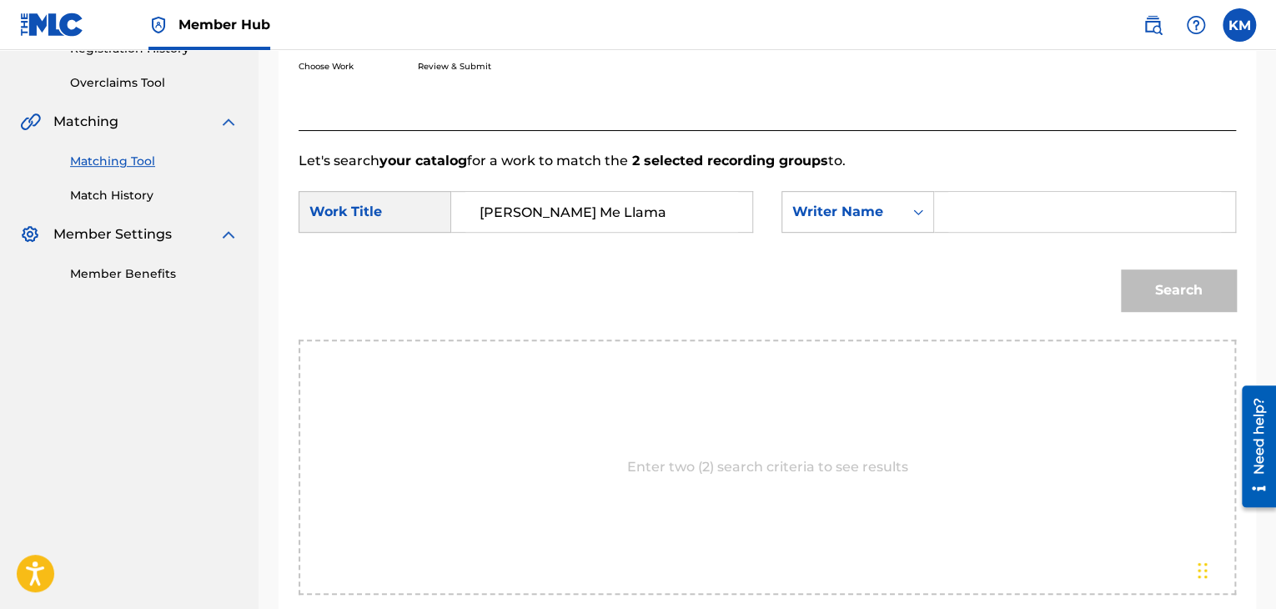
click at [1008, 211] on input "Search Form" at bounding box center [1084, 212] width 273 height 40
paste input "[PERSON_NAME],"
type input "[PERSON_NAME]"
click at [1121, 269] on button "Search" at bounding box center [1178, 290] width 115 height 42
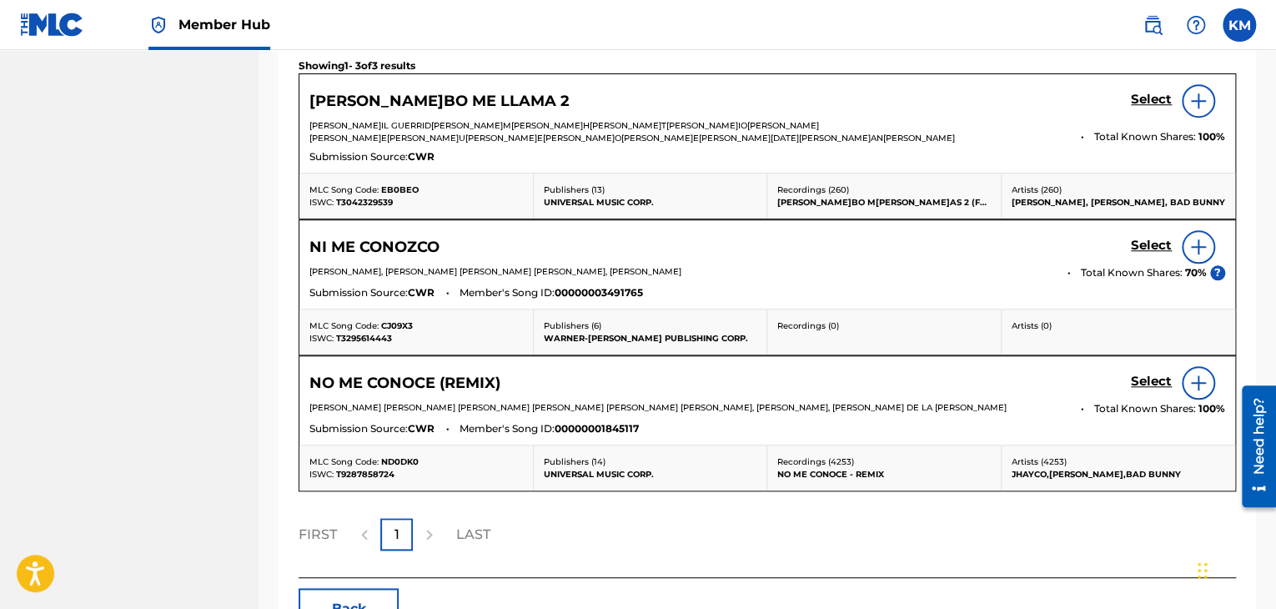
scroll to position [399, 0]
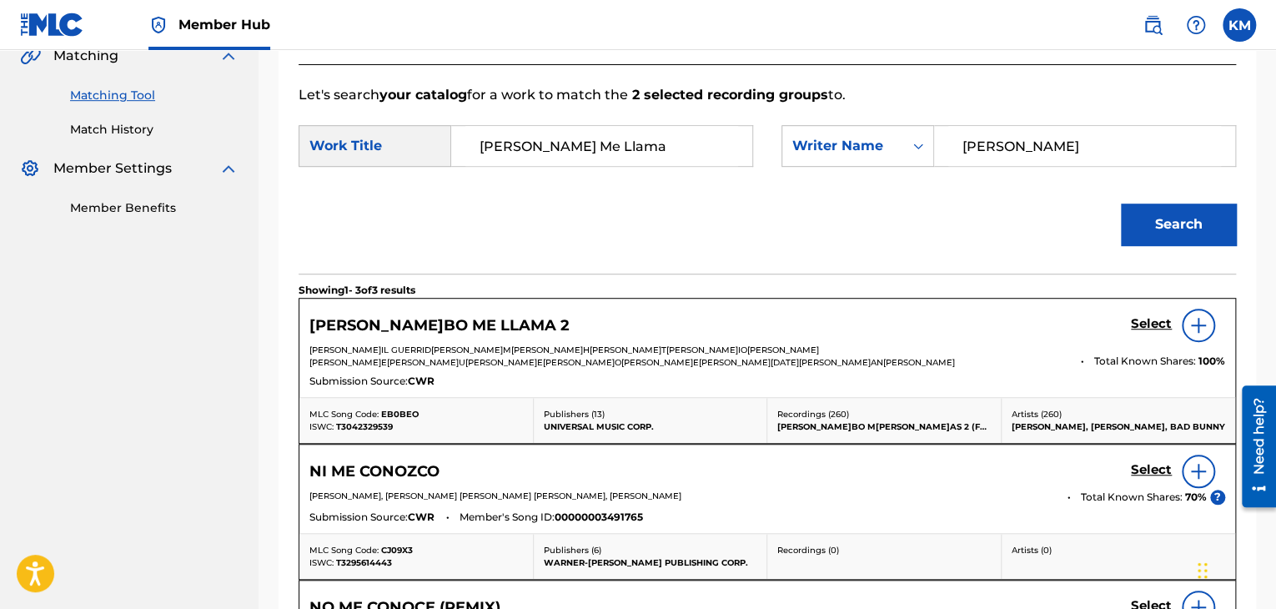
click at [1197, 317] on img at bounding box center [1198, 325] width 20 height 20
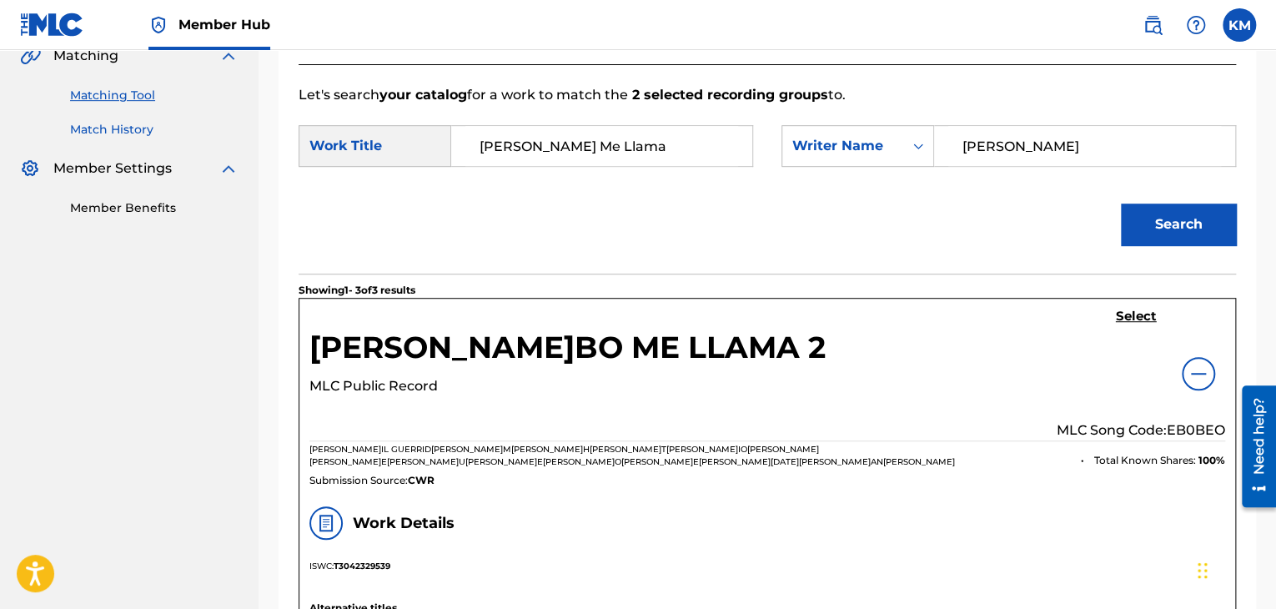
click at [127, 127] on link "Match History" at bounding box center [154, 130] width 168 height 18
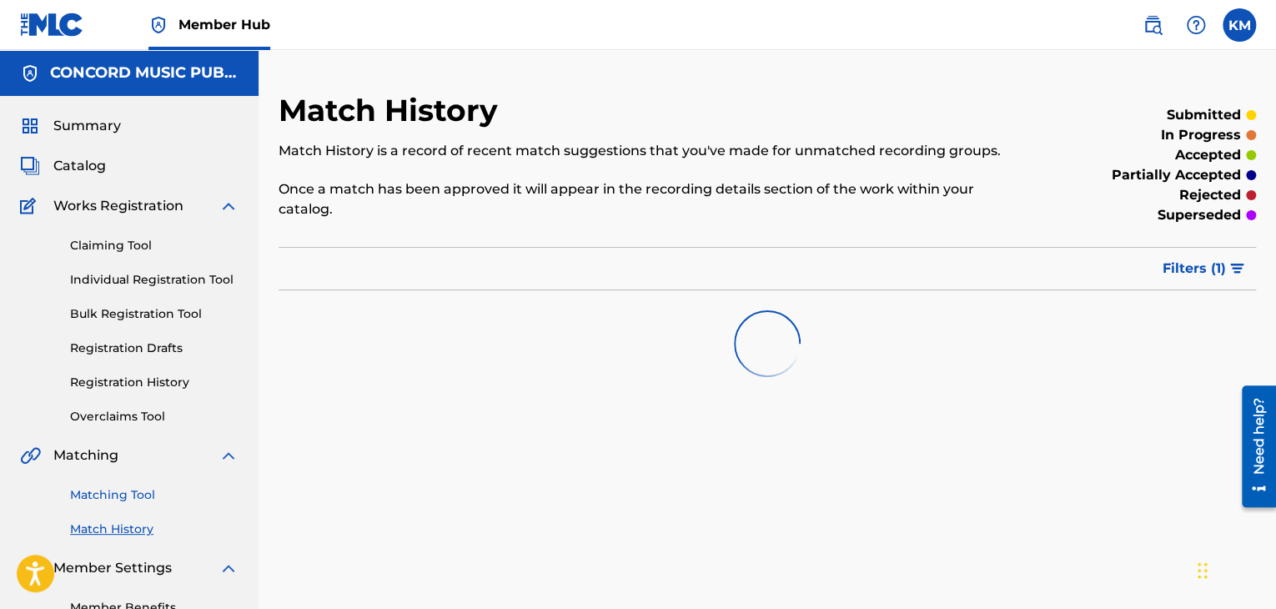
click at [140, 499] on link "Matching Tool" at bounding box center [154, 495] width 168 height 18
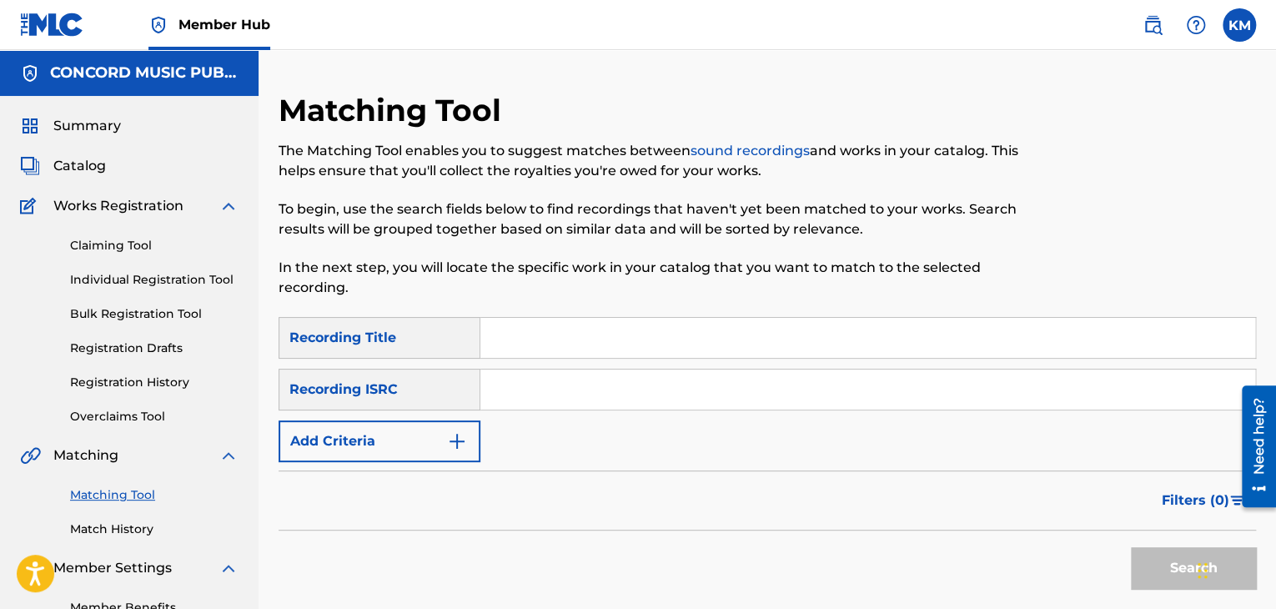
click at [625, 377] on input "Search Form" at bounding box center [867, 389] width 775 height 40
paste input "ARF850900150"
type input "ARF850900150"
click at [1134, 555] on button "Search" at bounding box center [1193, 568] width 125 height 42
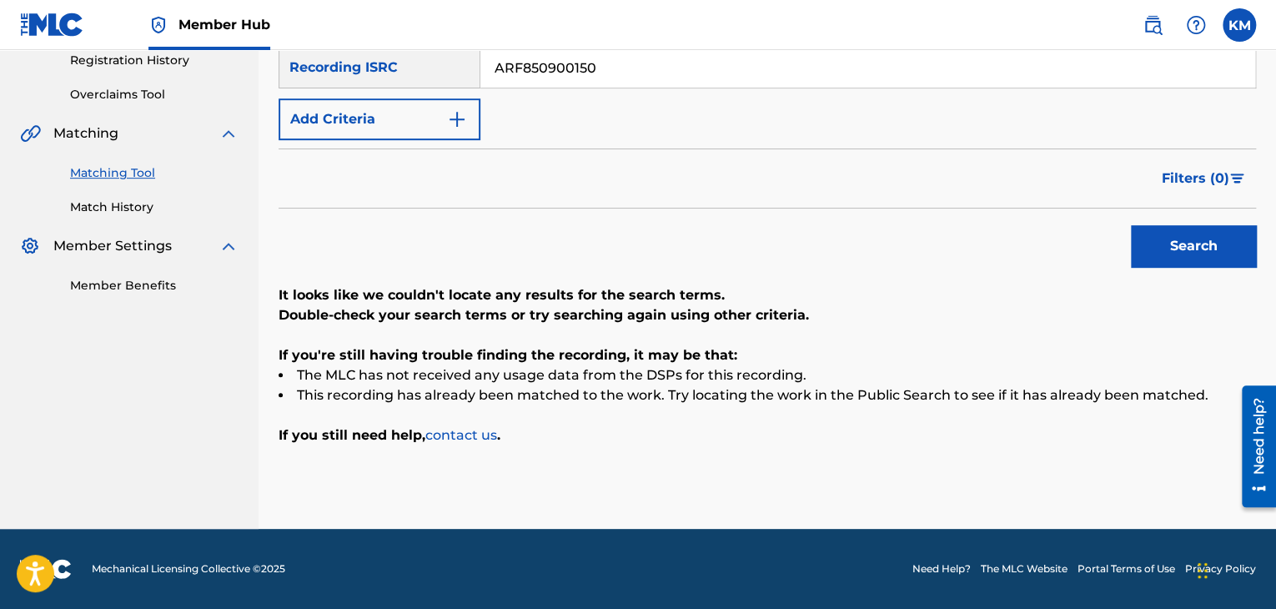
scroll to position [72, 0]
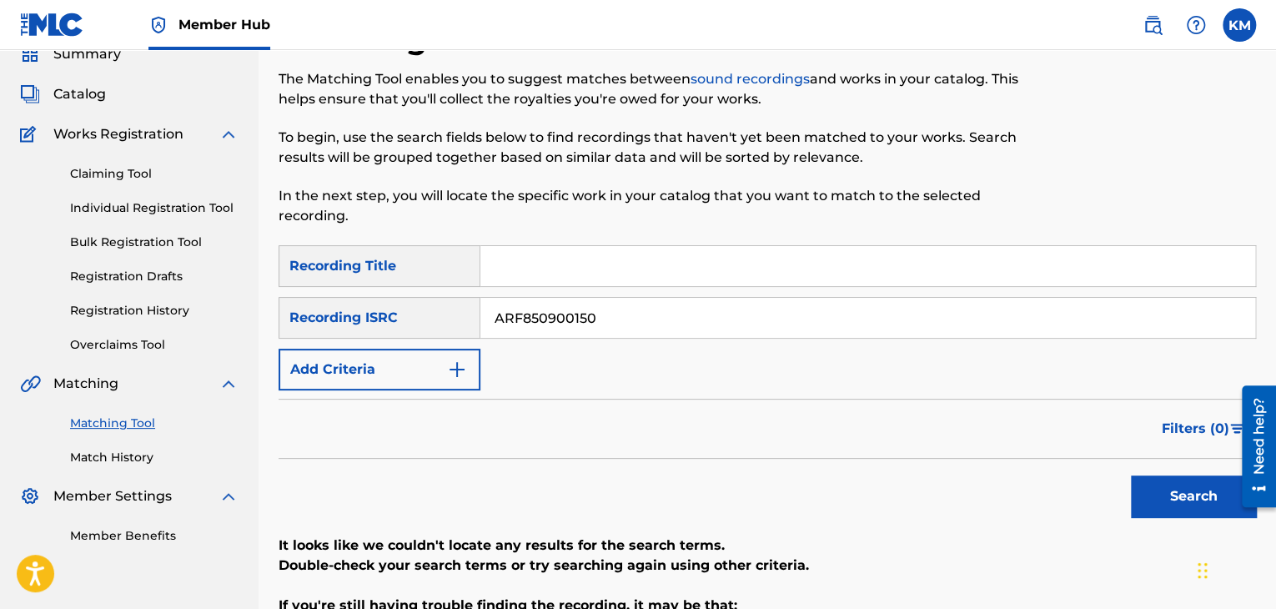
click at [562, 258] on input "Search Form" at bounding box center [867, 266] width 775 height 40
paste input "Lo Que Me [PERSON_NAME]"
type input "Lo Que Me [PERSON_NAME]"
drag, startPoint x: 633, startPoint y: 319, endPoint x: 374, endPoint y: 289, distance: 260.2
click at [374, 289] on div "SearchWithCriteria6e6efb9d-a580-479a-af93-2b9effa01b96 Recording Title Lo Que M…" at bounding box center [767, 317] width 977 height 145
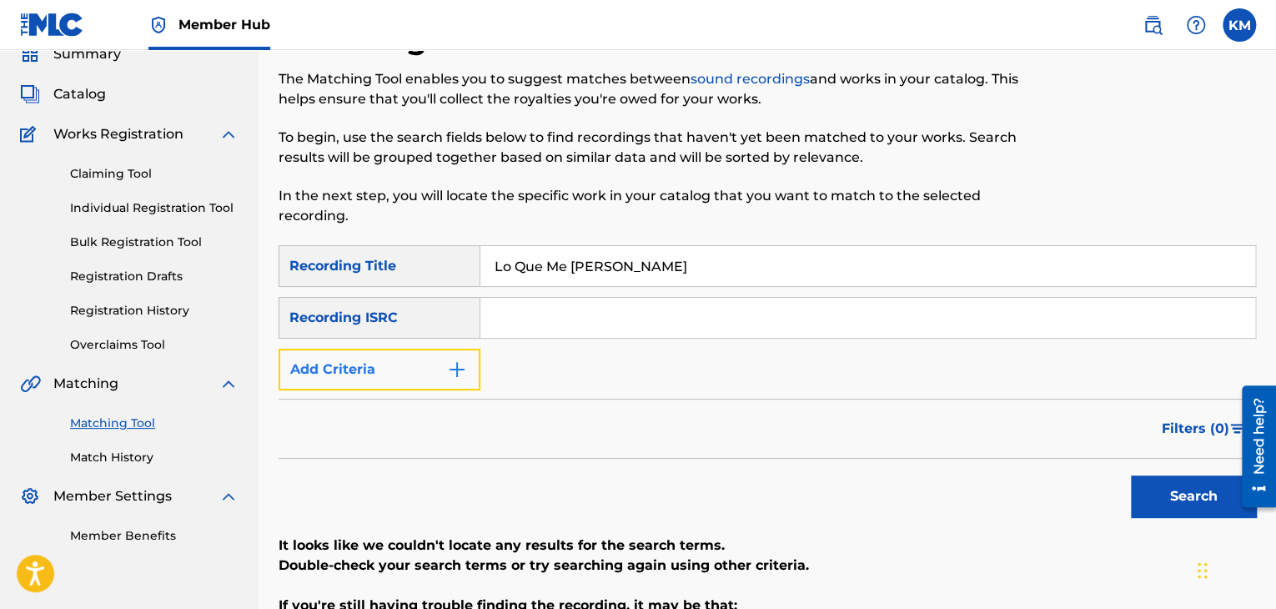
click at [464, 364] on img "Search Form" at bounding box center [457, 369] width 20 height 20
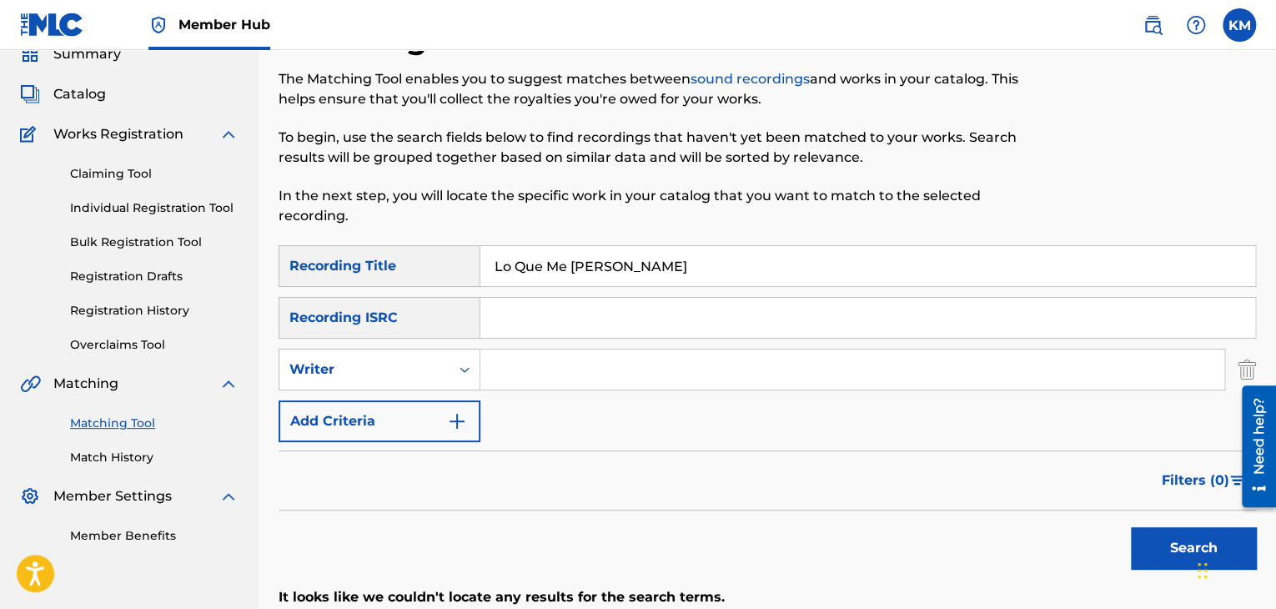
paste input "[PERSON_NAME]"
click at [500, 371] on input "[PERSON_NAME]" at bounding box center [852, 369] width 744 height 40
type input "[PERSON_NAME]"
click at [1131, 527] on button "Search" at bounding box center [1193, 548] width 125 height 42
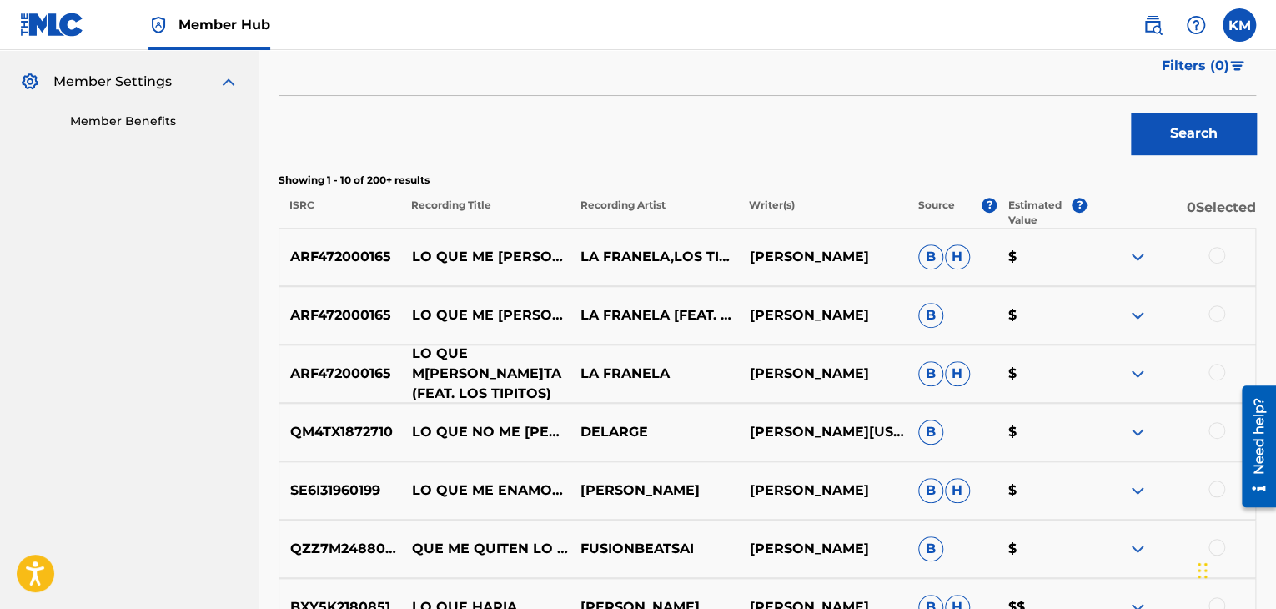
scroll to position [489, 0]
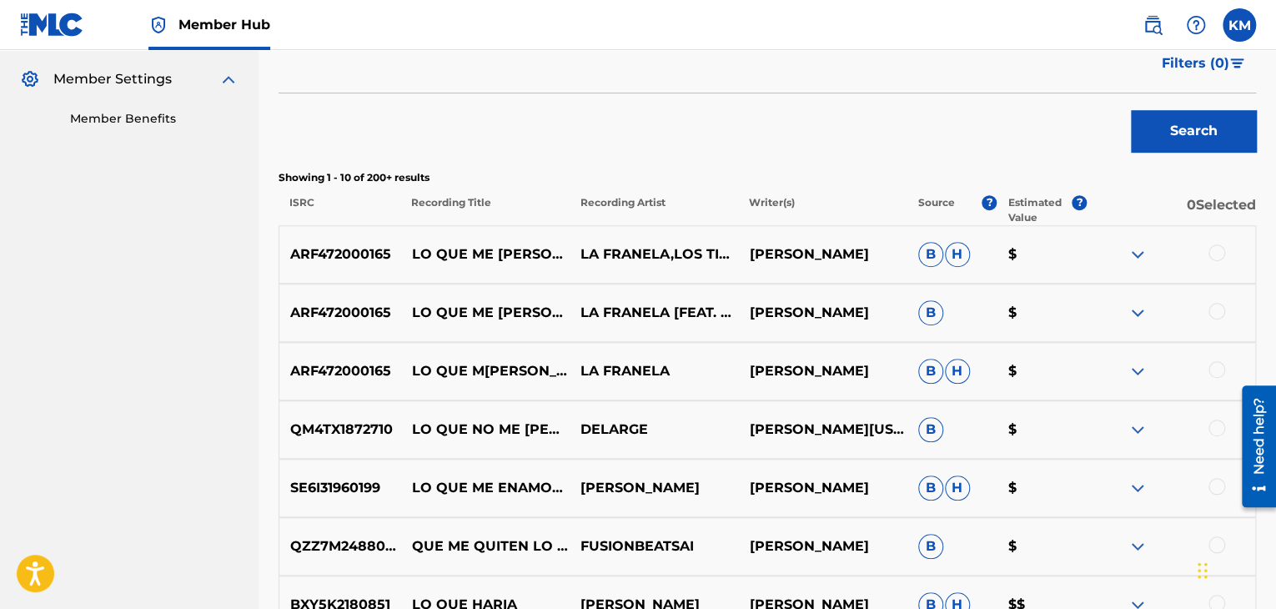
click at [1227, 251] on div at bounding box center [1170, 254] width 168 height 20
click at [1215, 251] on div at bounding box center [1216, 252] width 17 height 17
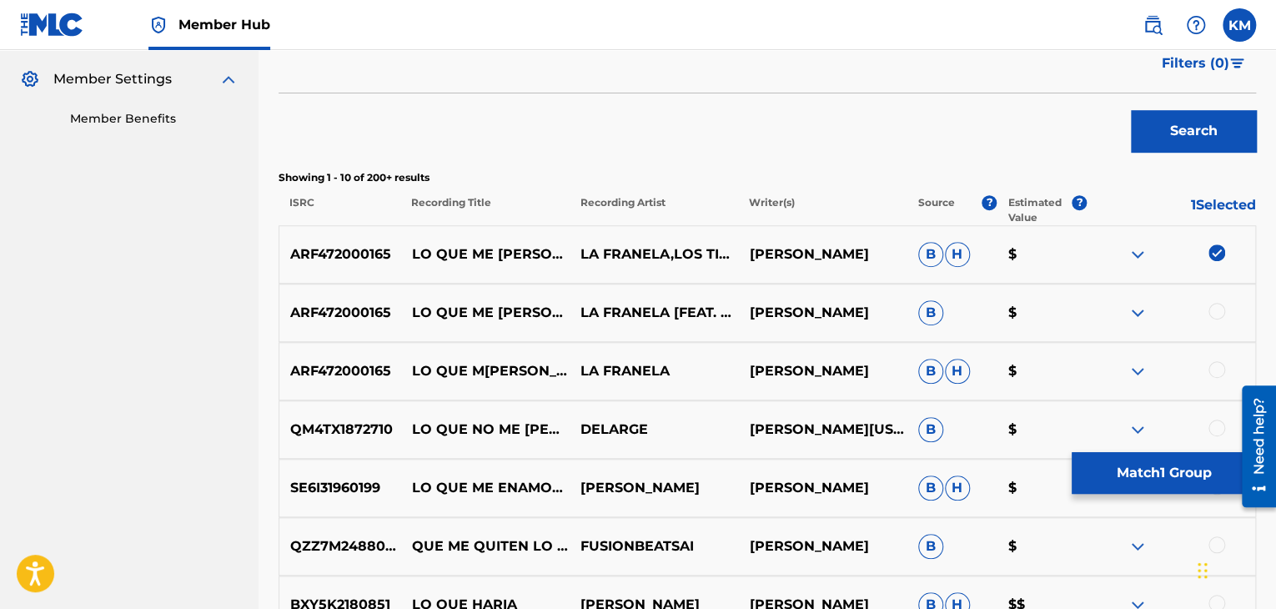
click at [1211, 313] on div at bounding box center [1216, 311] width 17 height 17
click at [1214, 378] on div at bounding box center [1170, 371] width 168 height 20
click at [1214, 372] on div at bounding box center [1216, 369] width 17 height 17
click at [1214, 421] on div at bounding box center [1216, 427] width 17 height 17
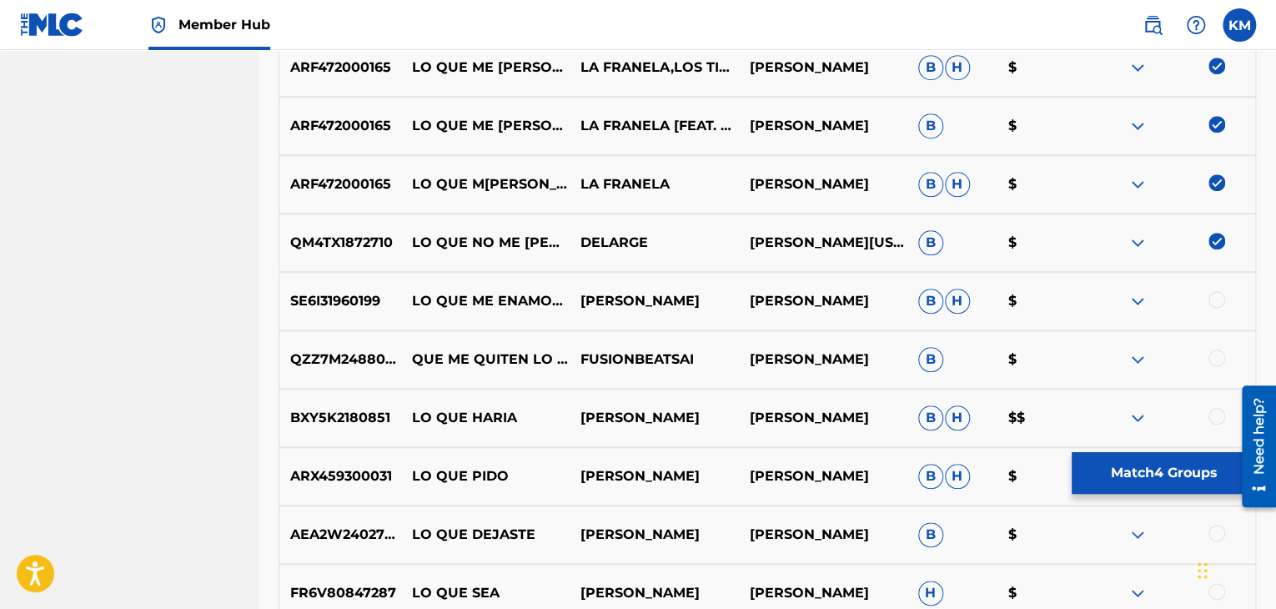
scroll to position [655, 0]
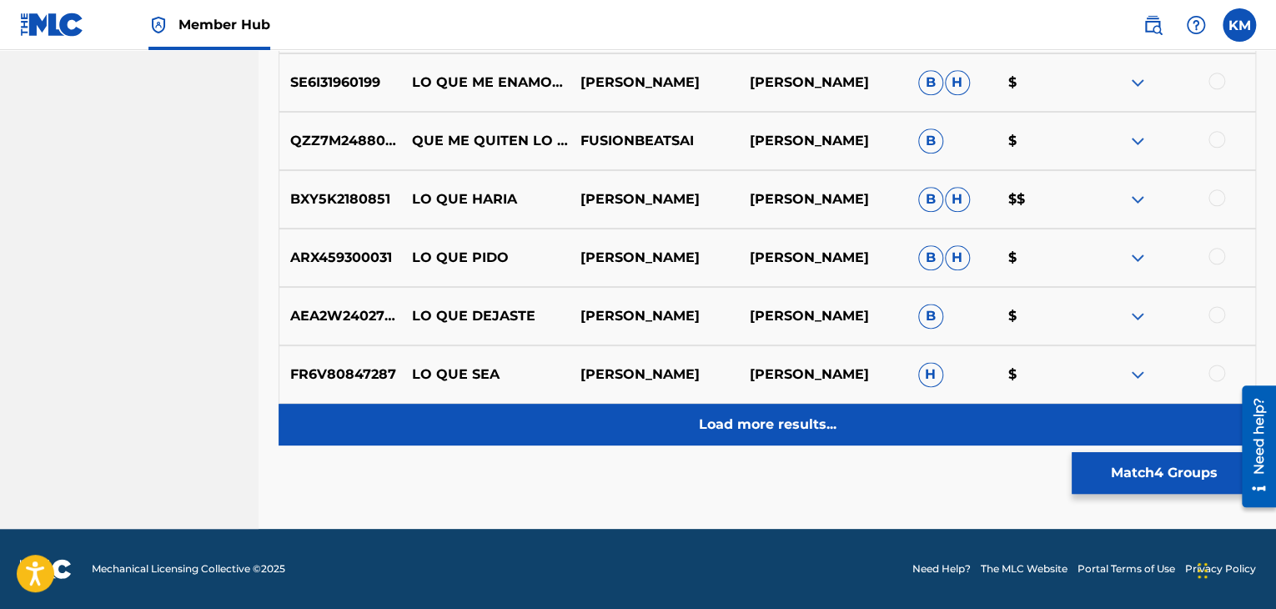
click at [796, 419] on p "Load more results..." at bounding box center [768, 424] width 138 height 20
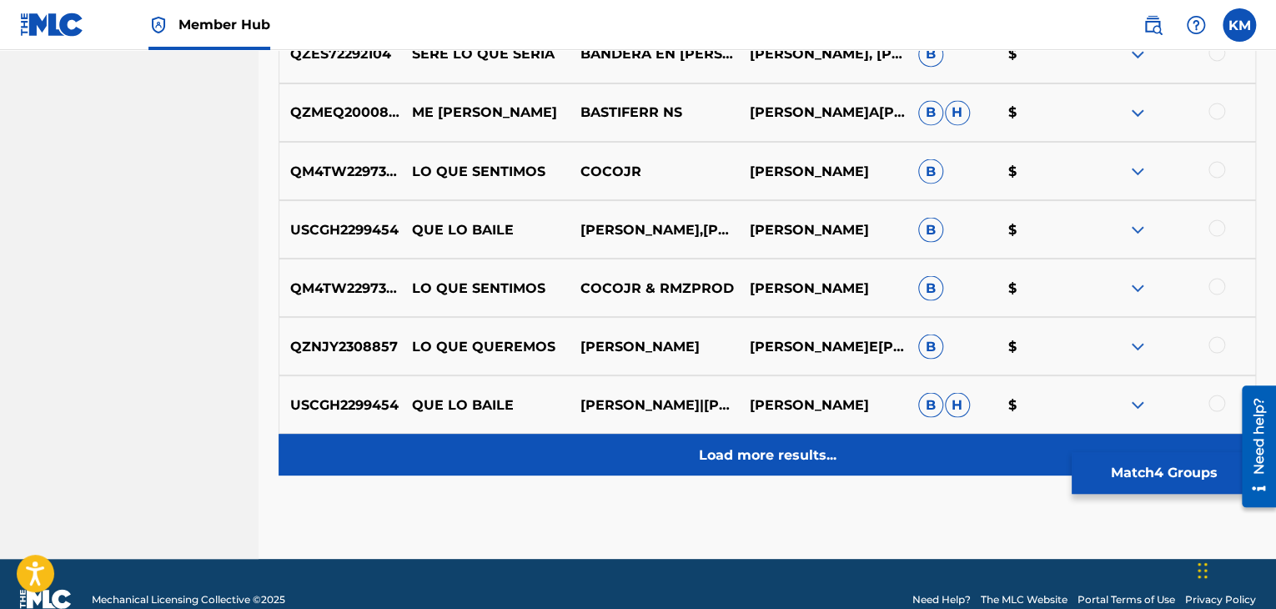
scroll to position [1478, 0]
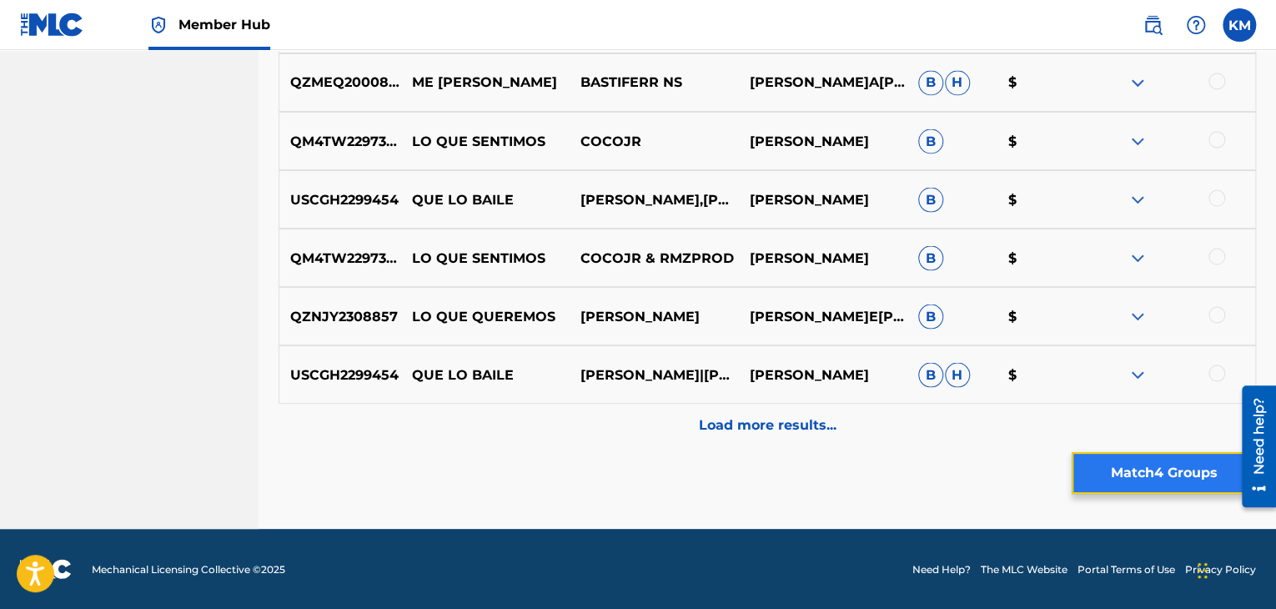
click at [1110, 475] on button "Match 4 Groups" at bounding box center [1163, 473] width 184 height 42
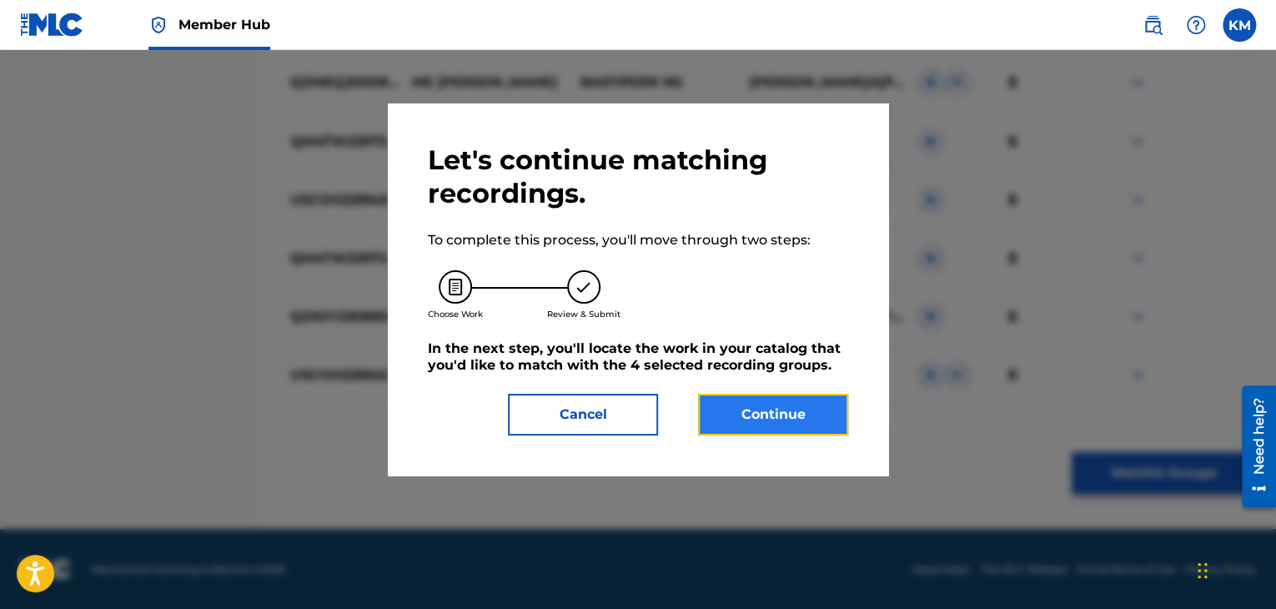
click at [837, 417] on button "Continue" at bounding box center [773, 415] width 150 height 42
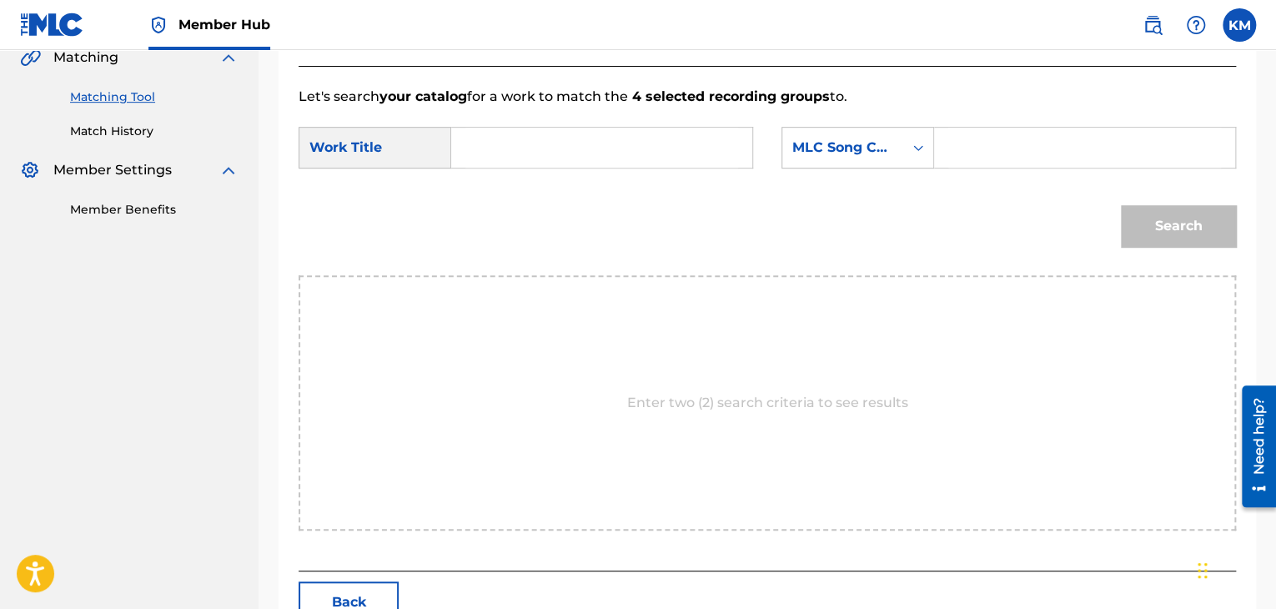
scroll to position [335, 0]
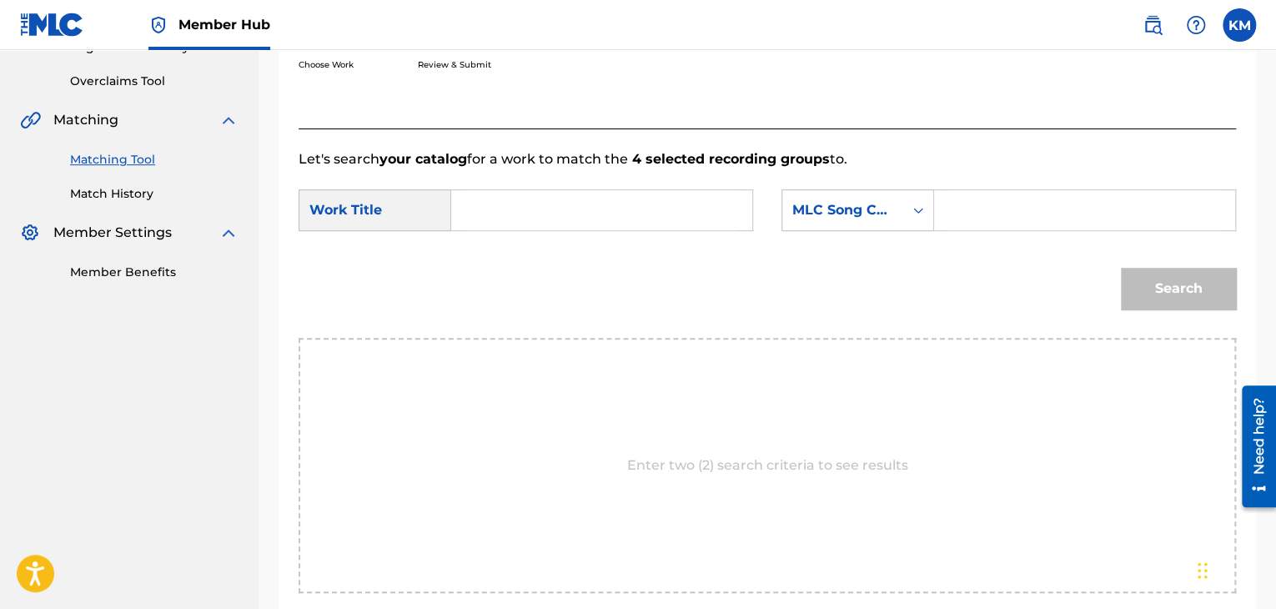
paste input "[PERSON_NAME]"
type input "[PERSON_NAME]"
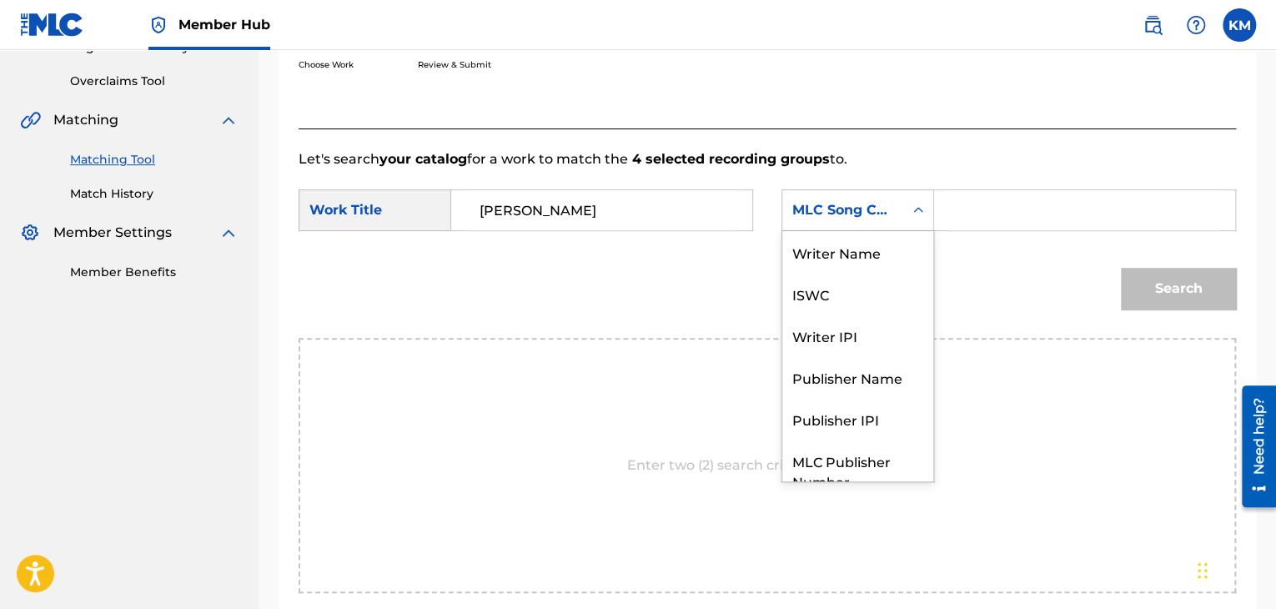
click at [920, 208] on icon "Search Form" at bounding box center [918, 210] width 10 height 6
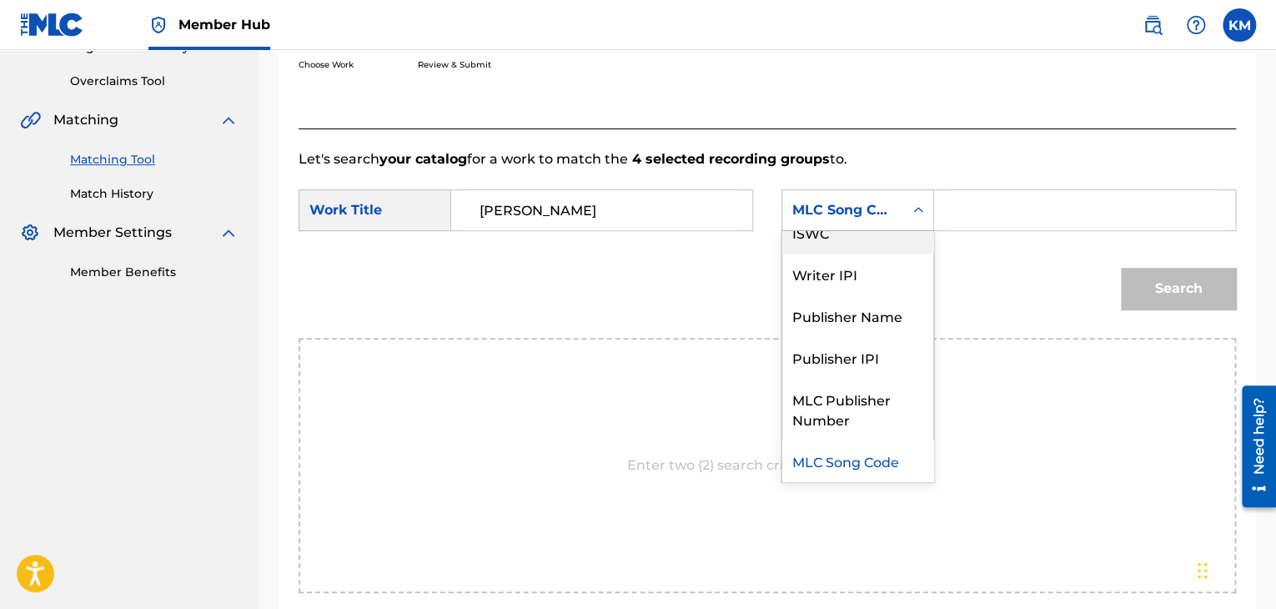
scroll to position [0, 0]
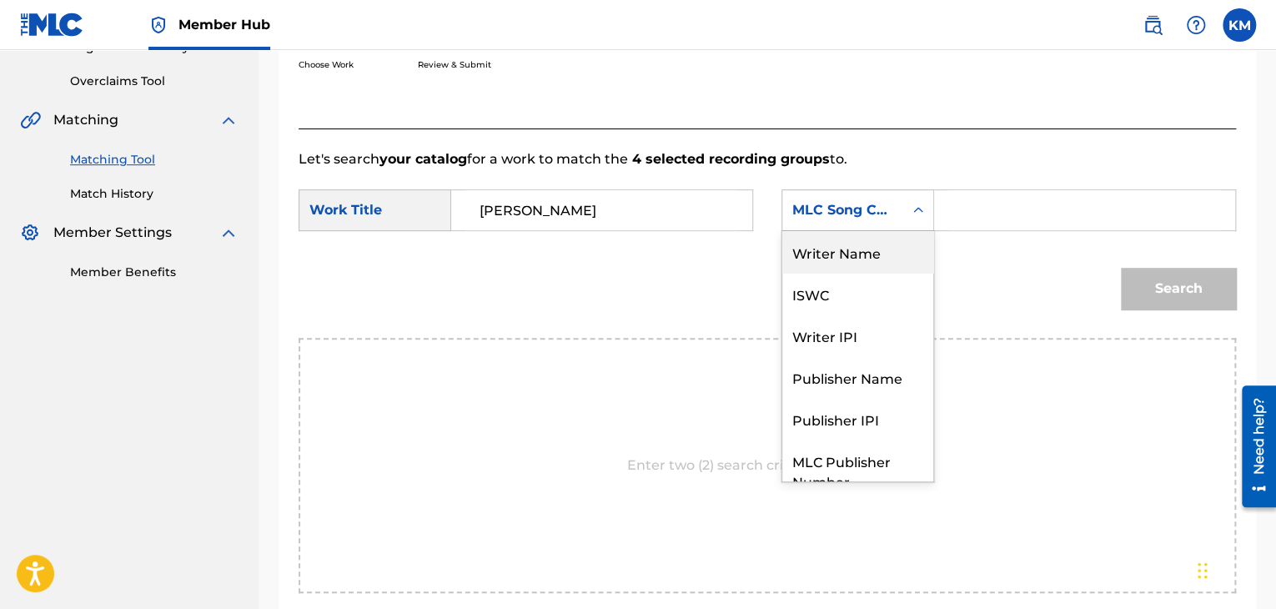
click at [851, 254] on div "Writer Name" at bounding box center [857, 252] width 151 height 42
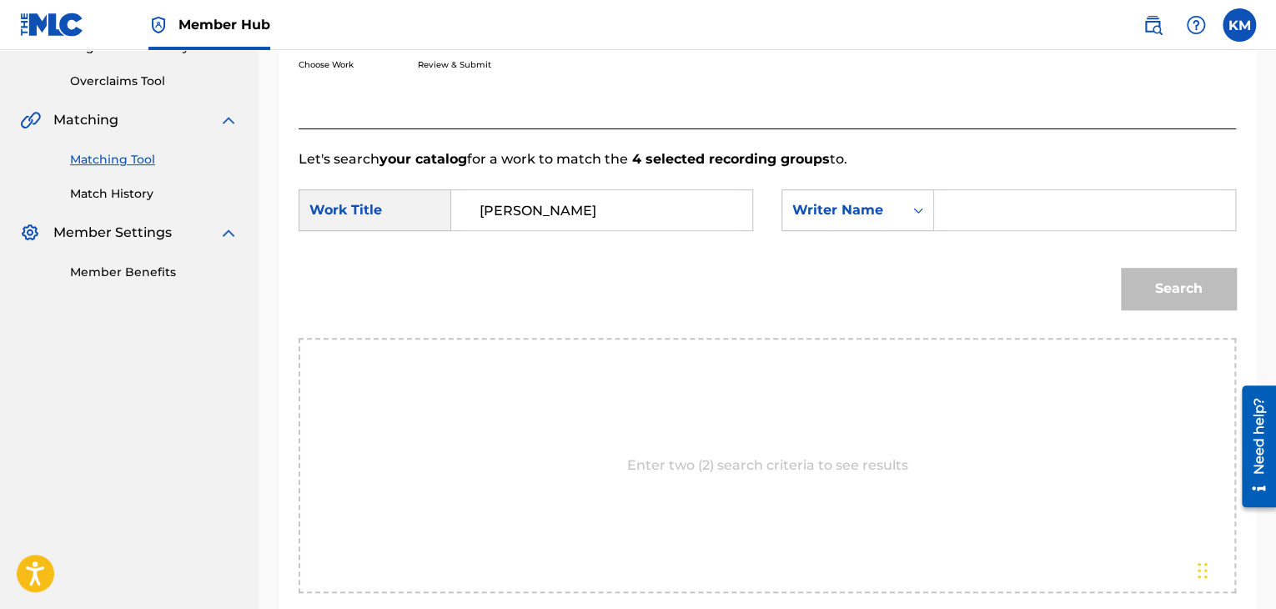
paste input "[PERSON_NAME]"
type input "[PERSON_NAME]"
drag, startPoint x: 611, startPoint y: 217, endPoint x: 457, endPoint y: 186, distance: 157.3
click at [457, 186] on form "SearchWithCriteriab081305a-3c25-4a7b-a9e7-89ef7da4d4d5 Work Title [PERSON_NAME]…" at bounding box center [767, 253] width 937 height 168
paste input "Lo Que Me [PERSON_NAME]"
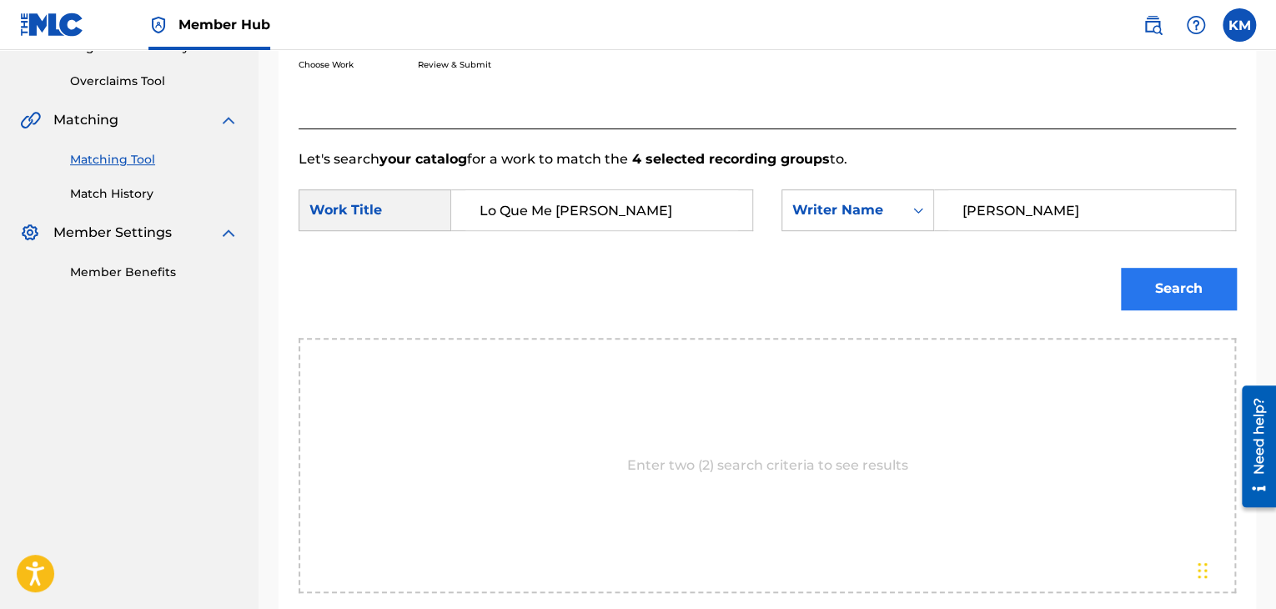
type input "Lo Que Me [PERSON_NAME]"
click at [1146, 291] on button "Search" at bounding box center [1178, 289] width 115 height 42
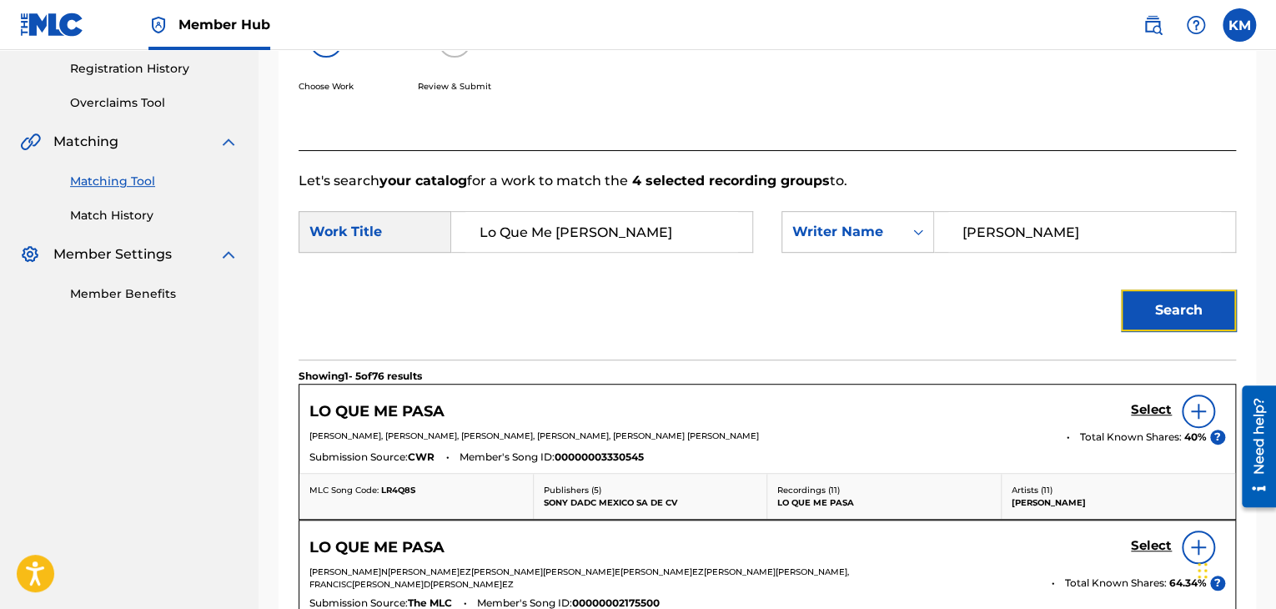
scroll to position [335, 0]
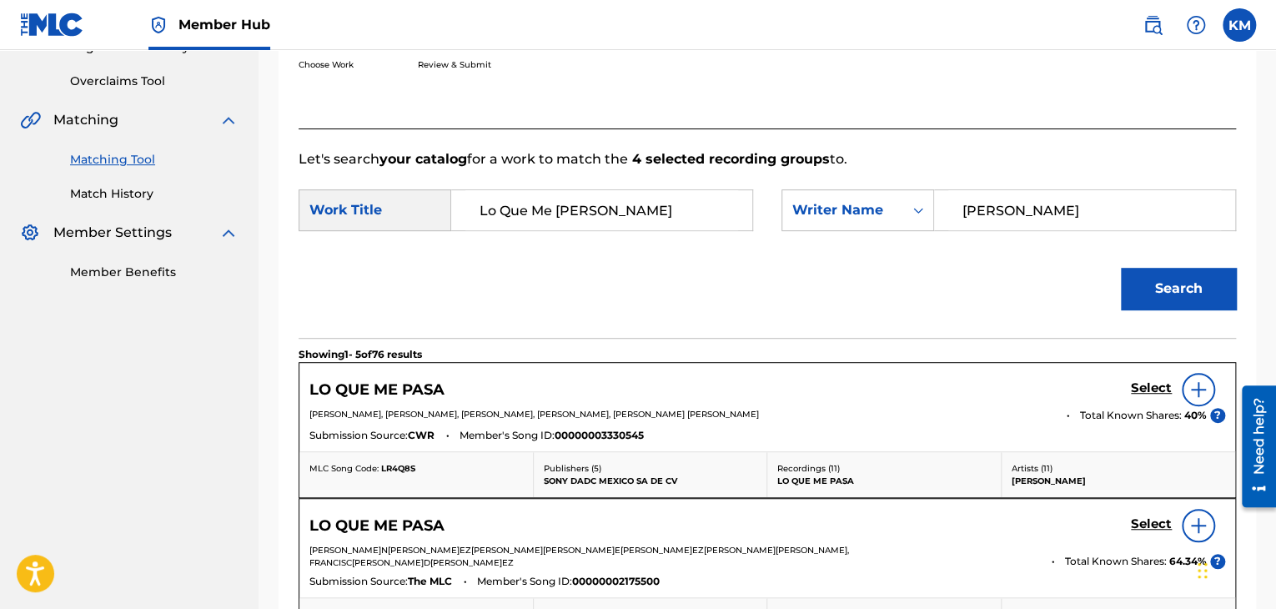
click at [744, 248] on form "SearchWithCriteriab081305a-3c25-4a7b-a9e7-89ef7da4d4d5 Work Title Lo Que Me [PE…" at bounding box center [767, 253] width 937 height 168
click at [146, 191] on link "Match History" at bounding box center [154, 194] width 168 height 18
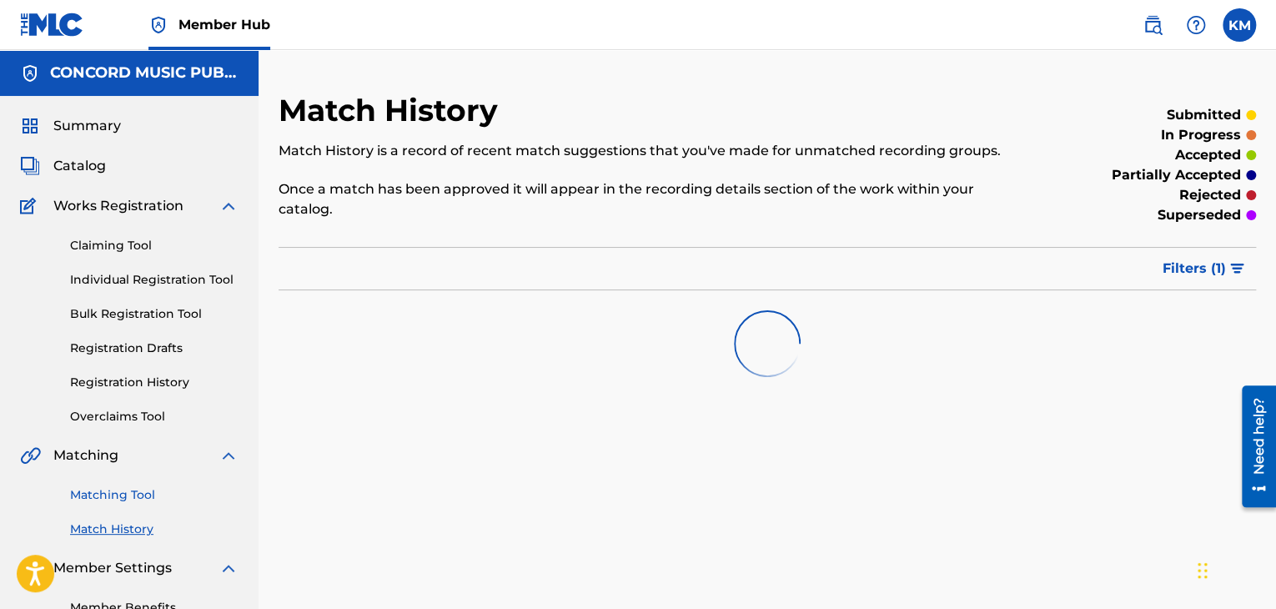
click at [144, 486] on link "Matching Tool" at bounding box center [154, 495] width 168 height 18
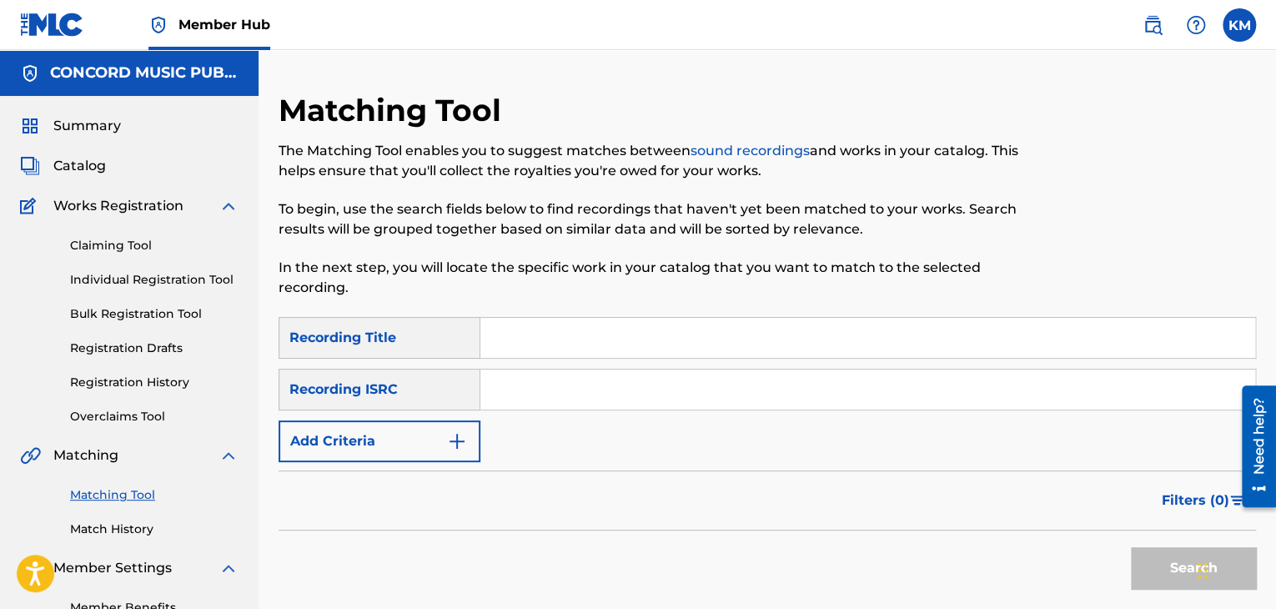
click at [524, 389] on input "Search Form" at bounding box center [867, 389] width 775 height 40
paste input "GBKPL1819986"
type input "GBKPL1819986"
drag, startPoint x: 1158, startPoint y: 559, endPoint x: 1114, endPoint y: 502, distance: 71.9
click at [1160, 559] on button "Search" at bounding box center [1193, 568] width 125 height 42
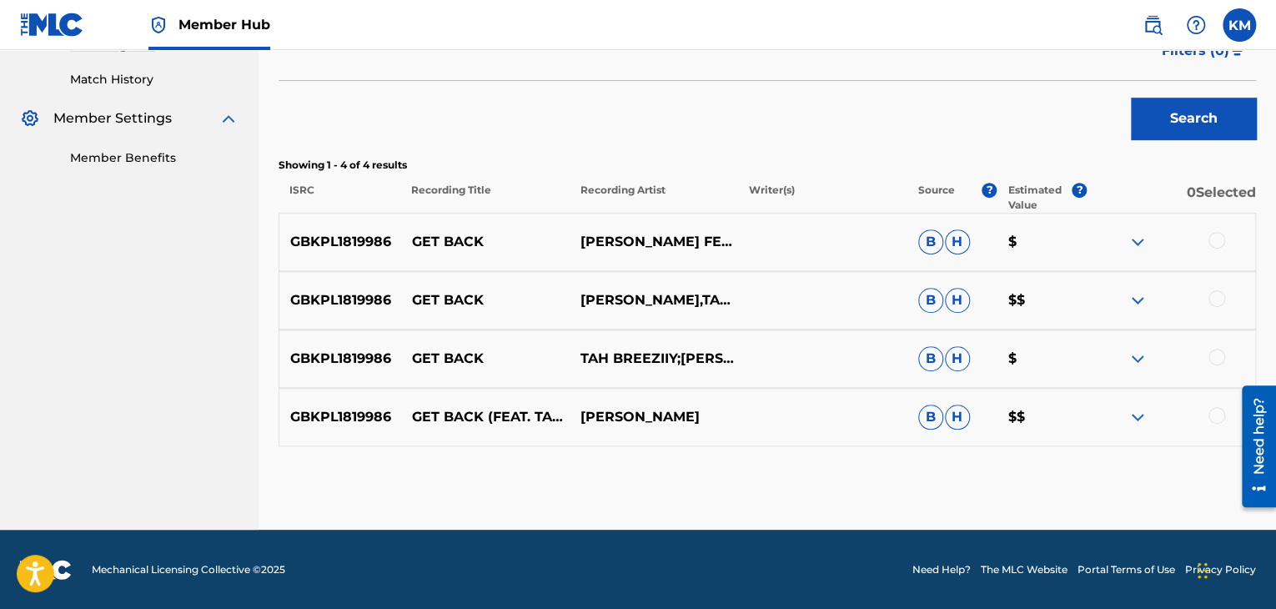
scroll to position [450, 0]
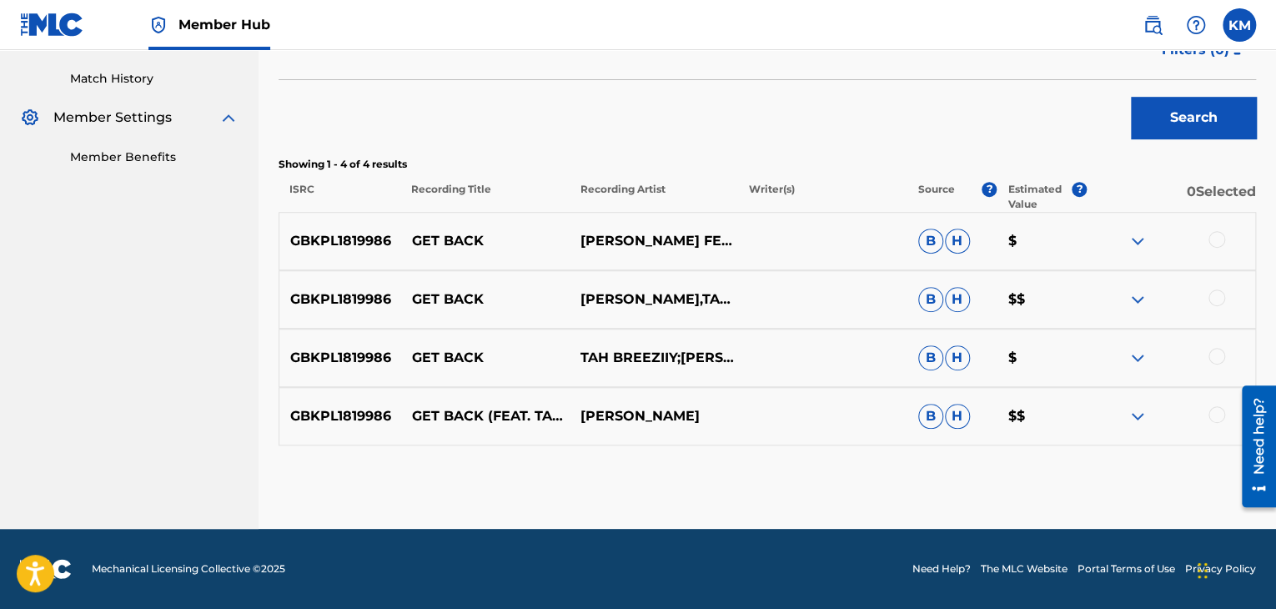
click at [1217, 414] on div at bounding box center [1216, 414] width 17 height 17
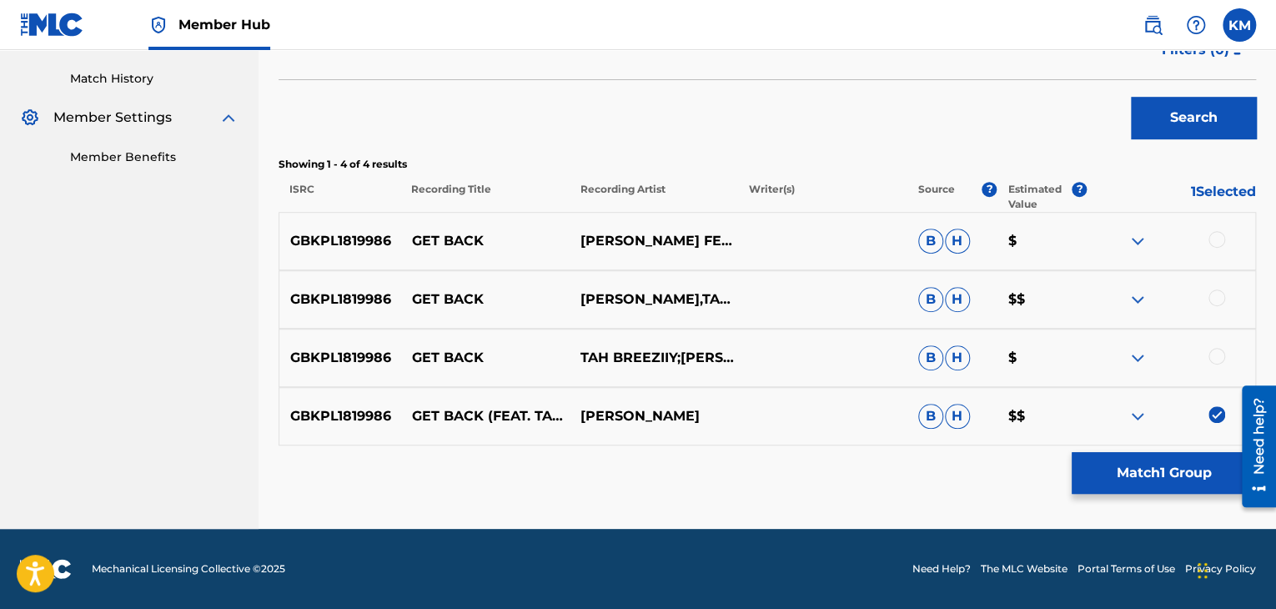
click at [1217, 354] on div at bounding box center [1216, 356] width 17 height 17
click at [1218, 293] on div at bounding box center [1216, 297] width 17 height 17
click at [1218, 239] on div at bounding box center [1216, 239] width 17 height 17
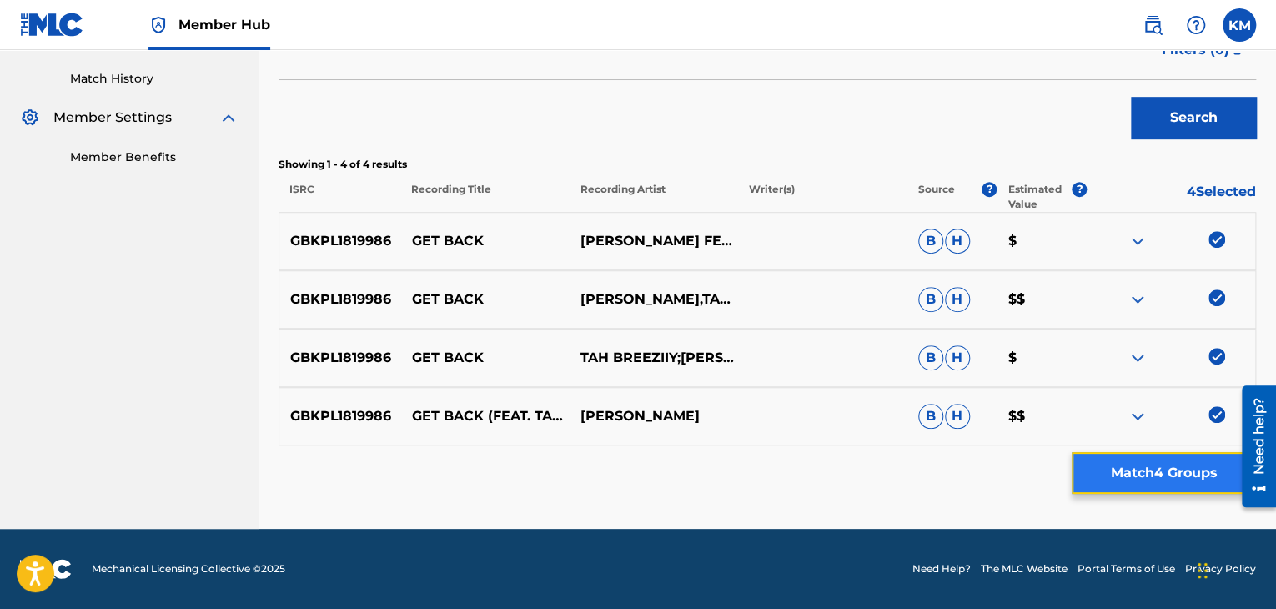
click at [1188, 464] on button "Match 4 Groups" at bounding box center [1163, 473] width 184 height 42
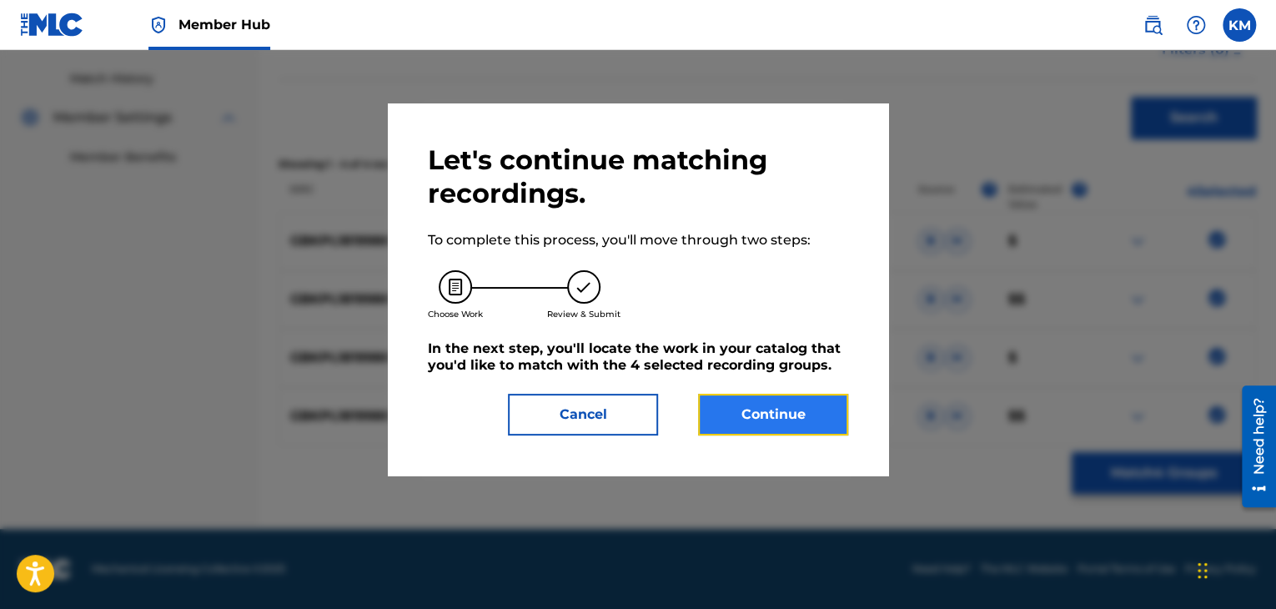
click at [764, 404] on button "Continue" at bounding box center [773, 415] width 150 height 42
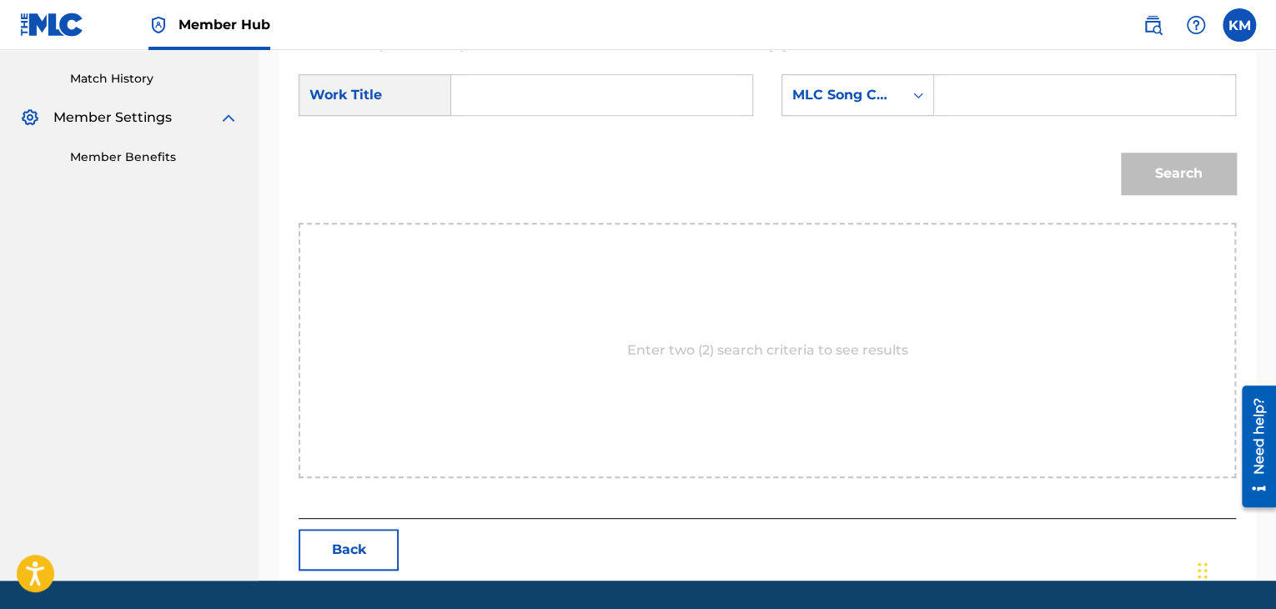
click at [511, 101] on input "Search Form" at bounding box center [601, 95] width 273 height 40
paste input "Get Back"
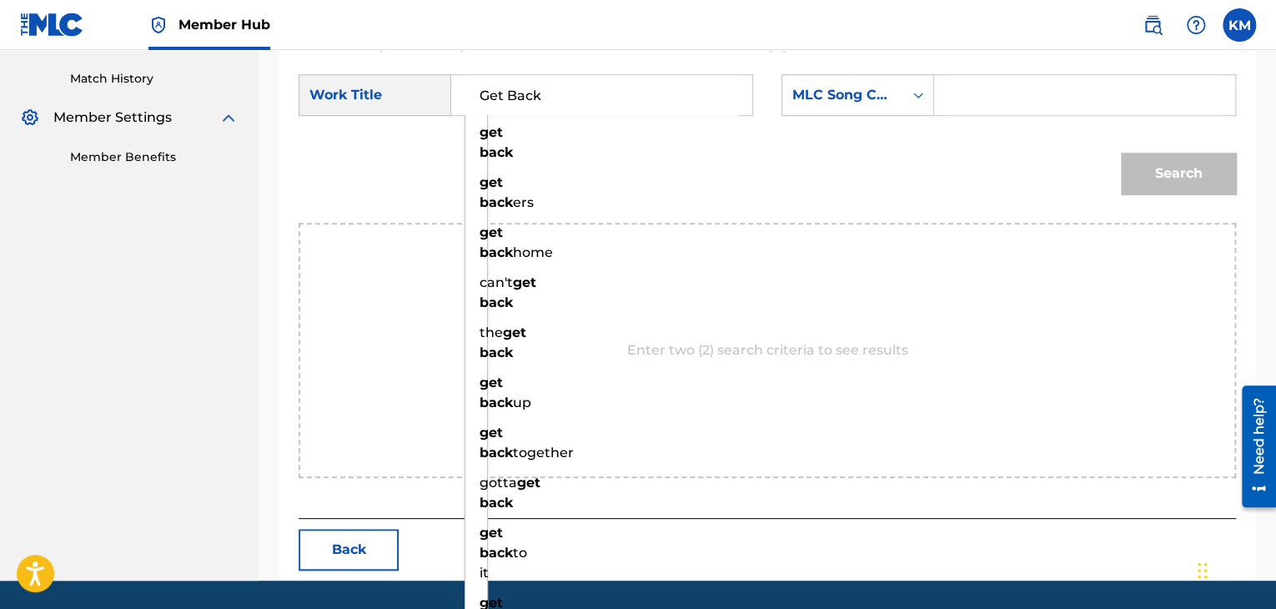
type input "Get Back"
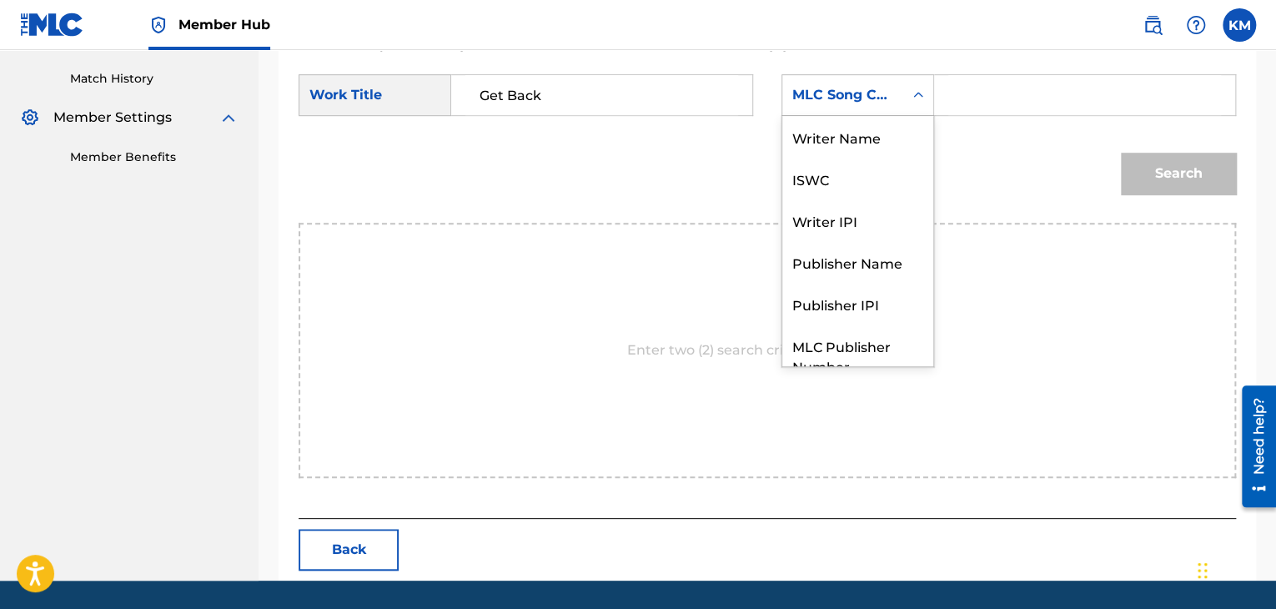
click at [915, 93] on icon "Search Form" at bounding box center [918, 95] width 17 height 17
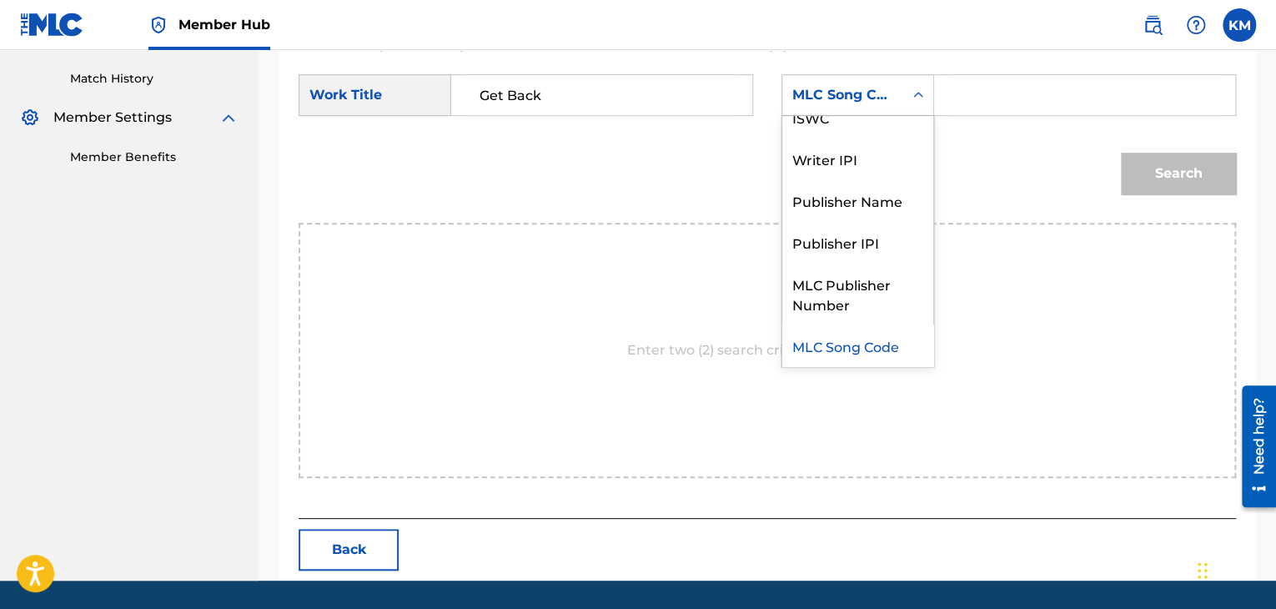
scroll to position [0, 0]
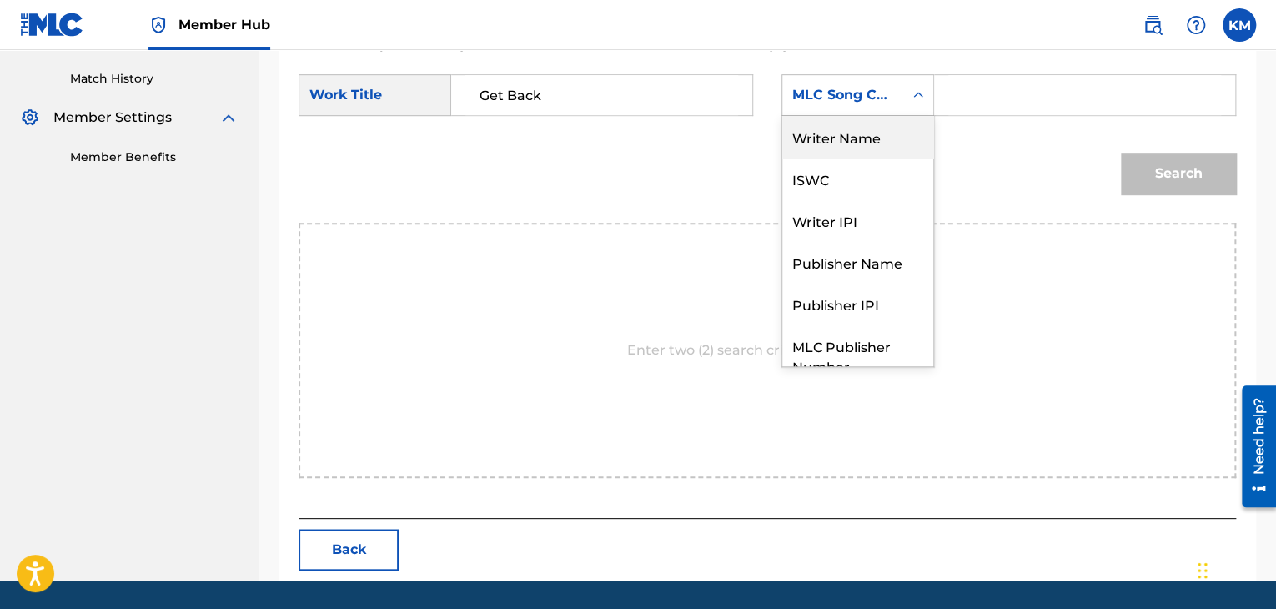
click at [911, 141] on div "Writer Name" at bounding box center [857, 137] width 151 height 42
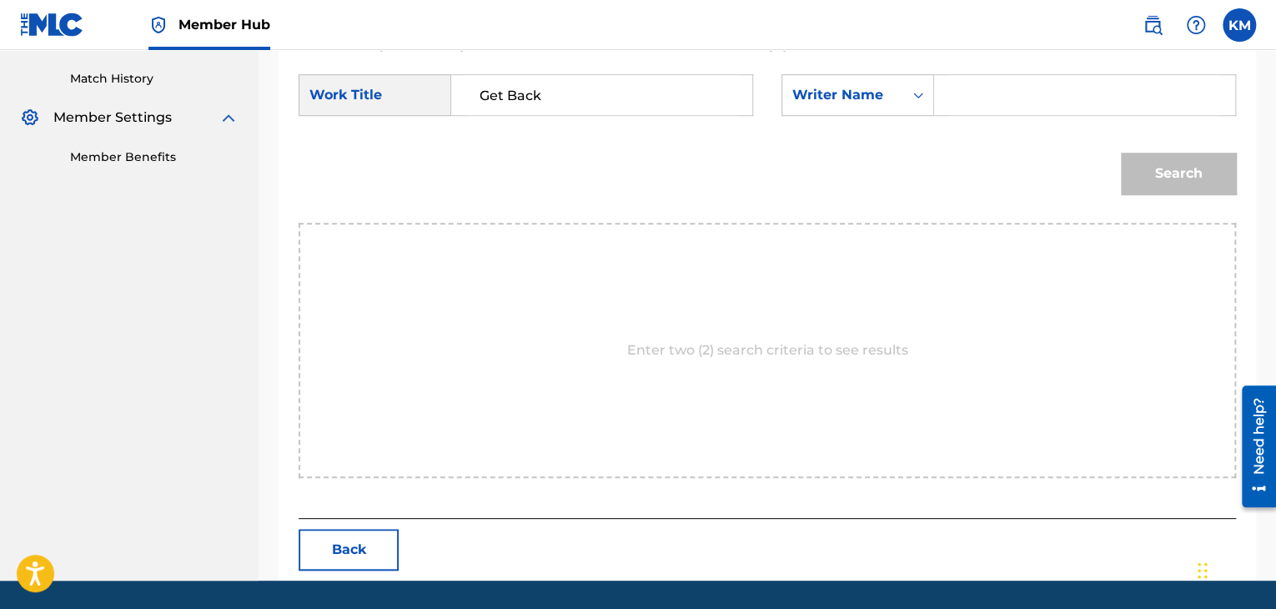
click at [974, 85] on input "Search Form" at bounding box center [1084, 95] width 273 height 40
paste input "[PERSON_NAME]"
type input "[PERSON_NAME]"
click at [1174, 153] on button "Search" at bounding box center [1178, 174] width 115 height 42
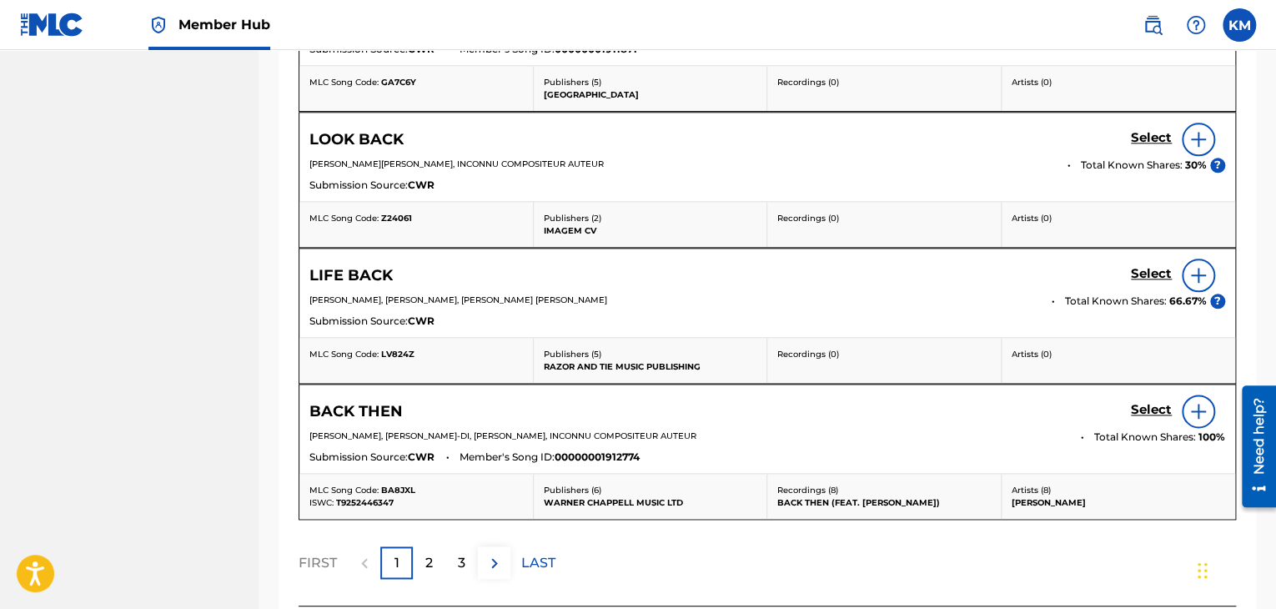
scroll to position [867, 0]
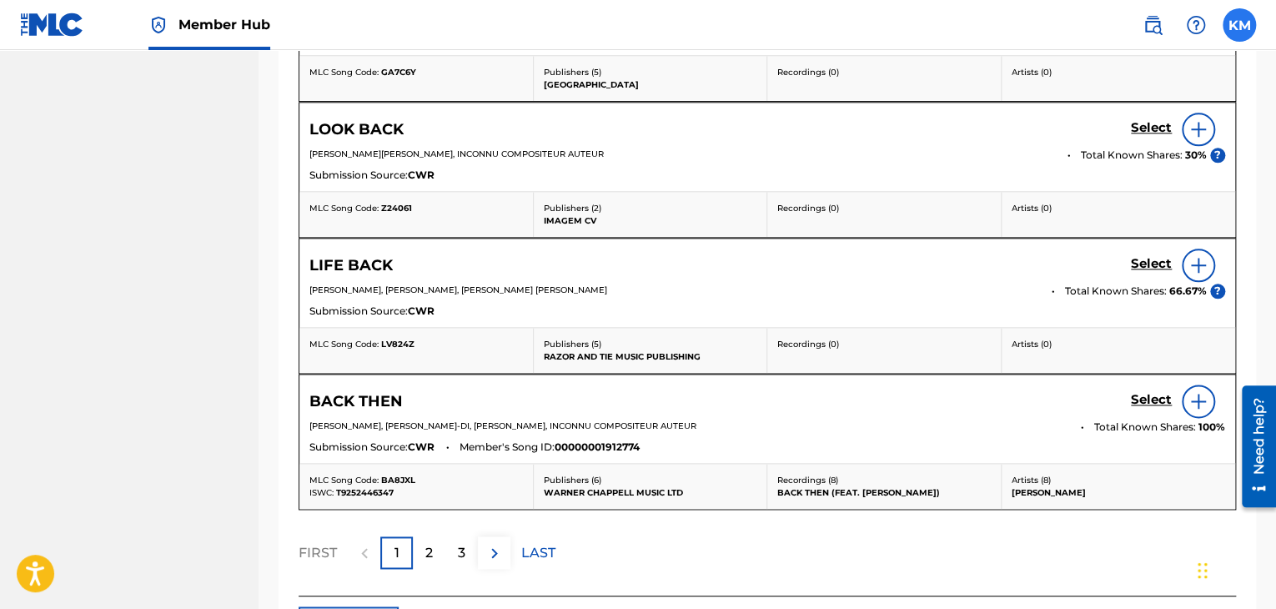
click at [1231, 24] on label at bounding box center [1238, 24] width 33 height 33
click at [1239, 25] on input "[PERSON_NAME]im Matheson [EMAIL_ADDRESS][PERSON_NAME][DOMAIN_NAME] Notification…" at bounding box center [1239, 25] width 0 height 0
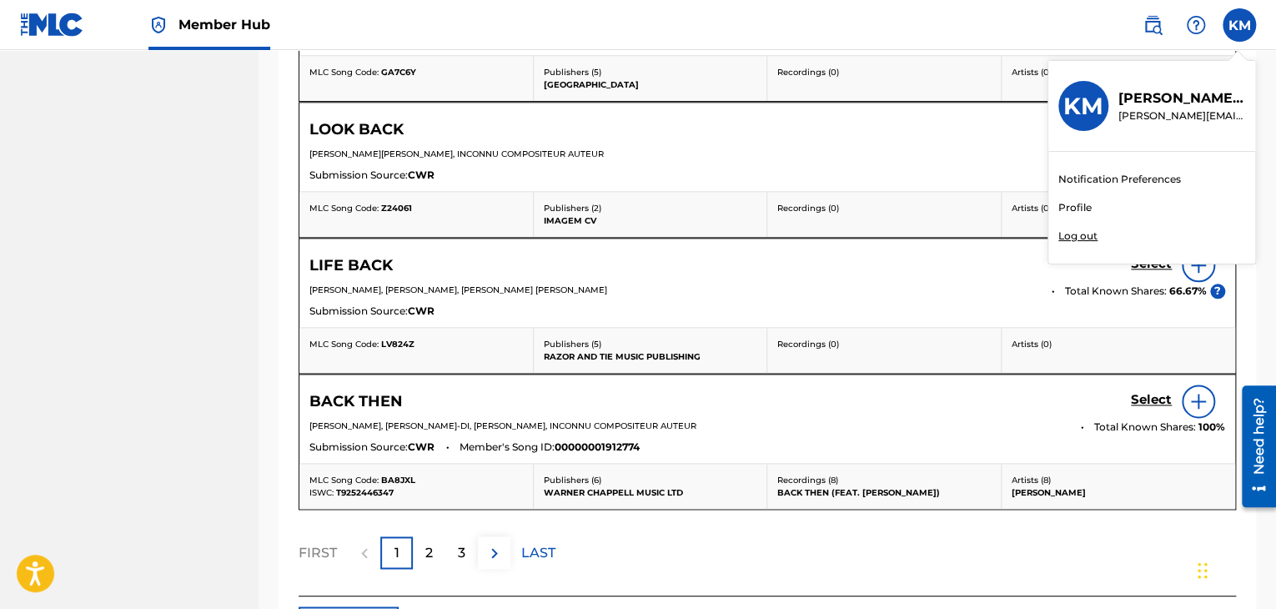
click at [1089, 230] on p "Log out" at bounding box center [1077, 235] width 39 height 15
click at [1239, 25] on input "[PERSON_NAME]im Matheson [EMAIL_ADDRESS][PERSON_NAME][DOMAIN_NAME] Notification…" at bounding box center [1239, 25] width 0 height 0
